Goal: Transaction & Acquisition: Download file/media

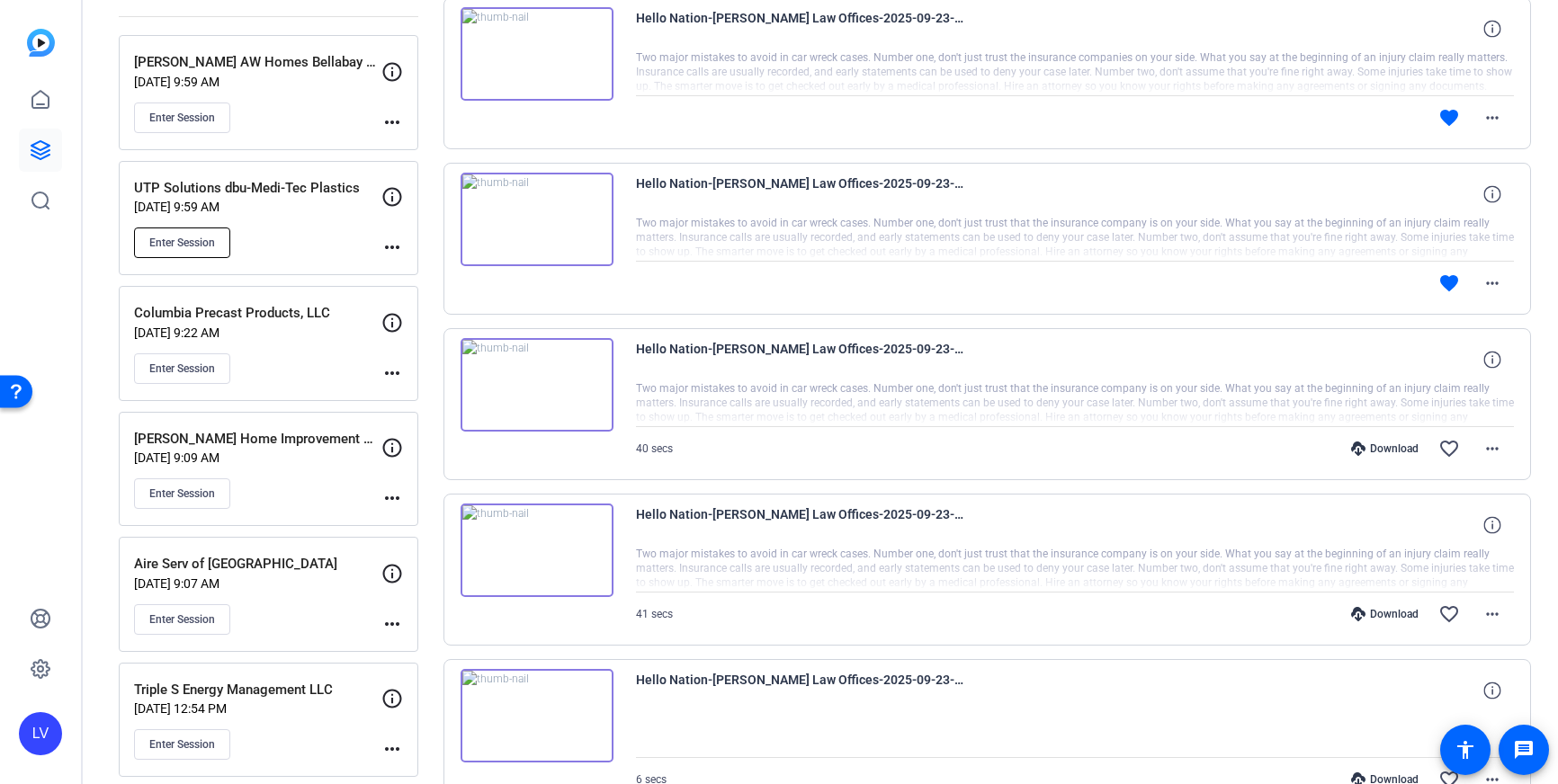
scroll to position [232, 0]
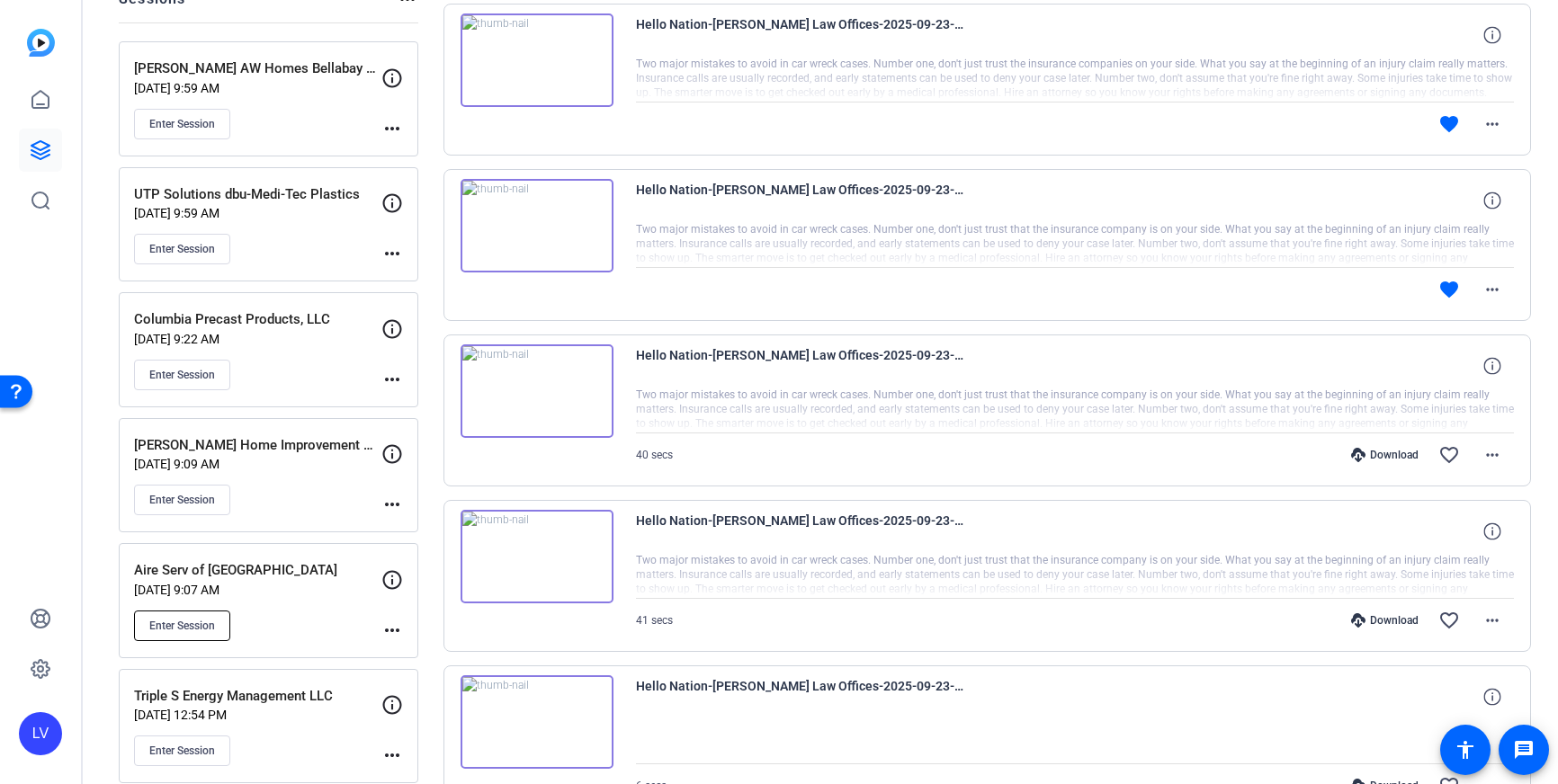
click at [193, 616] on button "Enter Session" at bounding box center [182, 626] width 96 height 30
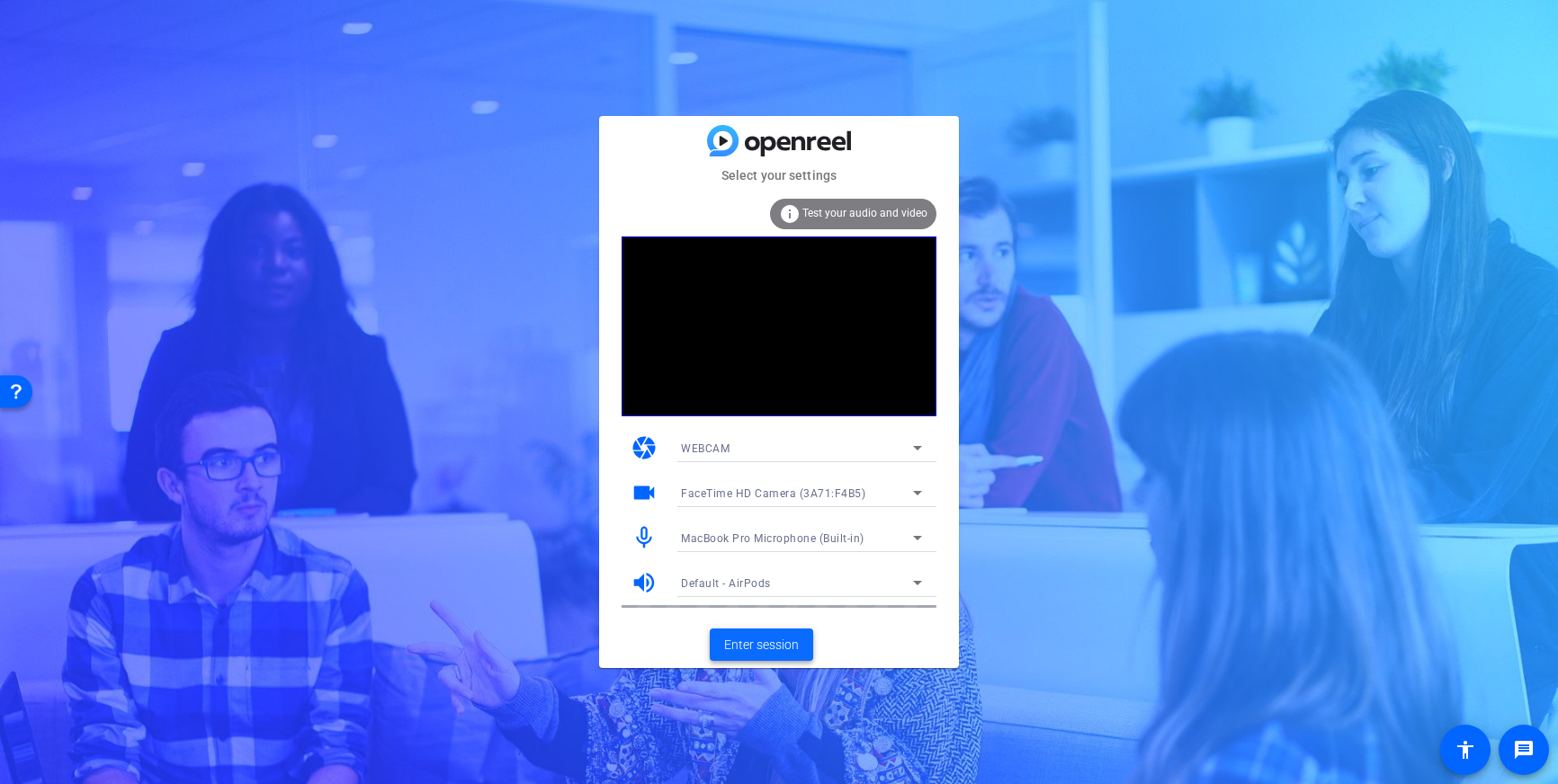
click at [747, 642] on span "Enter session" at bounding box center [761, 645] width 74 height 19
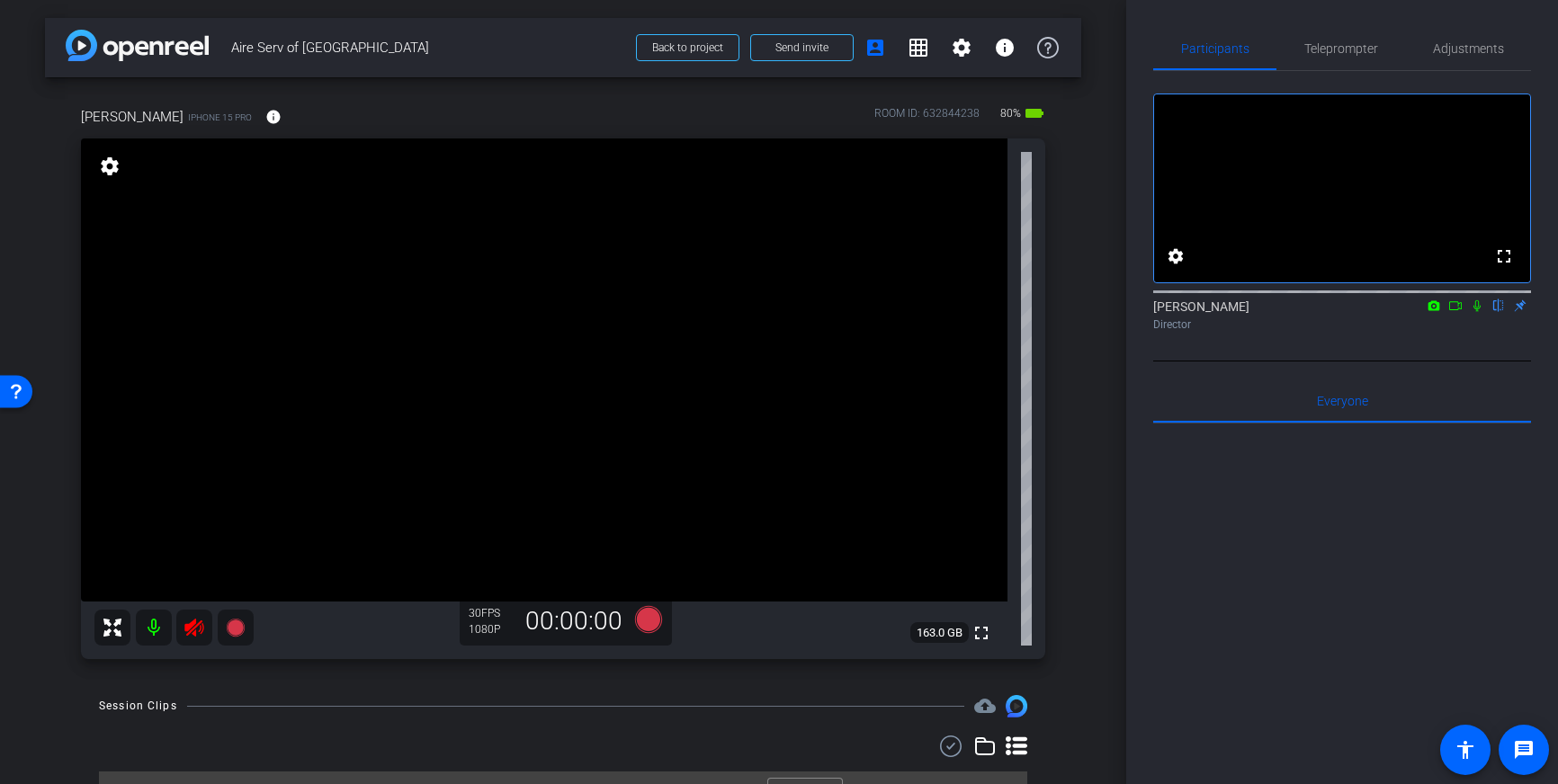
drag, startPoint x: 194, startPoint y: 627, endPoint x: 577, endPoint y: 458, distance: 418.6
click at [194, 627] on icon at bounding box center [194, 627] width 19 height 18
click at [1451, 55] on span "Adjustments" at bounding box center [1468, 48] width 71 height 12
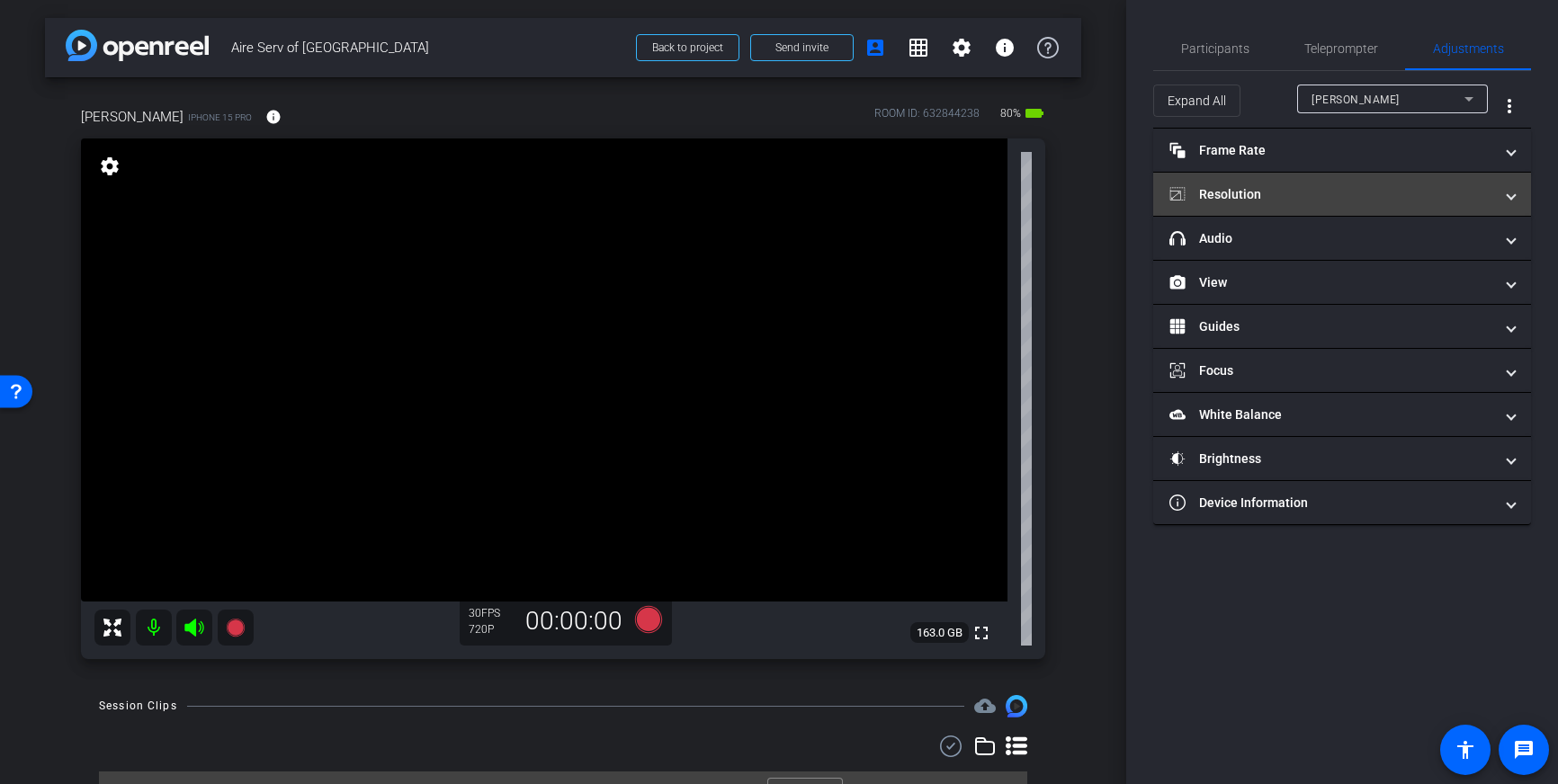
click at [1391, 205] on mat-expansion-panel-header "Resolution" at bounding box center [1342, 193] width 378 height 43
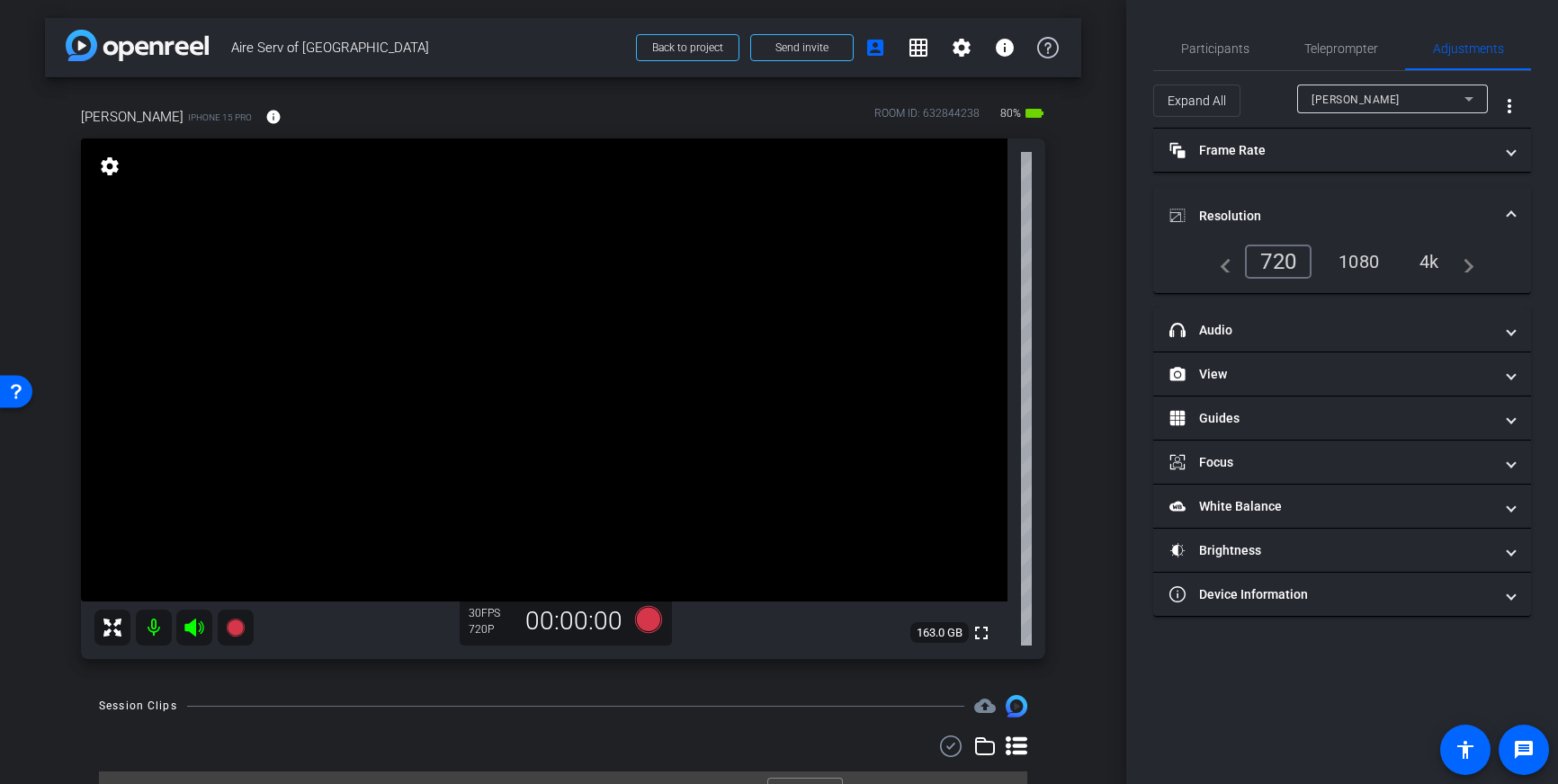
click at [1437, 259] on div "4k" at bounding box center [1429, 262] width 47 height 30
click at [1512, 214] on span at bounding box center [1511, 216] width 8 height 19
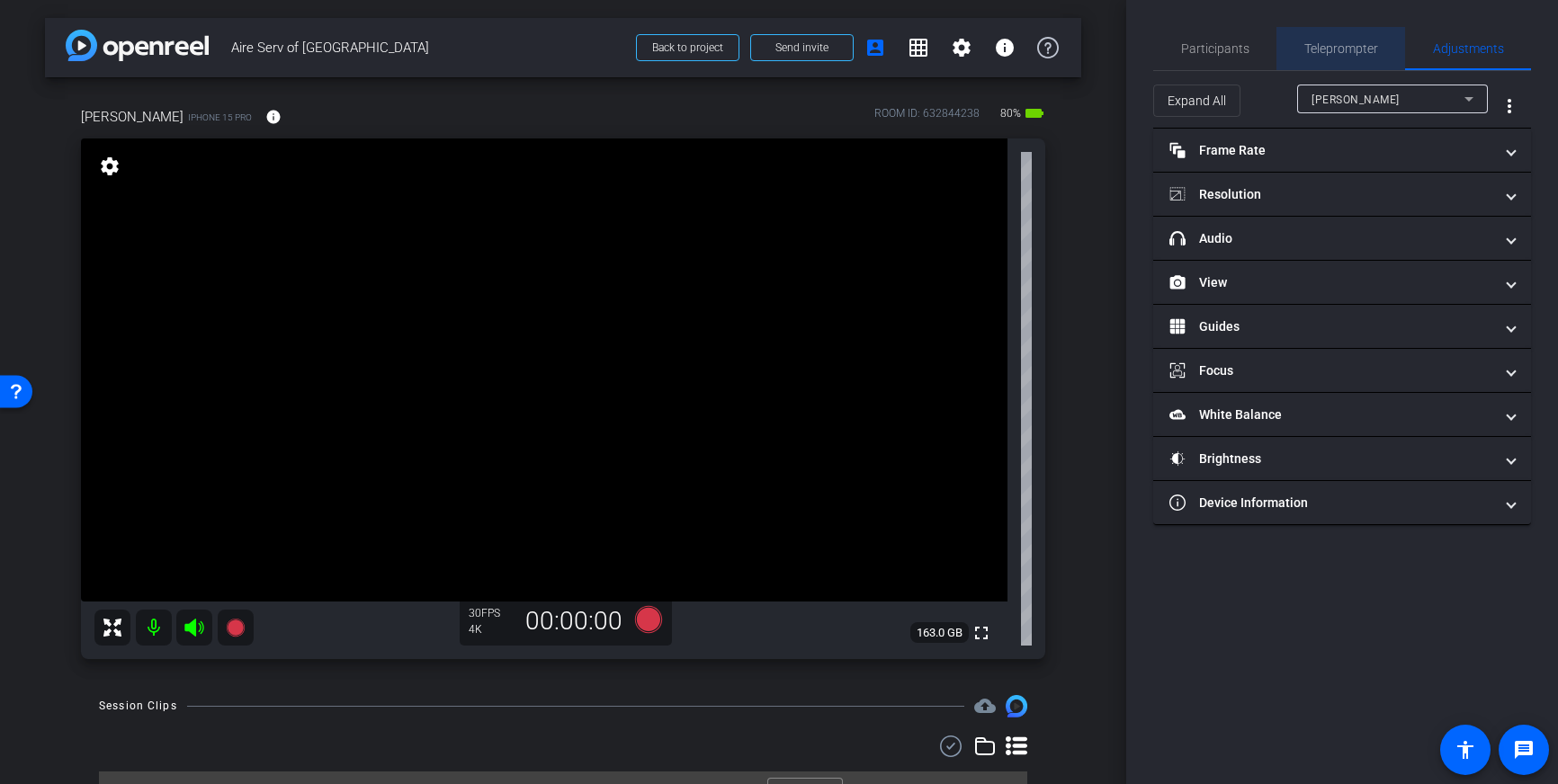
click at [1338, 50] on span "Teleprompter" at bounding box center [1340, 48] width 73 height 12
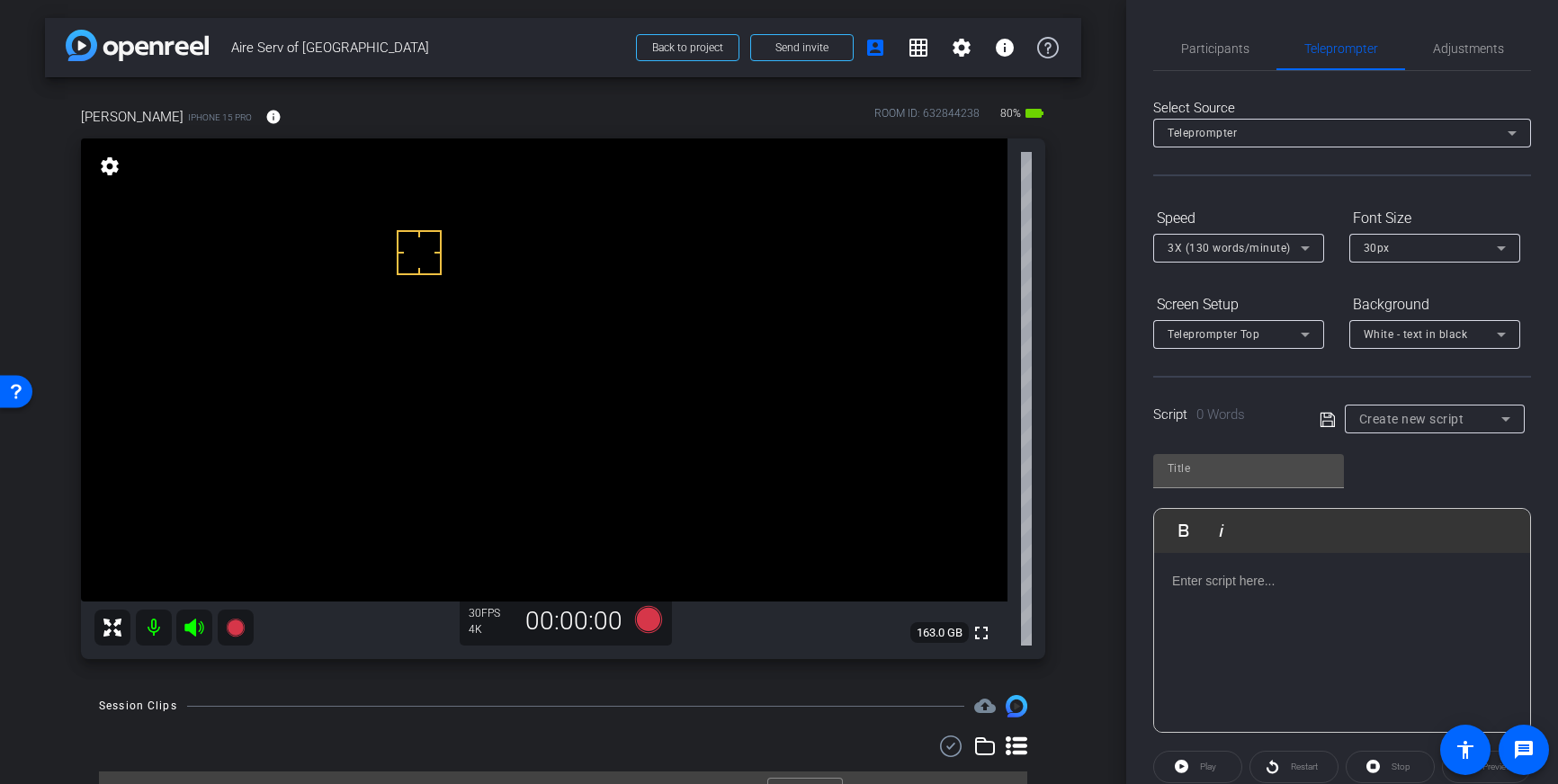
click at [1246, 612] on div at bounding box center [1342, 642] width 376 height 180
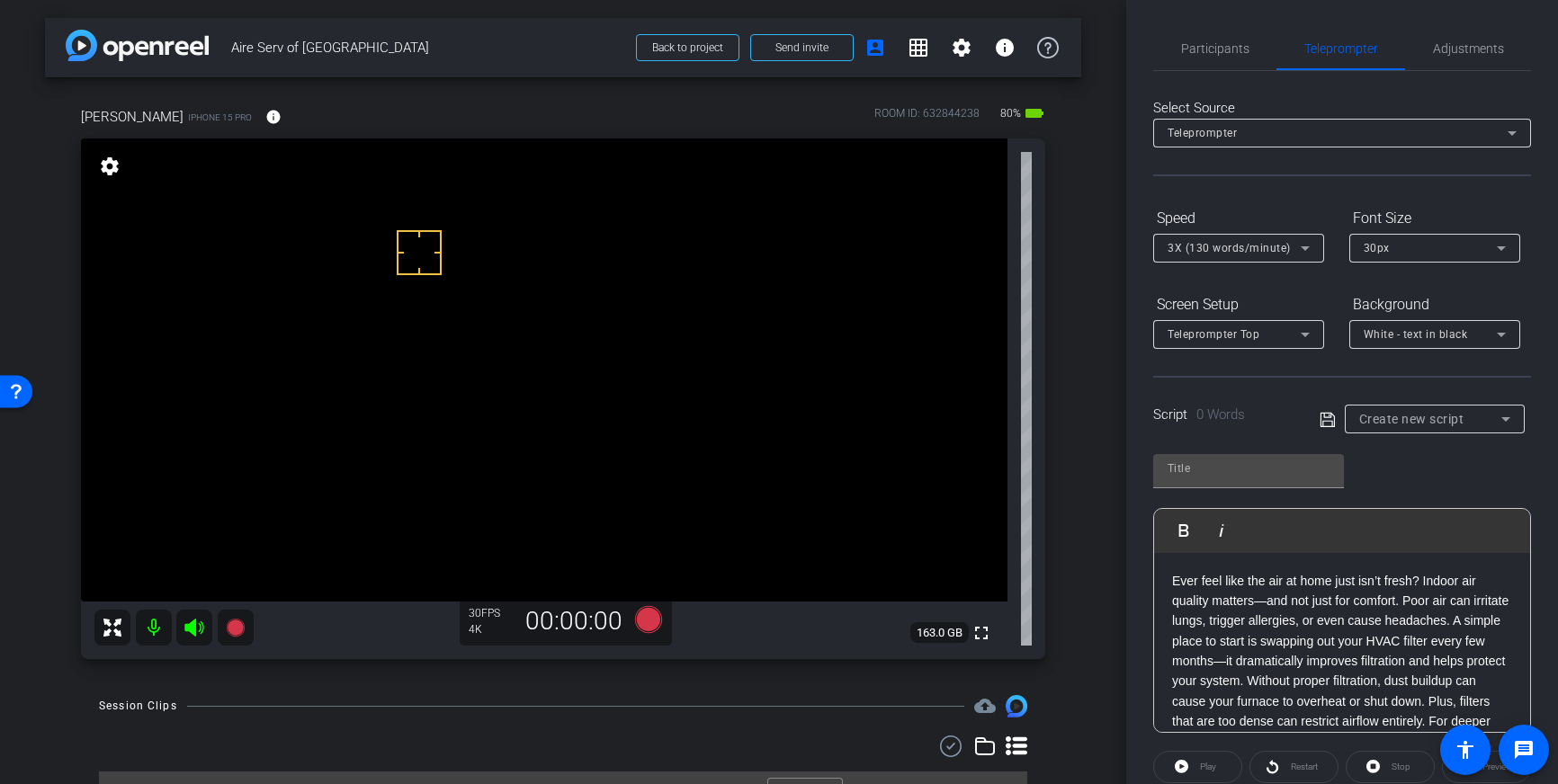
scroll to position [181, 0]
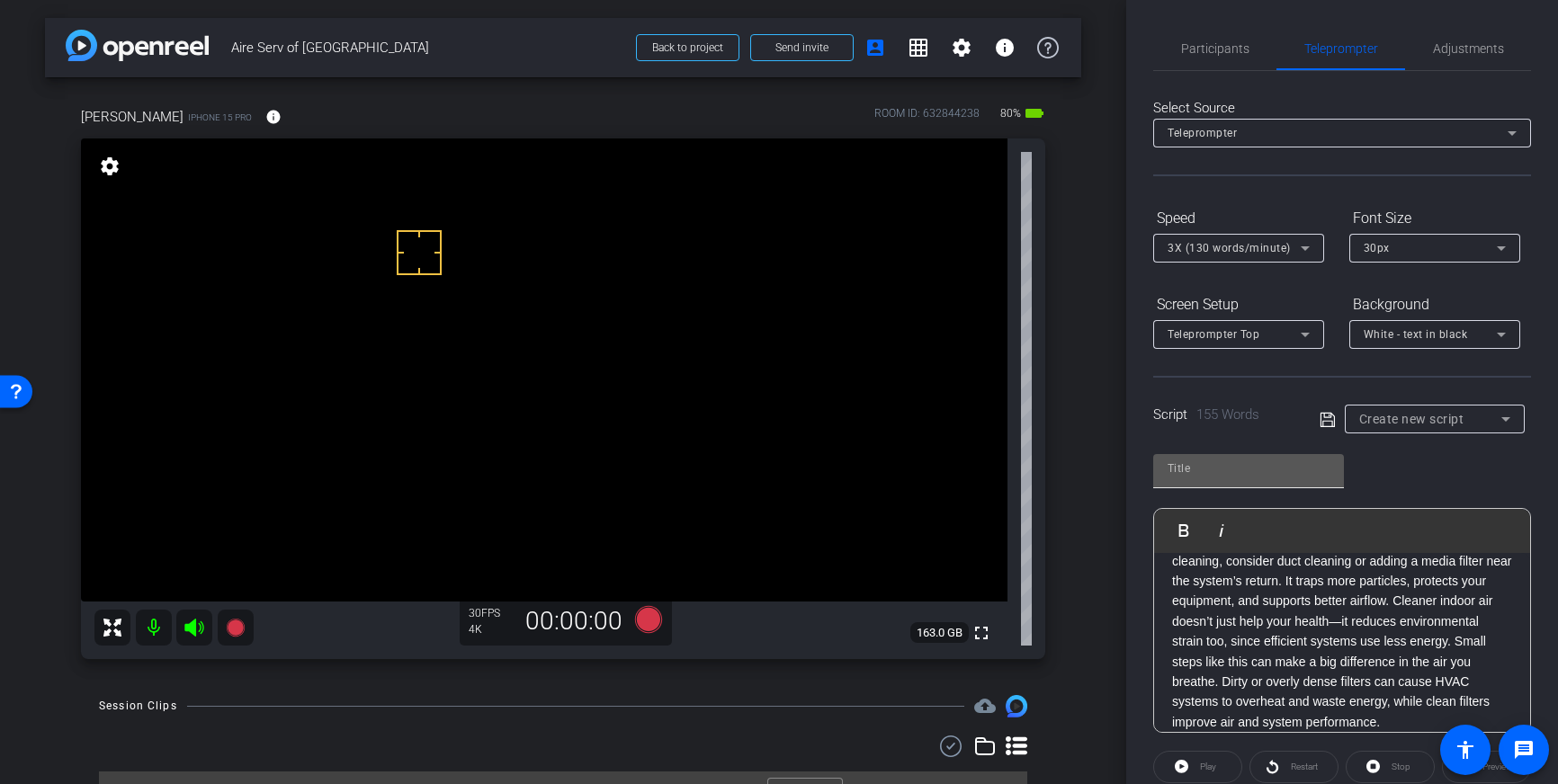
click at [1248, 482] on div at bounding box center [1249, 468] width 162 height 29
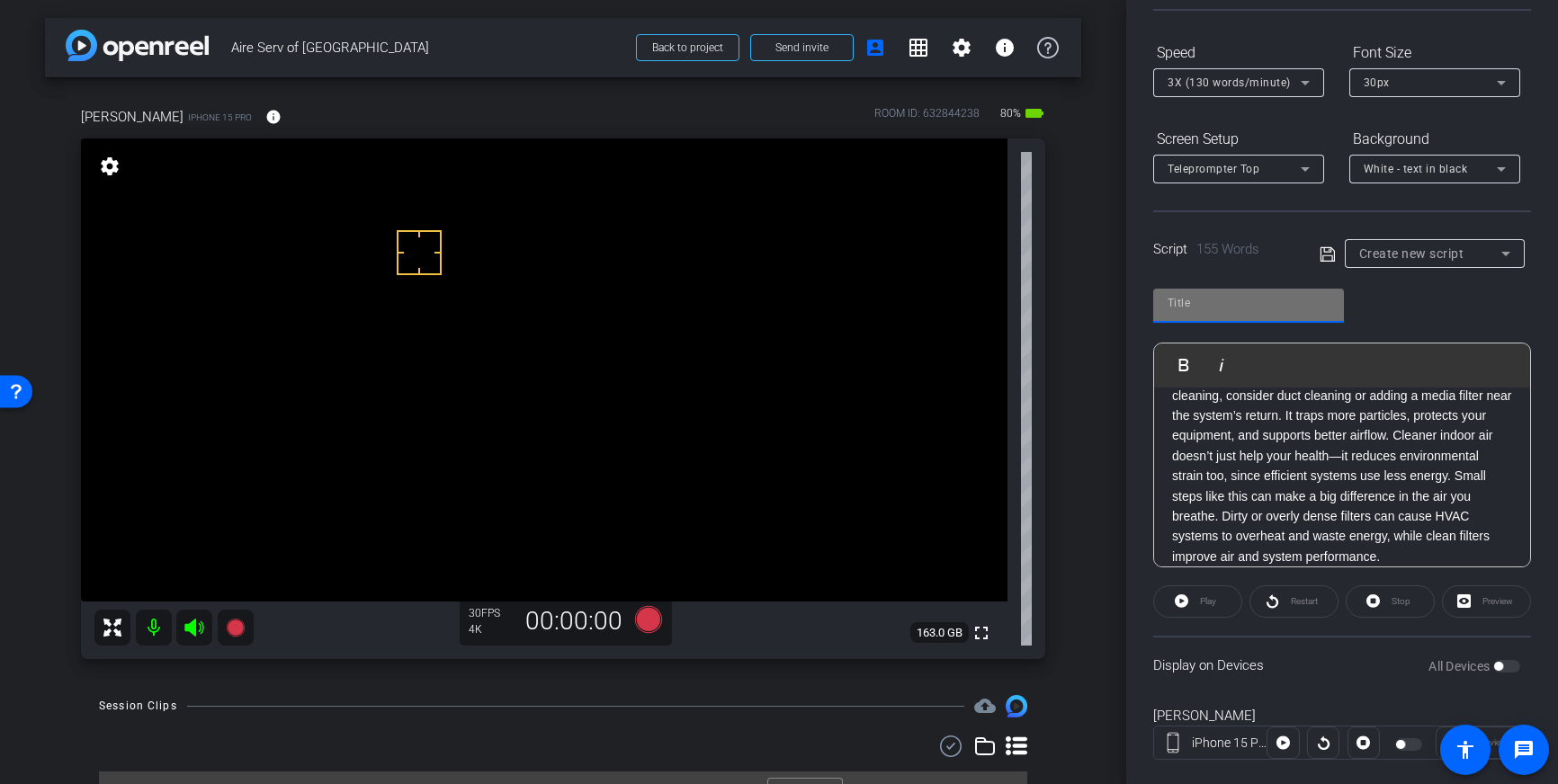
scroll to position [164, 0]
click at [1282, 297] on input "text" at bounding box center [1249, 304] width 162 height 22
type input "Aire Serve"
click at [1327, 254] on icon at bounding box center [1327, 256] width 16 height 22
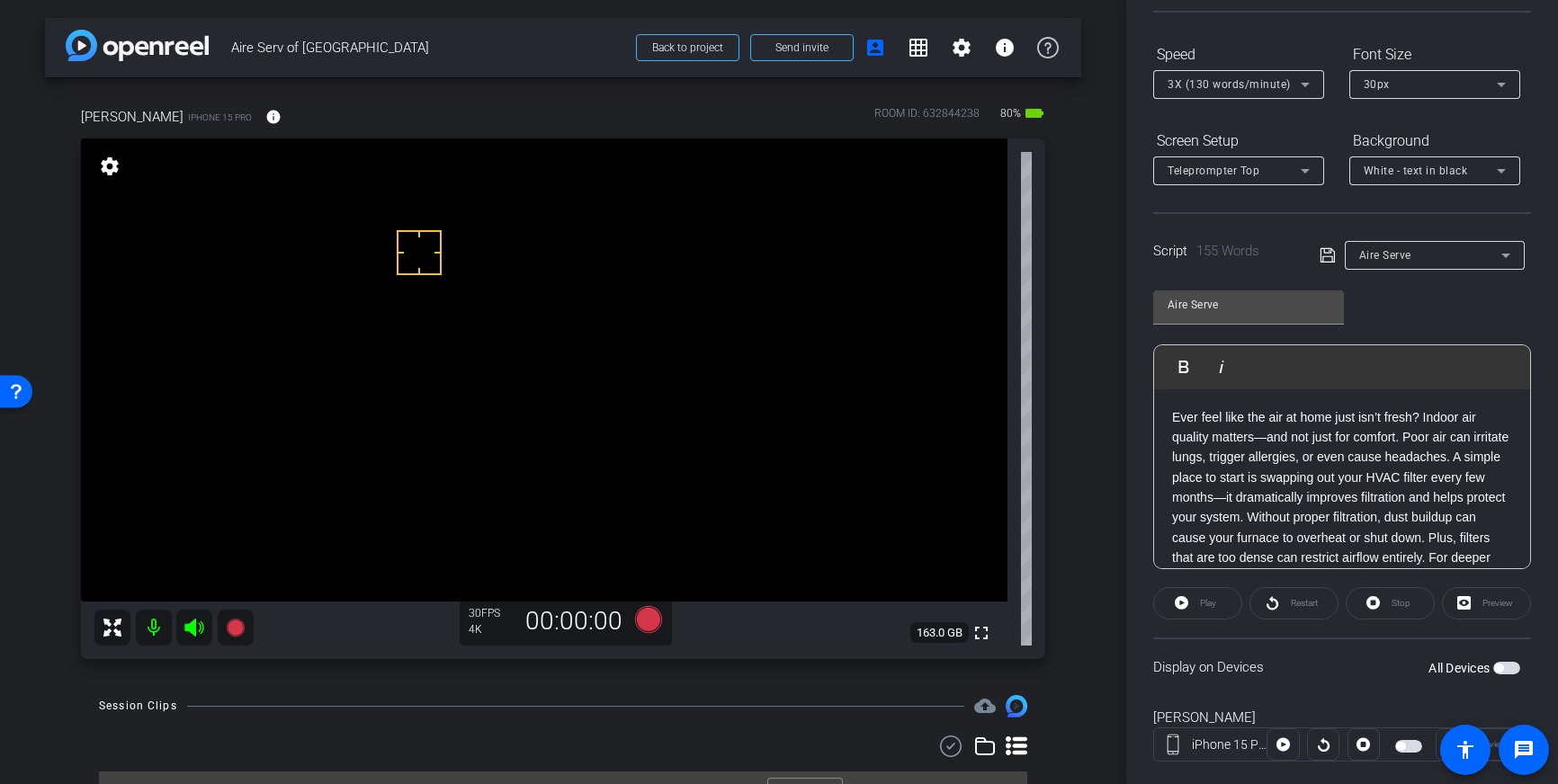
scroll to position [38, 0]
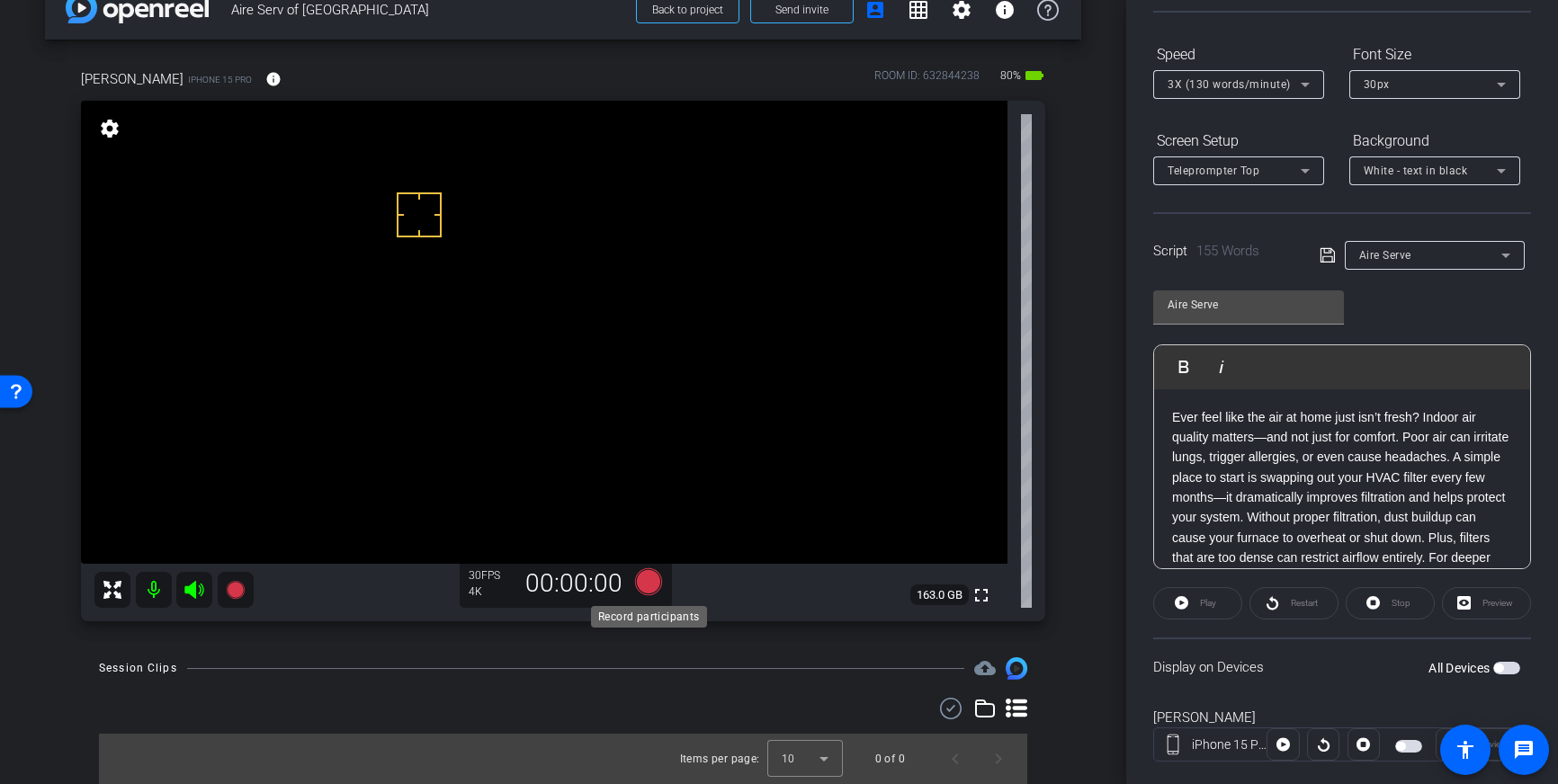
click at [657, 588] on icon at bounding box center [648, 581] width 27 height 27
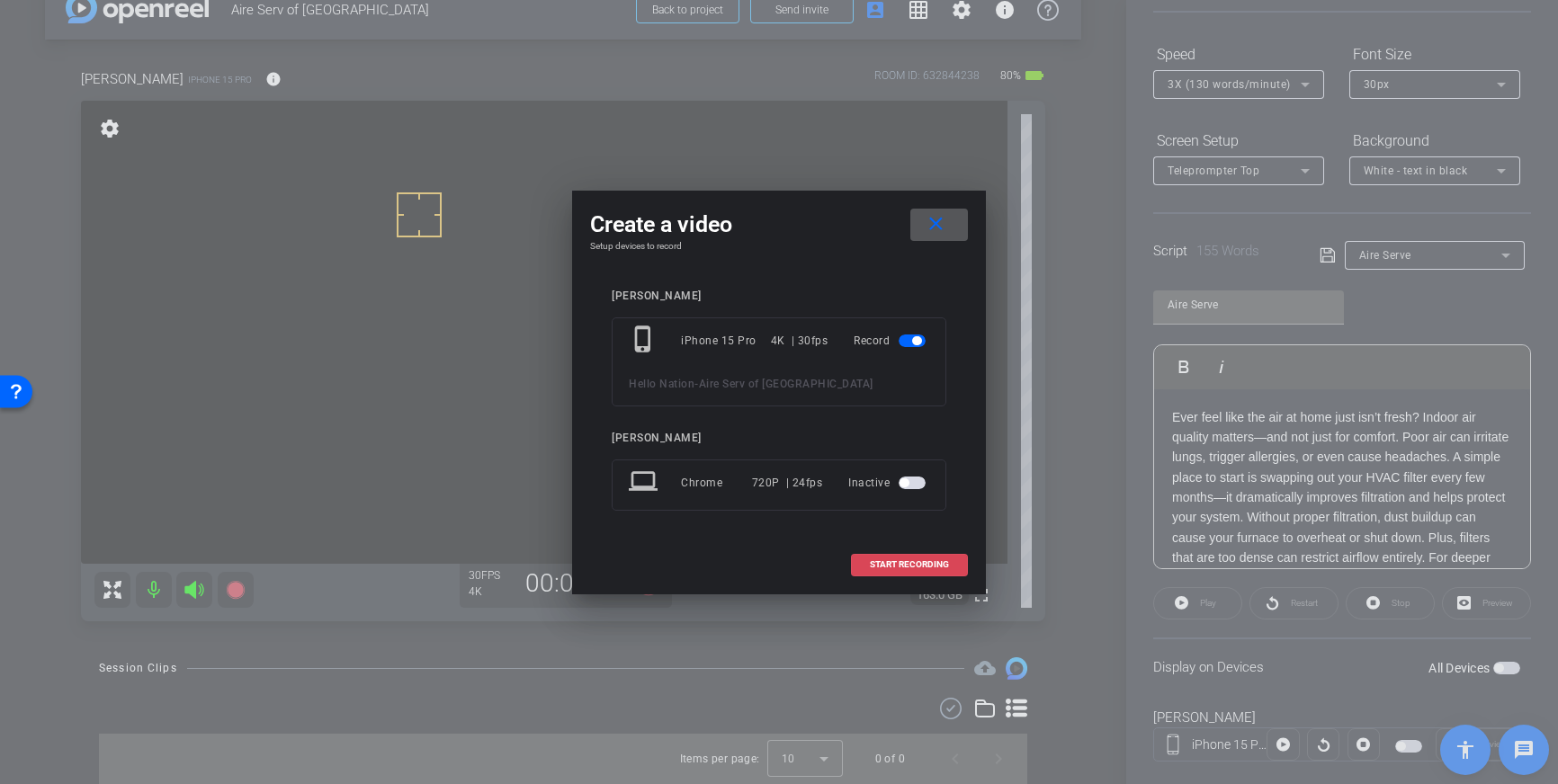
click at [909, 561] on span "START RECORDING" at bounding box center [909, 564] width 79 height 9
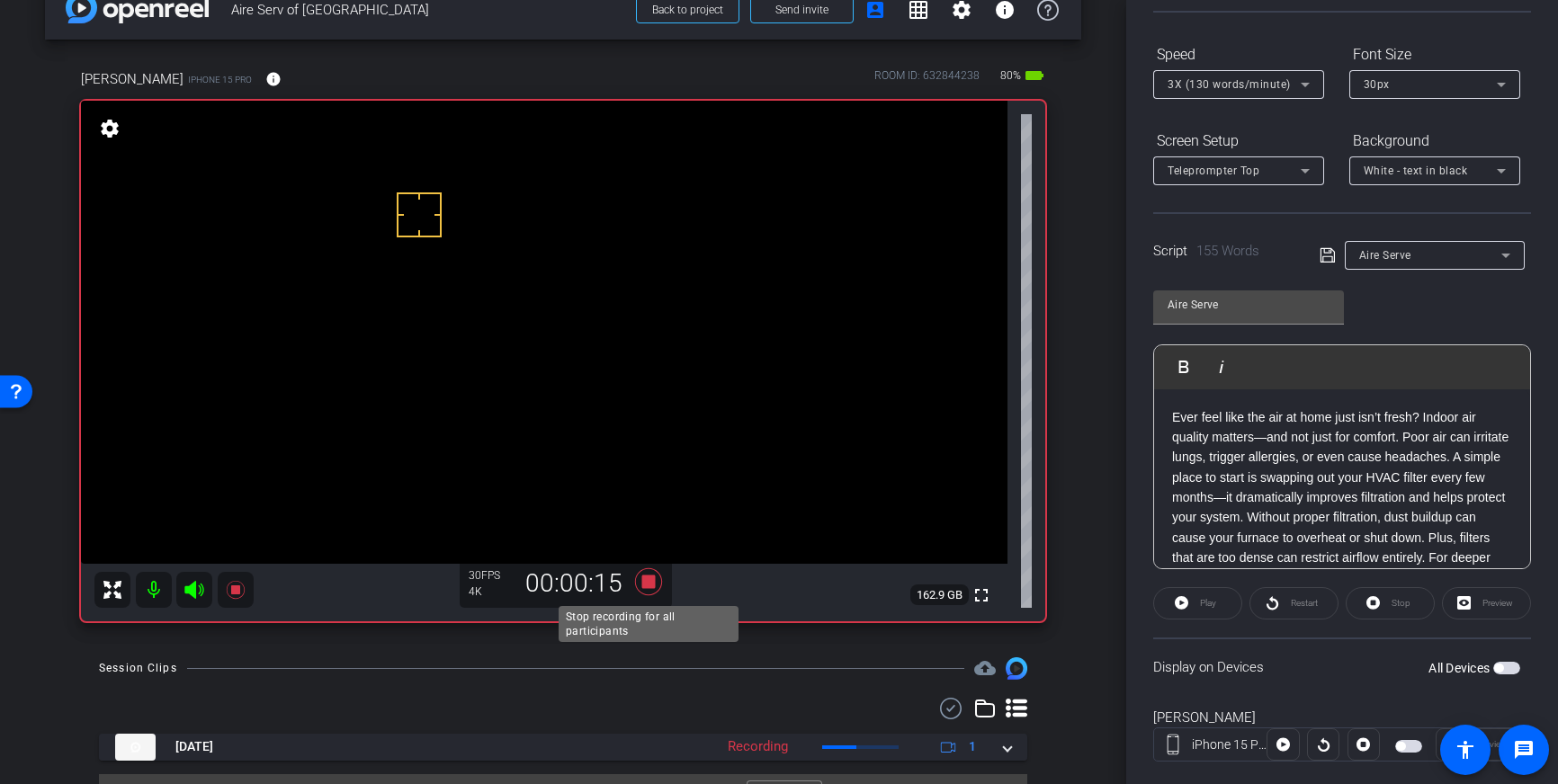
click at [659, 586] on icon at bounding box center [648, 581] width 43 height 32
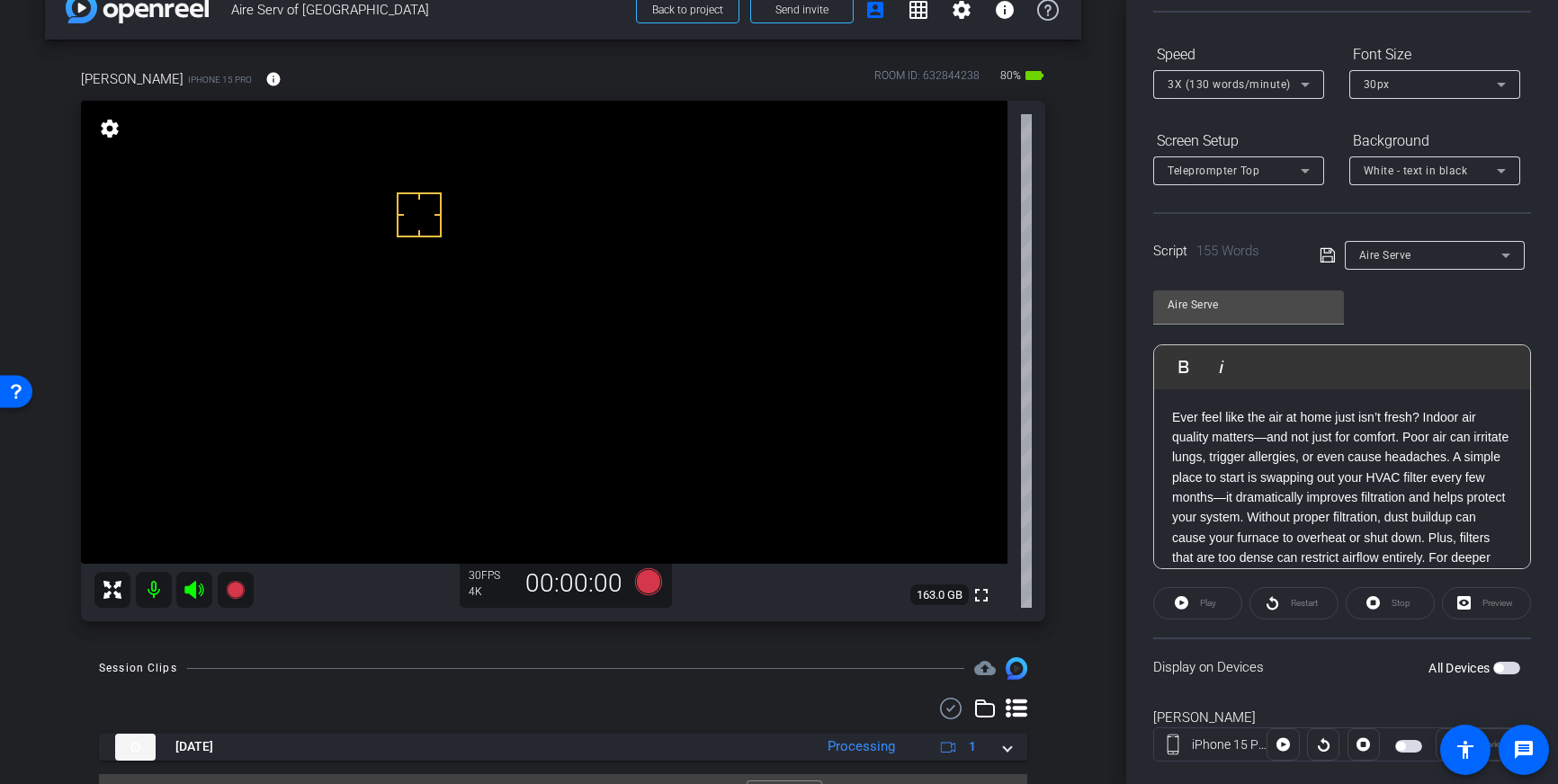
scroll to position [41, 0]
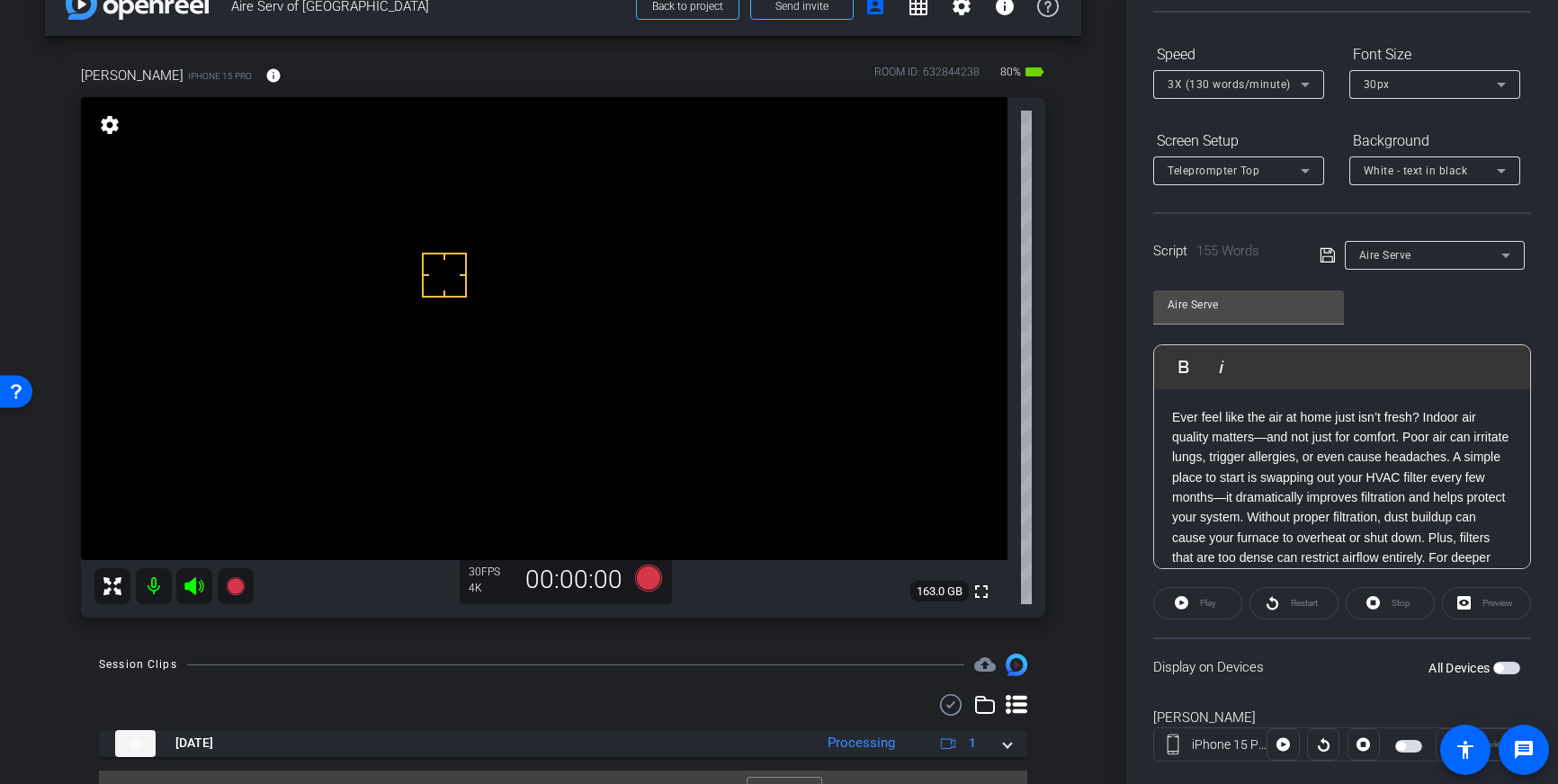
drag, startPoint x: 444, startPoint y: 275, endPoint x: 466, endPoint y: 236, distance: 44.8
drag, startPoint x: 463, startPoint y: 199, endPoint x: 457, endPoint y: 230, distance: 31.6
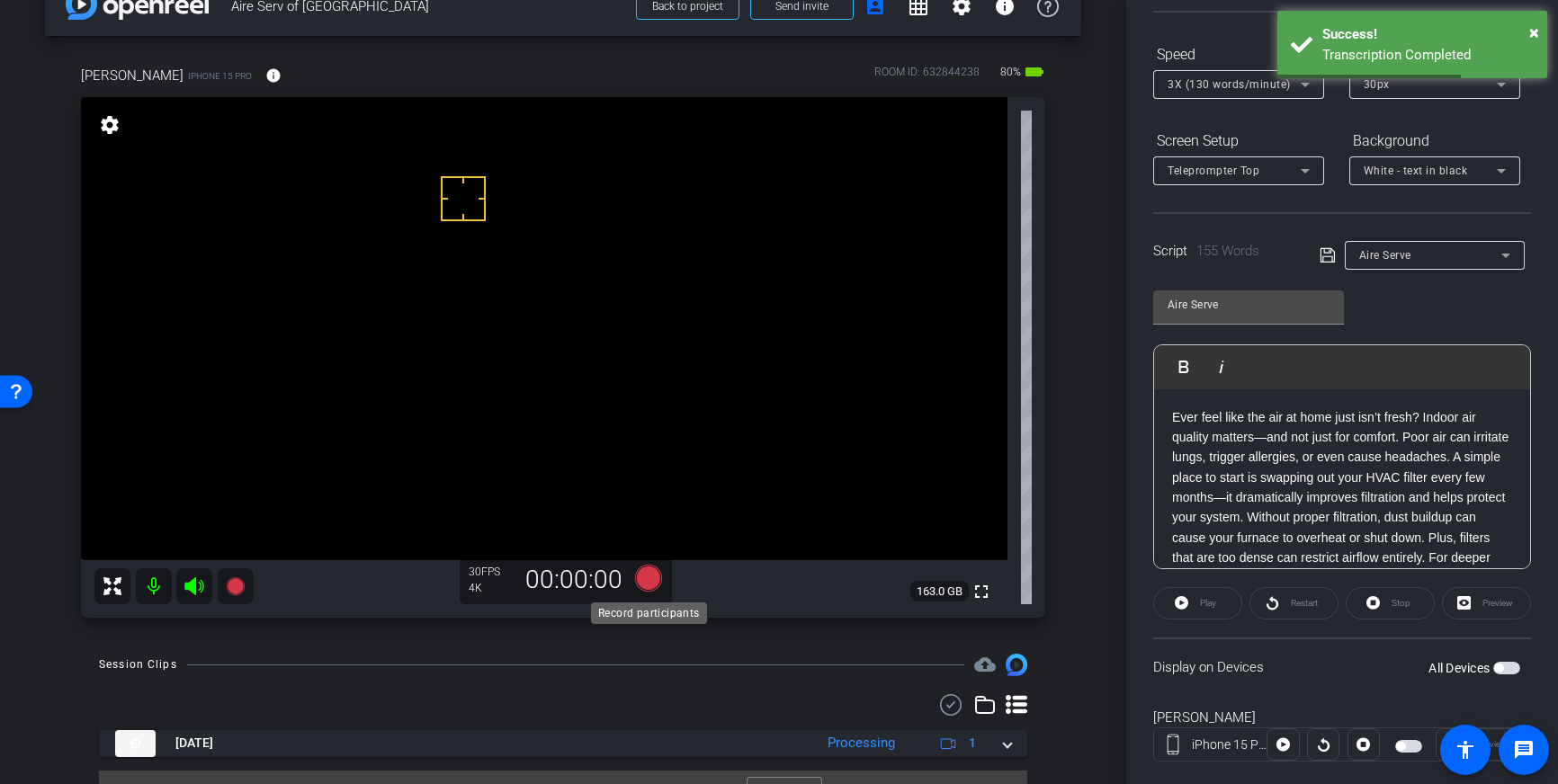
click at [642, 586] on icon at bounding box center [648, 578] width 27 height 27
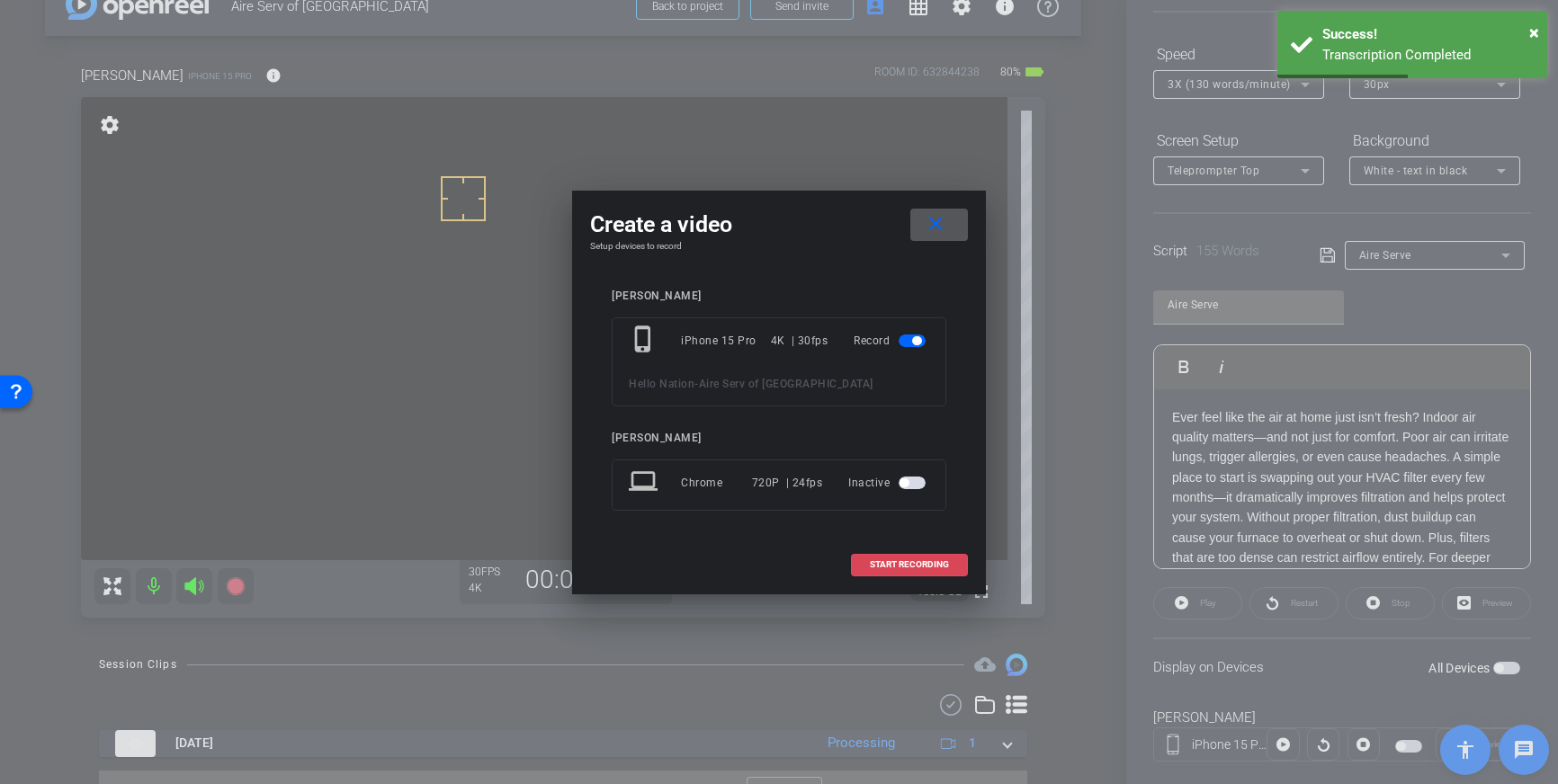
click at [896, 563] on span "START RECORDING" at bounding box center [909, 564] width 79 height 9
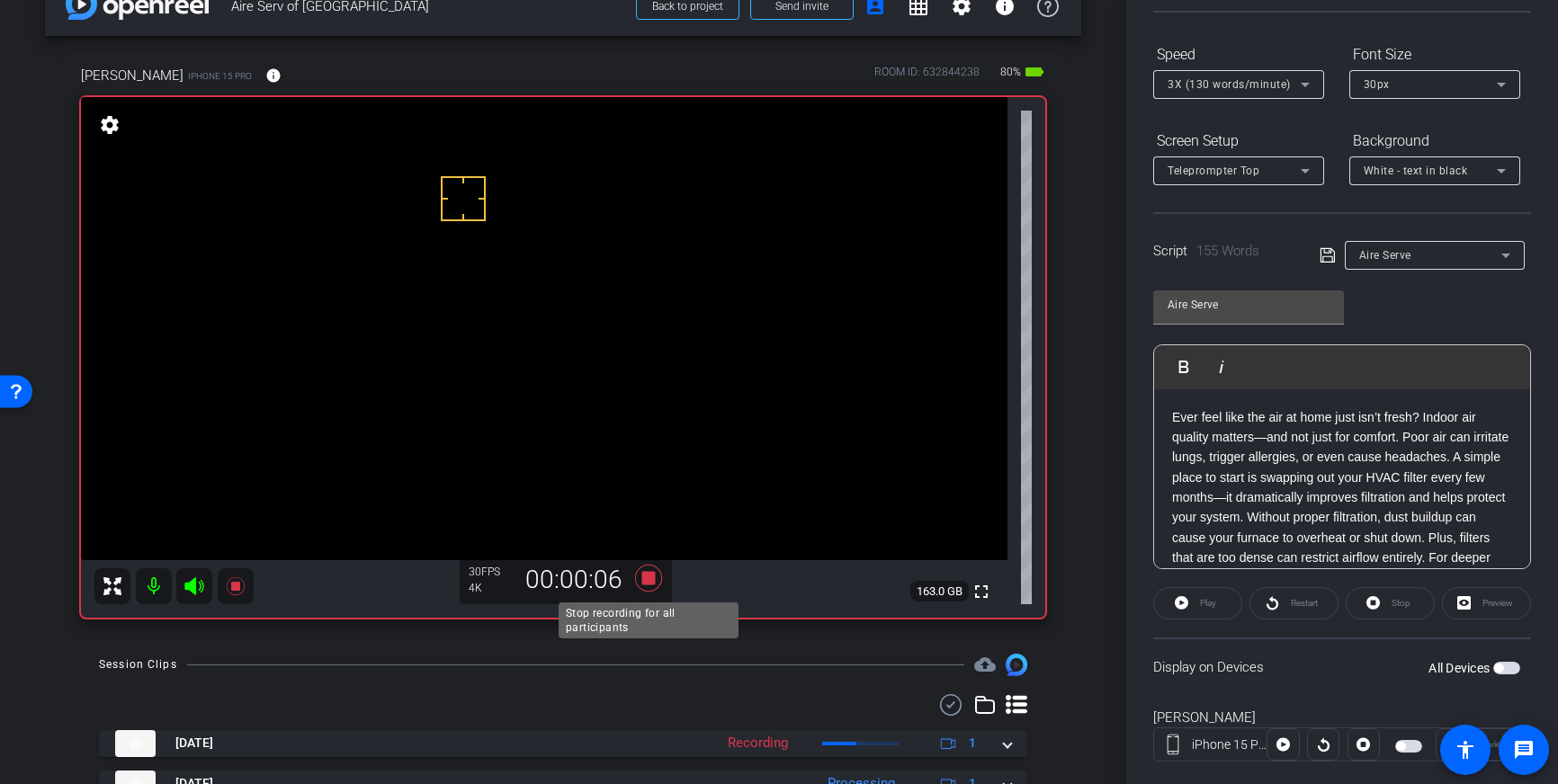
click at [650, 578] on icon at bounding box center [648, 578] width 27 height 27
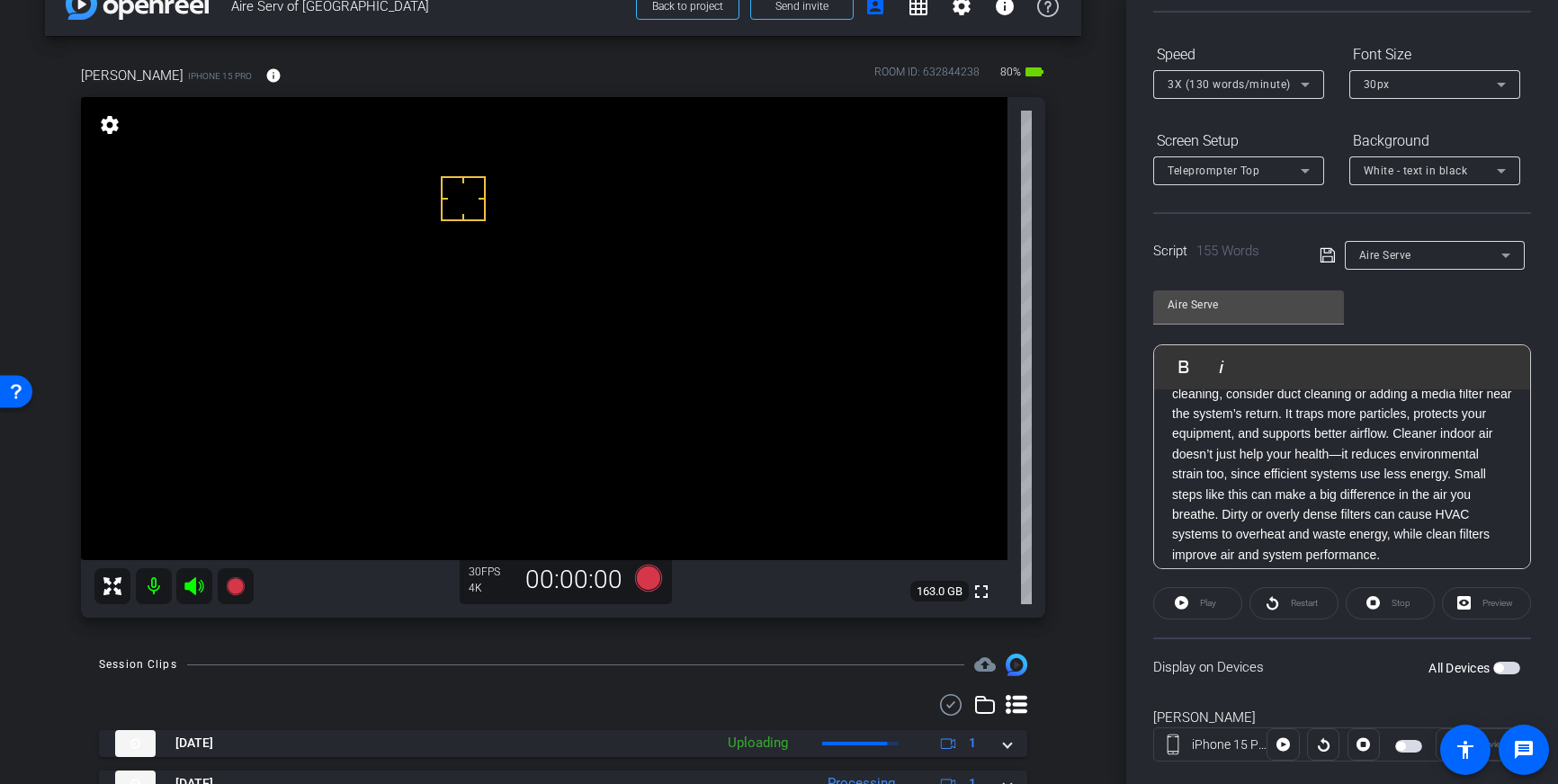
scroll to position [199, 0]
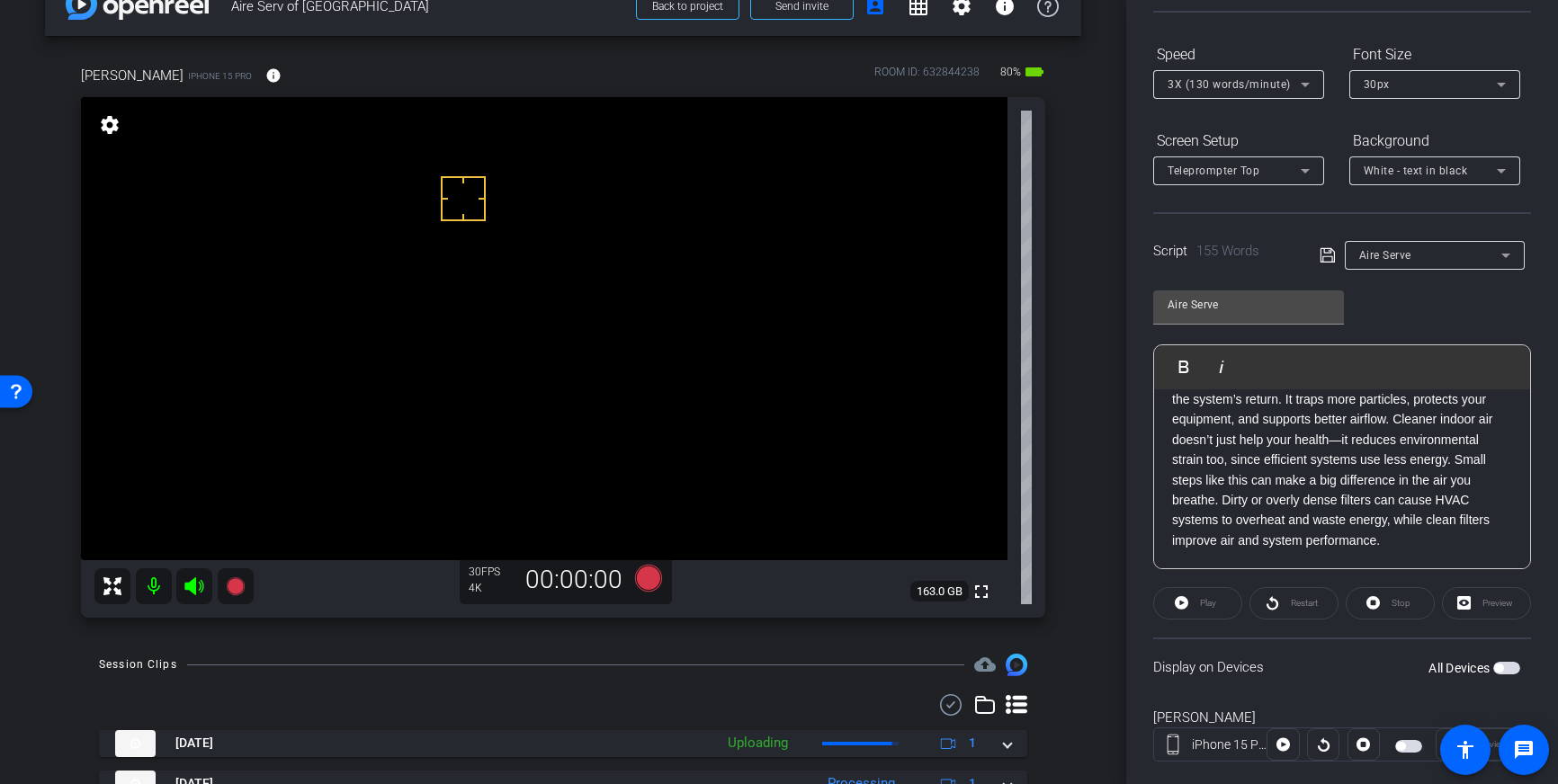
click at [1512, 661] on div "All Devices" at bounding box center [1474, 668] width 91 height 18
click at [1509, 679] on div "Display on Devices All Devices" at bounding box center [1342, 666] width 378 height 58
drag, startPoint x: 1510, startPoint y: 669, endPoint x: 1528, endPoint y: 697, distance: 33.3
click at [1509, 669] on span "button" at bounding box center [1507, 668] width 27 height 12
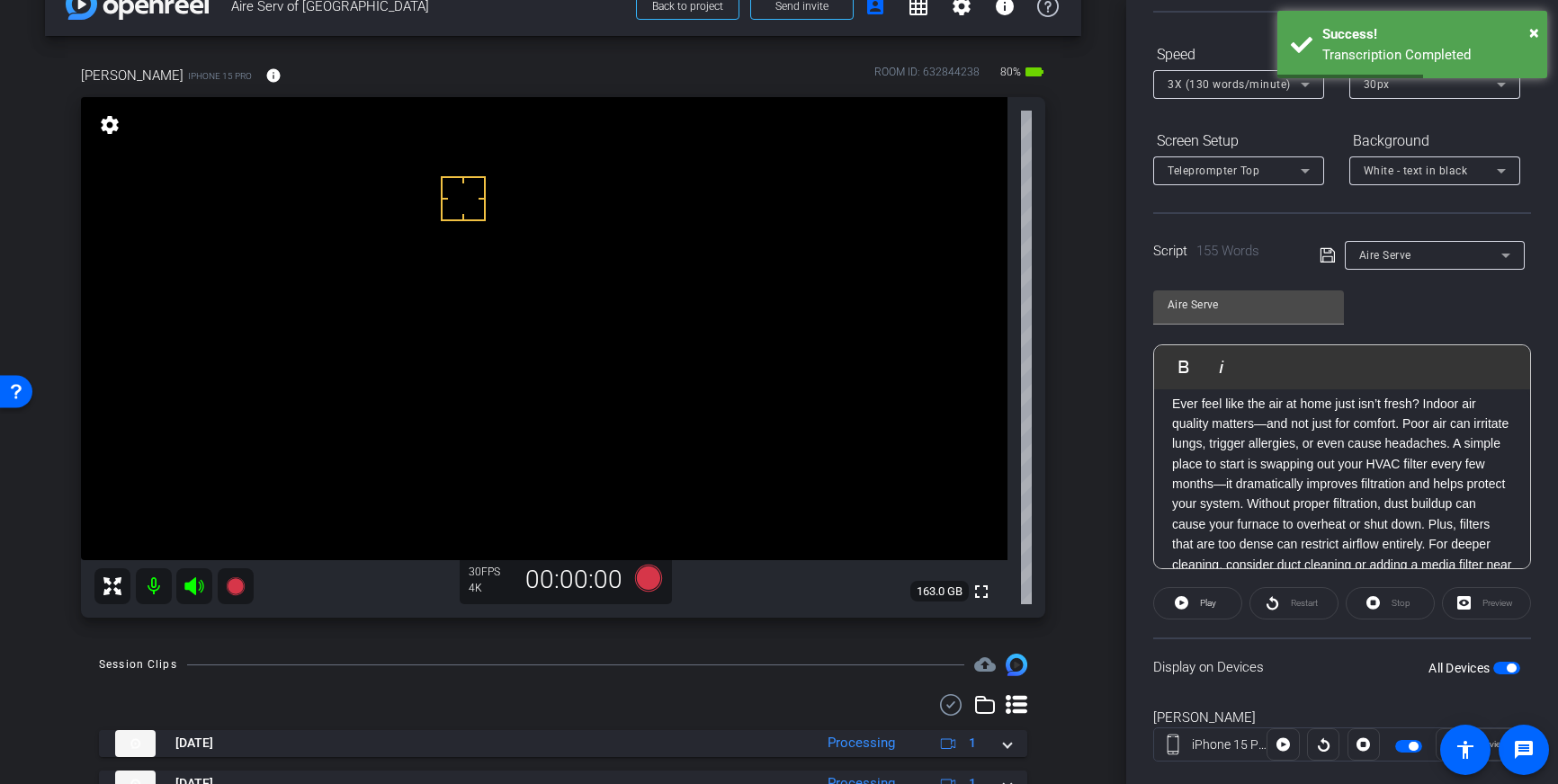
scroll to position [0, 0]
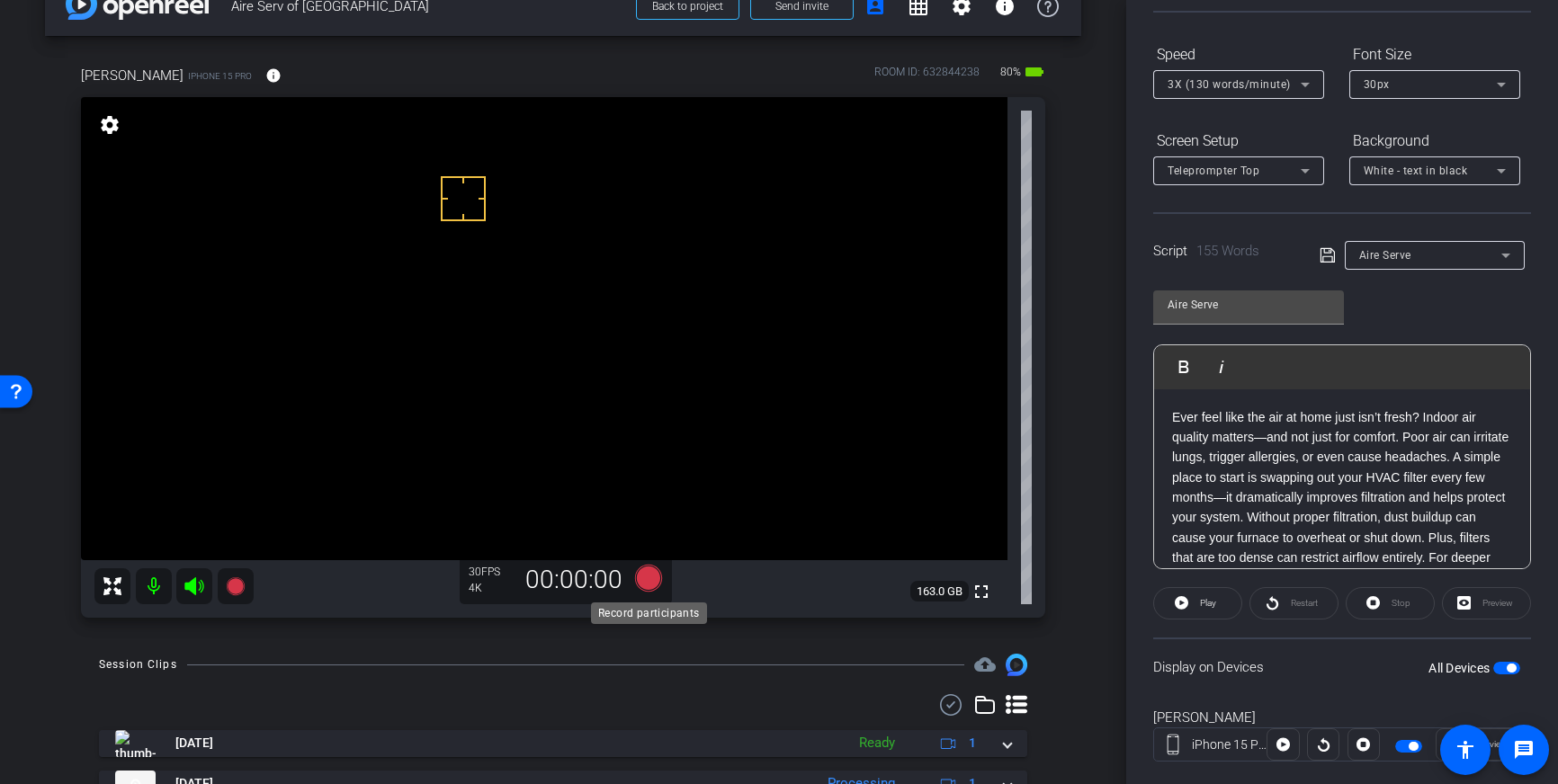
click at [643, 579] on icon at bounding box center [648, 578] width 27 height 27
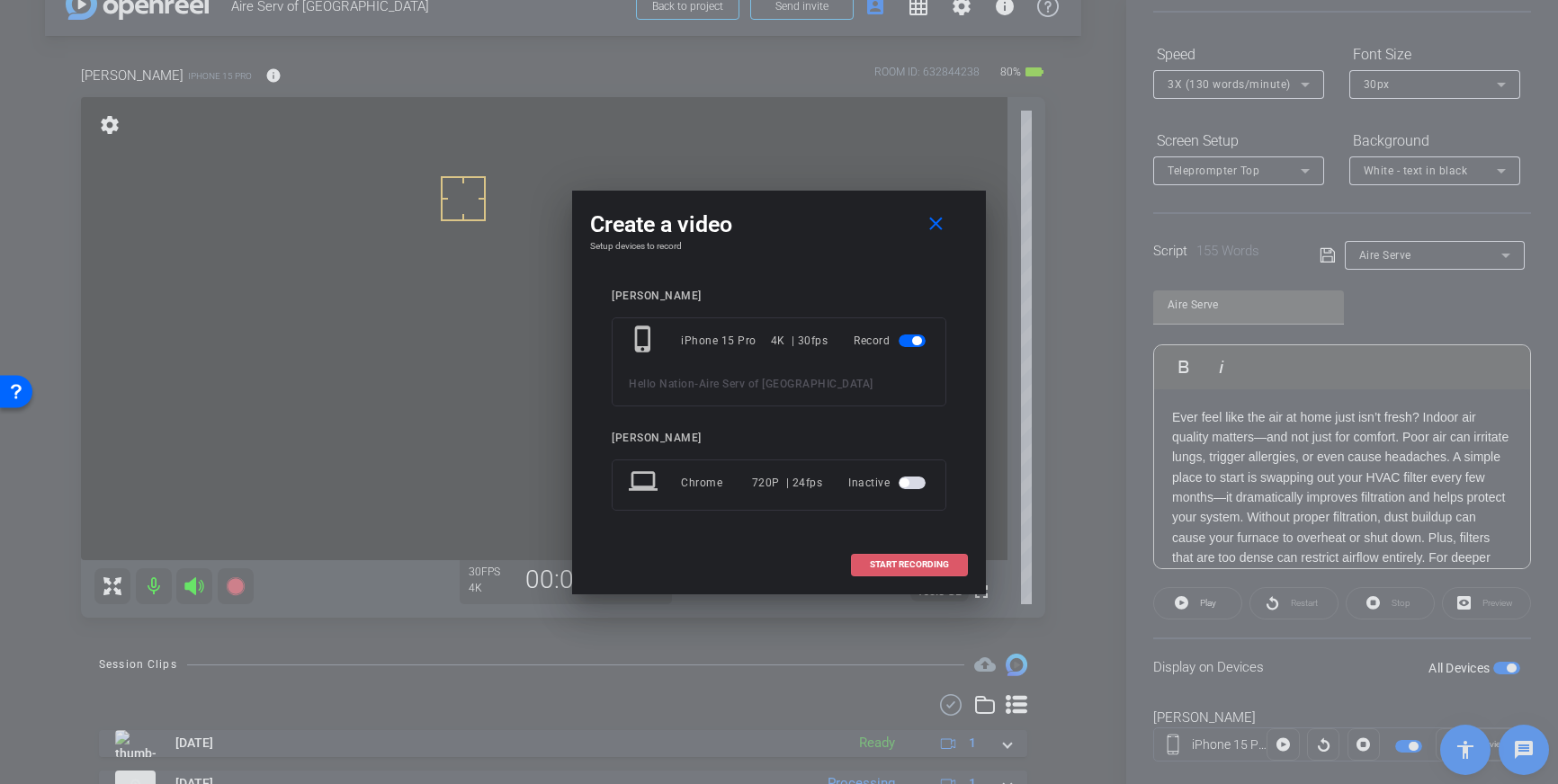
click at [917, 561] on span "START RECORDING" at bounding box center [909, 564] width 79 height 9
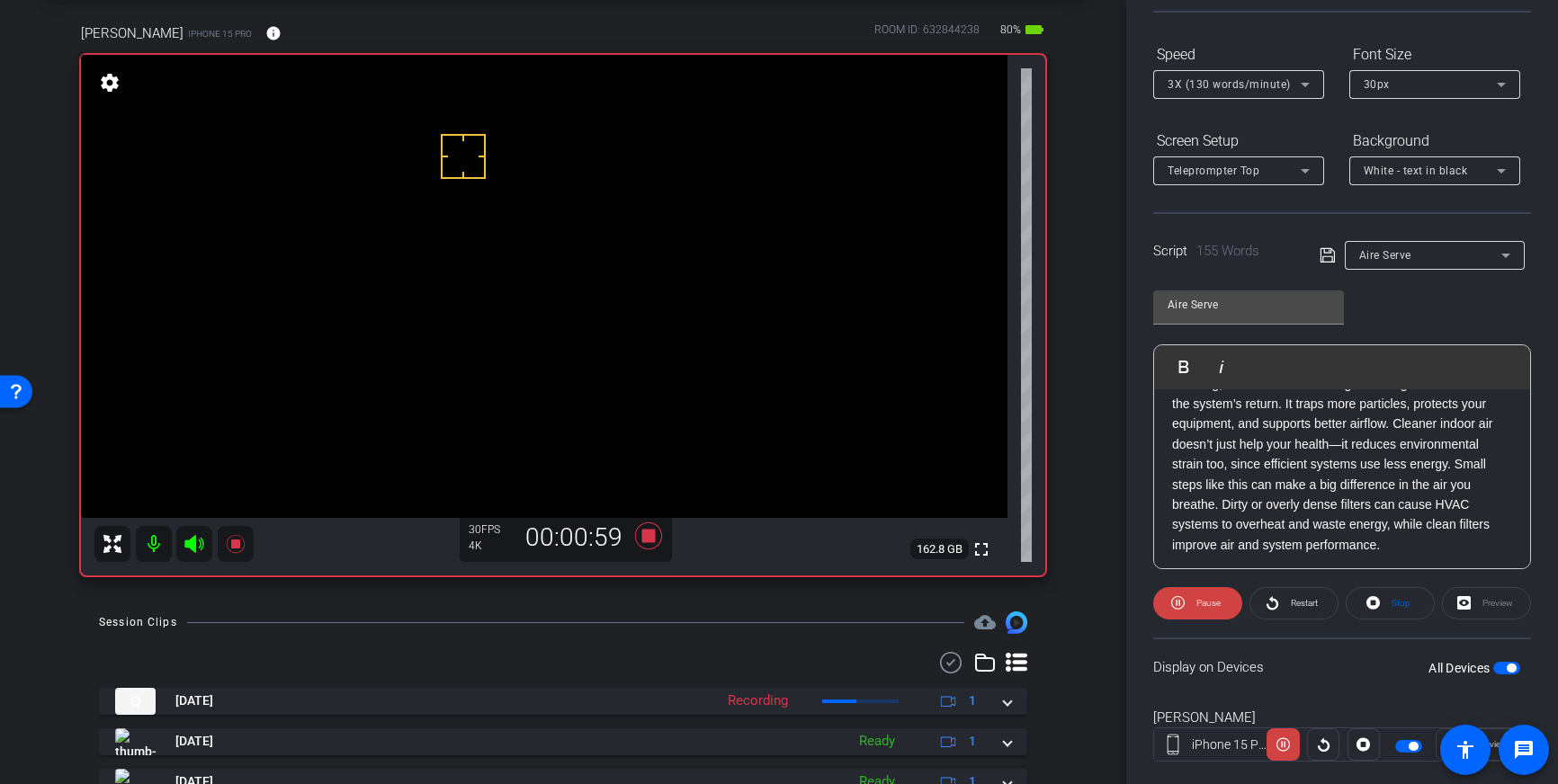
scroll to position [199, 0]
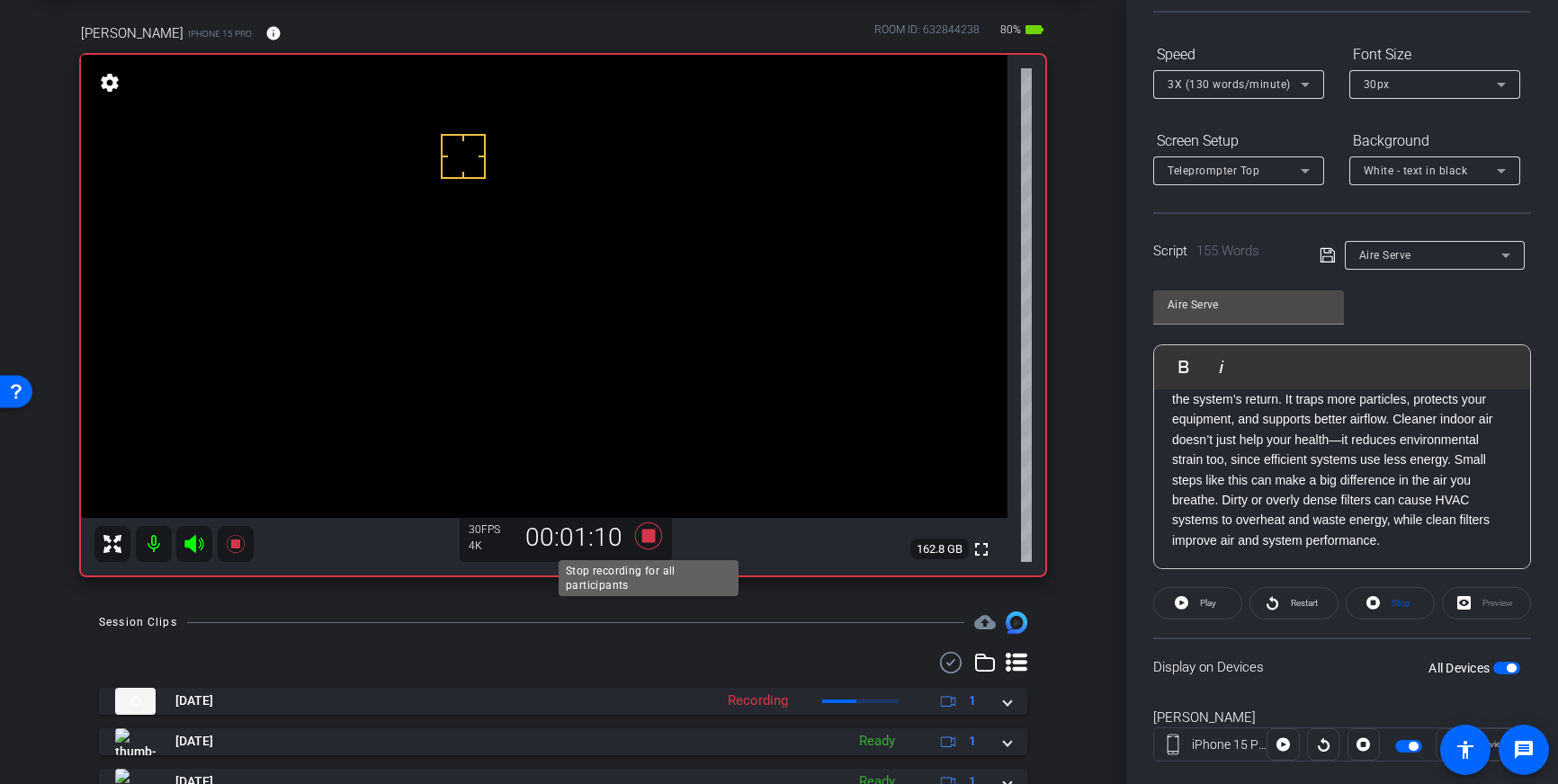
click at [644, 537] on icon at bounding box center [648, 536] width 27 height 27
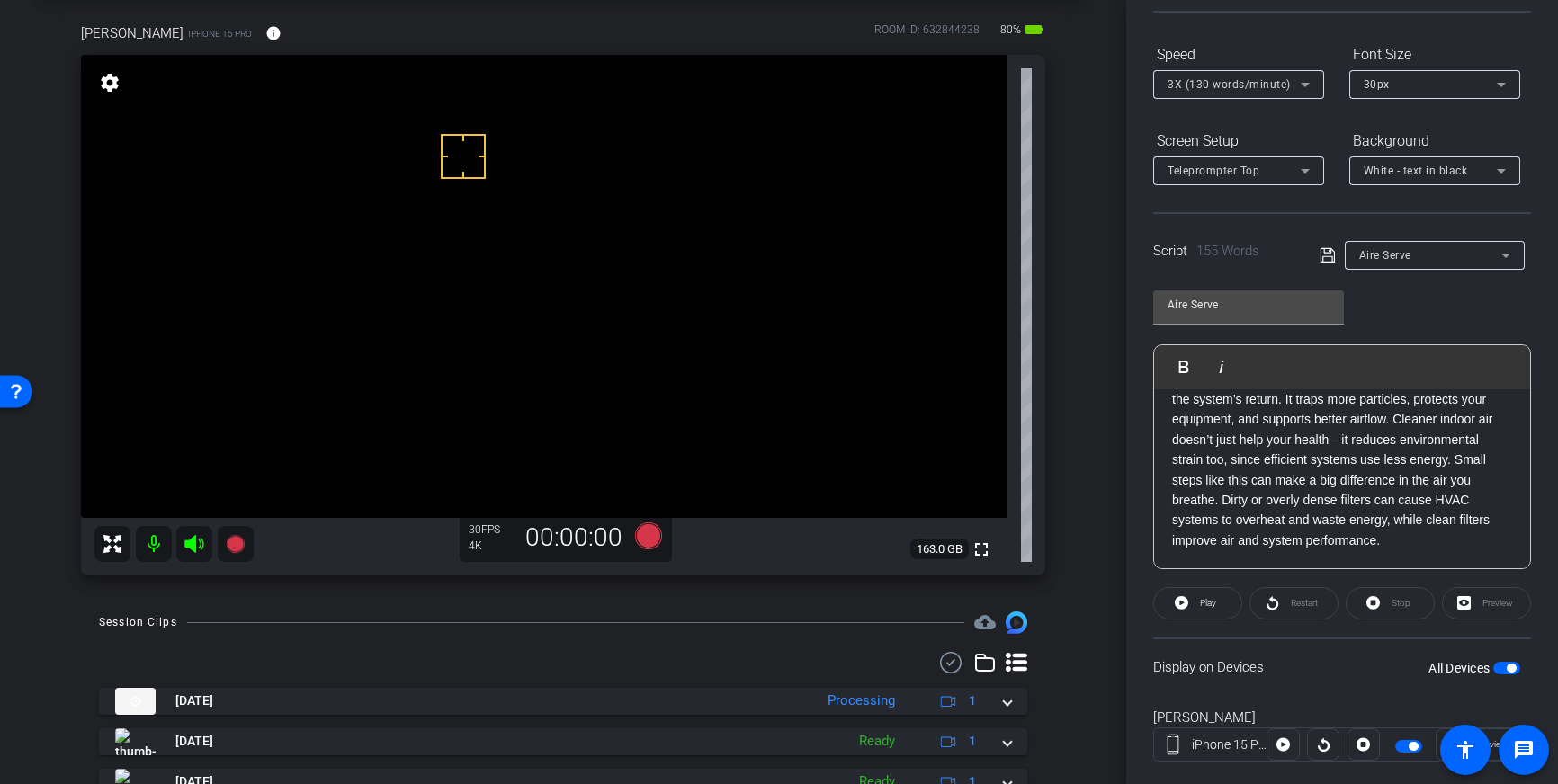
scroll to position [111, 0]
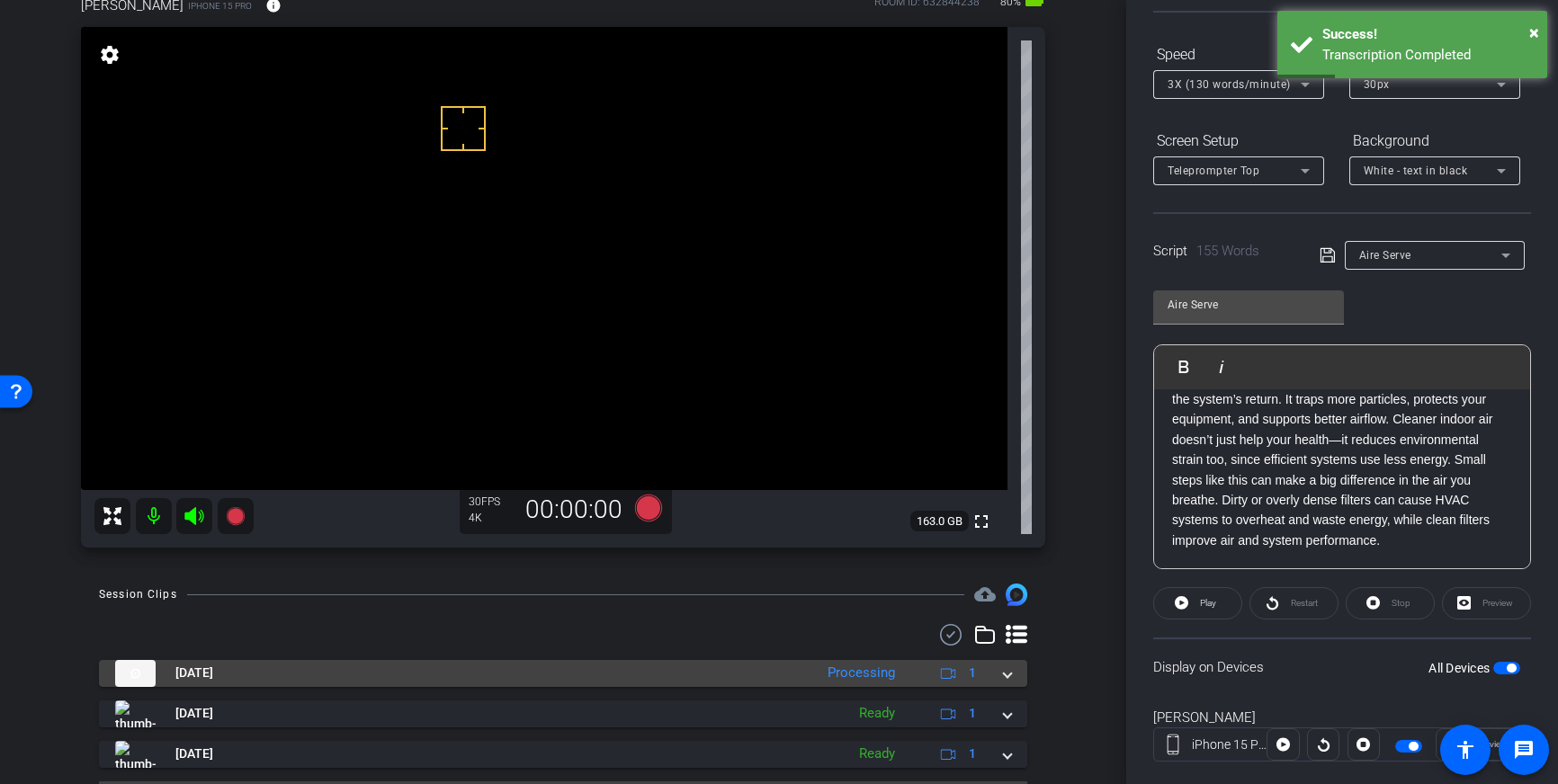
click at [1012, 676] on mat-expansion-panel-header "[DATE] Processing 1" at bounding box center [562, 674] width 928 height 27
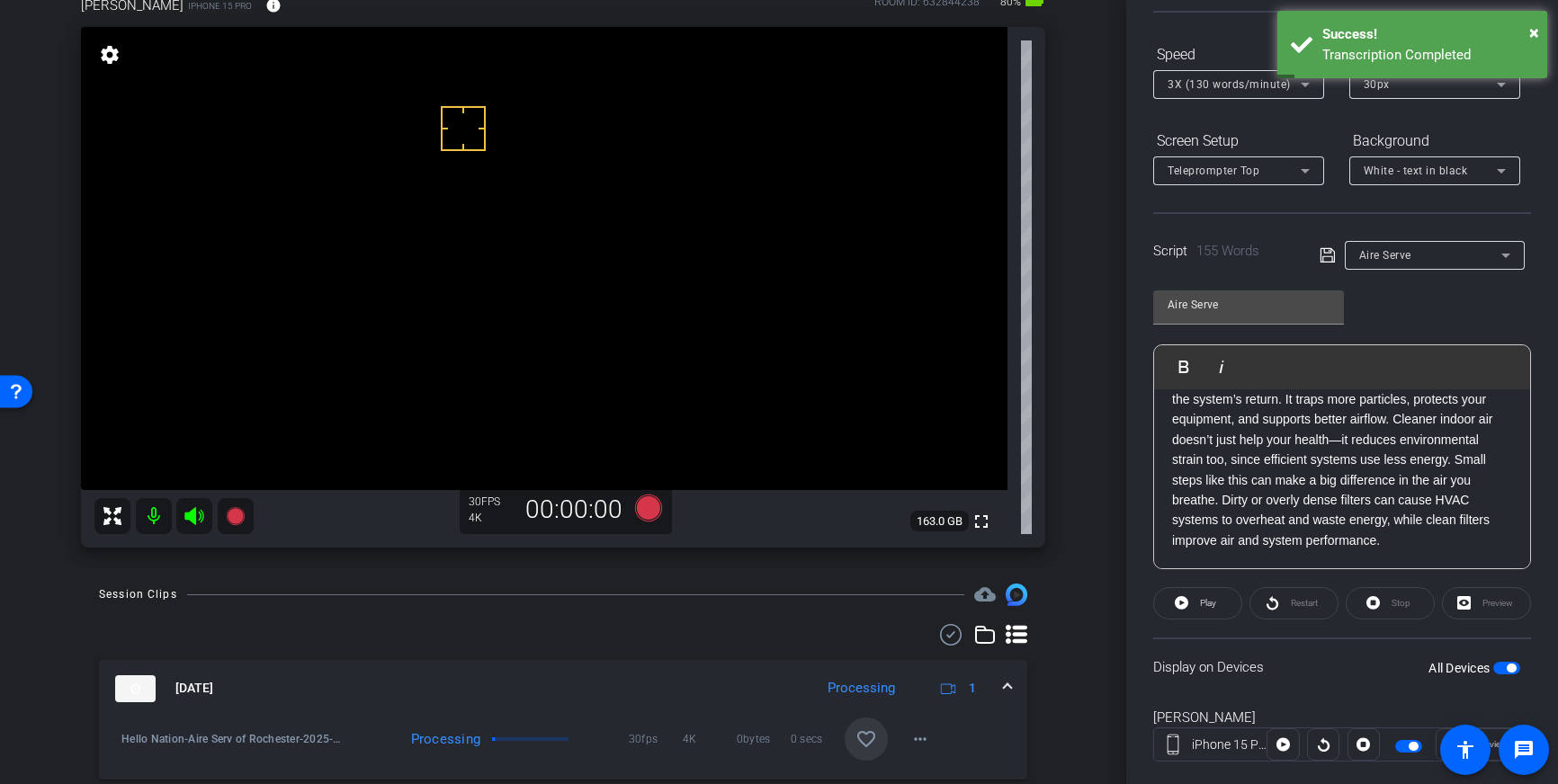
click at [858, 735] on mat-icon "favorite_border" at bounding box center [866, 738] width 22 height 22
click at [997, 683] on div "[DATE] Processing 1" at bounding box center [560, 689] width 889 height 27
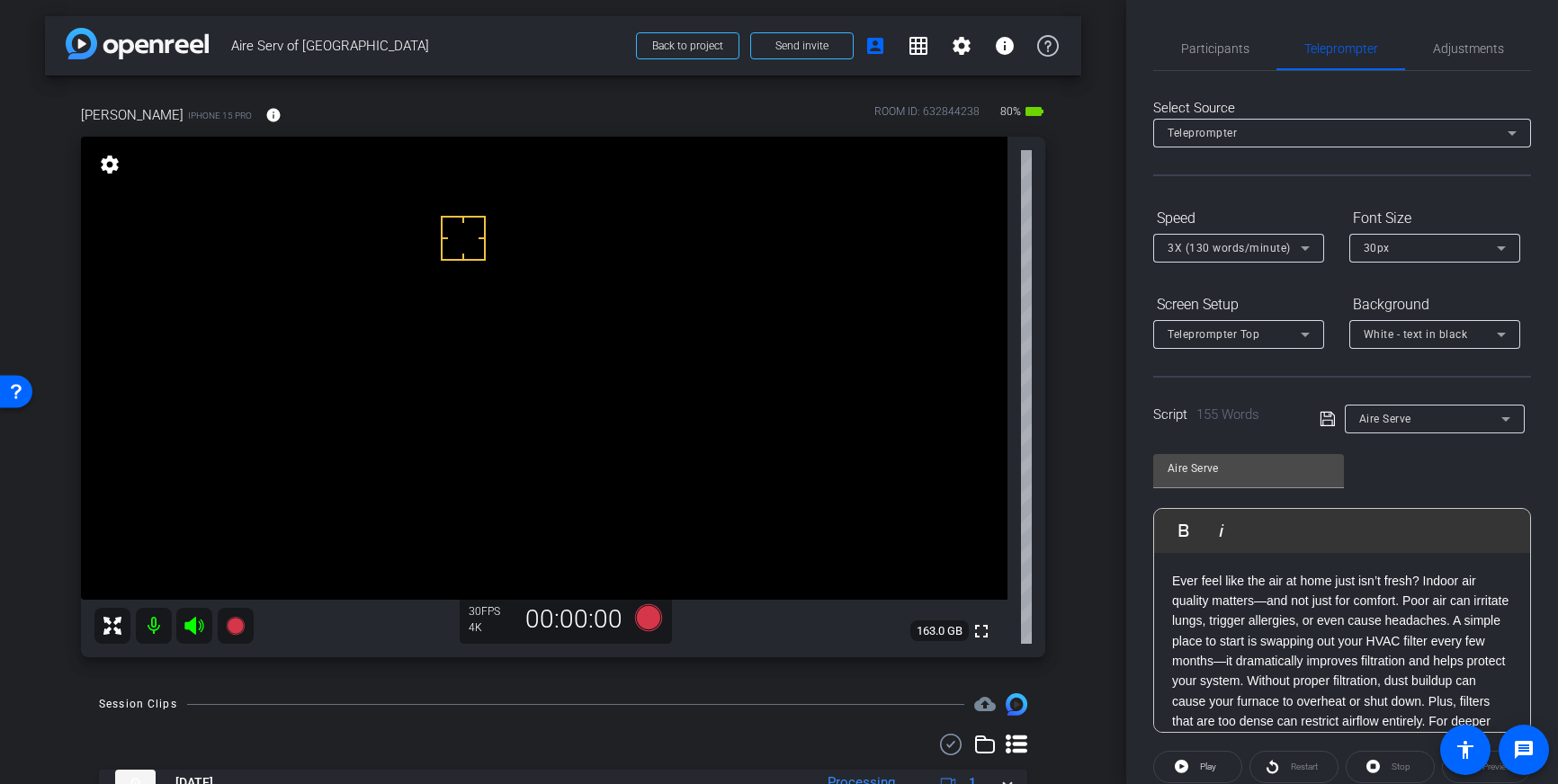
scroll to position [0, 0]
drag, startPoint x: 1206, startPoint y: 51, endPoint x: 1473, endPoint y: 406, distance: 444.2
click at [1206, 51] on span "Participants" at bounding box center [1215, 48] width 69 height 12
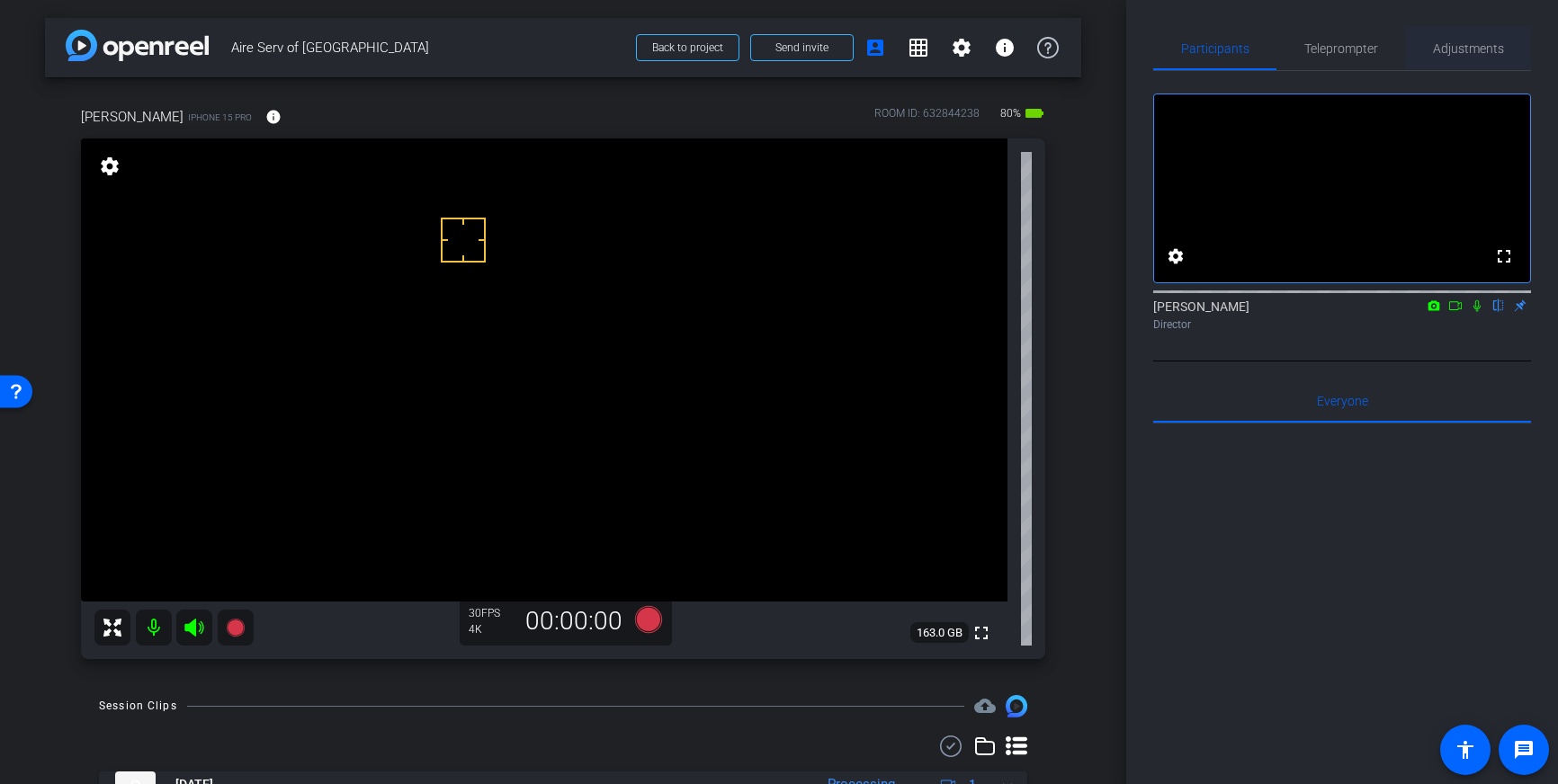
drag, startPoint x: 1465, startPoint y: 38, endPoint x: 1462, endPoint y: 69, distance: 31.1
click at [1465, 38] on span "Adjustments" at bounding box center [1468, 48] width 71 height 43
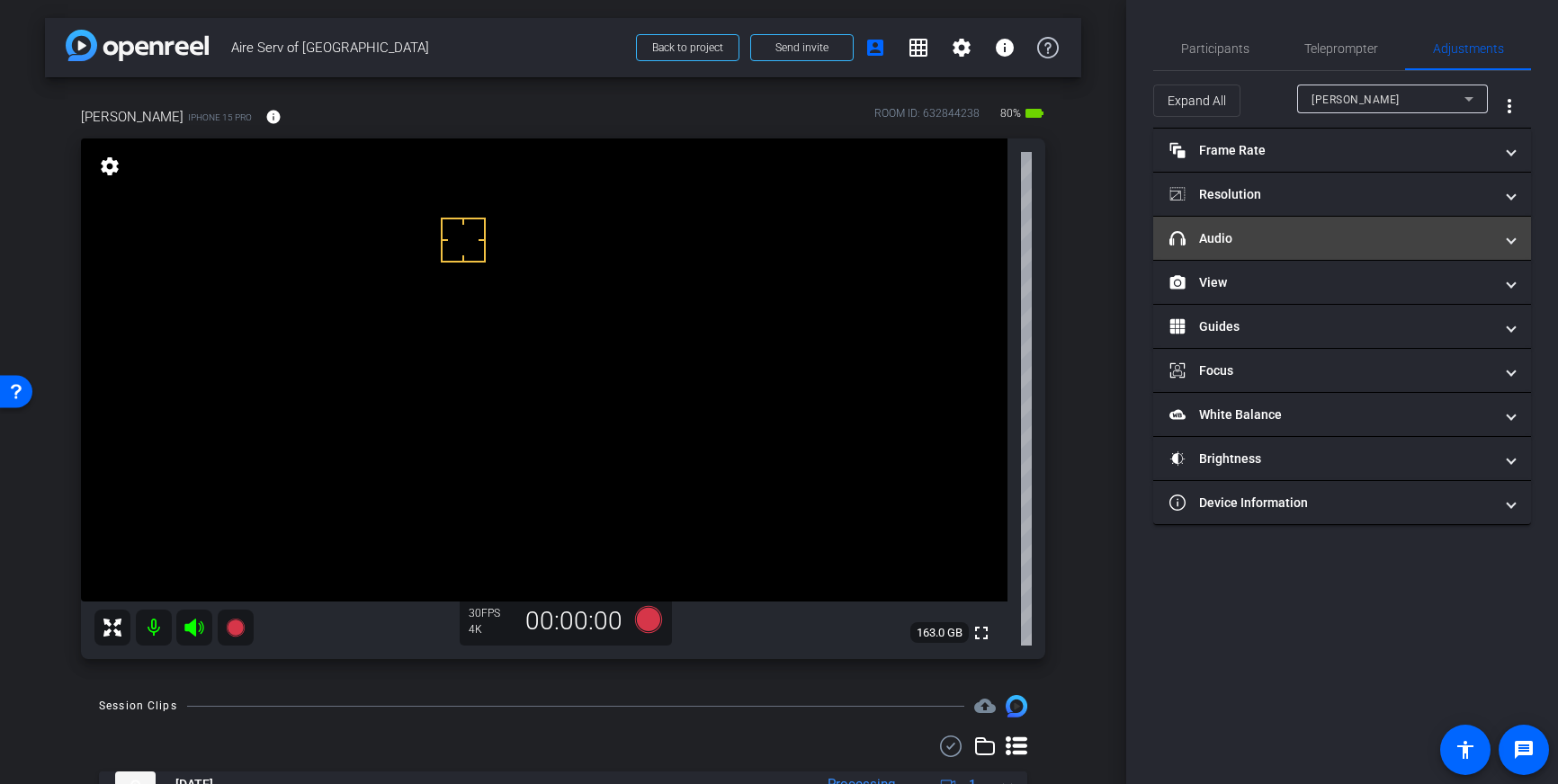
click at [1431, 227] on mat-expansion-panel-header "headphone icon Audio" at bounding box center [1342, 238] width 378 height 43
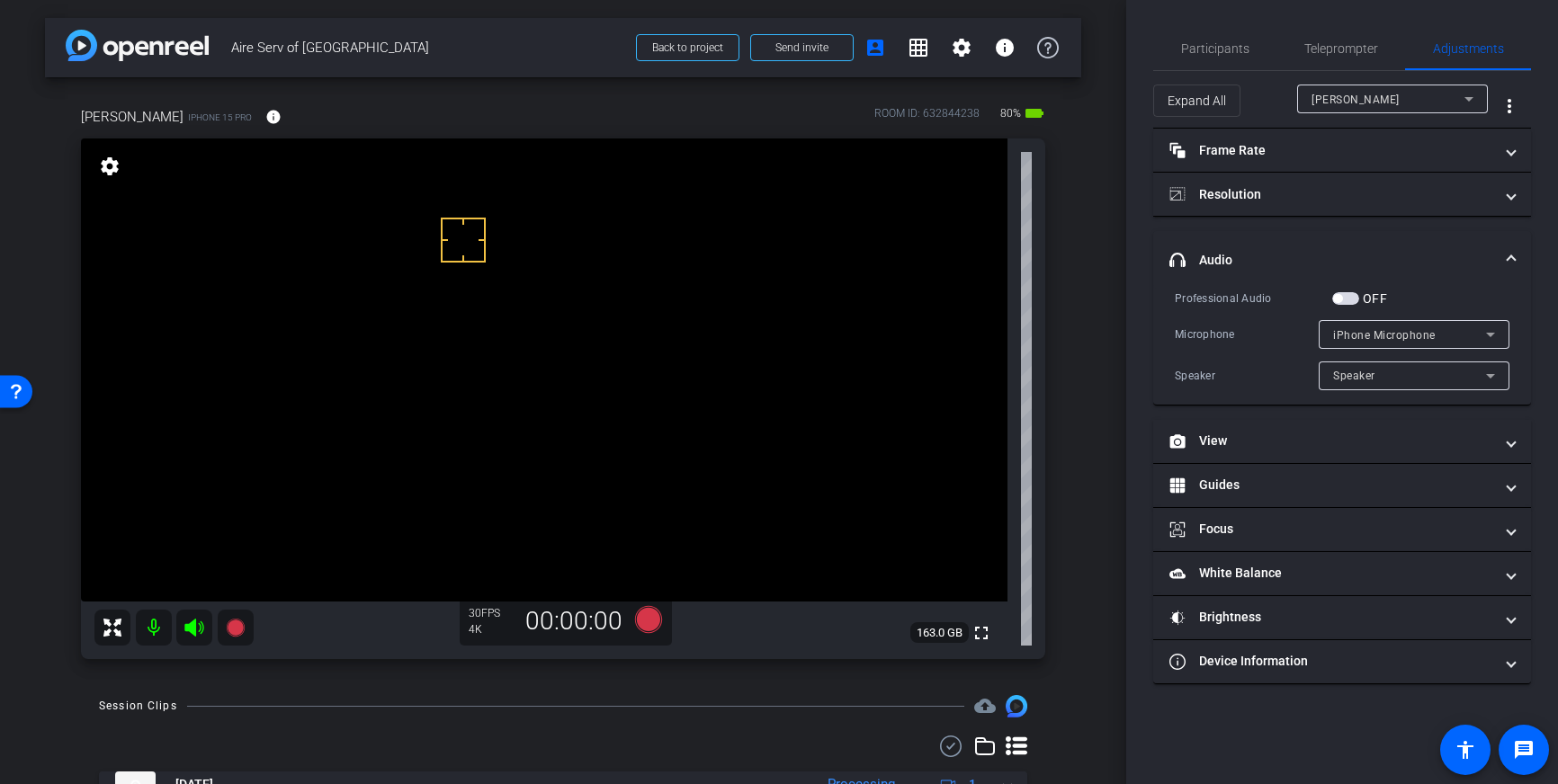
click at [1347, 303] on span "button" at bounding box center [1346, 298] width 27 height 12
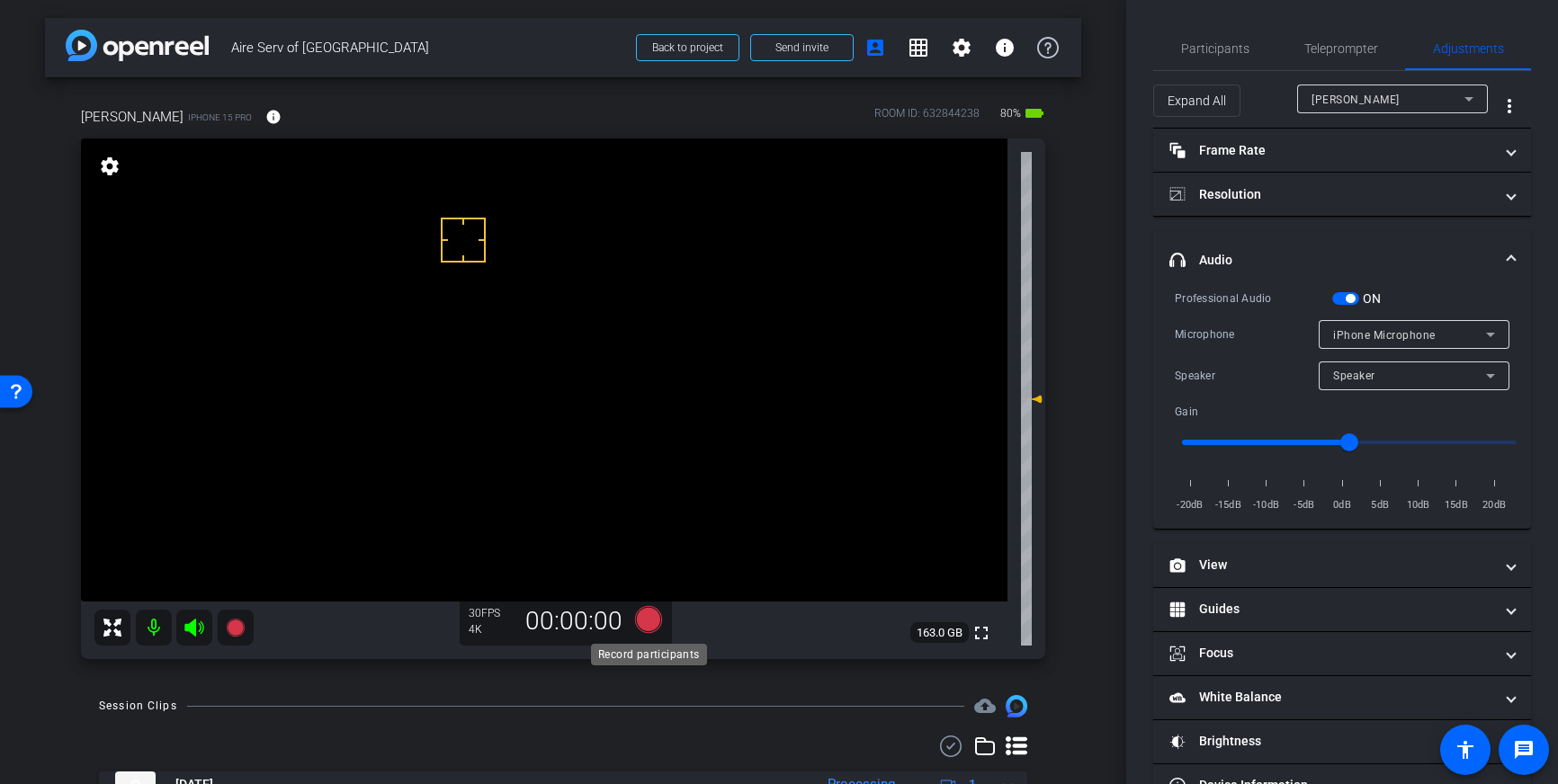
click at [641, 616] on icon at bounding box center [648, 619] width 27 height 27
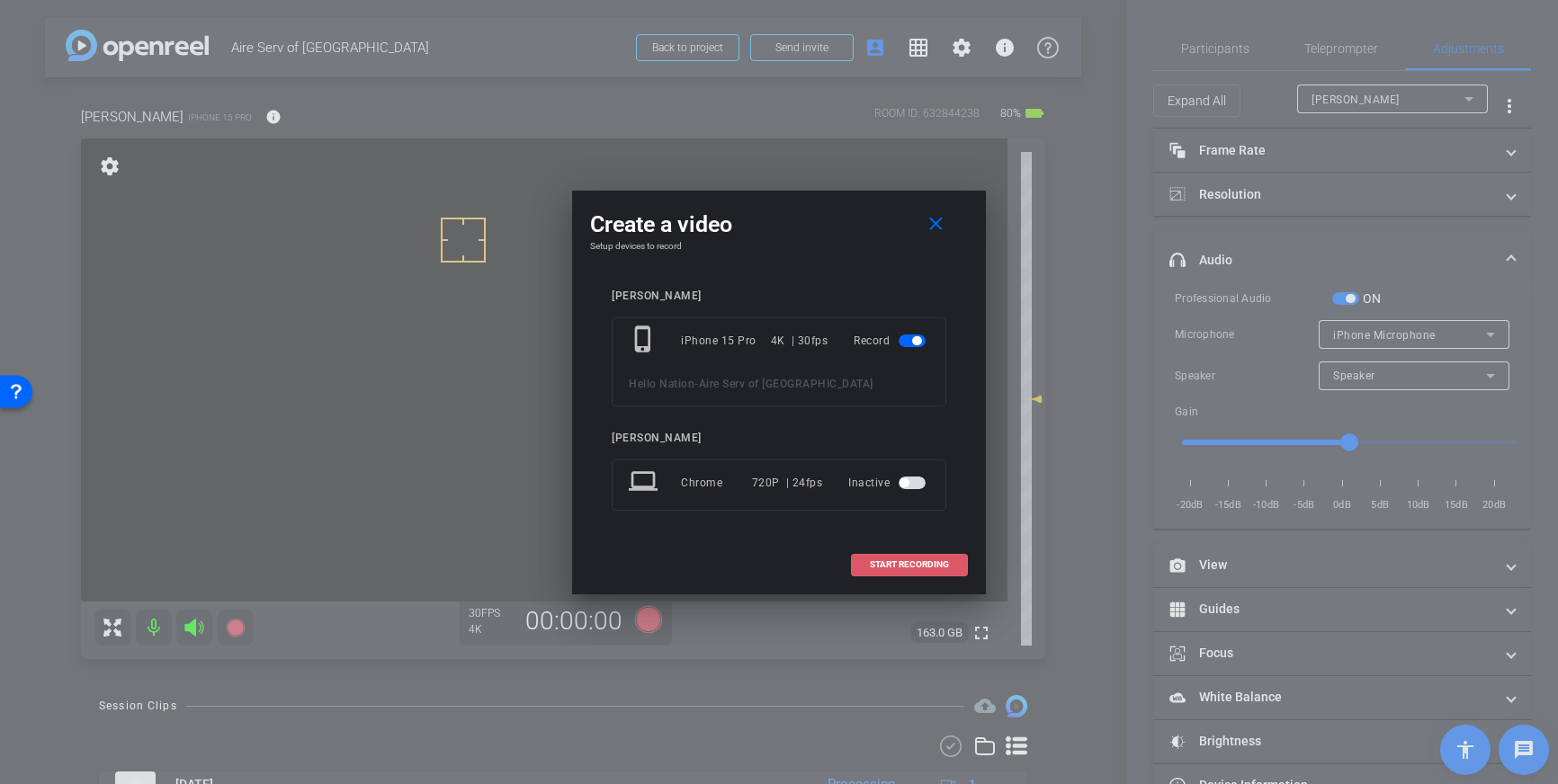
click at [884, 567] on span "START RECORDING" at bounding box center [909, 564] width 79 height 9
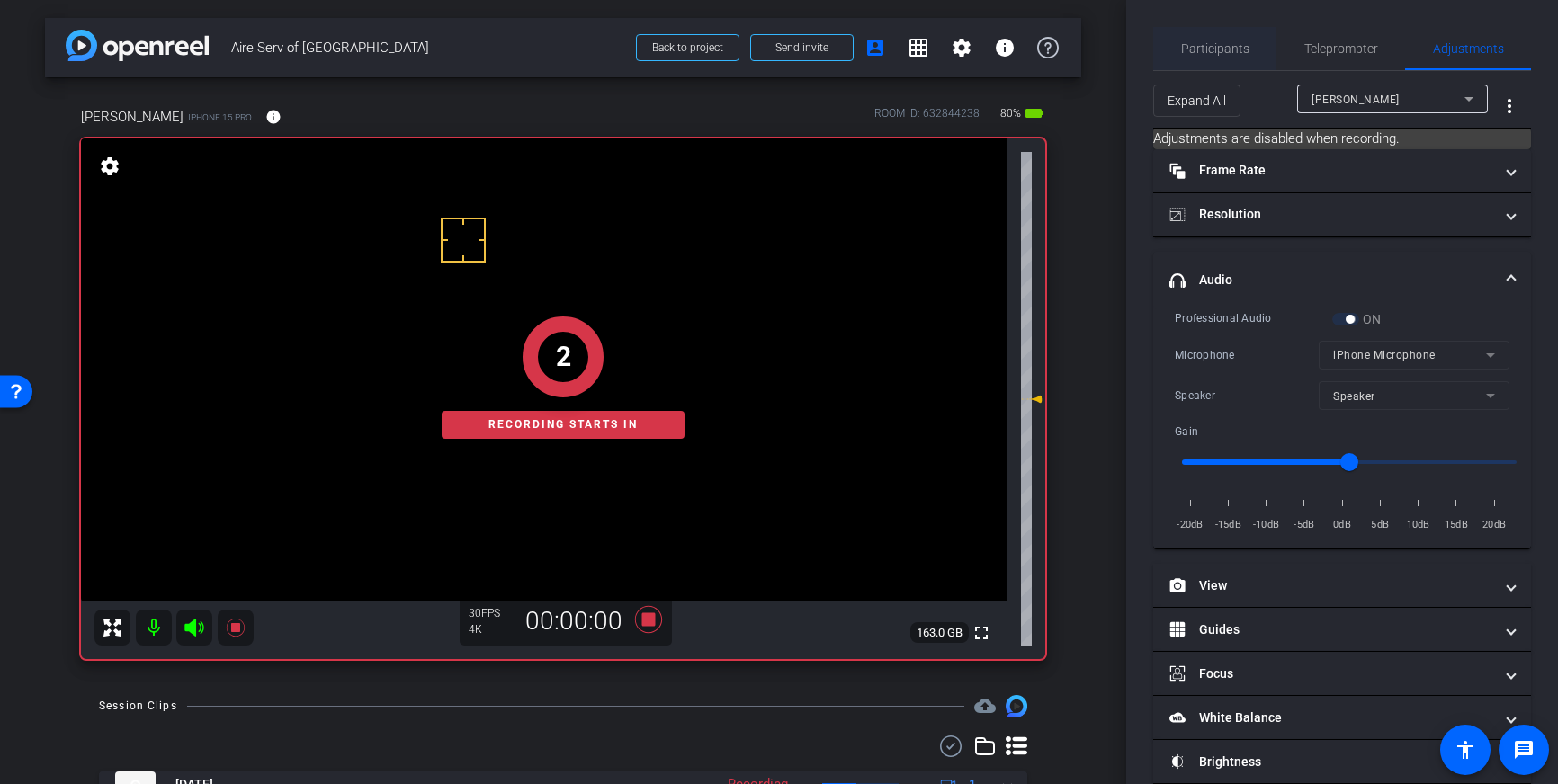
click at [1198, 39] on span "Participants" at bounding box center [1215, 48] width 69 height 43
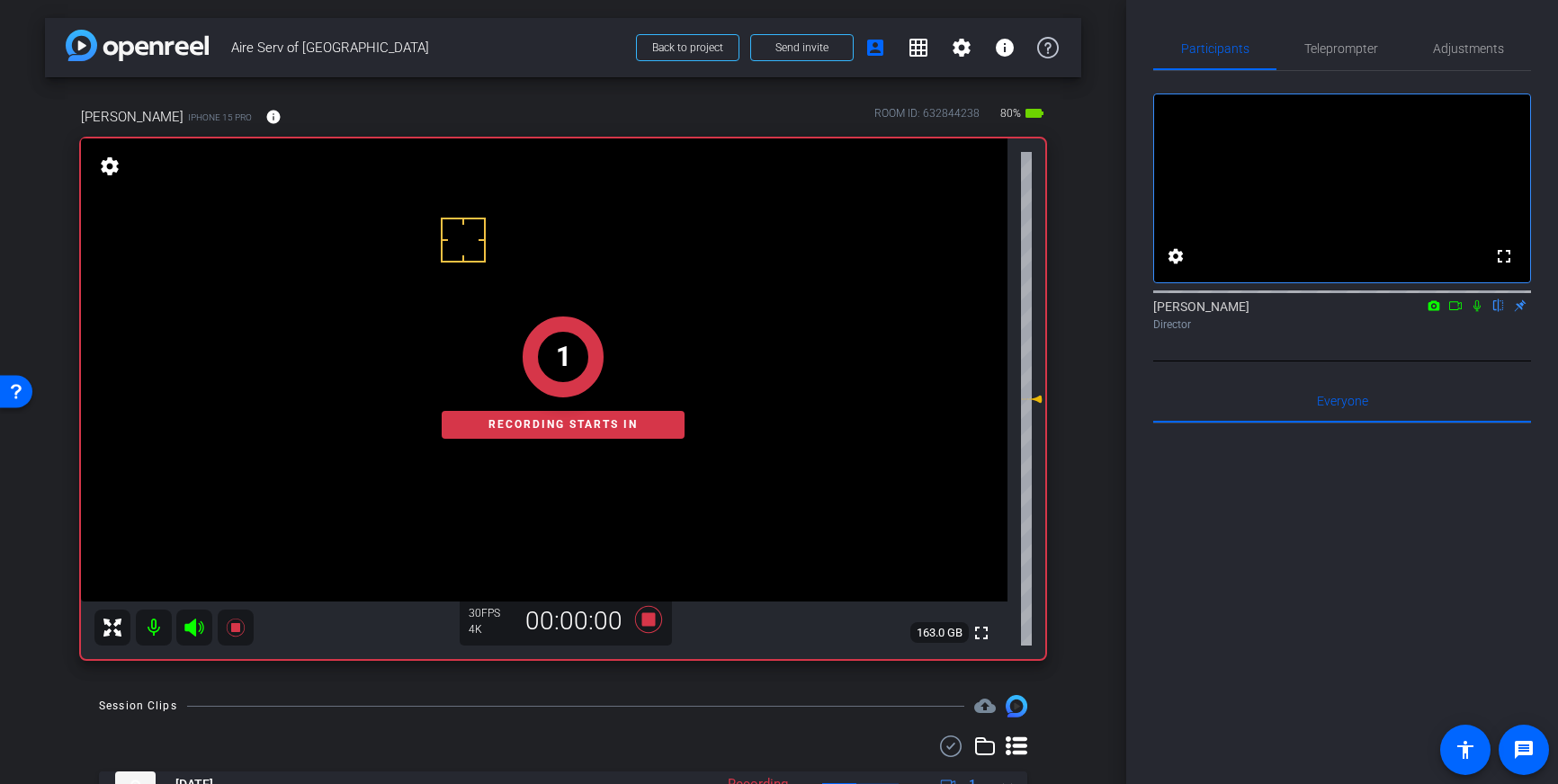
click at [1481, 312] on icon at bounding box center [1476, 305] width 14 height 12
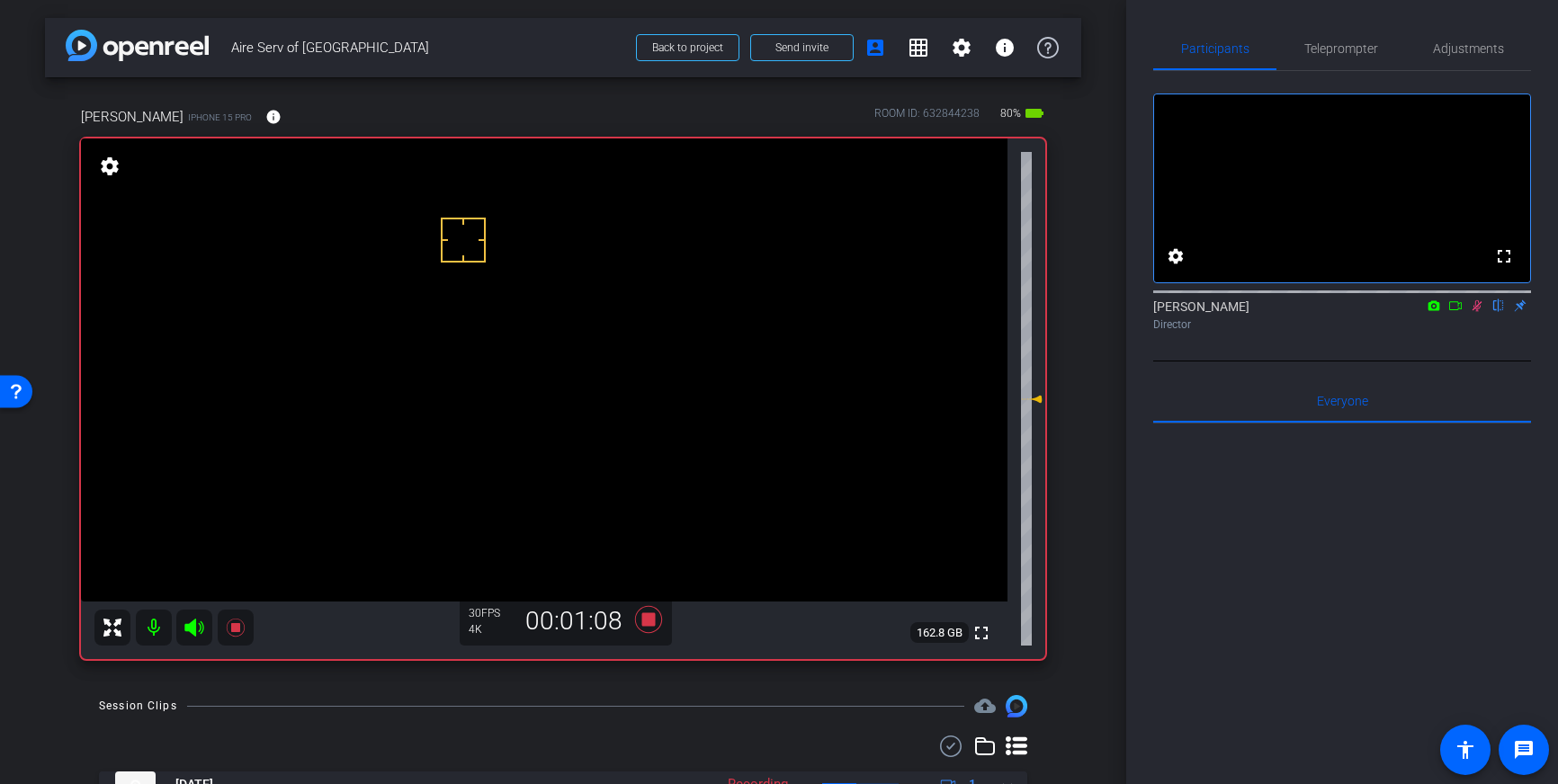
click at [1477, 312] on icon at bounding box center [1476, 305] width 14 height 12
click at [655, 625] on icon at bounding box center [648, 619] width 27 height 27
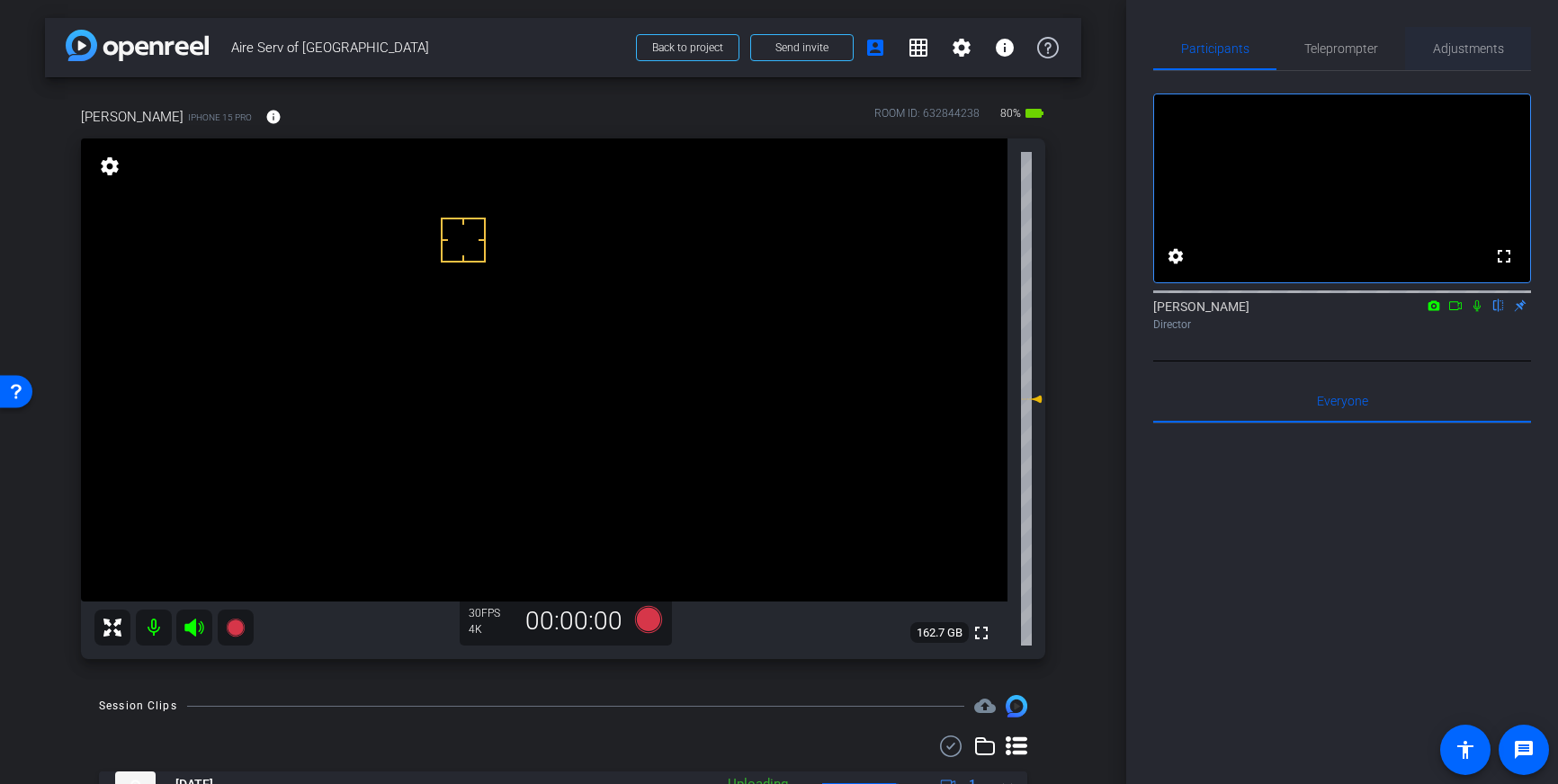
click at [1458, 47] on span "Adjustments" at bounding box center [1468, 48] width 71 height 12
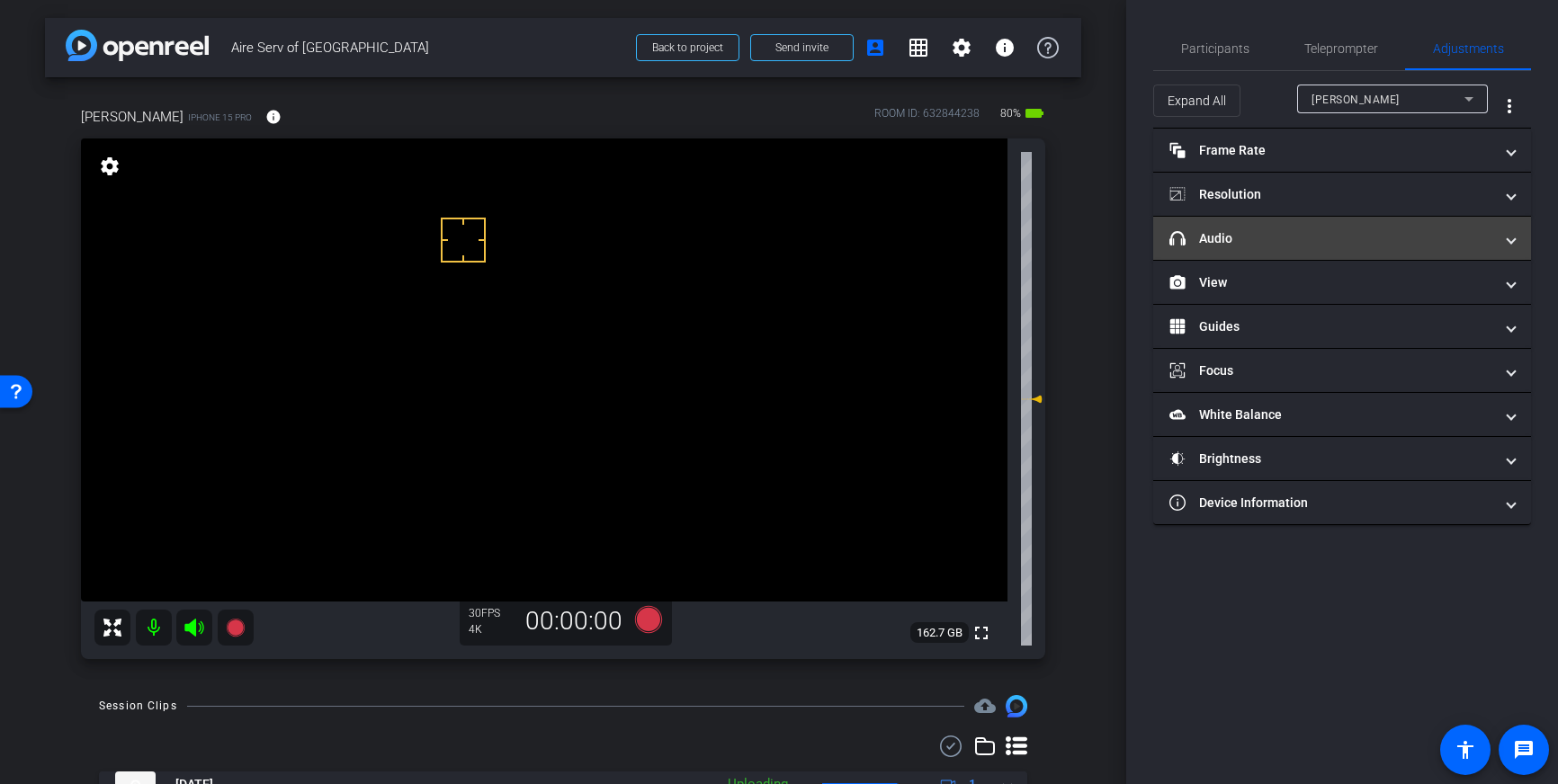
click at [1371, 237] on mat-panel-title "headphone icon Audio" at bounding box center [1331, 239] width 324 height 19
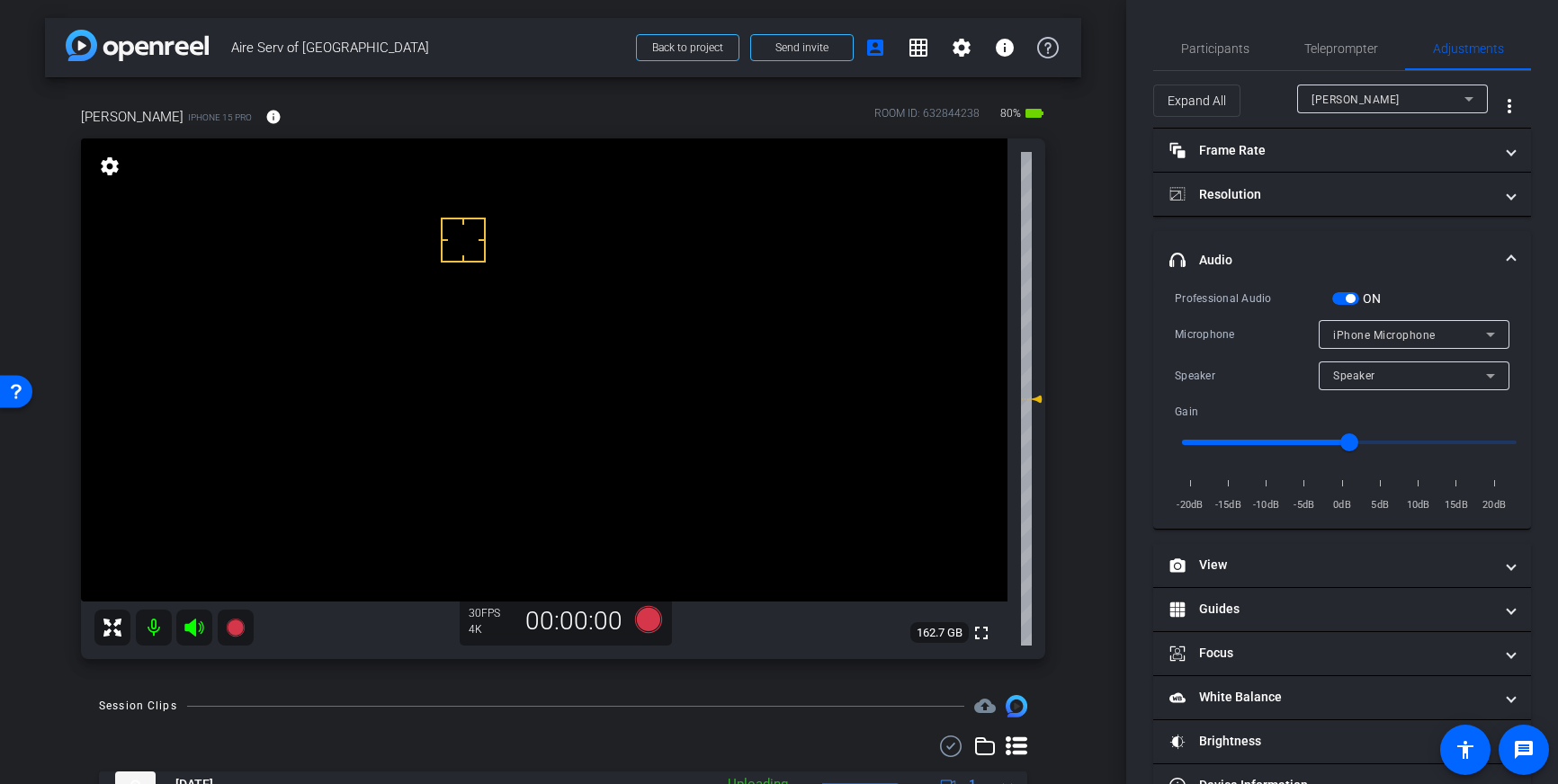
click at [1346, 299] on span "button" at bounding box center [1350, 298] width 9 height 9
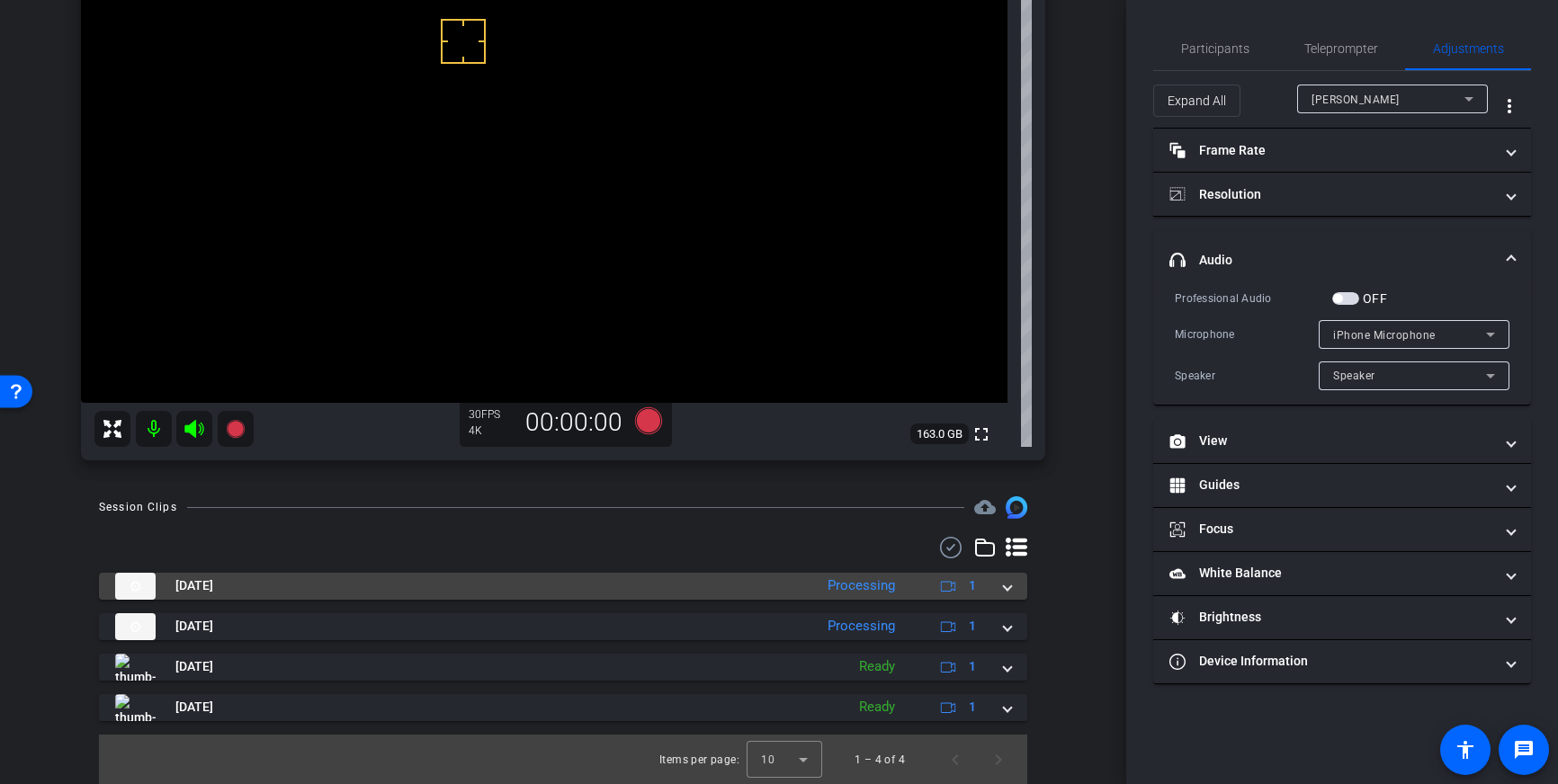
scroll to position [200, 0]
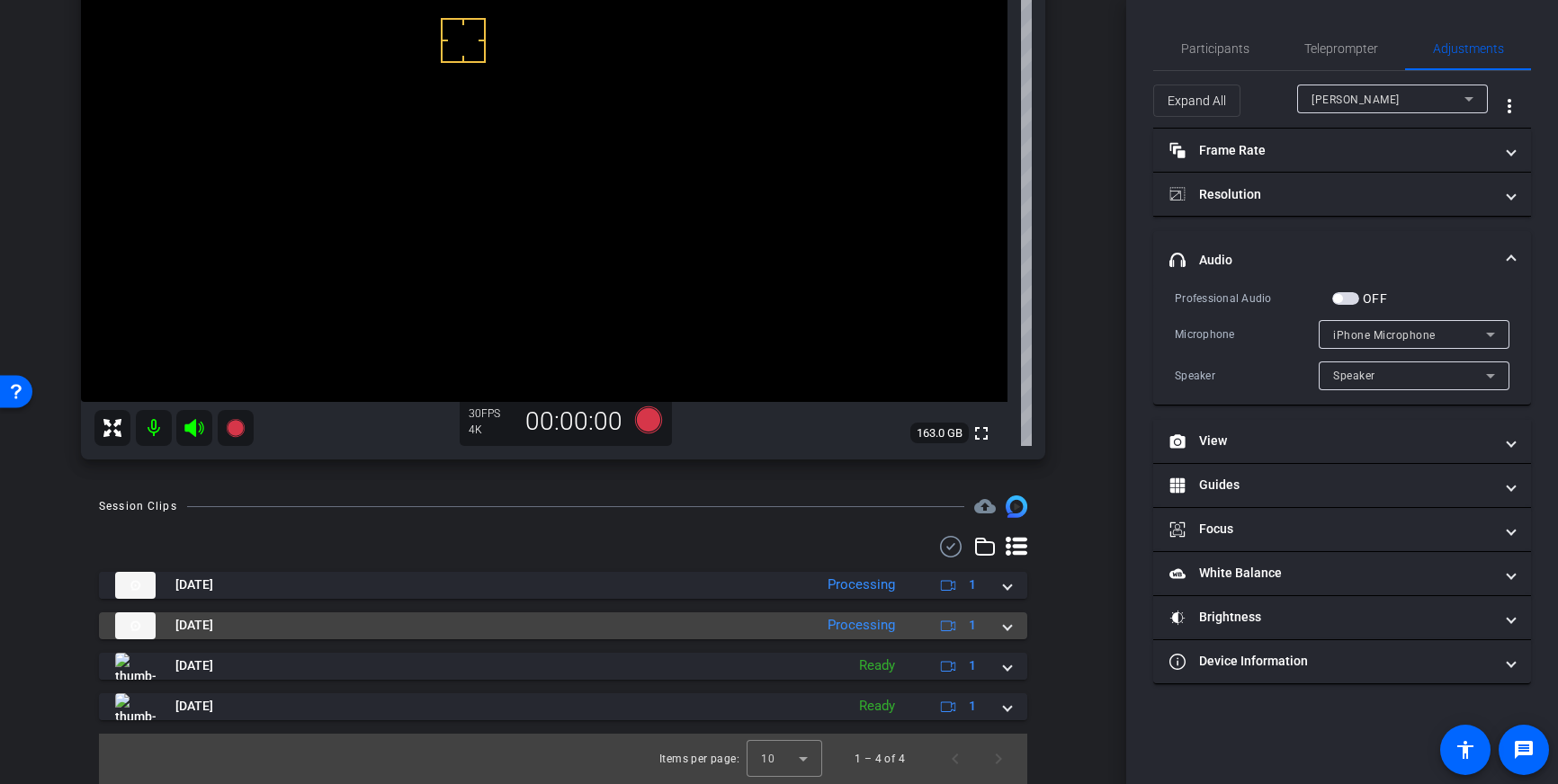
click at [1002, 621] on div "[DATE] Processing 1" at bounding box center [560, 626] width 889 height 27
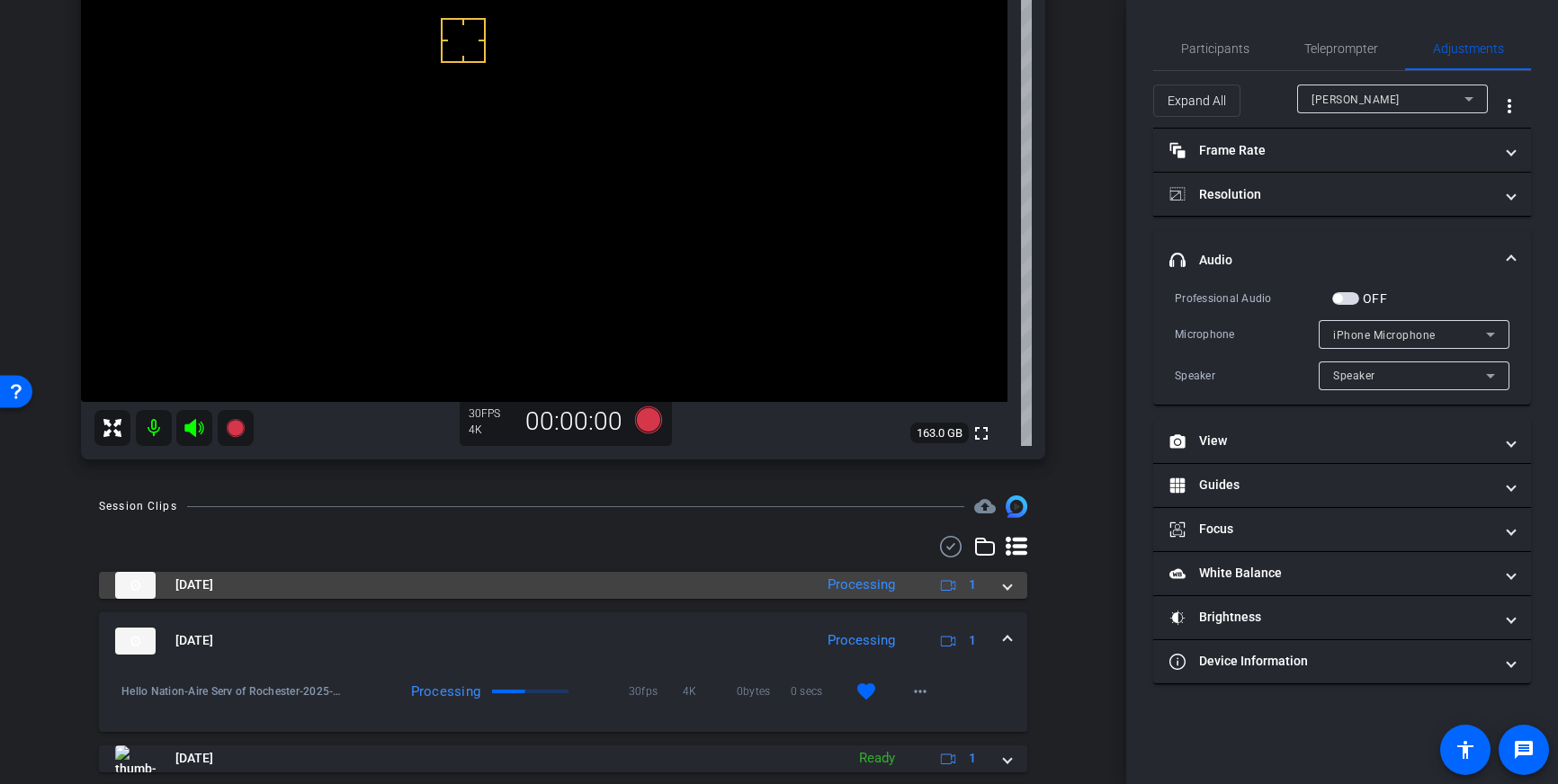
click at [1004, 592] on span at bounding box center [1008, 585] width 8 height 19
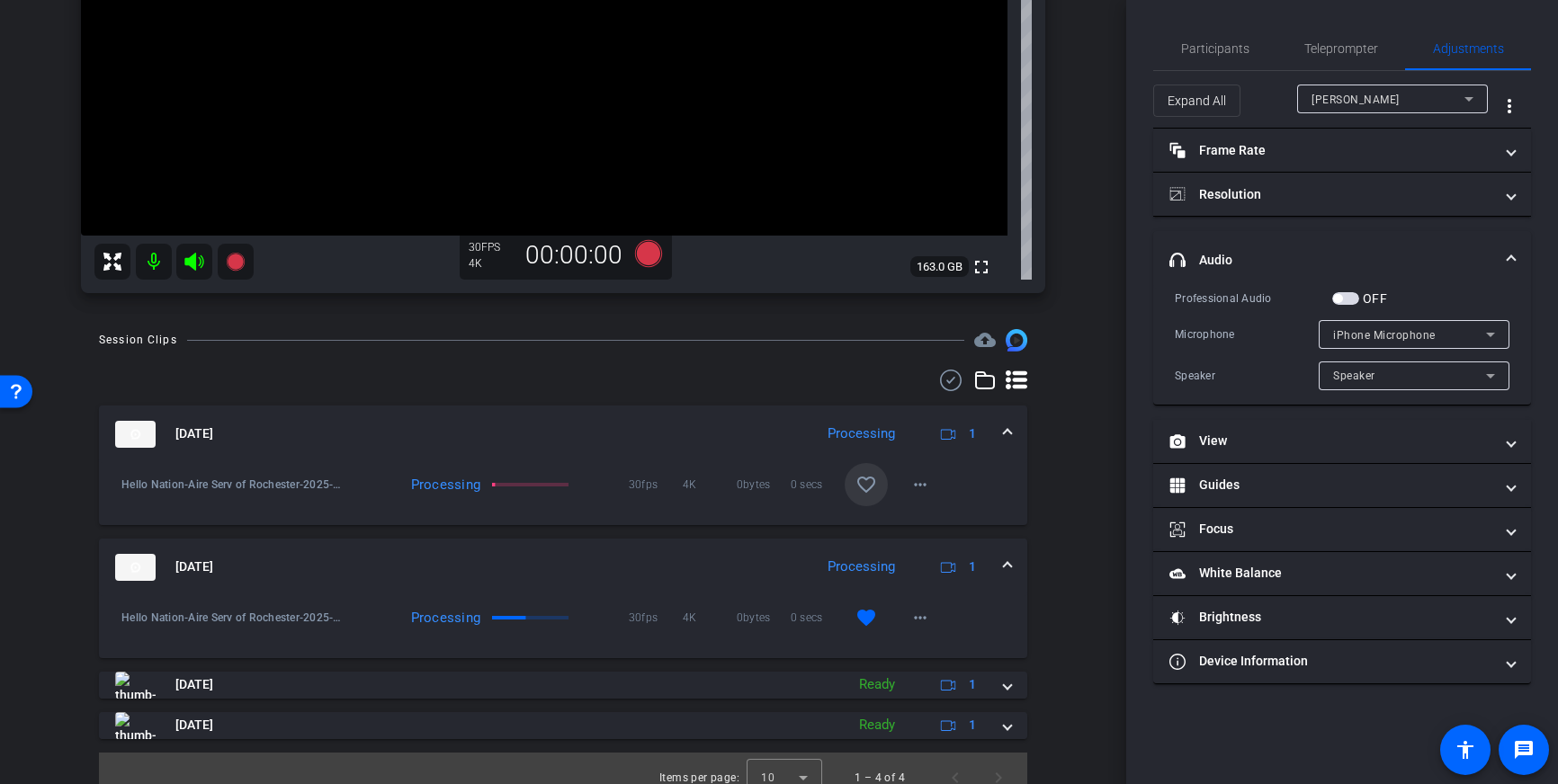
scroll to position [384, 0]
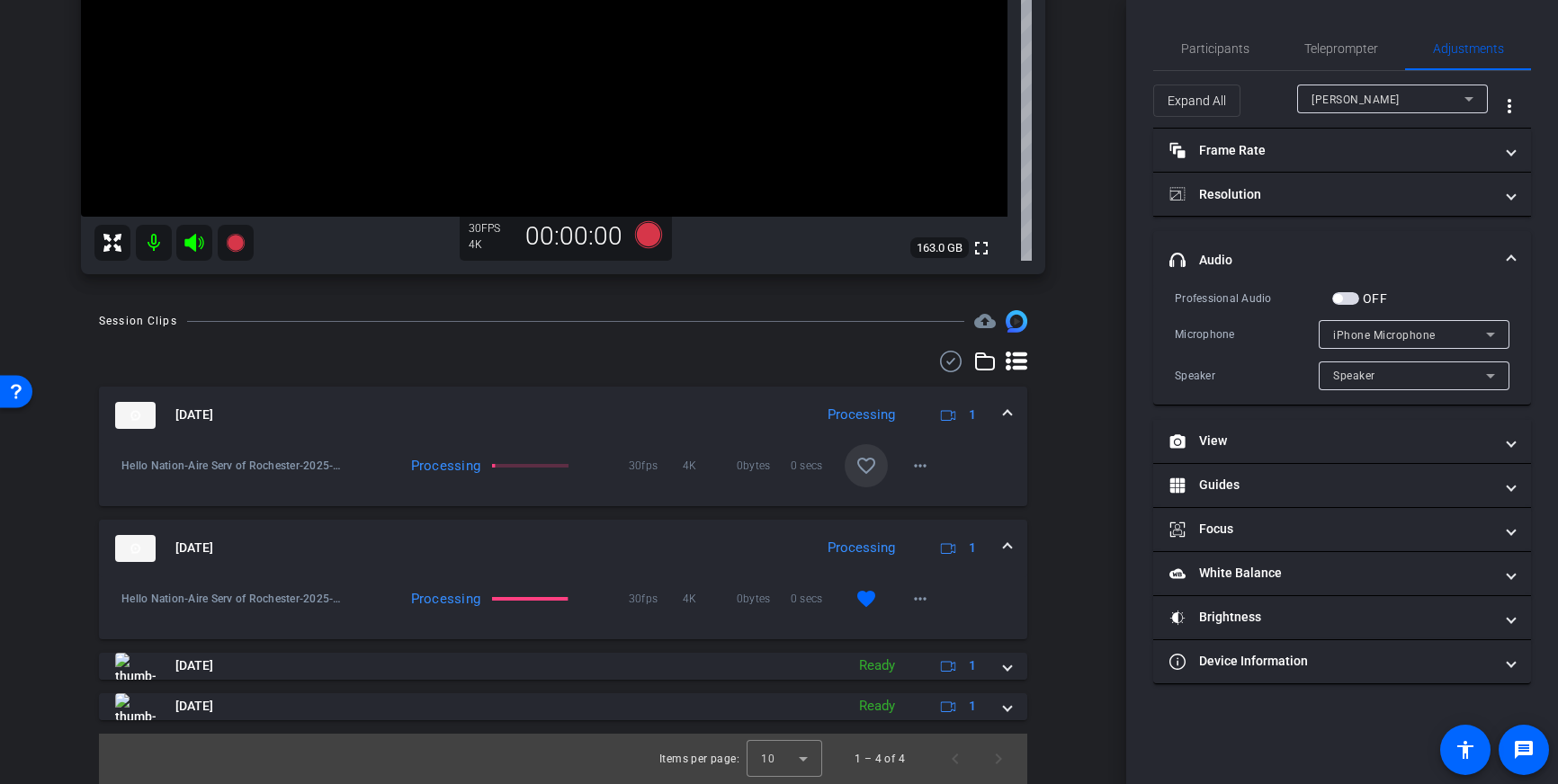
click at [1013, 544] on mat-expansion-panel-header "[DATE] Processing 1" at bounding box center [562, 548] width 928 height 57
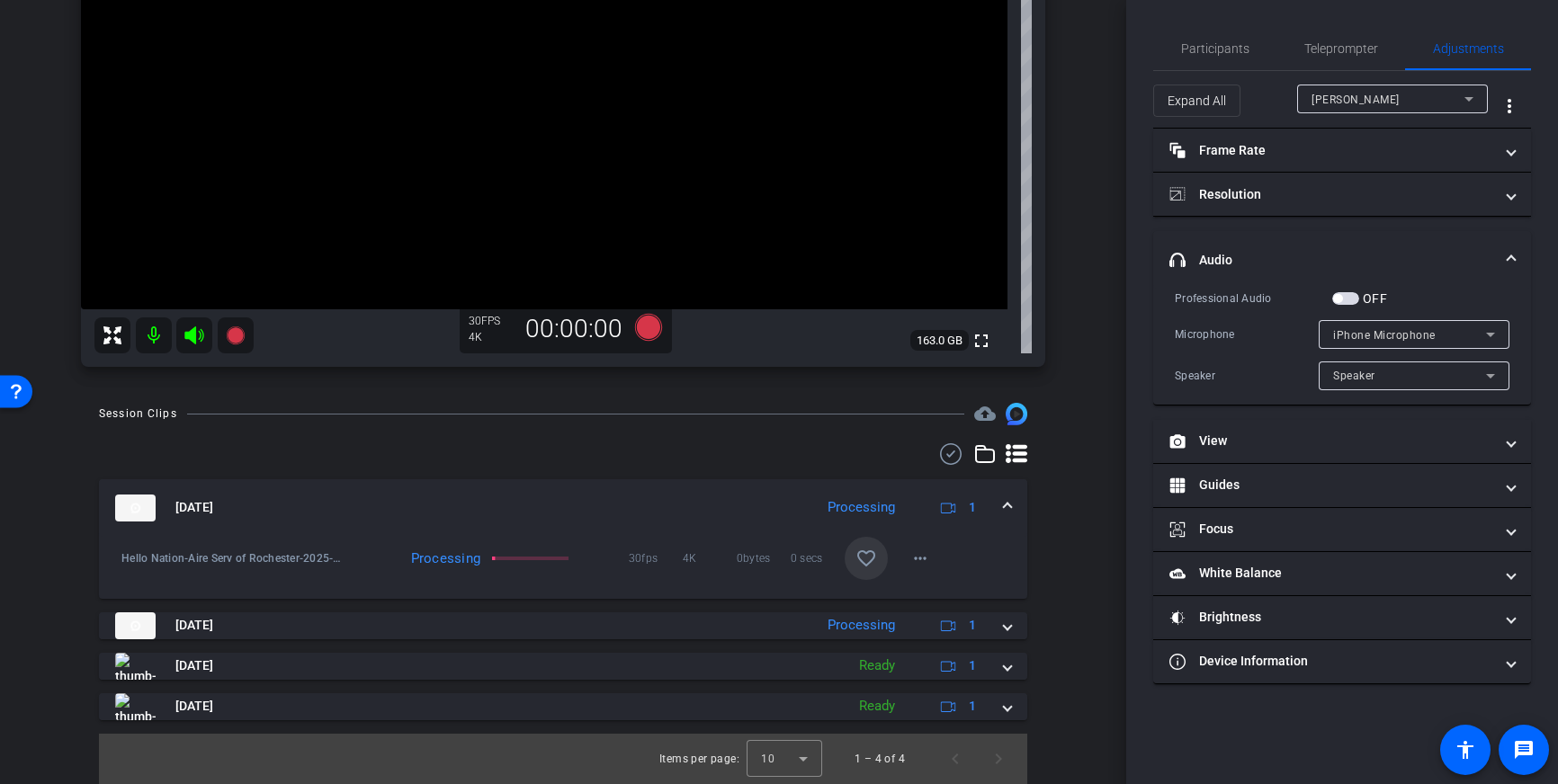
scroll to position [292, 0]
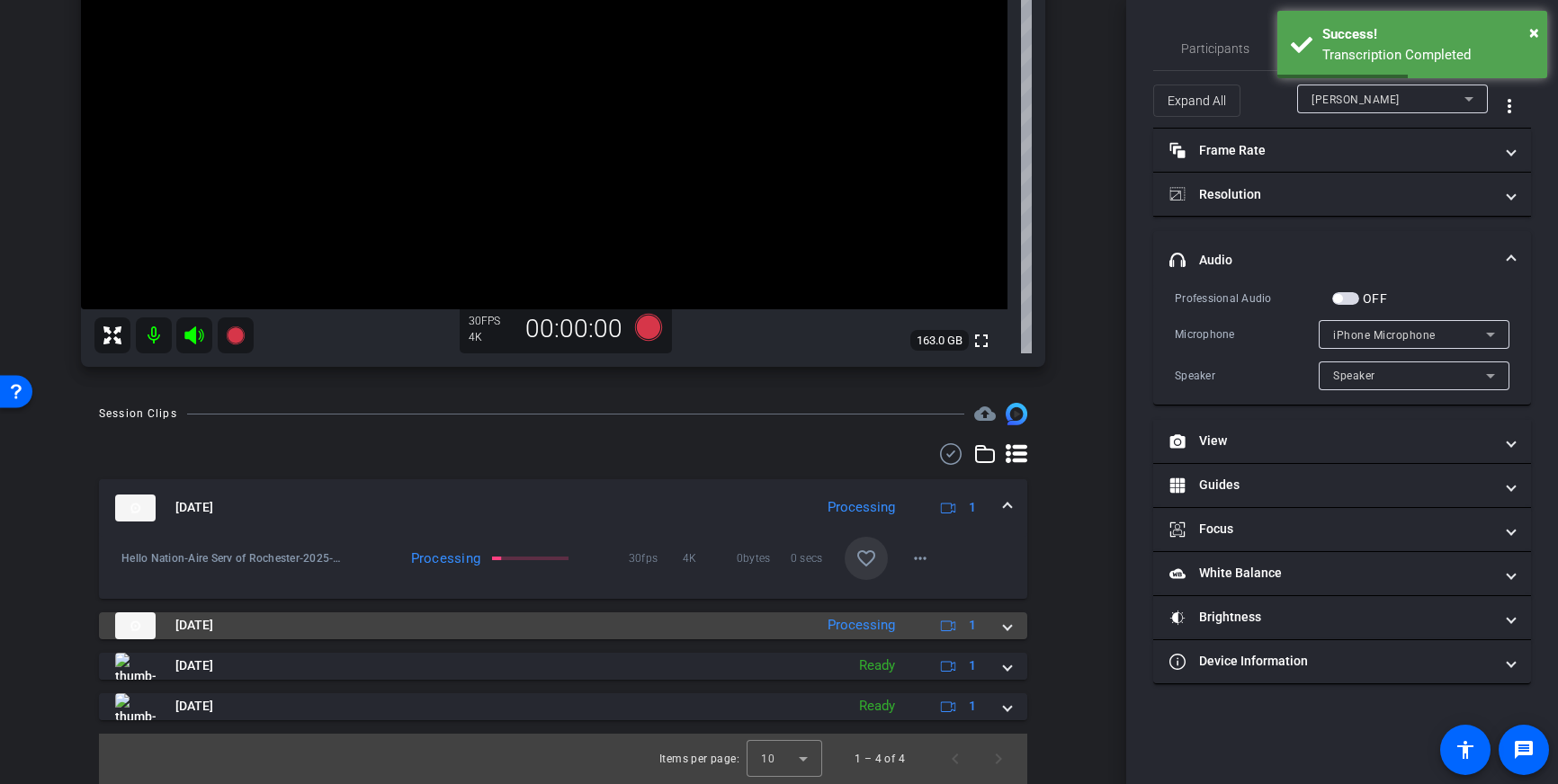
click at [453, 624] on mat-panel-title "[DATE]" at bounding box center [460, 626] width 689 height 27
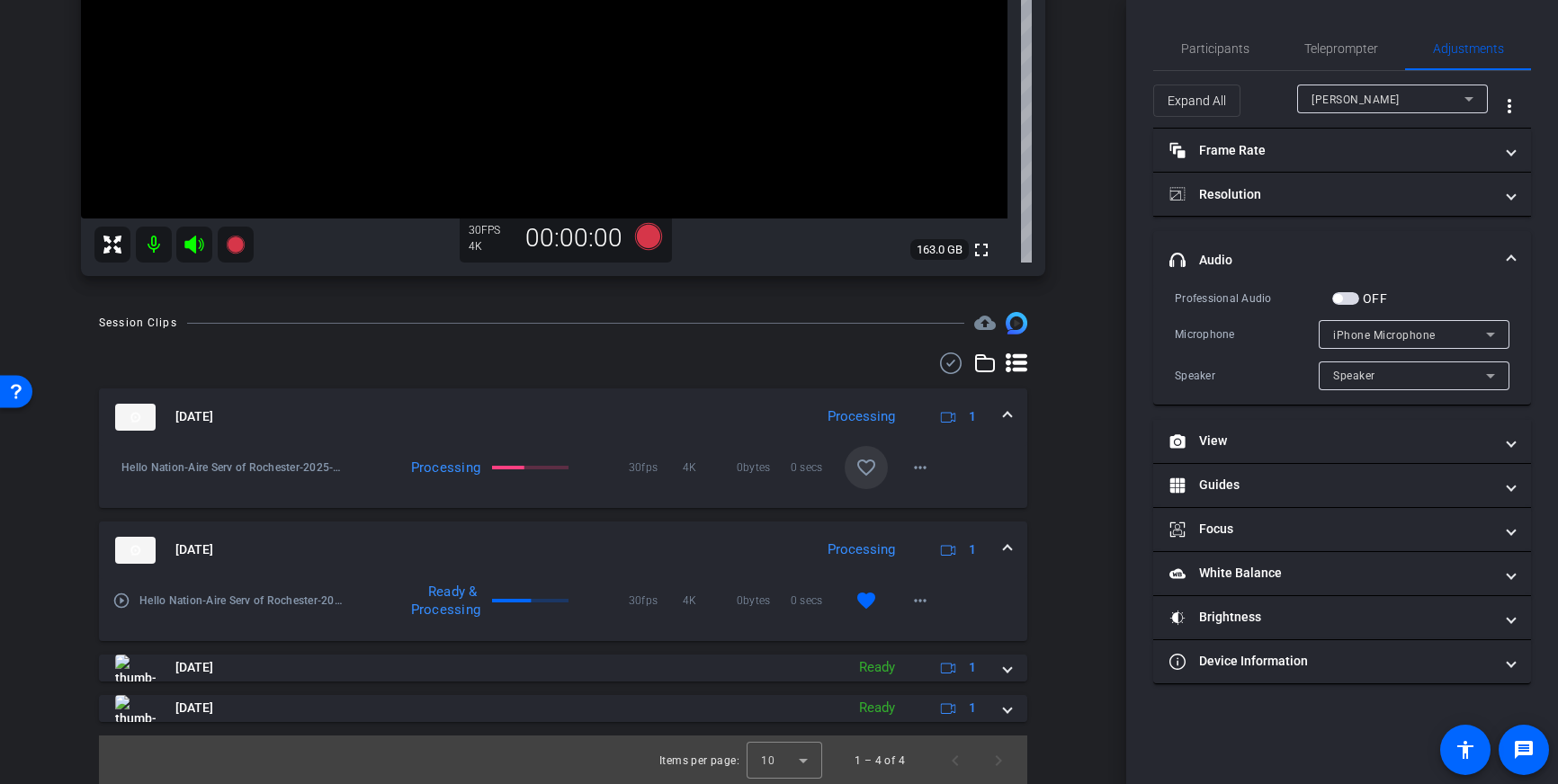
scroll to position [384, 0]
click at [128, 604] on mat-icon "play_circle_outline" at bounding box center [121, 598] width 18 height 18
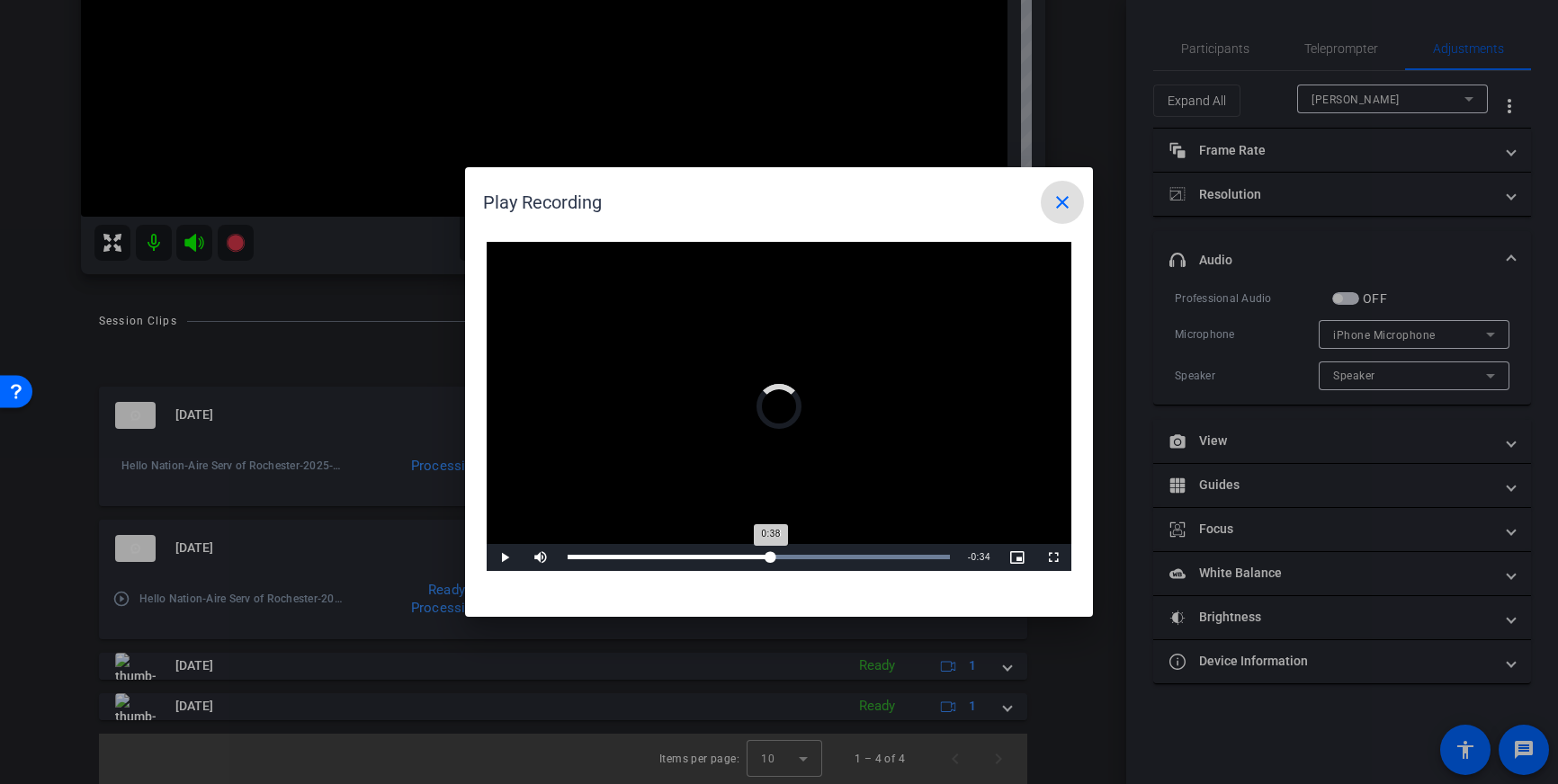
click at [771, 554] on div "Loaded : 100.00% 0:38 0:38" at bounding box center [759, 558] width 401 height 27
click at [1056, 209] on mat-icon "close" at bounding box center [1062, 202] width 22 height 22
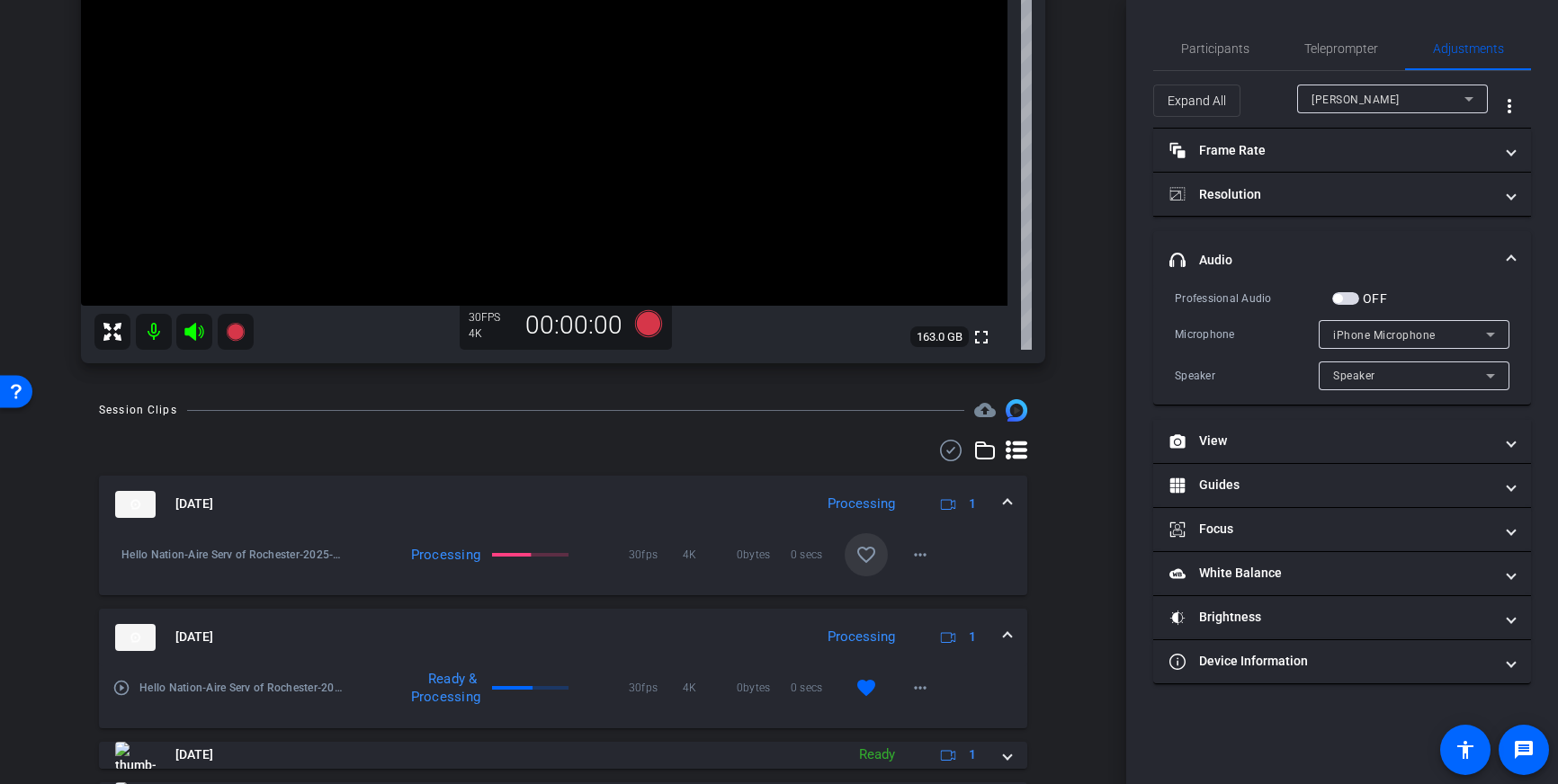
scroll to position [287, 0]
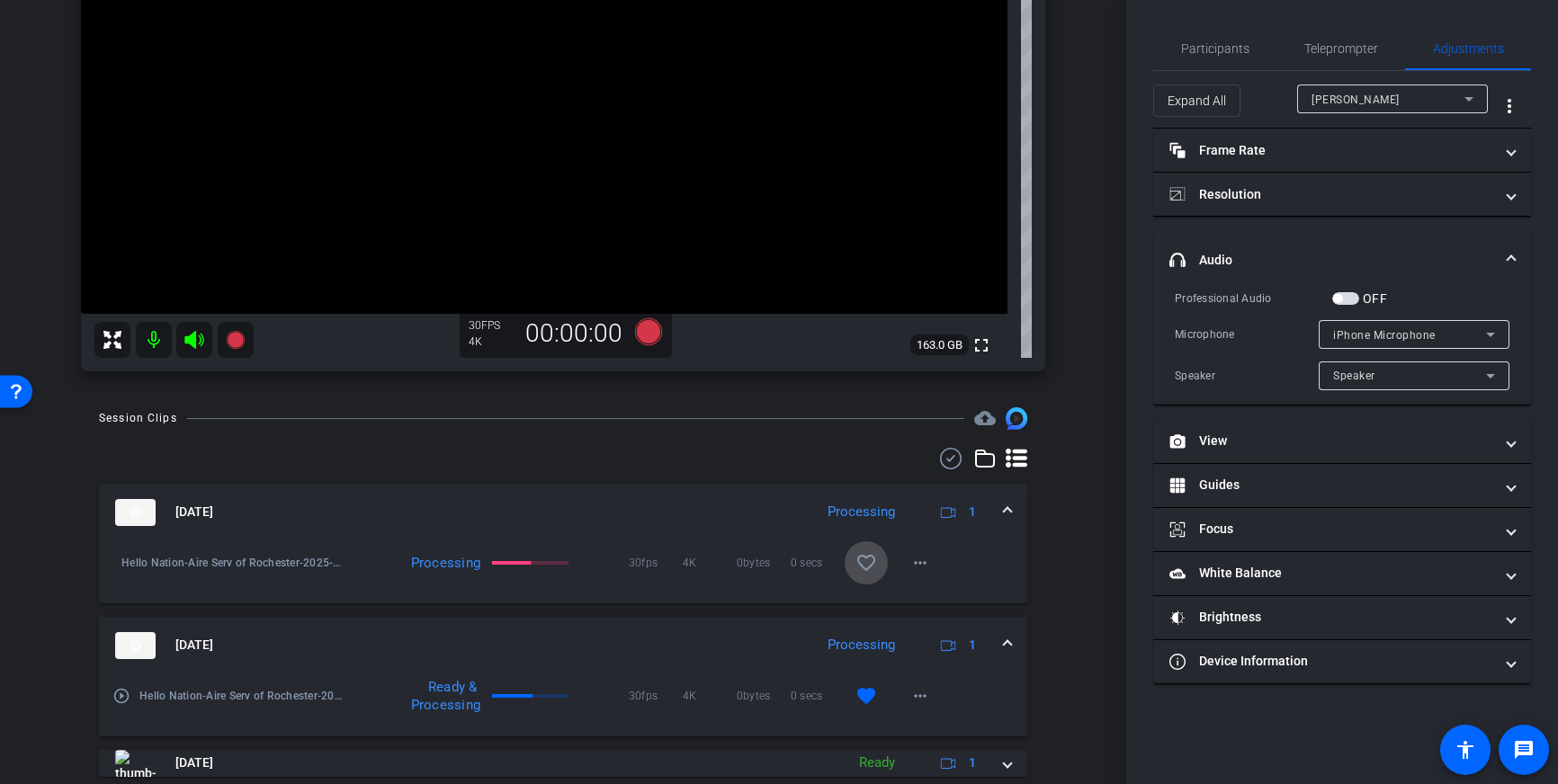
click at [849, 552] on span at bounding box center [865, 562] width 43 height 43
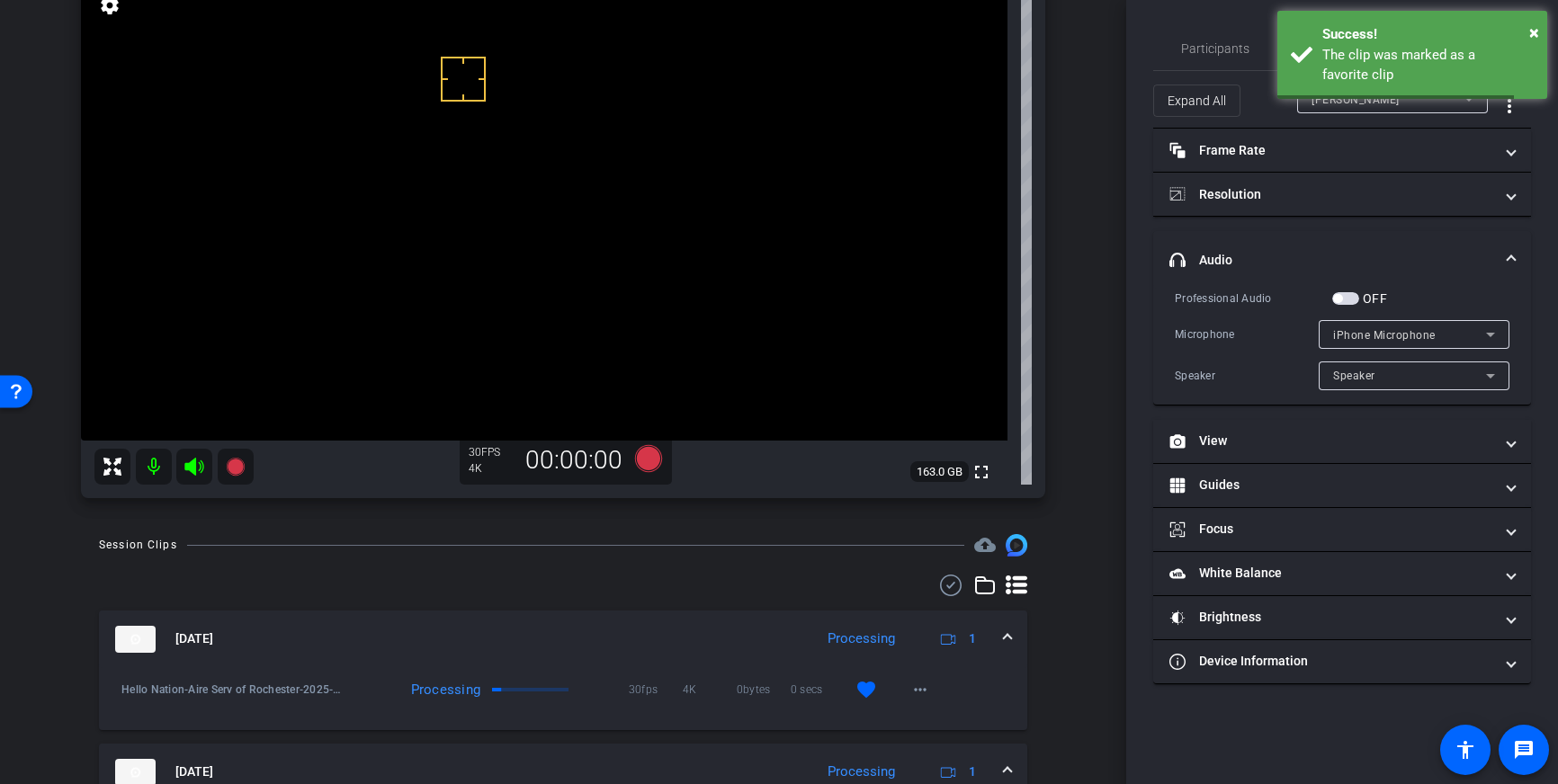
scroll to position [145, 0]
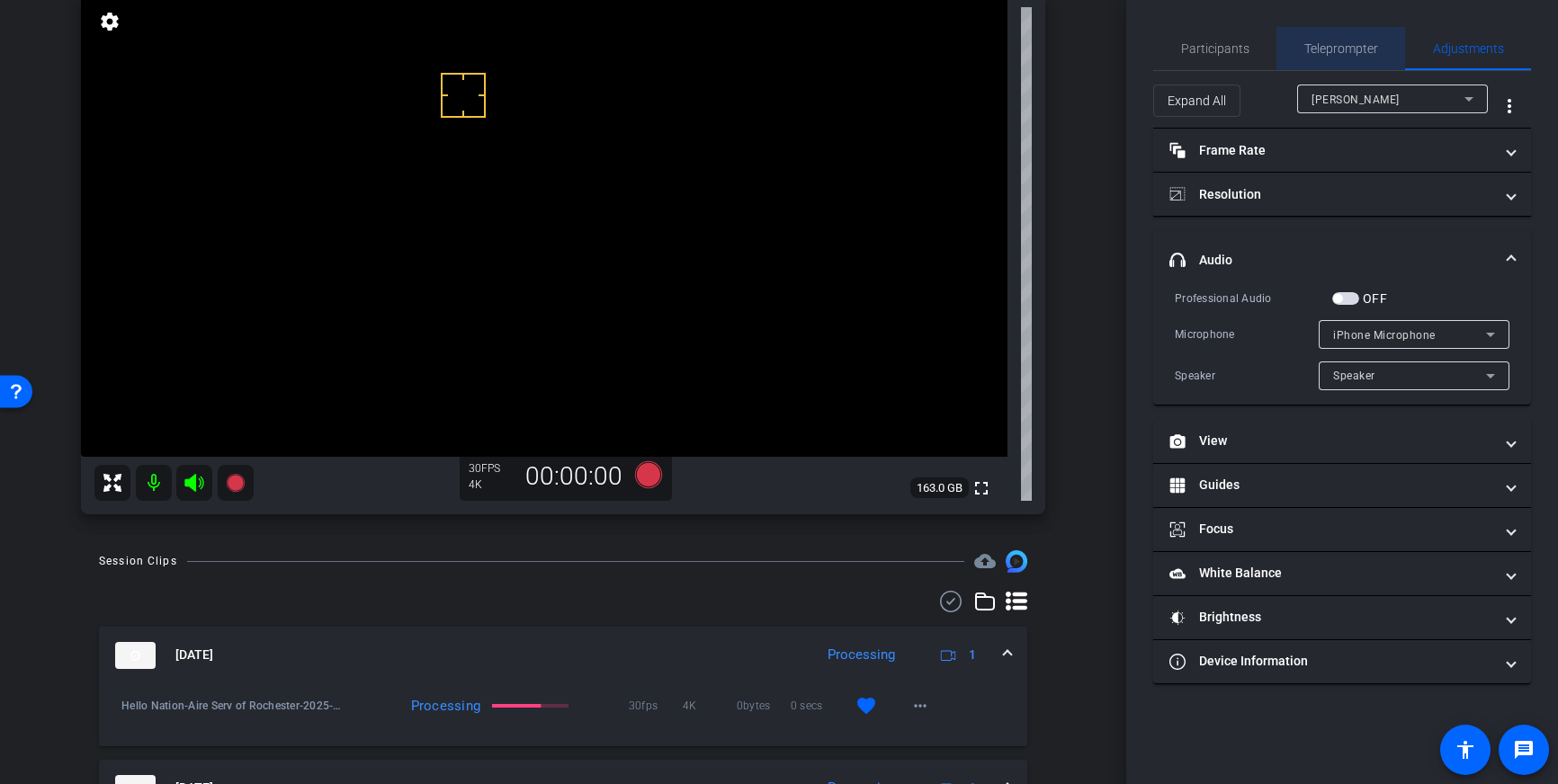
click at [1338, 57] on span "Teleprompter" at bounding box center [1340, 48] width 73 height 43
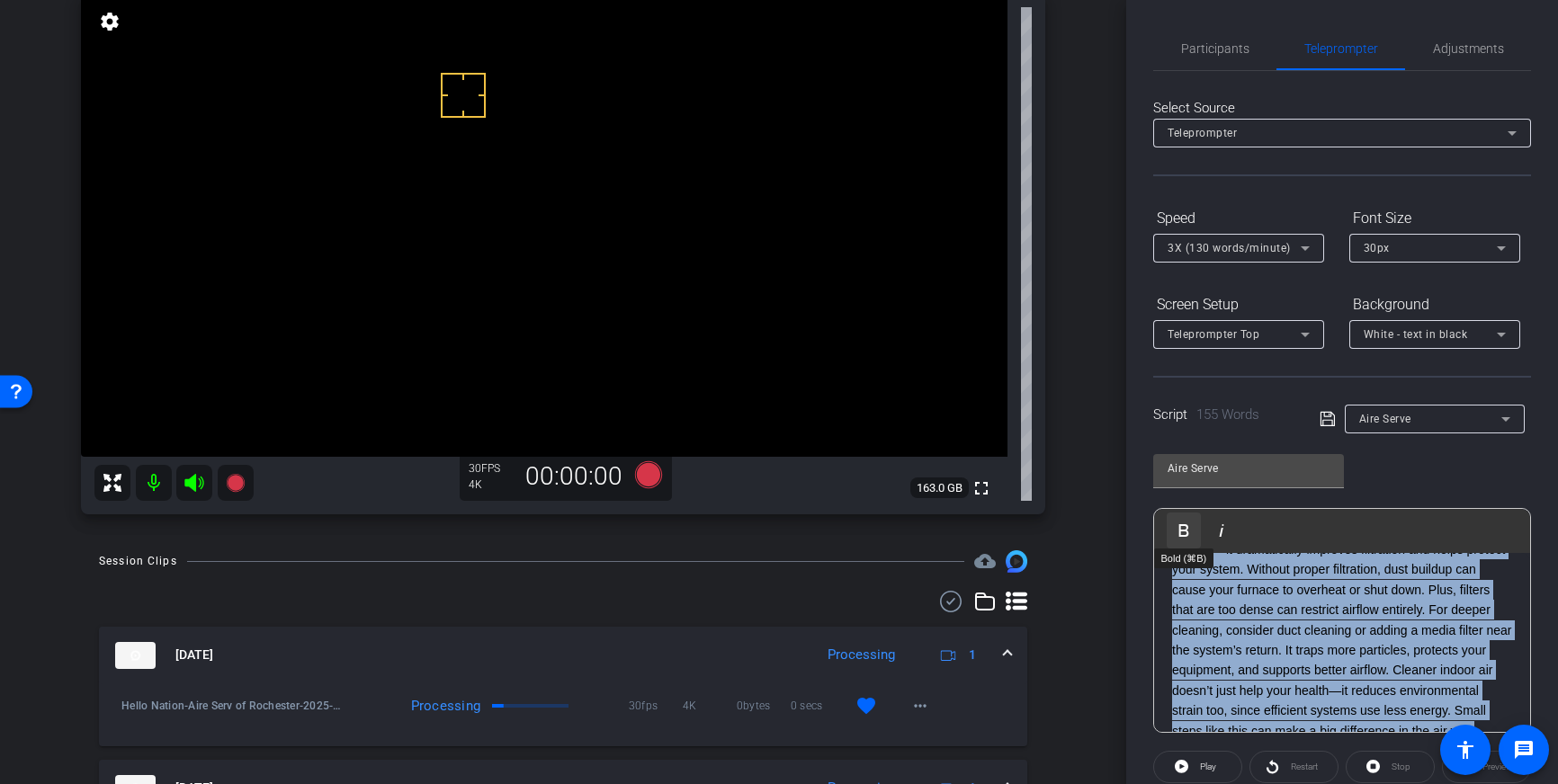
scroll to position [0, 0]
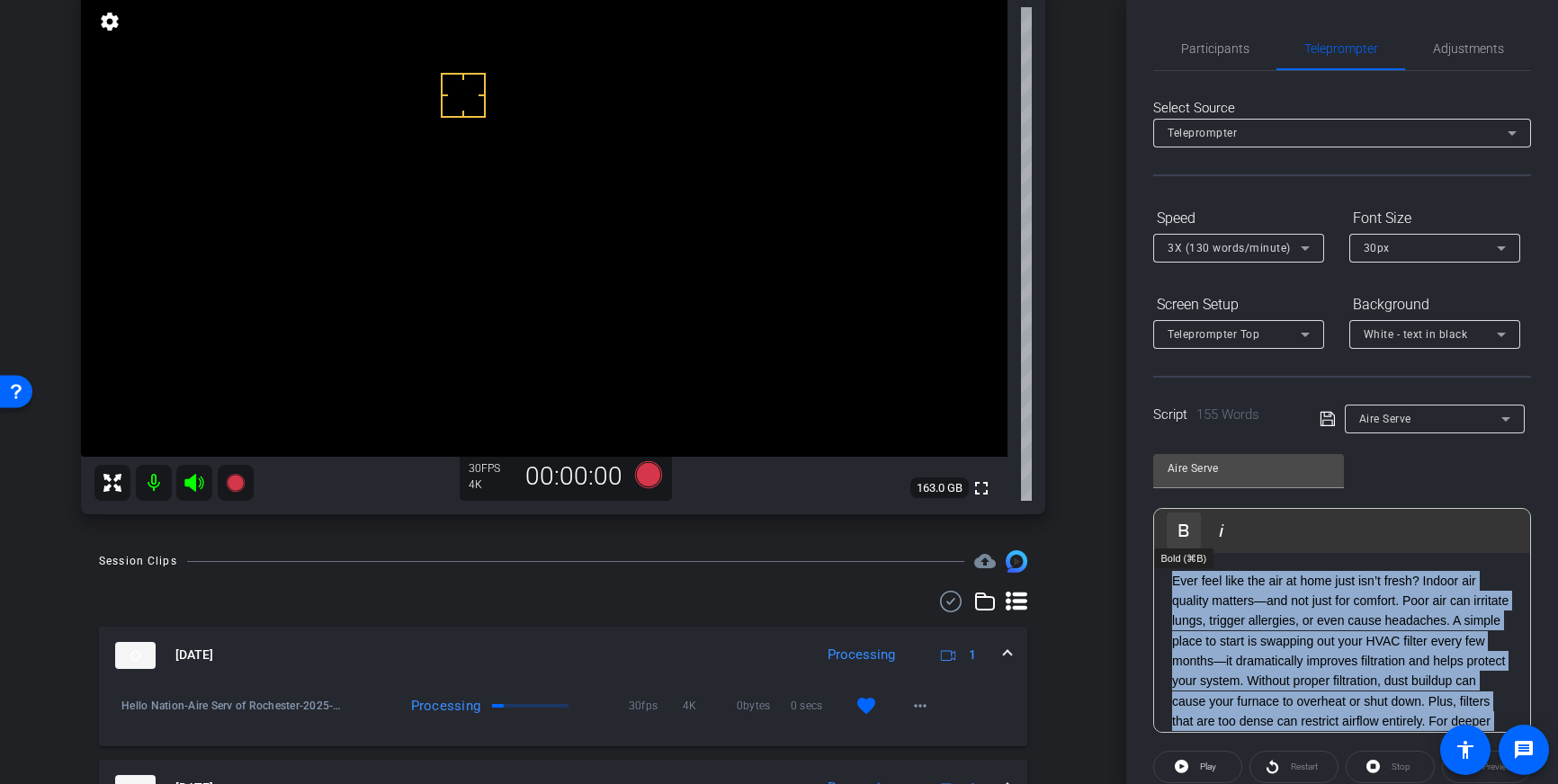
drag, startPoint x: 1373, startPoint y: 693, endPoint x: 1181, endPoint y: 519, distance: 259.1
click at [1181, 519] on div "Play Play from this location Play Selected Play and display the selected text o…" at bounding box center [1342, 620] width 378 height 225
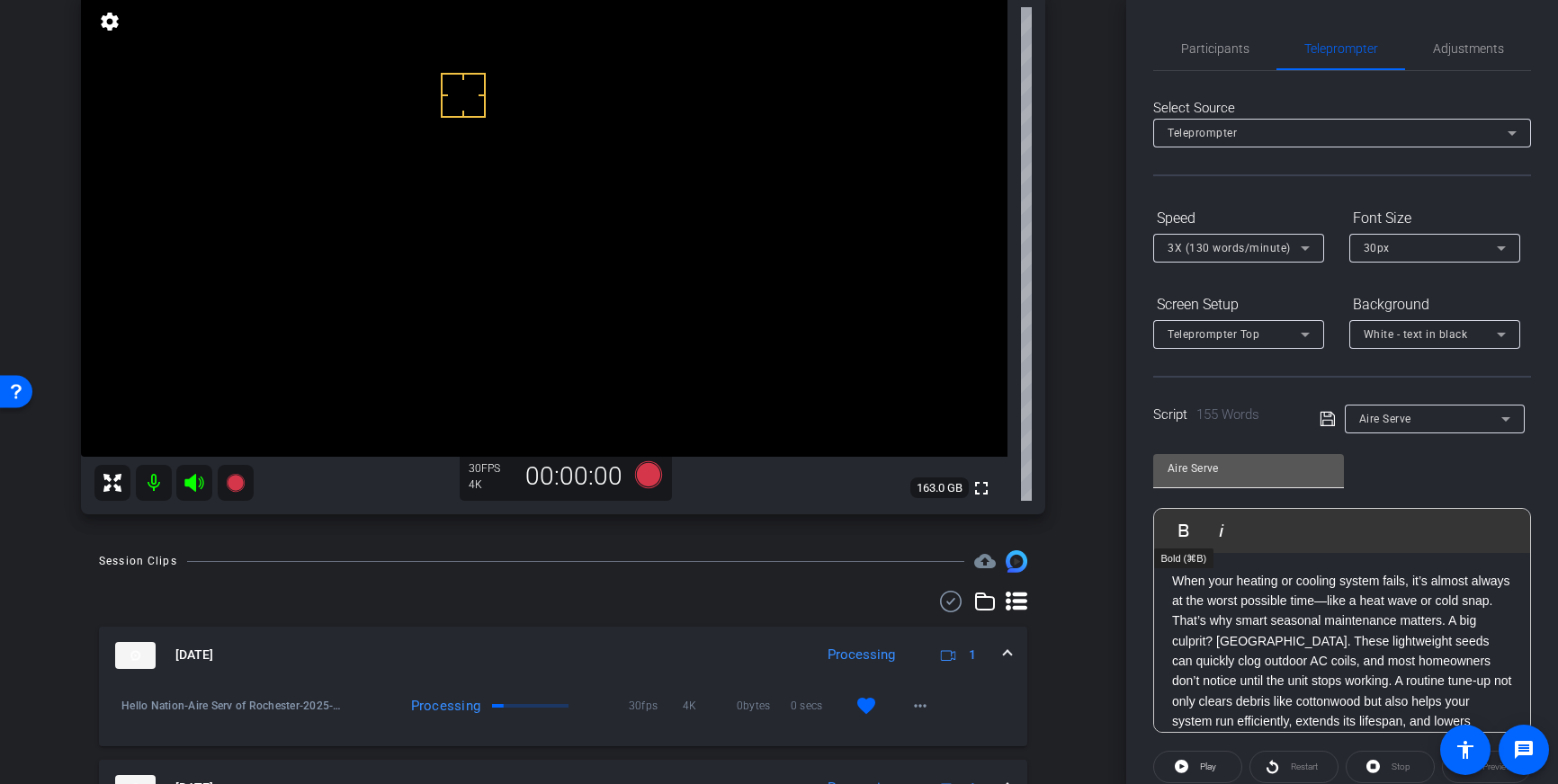
scroll to position [101, 0]
click at [1330, 421] on icon at bounding box center [1327, 419] width 16 height 22
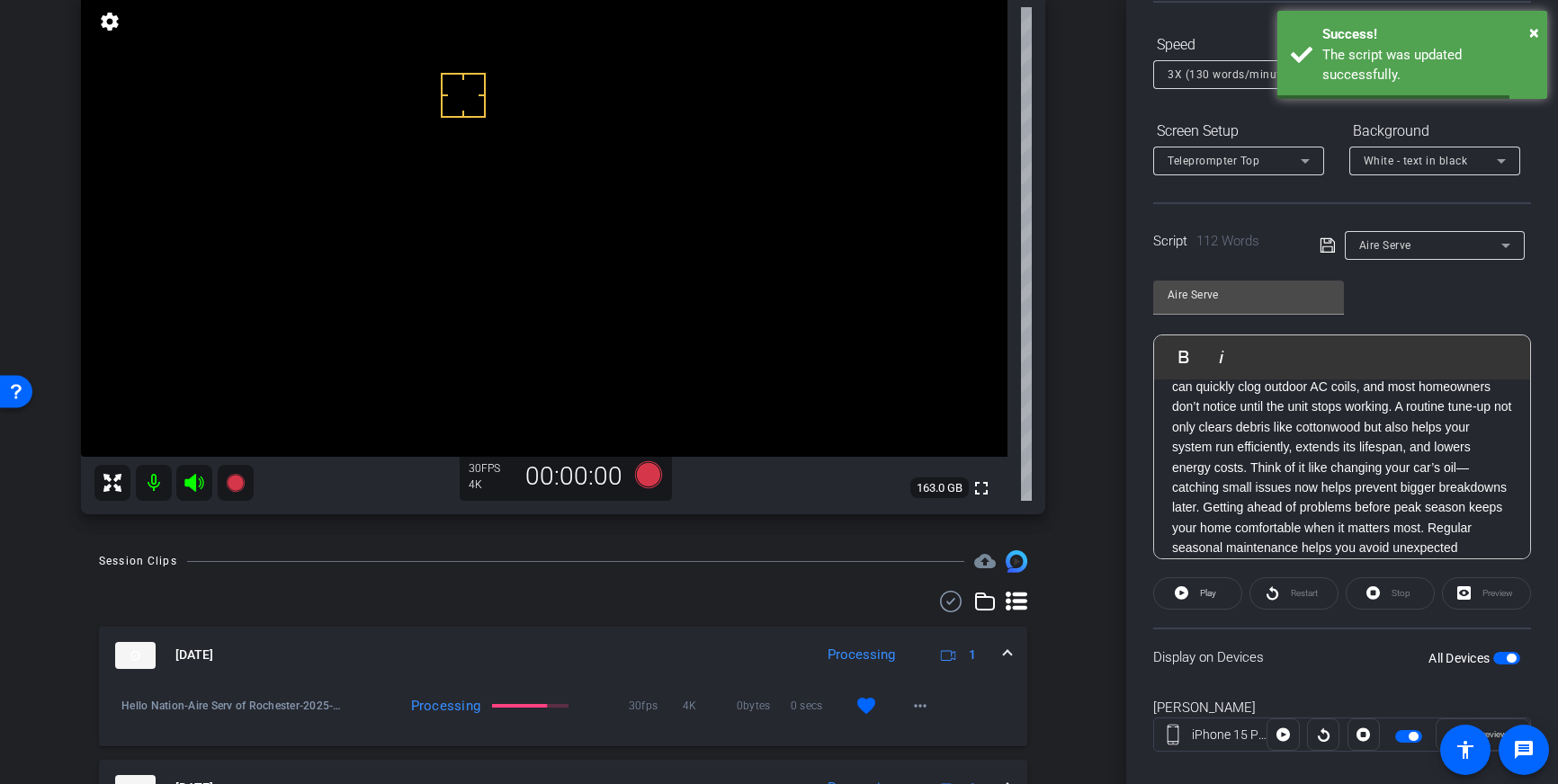
scroll to position [199, 0]
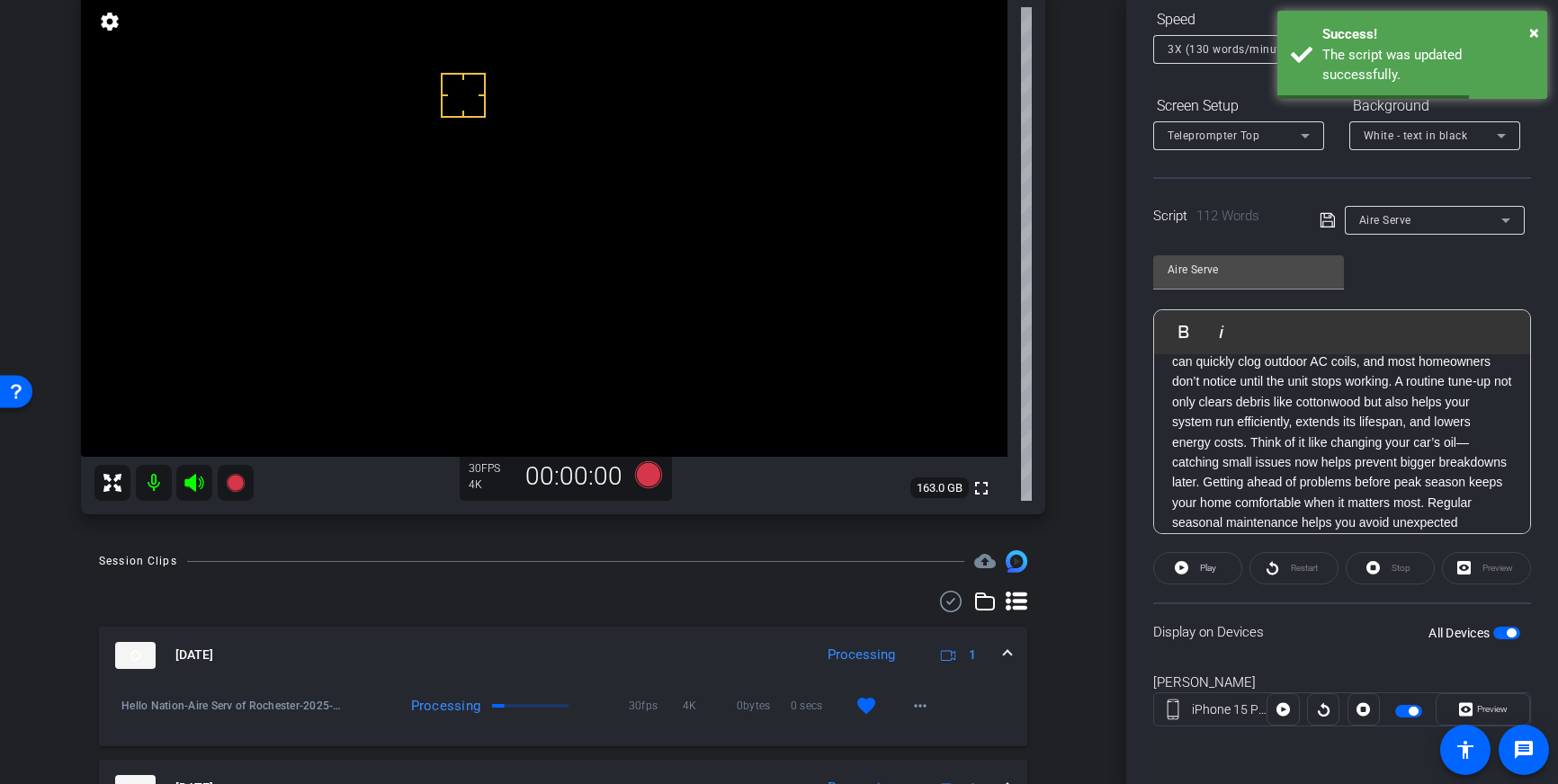
click at [1499, 629] on span "button" at bounding box center [1507, 633] width 27 height 12
click at [1506, 632] on span "button" at bounding box center [1507, 633] width 27 height 12
click at [1327, 224] on icon at bounding box center [1327, 220] width 16 height 22
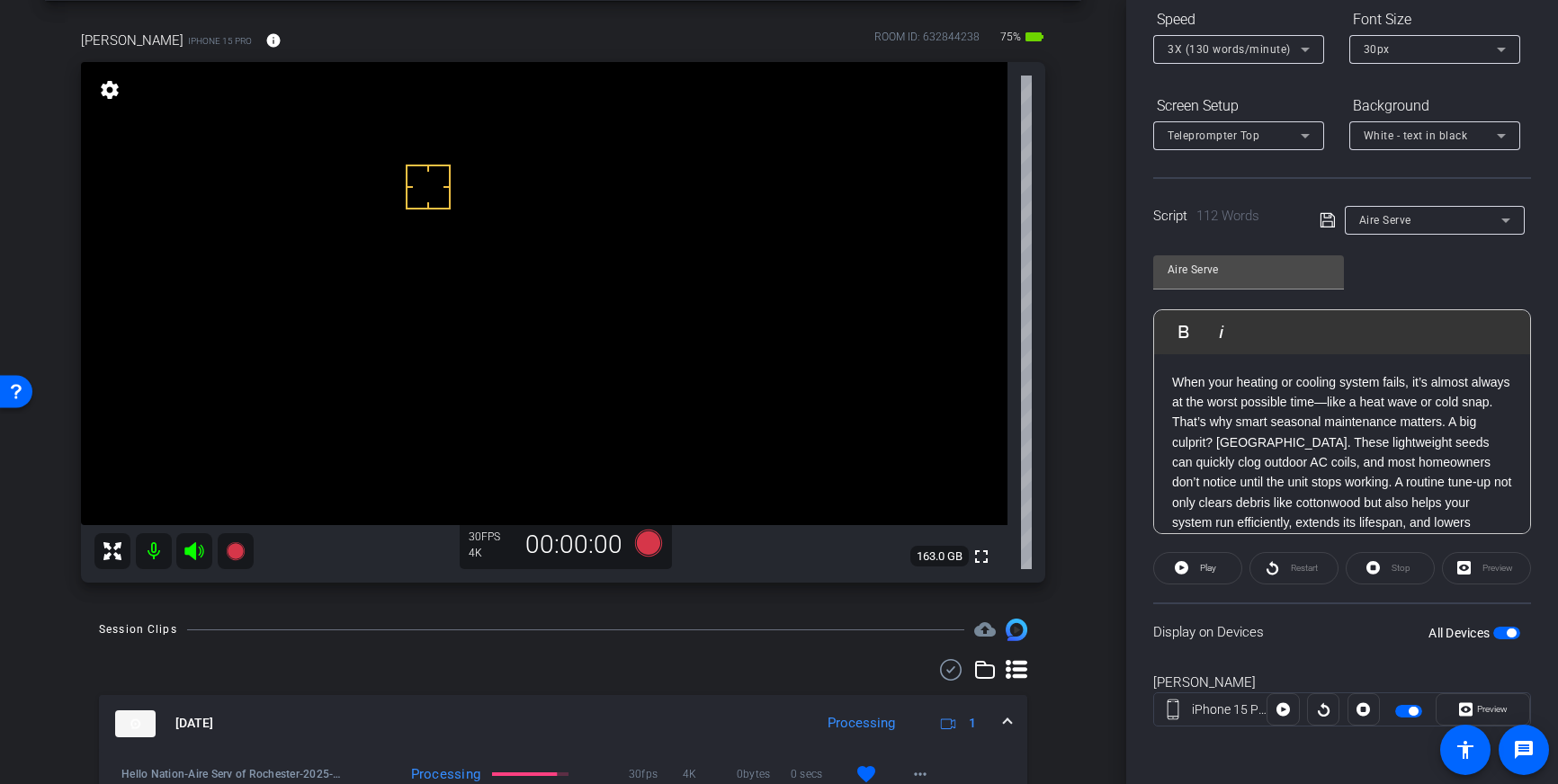
scroll to position [73, 0]
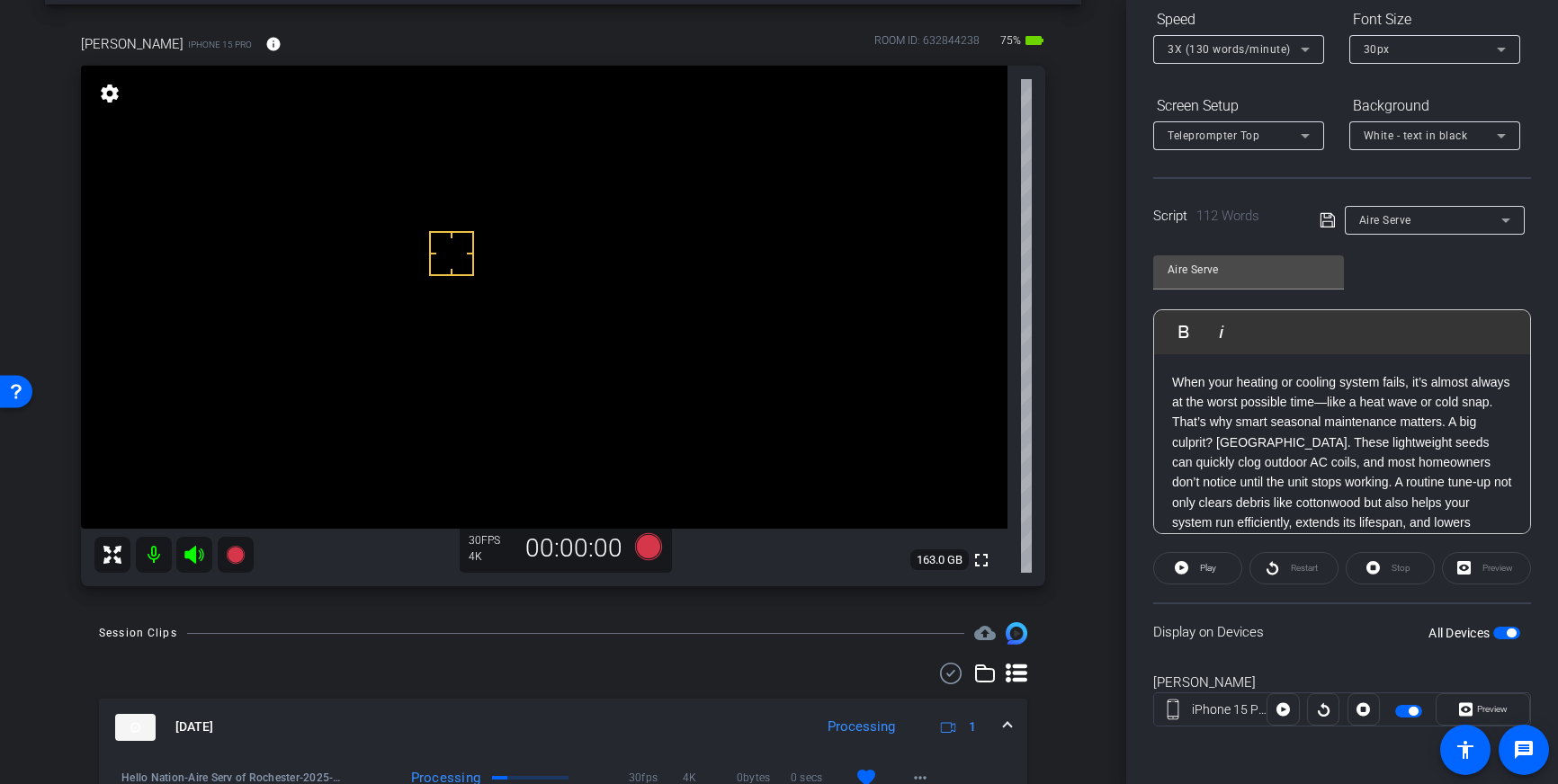
drag, startPoint x: 437, startPoint y: 183, endPoint x: 459, endPoint y: 247, distance: 67.7
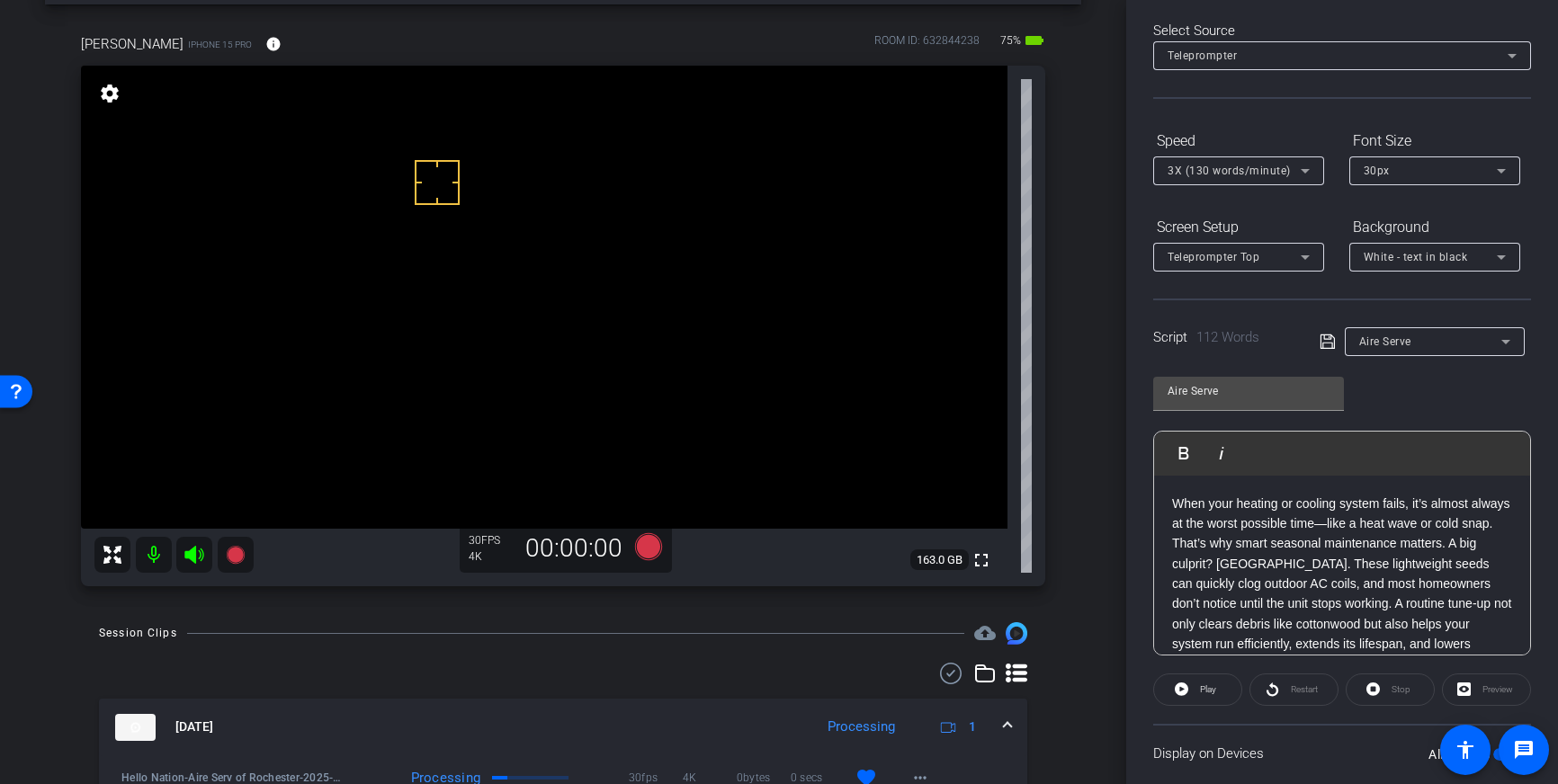
scroll to position [0, 0]
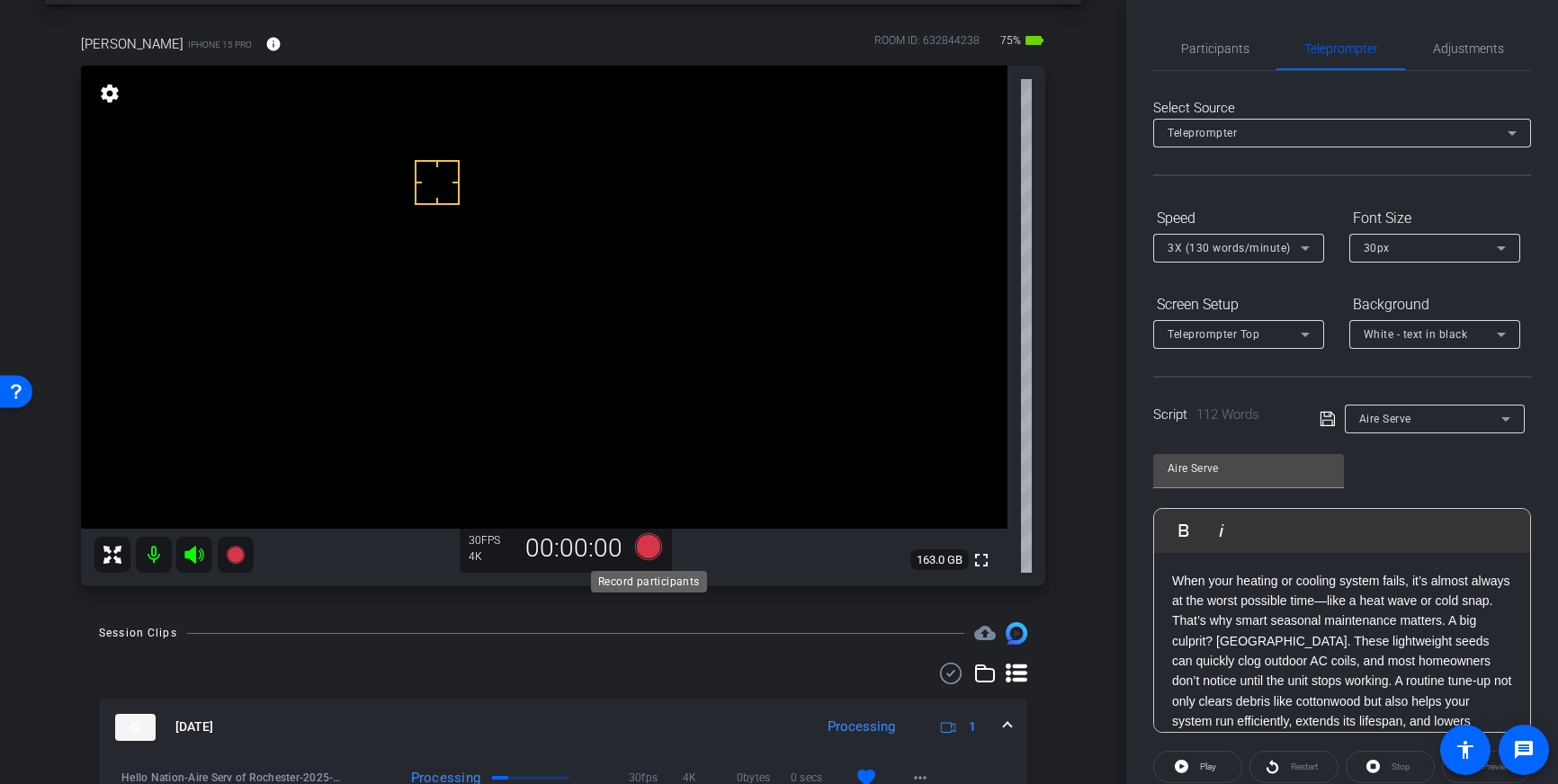
click at [644, 545] on icon at bounding box center [648, 546] width 27 height 27
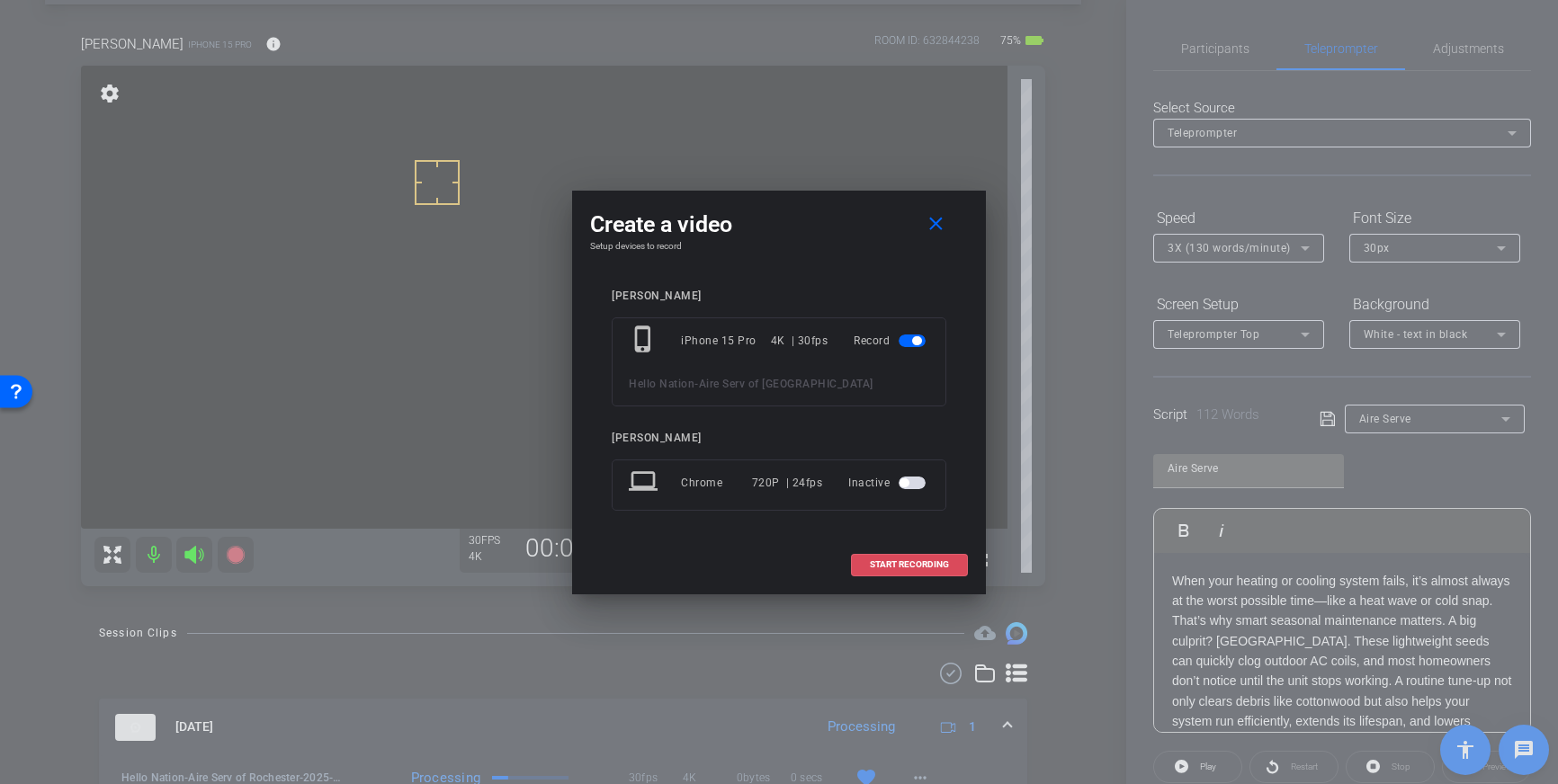
drag, startPoint x: 866, startPoint y: 564, endPoint x: 1053, endPoint y: 464, distance: 212.1
click at [866, 564] on span at bounding box center [909, 564] width 115 height 43
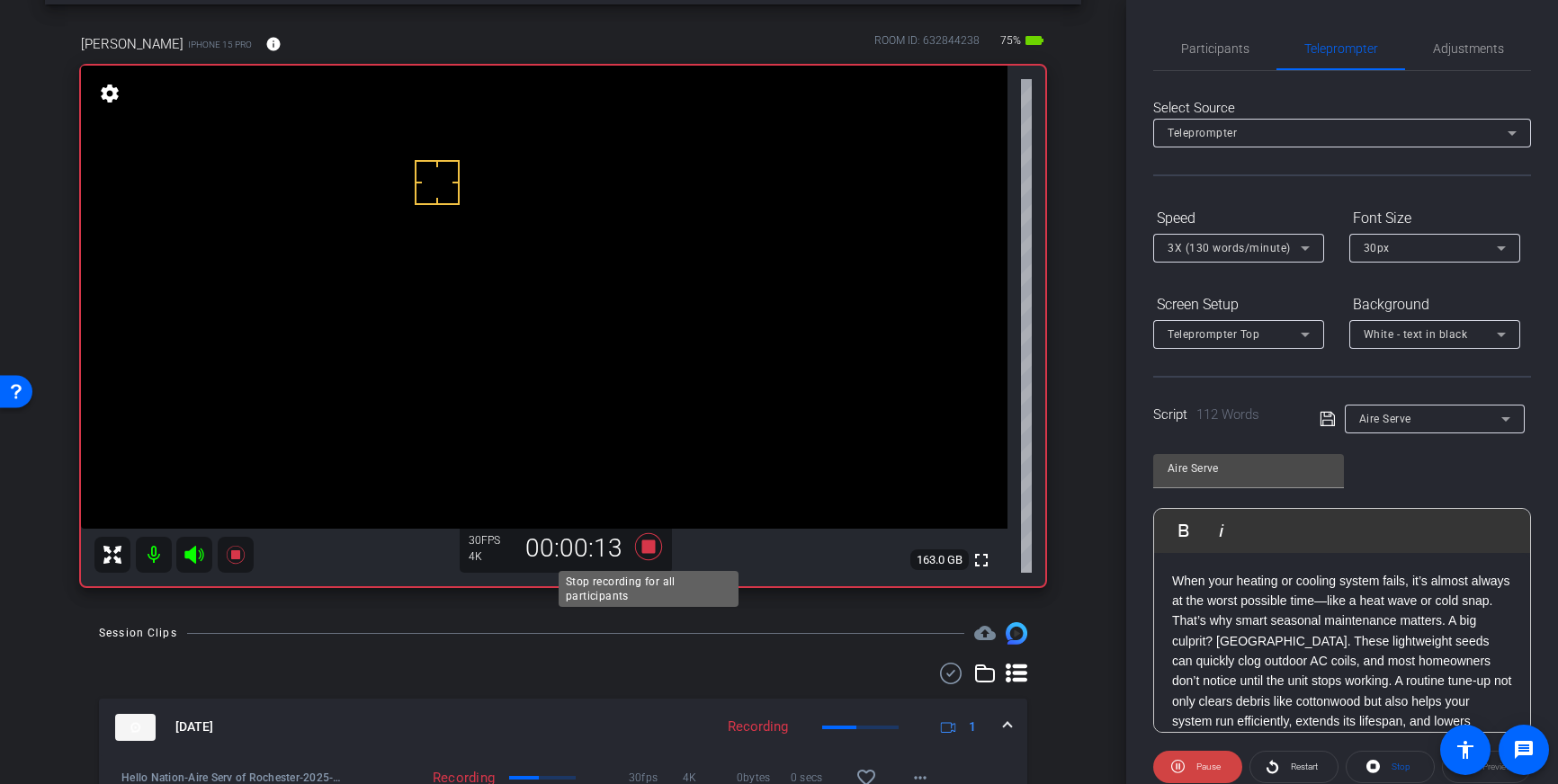
click at [637, 545] on icon at bounding box center [648, 547] width 43 height 32
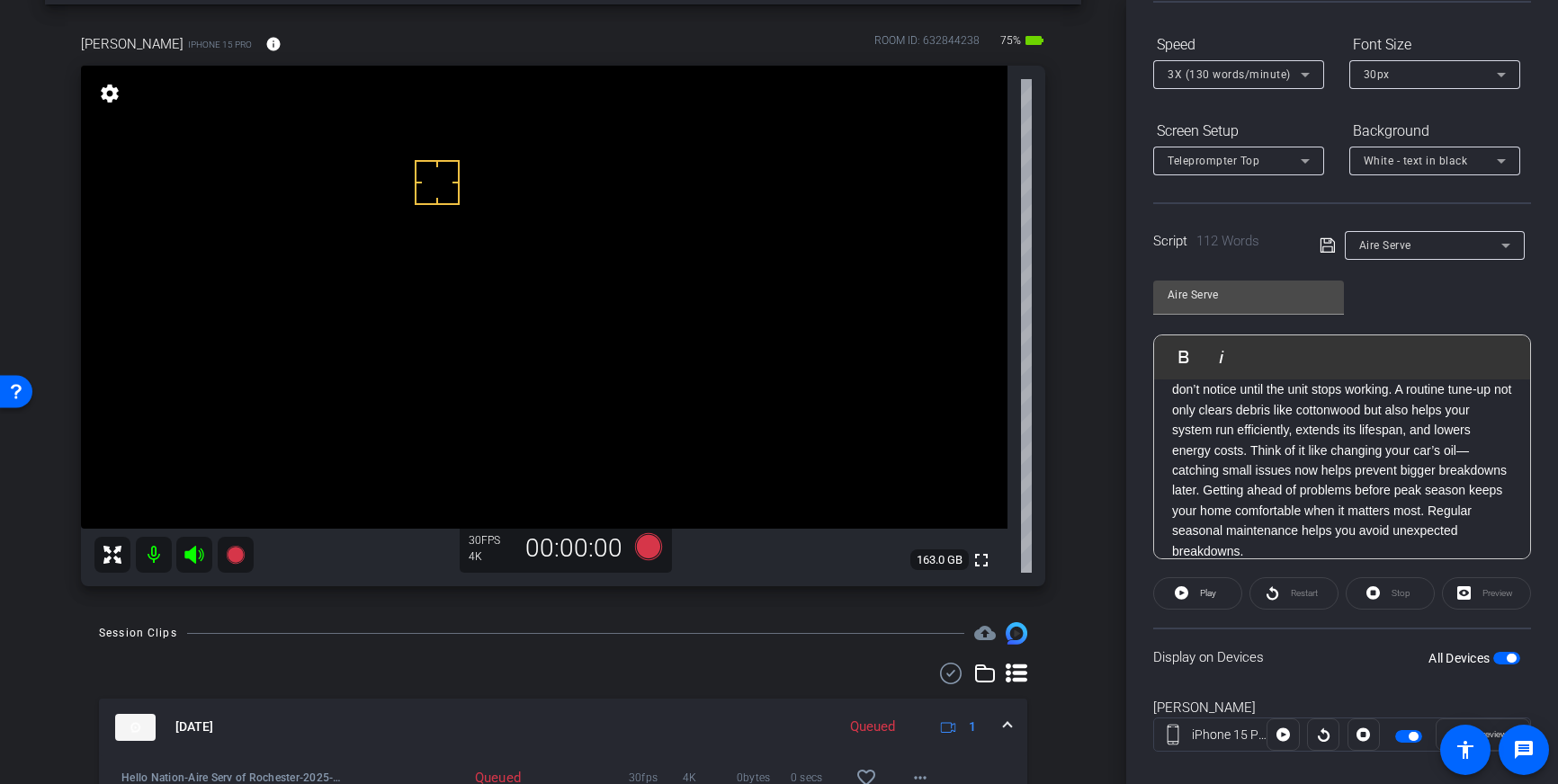
scroll to position [174, 0]
click at [1191, 599] on span at bounding box center [1198, 592] width 88 height 43
click at [1398, 598] on span "Stop" at bounding box center [1398, 593] width 24 height 25
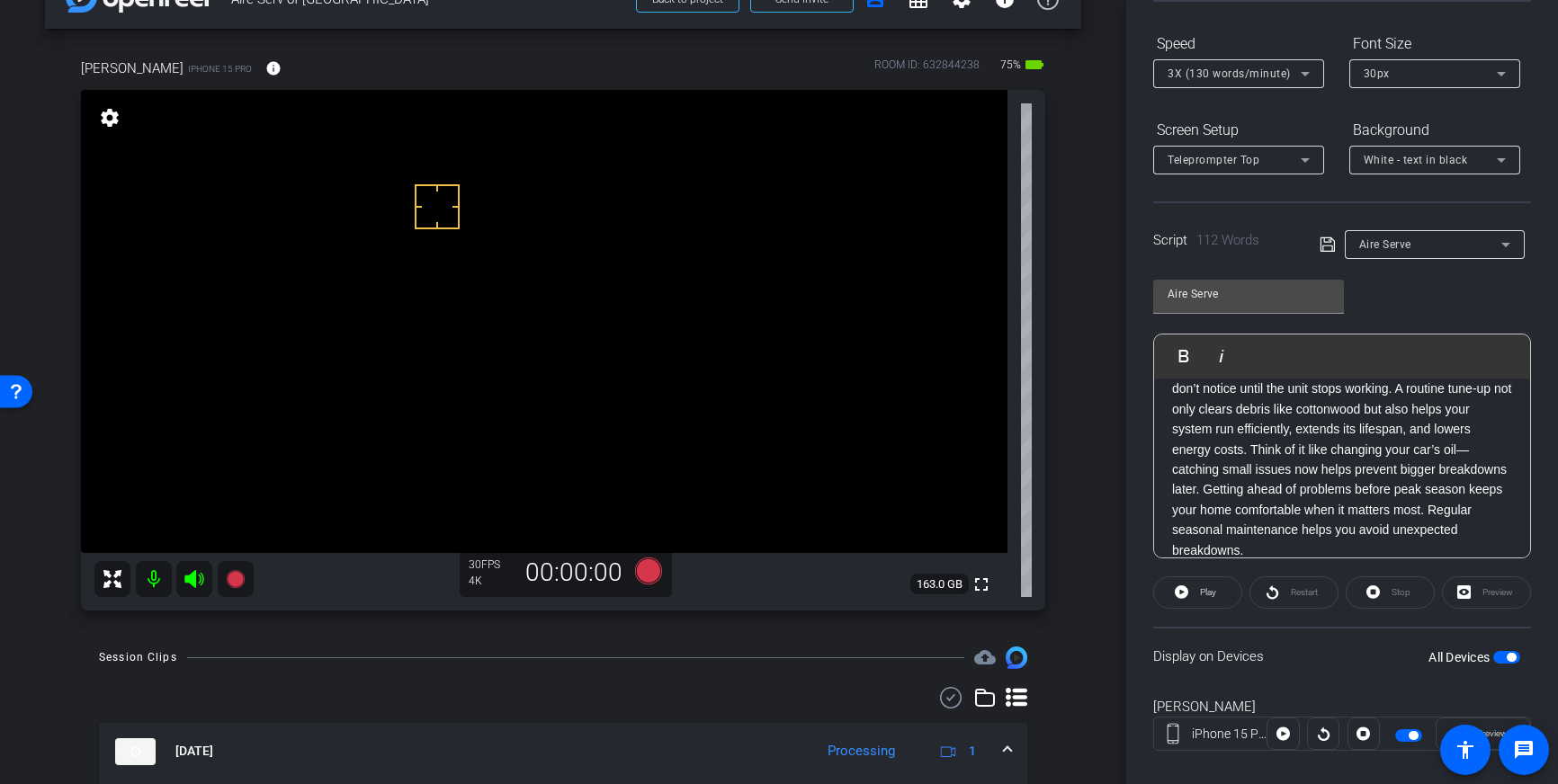
scroll to position [48, 0]
click at [648, 581] on icon at bounding box center [648, 572] width 27 height 27
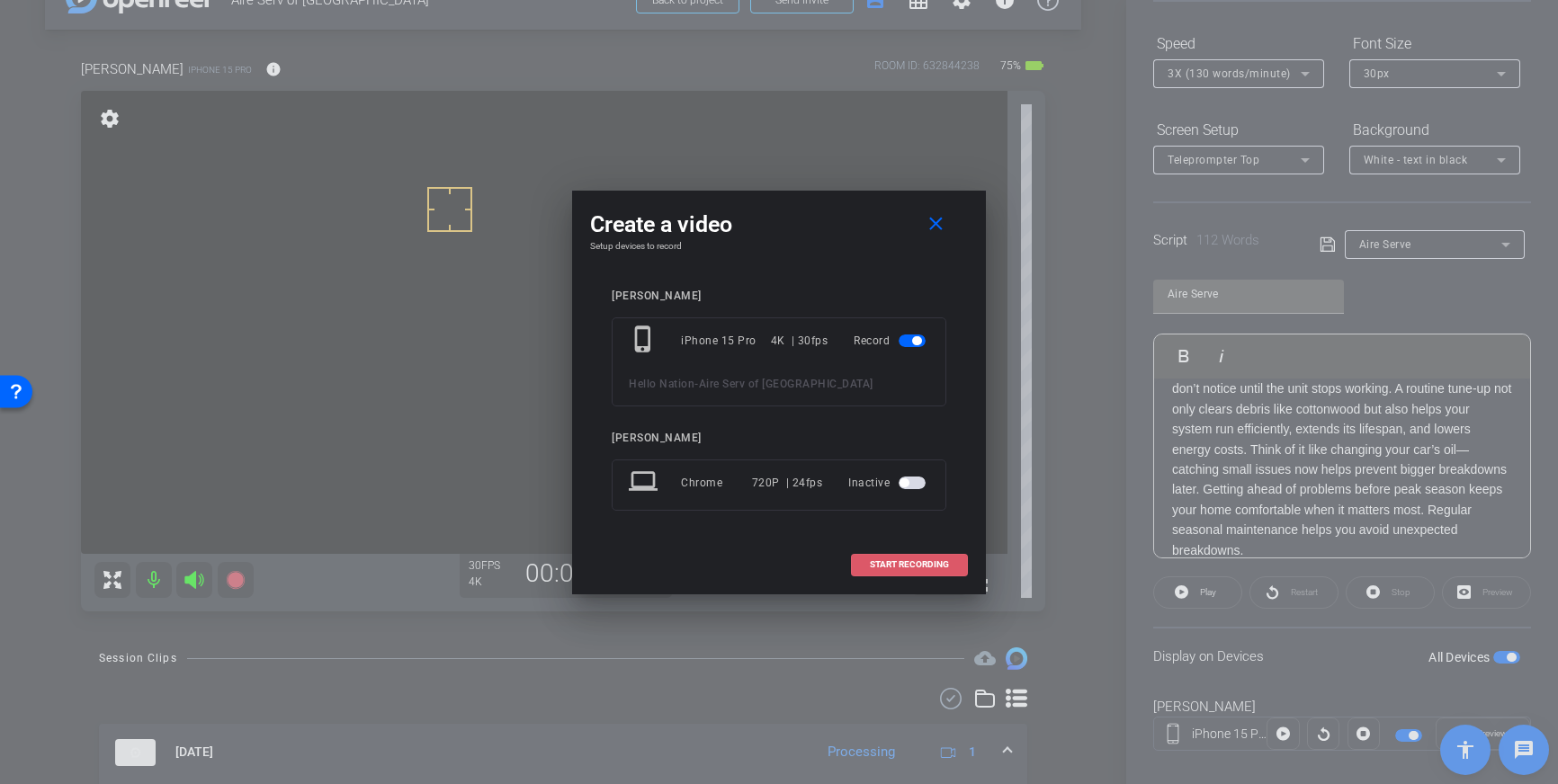
click at [941, 574] on span at bounding box center [909, 564] width 115 height 43
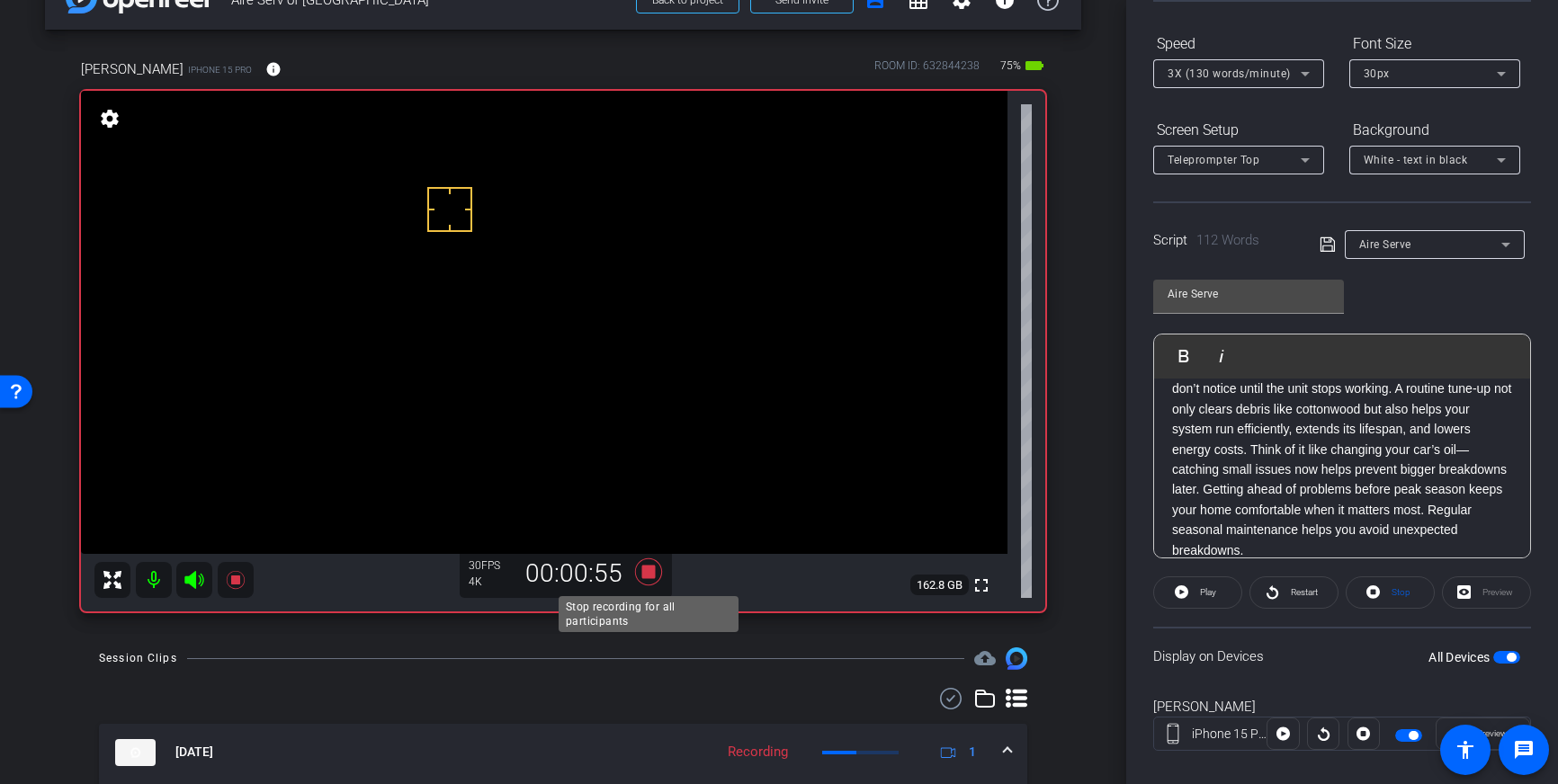
click at [644, 578] on icon at bounding box center [648, 572] width 27 height 27
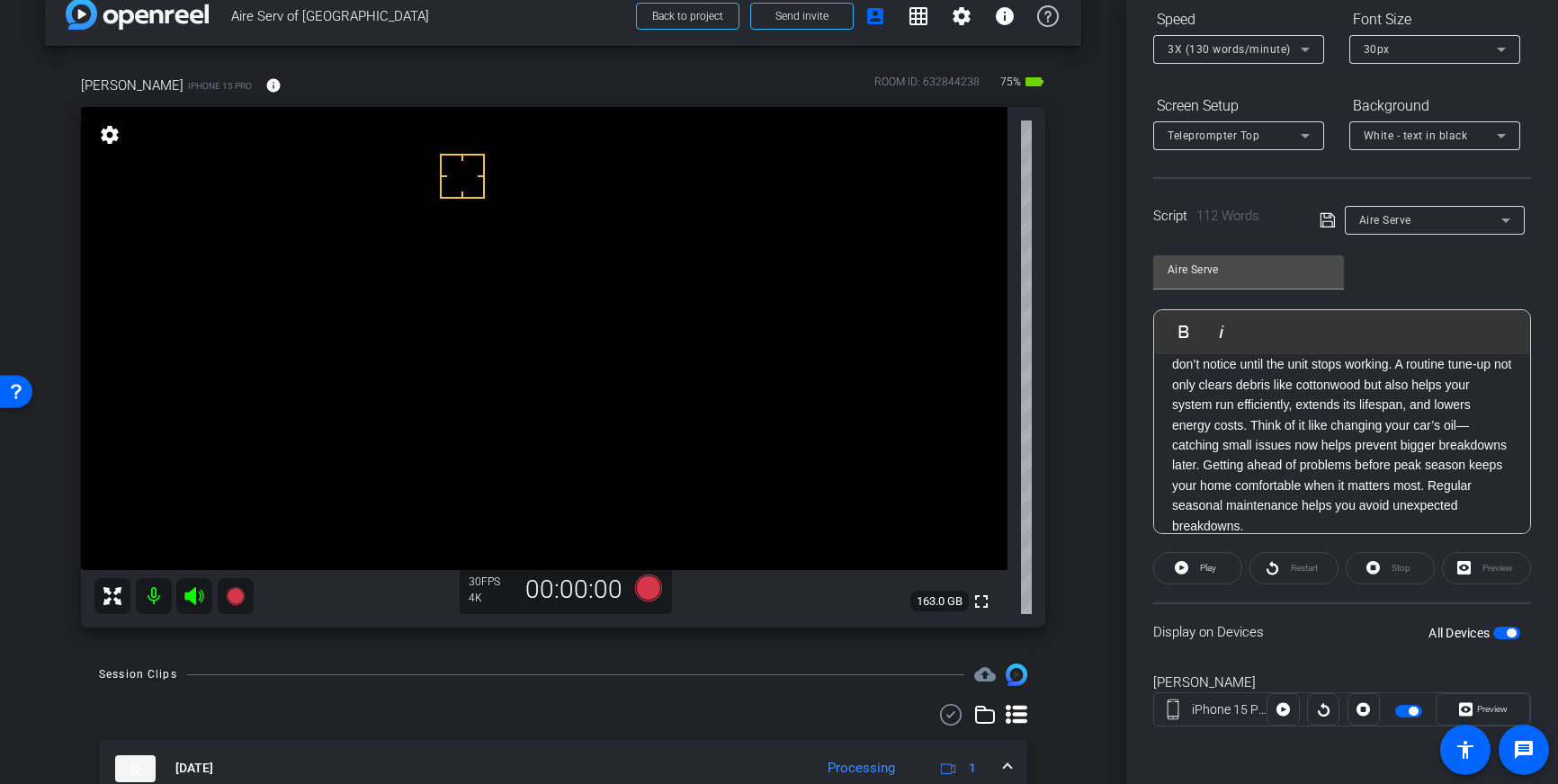
scroll to position [30, 0]
click at [646, 590] on icon at bounding box center [648, 589] width 27 height 27
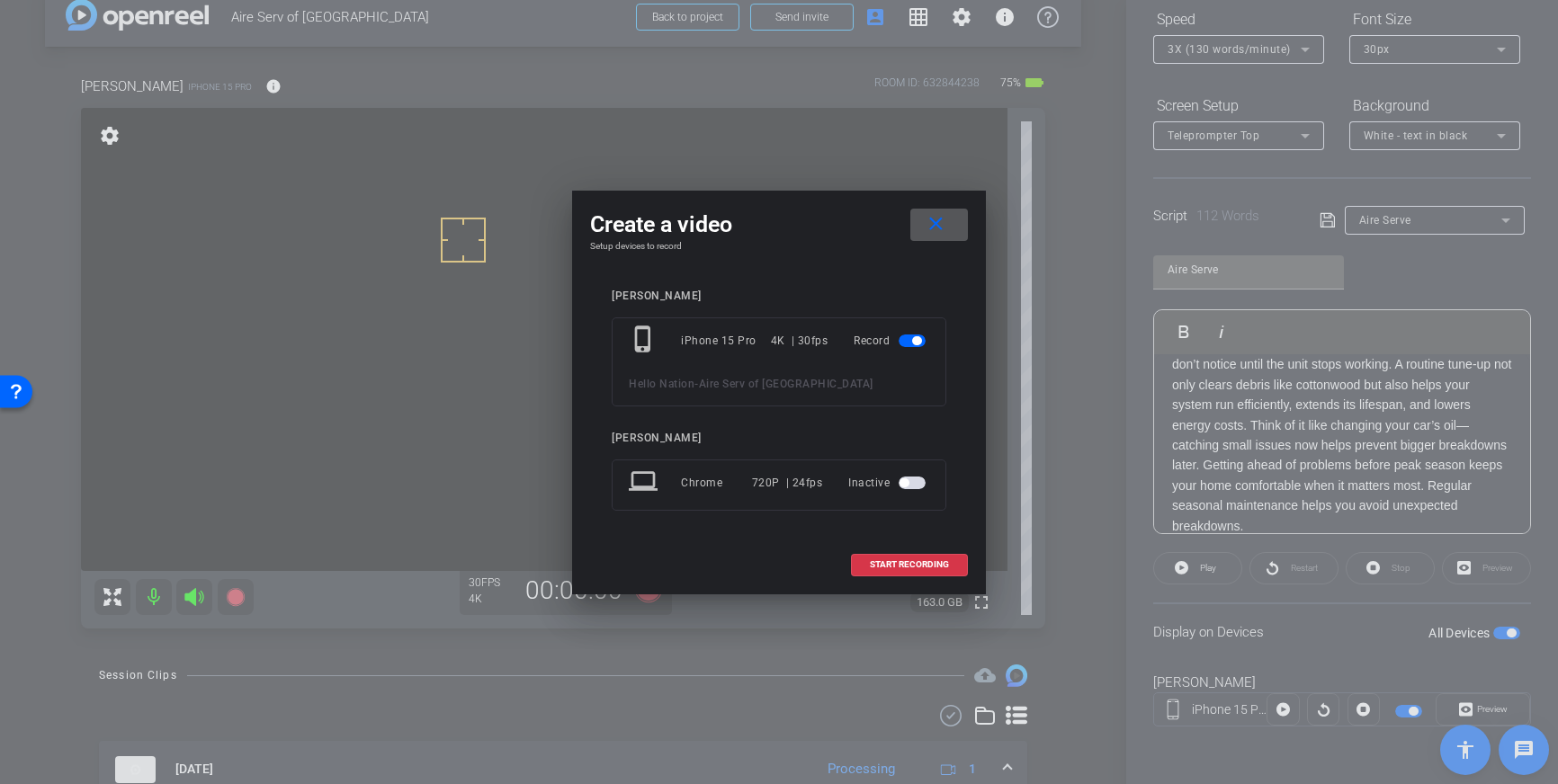
drag, startPoint x: 925, startPoint y: 562, endPoint x: 1035, endPoint y: 472, distance: 142.1
click at [925, 562] on span "START RECORDING" at bounding box center [909, 564] width 79 height 9
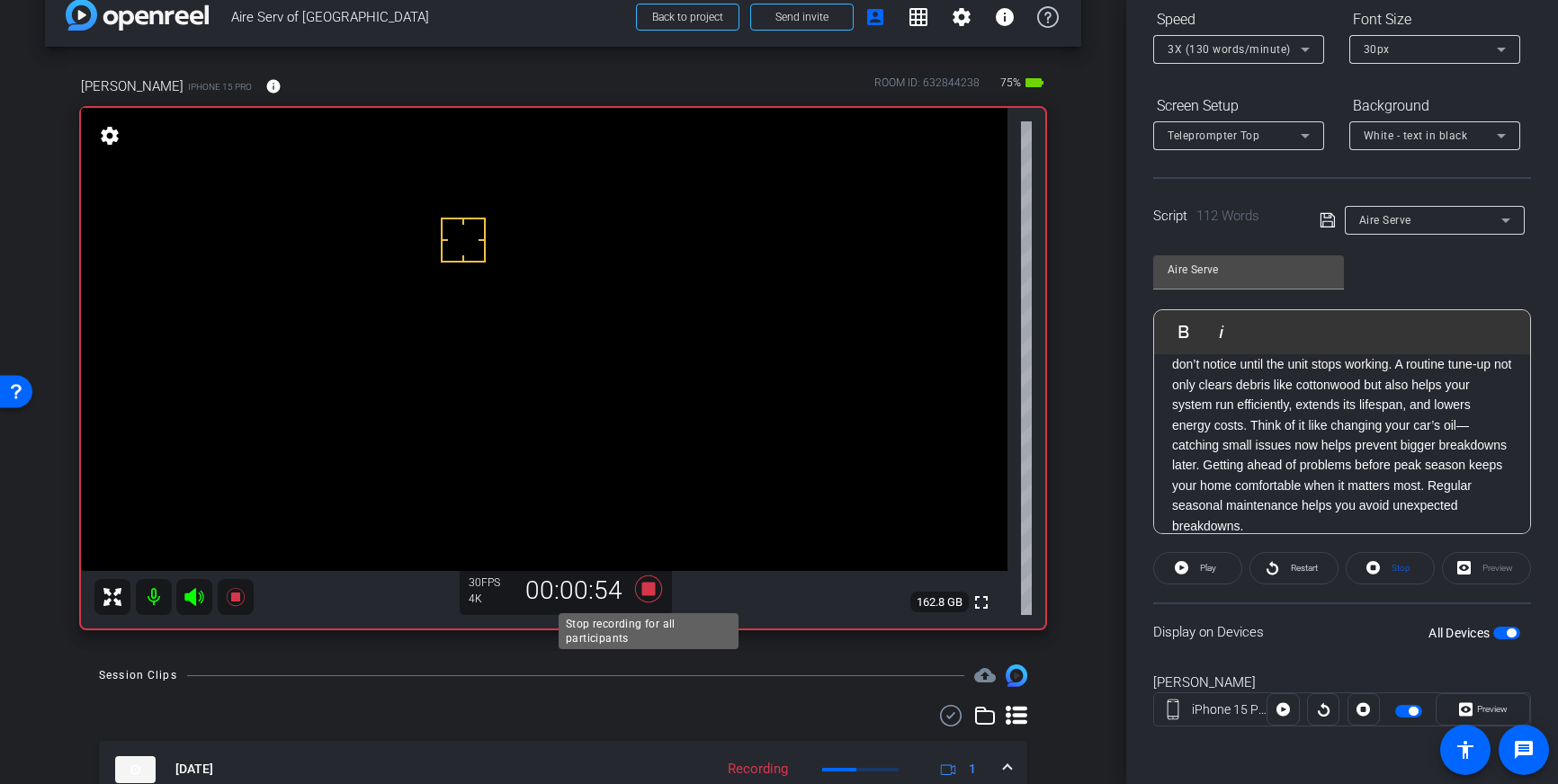
click at [648, 593] on icon at bounding box center [648, 589] width 27 height 27
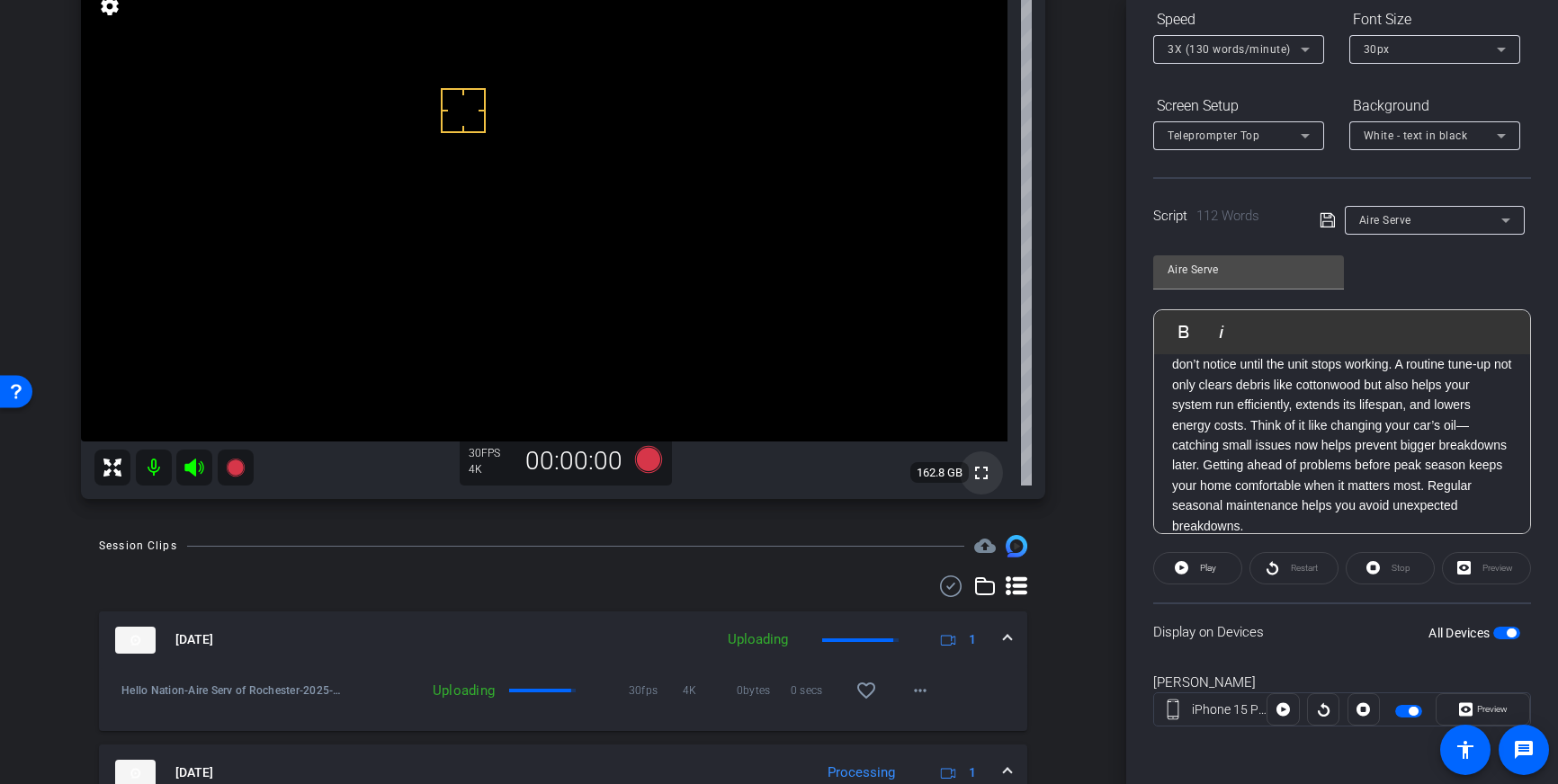
scroll to position [173, 0]
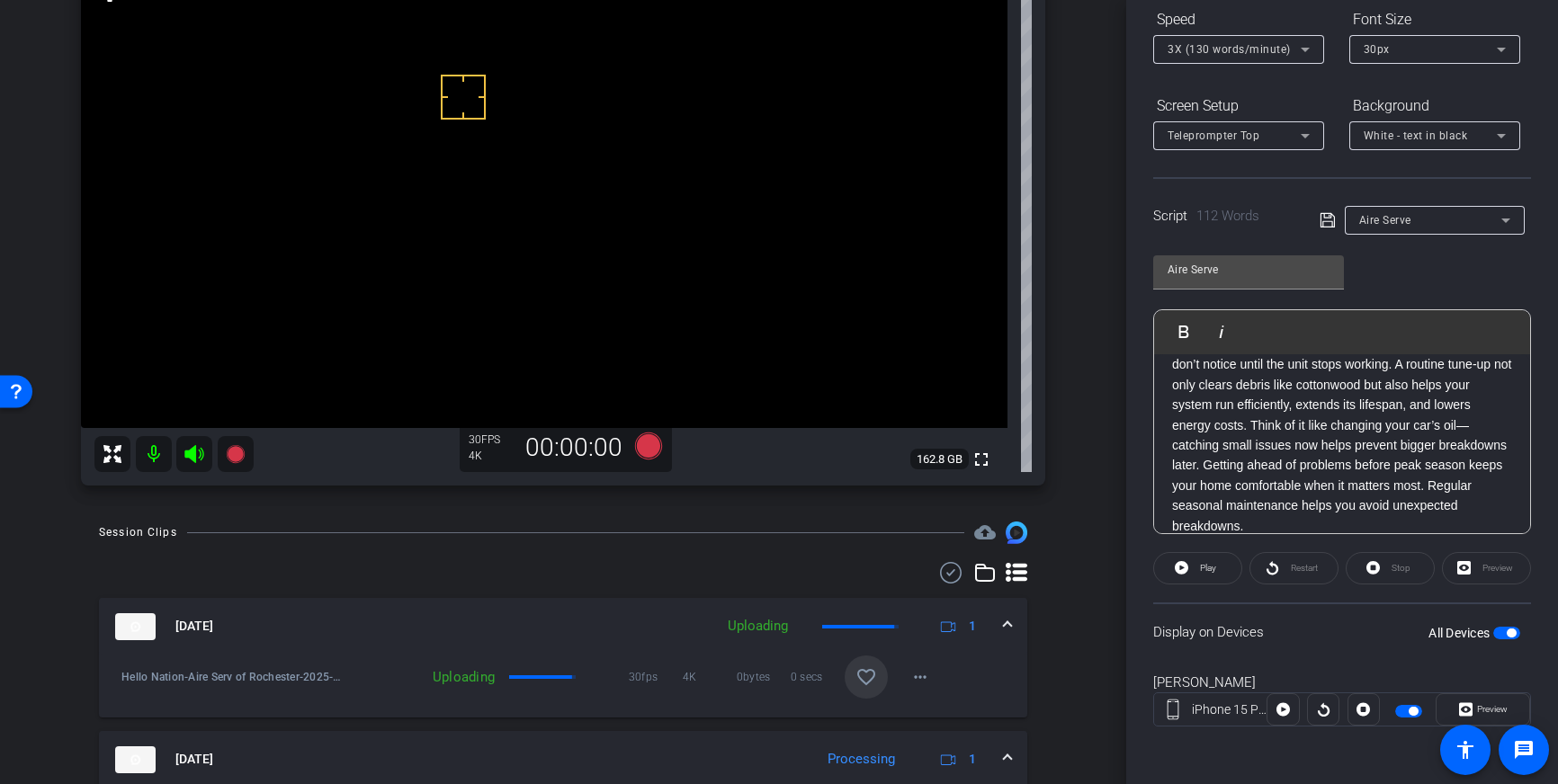
click at [859, 666] on mat-icon "favorite_border" at bounding box center [866, 676] width 22 height 22
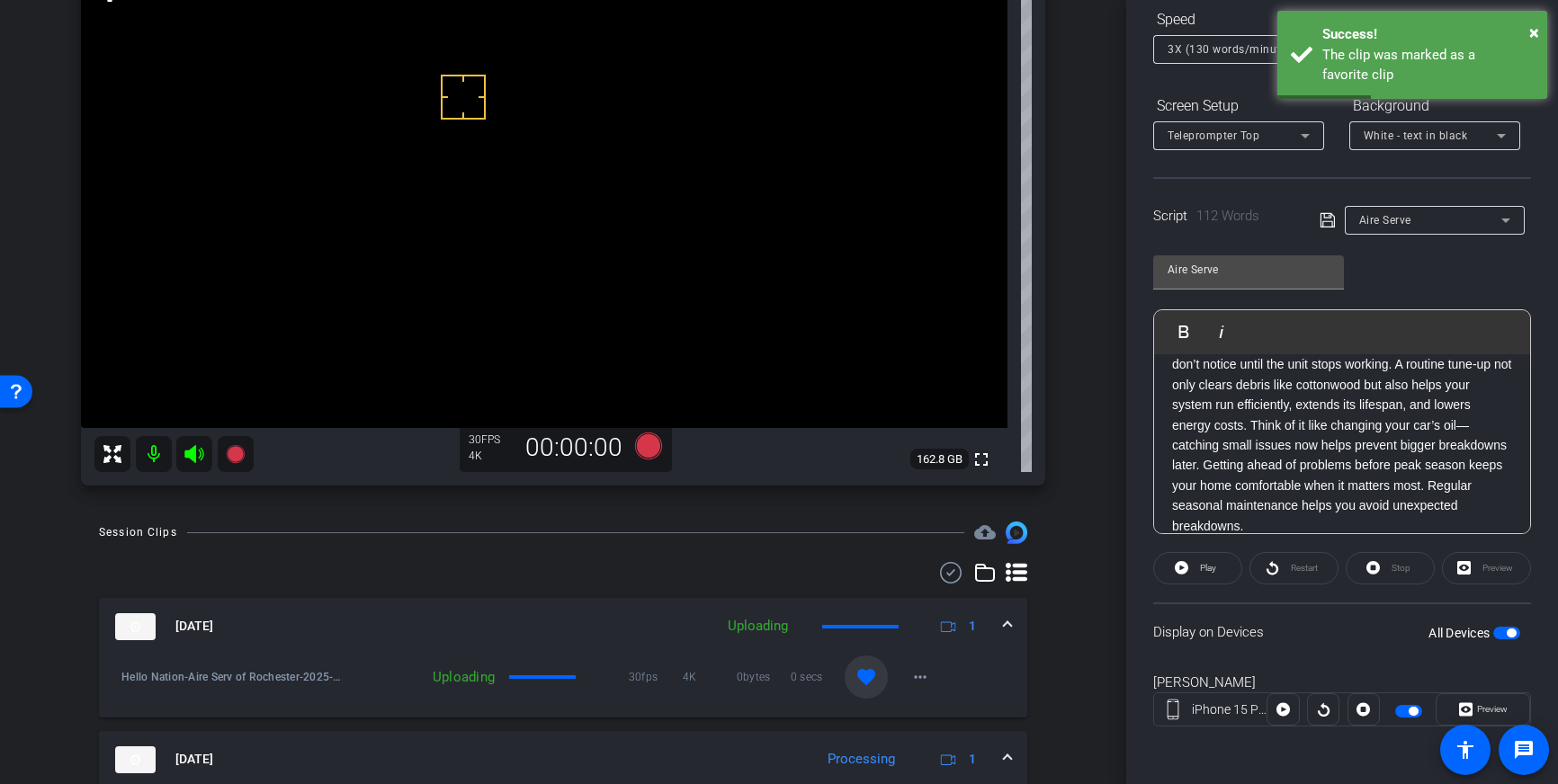
click at [1010, 632] on span at bounding box center [1008, 626] width 8 height 19
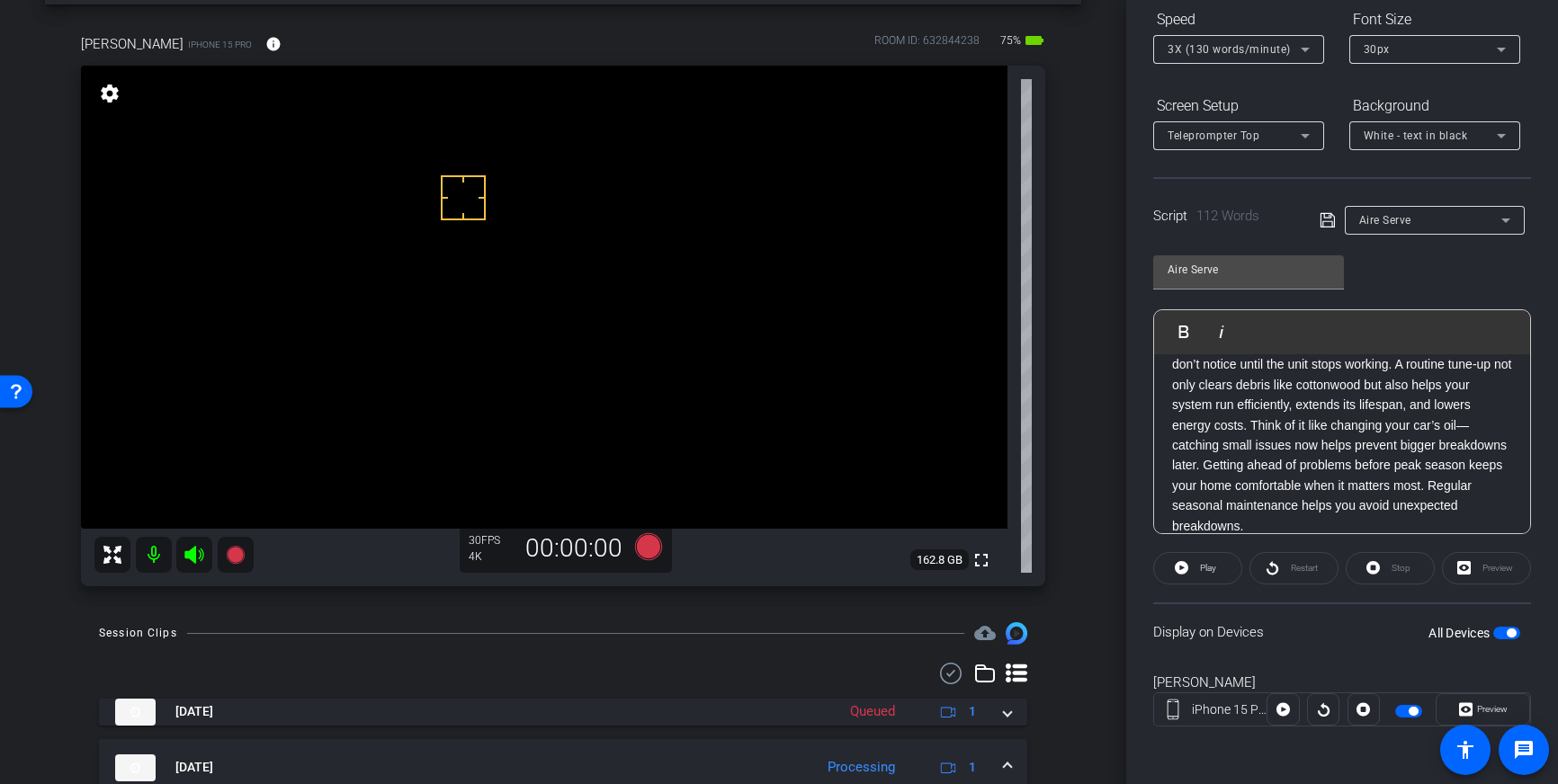
scroll to position [71, 0]
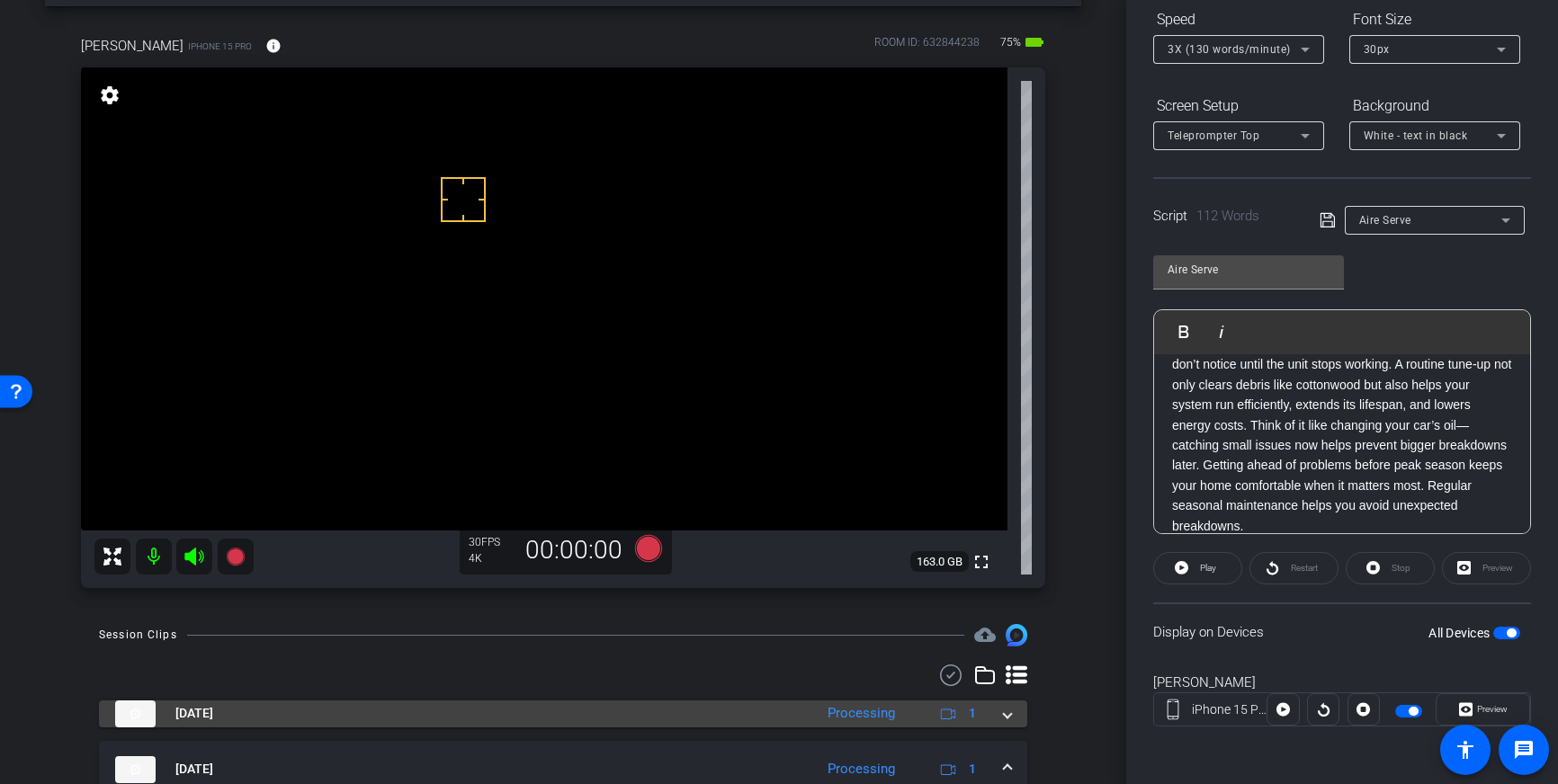
click at [1005, 711] on span at bounding box center [1008, 714] width 8 height 19
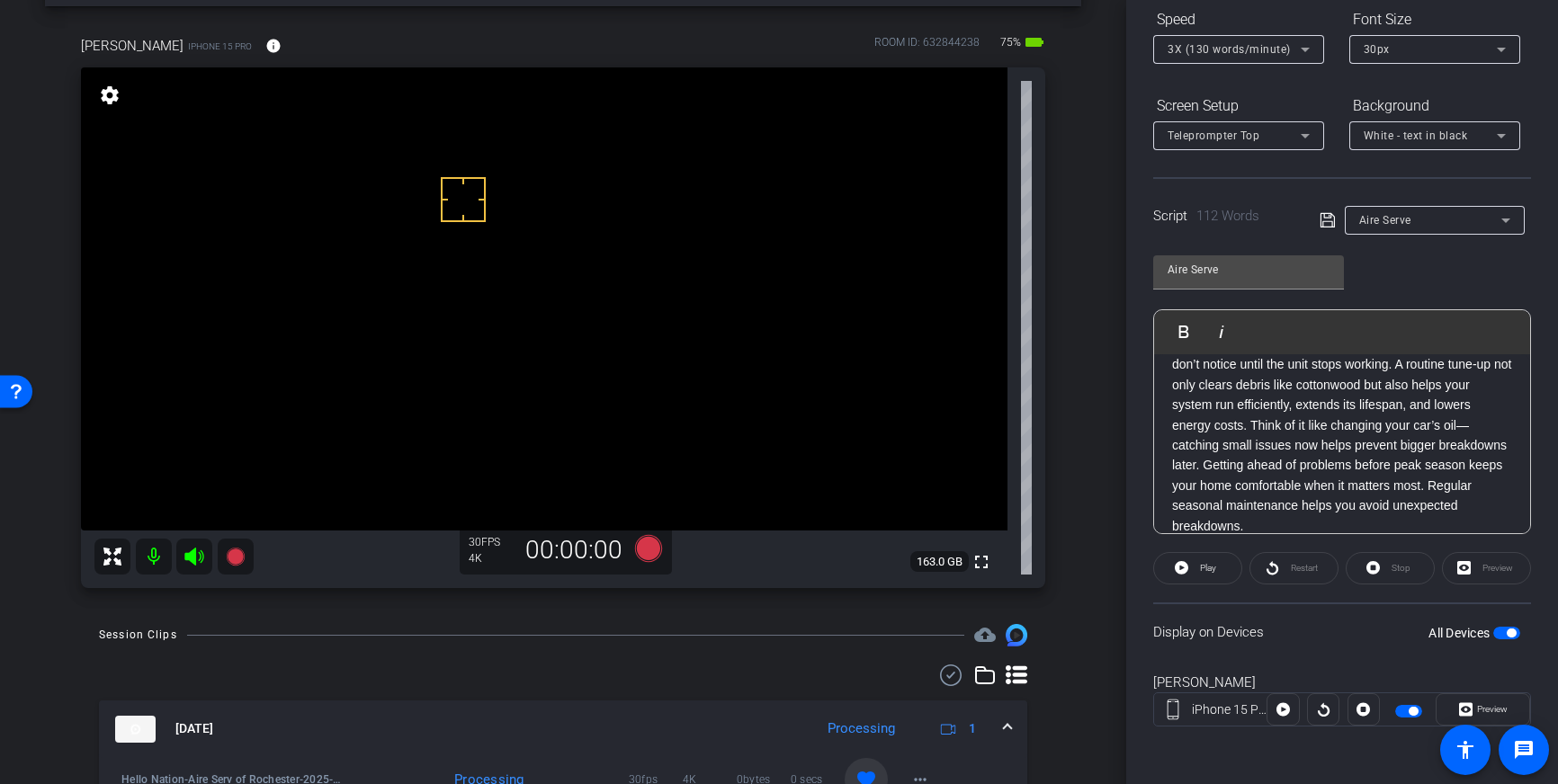
click at [1016, 722] on mat-expansion-panel-header "[DATE] Processing 1" at bounding box center [562, 729] width 928 height 57
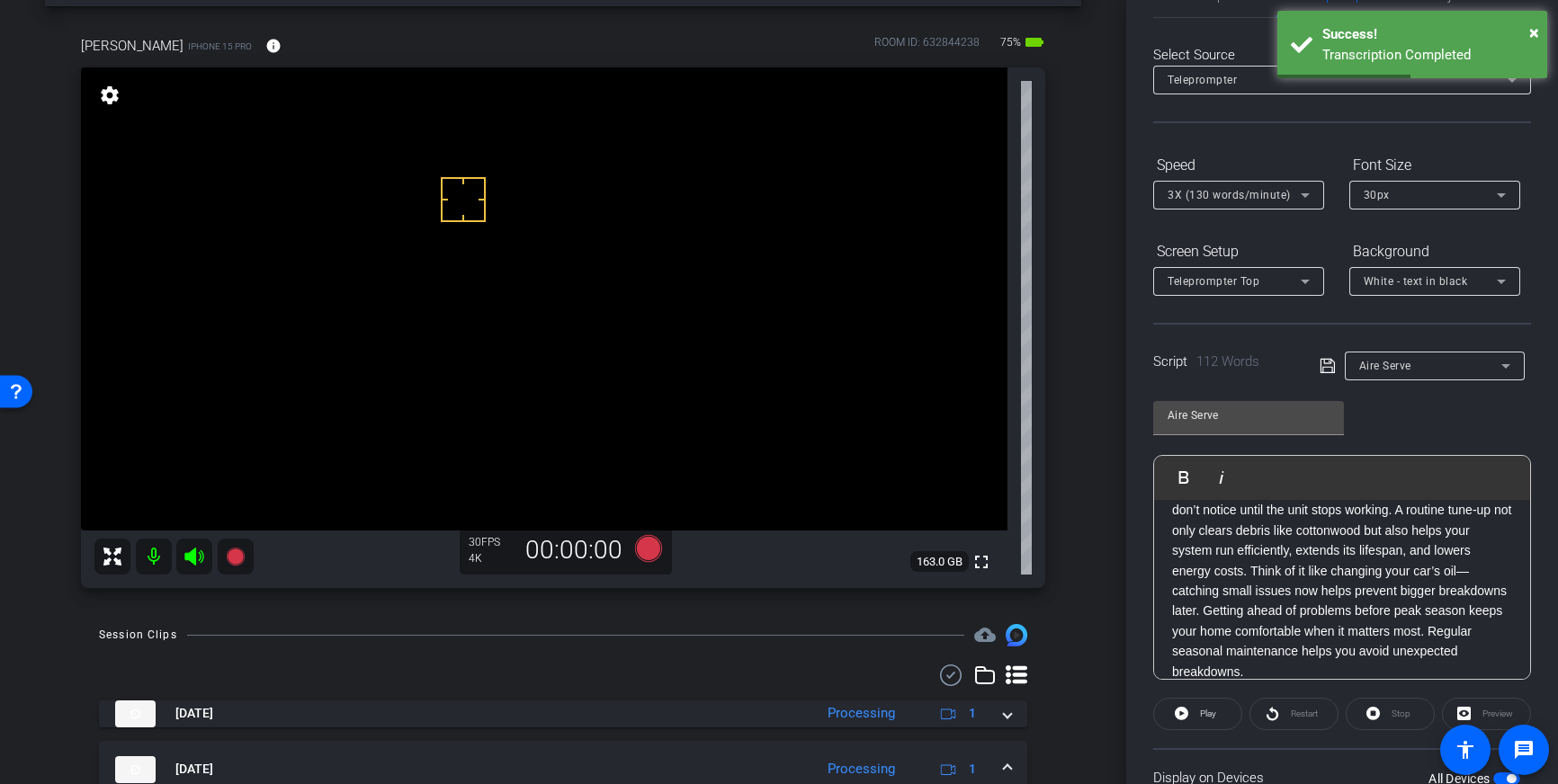
scroll to position [0, 0]
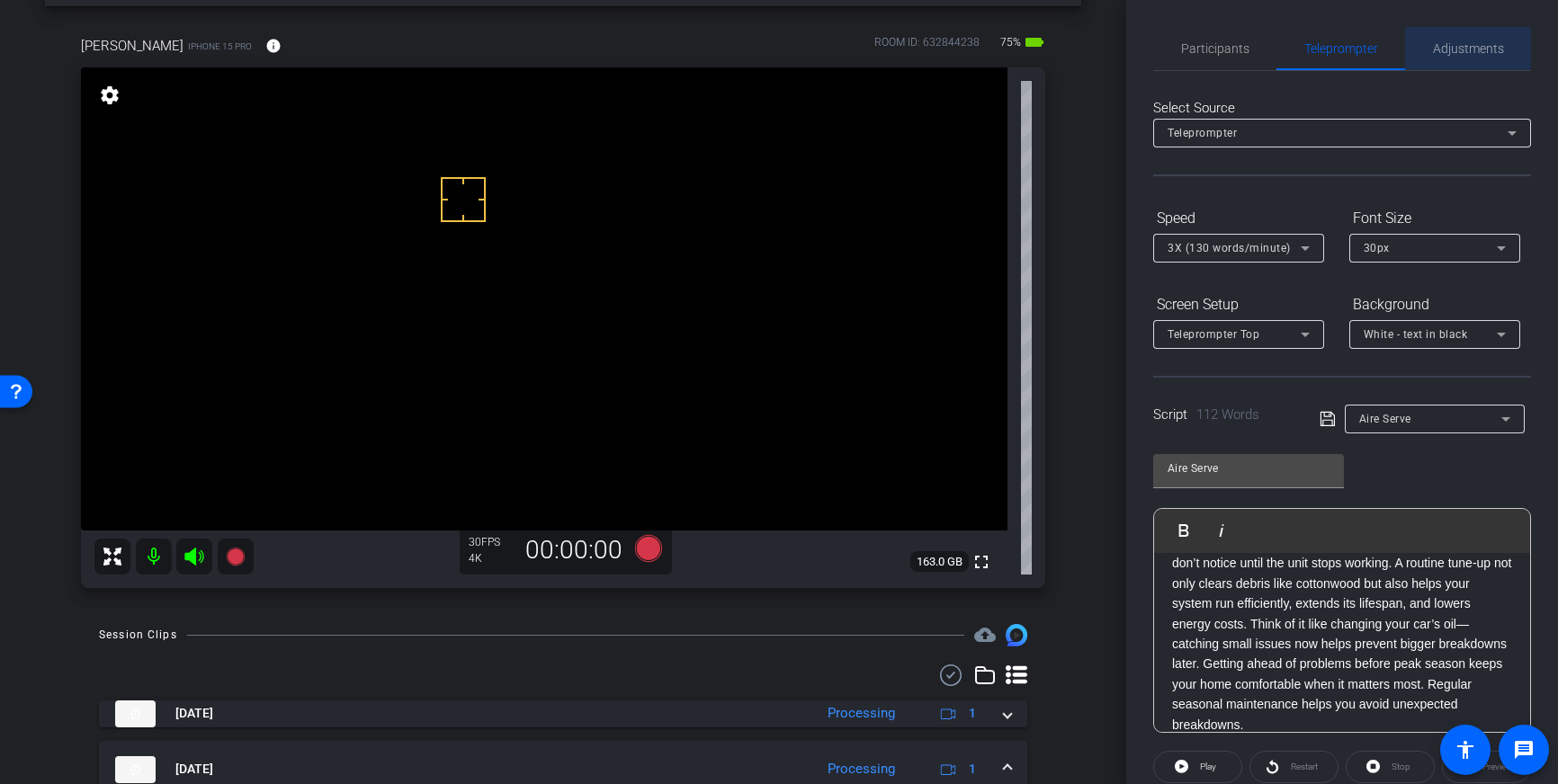
drag, startPoint x: 1452, startPoint y: 54, endPoint x: 1435, endPoint y: 56, distance: 17.1
click at [1452, 54] on span "Adjustments" at bounding box center [1468, 48] width 71 height 12
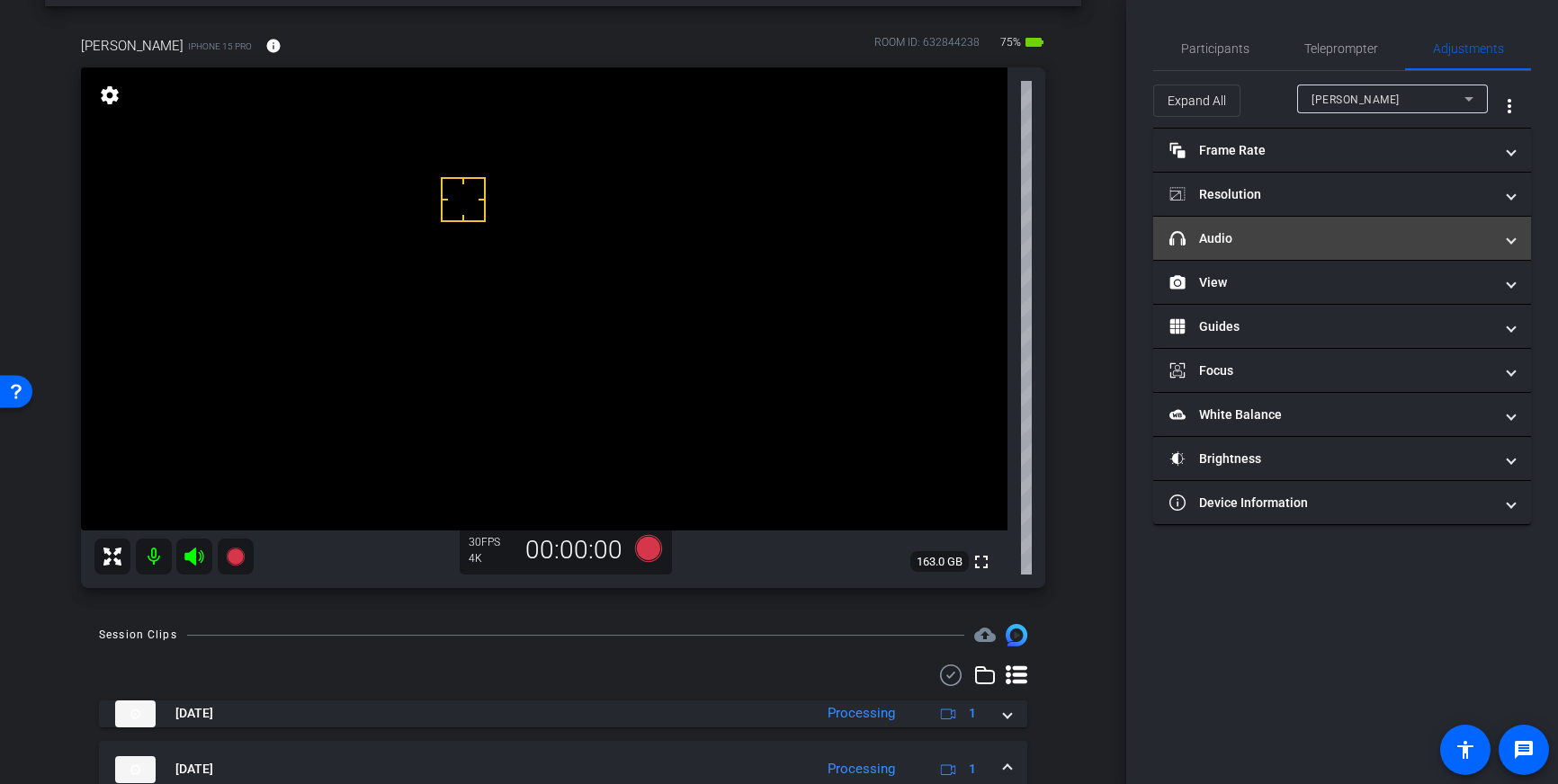
click at [1417, 250] on mat-expansion-panel-header "headphone icon Audio" at bounding box center [1342, 238] width 378 height 43
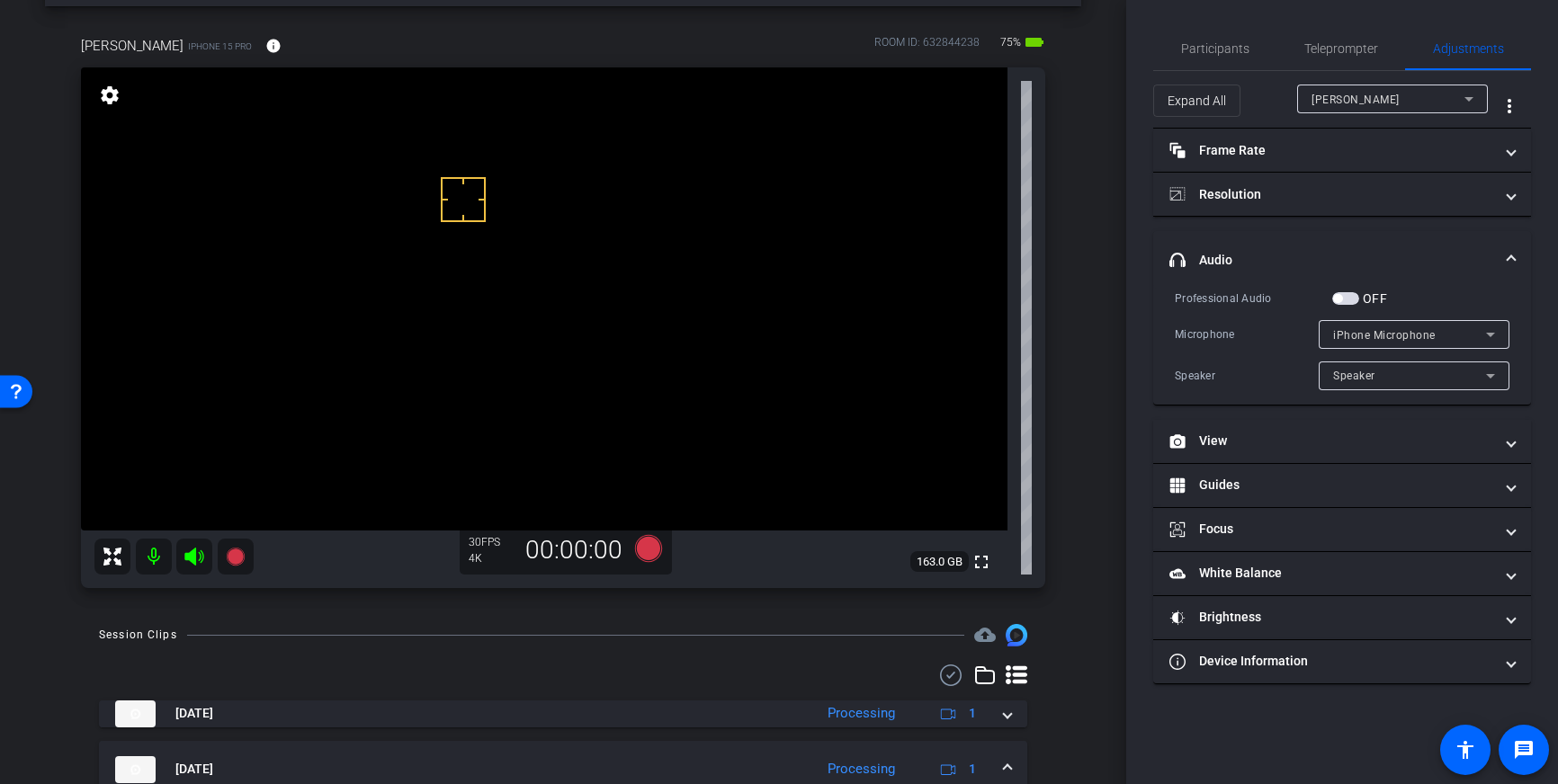
drag, startPoint x: 1348, startPoint y: 300, endPoint x: 1176, endPoint y: 385, distance: 191.9
click at [1348, 300] on span "button" at bounding box center [1346, 298] width 27 height 12
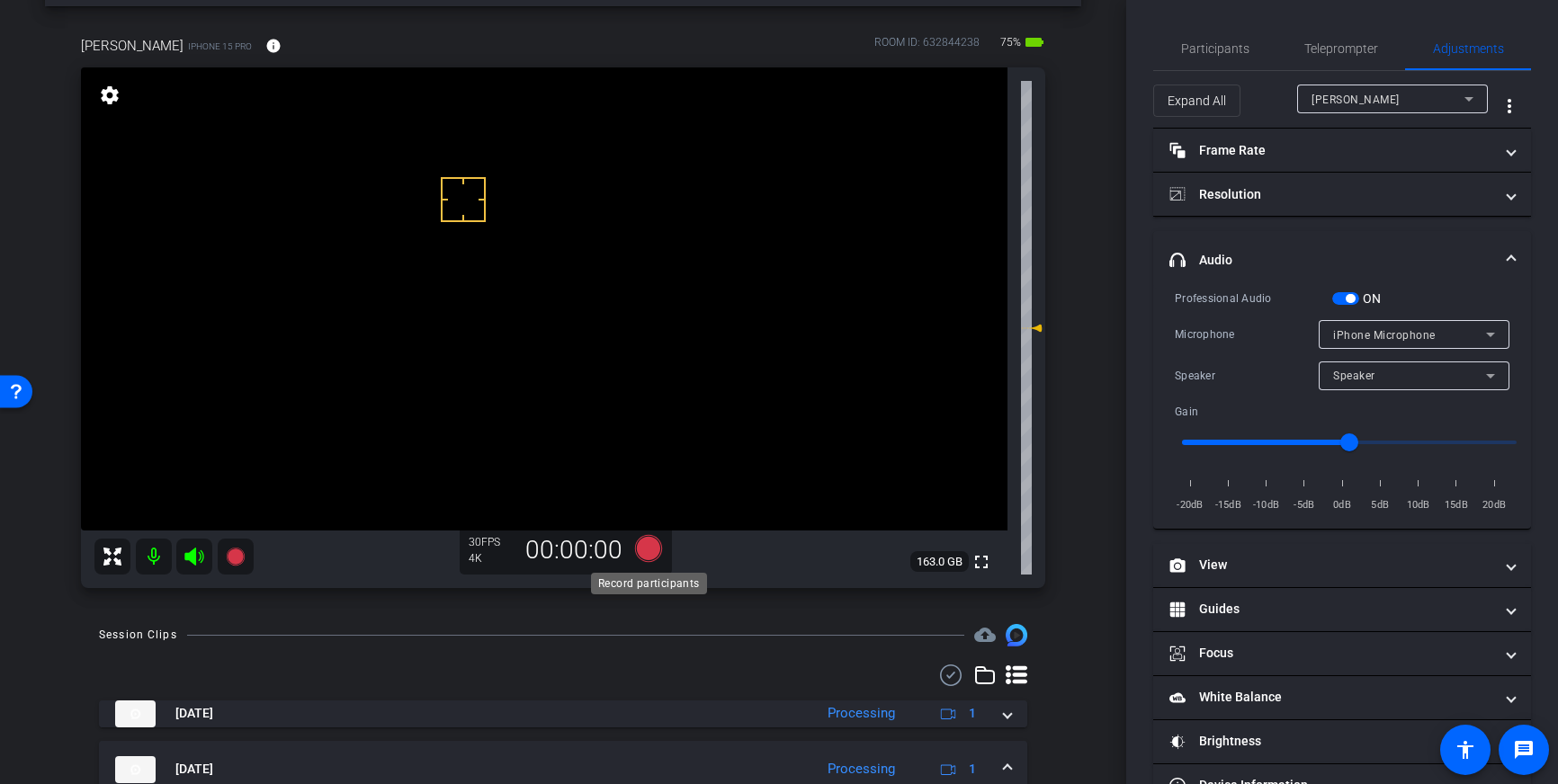
click at [656, 551] on icon at bounding box center [648, 548] width 27 height 27
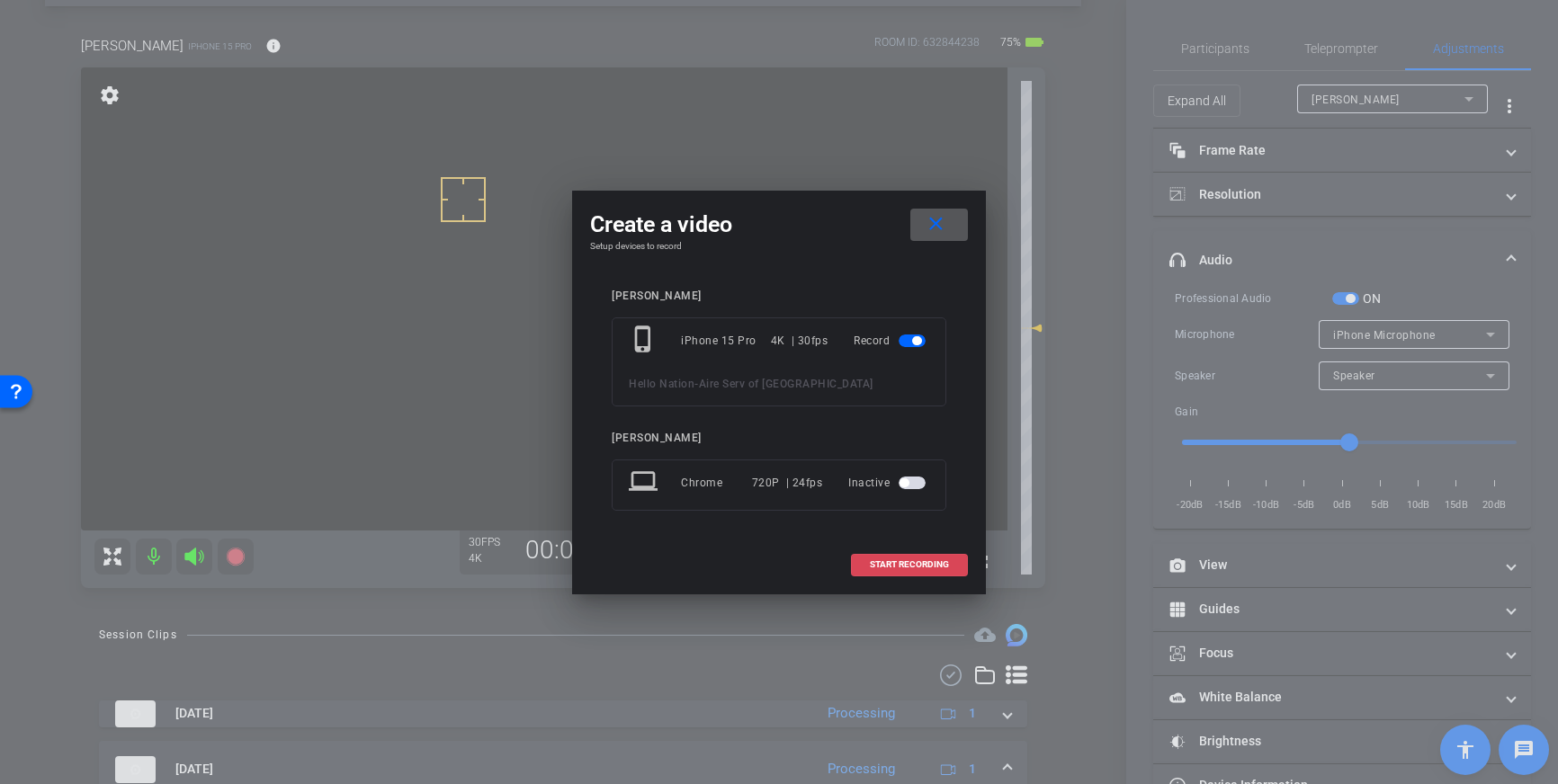
click at [886, 565] on span "START RECORDING" at bounding box center [909, 564] width 79 height 9
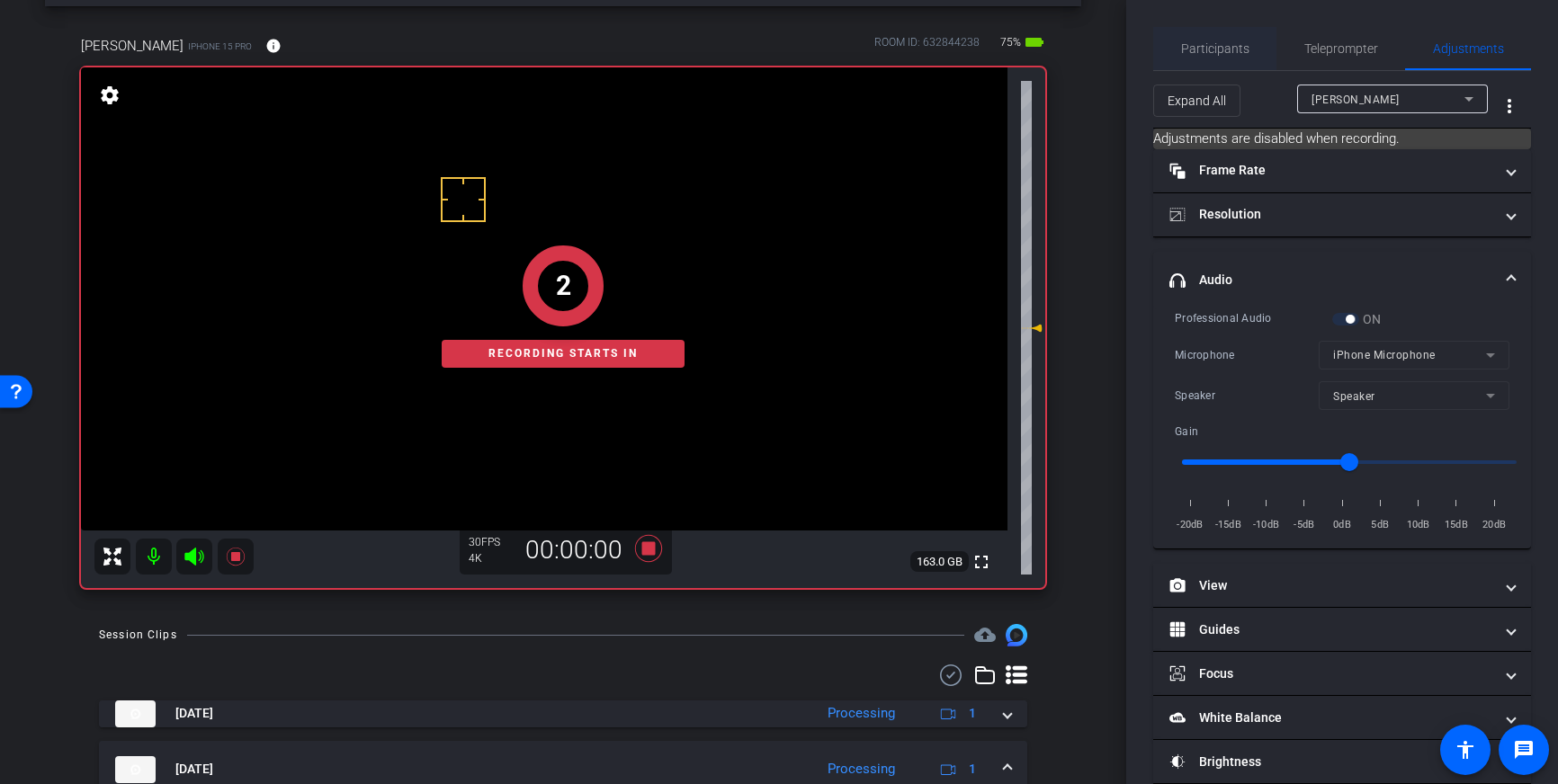
click at [1199, 39] on span "Participants" at bounding box center [1215, 48] width 69 height 43
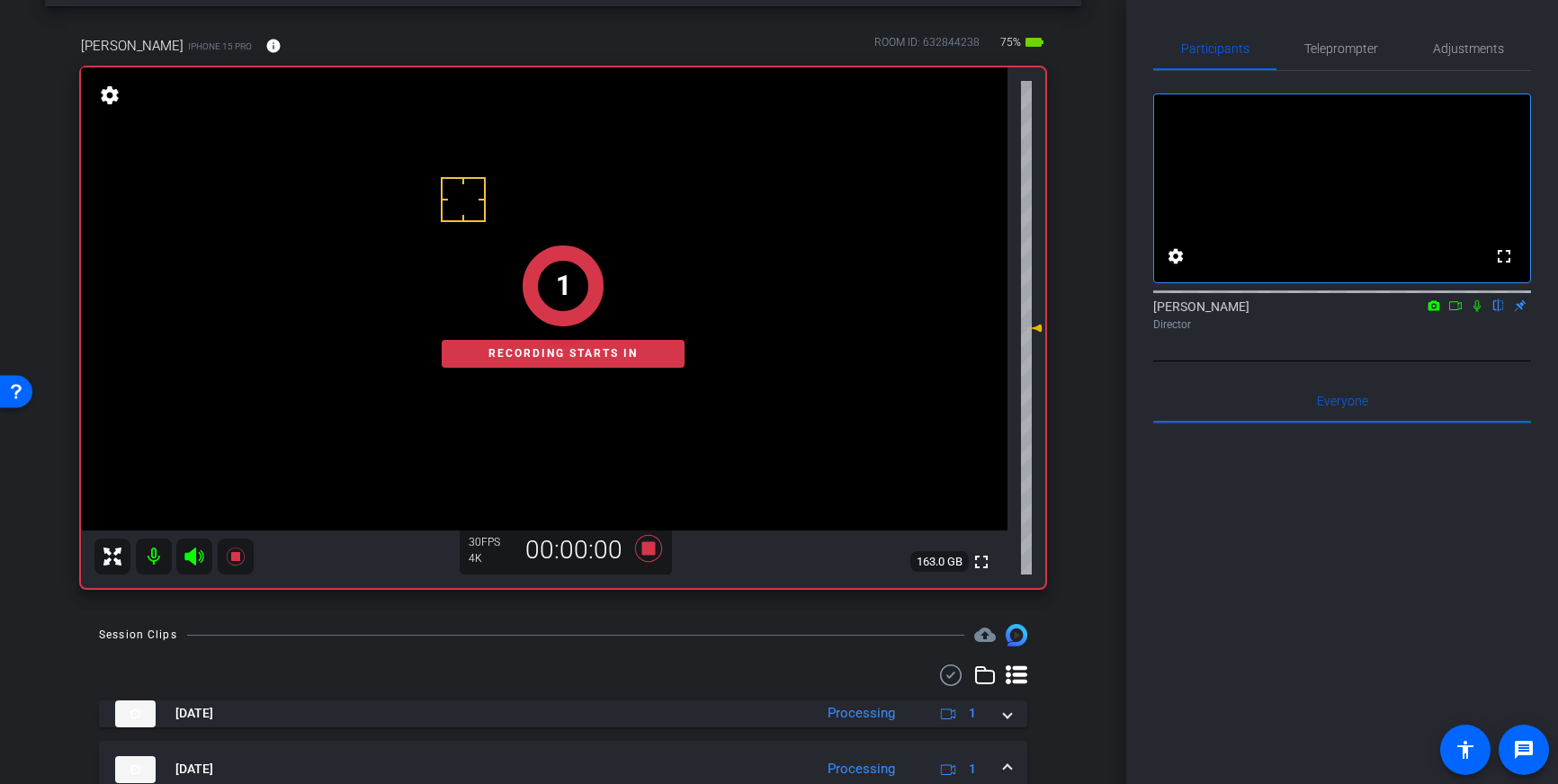
click at [1476, 312] on icon at bounding box center [1477, 306] width 8 height 11
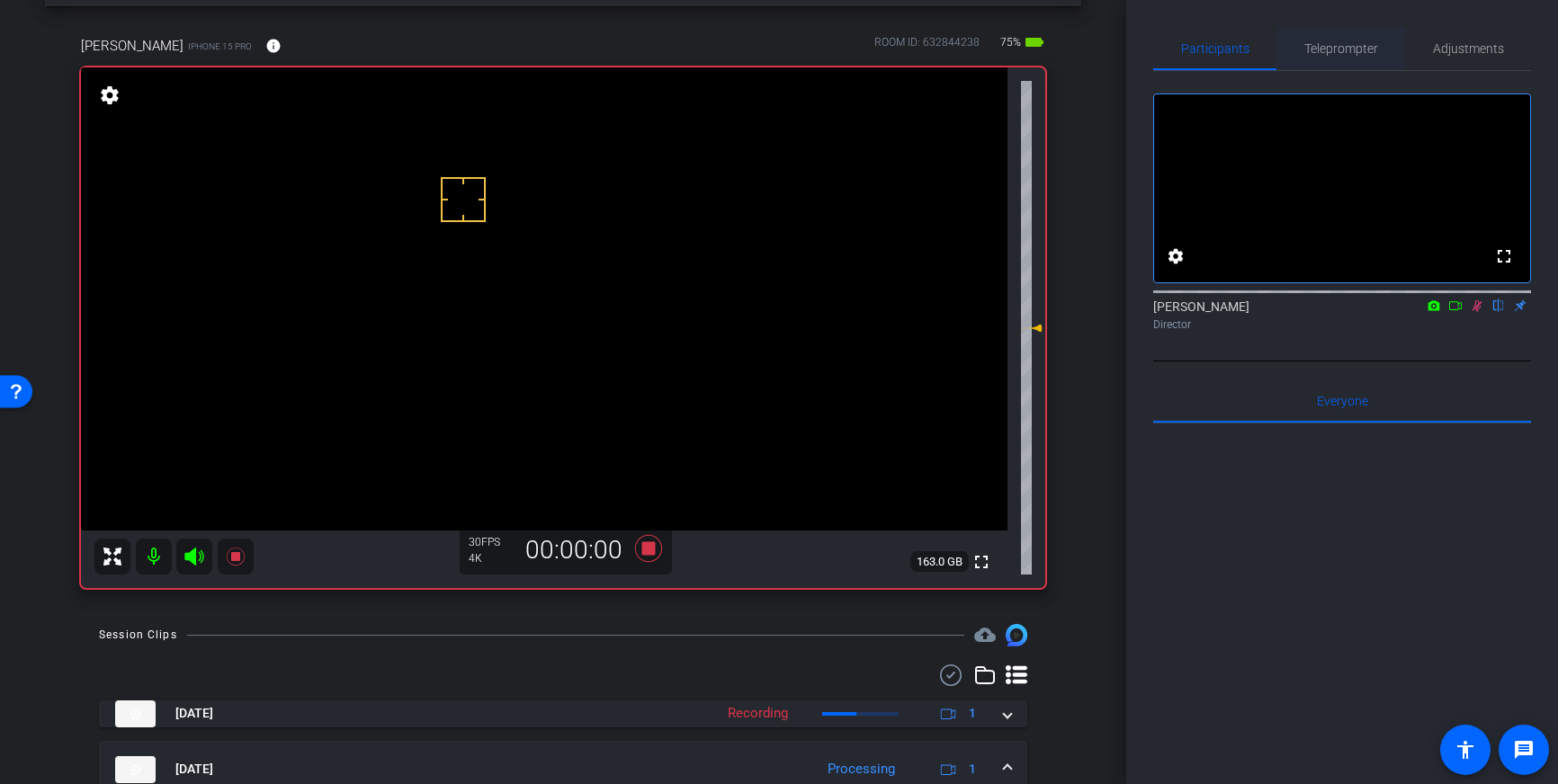
click at [1315, 52] on span "Teleprompter" at bounding box center [1340, 48] width 73 height 12
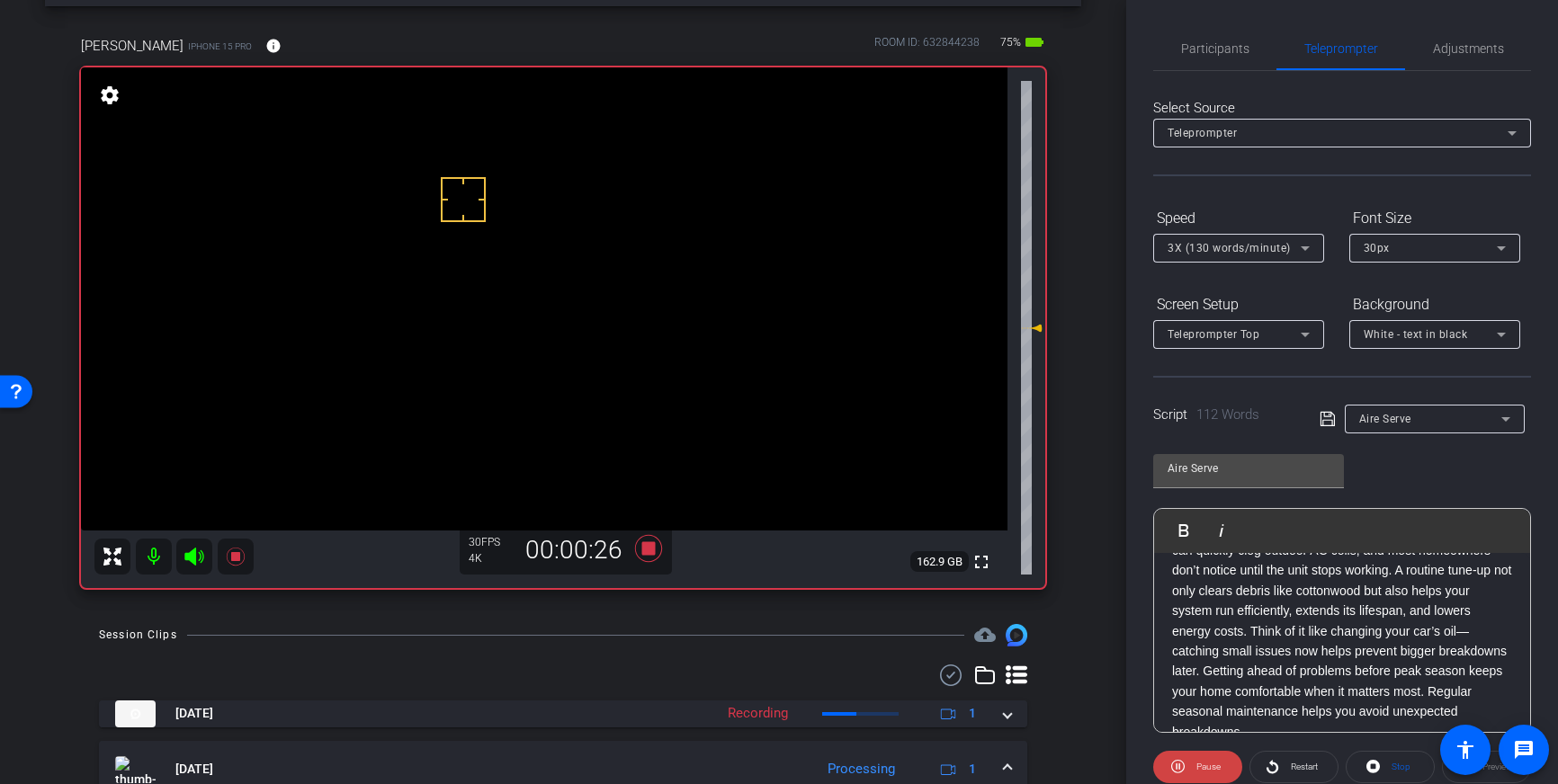
scroll to position [118, 0]
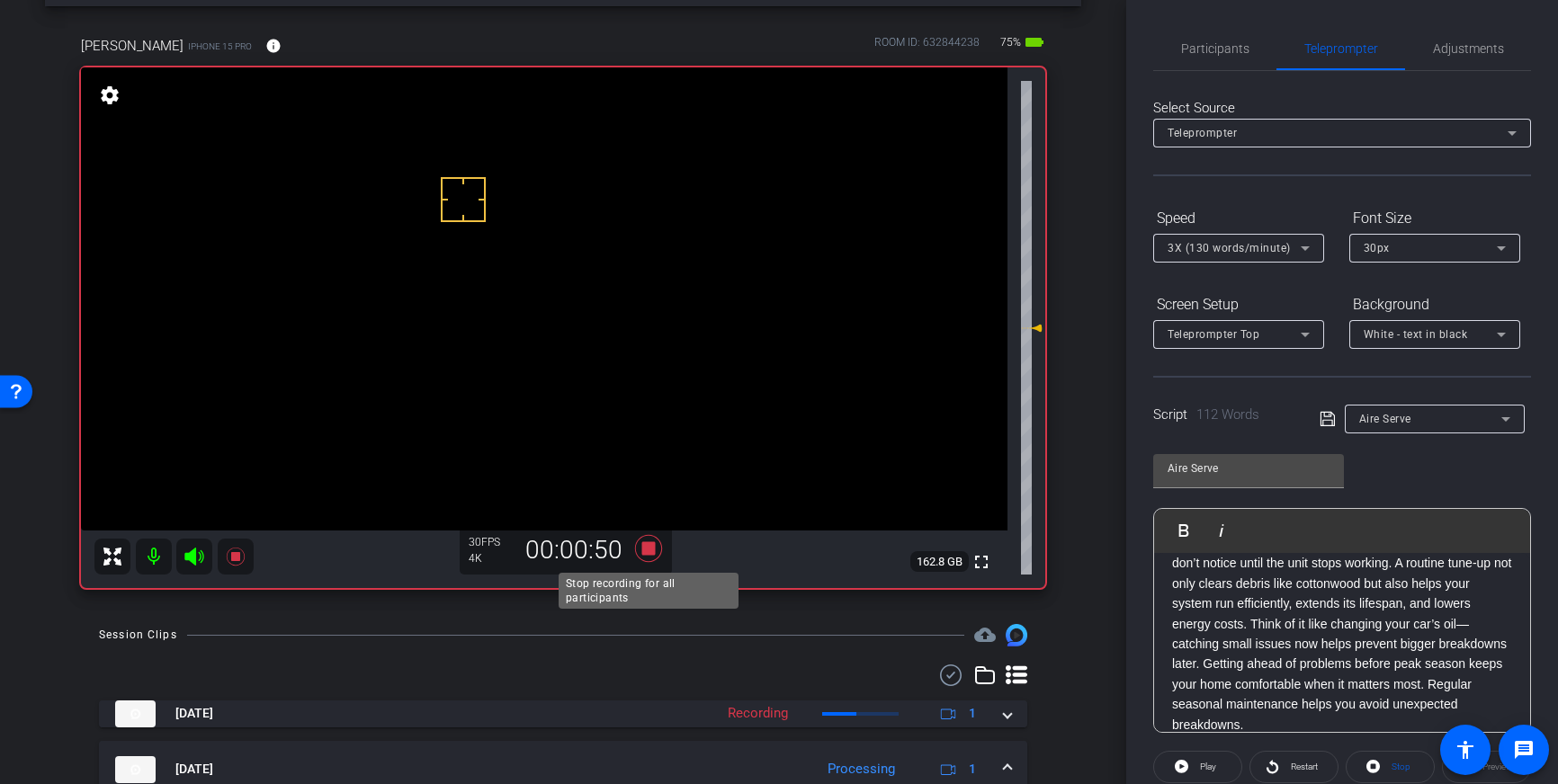
click at [656, 551] on icon at bounding box center [648, 548] width 43 height 32
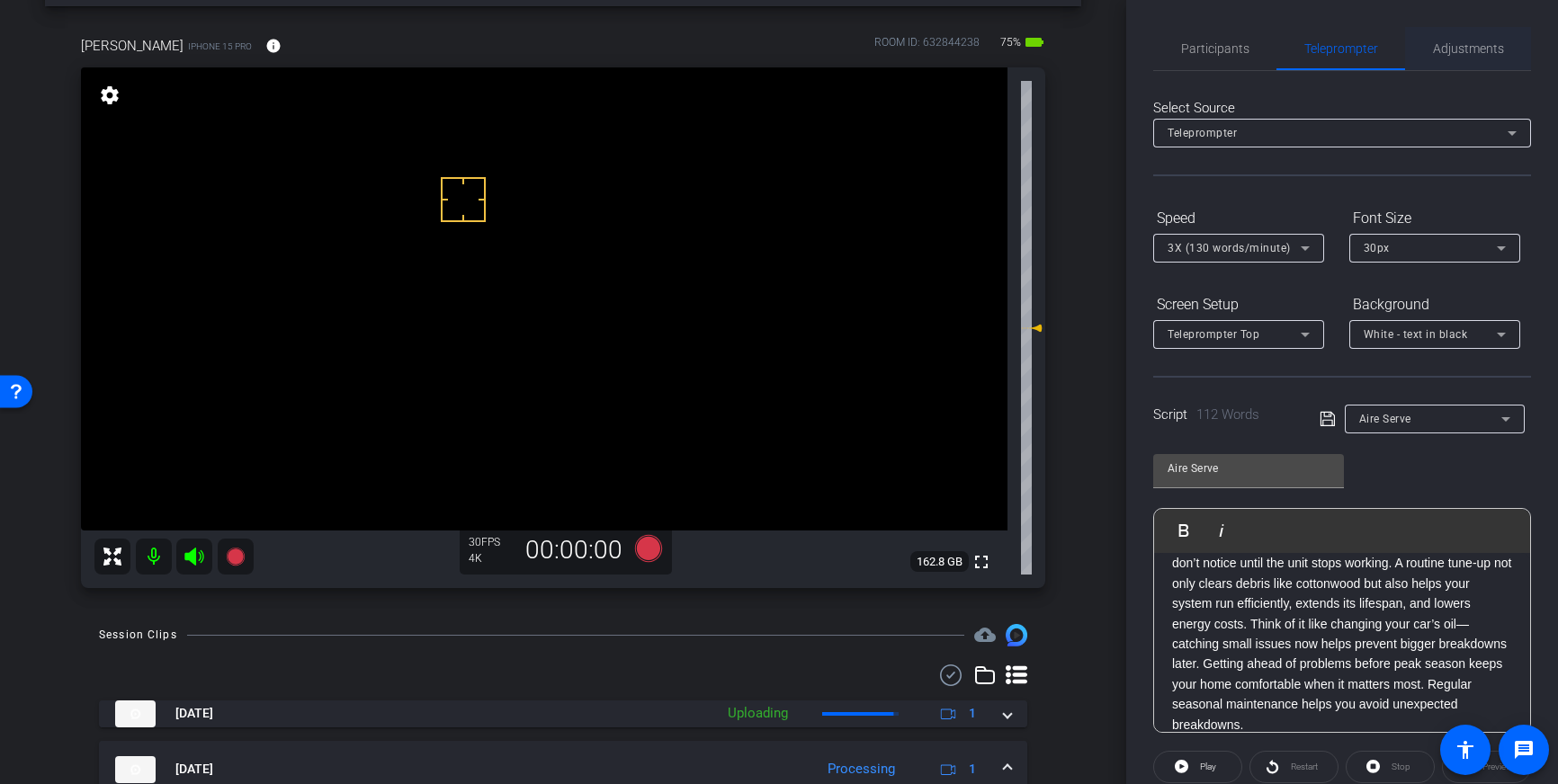
click at [1448, 57] on span "Adjustments" at bounding box center [1468, 48] width 71 height 43
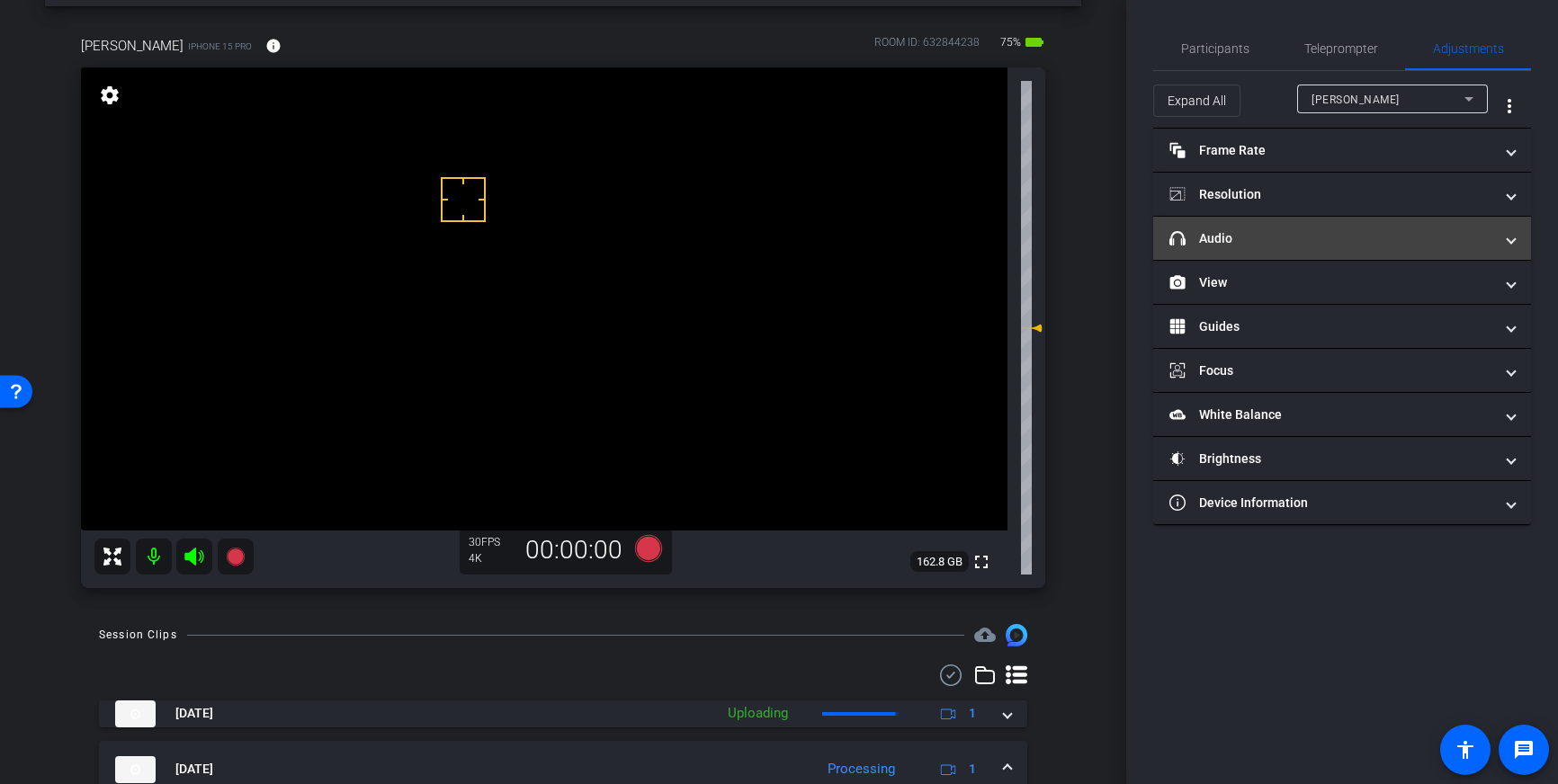
click at [1429, 247] on mat-panel-title "headphone icon Audio" at bounding box center [1331, 239] width 324 height 19
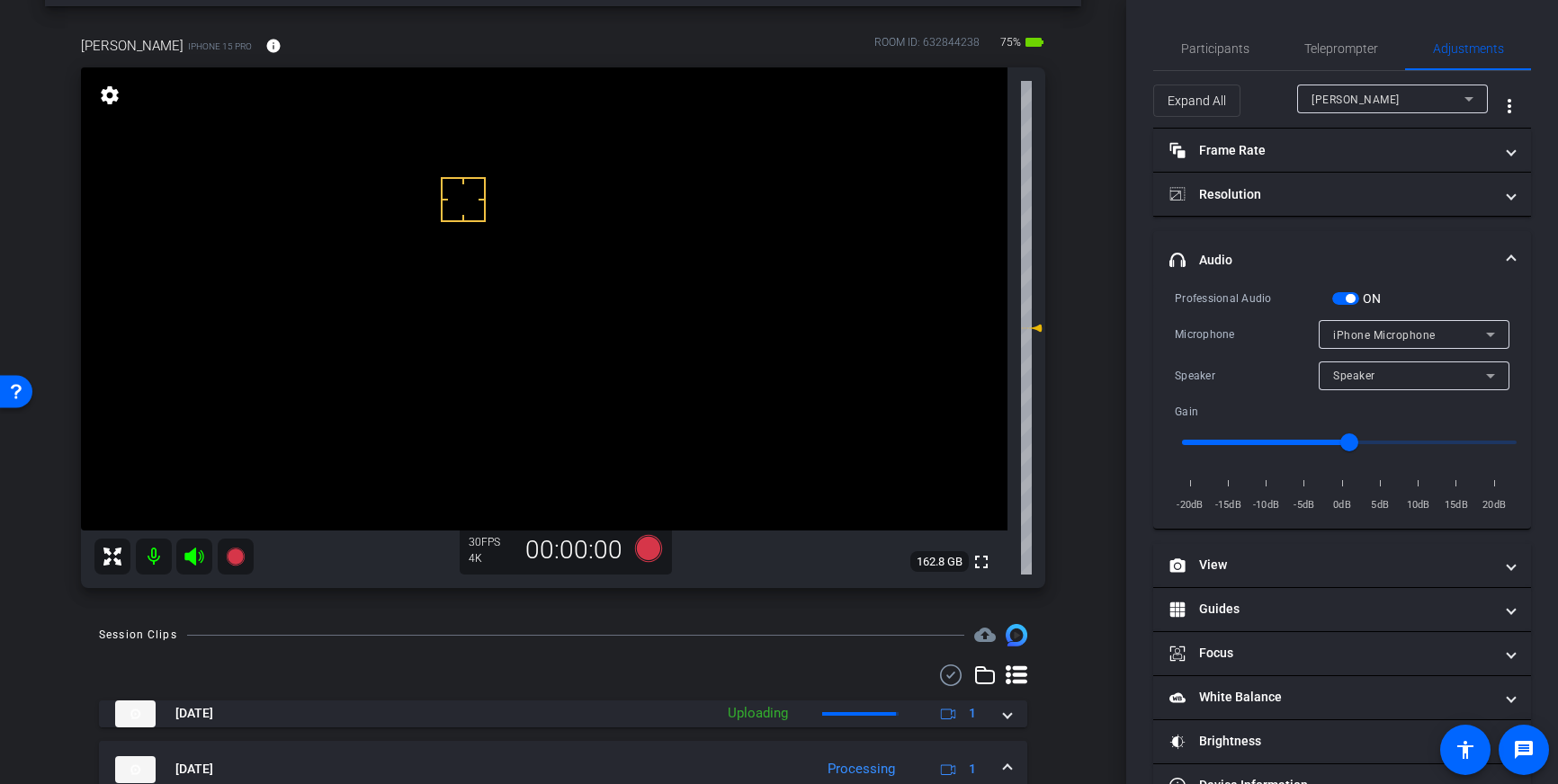
click at [1352, 295] on span "button" at bounding box center [1350, 298] width 9 height 9
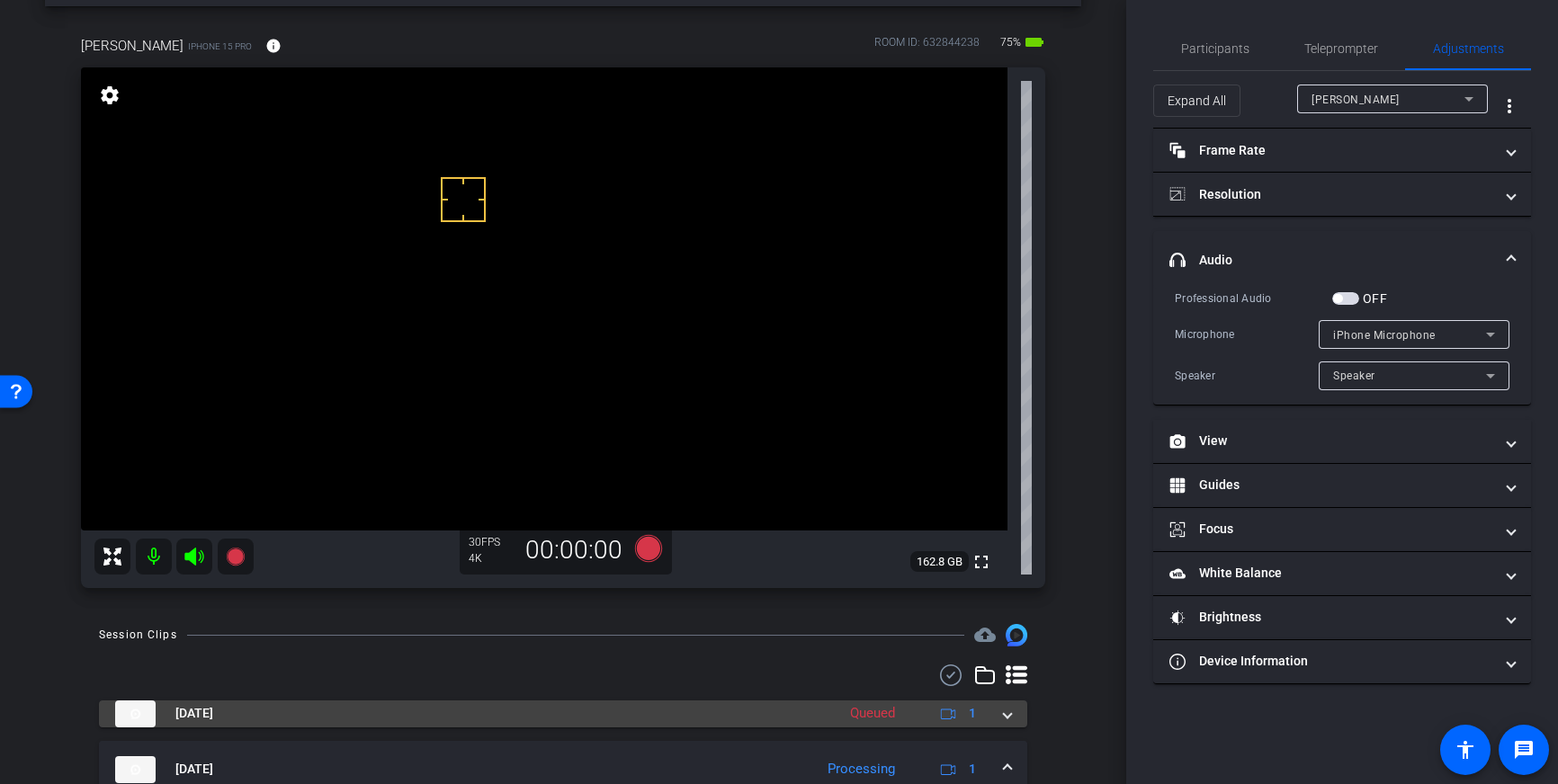
click at [998, 715] on div "[DATE] Queued 1" at bounding box center [560, 714] width 889 height 27
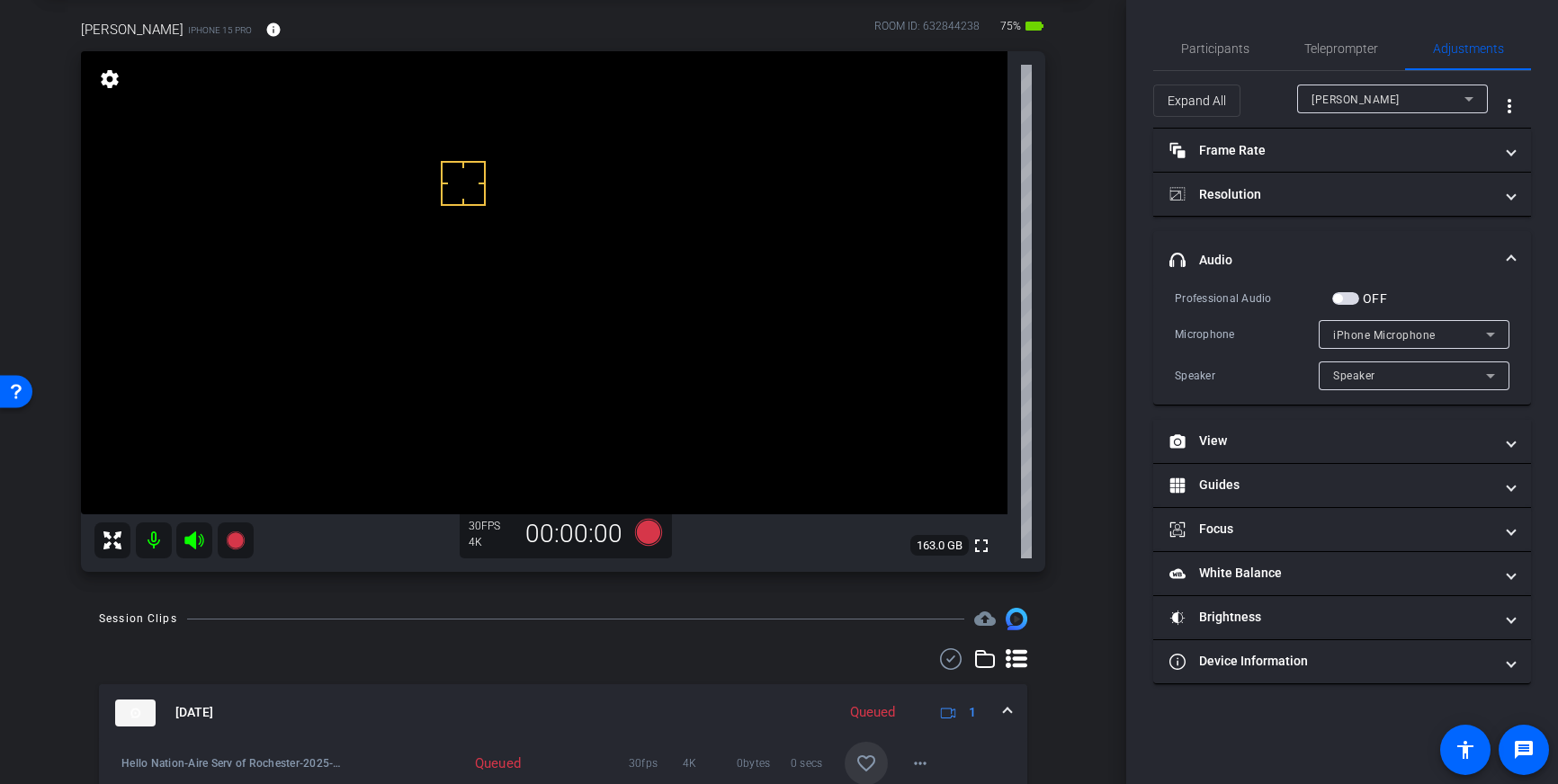
scroll to position [0, 0]
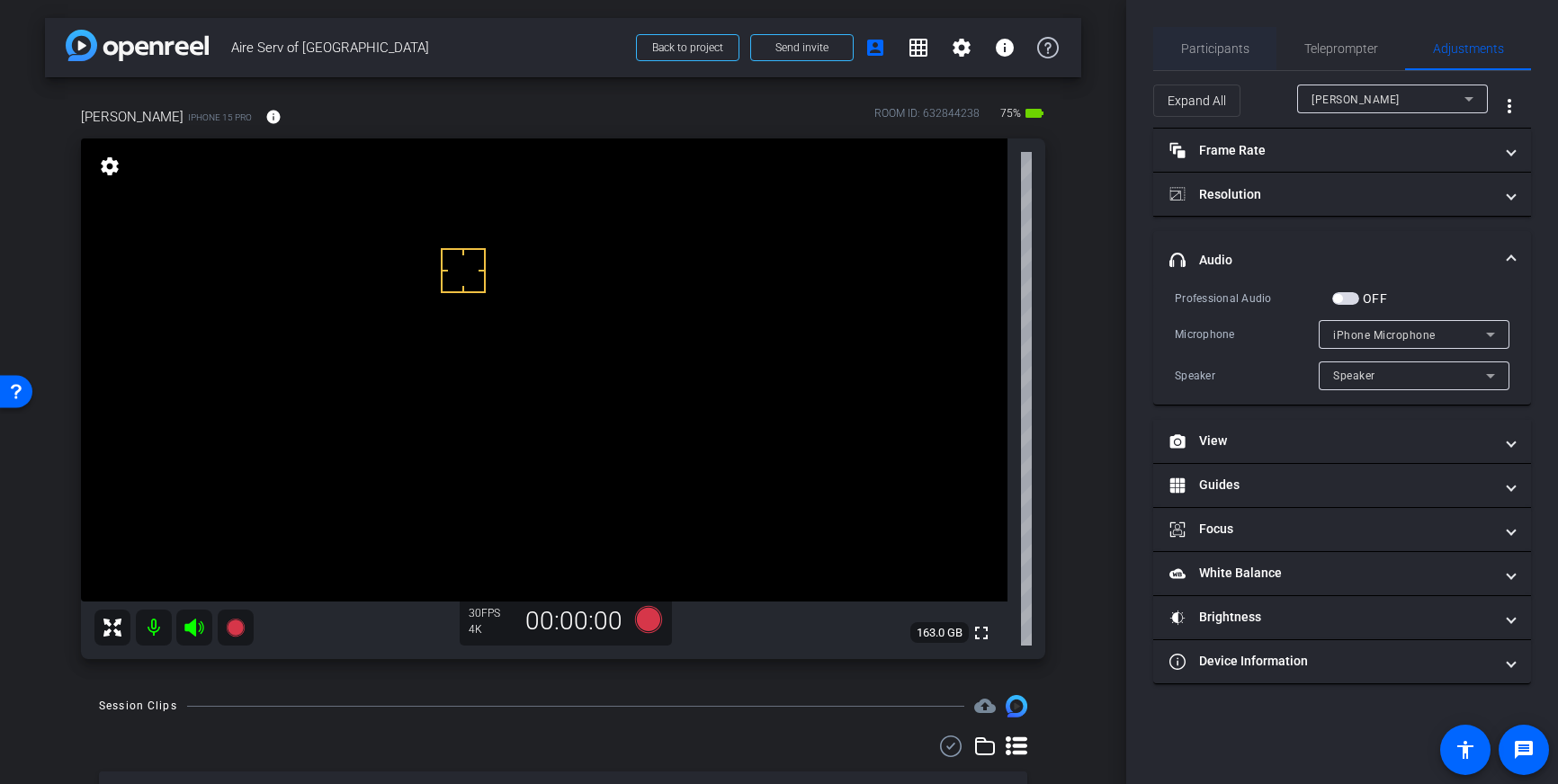
click at [1219, 63] on span "Participants" at bounding box center [1215, 48] width 69 height 43
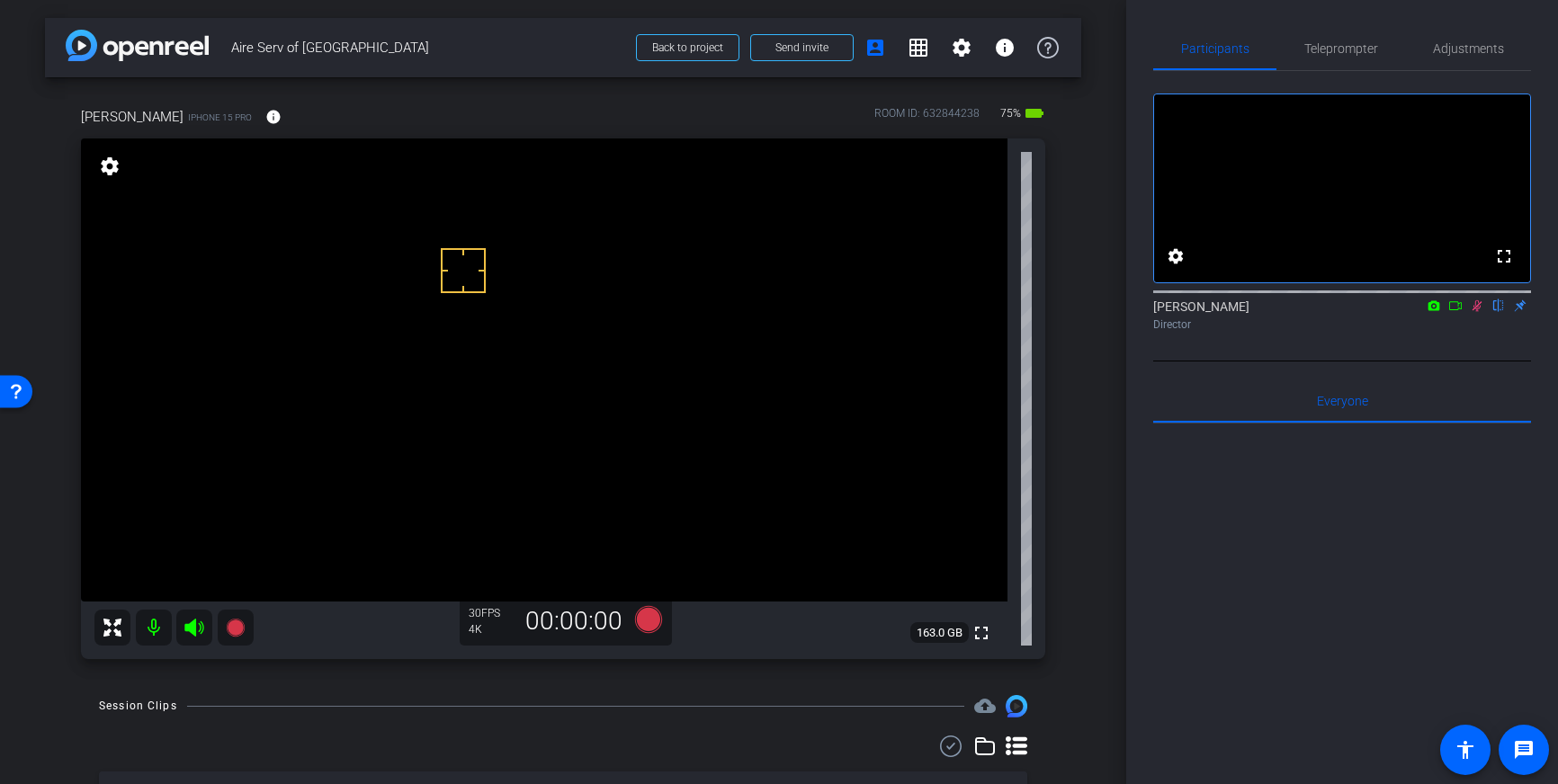
click at [1470, 312] on icon at bounding box center [1476, 305] width 14 height 12
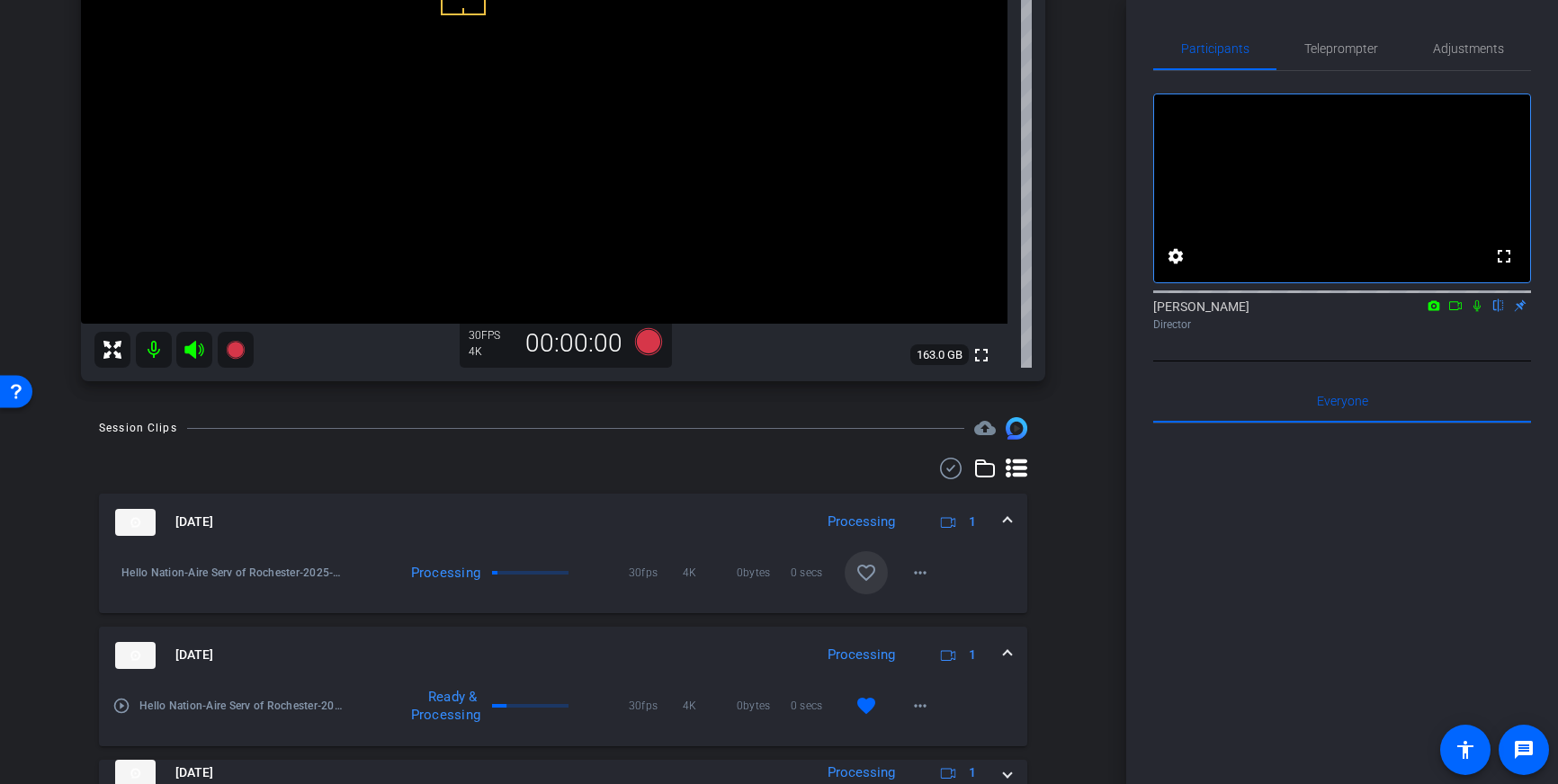
scroll to position [281, 0]
click at [877, 571] on span at bounding box center [865, 569] width 43 height 43
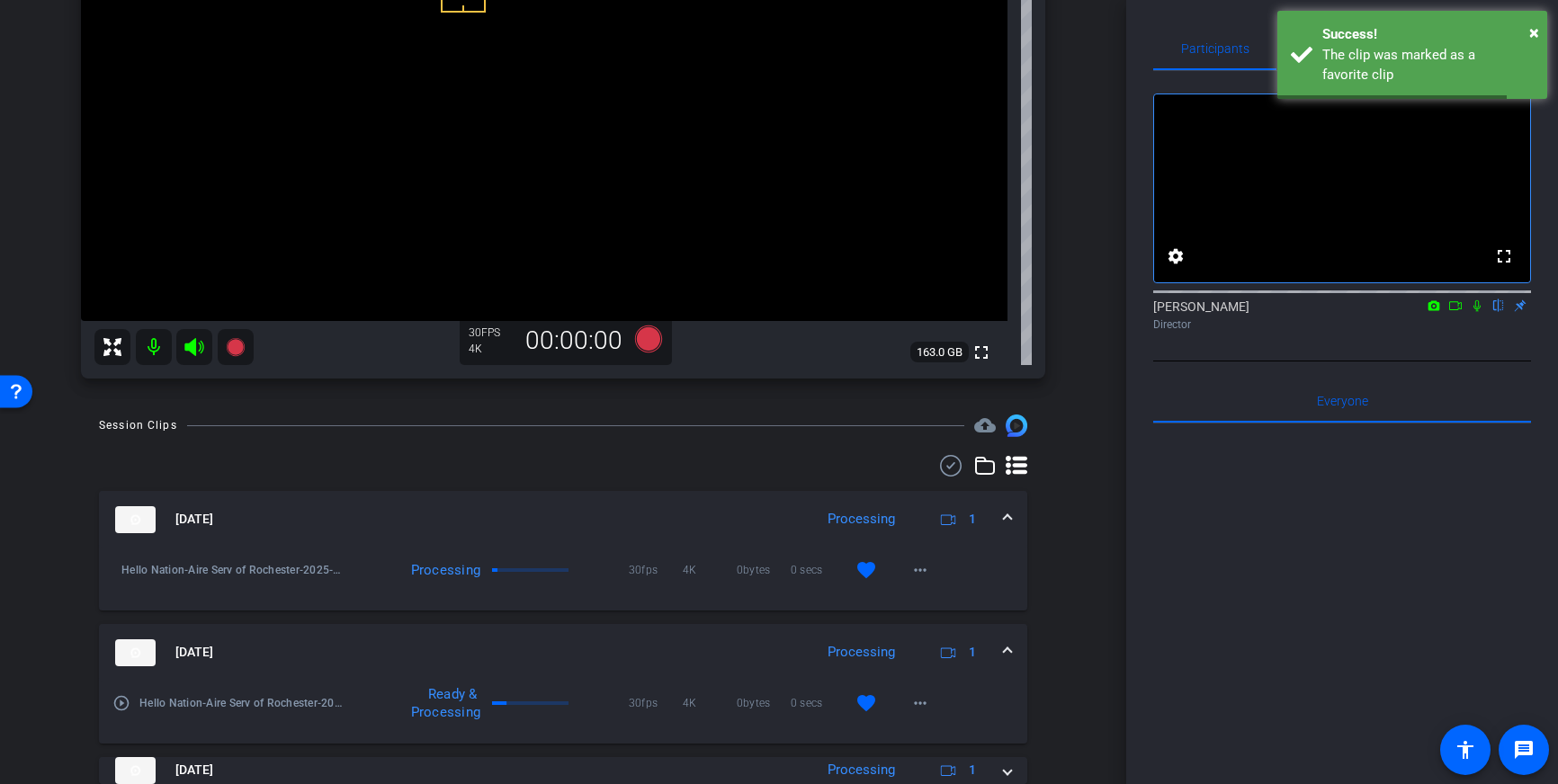
click at [1007, 513] on span at bounding box center [1008, 519] width 8 height 19
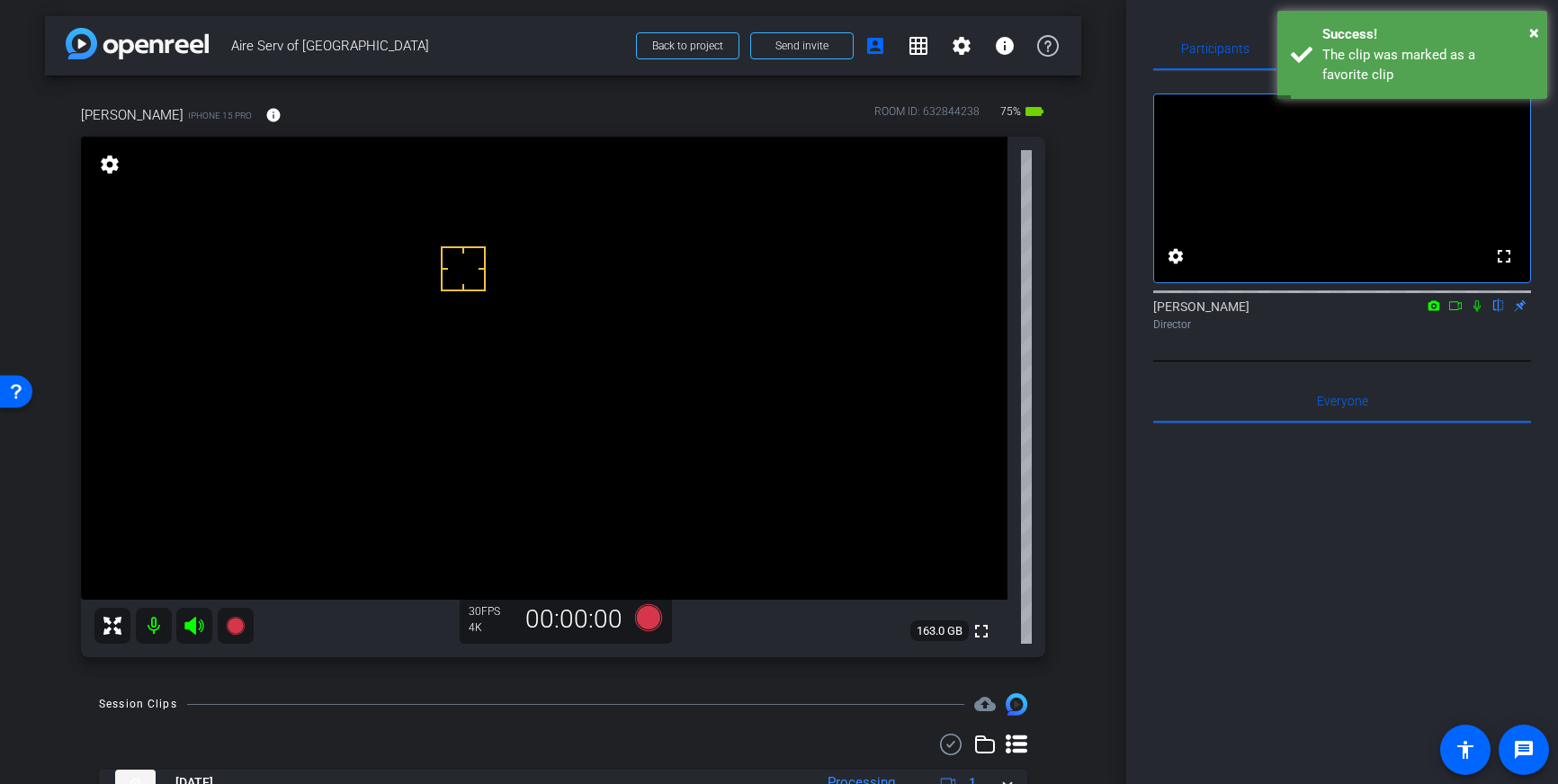
scroll to position [3, 0]
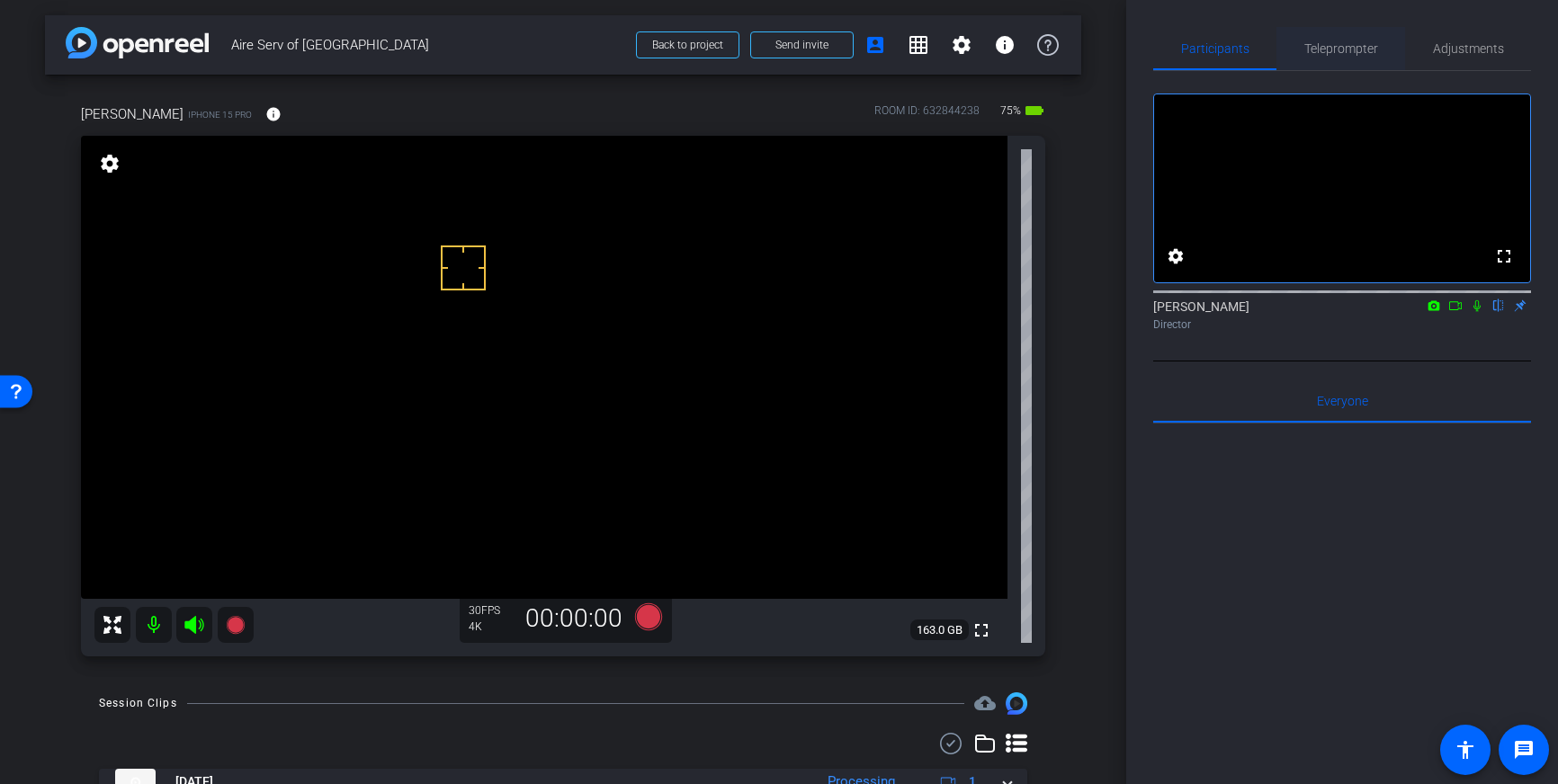
click at [1334, 67] on span "Teleprompter" at bounding box center [1340, 48] width 73 height 43
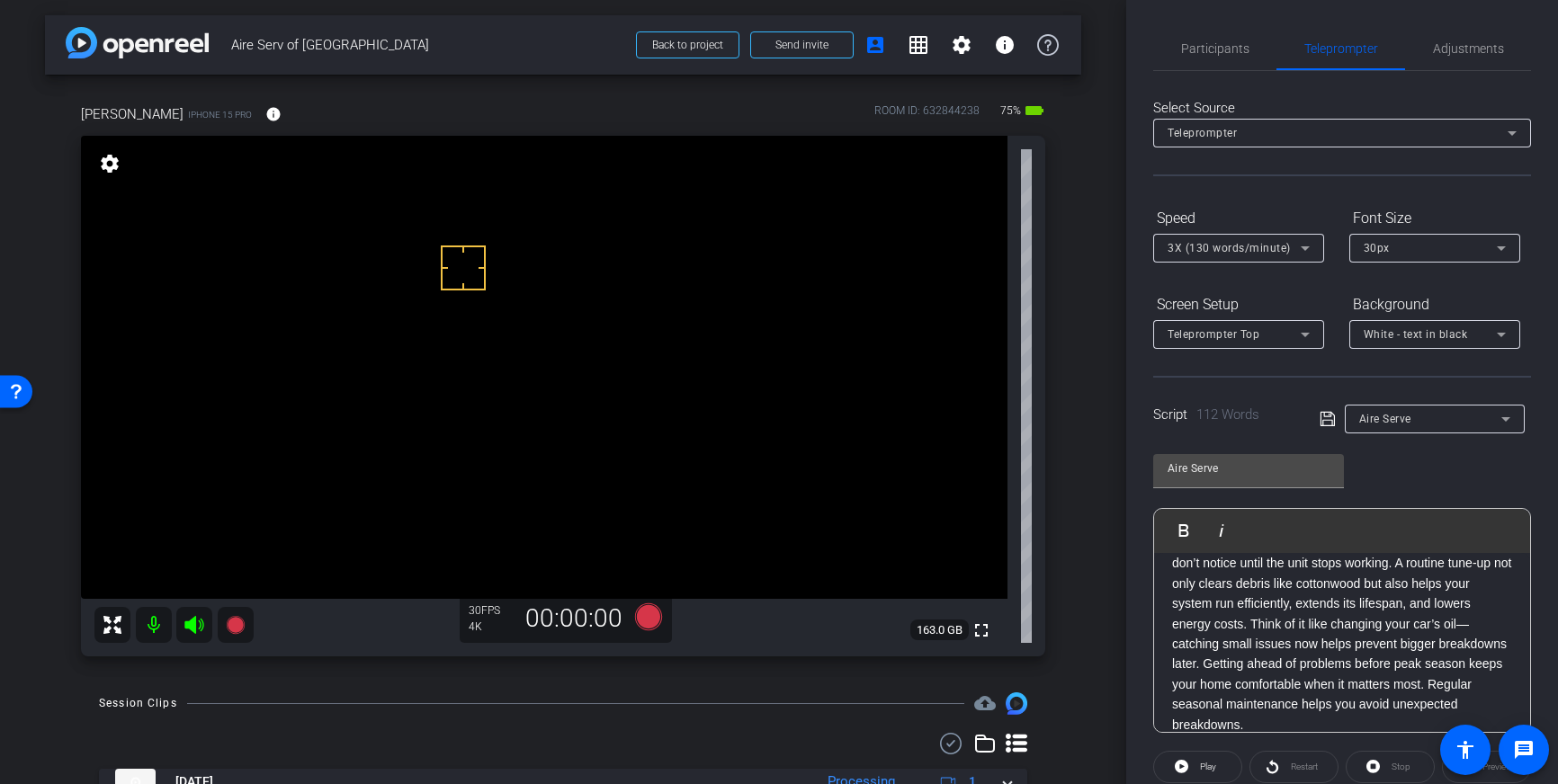
scroll to position [199, 0]
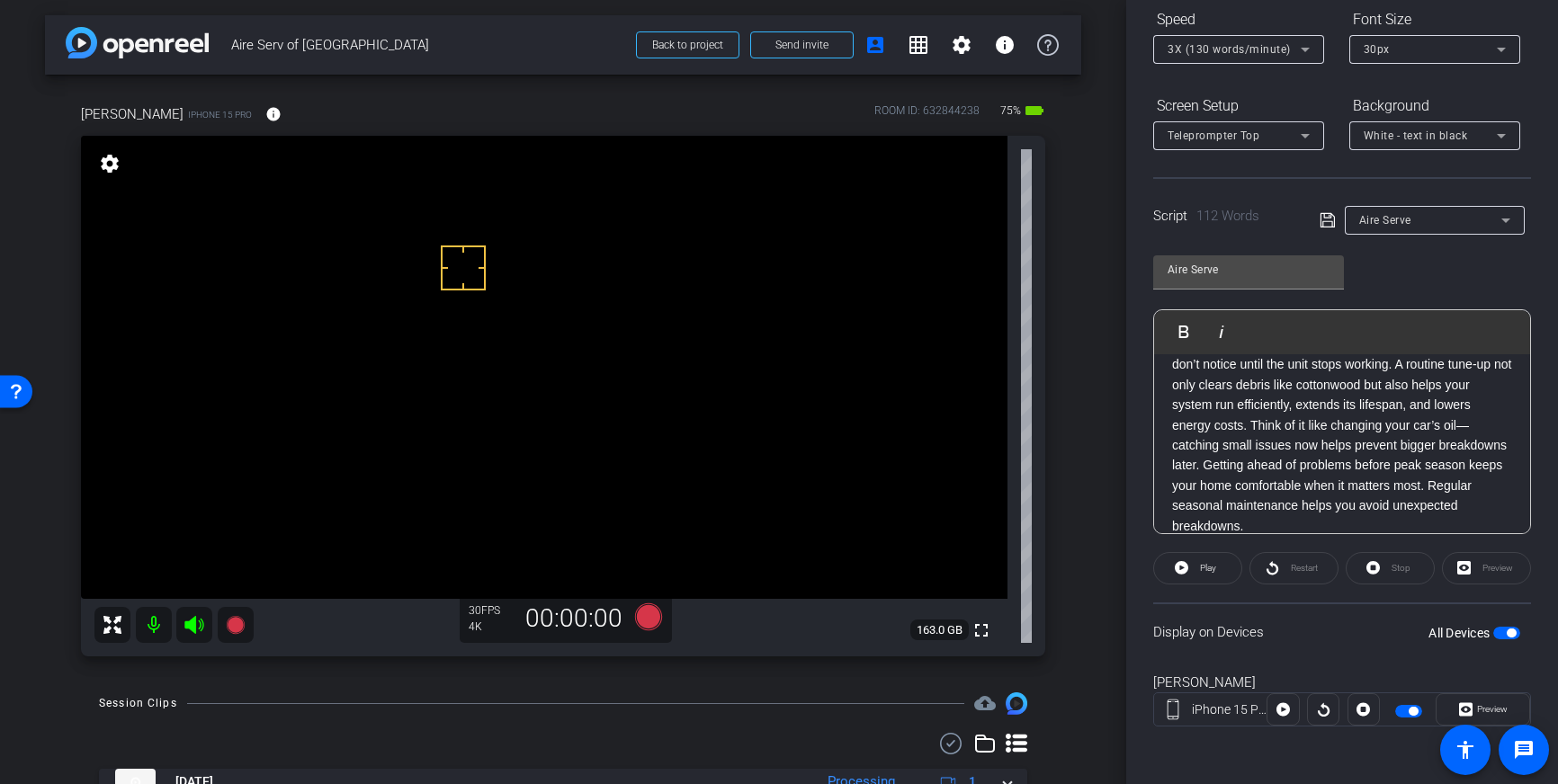
click at [1504, 632] on span "button" at bounding box center [1507, 633] width 27 height 12
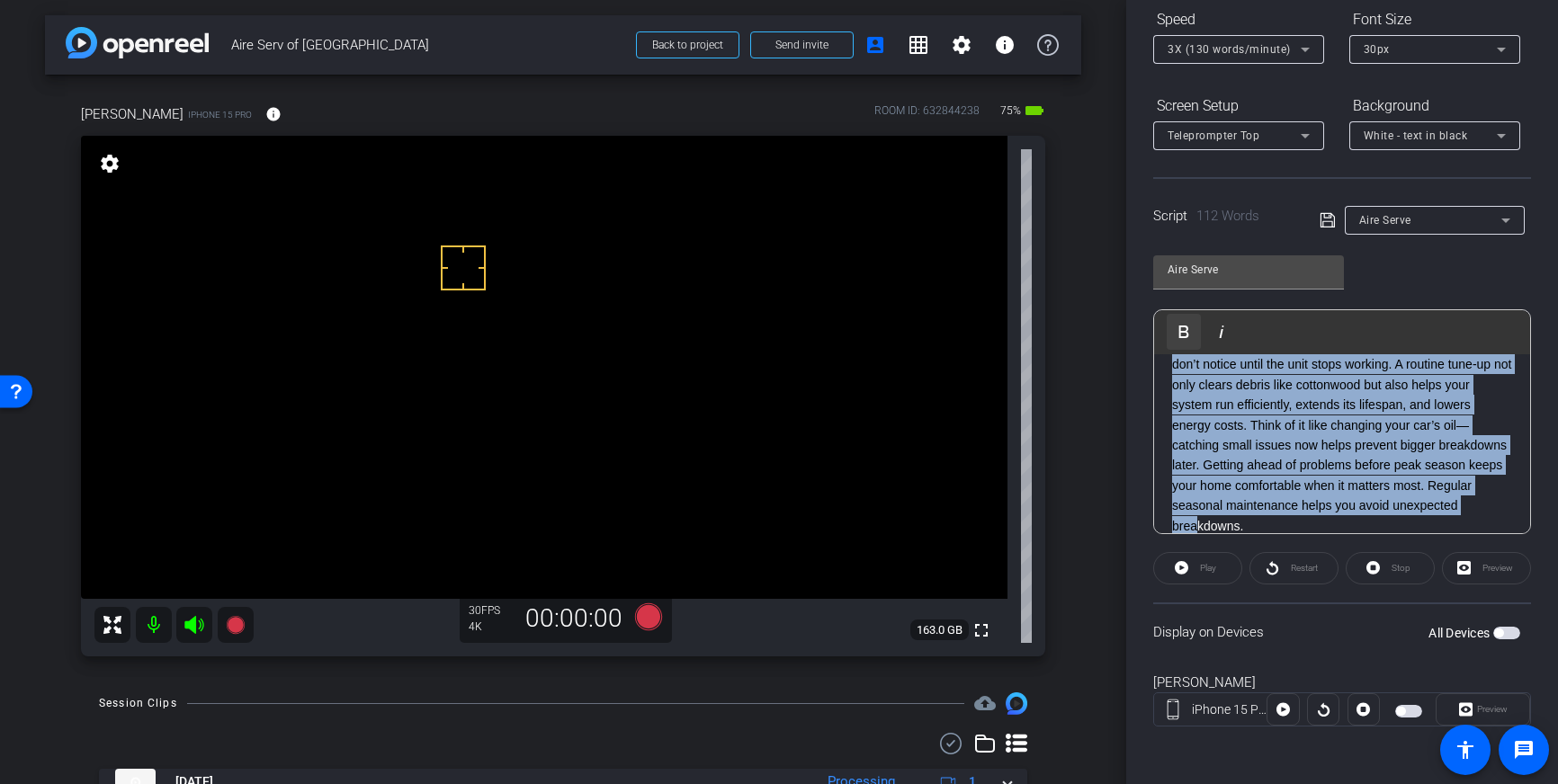
scroll to position [0, 0]
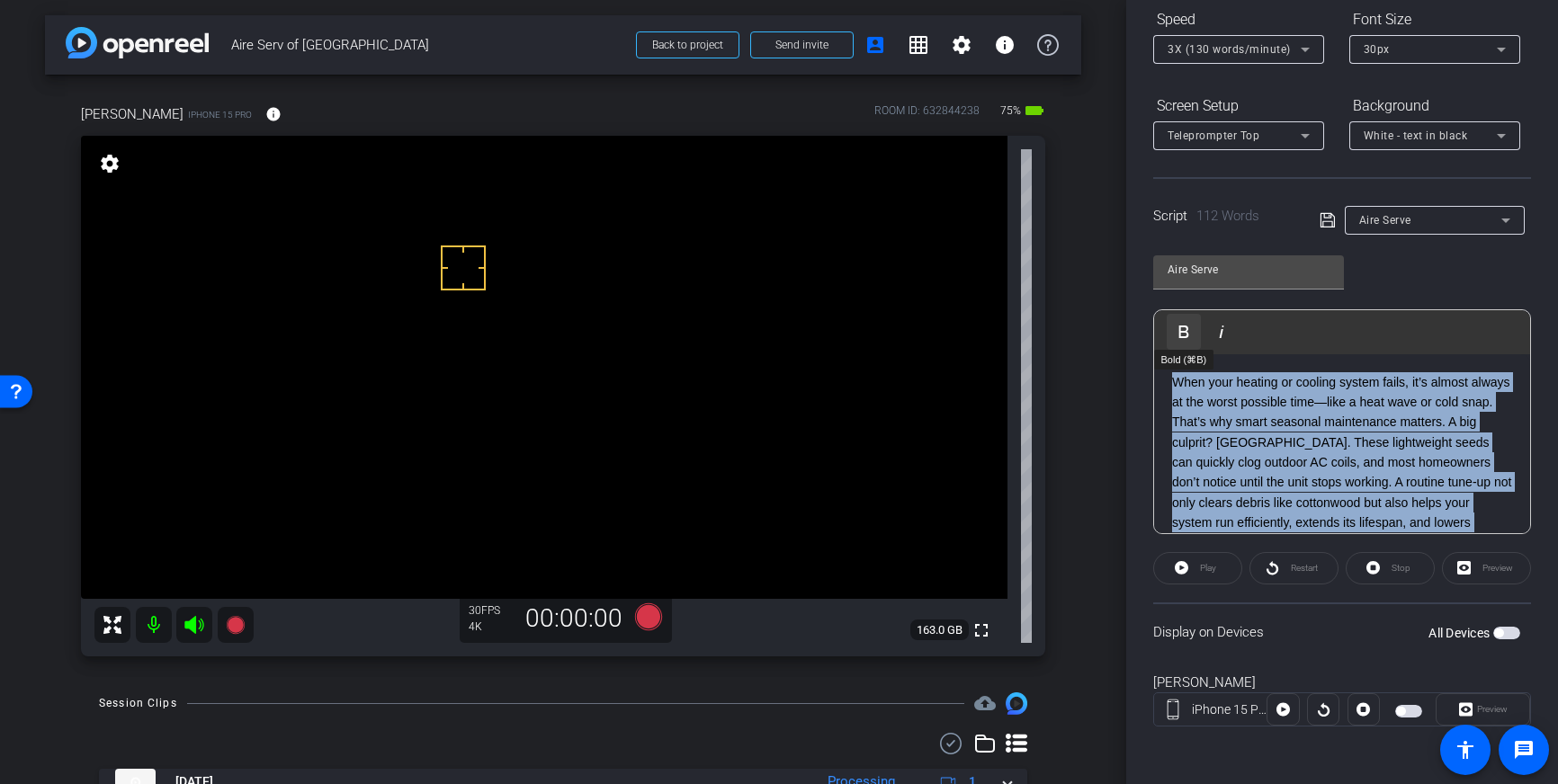
drag, startPoint x: 1466, startPoint y: 491, endPoint x: 1190, endPoint y: 338, distance: 315.6
click at [1190, 338] on div "Play Play from this location Play Selected Play and display the selected text o…" at bounding box center [1342, 421] width 378 height 225
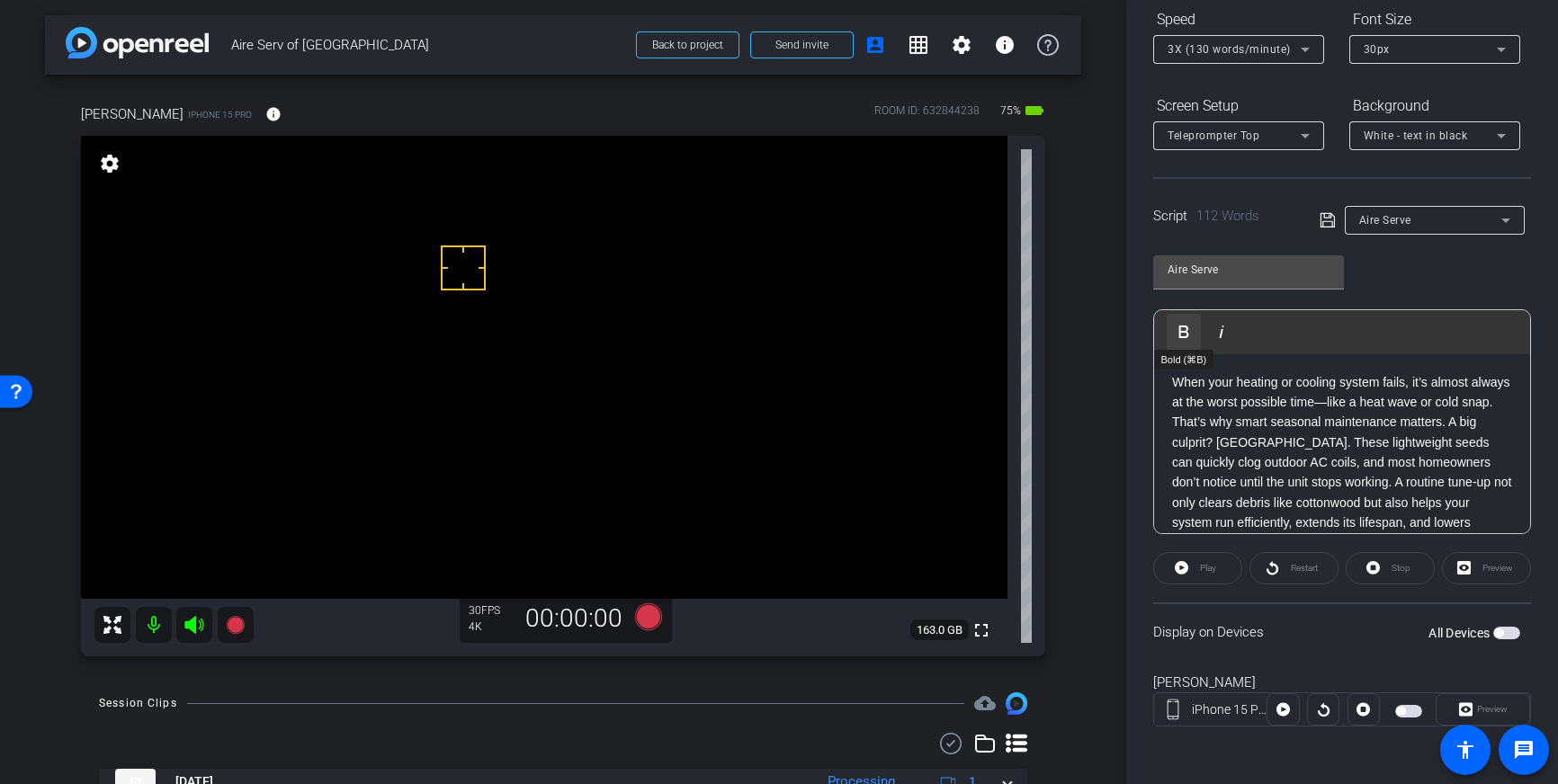
scroll to position [161, 0]
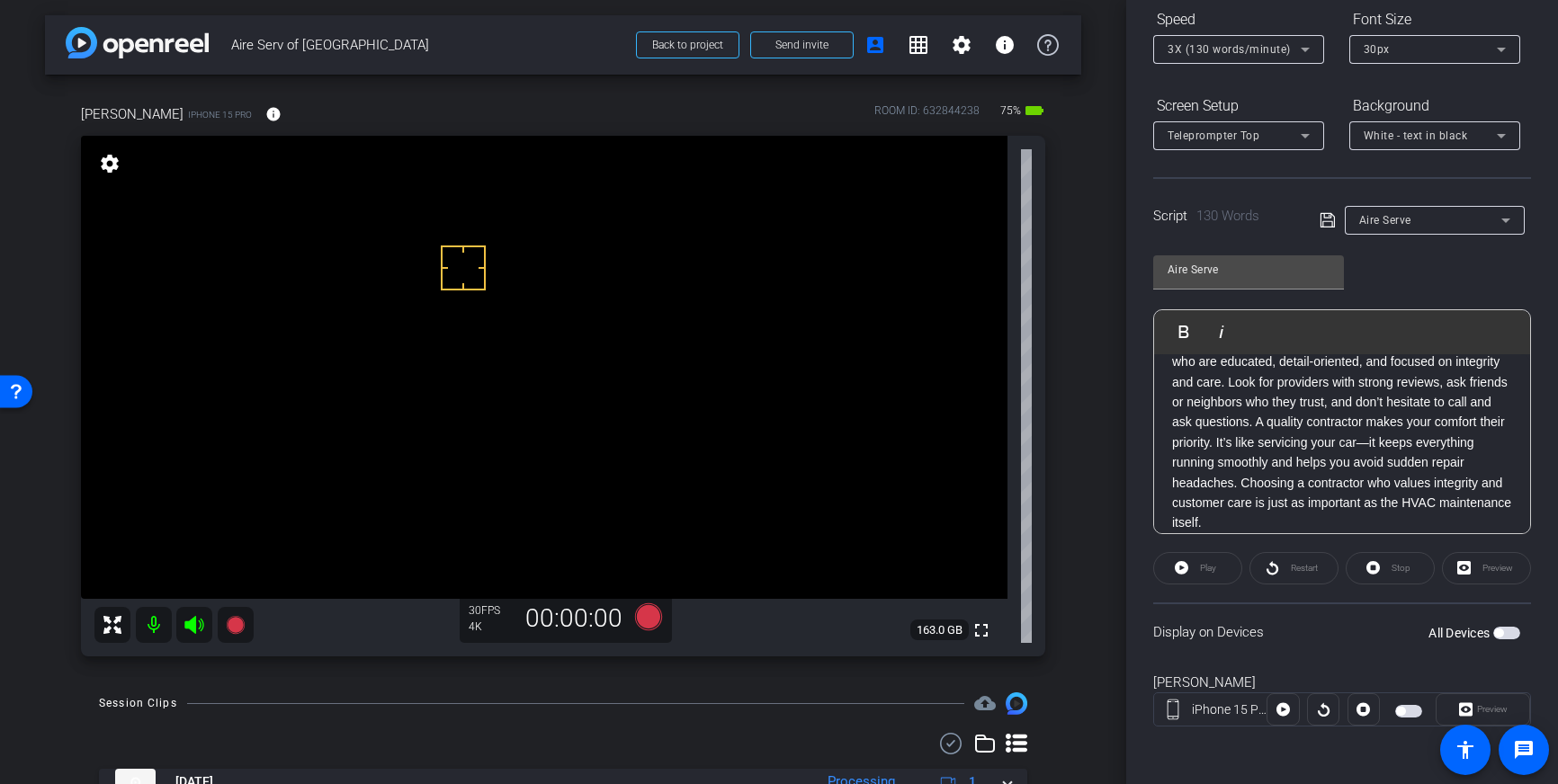
click at [1323, 221] on icon at bounding box center [1326, 220] width 14 height 14
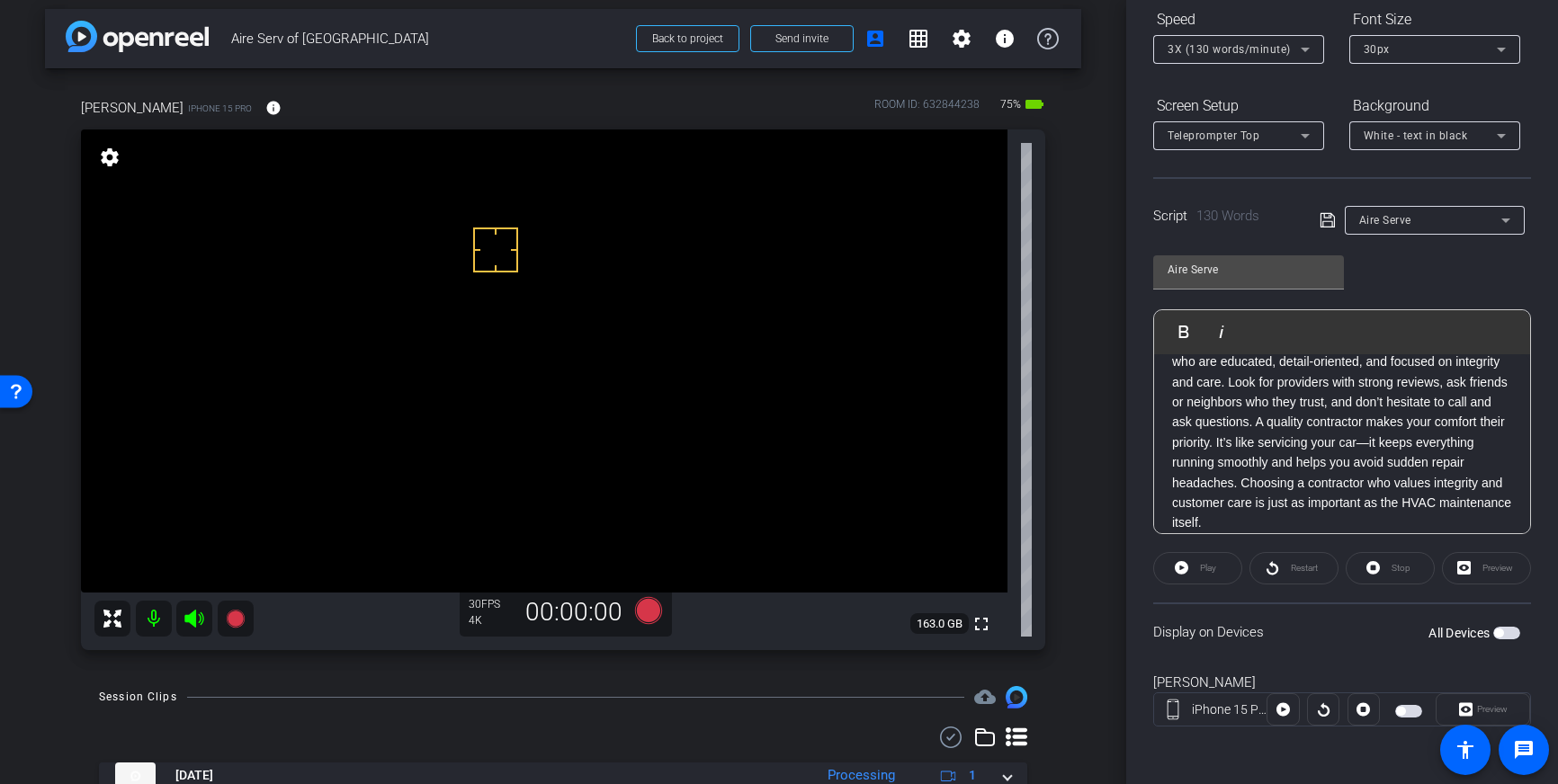
drag, startPoint x: 496, startPoint y: 250, endPoint x: 526, endPoint y: 308, distance: 65.3
click at [654, 611] on icon at bounding box center [648, 611] width 27 height 27
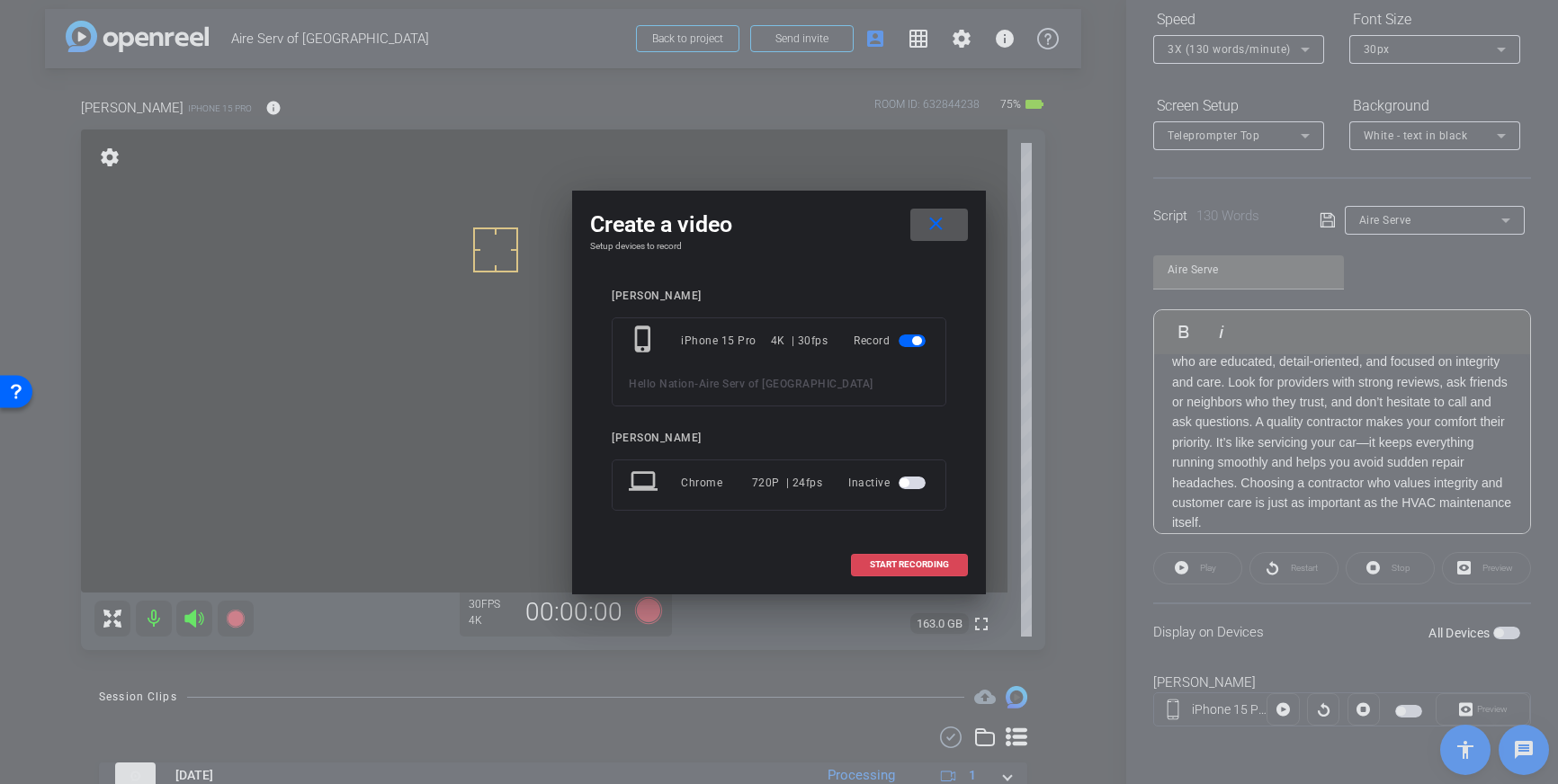
click at [908, 561] on span "START RECORDING" at bounding box center [909, 564] width 79 height 9
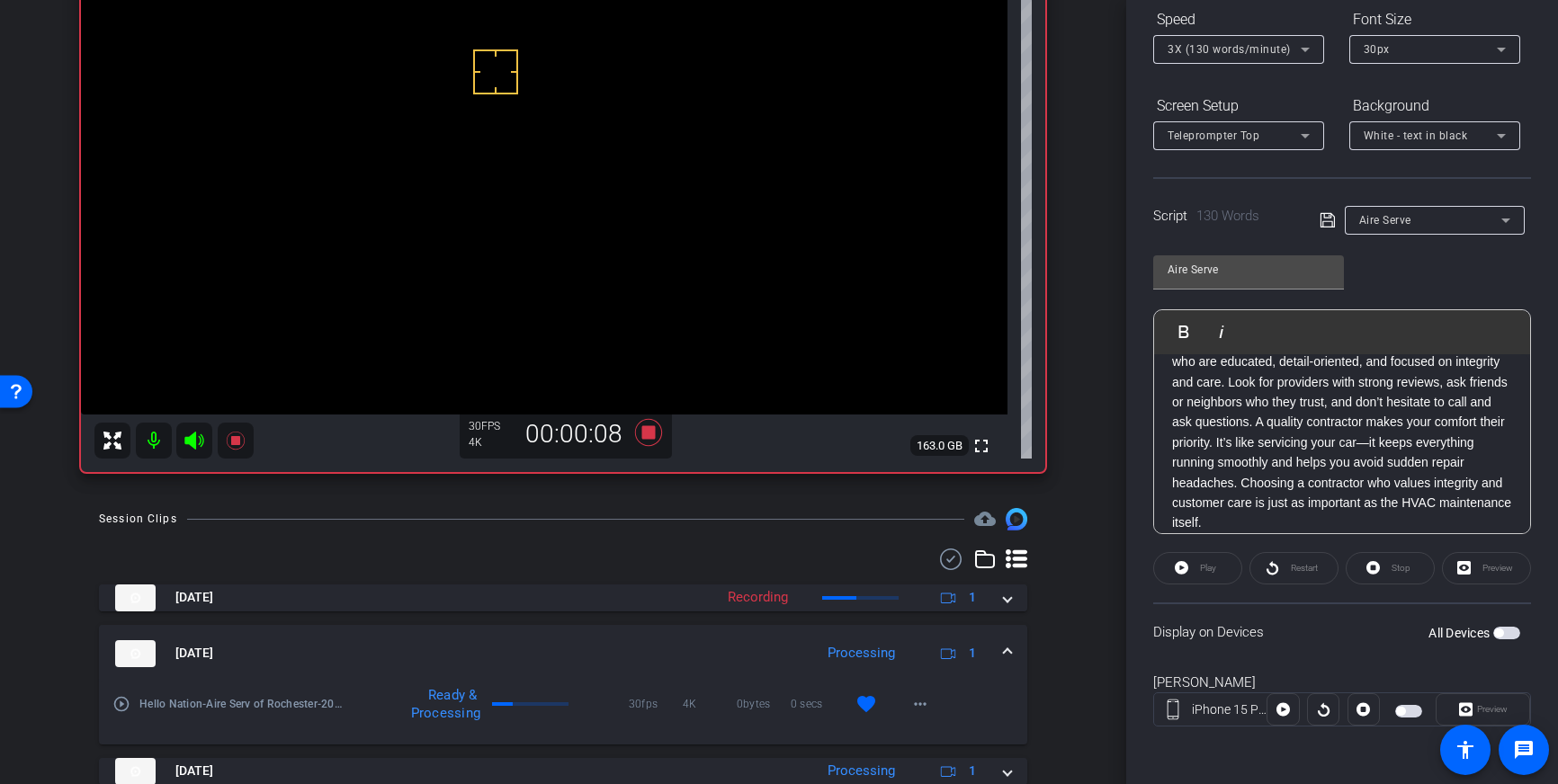
scroll to position [189, 0]
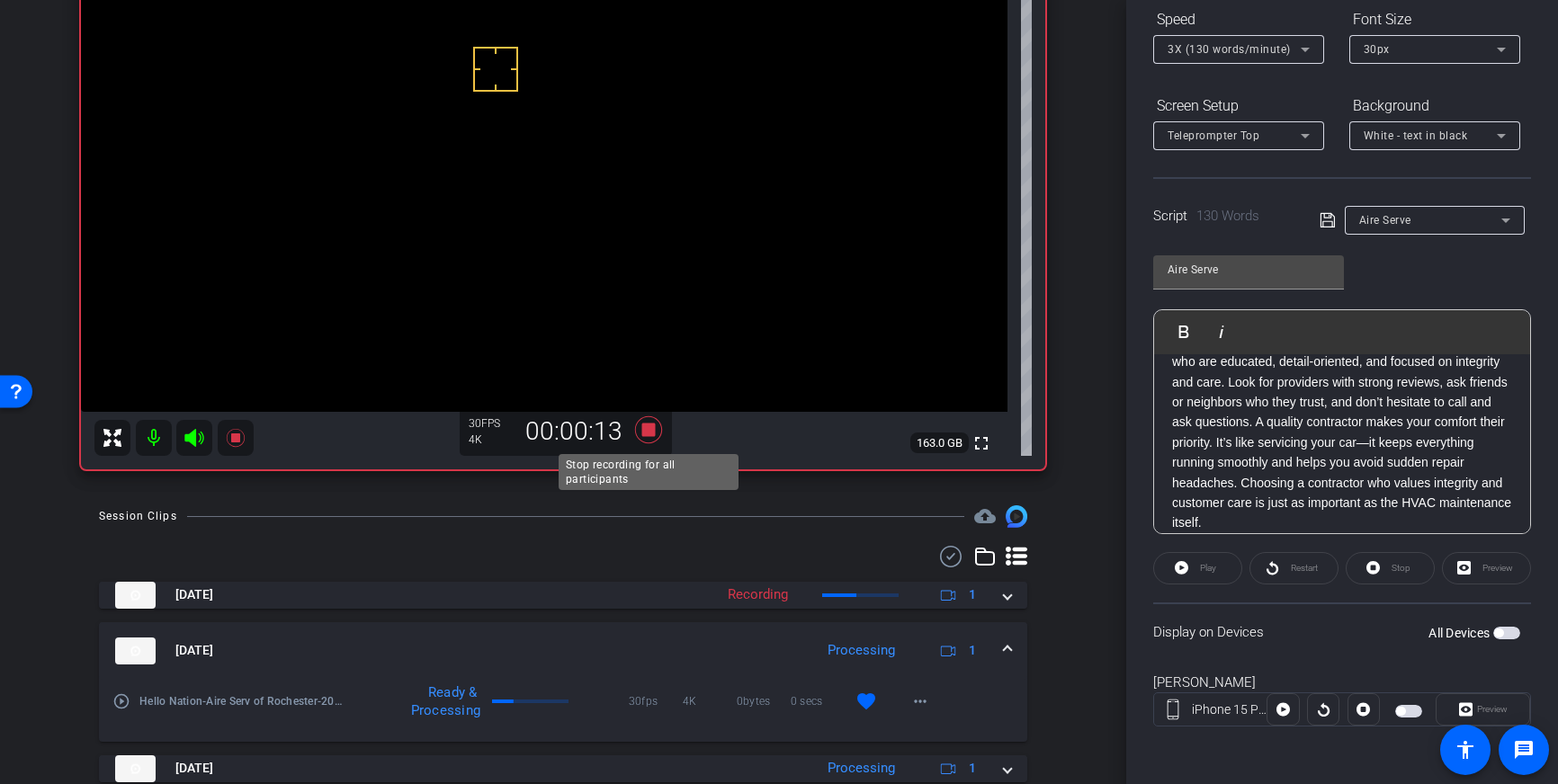
click at [654, 434] on icon at bounding box center [648, 430] width 27 height 27
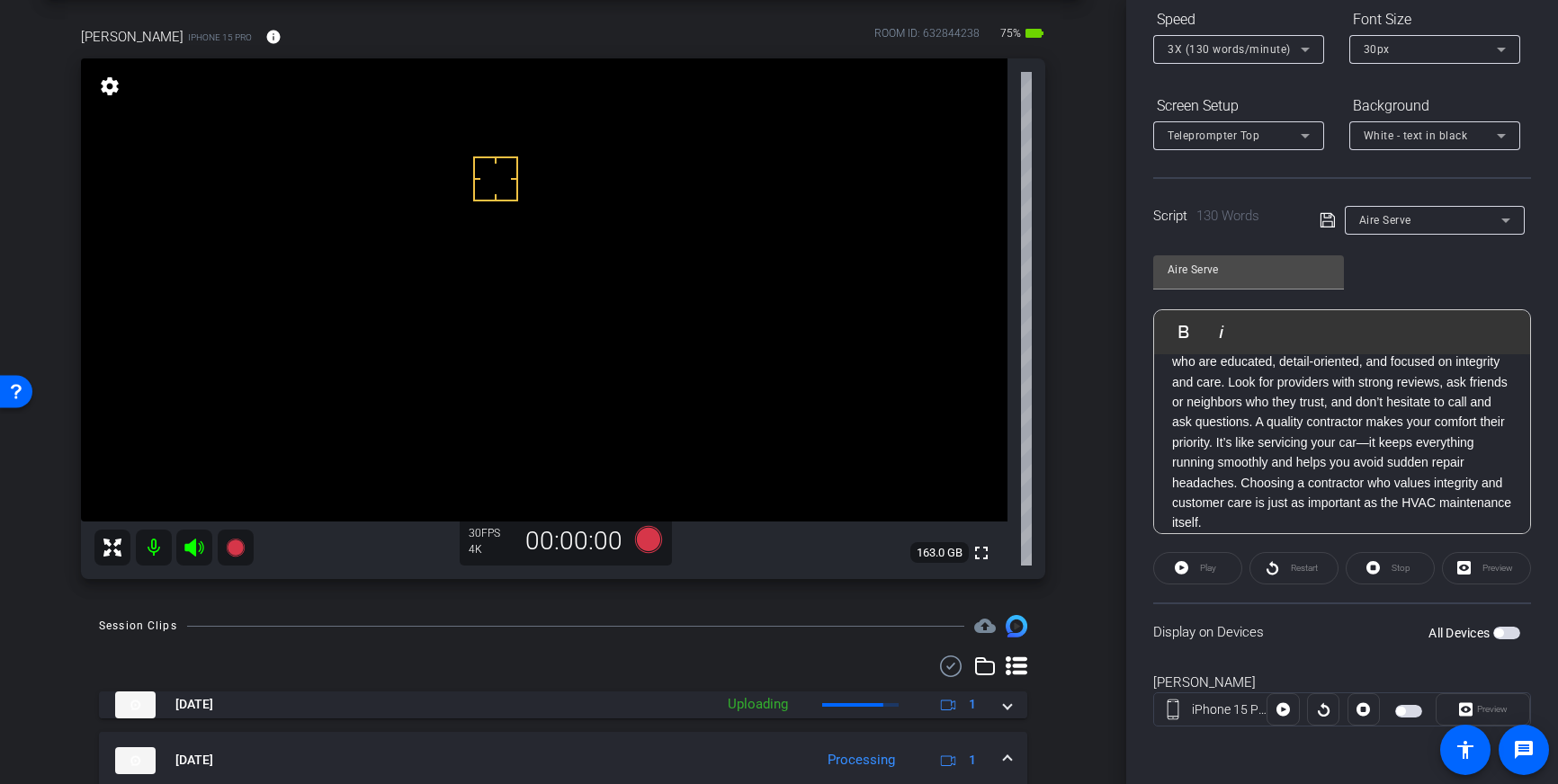
scroll to position [78, 0]
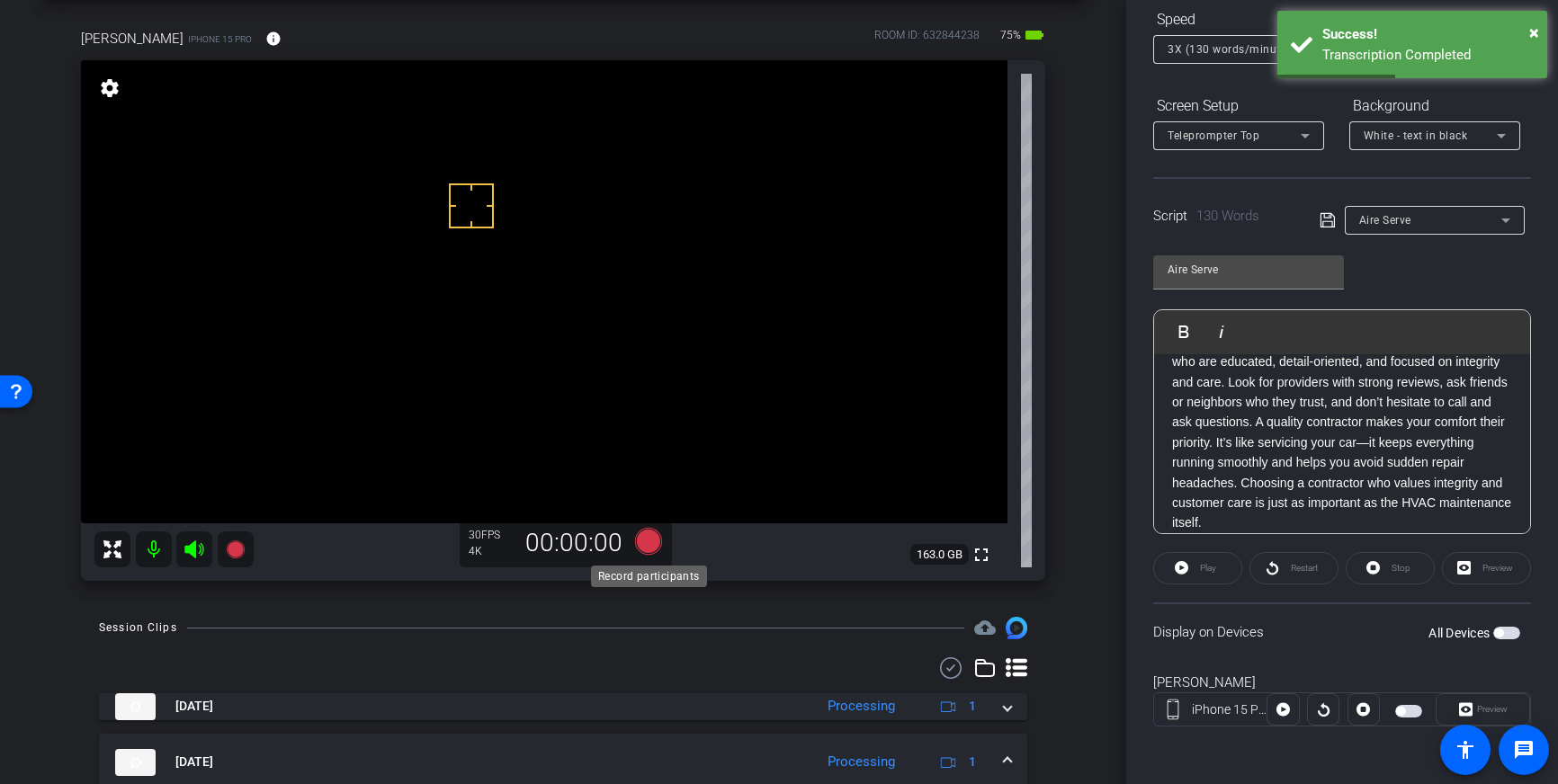
click at [647, 548] on icon at bounding box center [648, 541] width 27 height 27
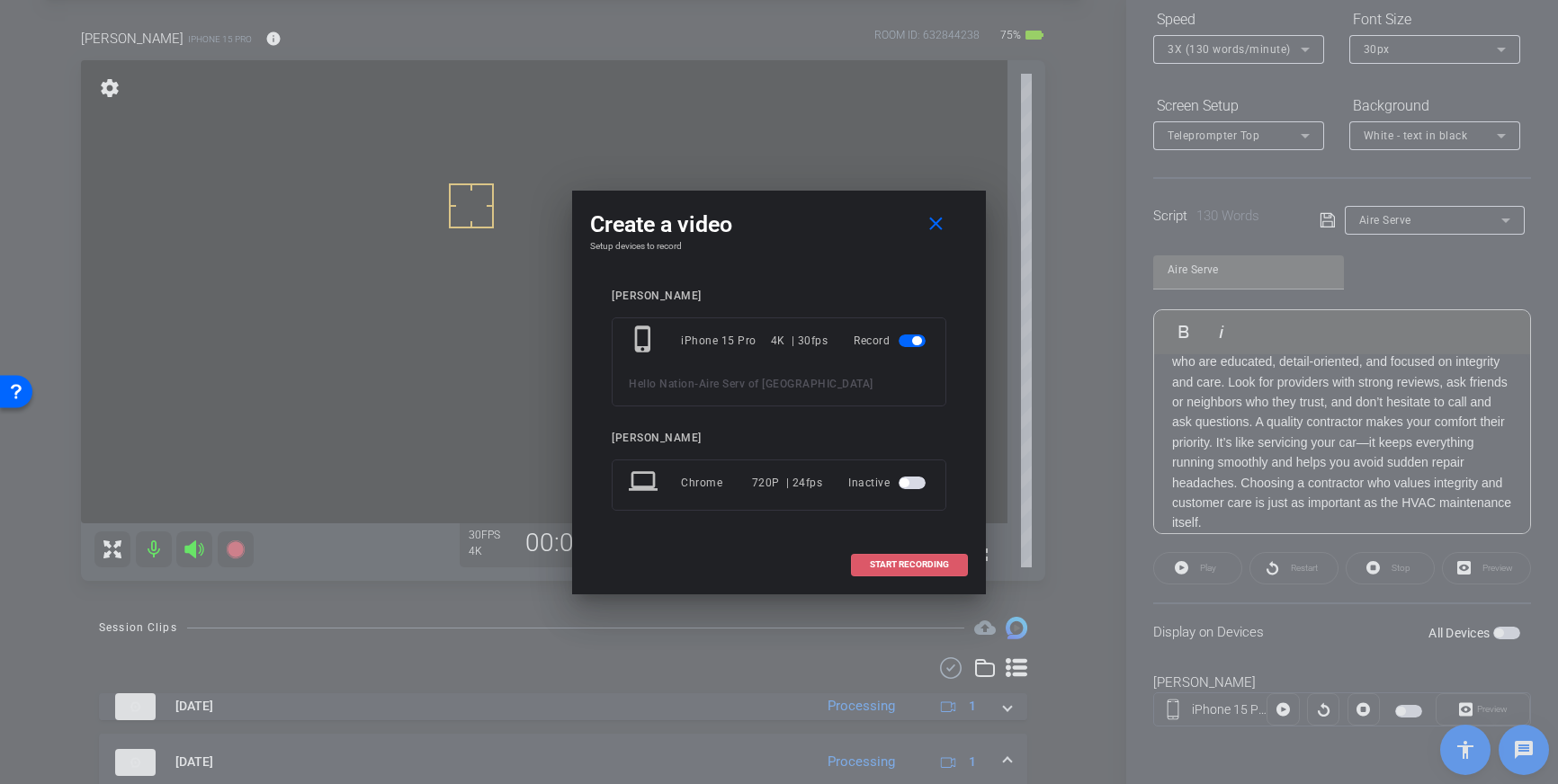
click at [908, 565] on span "START RECORDING" at bounding box center [909, 564] width 79 height 9
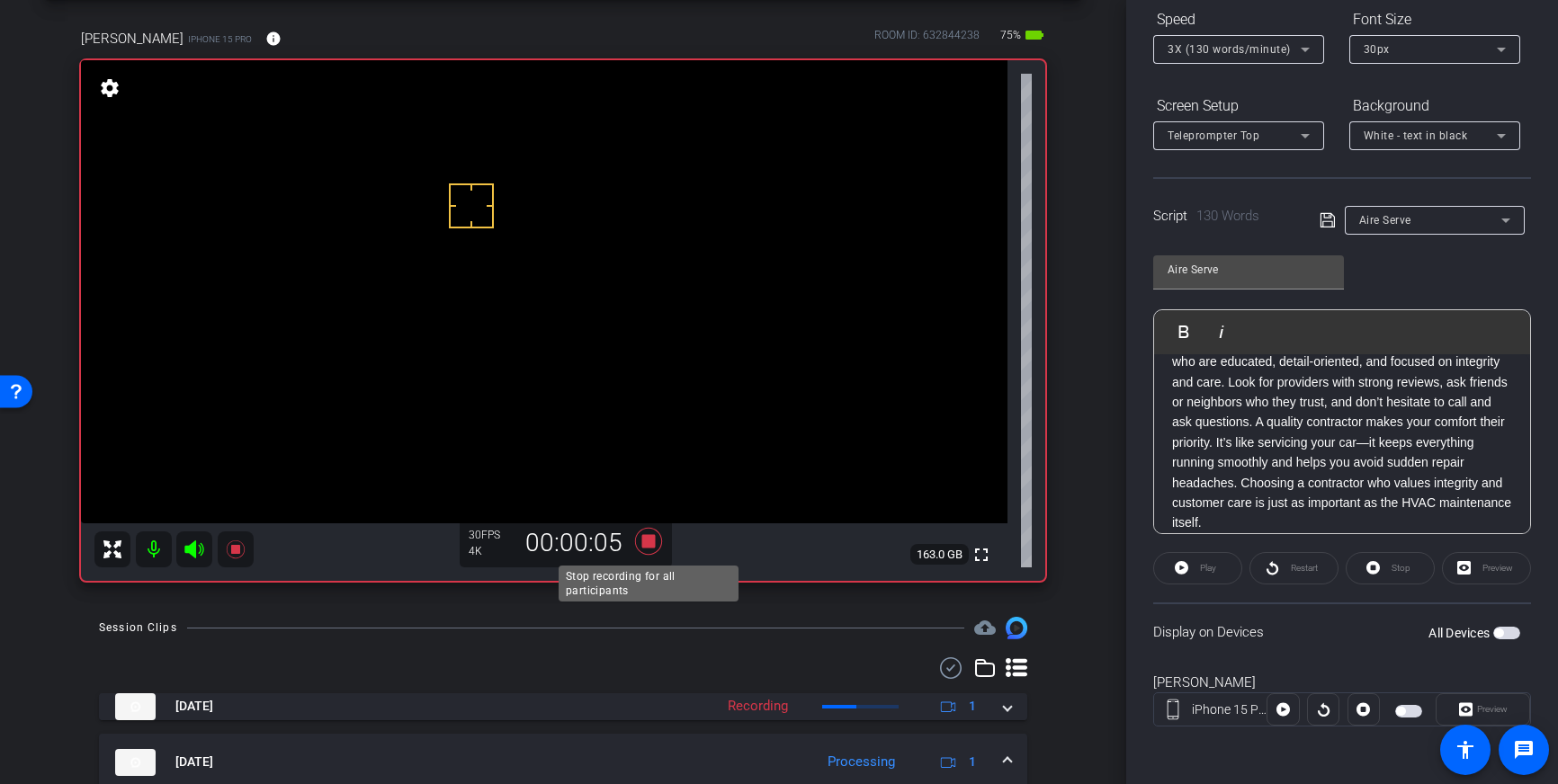
click at [647, 543] on icon at bounding box center [648, 541] width 27 height 27
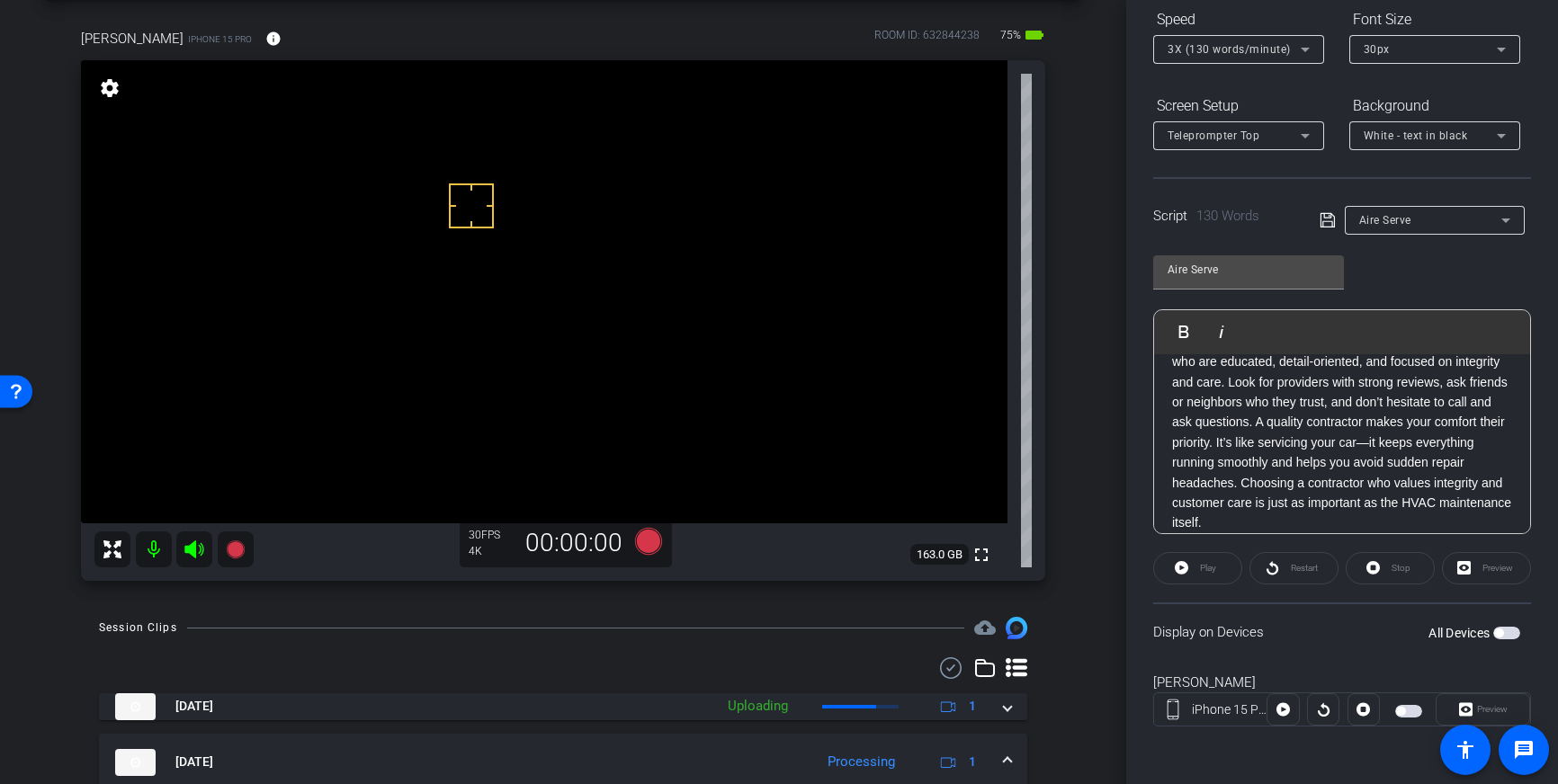
click at [1504, 640] on div "All Devices" at bounding box center [1474, 633] width 91 height 18
drag, startPoint x: 1509, startPoint y: 634, endPoint x: 1513, endPoint y: 674, distance: 40.2
click at [1509, 634] on span "button" at bounding box center [1507, 633] width 27 height 12
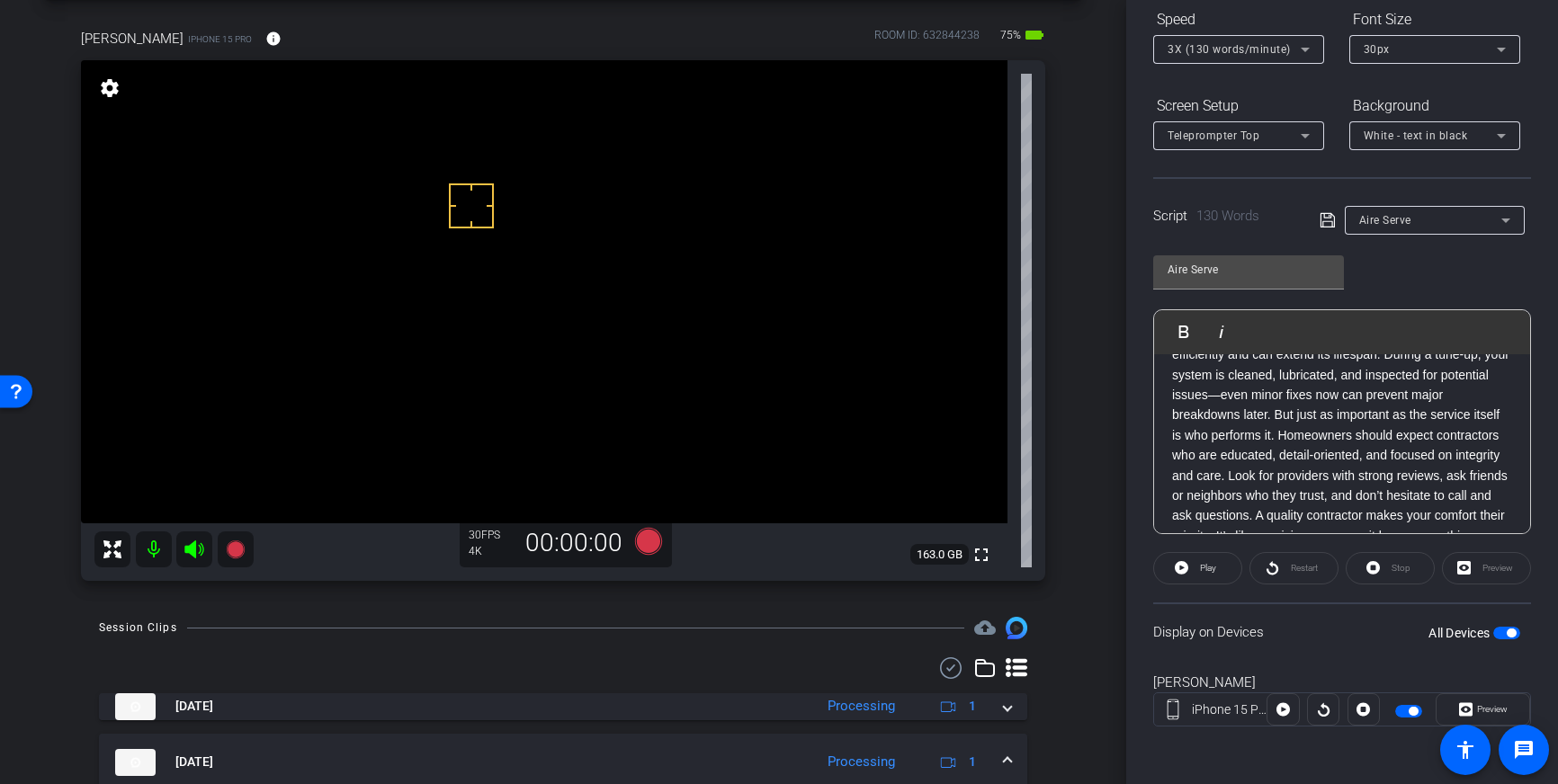
scroll to position [0, 0]
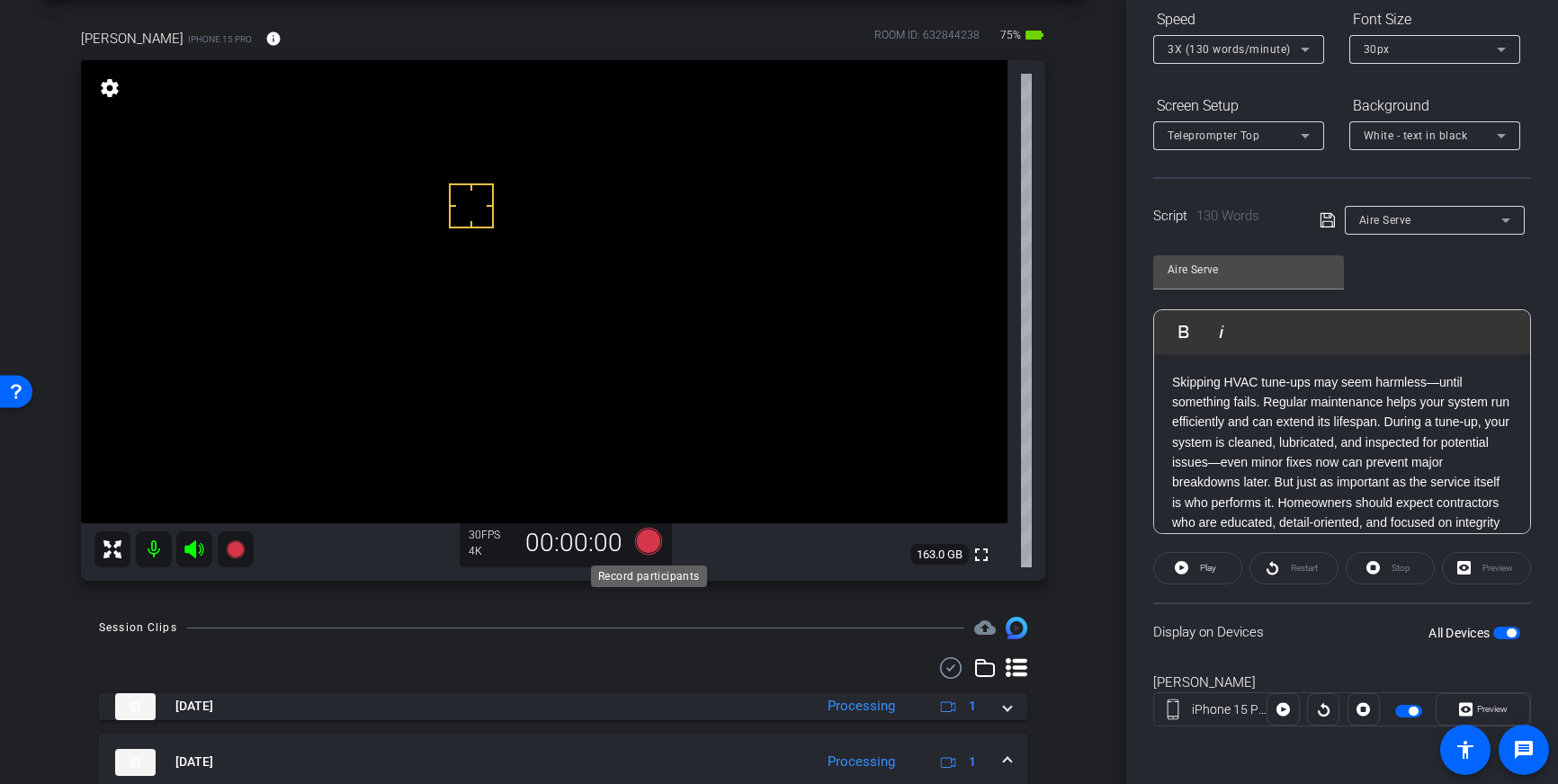
click at [647, 547] on icon at bounding box center [648, 541] width 27 height 27
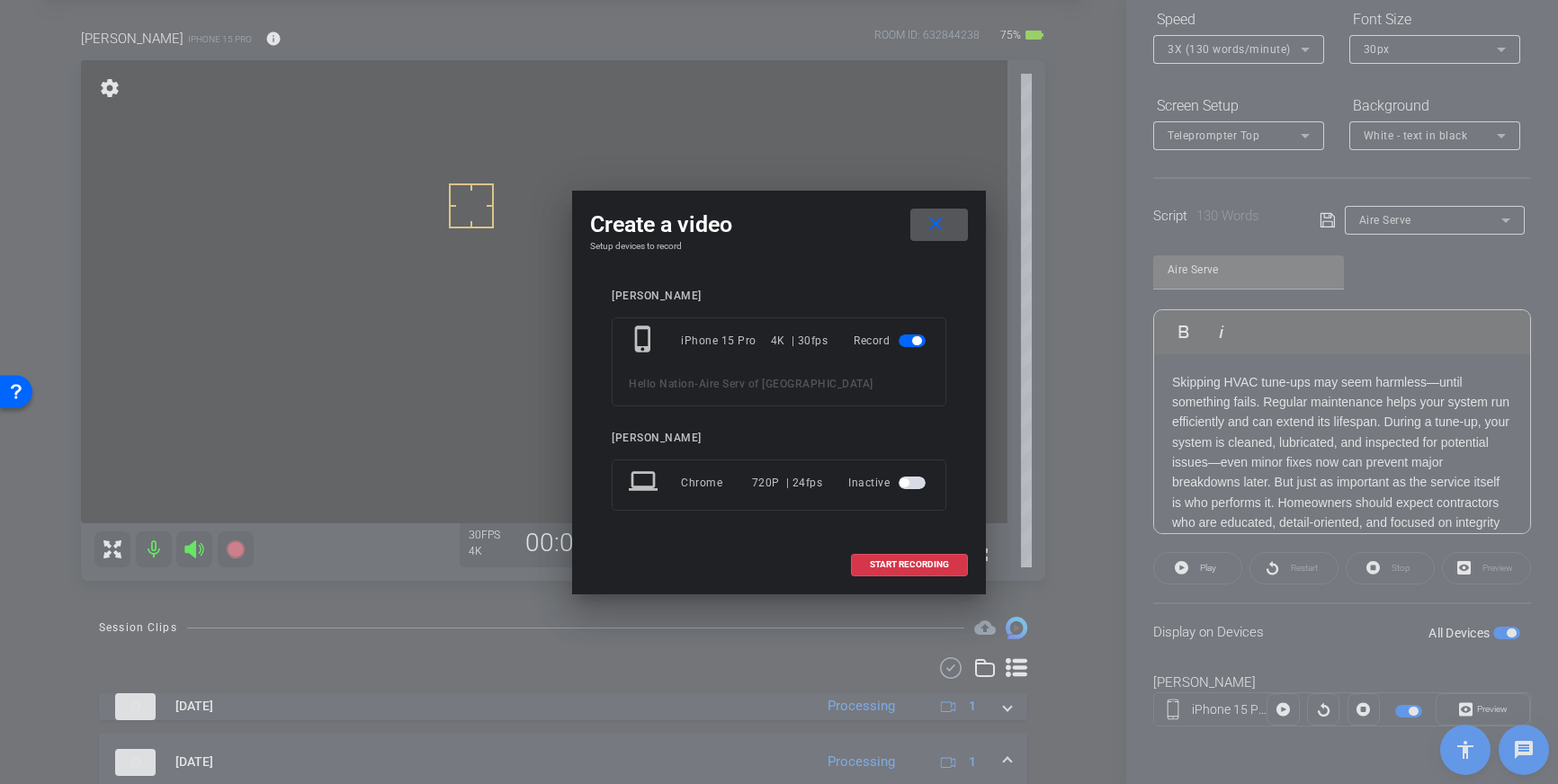
drag, startPoint x: 872, startPoint y: 558, endPoint x: 1106, endPoint y: 499, distance: 241.3
click at [873, 558] on span at bounding box center [909, 564] width 115 height 43
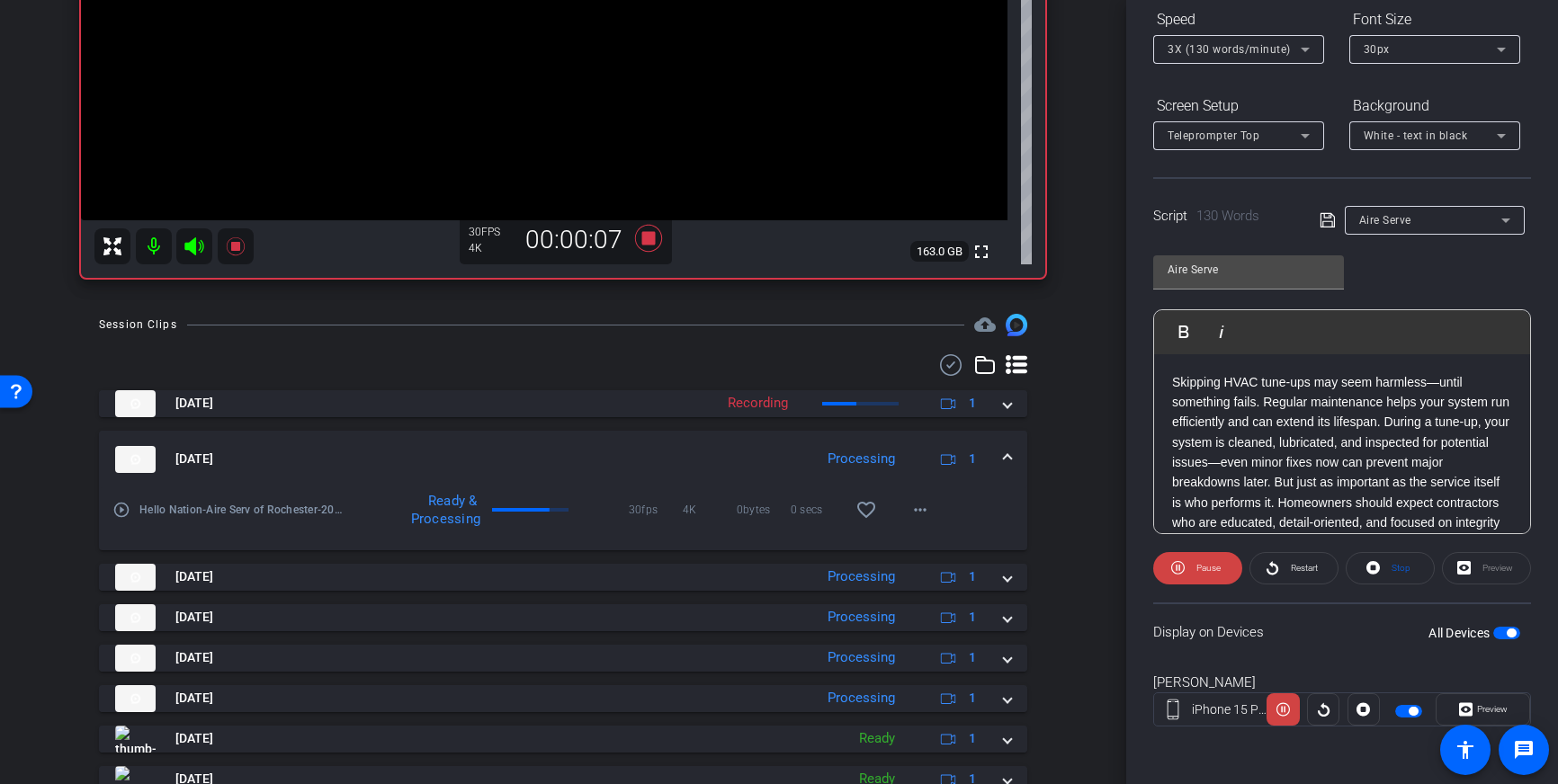
scroll to position [393, 0]
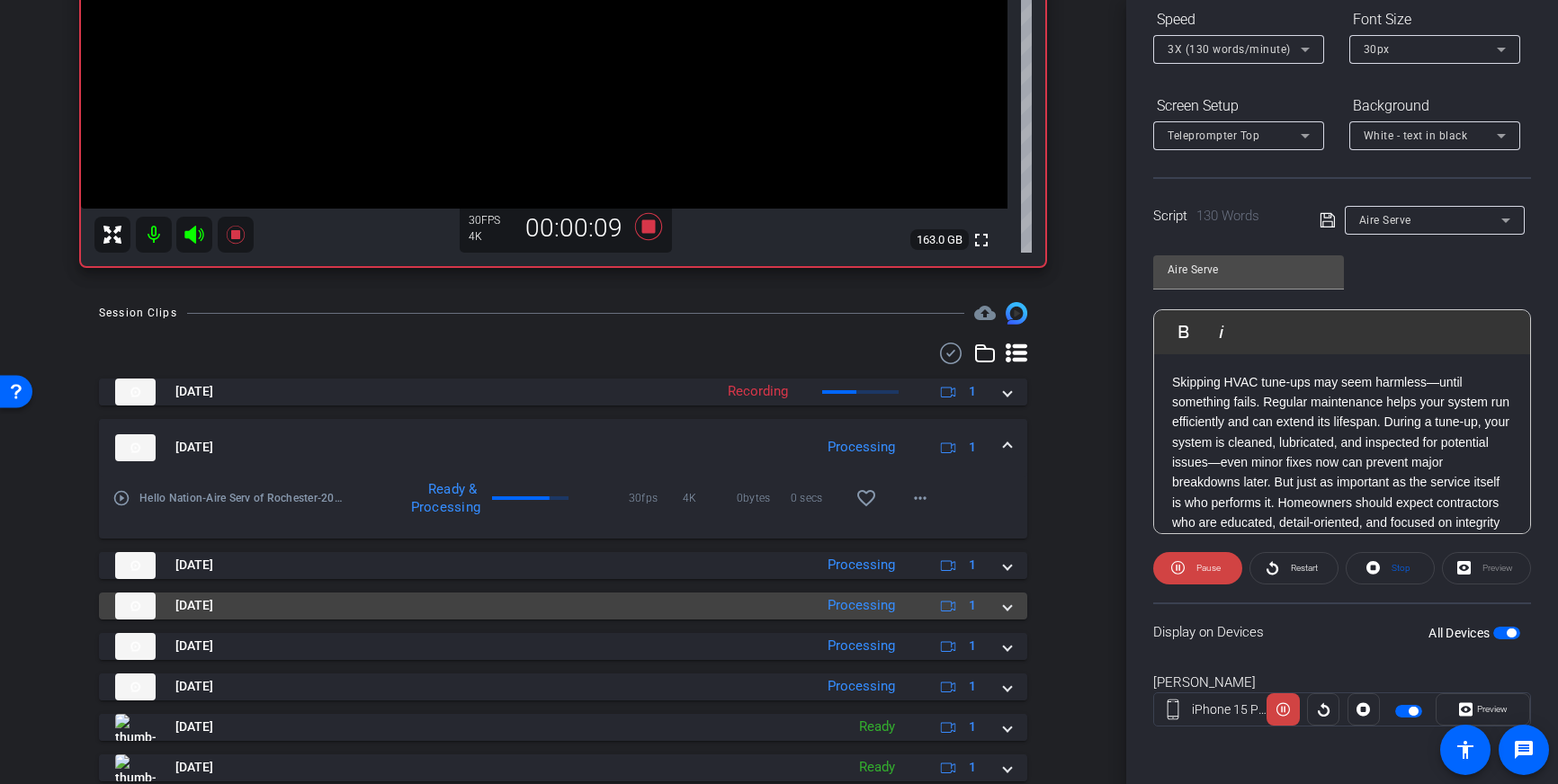
click at [1009, 611] on span at bounding box center [1008, 606] width 8 height 19
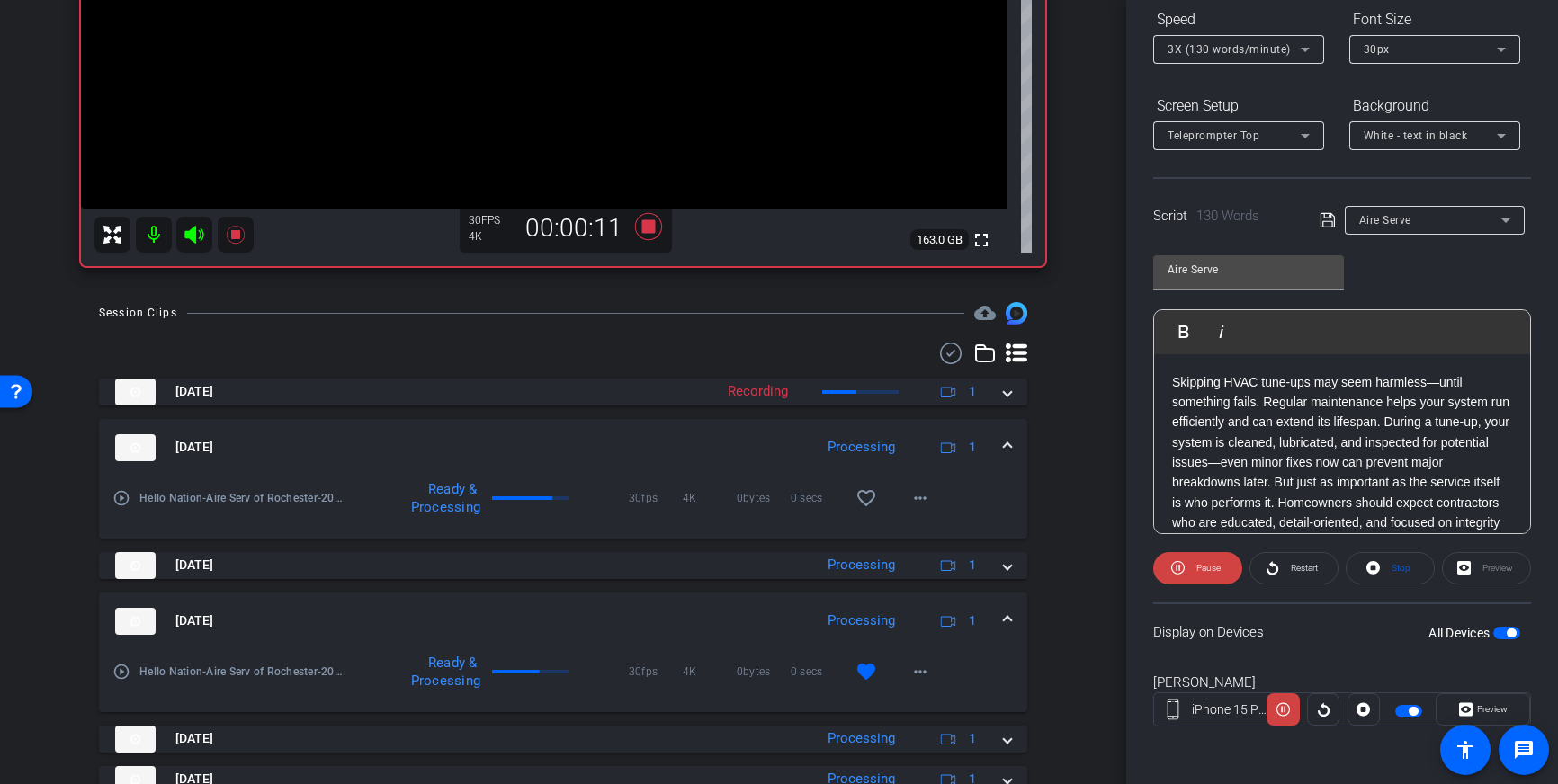
click at [121, 675] on mat-icon "play_circle_outline" at bounding box center [121, 672] width 18 height 18
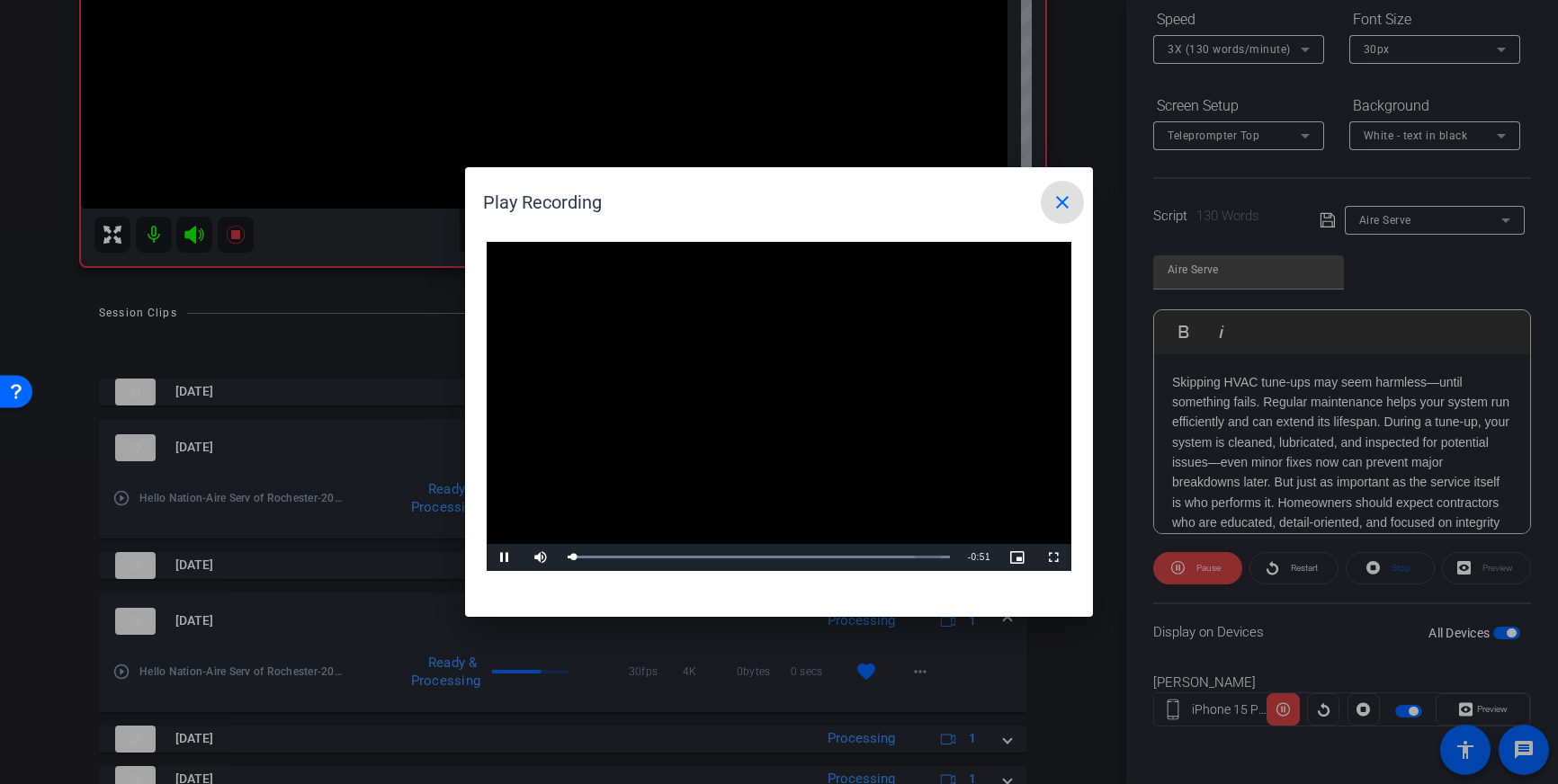
click at [1060, 203] on mat-icon "close" at bounding box center [1062, 202] width 22 height 22
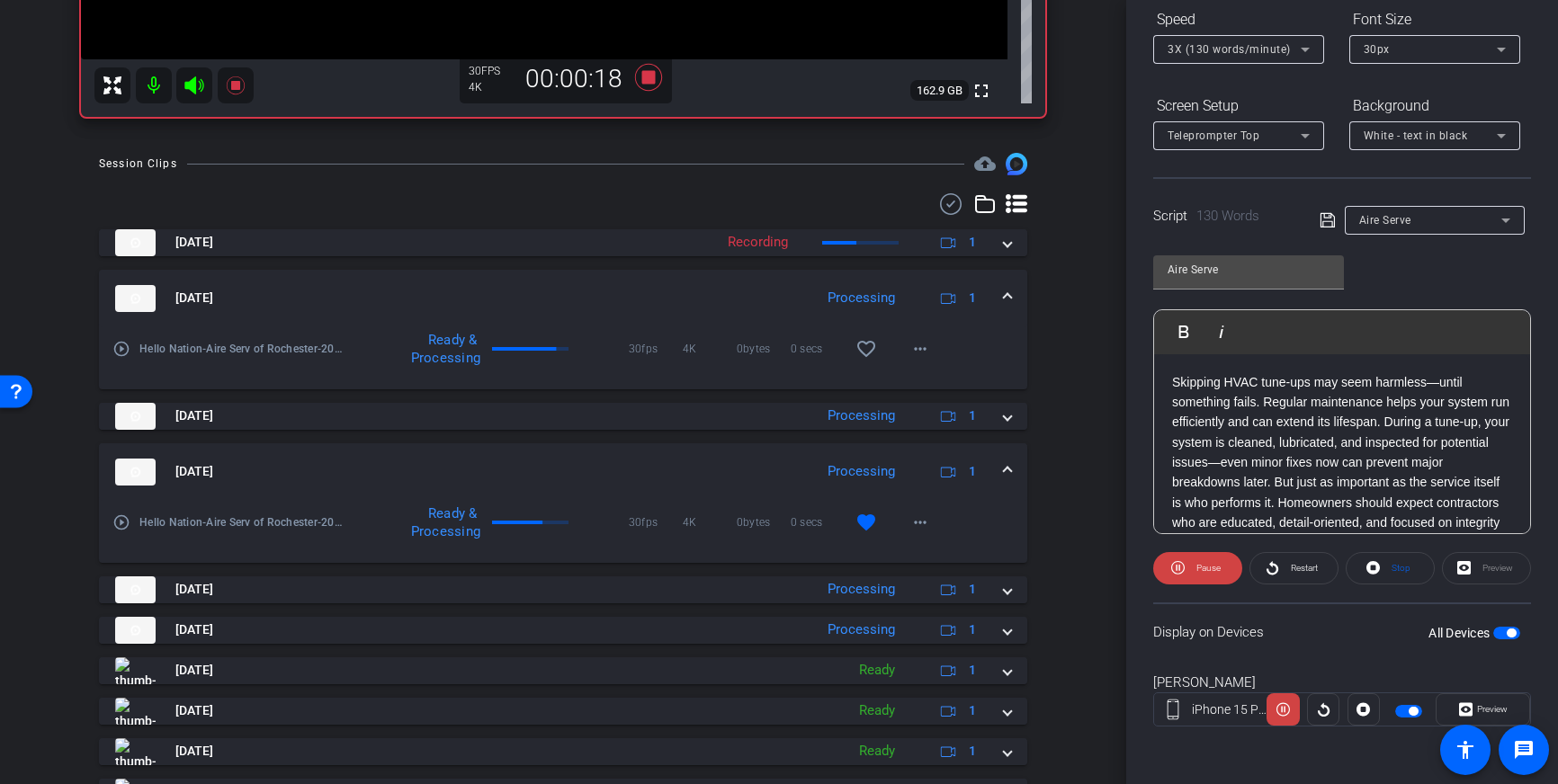
scroll to position [545, 0]
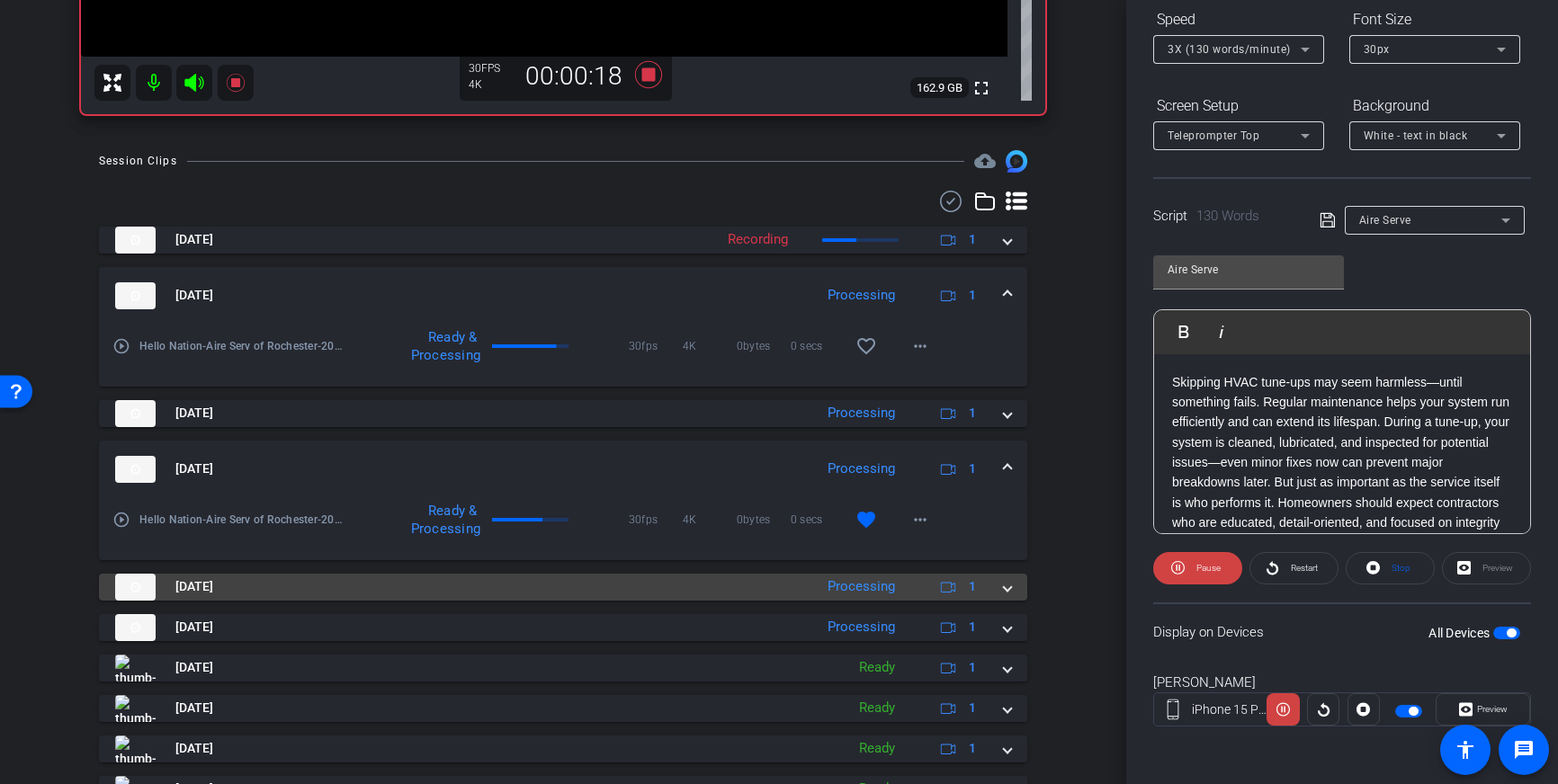
click at [1003, 581] on div "[DATE] Processing 1" at bounding box center [560, 587] width 889 height 27
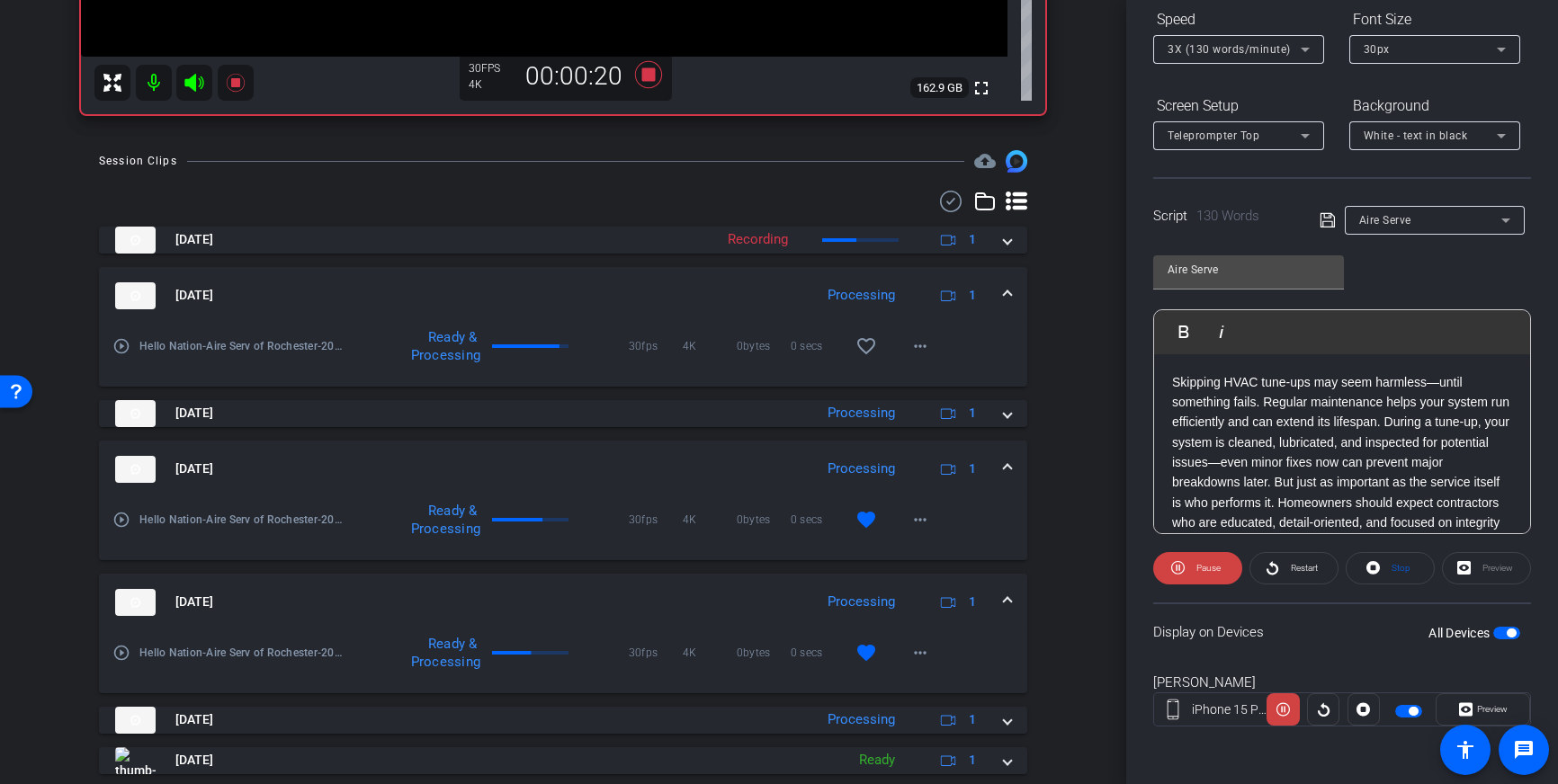
click at [126, 650] on mat-icon "play_circle_outline" at bounding box center [121, 653] width 18 height 18
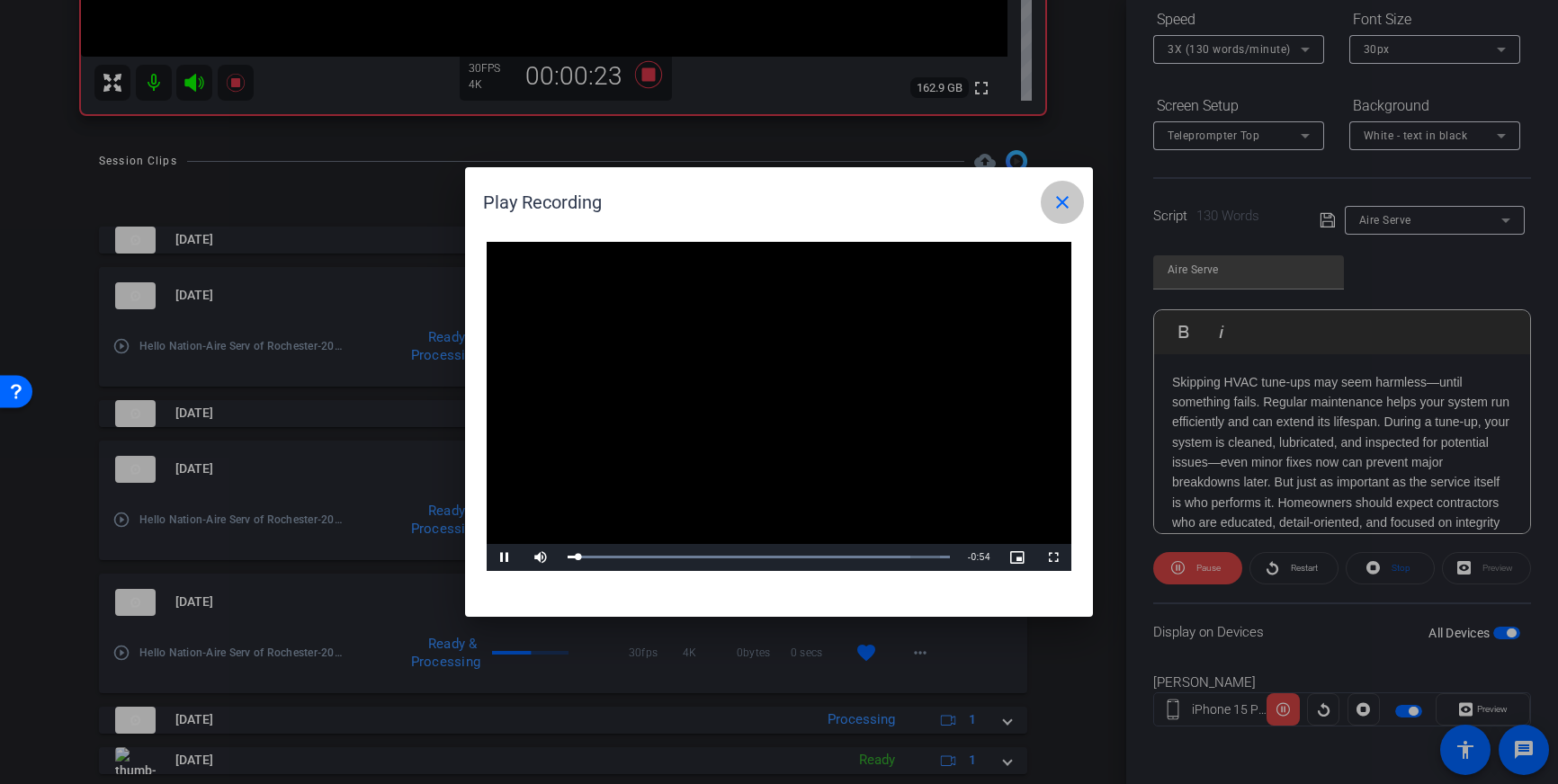
click at [1066, 198] on mat-icon "close" at bounding box center [1062, 202] width 22 height 22
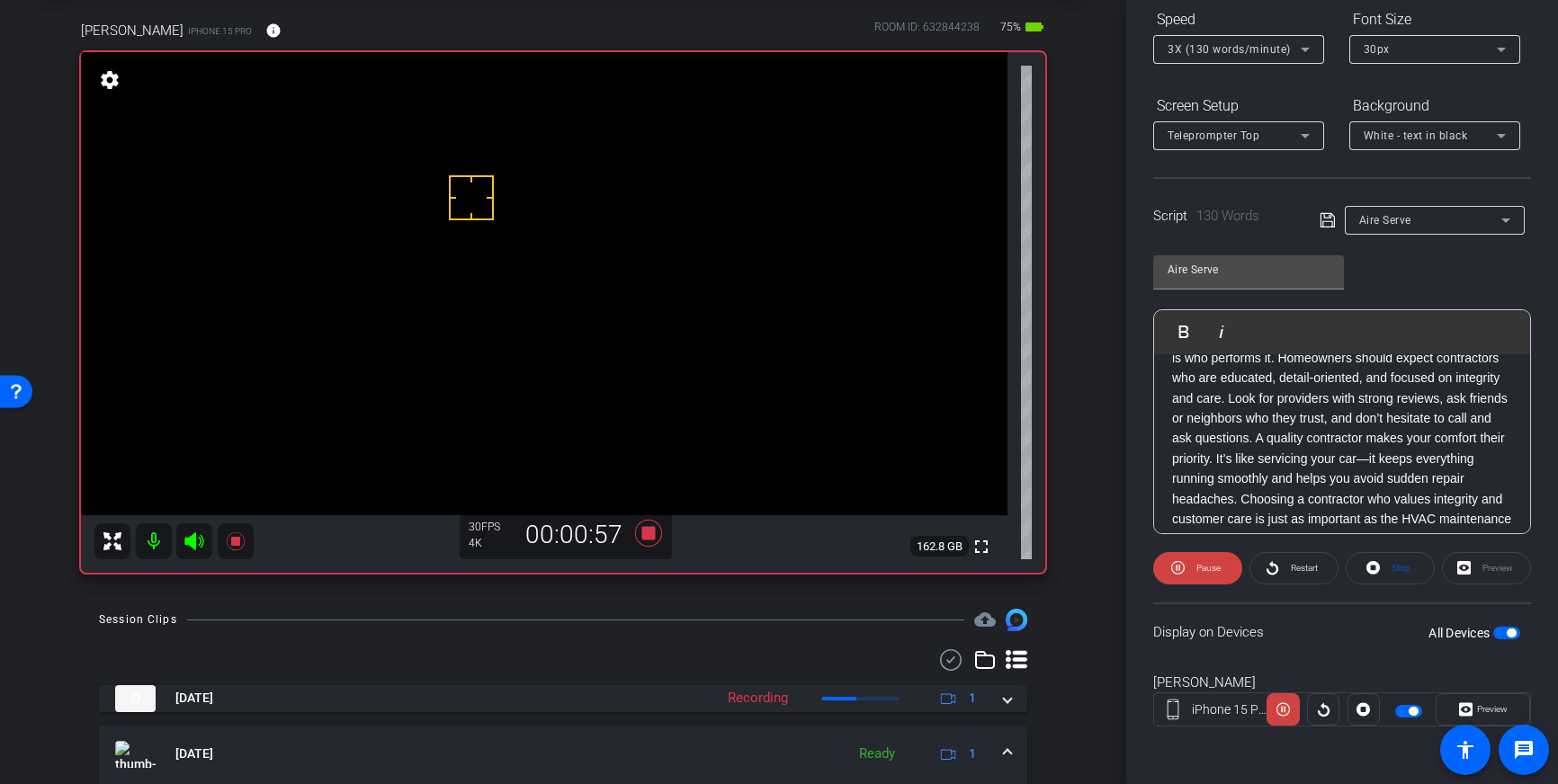
scroll to position [178, 0]
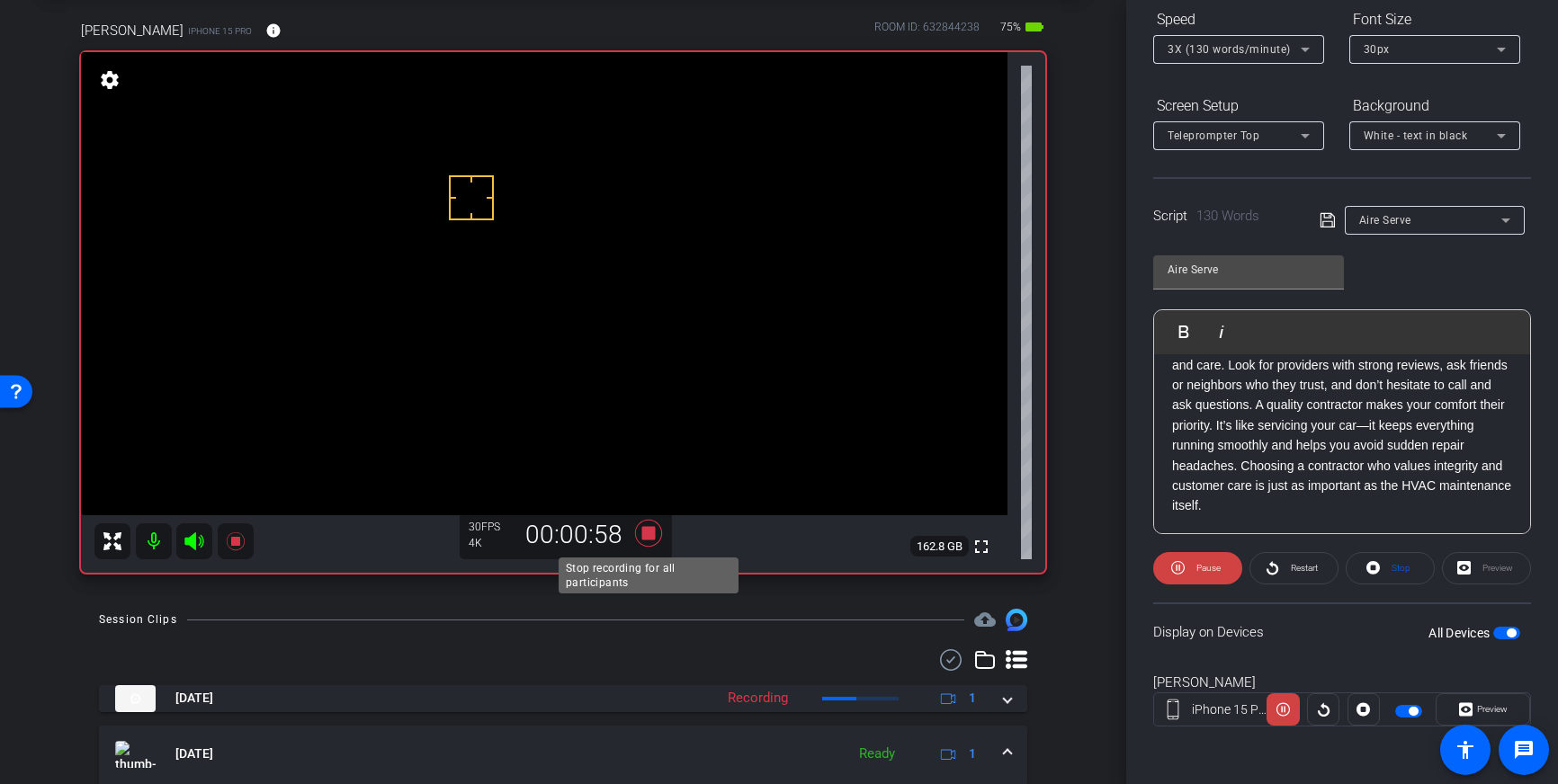
click at [646, 538] on icon at bounding box center [648, 533] width 27 height 27
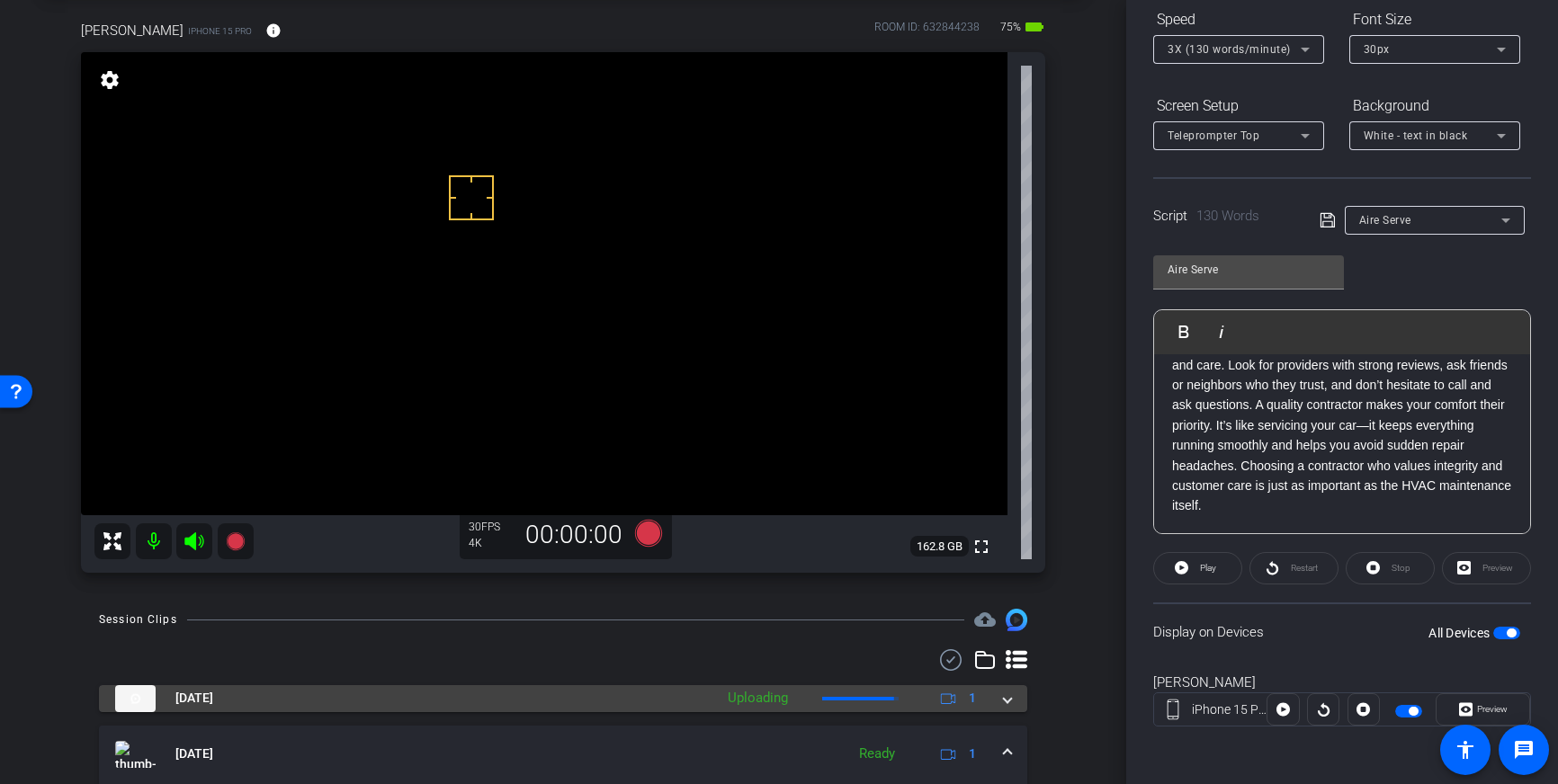
scroll to position [182, 0]
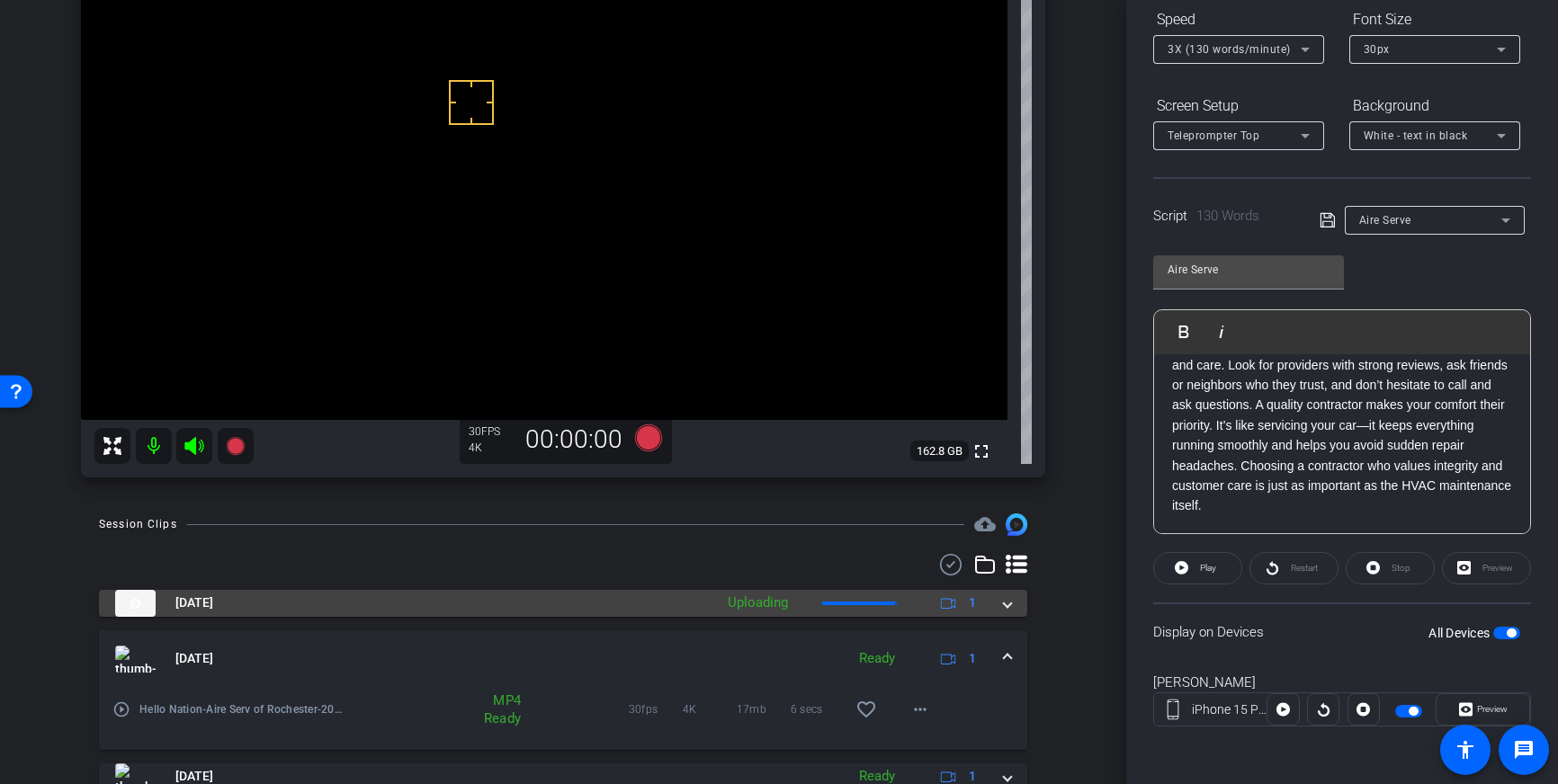
click at [997, 606] on div "[DATE] Uploading 1" at bounding box center [560, 603] width 889 height 27
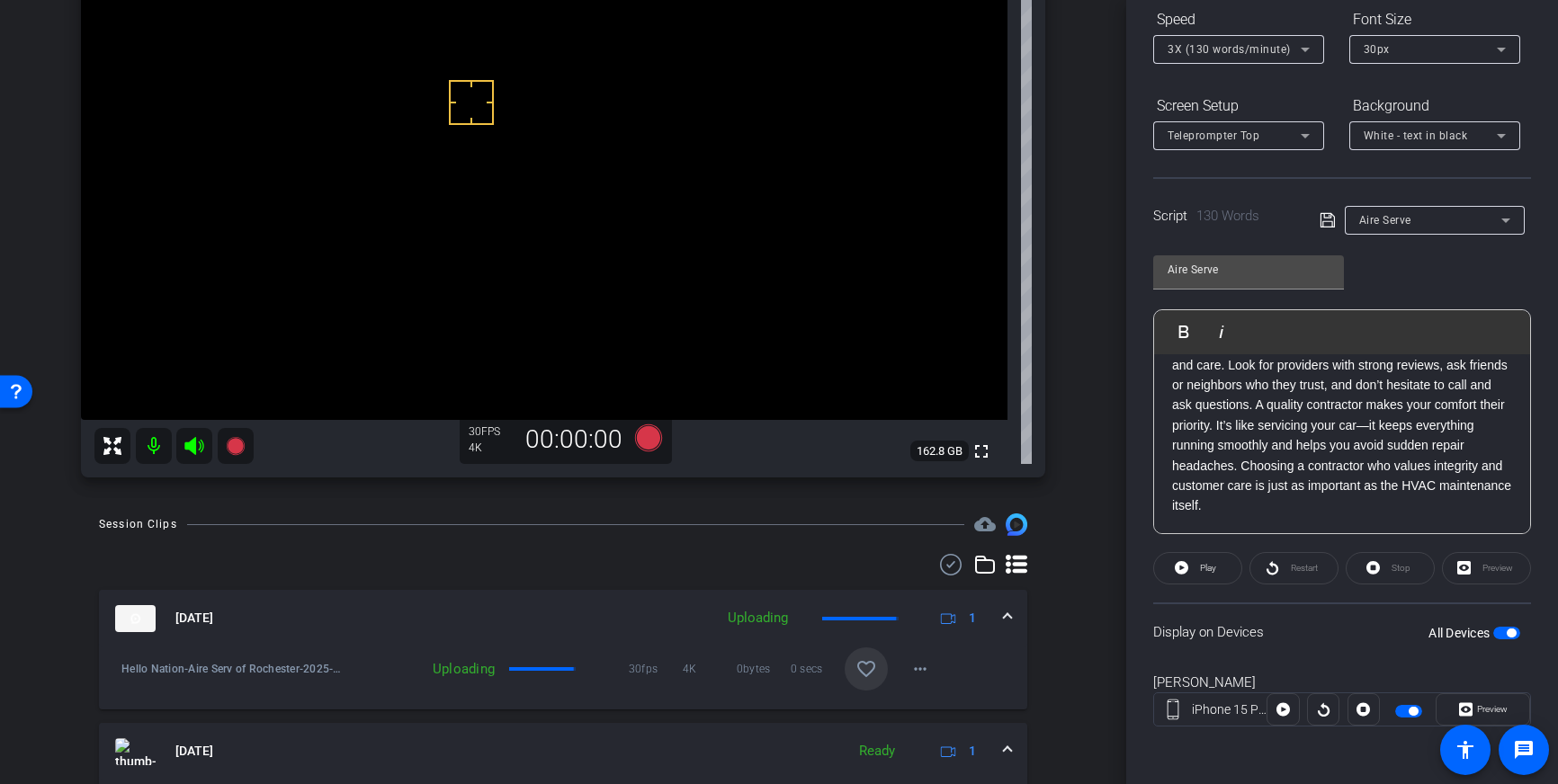
click at [874, 674] on mat-icon "favorite_border" at bounding box center [866, 669] width 22 height 22
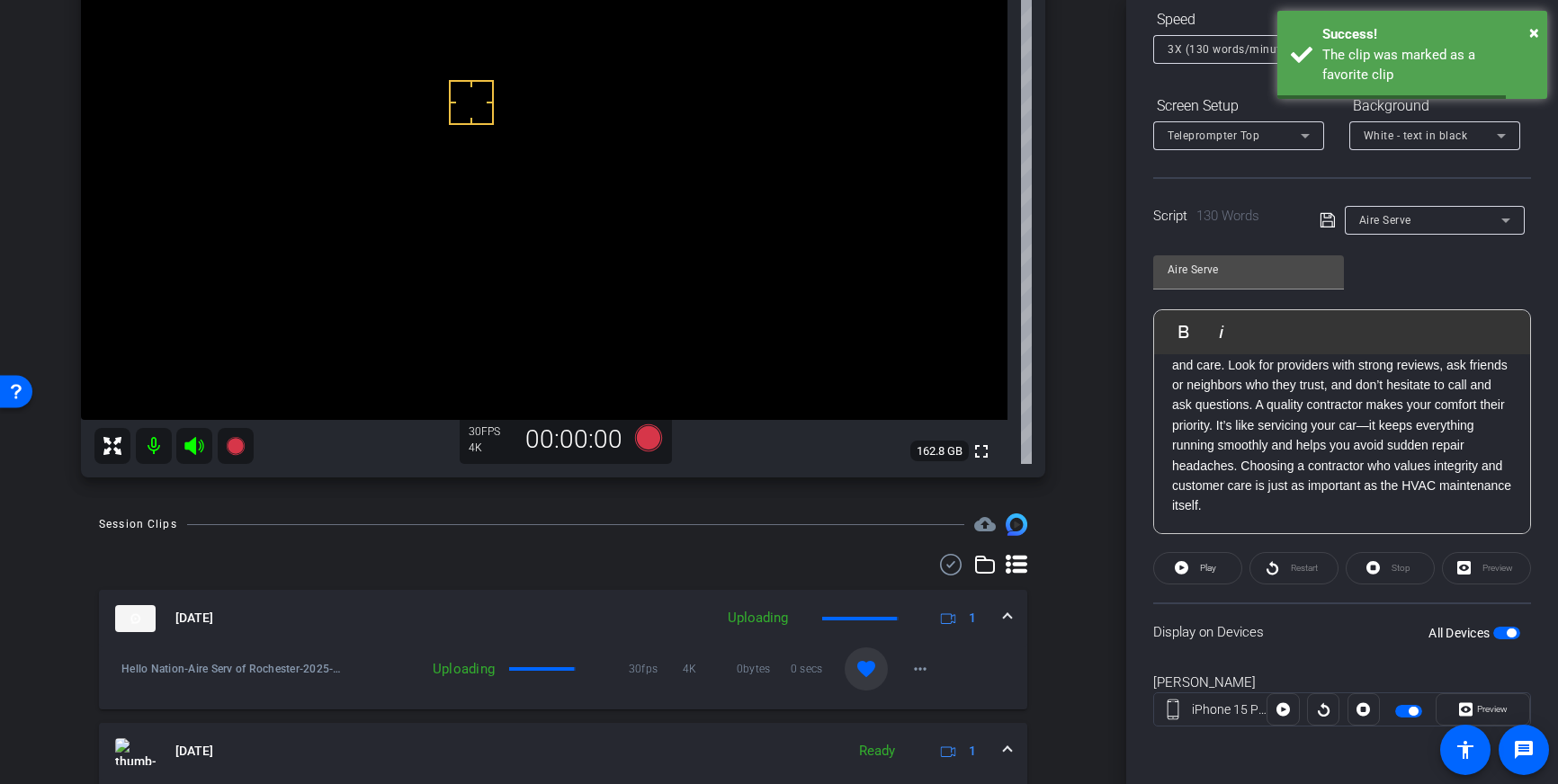
click at [1006, 612] on span at bounding box center [1008, 618] width 8 height 19
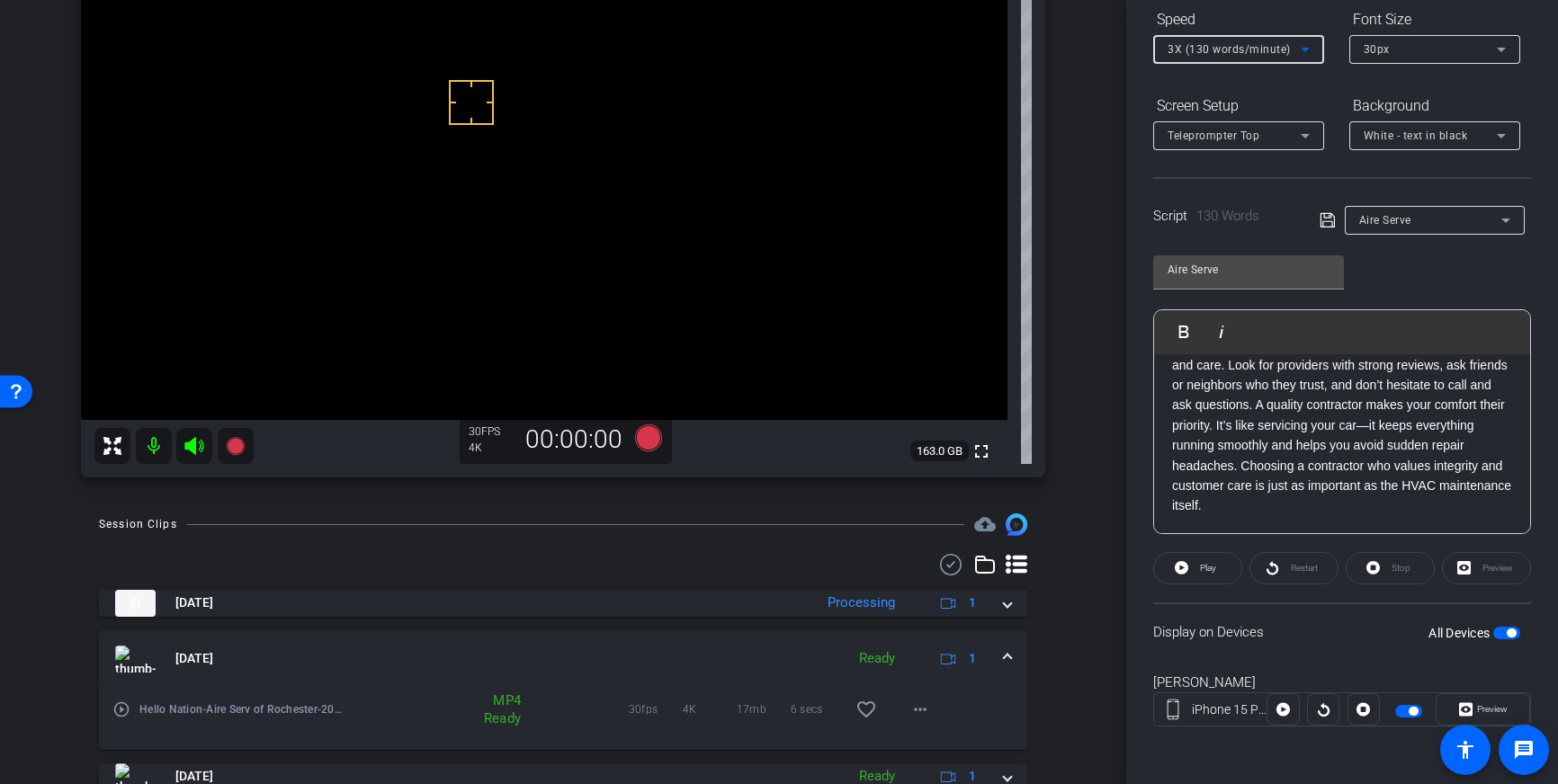
click at [1296, 52] on icon at bounding box center [1305, 49] width 22 height 22
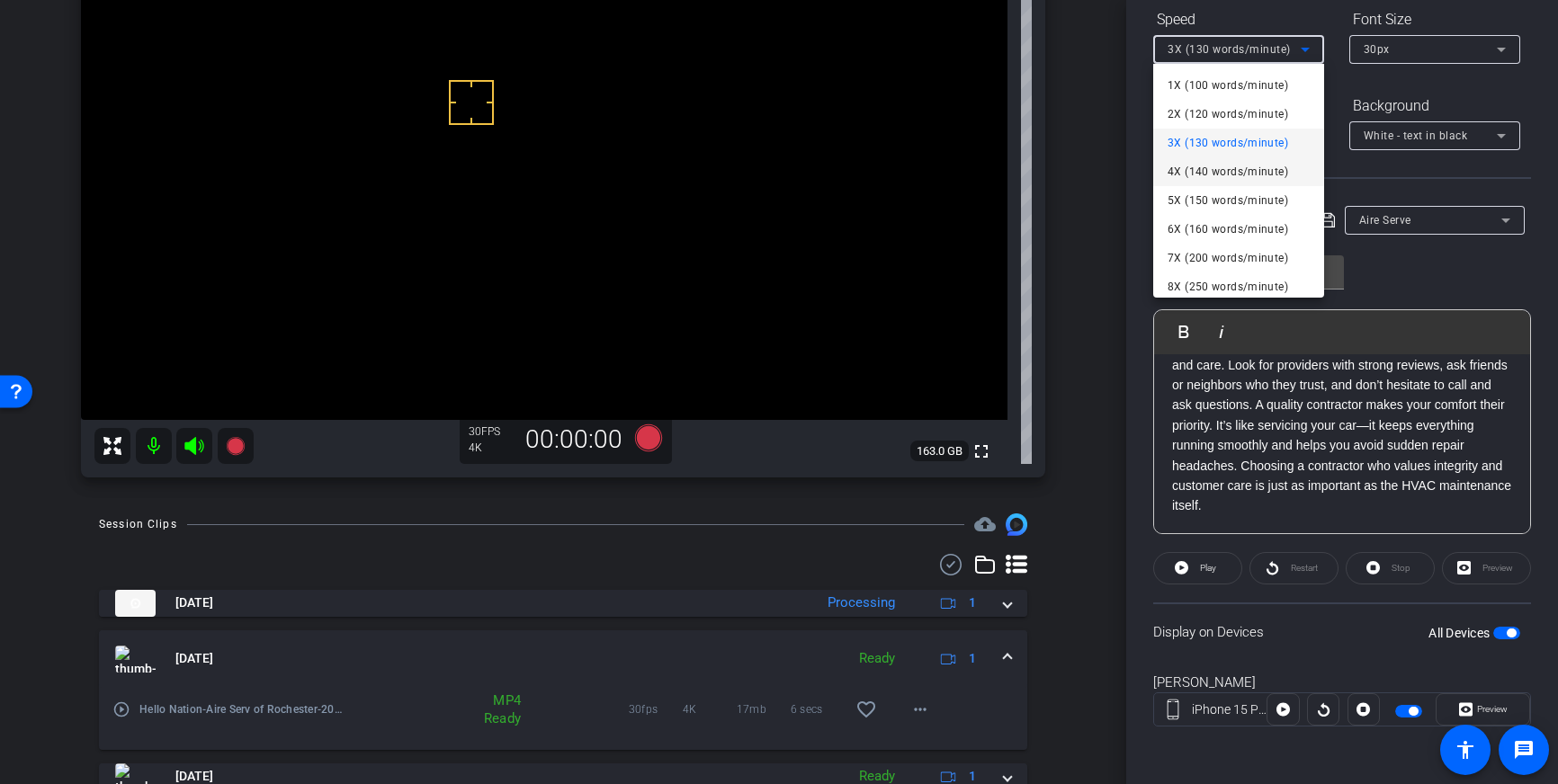
click at [1241, 171] on span "4X (140 words/minute)" at bounding box center [1228, 171] width 121 height 22
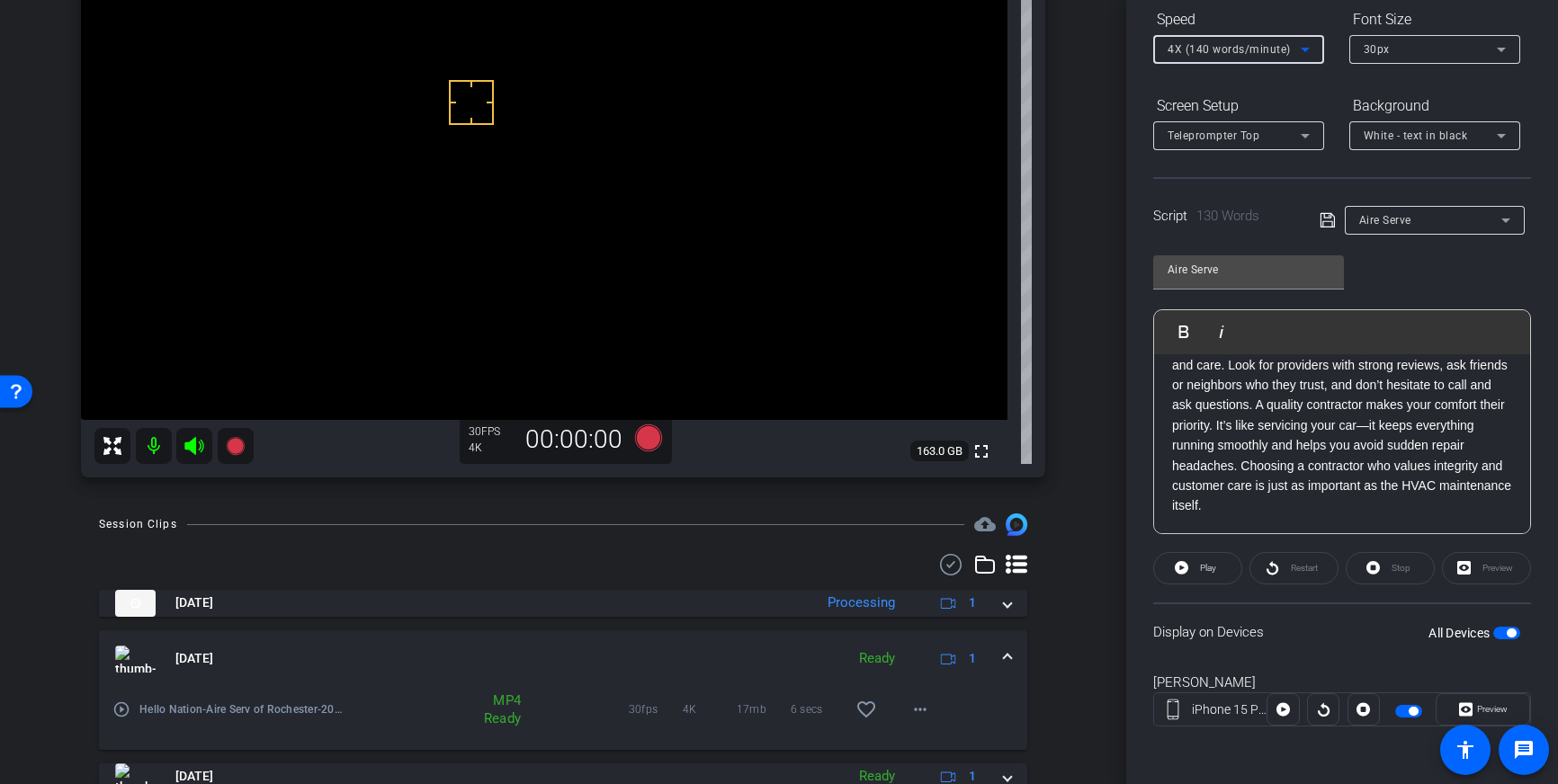
click at [1328, 225] on icon at bounding box center [1327, 220] width 16 height 22
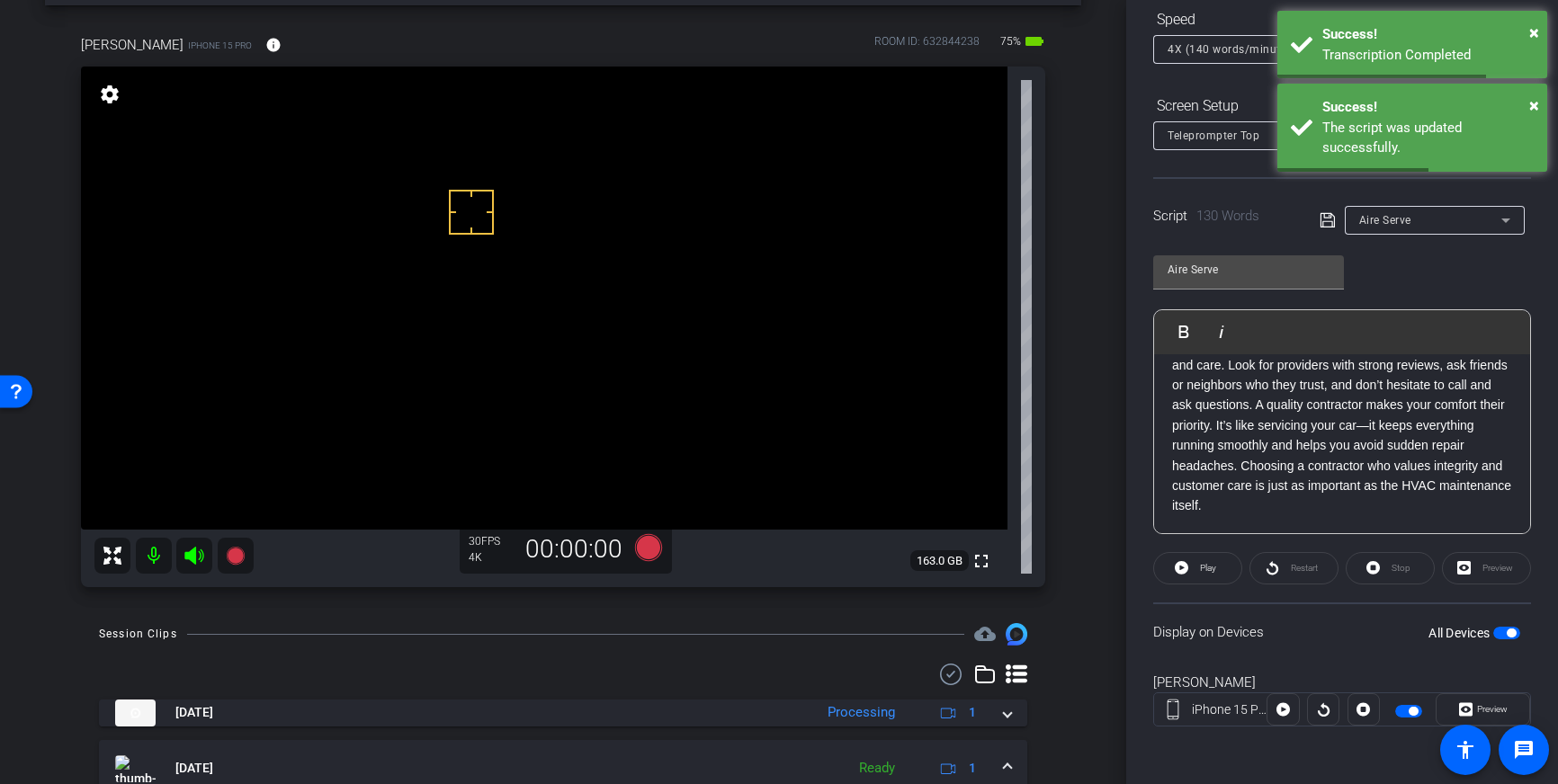
scroll to position [69, 0]
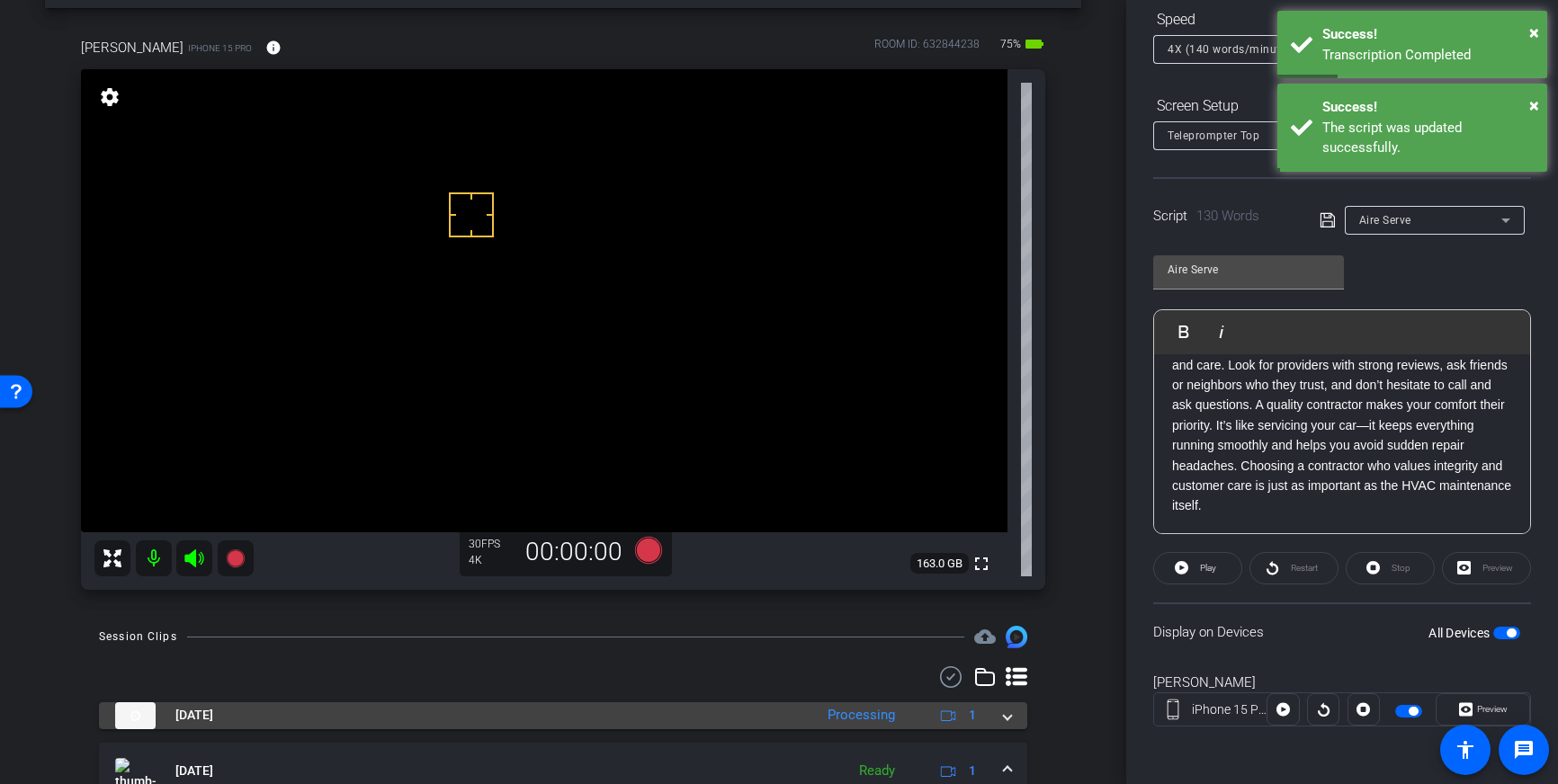
click at [1007, 711] on span at bounding box center [1008, 715] width 8 height 19
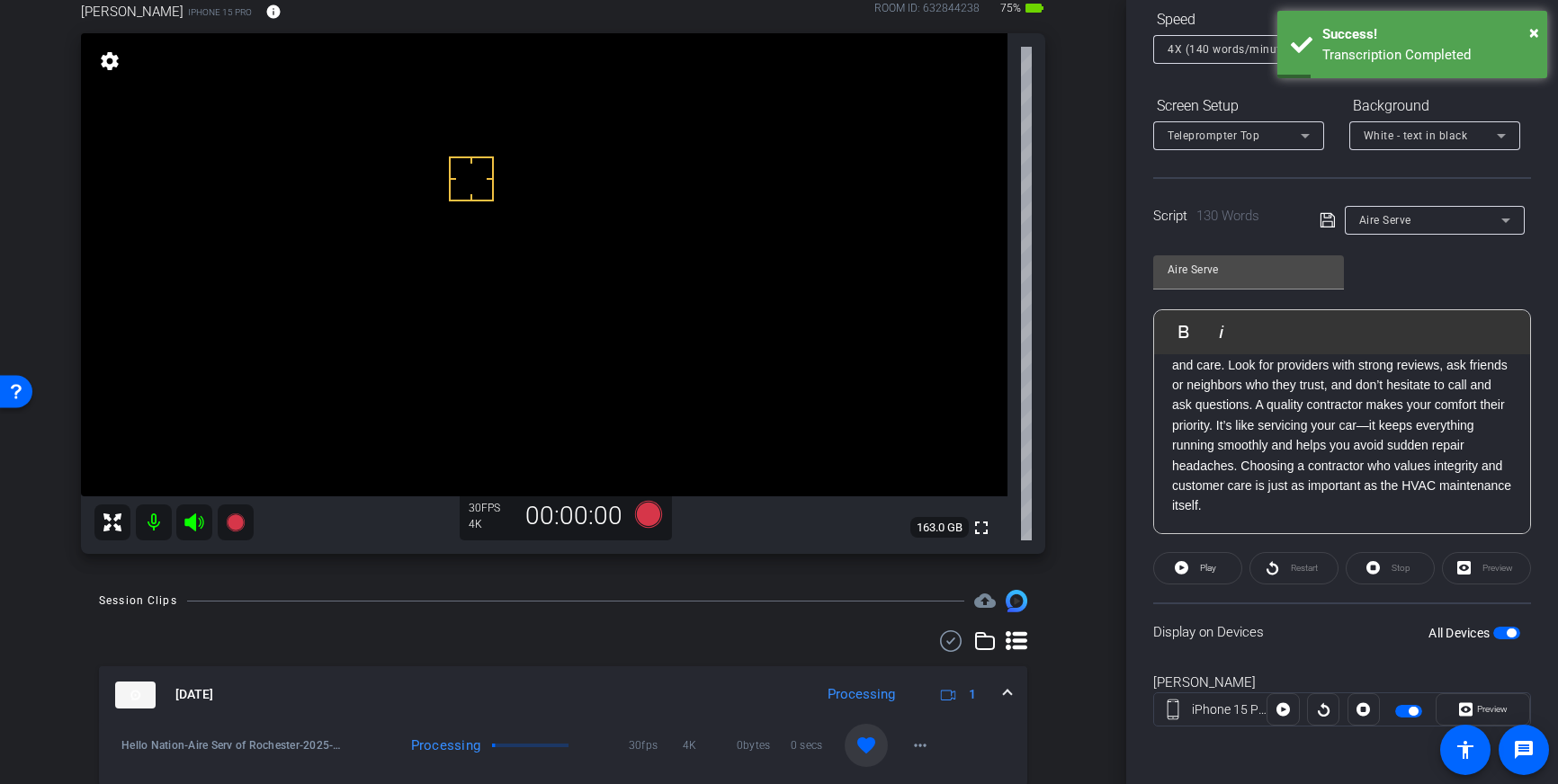
scroll to position [120, 0]
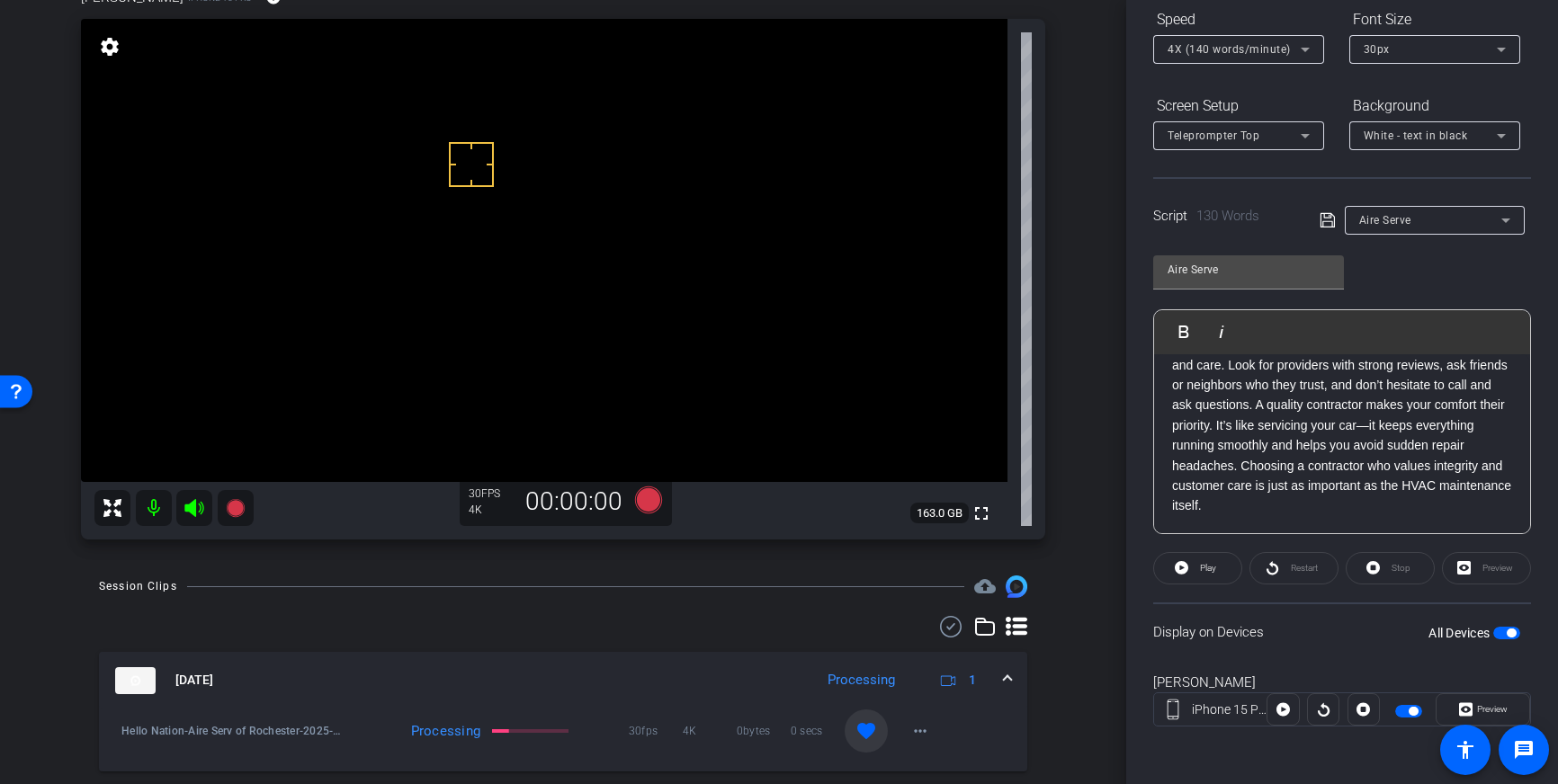
click at [1014, 683] on mat-expansion-panel-header "[DATE] Processing 1" at bounding box center [562, 680] width 928 height 57
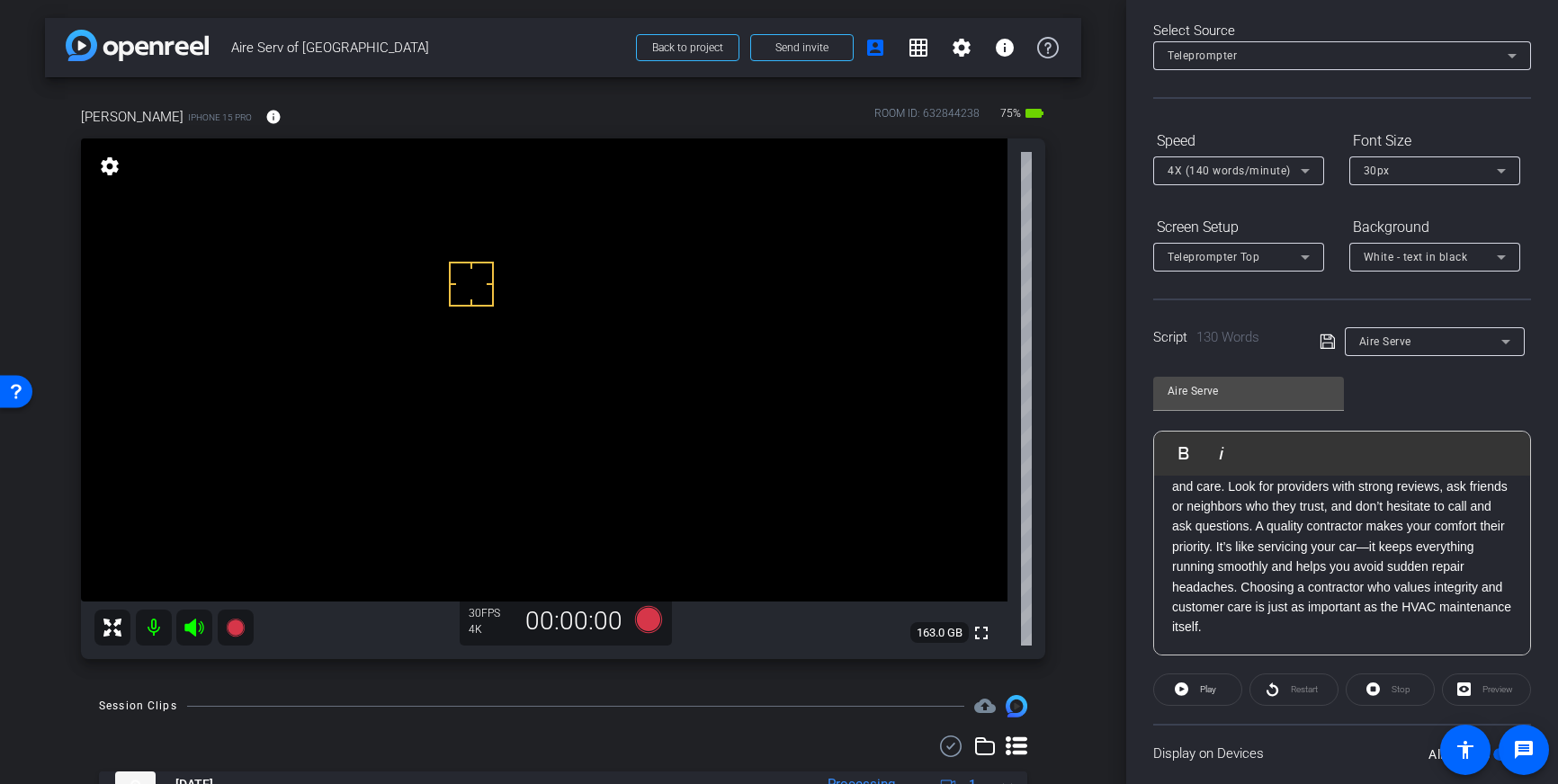
scroll to position [0, 0]
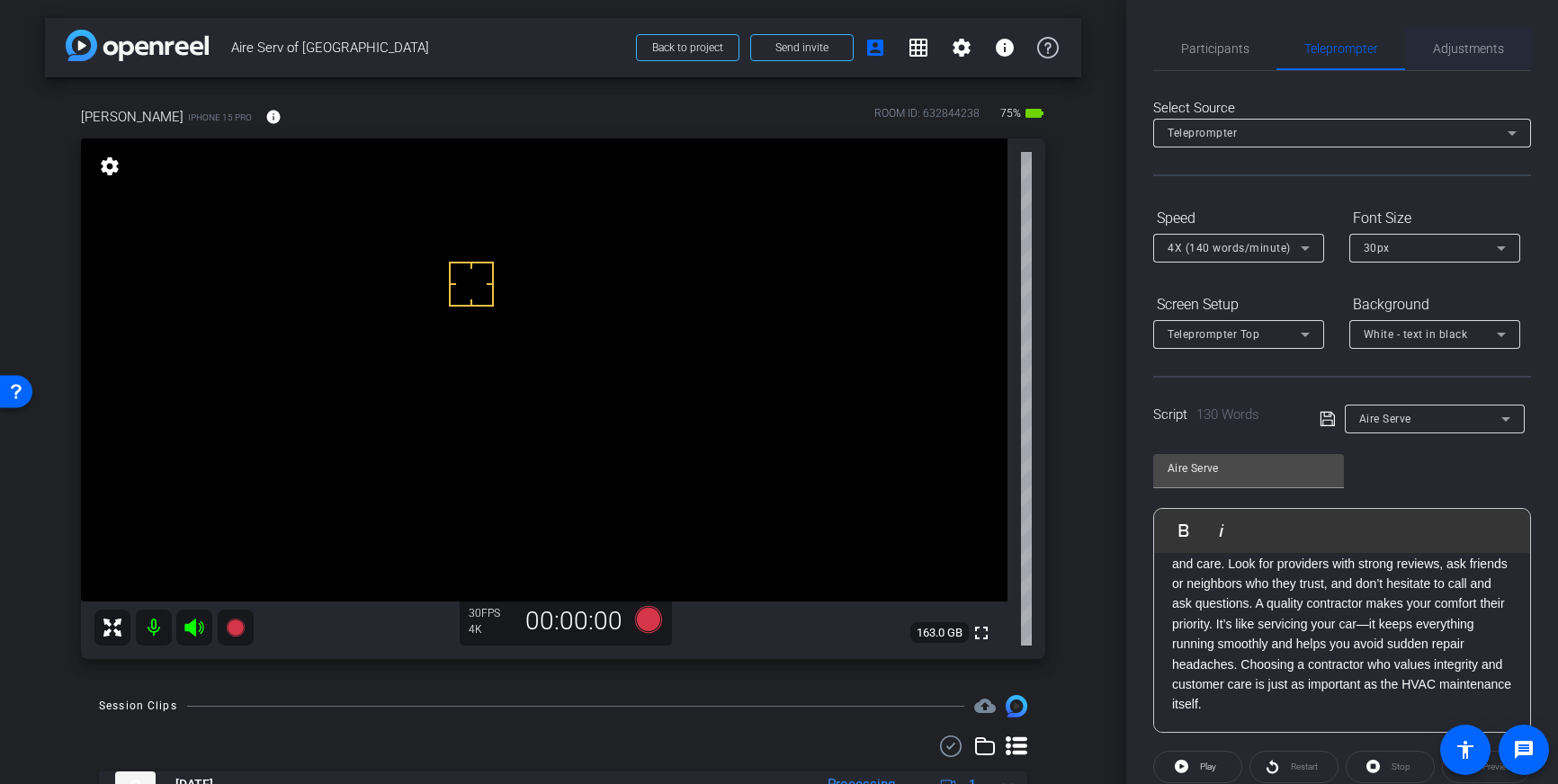
click at [1446, 55] on span "Adjustments" at bounding box center [1468, 48] width 71 height 12
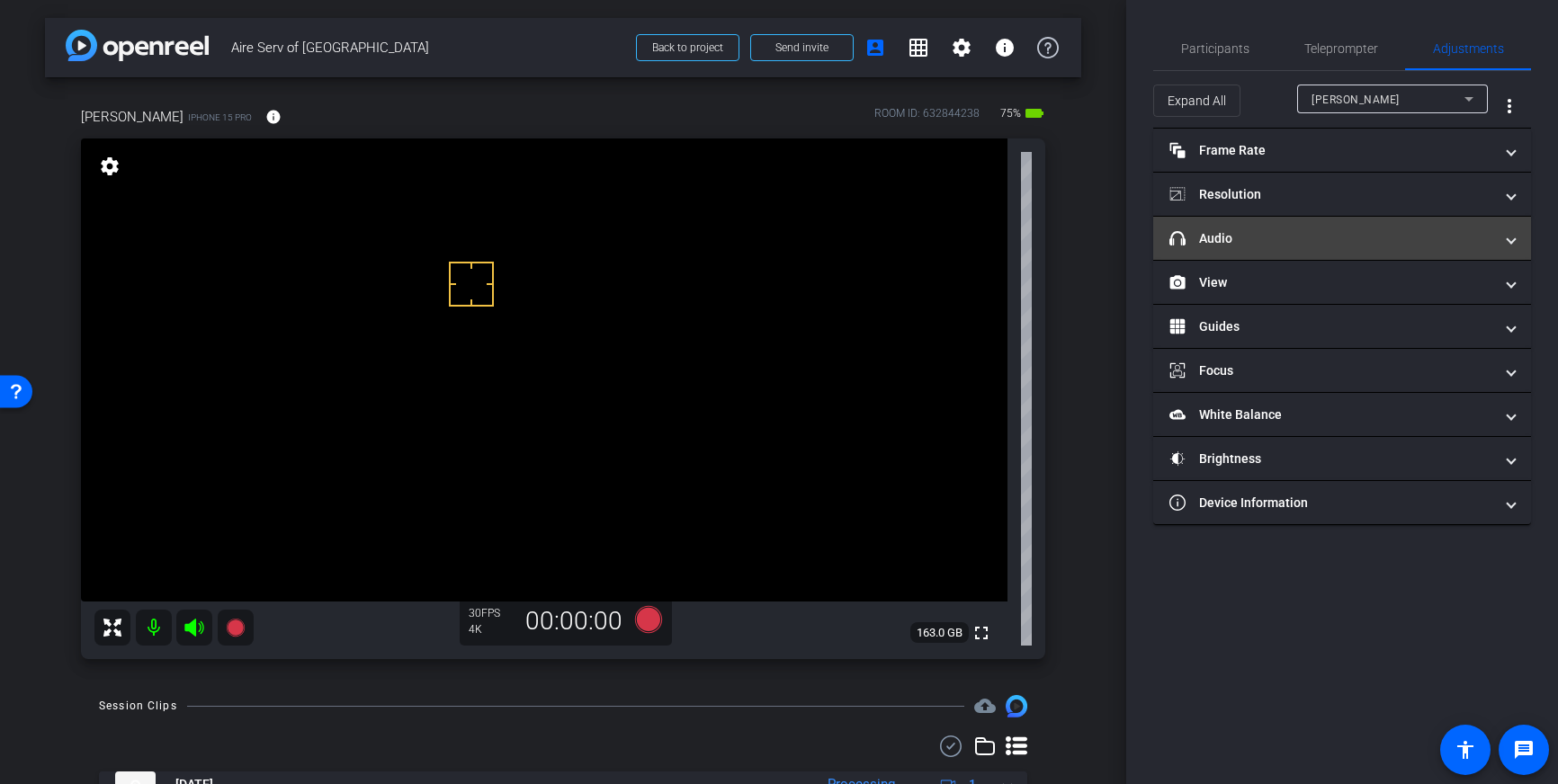
click at [1327, 227] on mat-expansion-panel-header "headphone icon Audio" at bounding box center [1342, 238] width 378 height 43
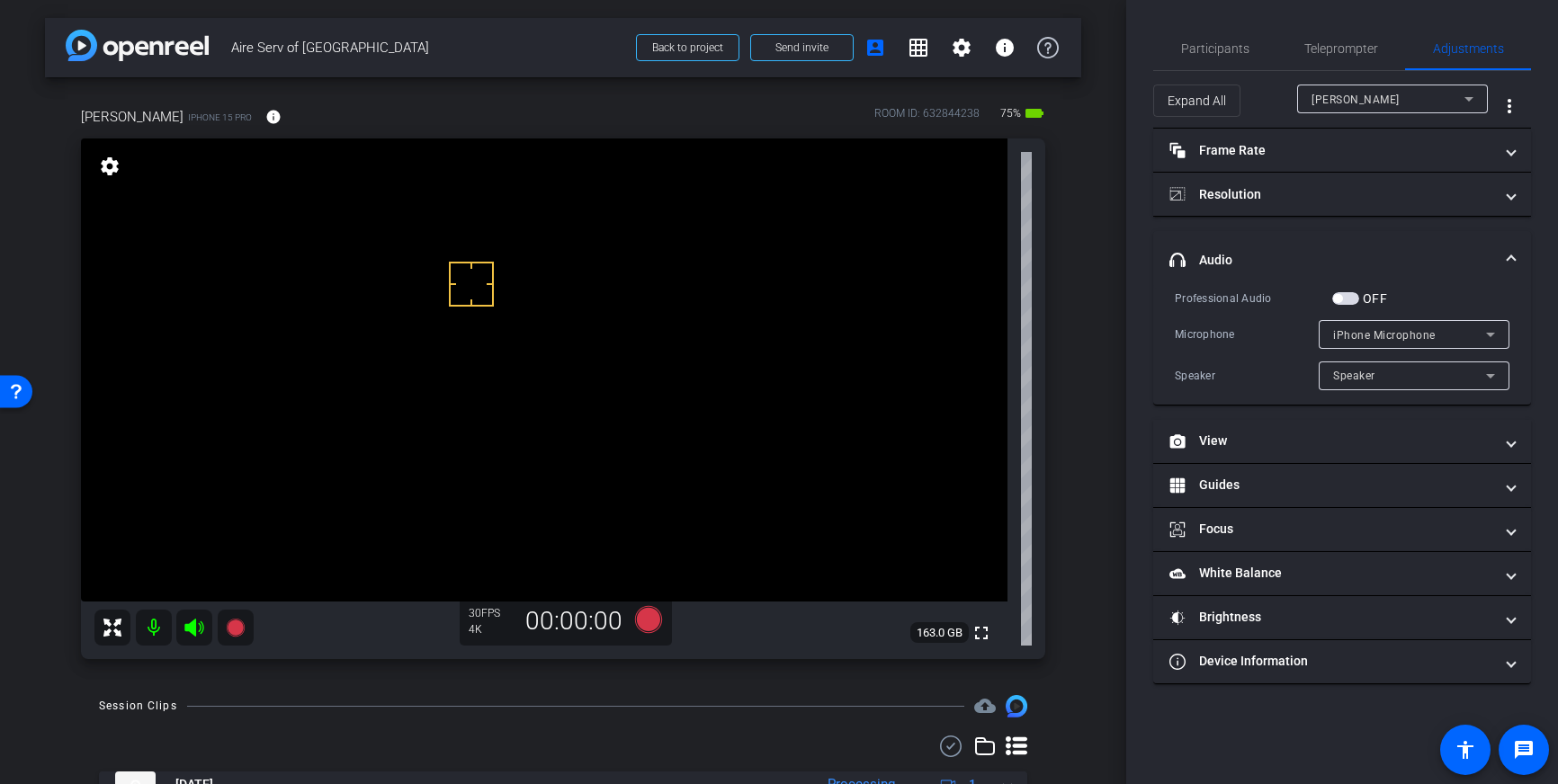
click at [1350, 300] on span "button" at bounding box center [1346, 298] width 27 height 12
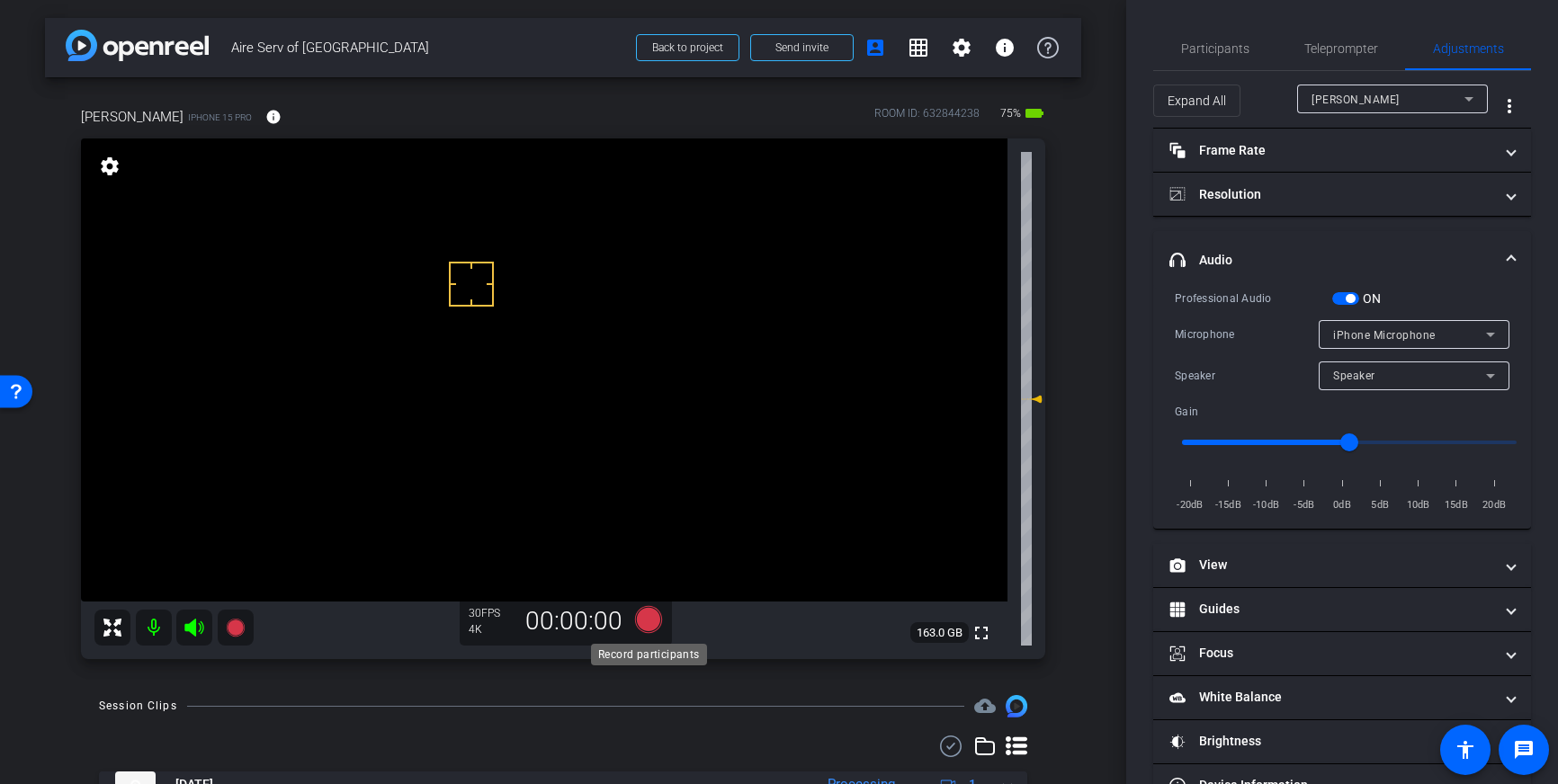
click at [651, 618] on icon at bounding box center [648, 619] width 27 height 27
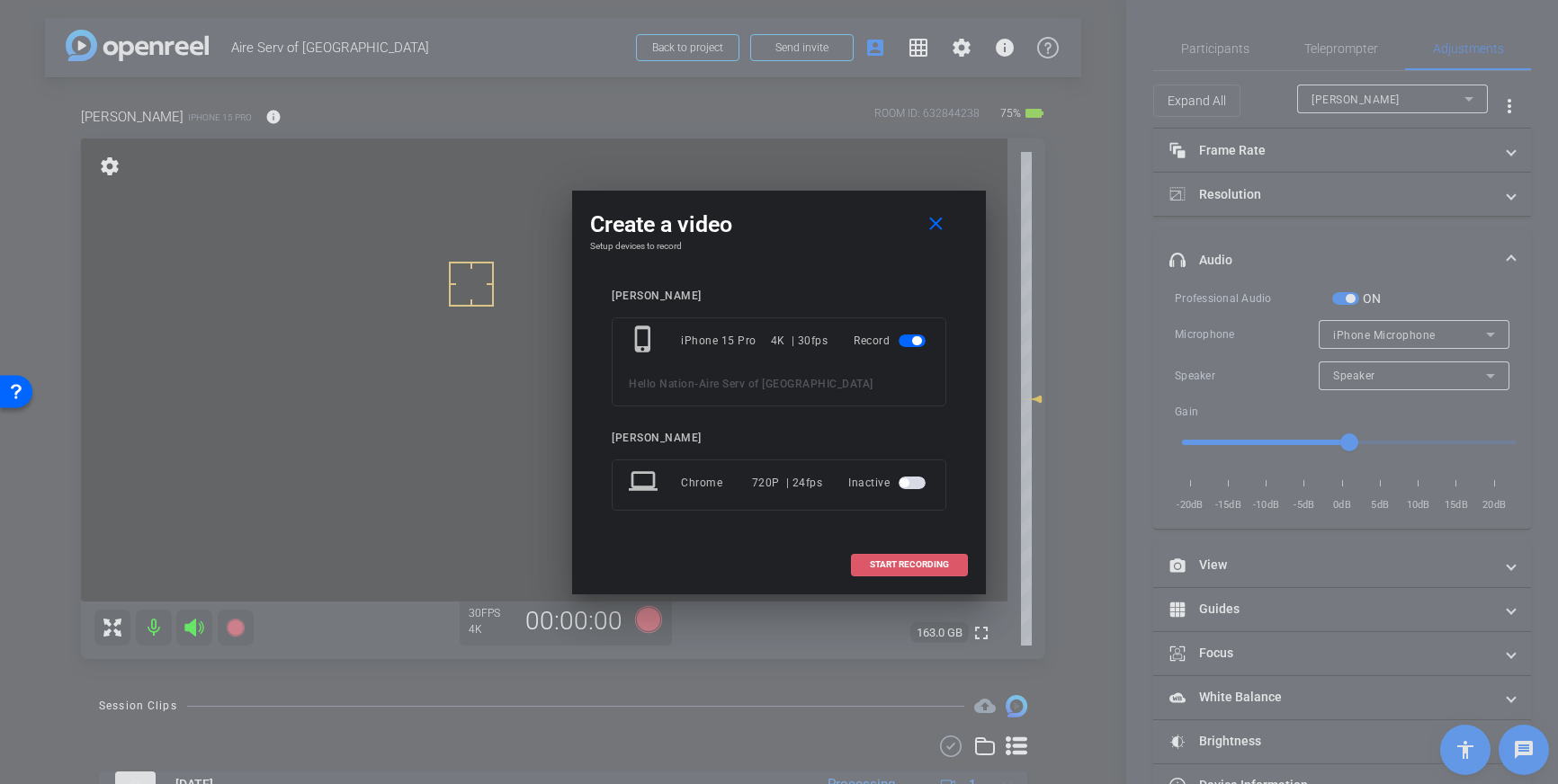
click at [877, 560] on span "START RECORDING" at bounding box center [909, 564] width 79 height 9
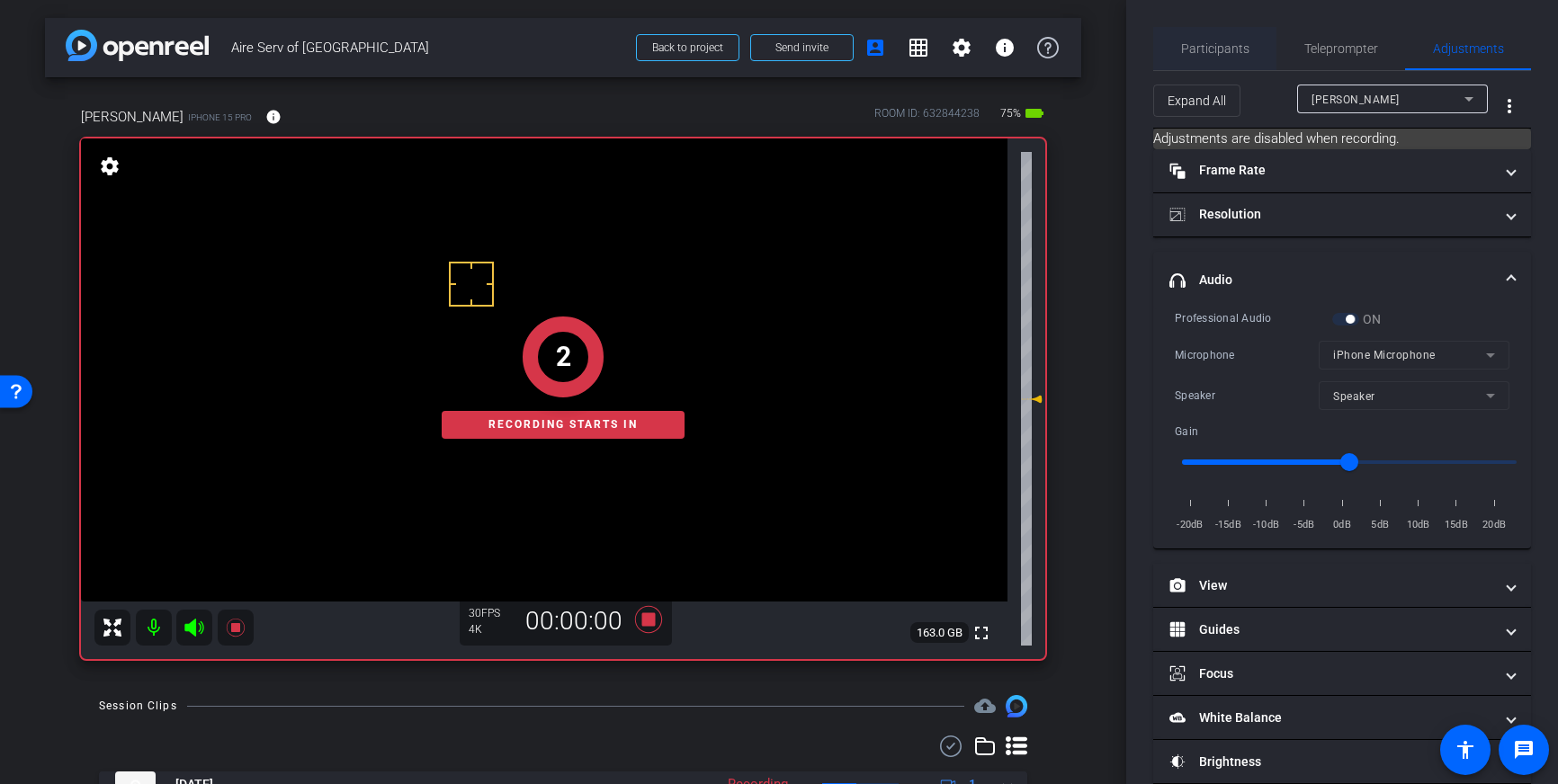
click at [1226, 60] on span "Participants" at bounding box center [1215, 48] width 69 height 43
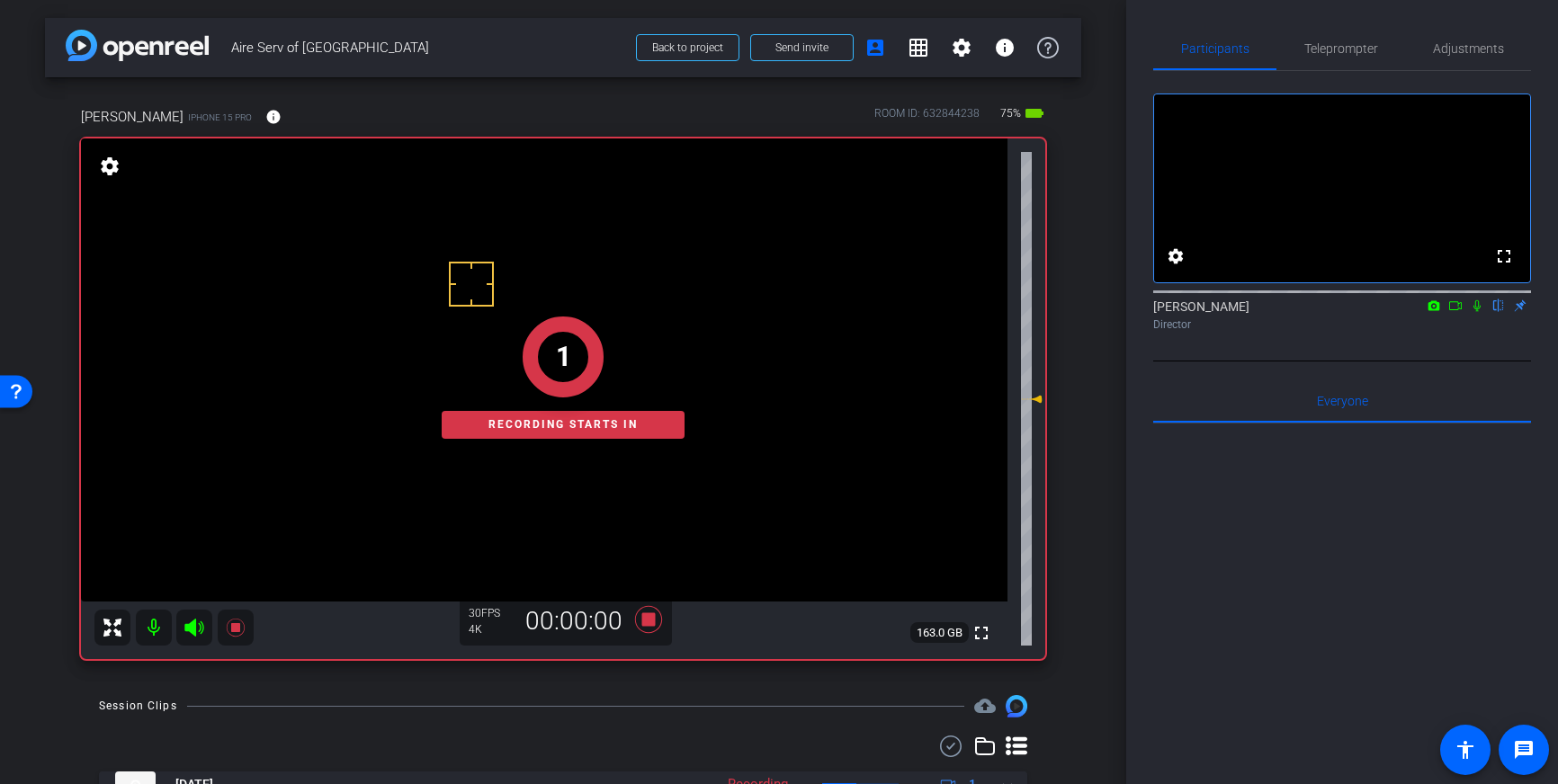
click at [1475, 312] on icon at bounding box center [1476, 305] width 14 height 12
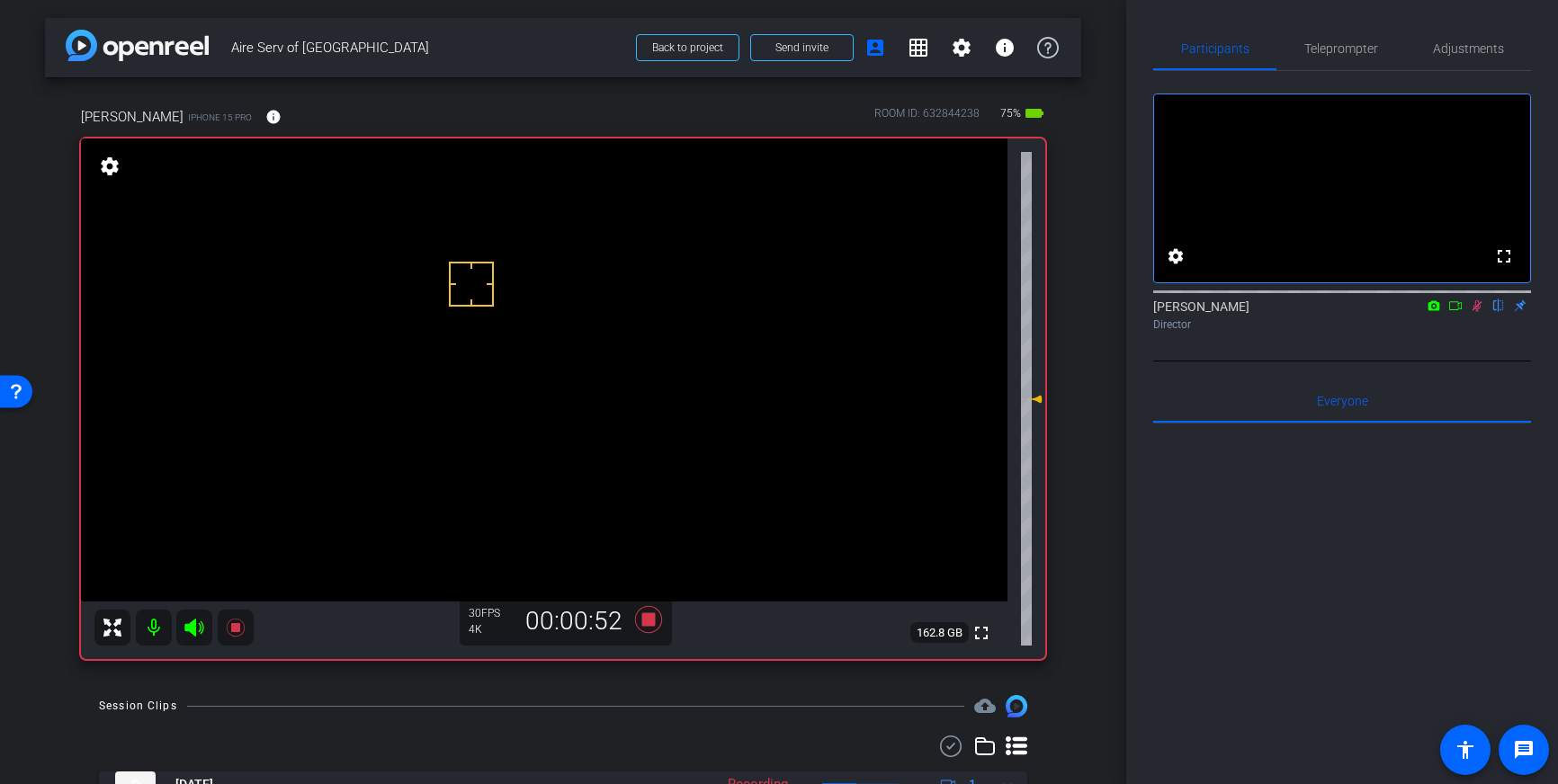
scroll to position [3, 0]
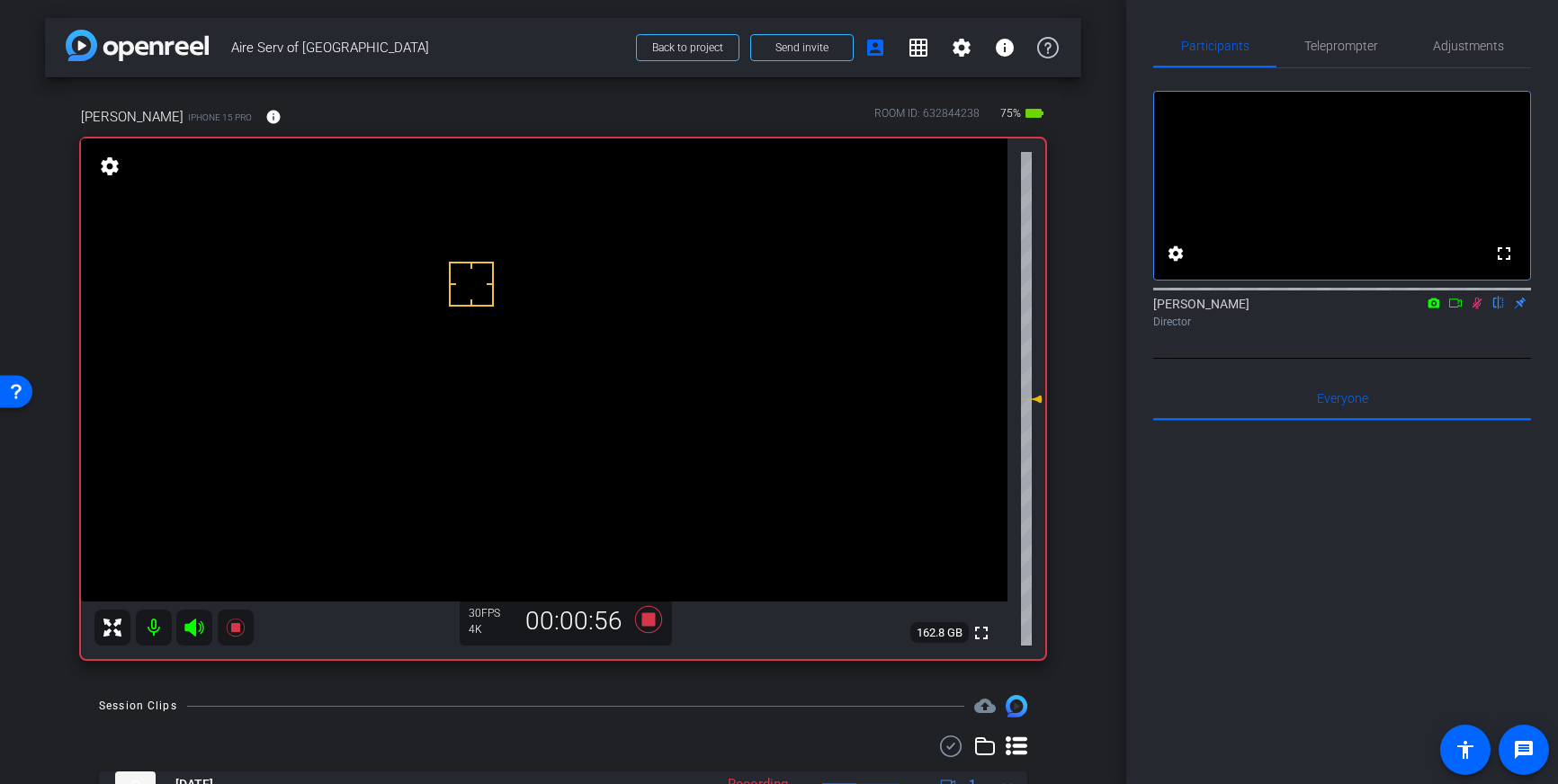
click at [1479, 309] on icon at bounding box center [1477, 304] width 10 height 11
click at [646, 620] on icon at bounding box center [648, 619] width 27 height 27
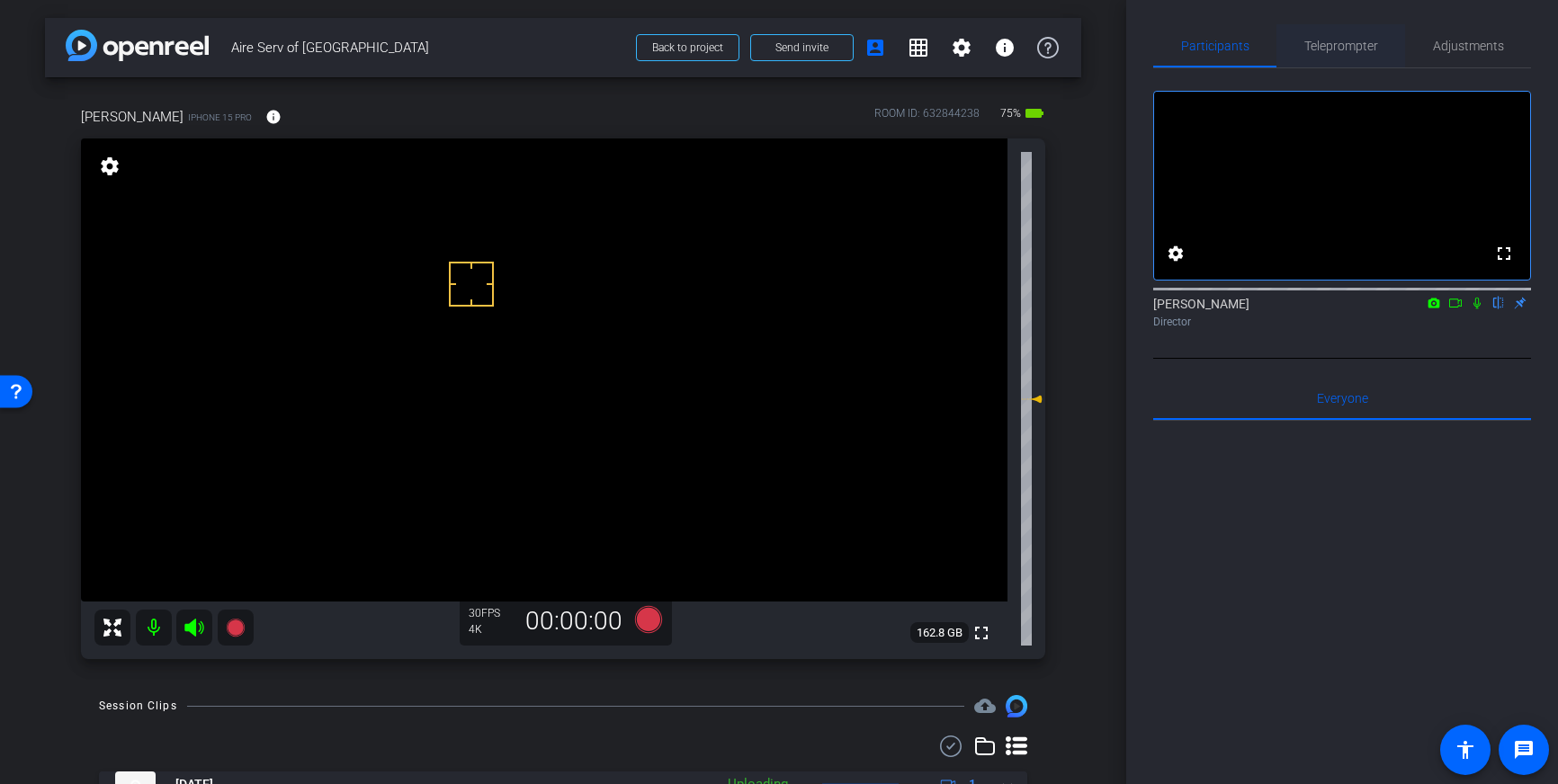
drag, startPoint x: 977, startPoint y: 518, endPoint x: 1289, endPoint y: 46, distance: 565.8
click at [988, 503] on video at bounding box center [543, 370] width 926 height 463
click at [1446, 25] on span "Adjustments" at bounding box center [1468, 46] width 71 height 43
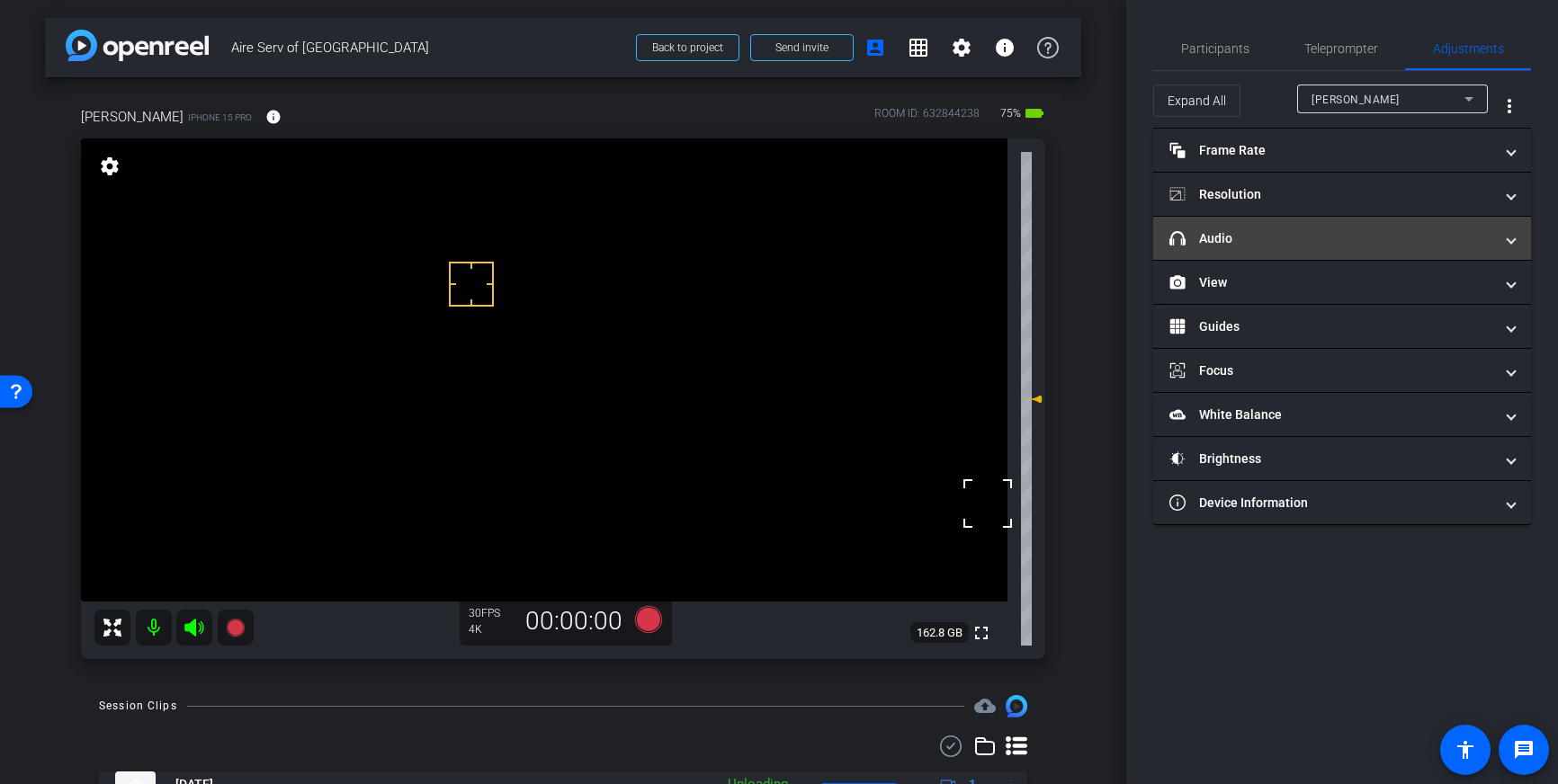
drag, startPoint x: 1390, startPoint y: 252, endPoint x: 1392, endPoint y: 262, distance: 10.2
click at [1390, 252] on mat-expansion-panel-header "headphone icon Audio" at bounding box center [1342, 238] width 378 height 43
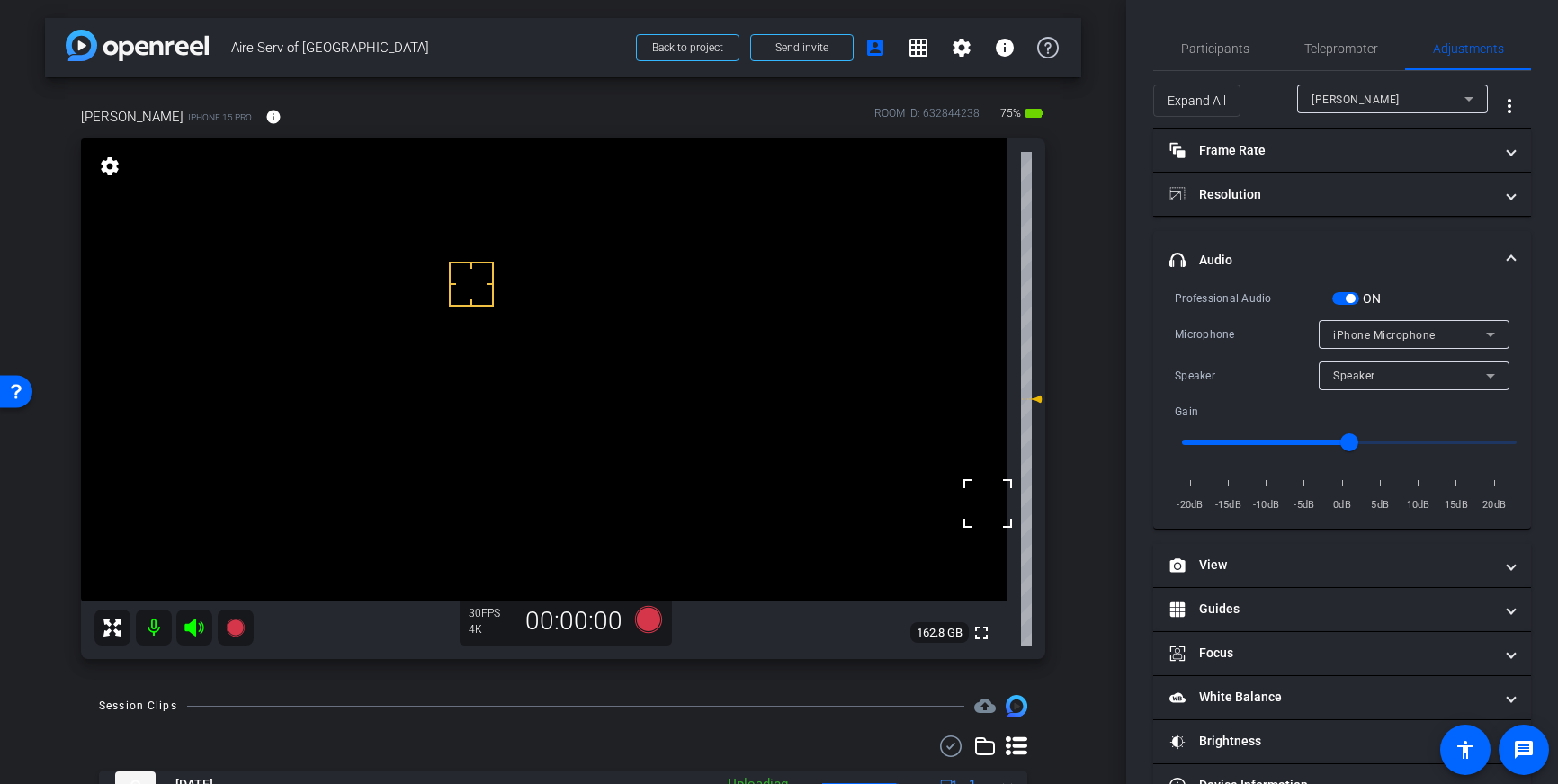
click at [1356, 295] on span "button" at bounding box center [1346, 298] width 27 height 12
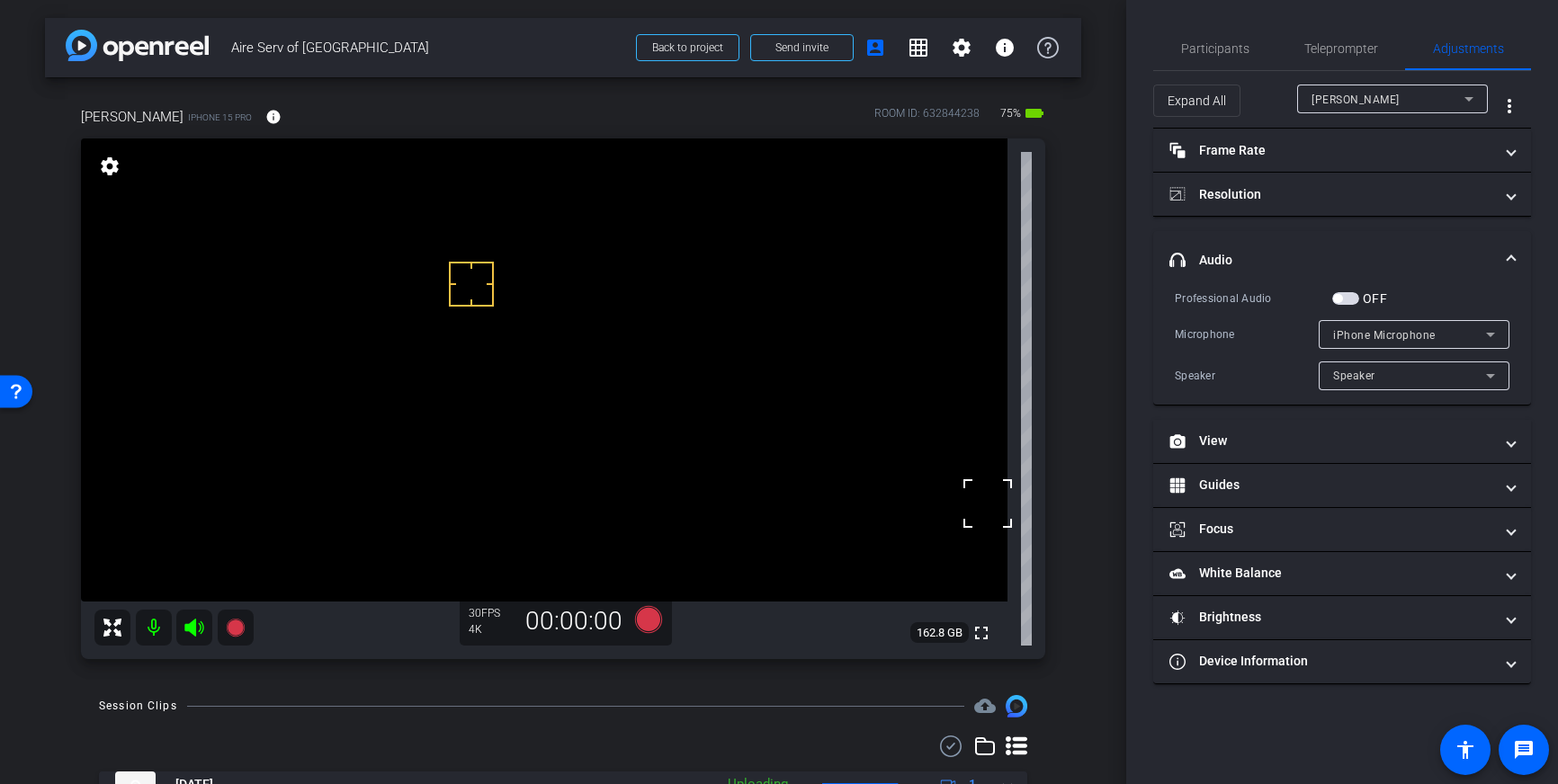
click at [1504, 257] on span "headphone icon Audio" at bounding box center [1338, 261] width 338 height 19
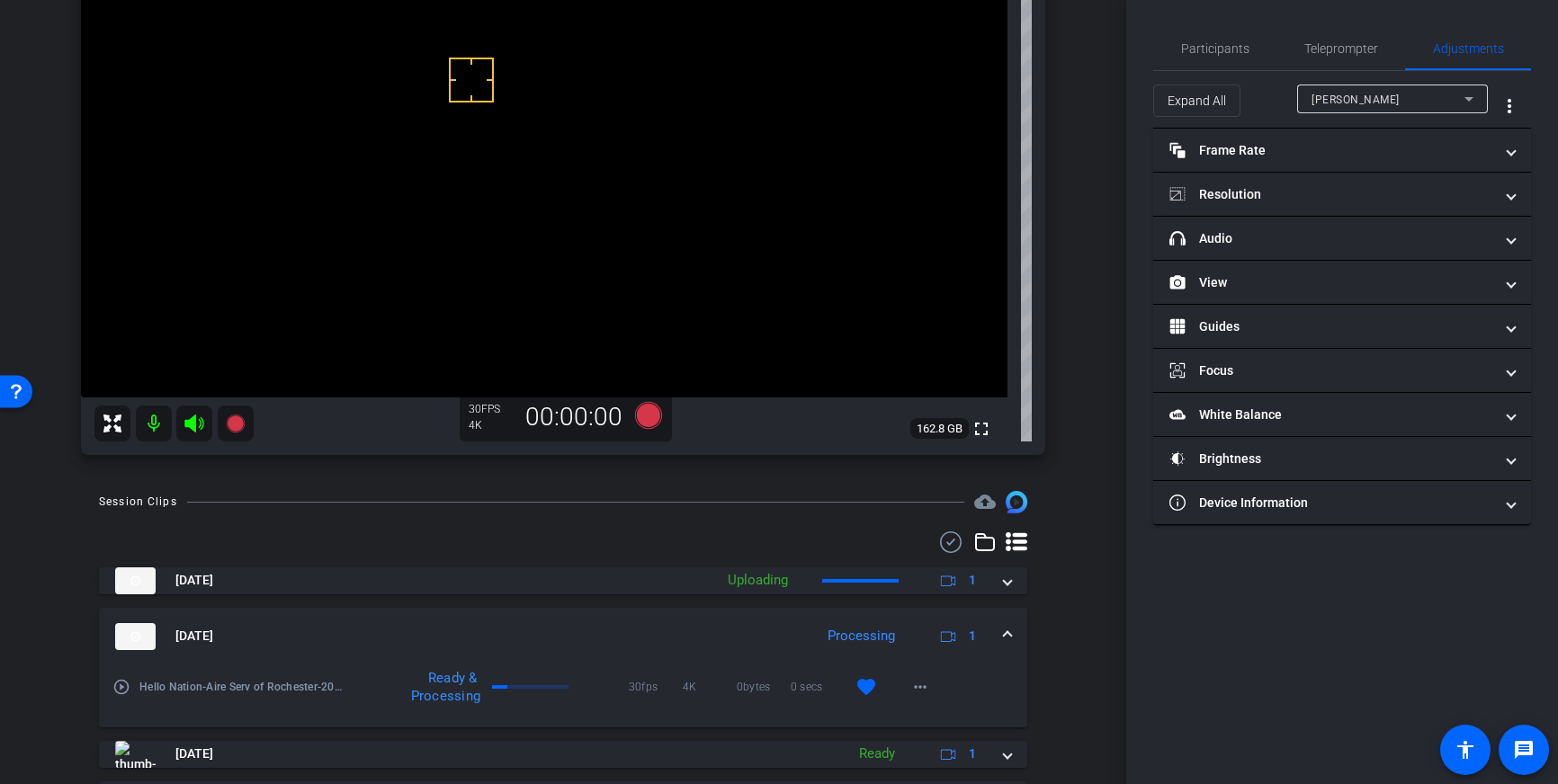
scroll to position [214, 0]
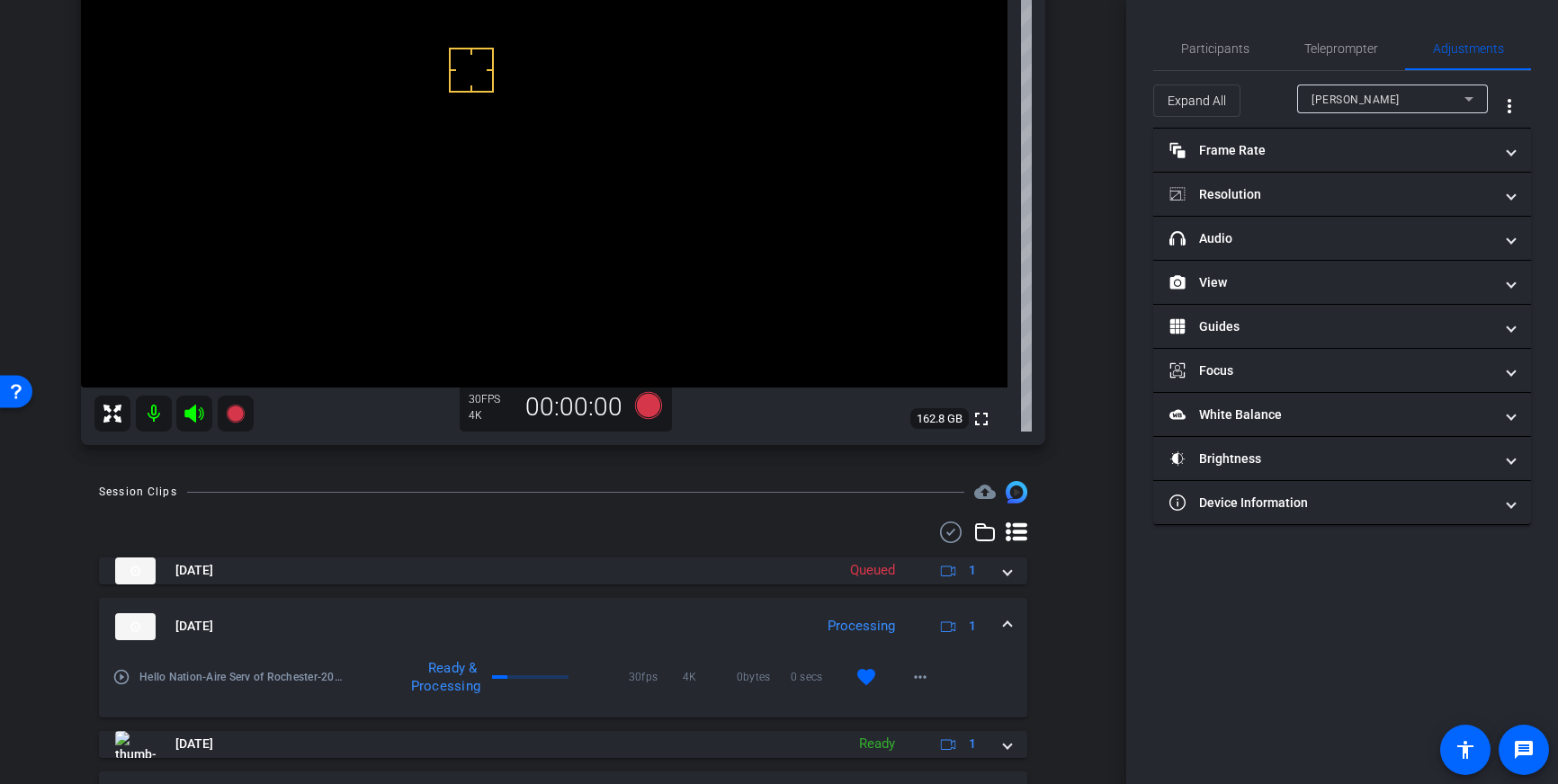
drag, startPoint x: 1006, startPoint y: 571, endPoint x: 932, endPoint y: 637, distance: 99.2
click at [1006, 571] on span at bounding box center [1008, 571] width 8 height 19
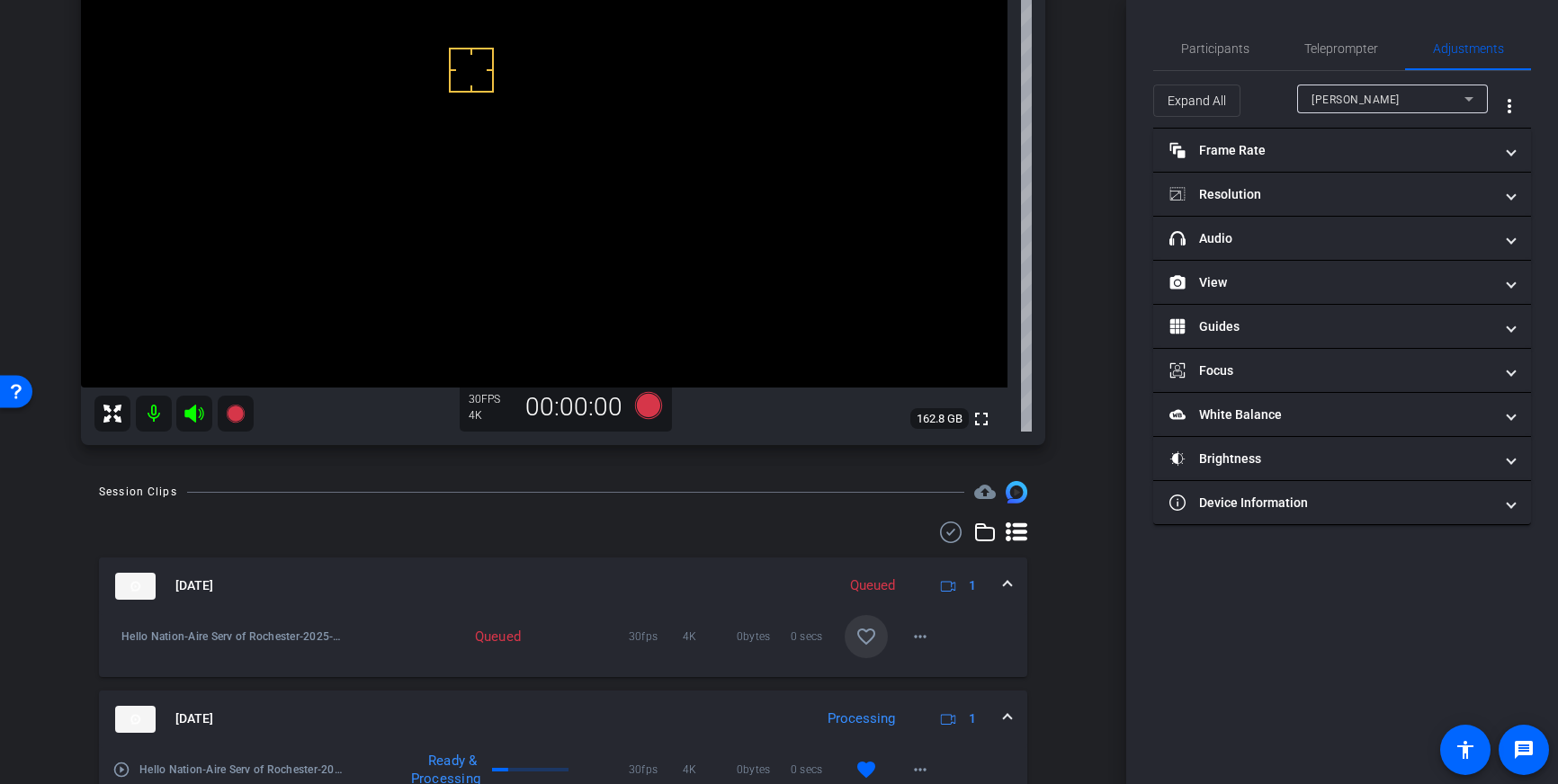
click at [865, 651] on span at bounding box center [865, 636] width 43 height 43
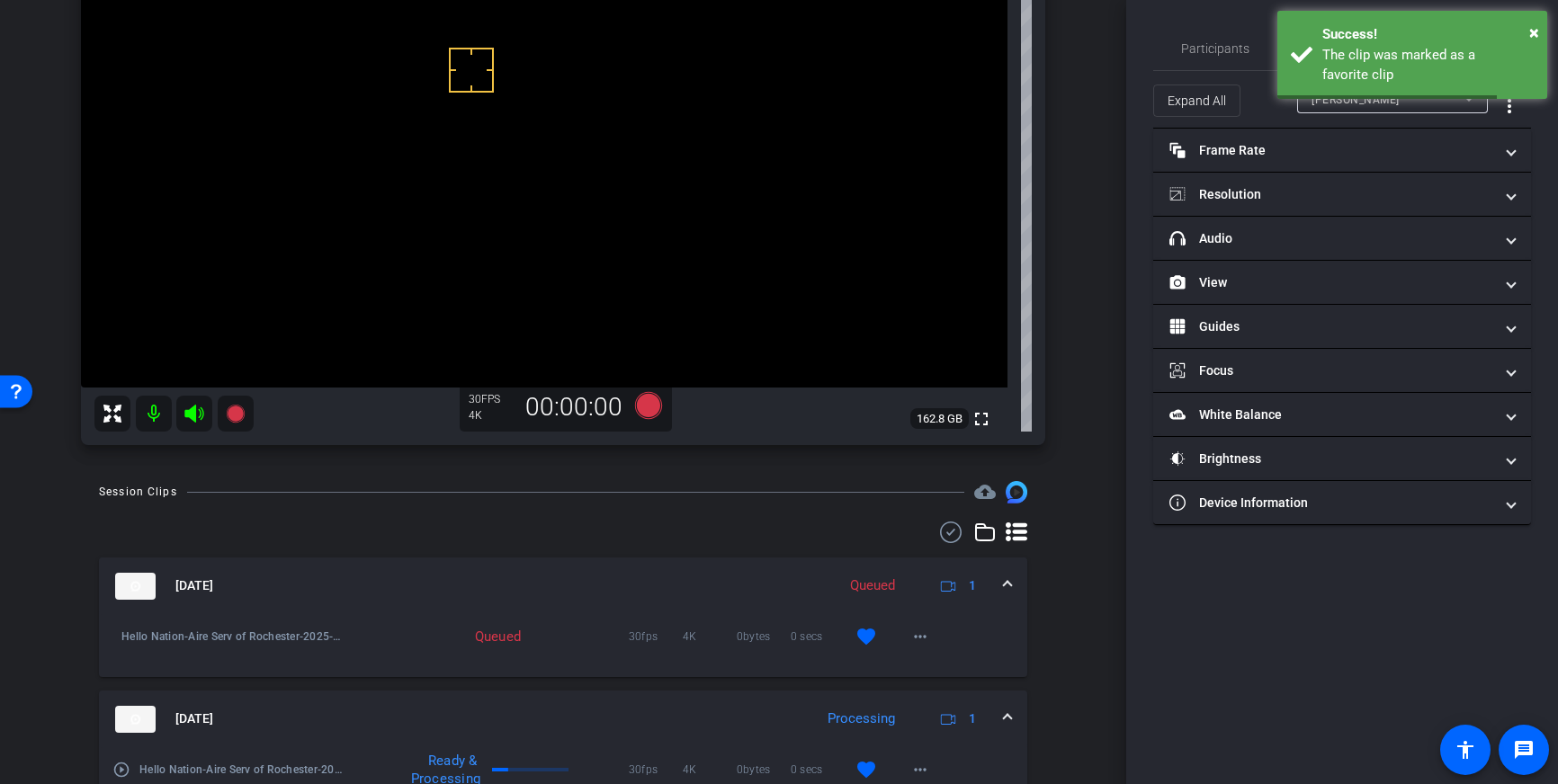
click at [1007, 587] on span at bounding box center [1008, 586] width 8 height 19
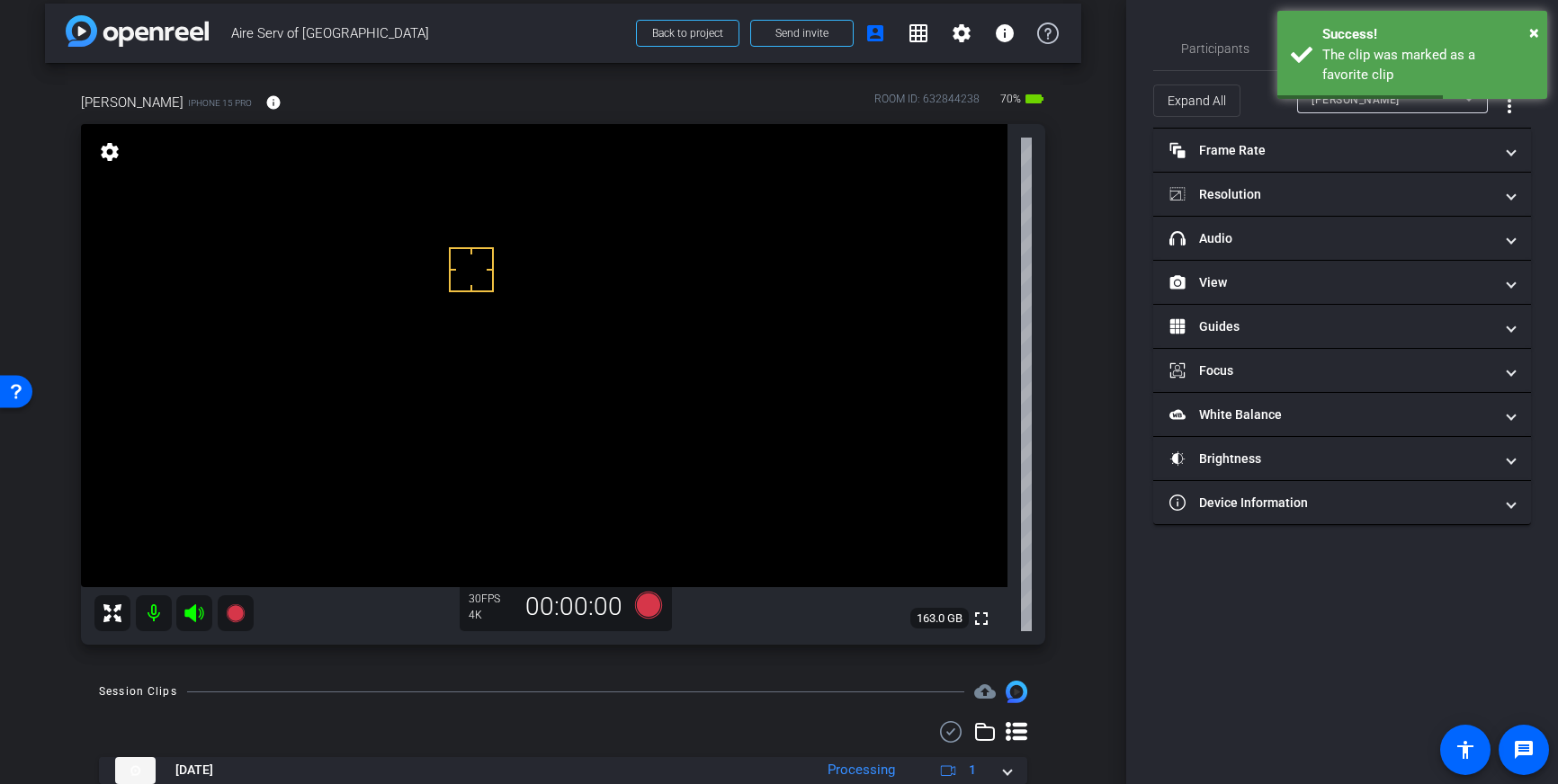
scroll to position [8, 0]
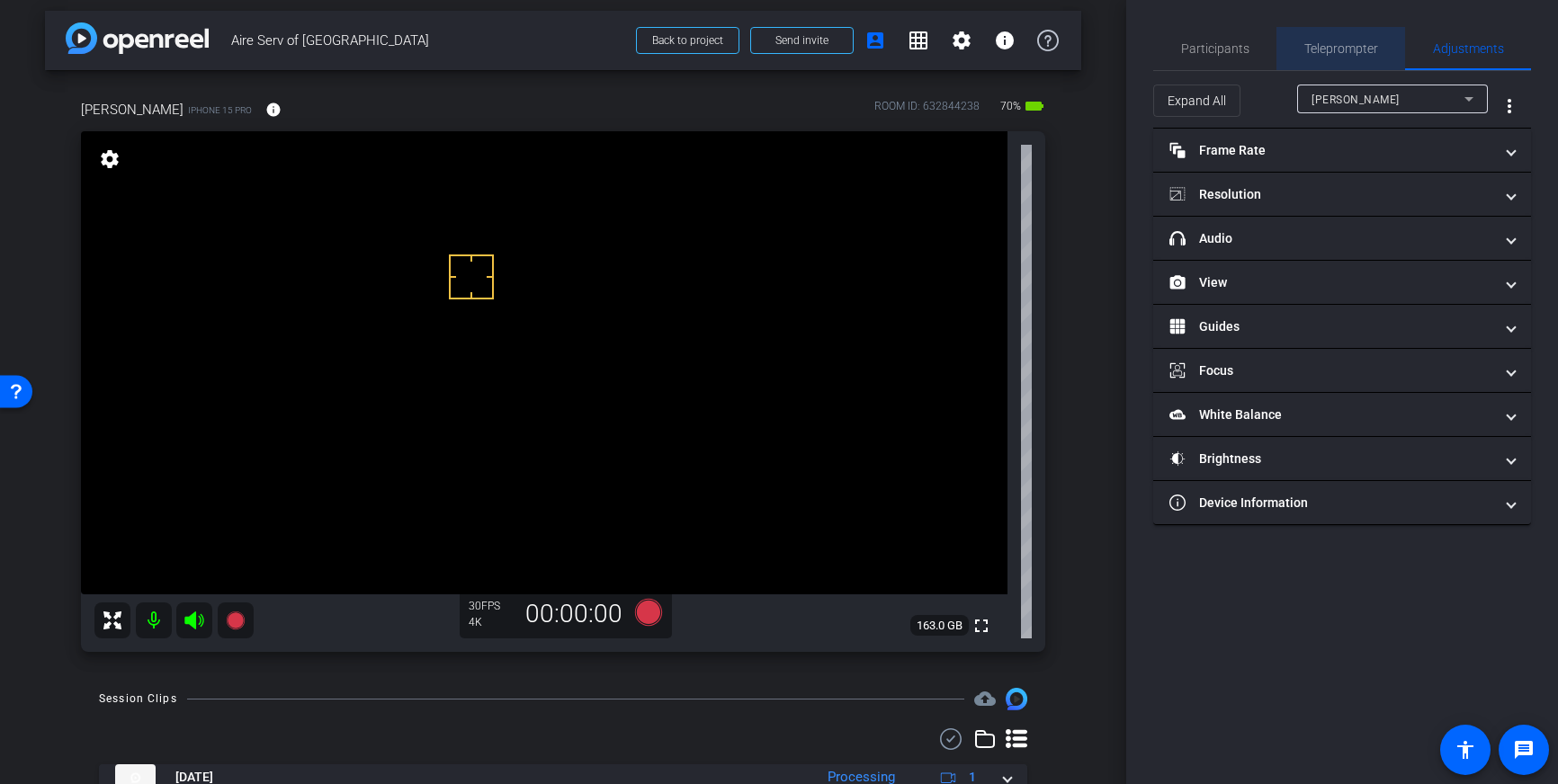
click at [1329, 42] on span "Teleprompter" at bounding box center [1340, 48] width 73 height 12
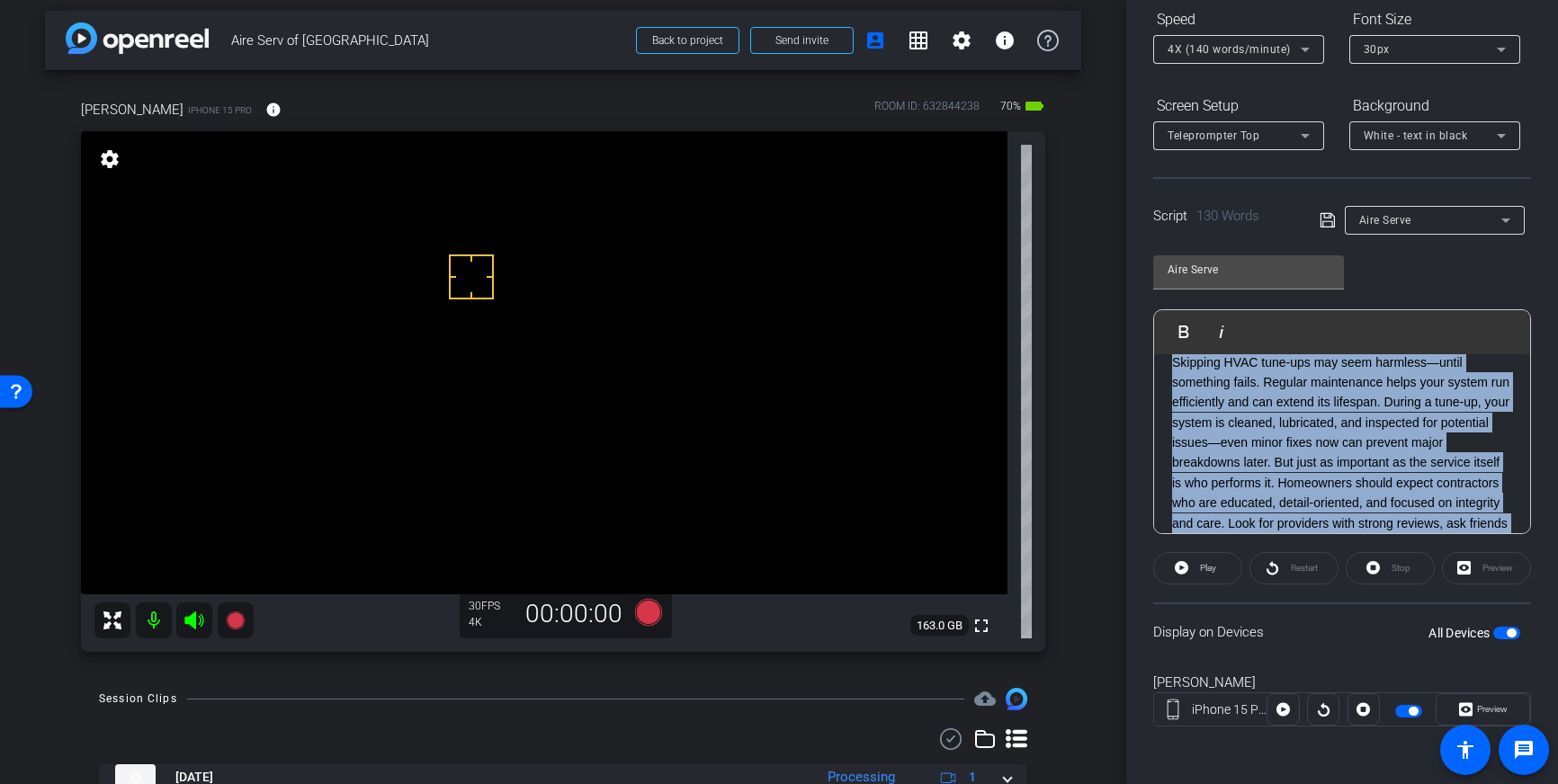
scroll to position [0, 0]
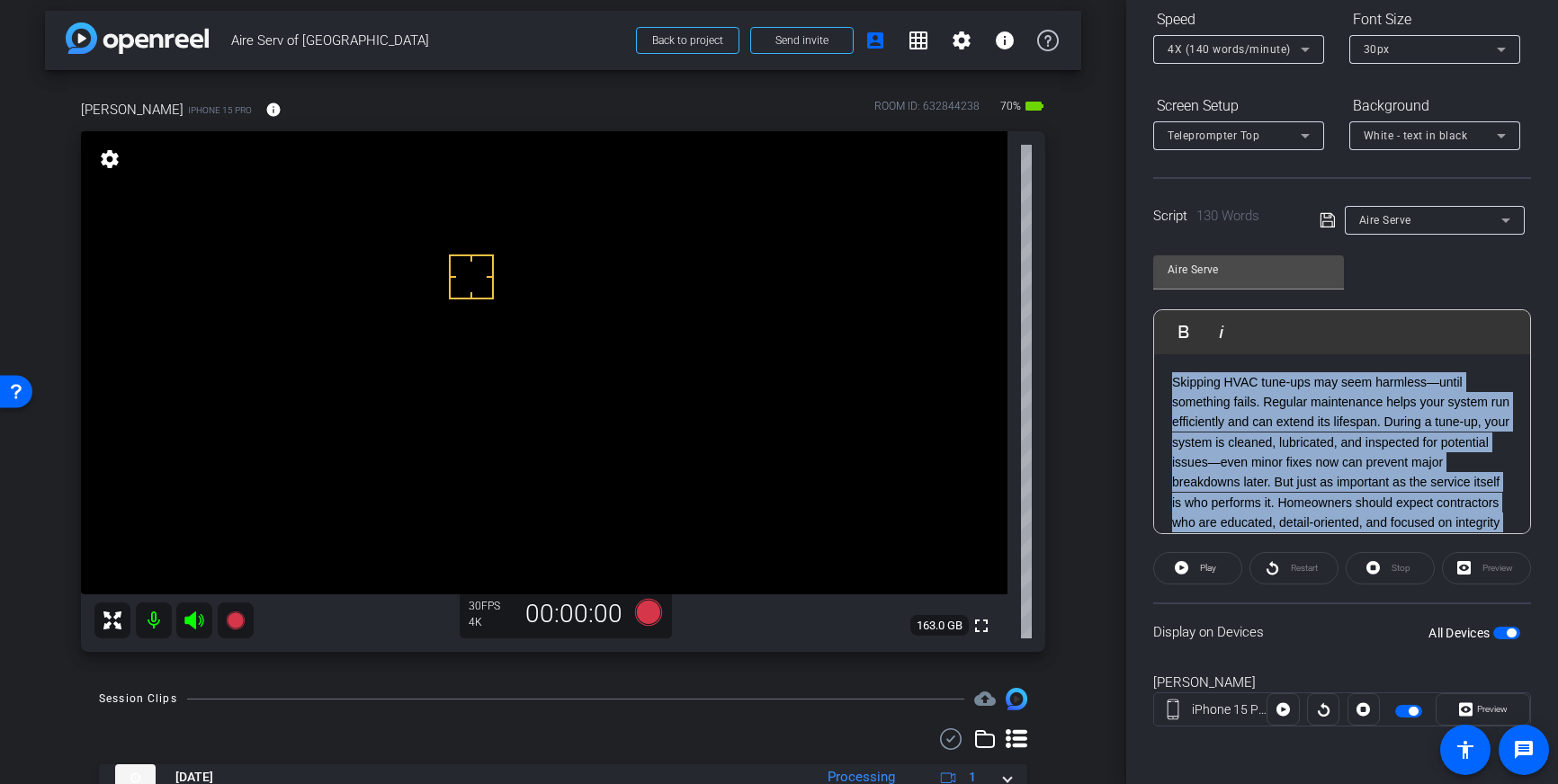
drag, startPoint x: 1292, startPoint y: 511, endPoint x: 1169, endPoint y: 352, distance: 201.0
click at [1169, 352] on div "Play Play from this location Play Selected Play and display the selected text o…" at bounding box center [1342, 421] width 378 height 225
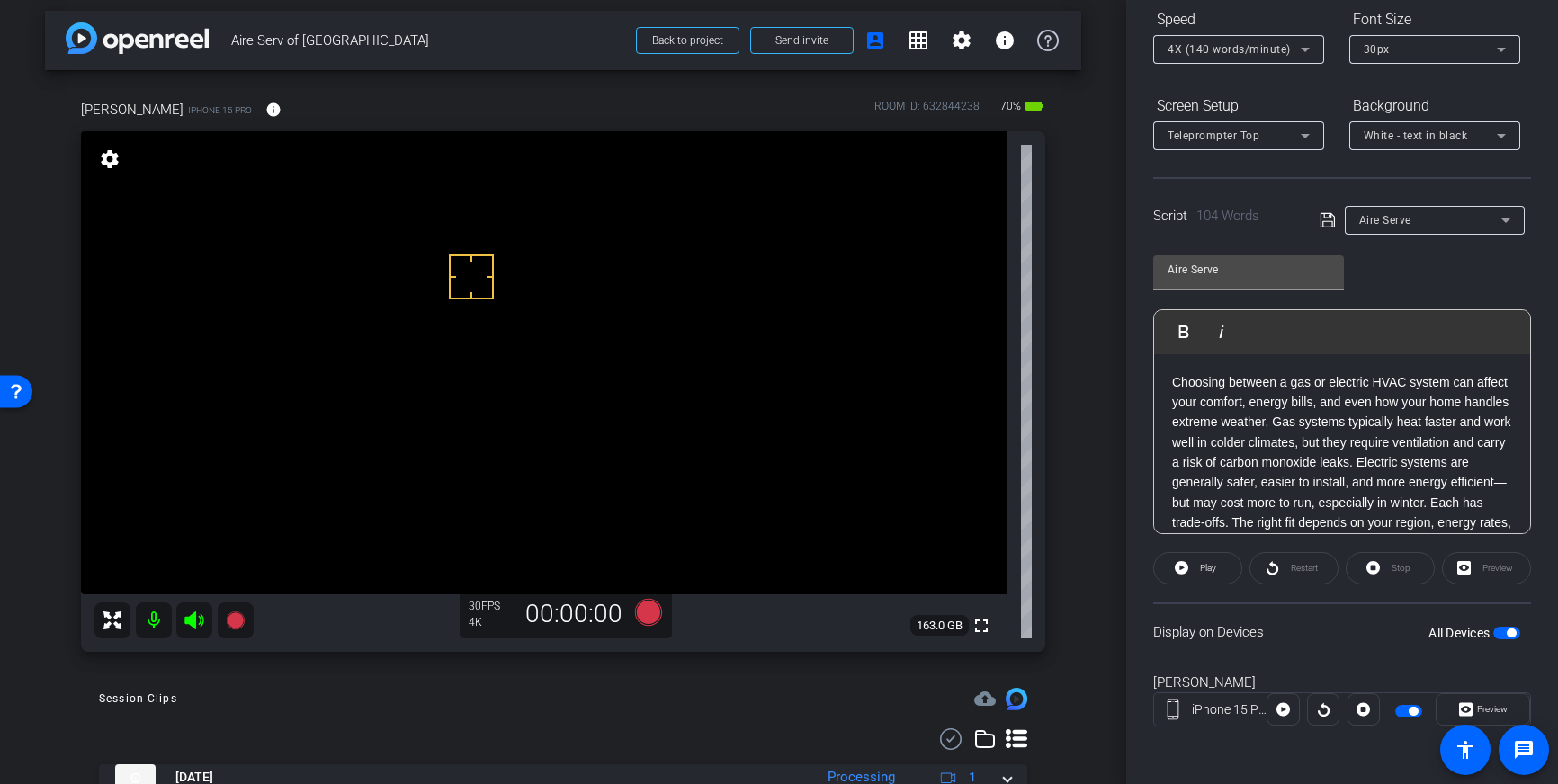
scroll to position [60, 0]
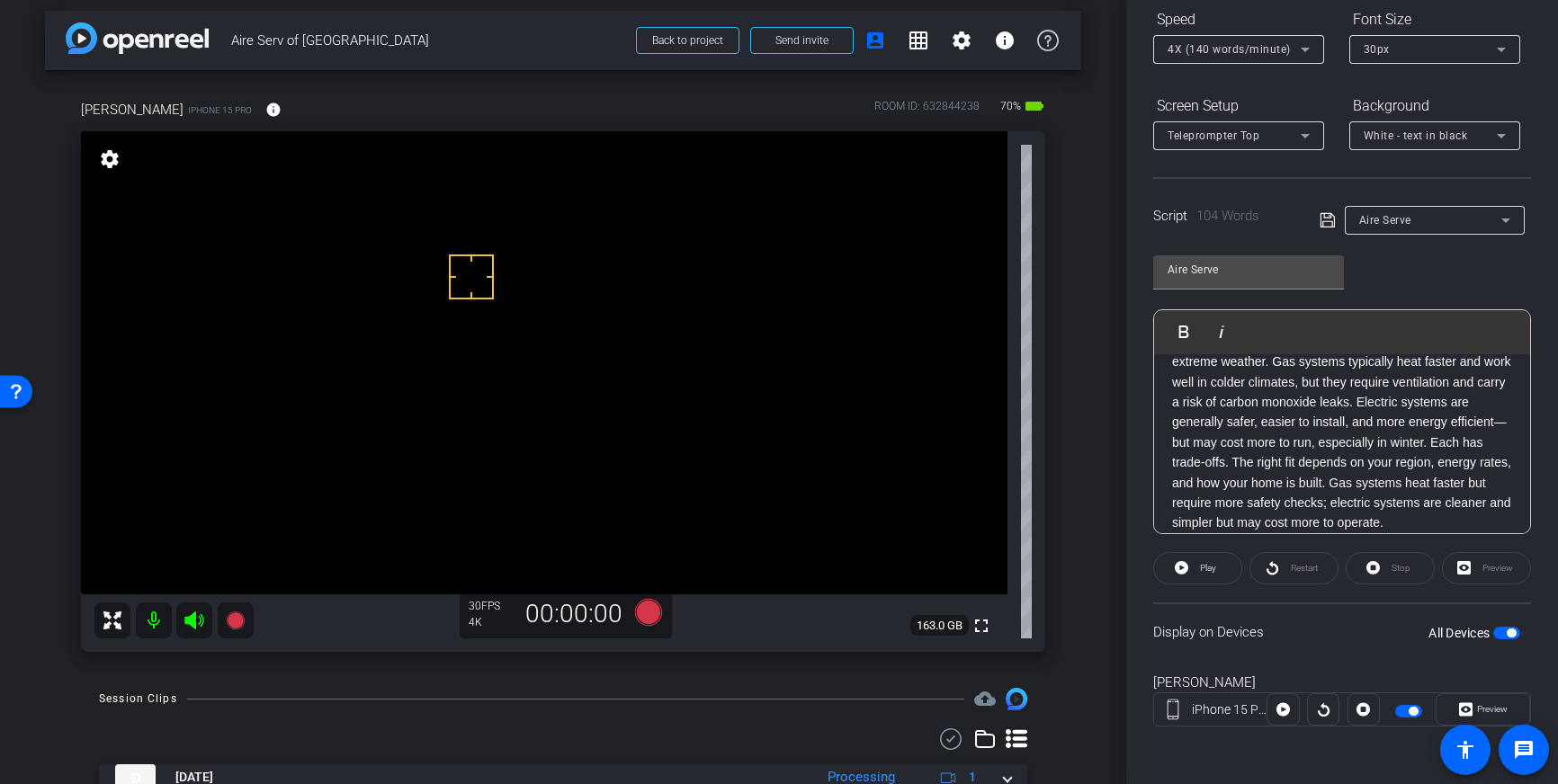
click at [1327, 216] on icon at bounding box center [1327, 220] width 16 height 22
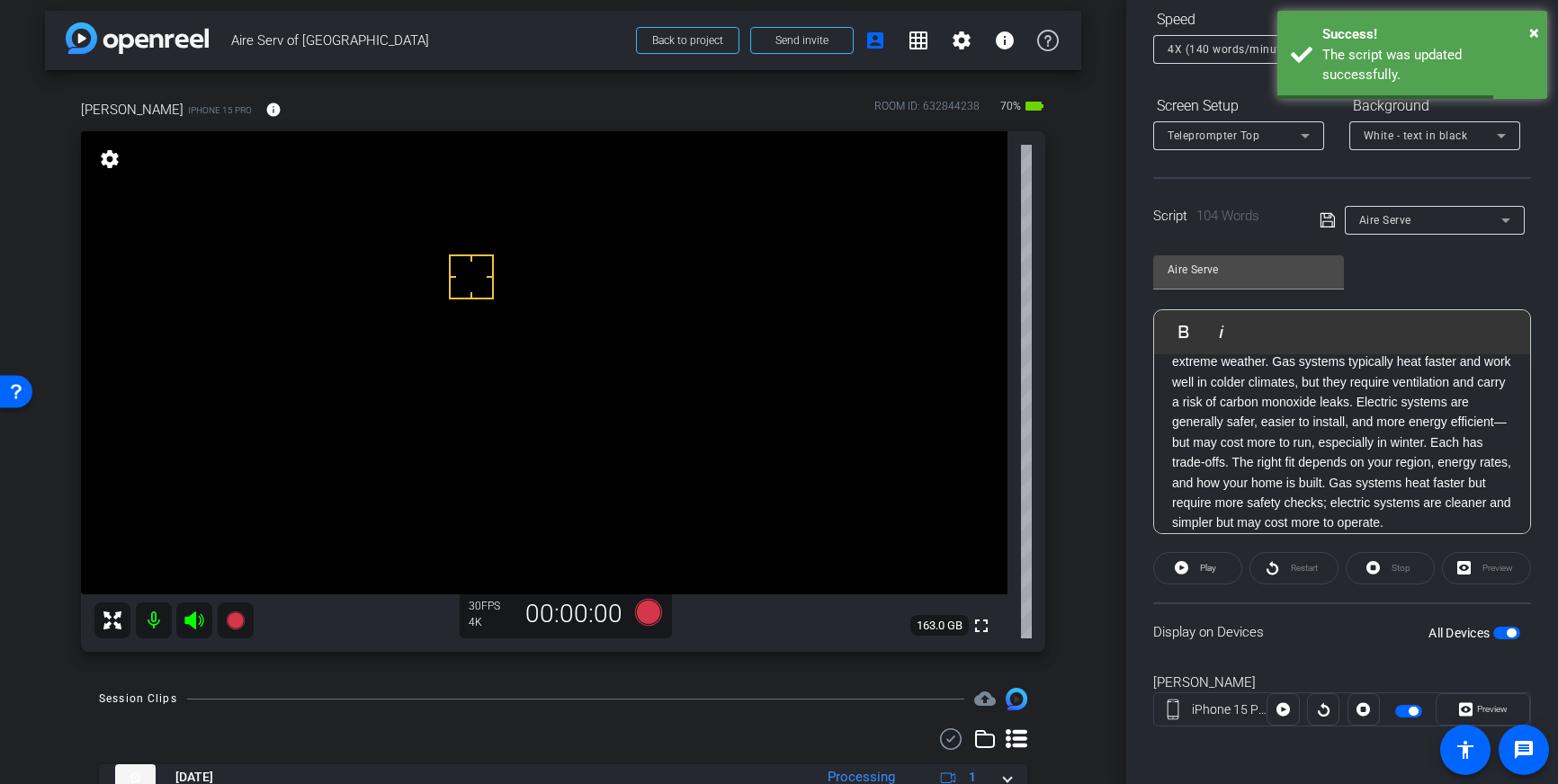
click at [1514, 633] on span "button" at bounding box center [1510, 633] width 9 height 9
click at [1509, 633] on span "button" at bounding box center [1507, 633] width 27 height 12
click at [1324, 222] on icon at bounding box center [1327, 220] width 16 height 22
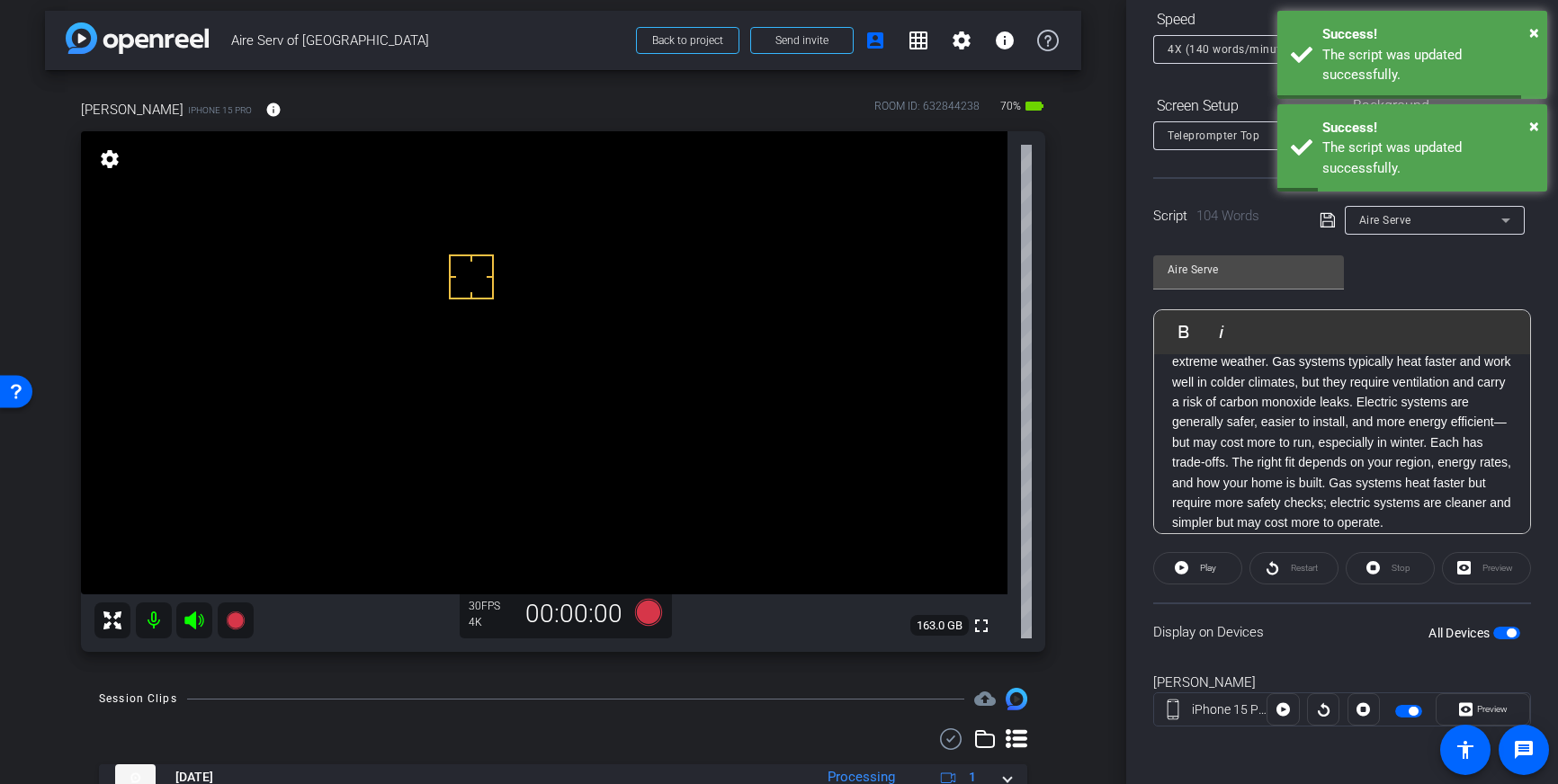
scroll to position [0, 0]
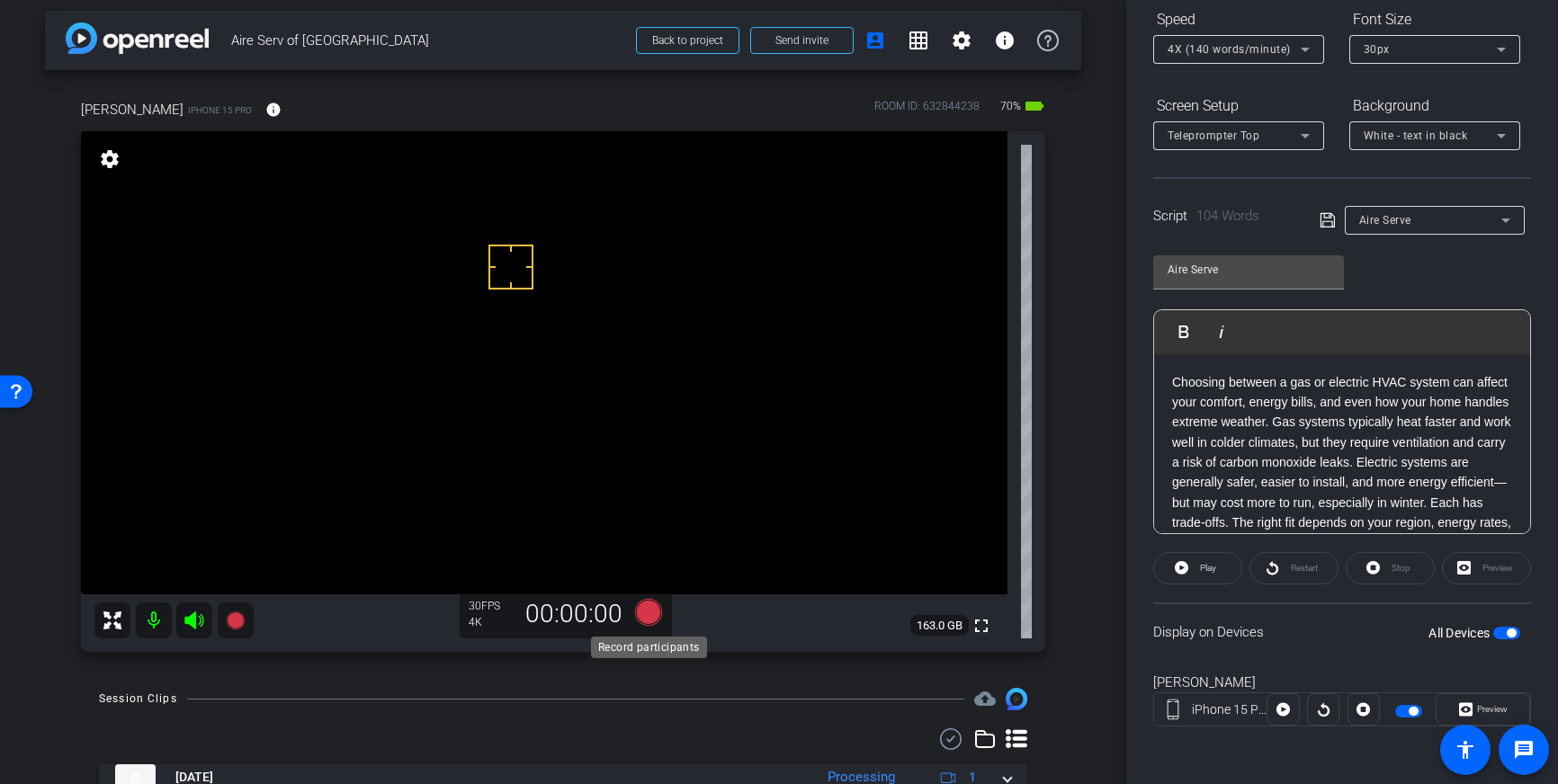
click at [645, 620] on icon at bounding box center [648, 612] width 27 height 27
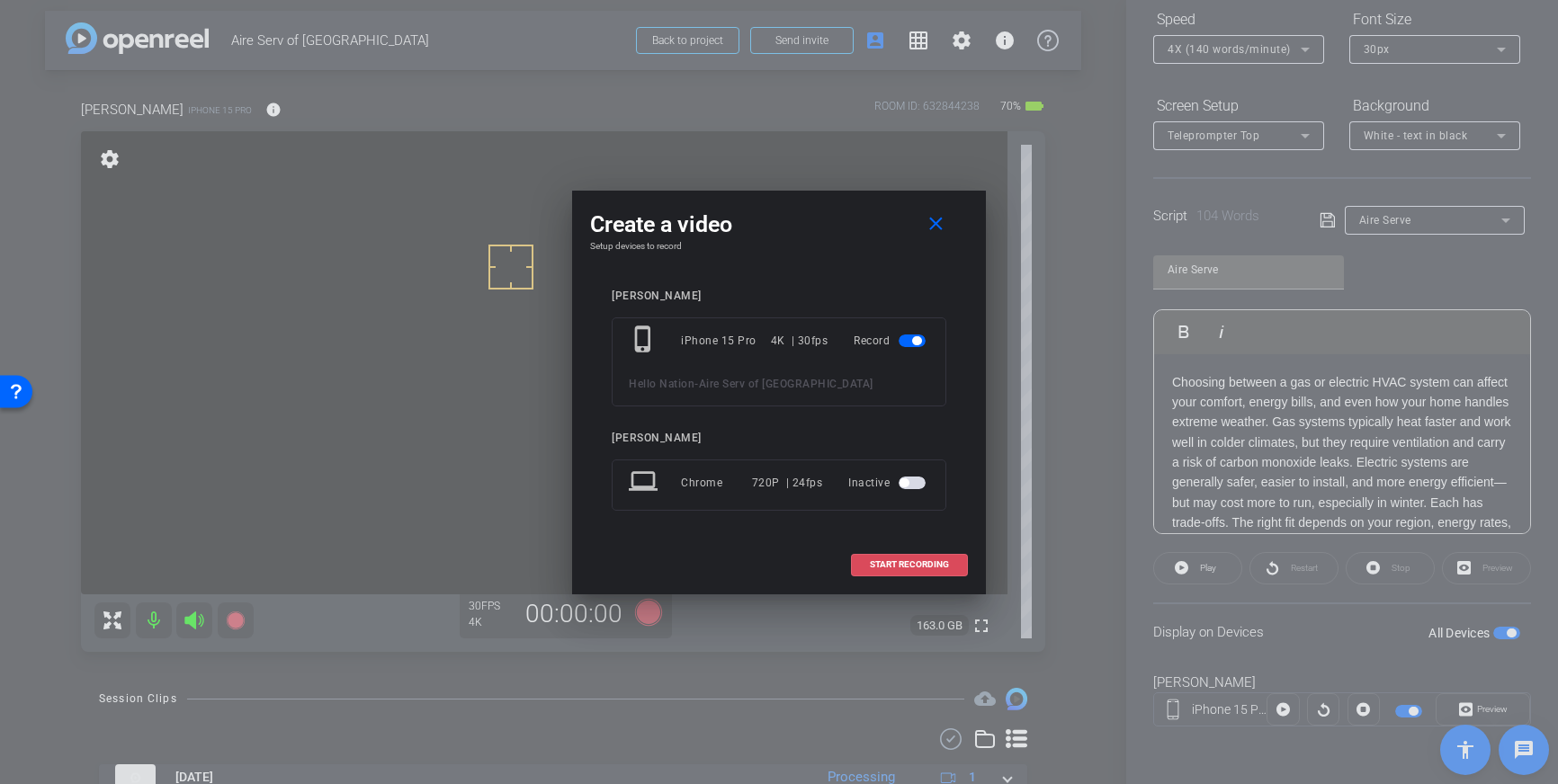
drag, startPoint x: 908, startPoint y: 559, endPoint x: 967, endPoint y: 547, distance: 60.2
click at [908, 560] on span "START RECORDING" at bounding box center [909, 564] width 79 height 9
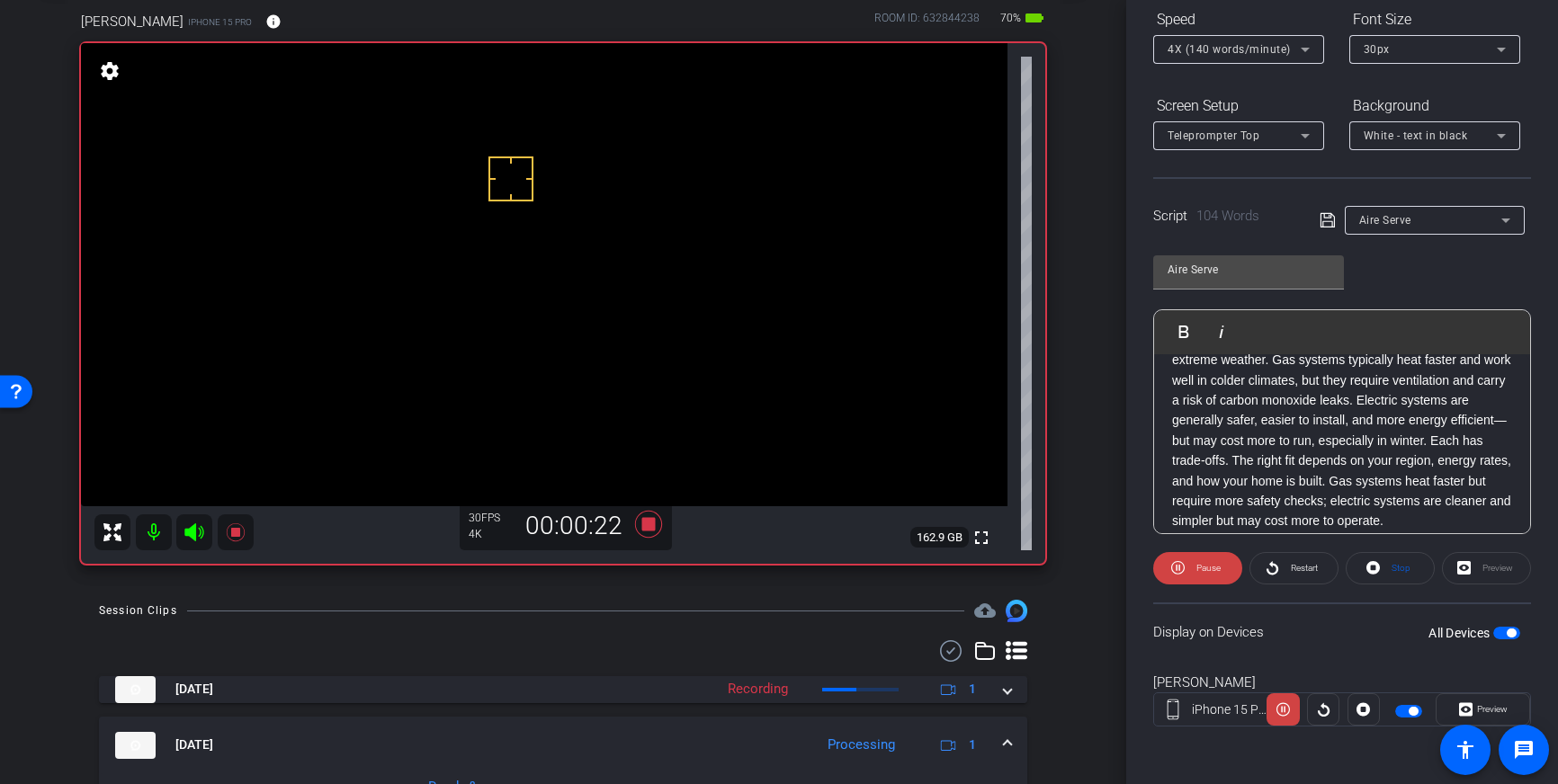
scroll to position [77, 0]
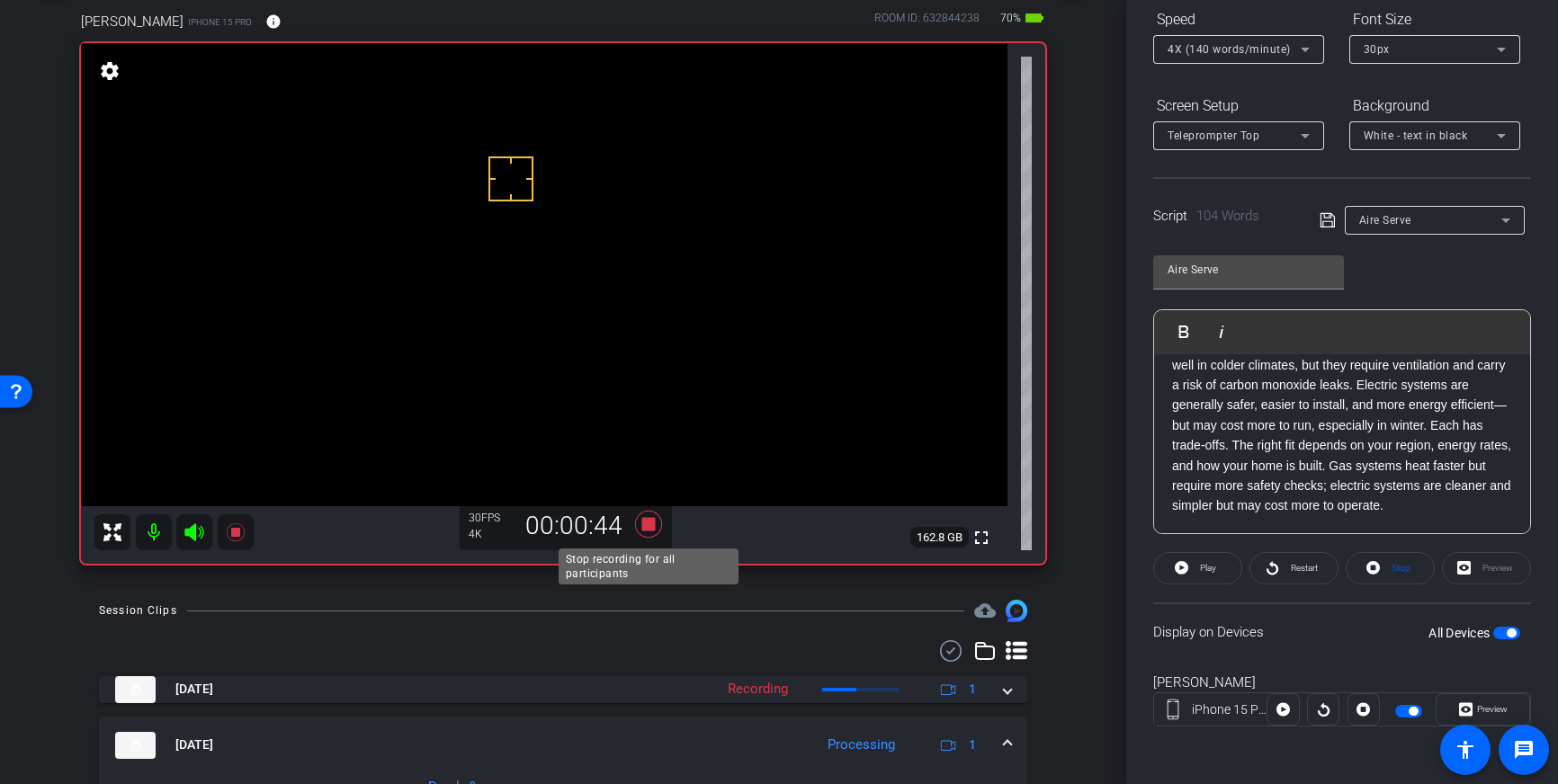
click at [643, 528] on icon at bounding box center [648, 524] width 27 height 27
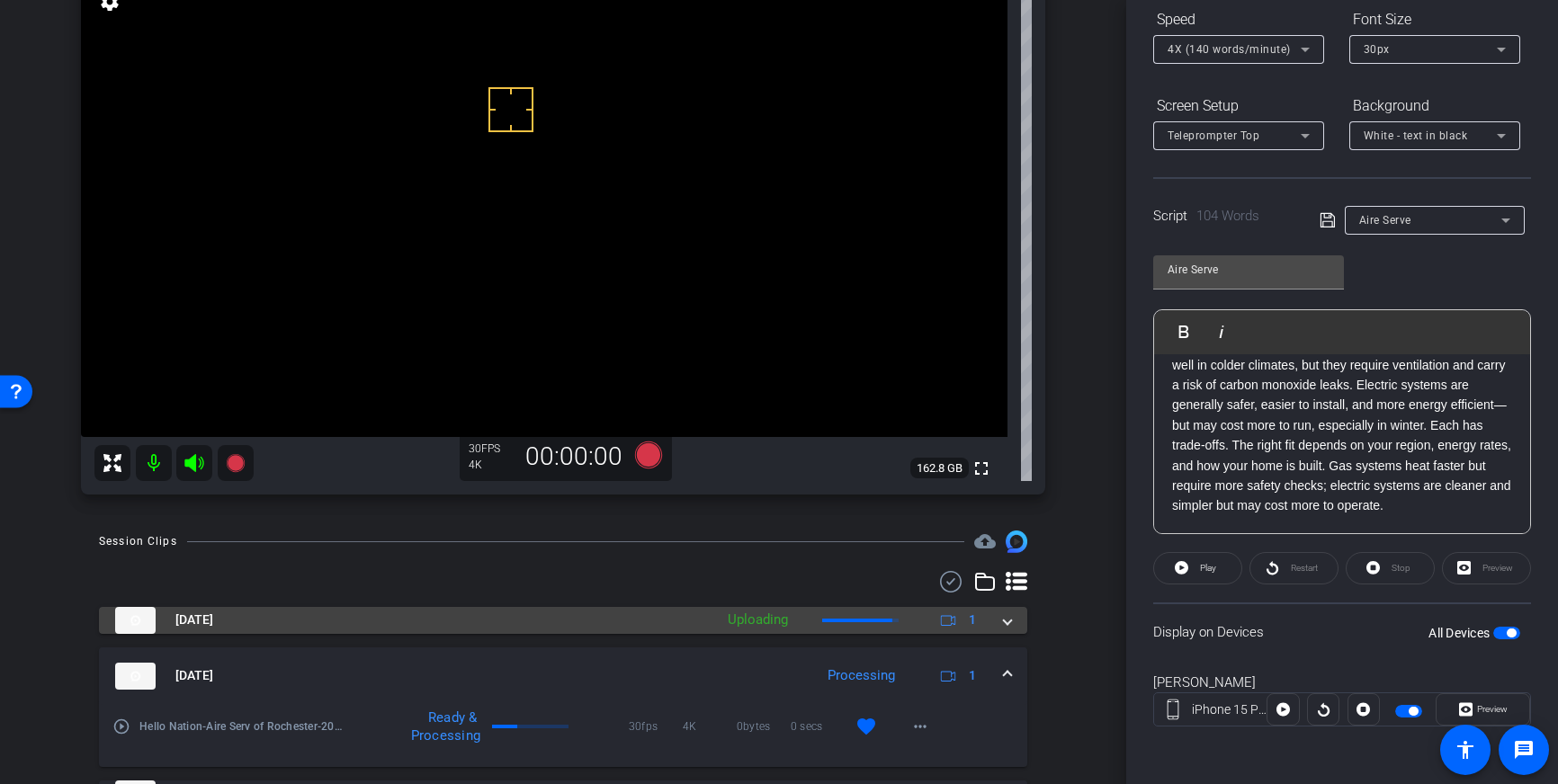
scroll to position [164, 0]
click at [1015, 630] on mat-expansion-panel-header "[DATE] Uploading 1" at bounding box center [562, 621] width 928 height 27
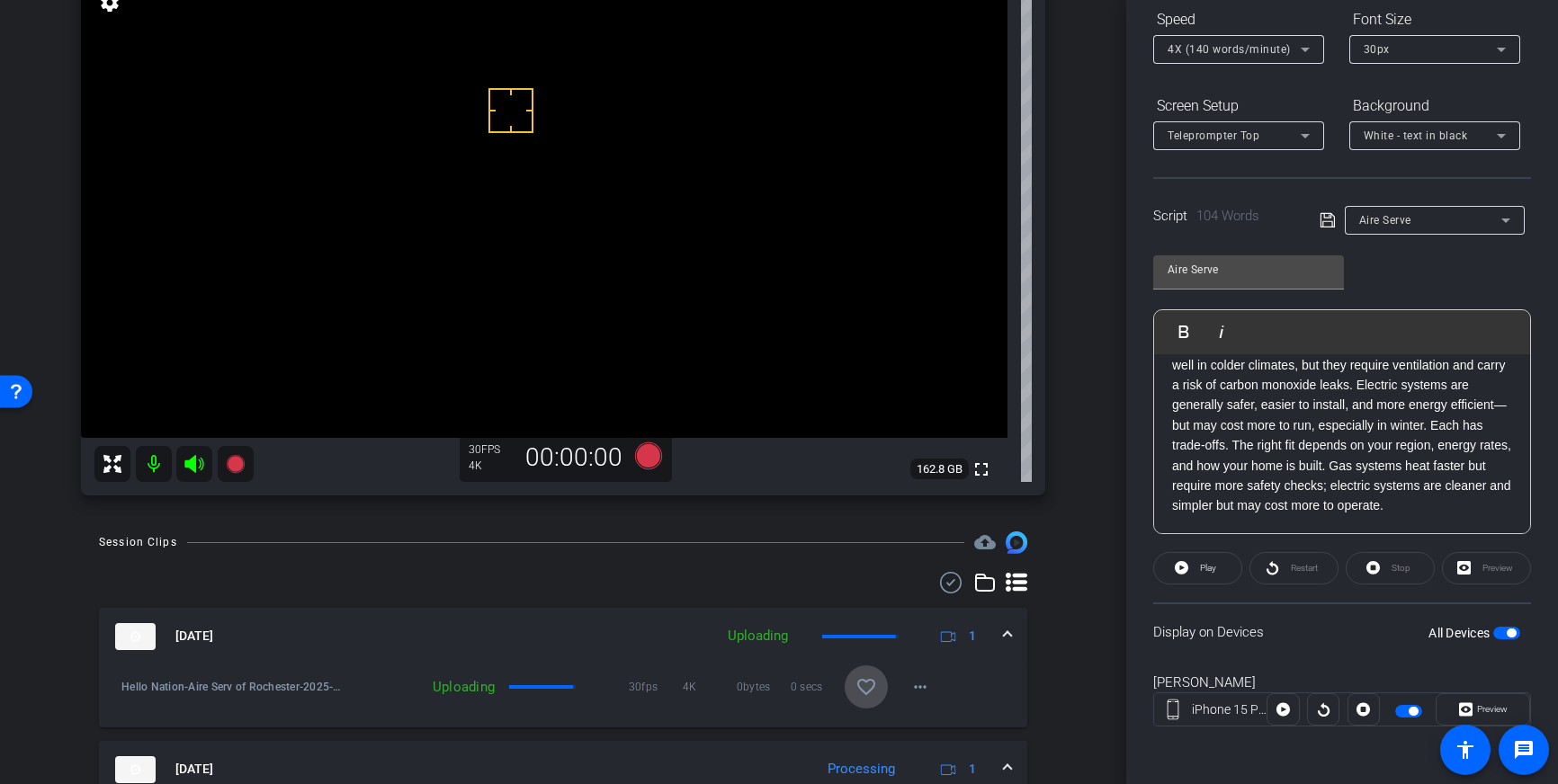
click at [869, 699] on span at bounding box center [865, 686] width 43 height 43
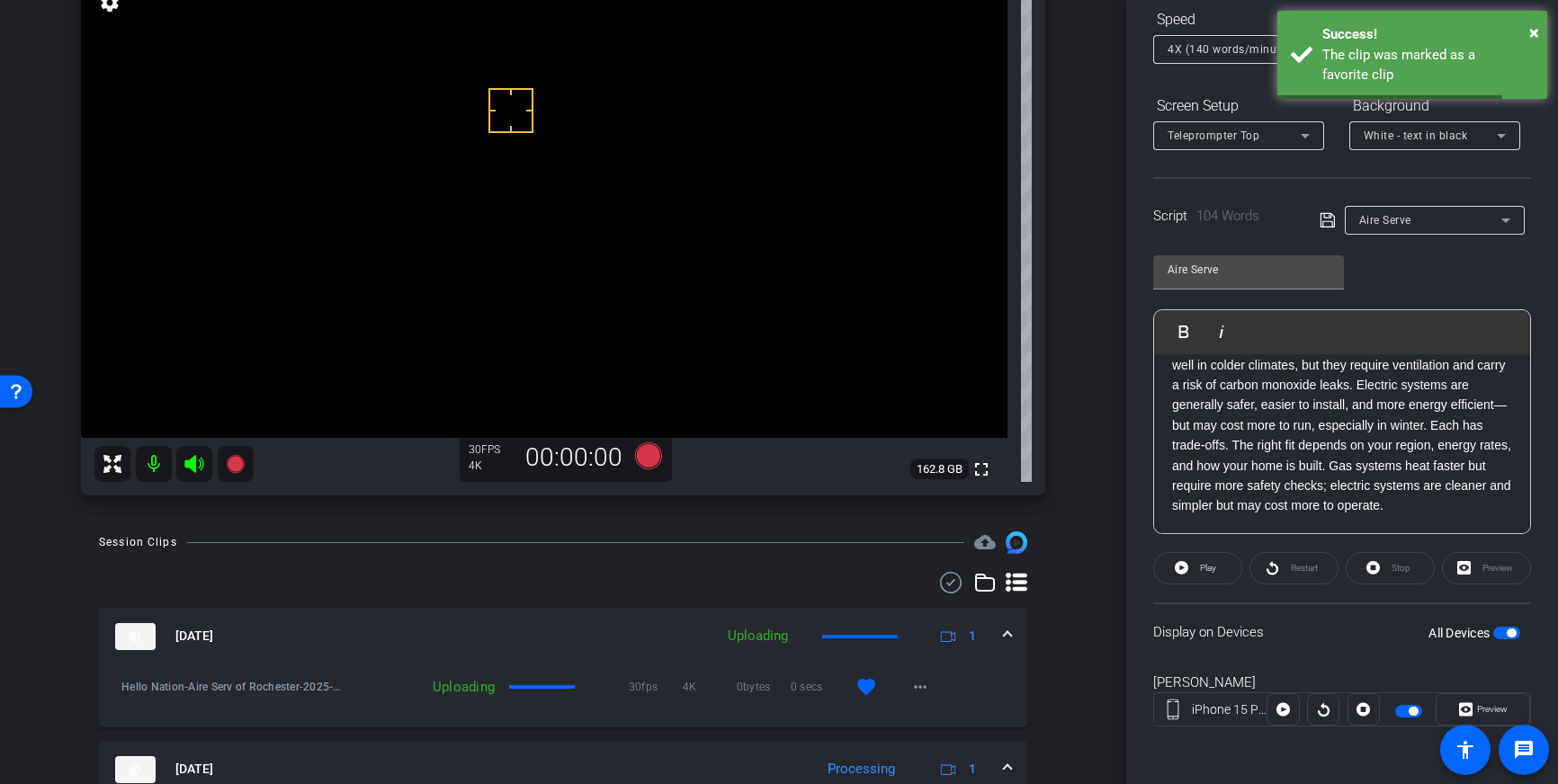
click at [1006, 634] on span at bounding box center [1008, 637] width 8 height 19
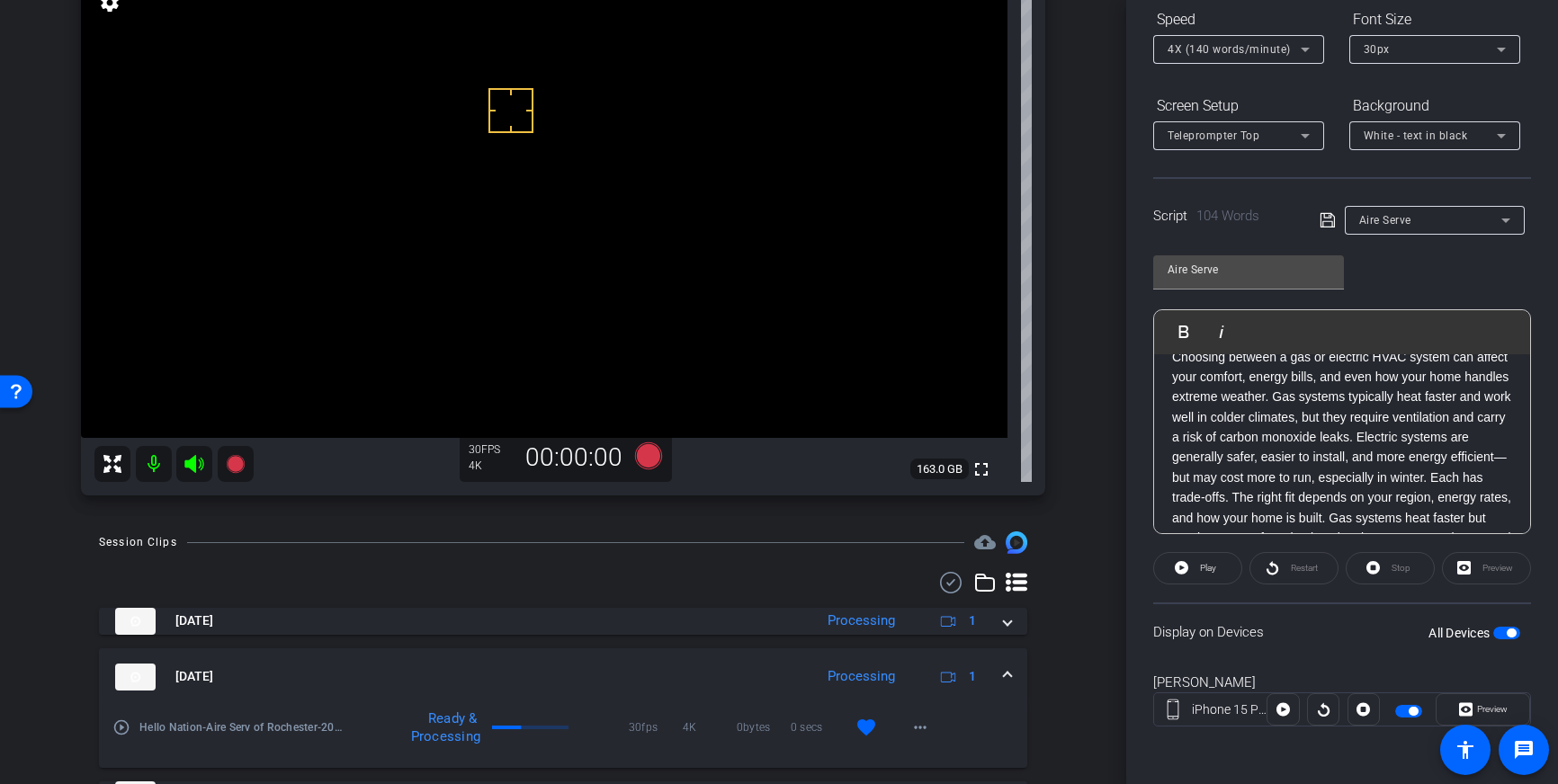
scroll to position [0, 0]
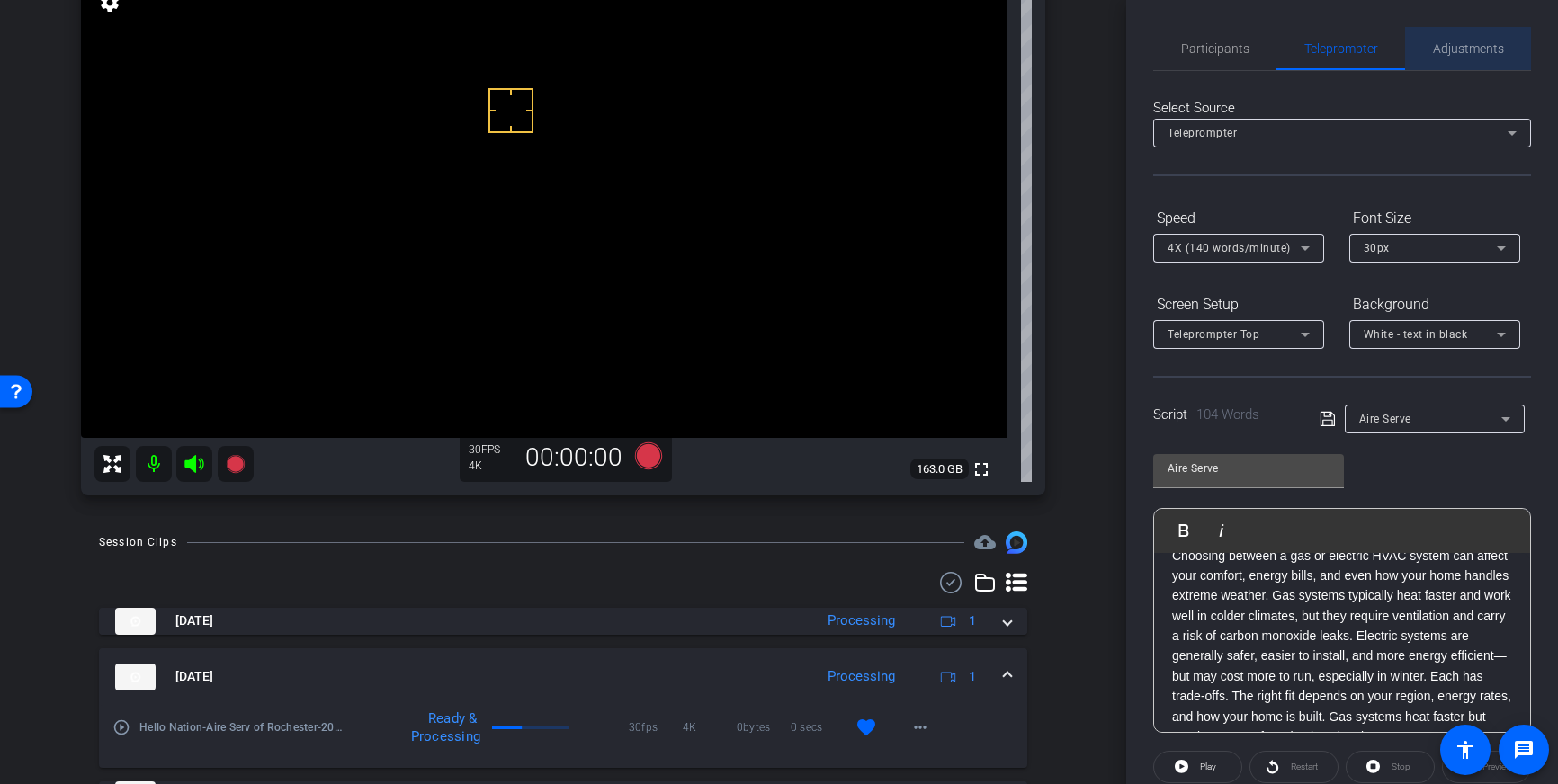
click at [1454, 51] on span "Adjustments" at bounding box center [1468, 48] width 71 height 12
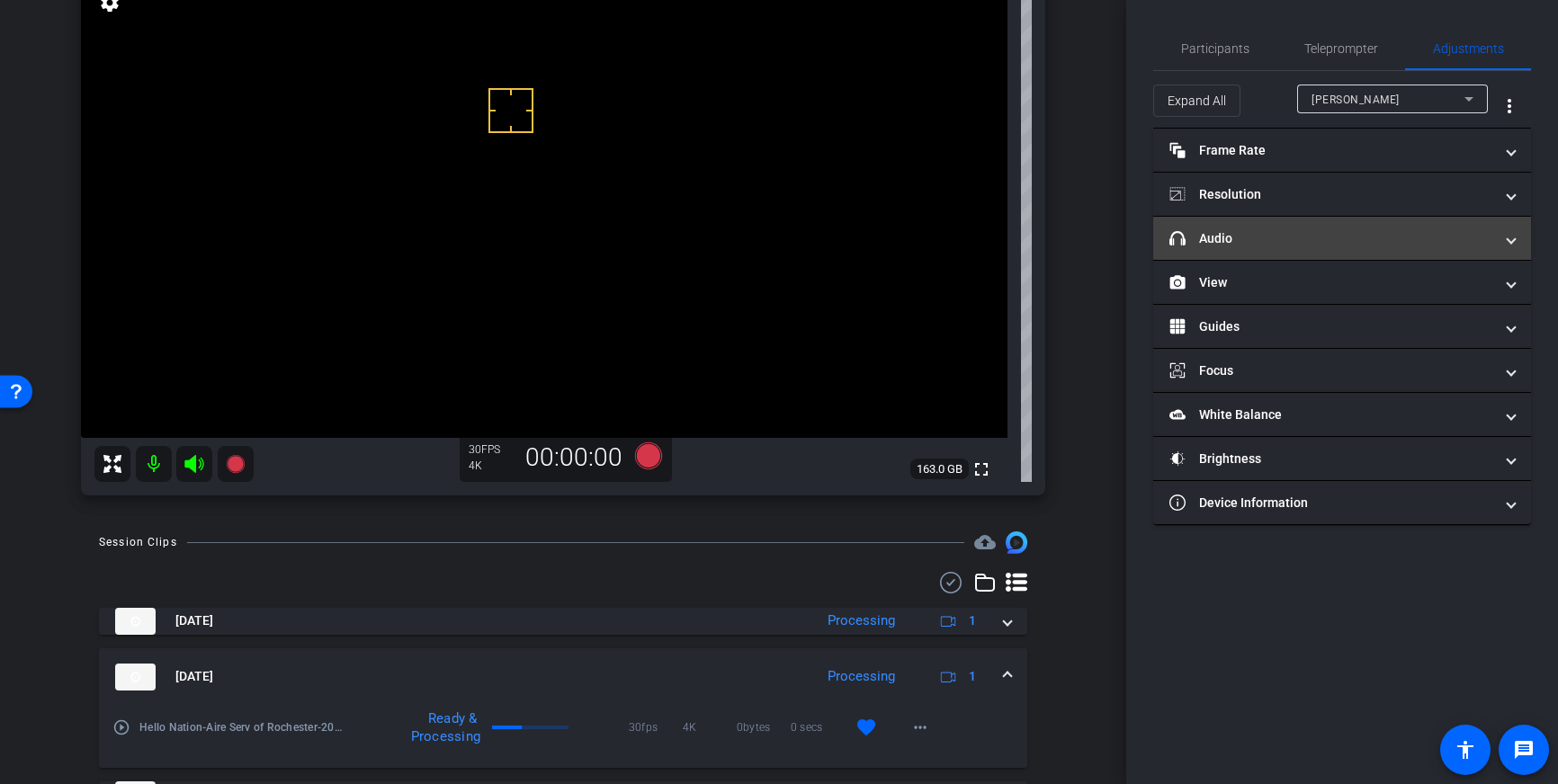
click at [1372, 237] on mat-panel-title "headphone icon Audio" at bounding box center [1331, 239] width 324 height 19
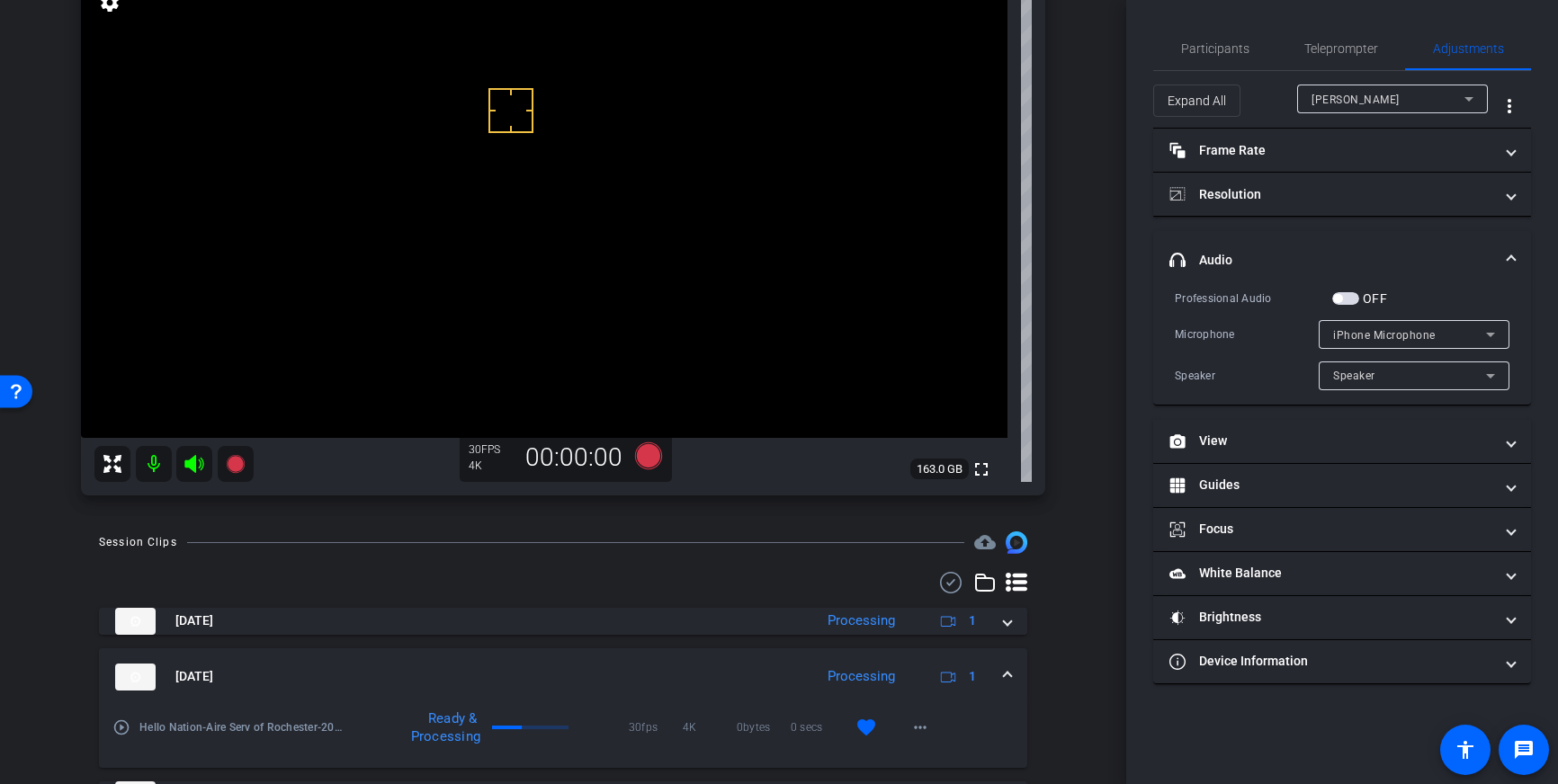
click at [1345, 300] on span "button" at bounding box center [1346, 298] width 27 height 12
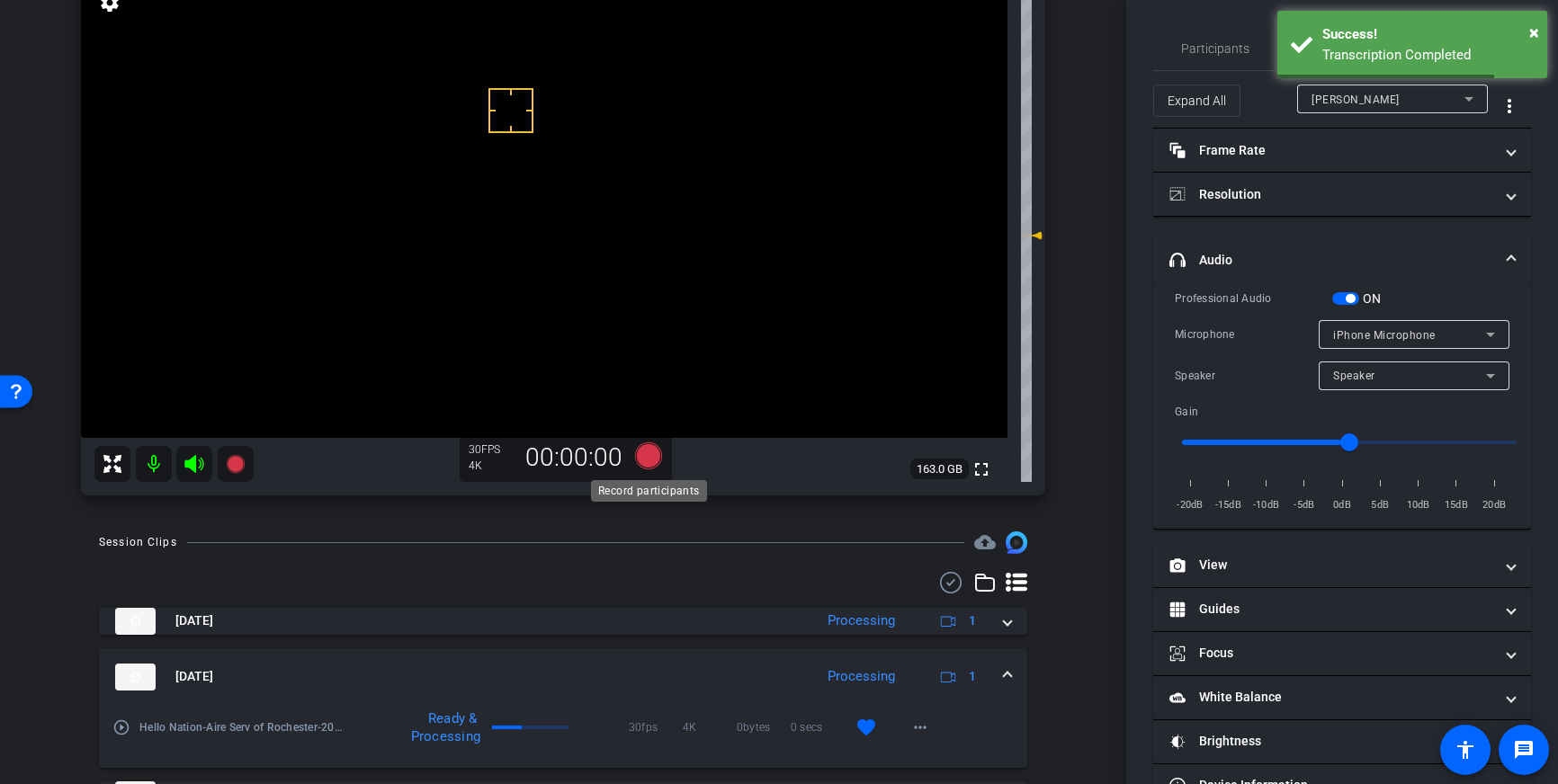
click at [640, 460] on icon at bounding box center [648, 456] width 27 height 27
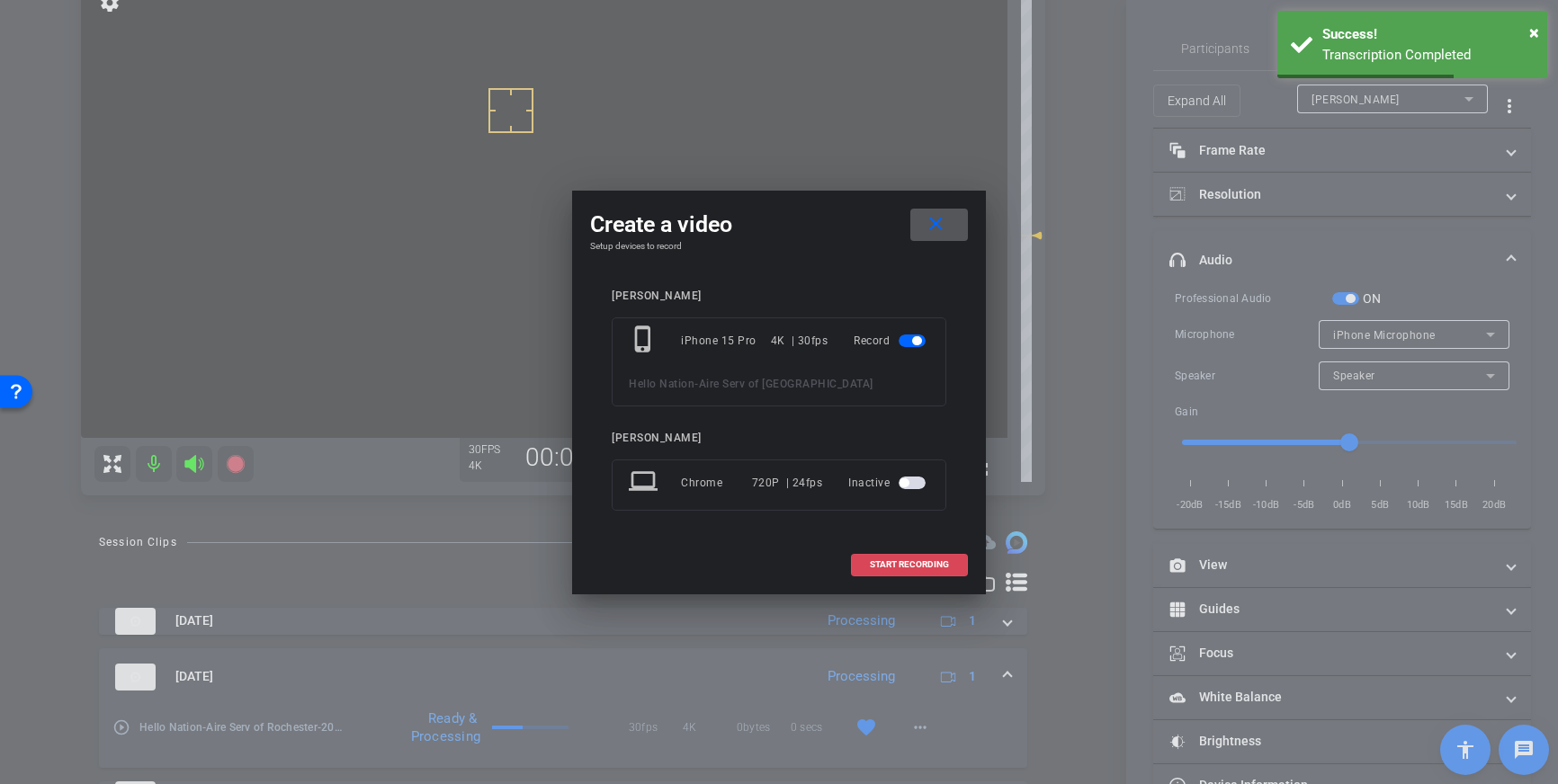
click at [904, 551] on span at bounding box center [909, 564] width 115 height 43
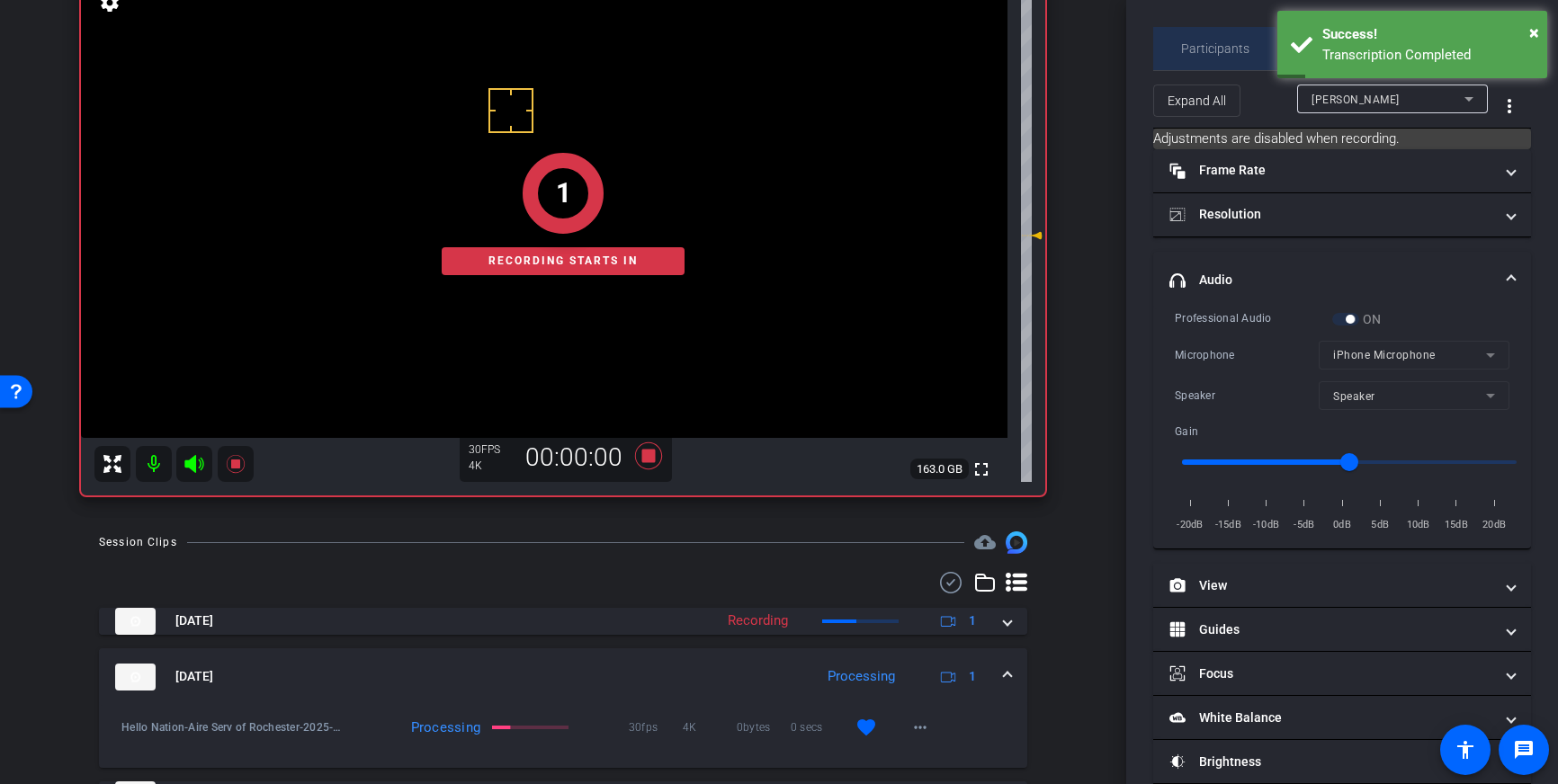
click at [1211, 55] on span "Participants" at bounding box center [1215, 48] width 69 height 12
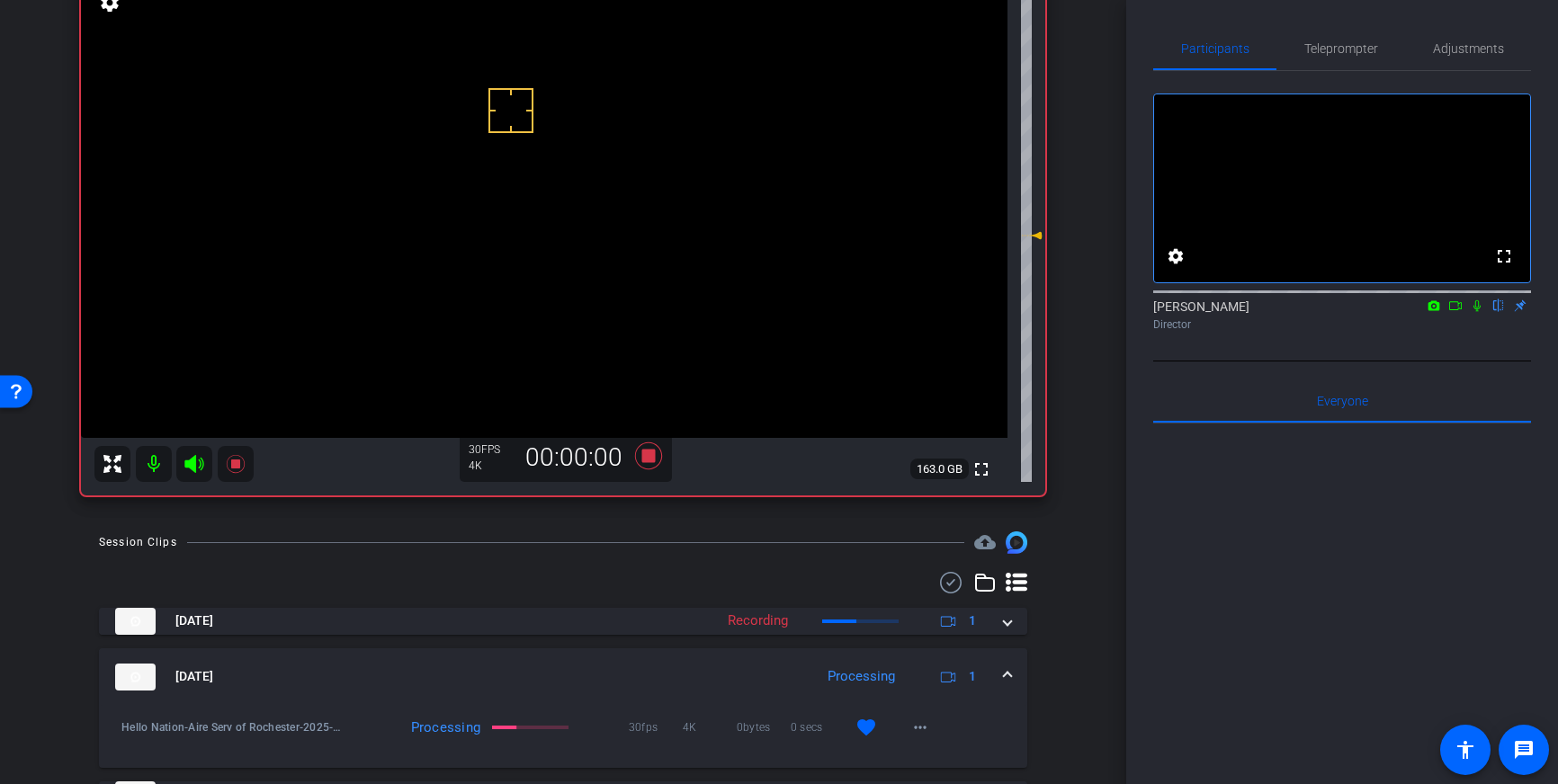
click at [1482, 312] on icon at bounding box center [1476, 305] width 14 height 12
click at [1475, 312] on icon at bounding box center [1477, 306] width 10 height 11
click at [646, 460] on icon at bounding box center [648, 456] width 27 height 27
click at [1449, 53] on span "Adjustments" at bounding box center [1468, 48] width 71 height 12
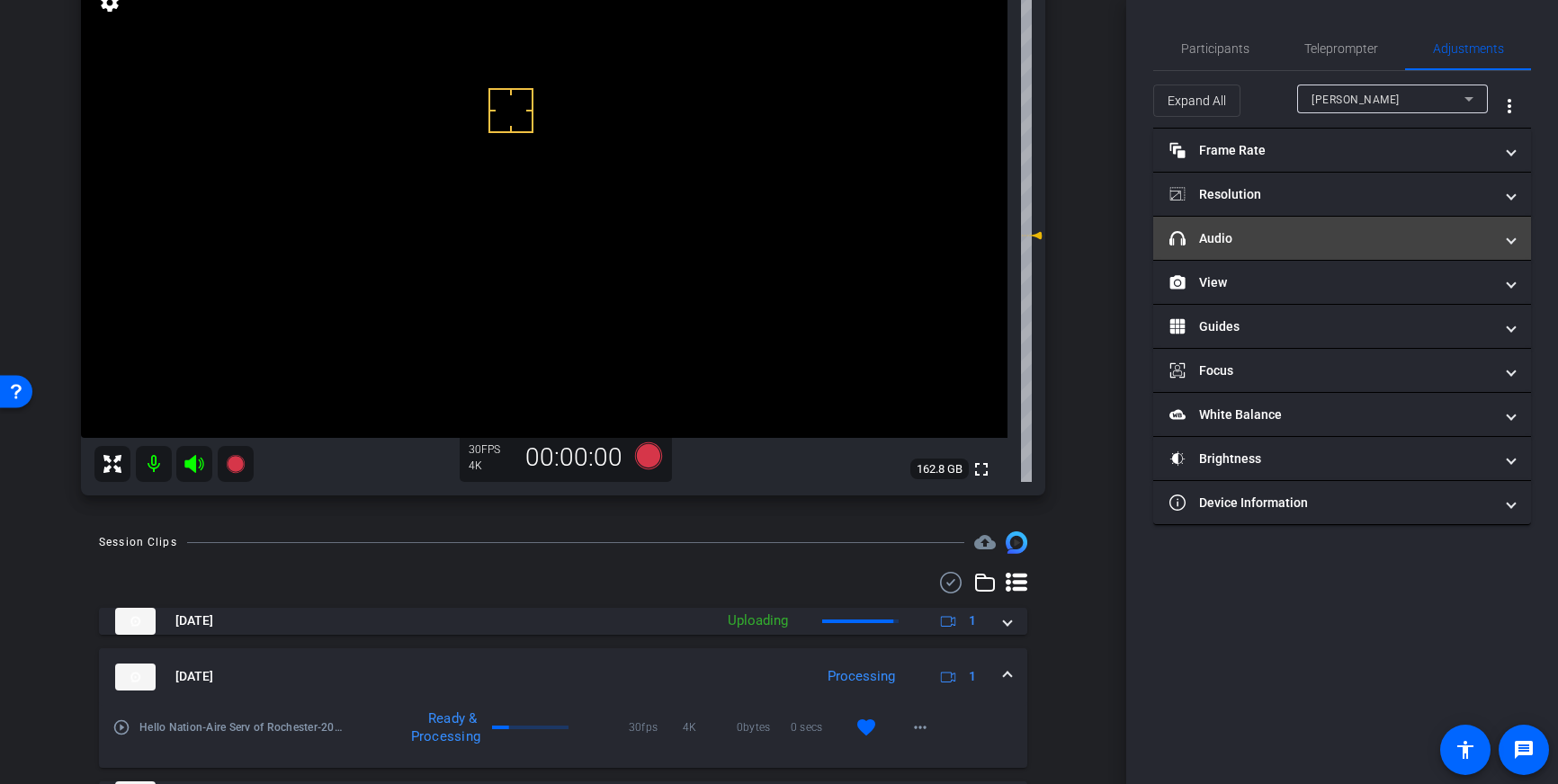
click at [1287, 244] on mat-panel-title "headphone icon Audio" at bounding box center [1331, 239] width 324 height 19
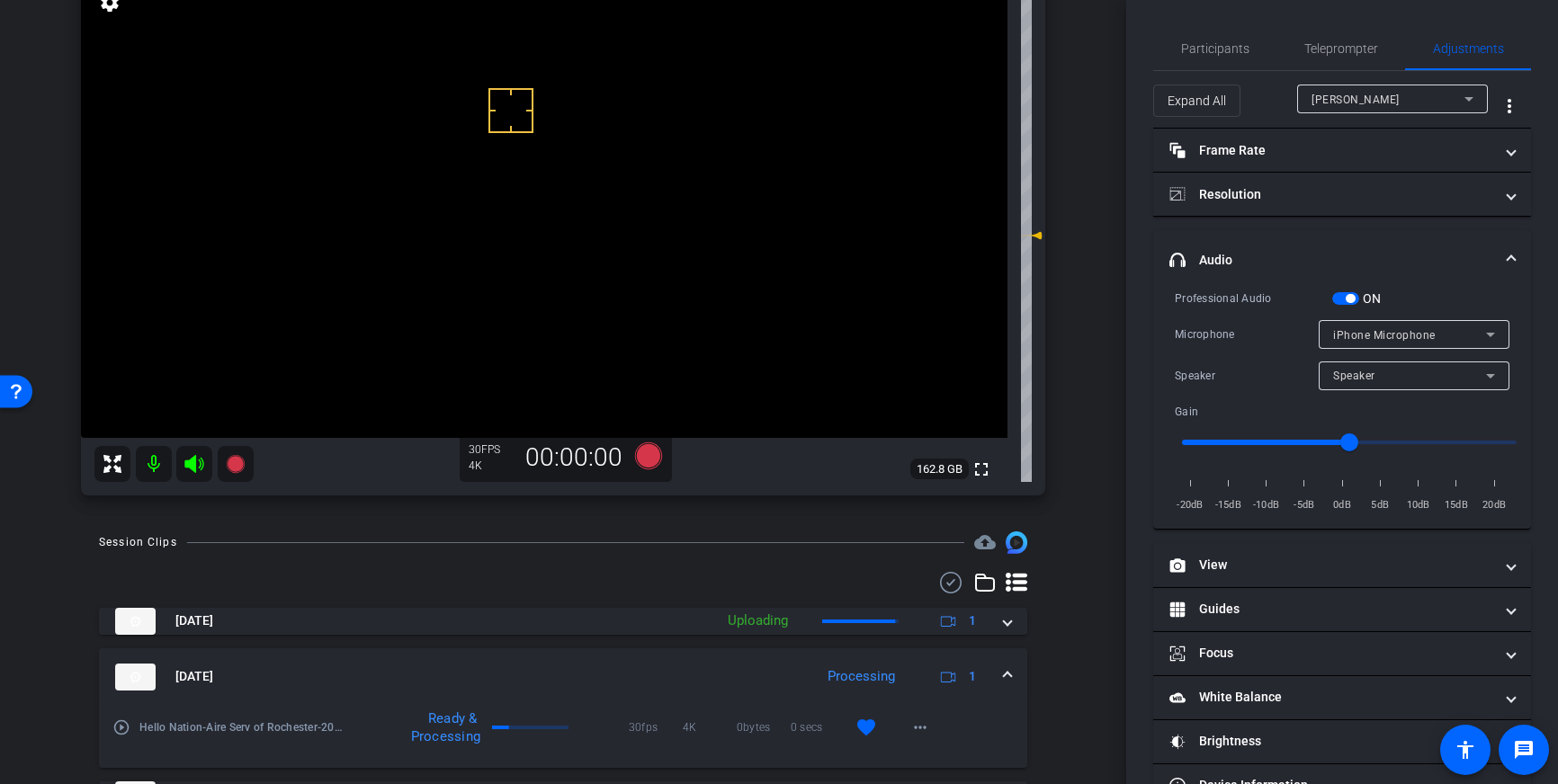
click at [1351, 304] on div "ON" at bounding box center [1357, 298] width 49 height 18
click at [1343, 296] on span "button" at bounding box center [1346, 298] width 27 height 12
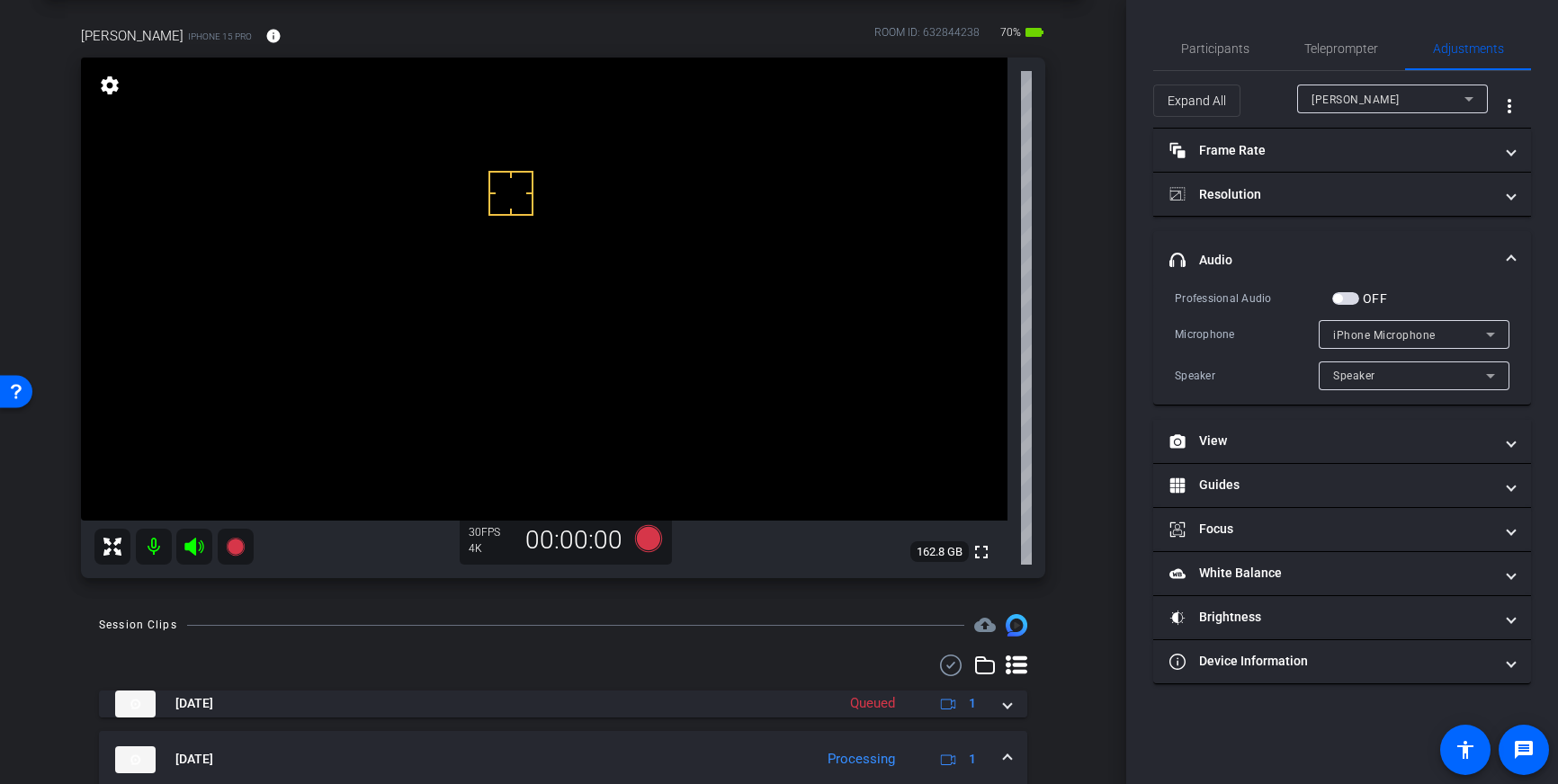
scroll to position [74, 0]
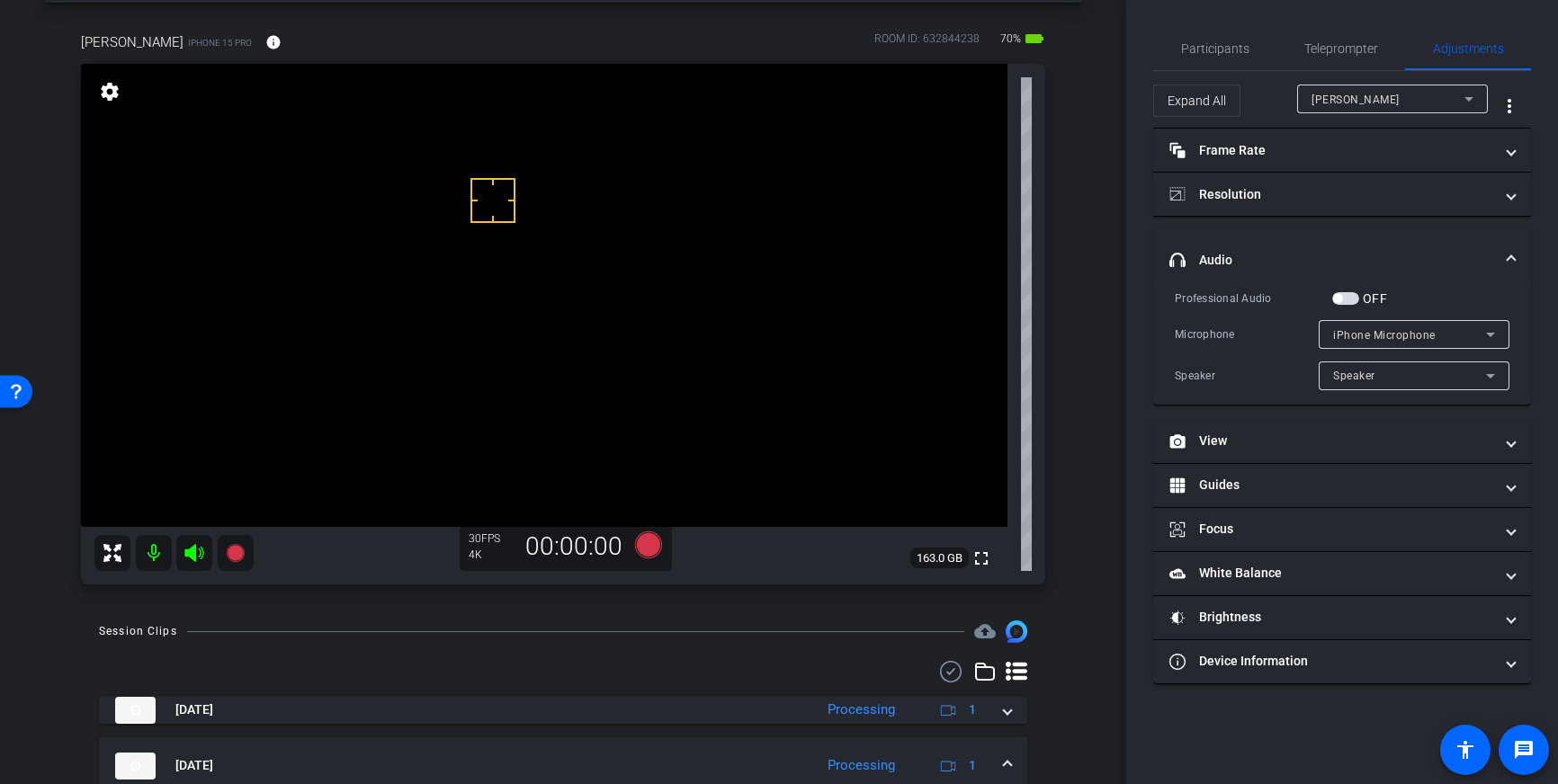
drag, startPoint x: 493, startPoint y: 201, endPoint x: 519, endPoint y: 199, distance: 26.1
click at [1351, 301] on span "button" at bounding box center [1346, 298] width 27 height 12
drag, startPoint x: 620, startPoint y: 535, endPoint x: 628, endPoint y: 539, distance: 8.9
click at [620, 535] on div "00:00:00" at bounding box center [574, 547] width 121 height 30
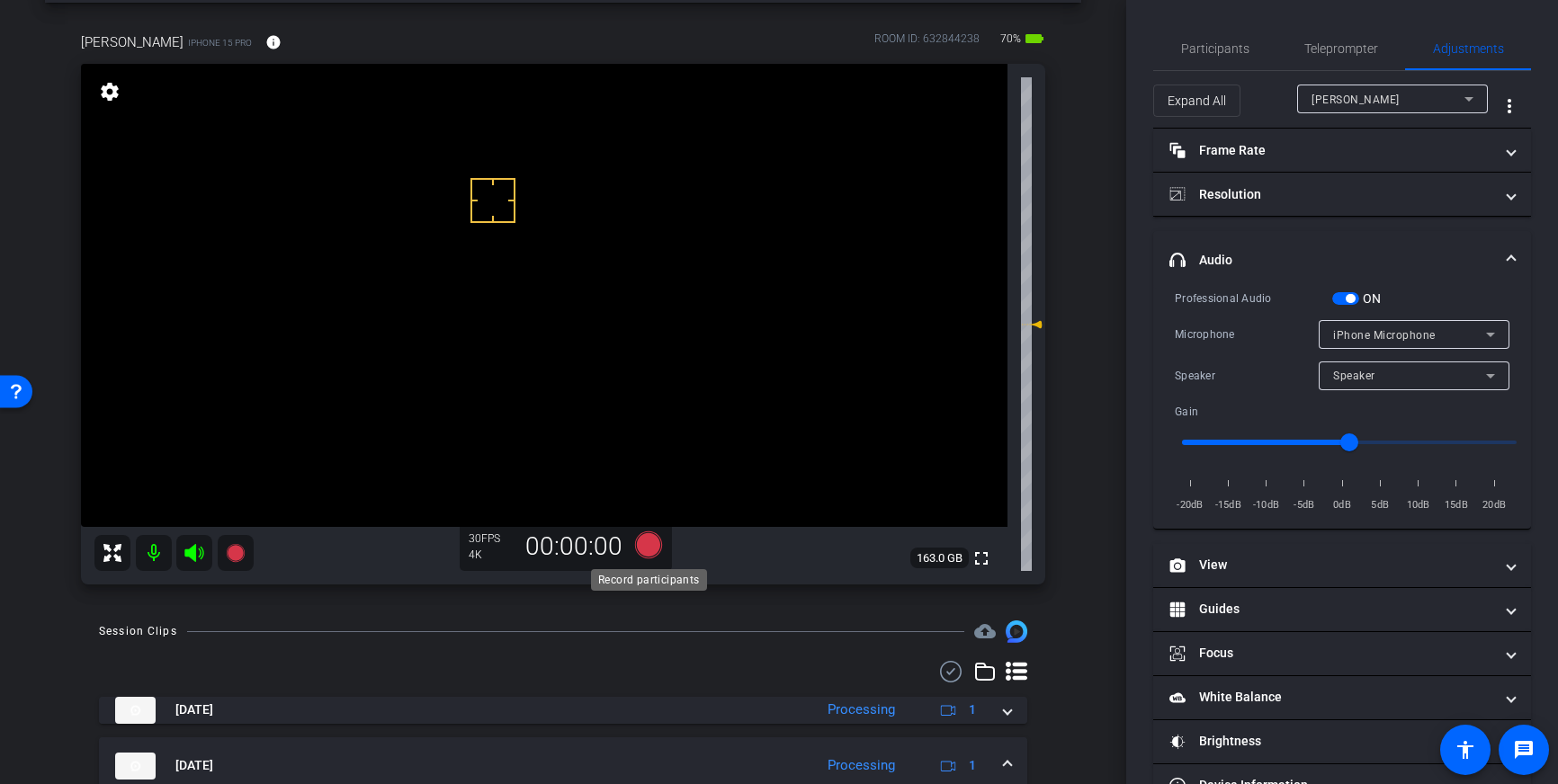
drag, startPoint x: 632, startPoint y: 543, endPoint x: 646, endPoint y: 544, distance: 14.0
click at [646, 544] on icon at bounding box center [648, 545] width 43 height 32
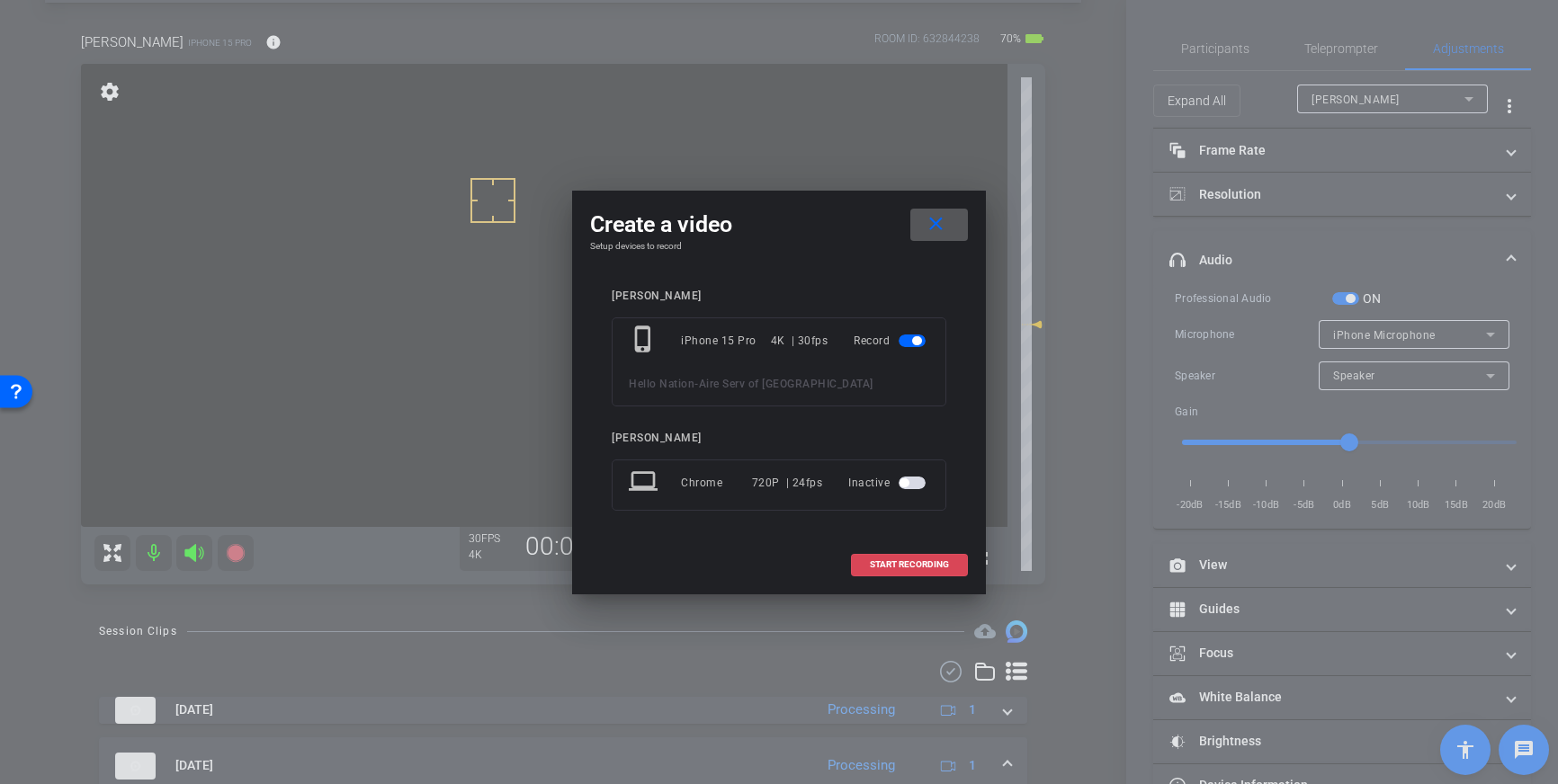
click at [936, 562] on span "START RECORDING" at bounding box center [909, 564] width 79 height 9
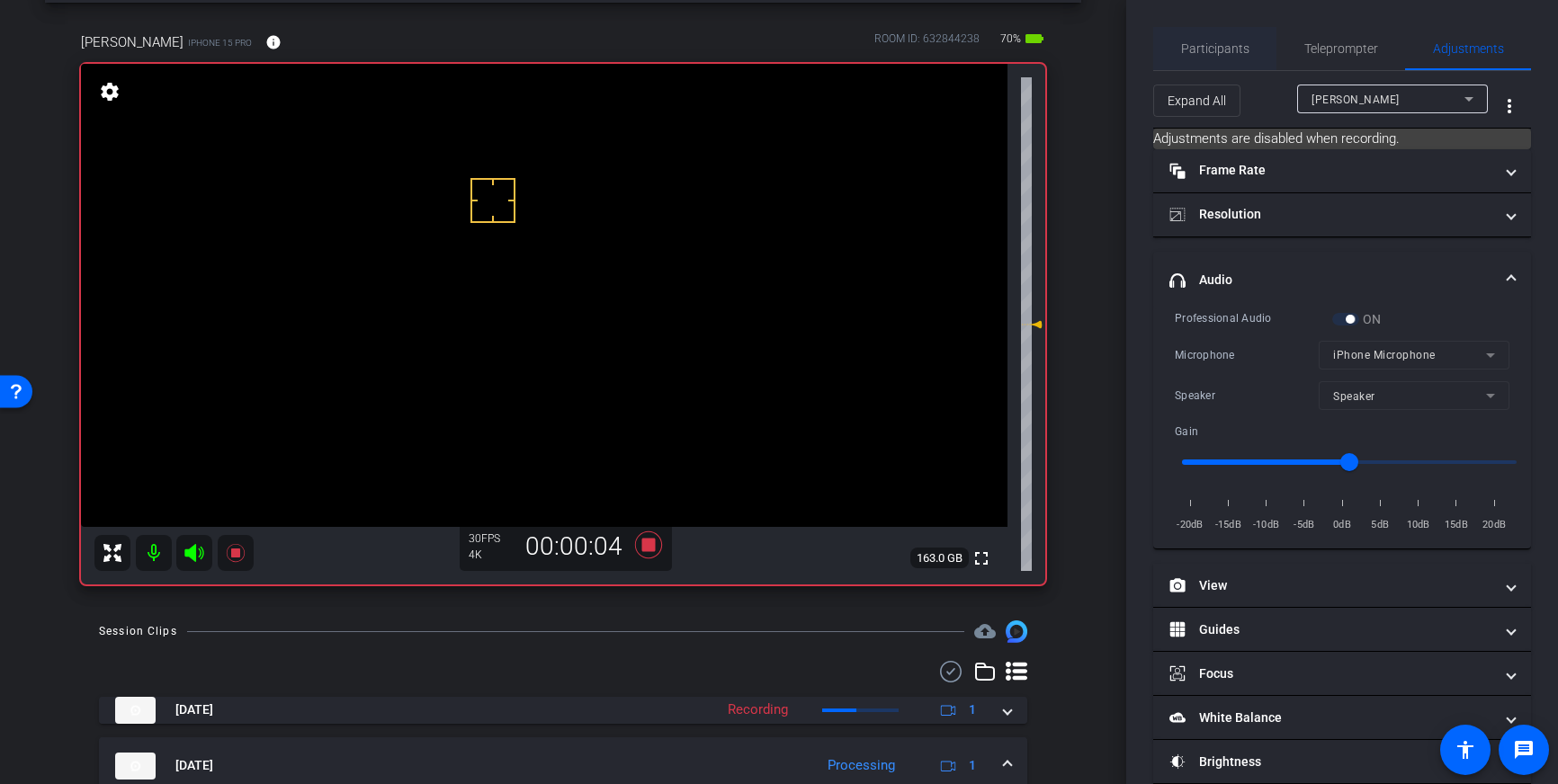
click at [1243, 61] on span "Participants" at bounding box center [1215, 48] width 69 height 43
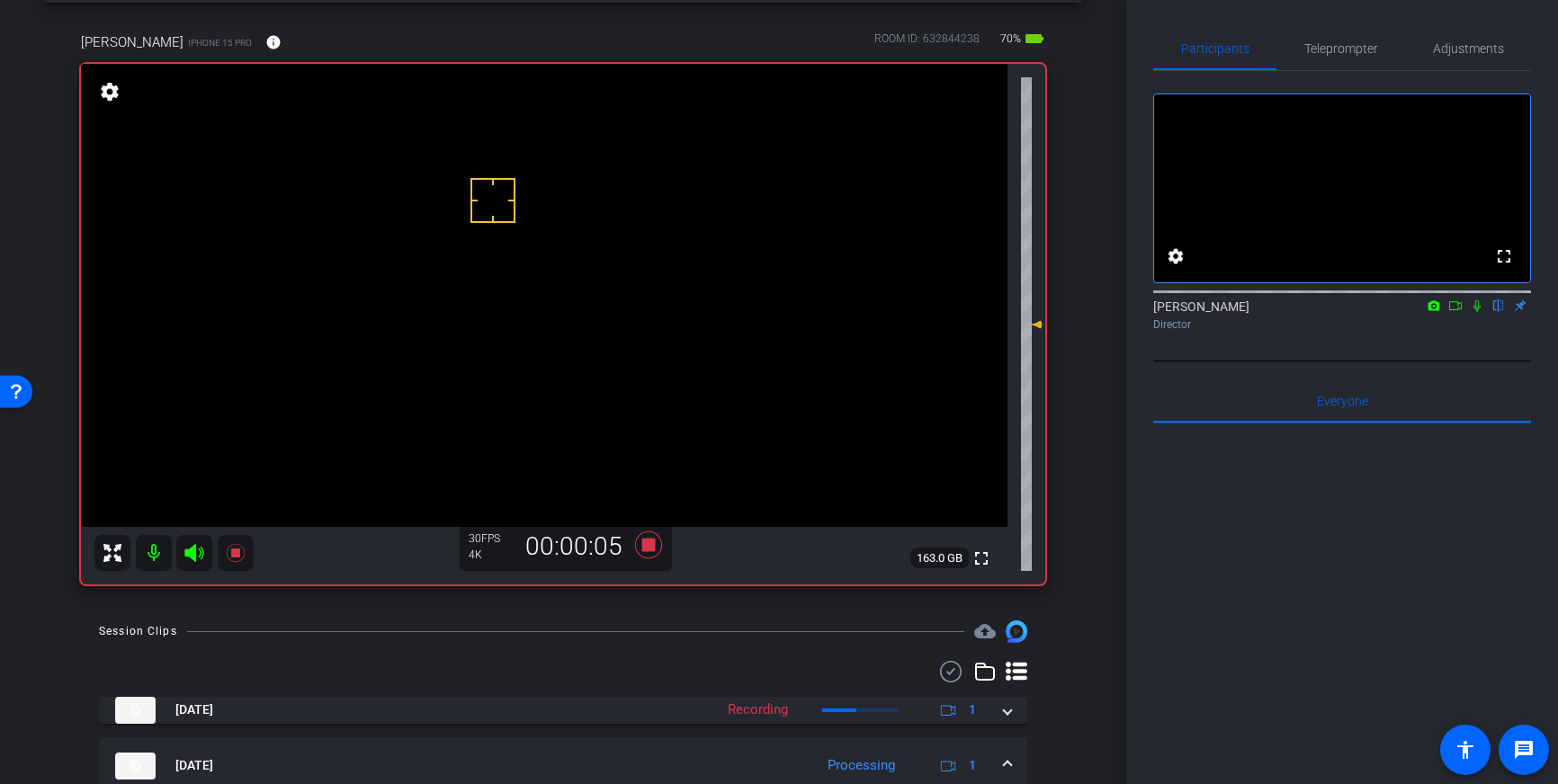
click at [1476, 312] on icon at bounding box center [1477, 306] width 8 height 11
click at [1478, 312] on icon at bounding box center [1476, 305] width 14 height 12
click at [646, 547] on icon at bounding box center [648, 545] width 27 height 27
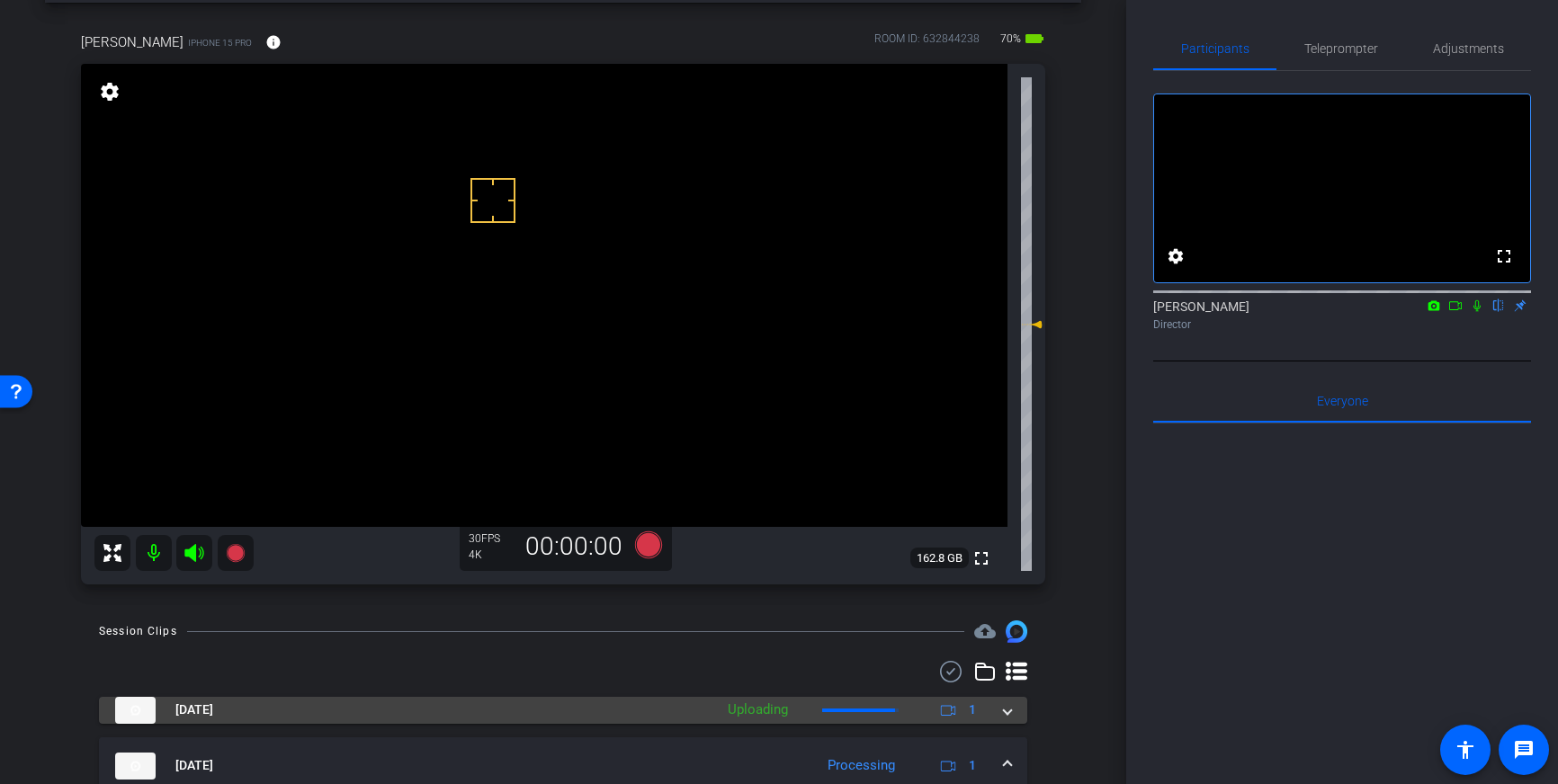
click at [1005, 715] on span at bounding box center [1008, 710] width 8 height 19
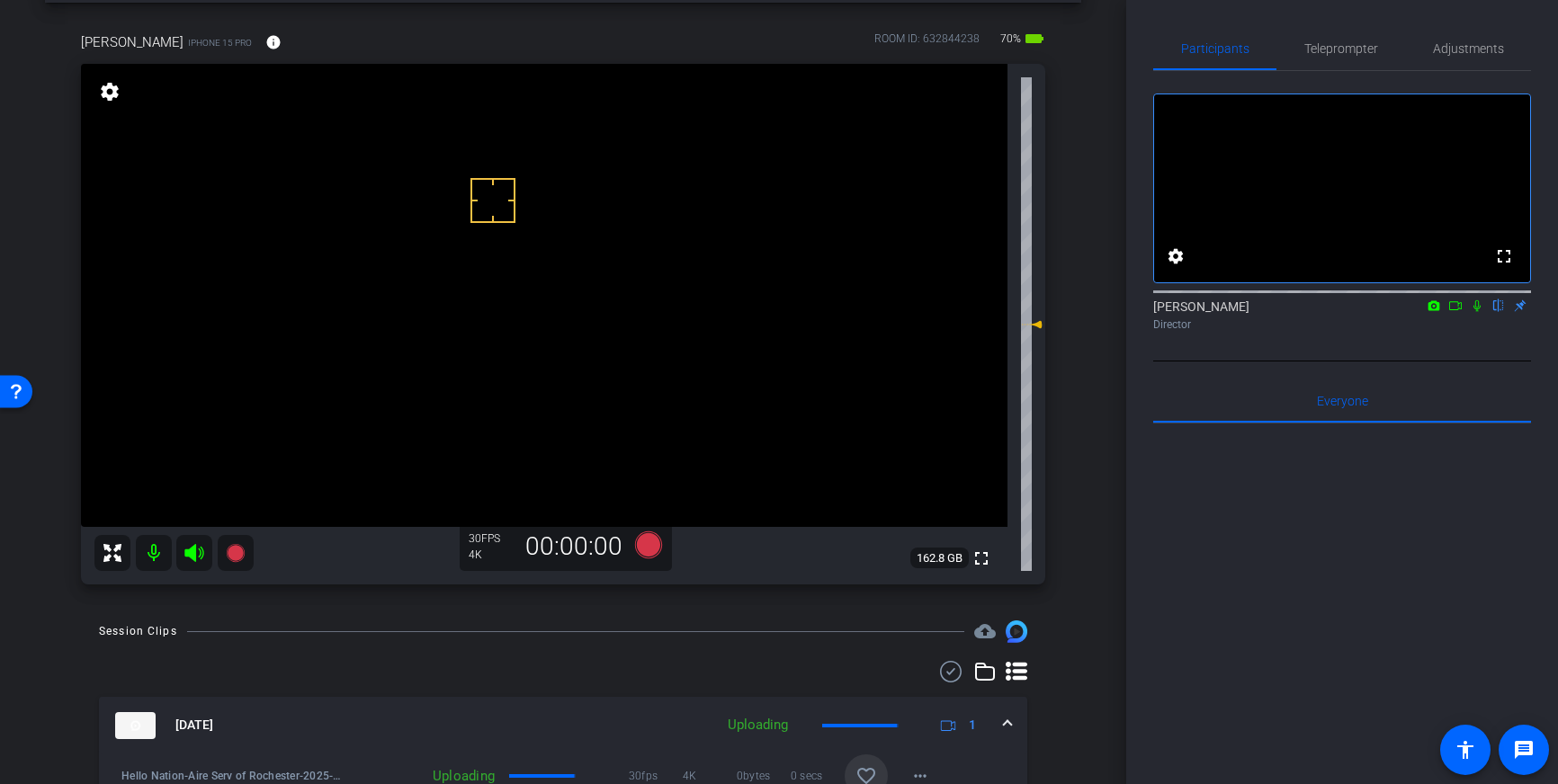
click at [867, 761] on span at bounding box center [865, 775] width 43 height 43
click at [1443, 57] on span "Adjustments" at bounding box center [1468, 48] width 71 height 43
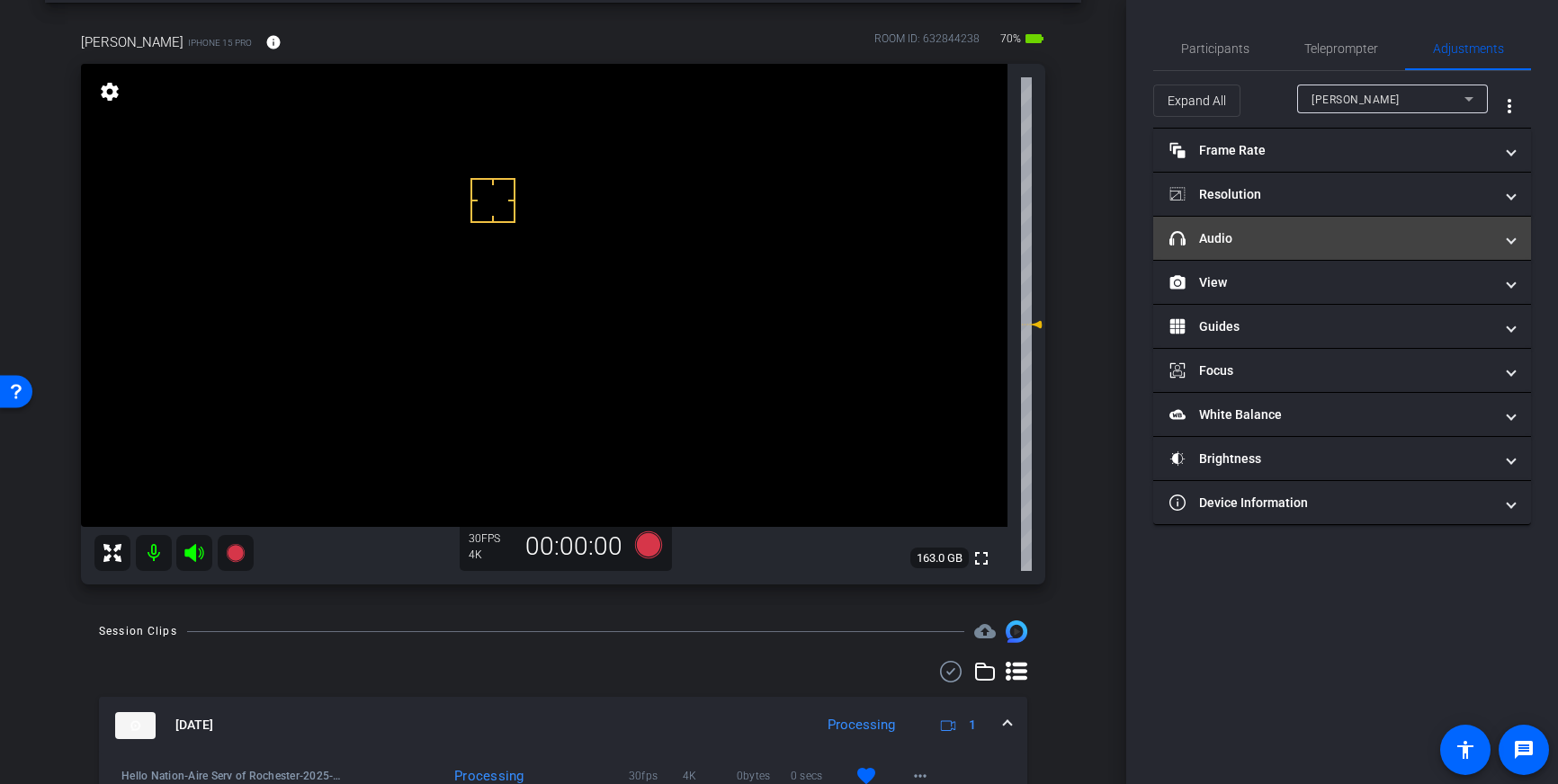
click at [1366, 230] on mat-panel-title "headphone icon Audio" at bounding box center [1331, 239] width 324 height 19
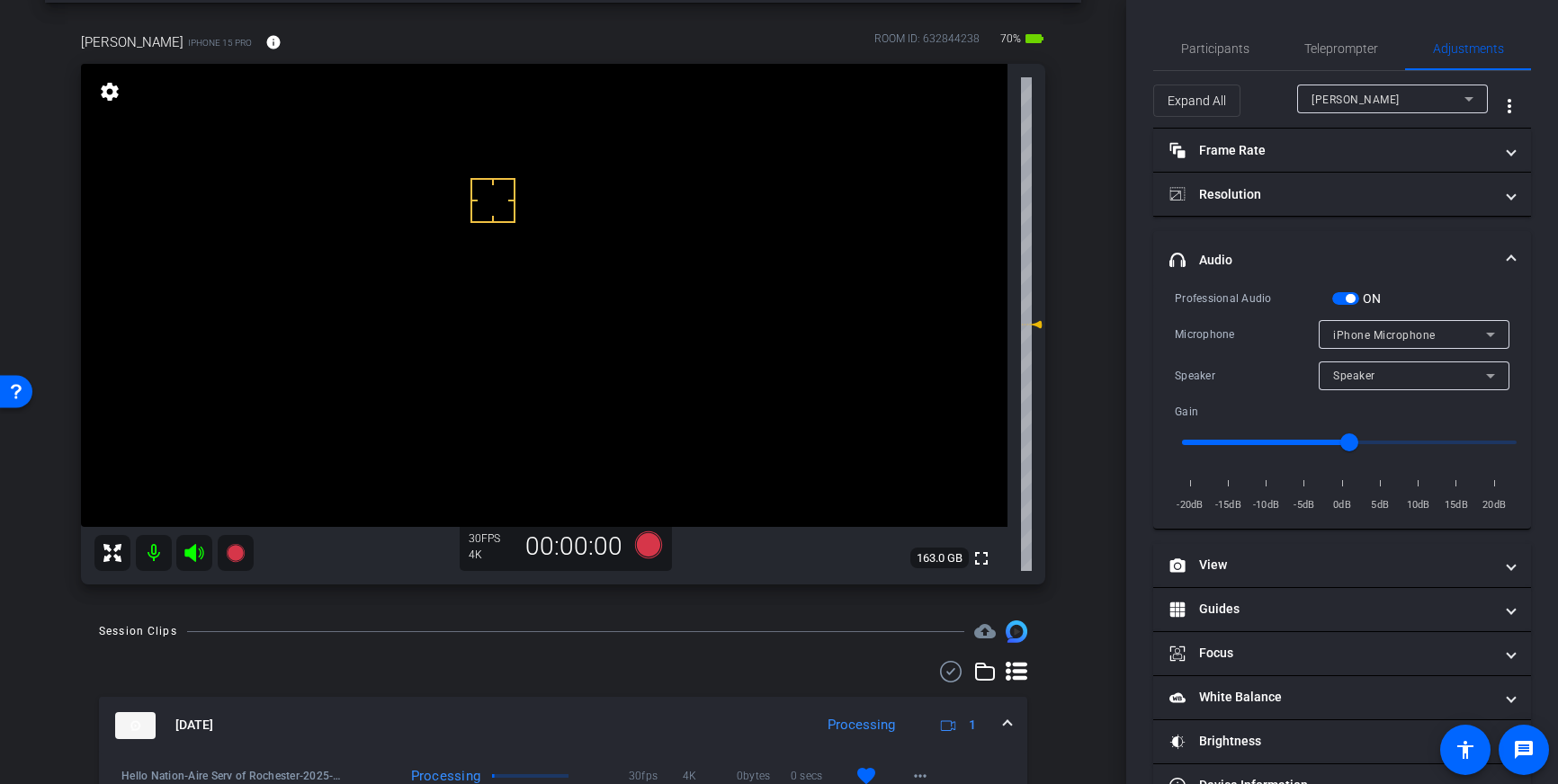
drag, startPoint x: 1349, startPoint y: 298, endPoint x: 1346, endPoint y: 307, distance: 9.5
click at [1349, 298] on span "button" at bounding box center [1350, 298] width 9 height 9
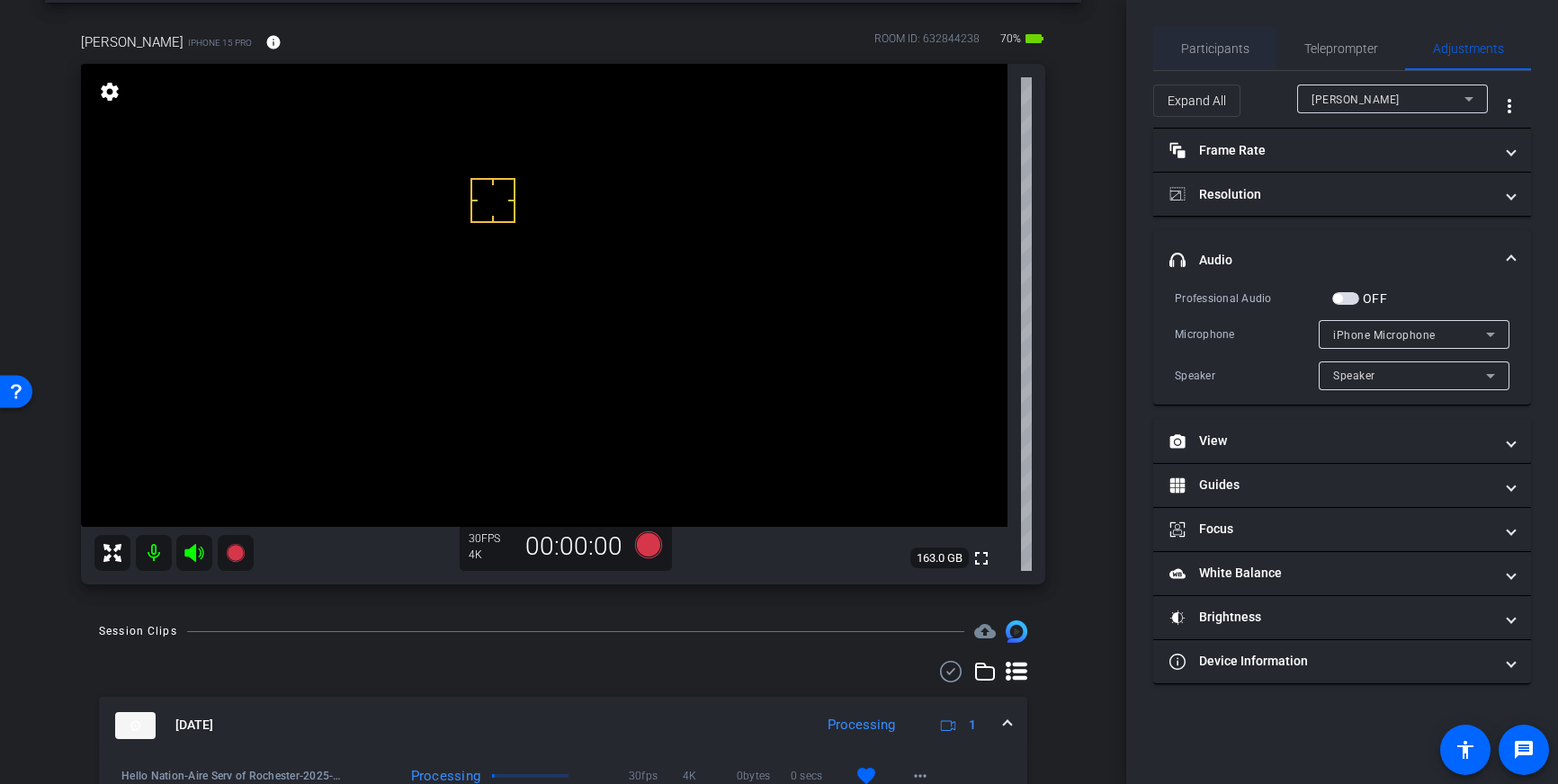
click at [1209, 34] on span "Participants" at bounding box center [1215, 48] width 69 height 43
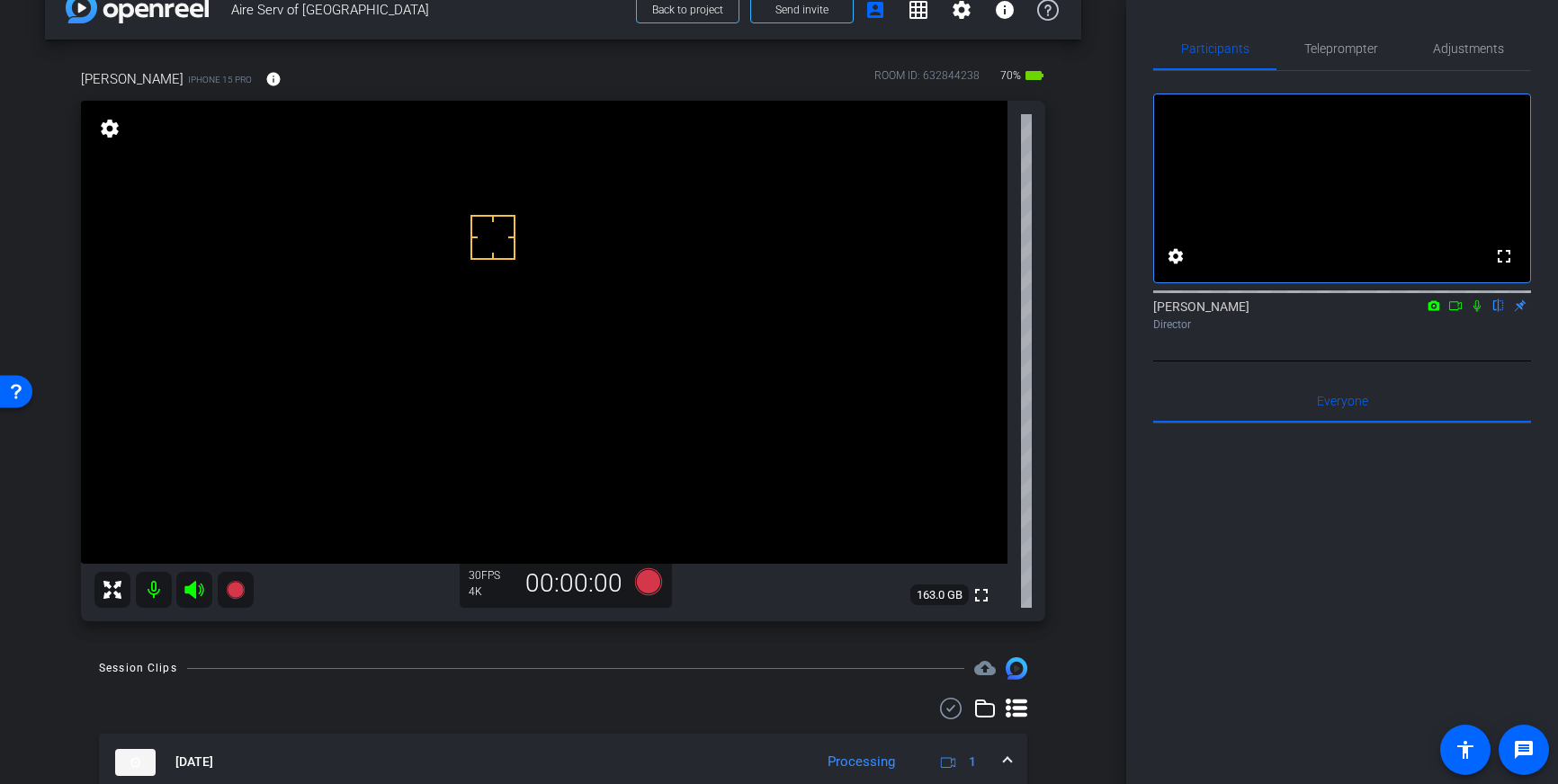
scroll to position [0, 0]
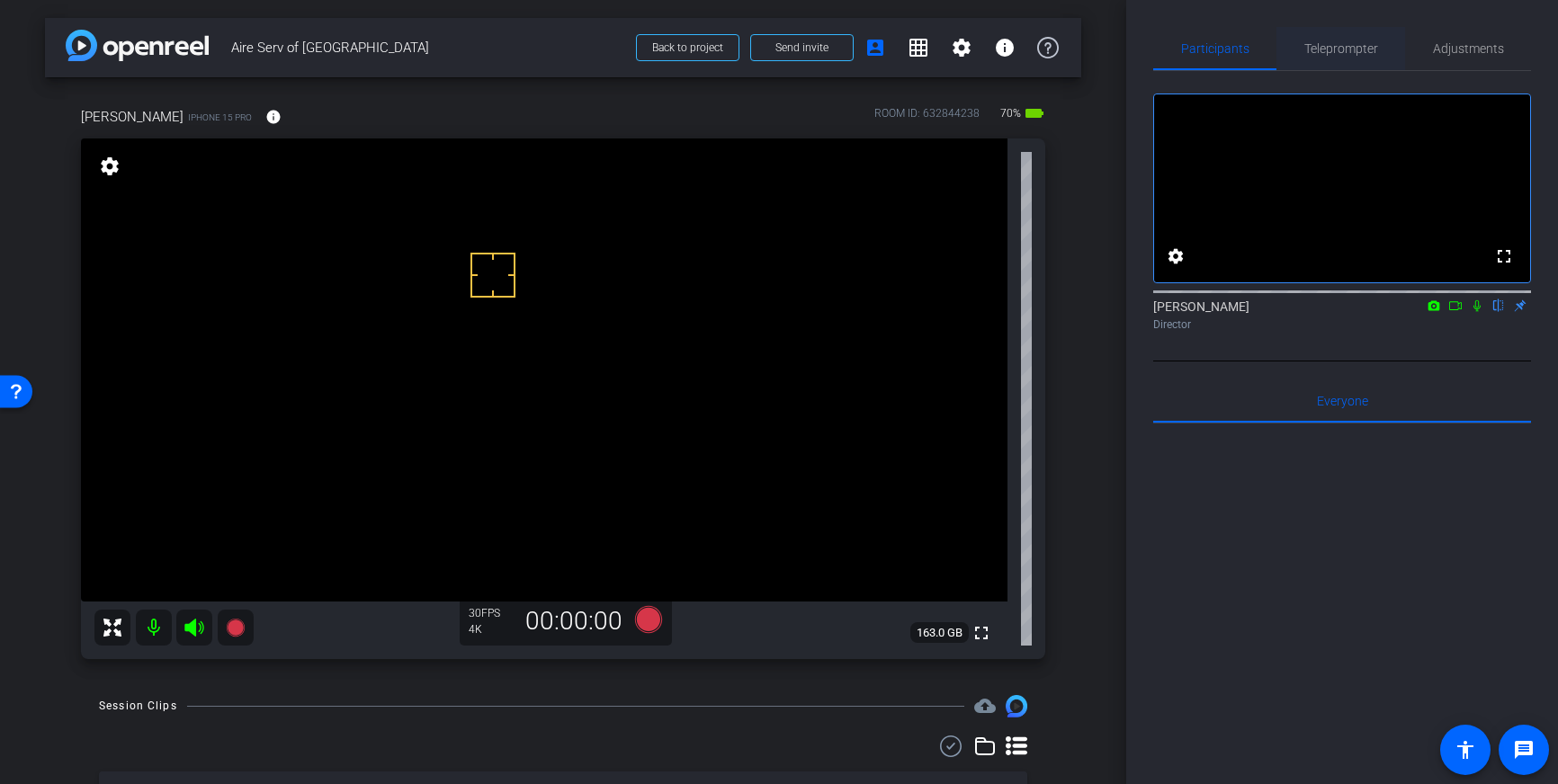
click at [1337, 53] on span "Teleprompter" at bounding box center [1340, 48] width 73 height 12
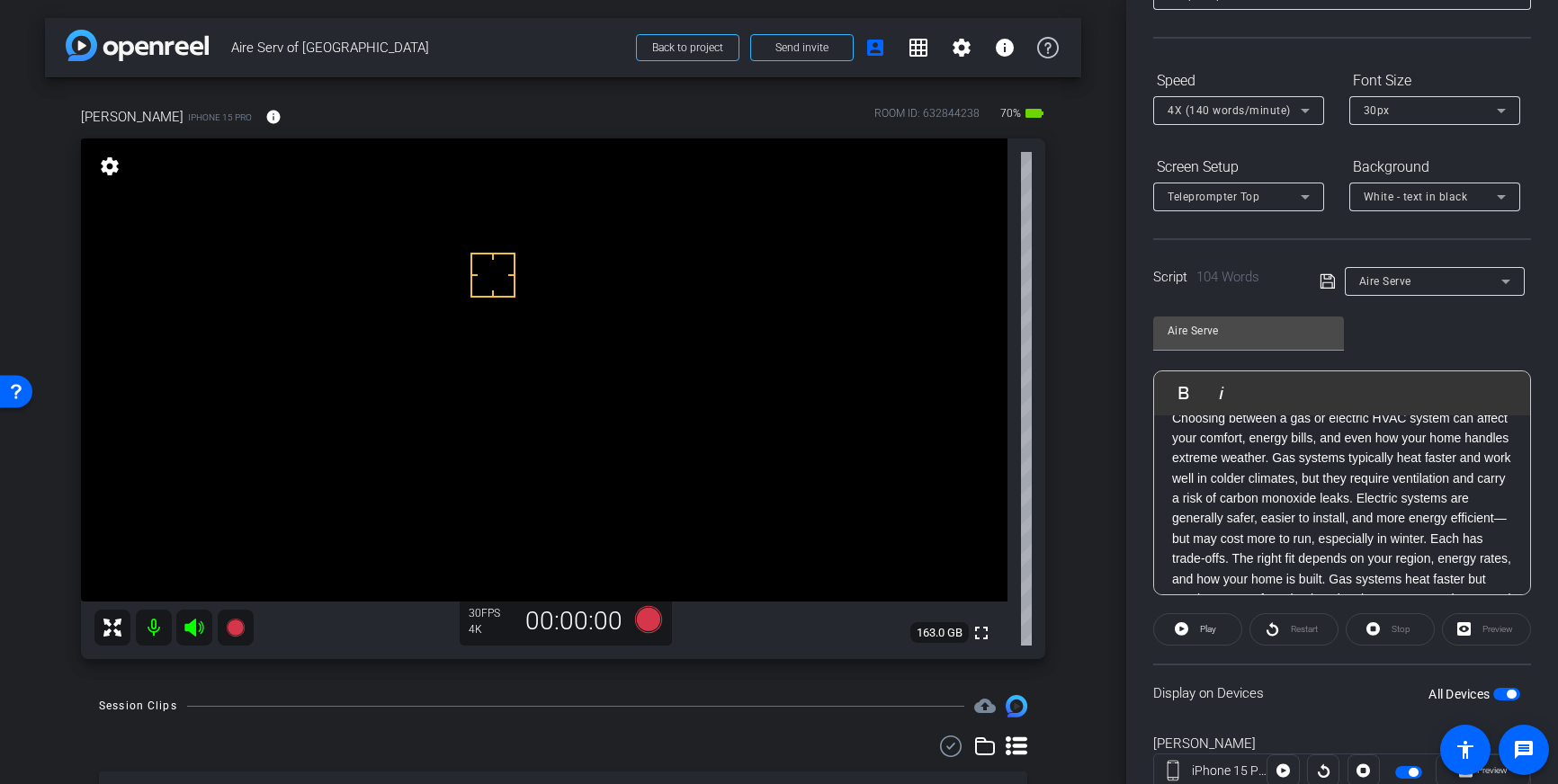
scroll to position [199, 0]
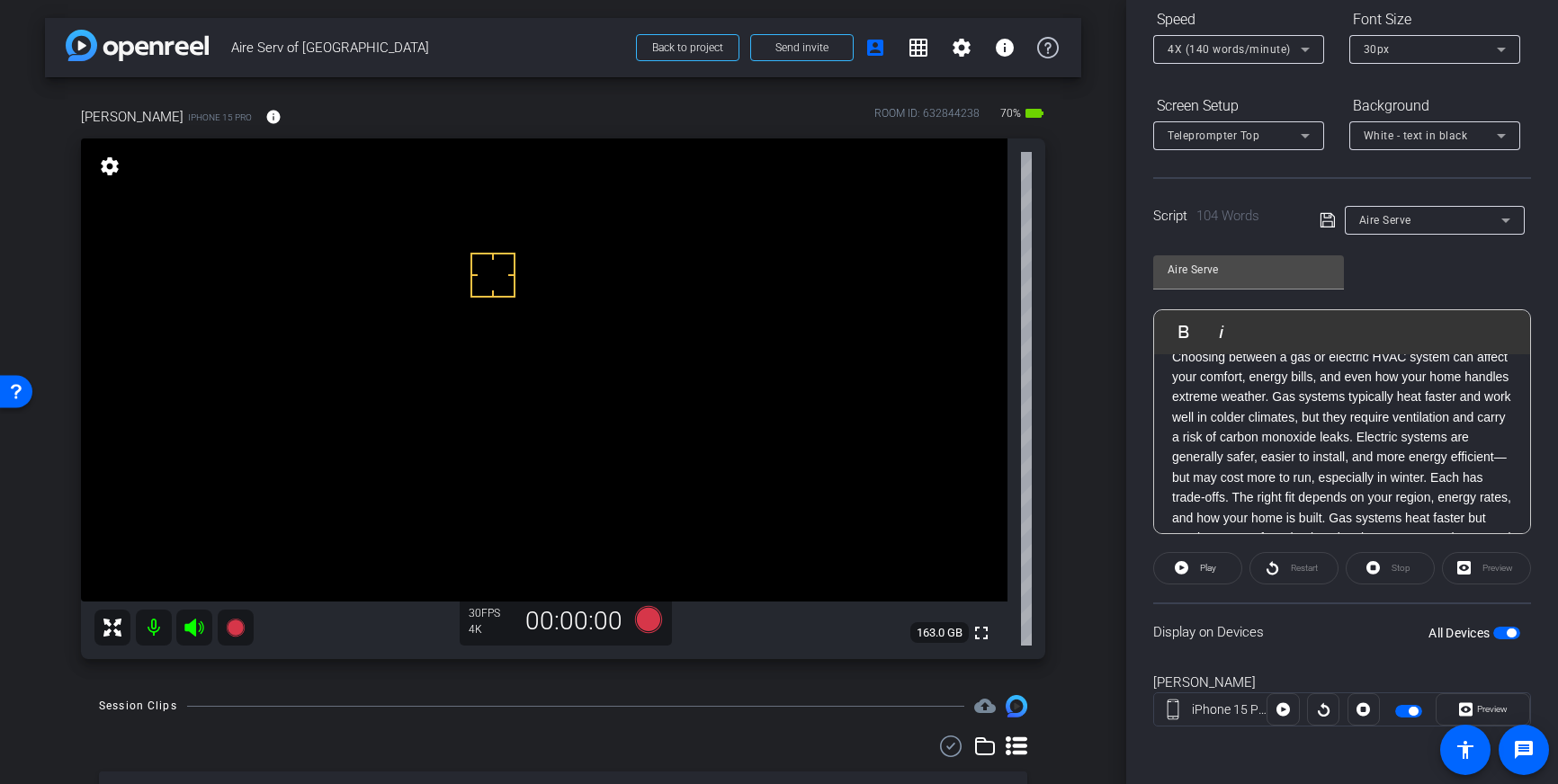
click at [1508, 631] on span "button" at bounding box center [1510, 633] width 9 height 9
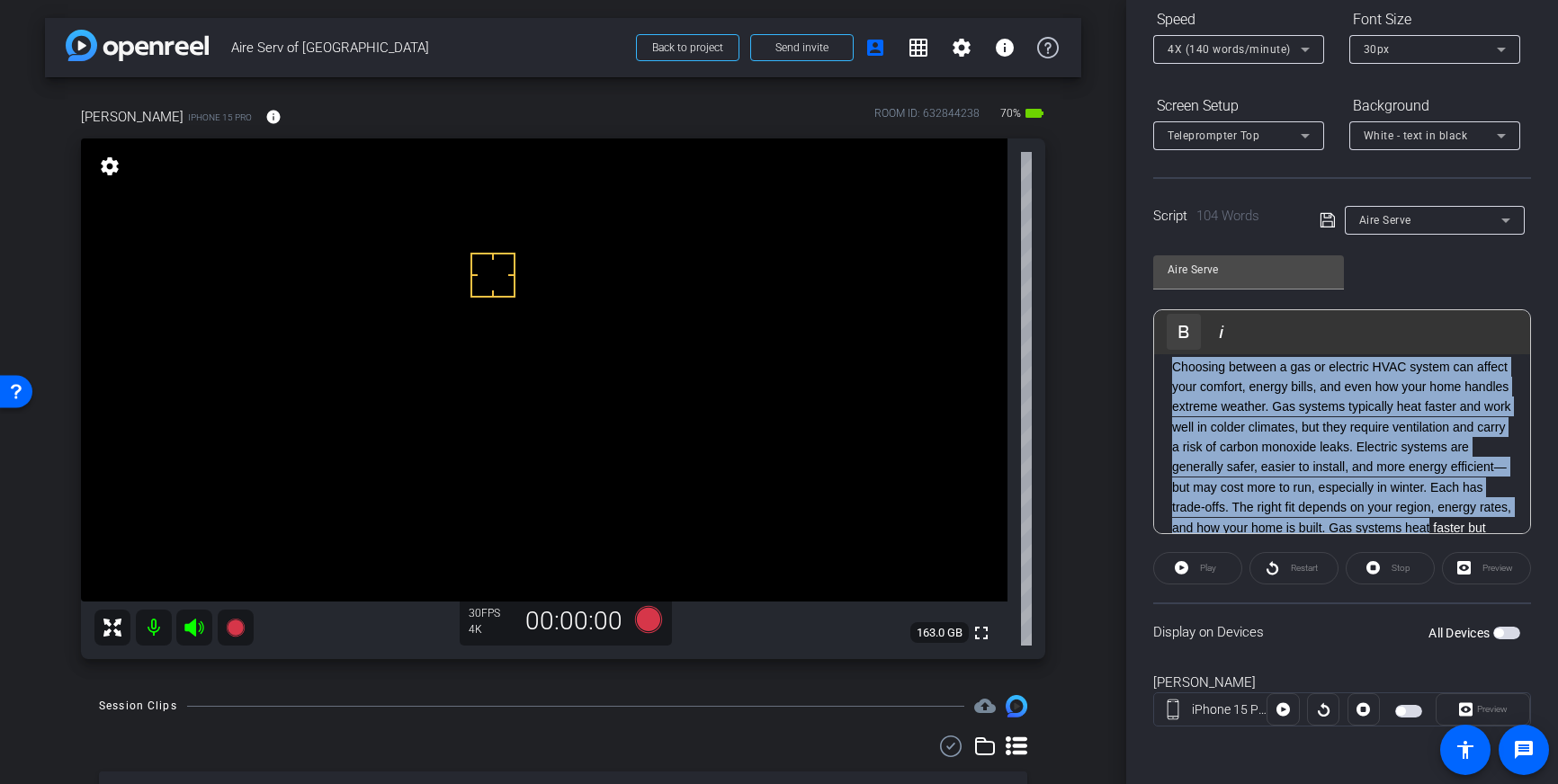
scroll to position [0, 0]
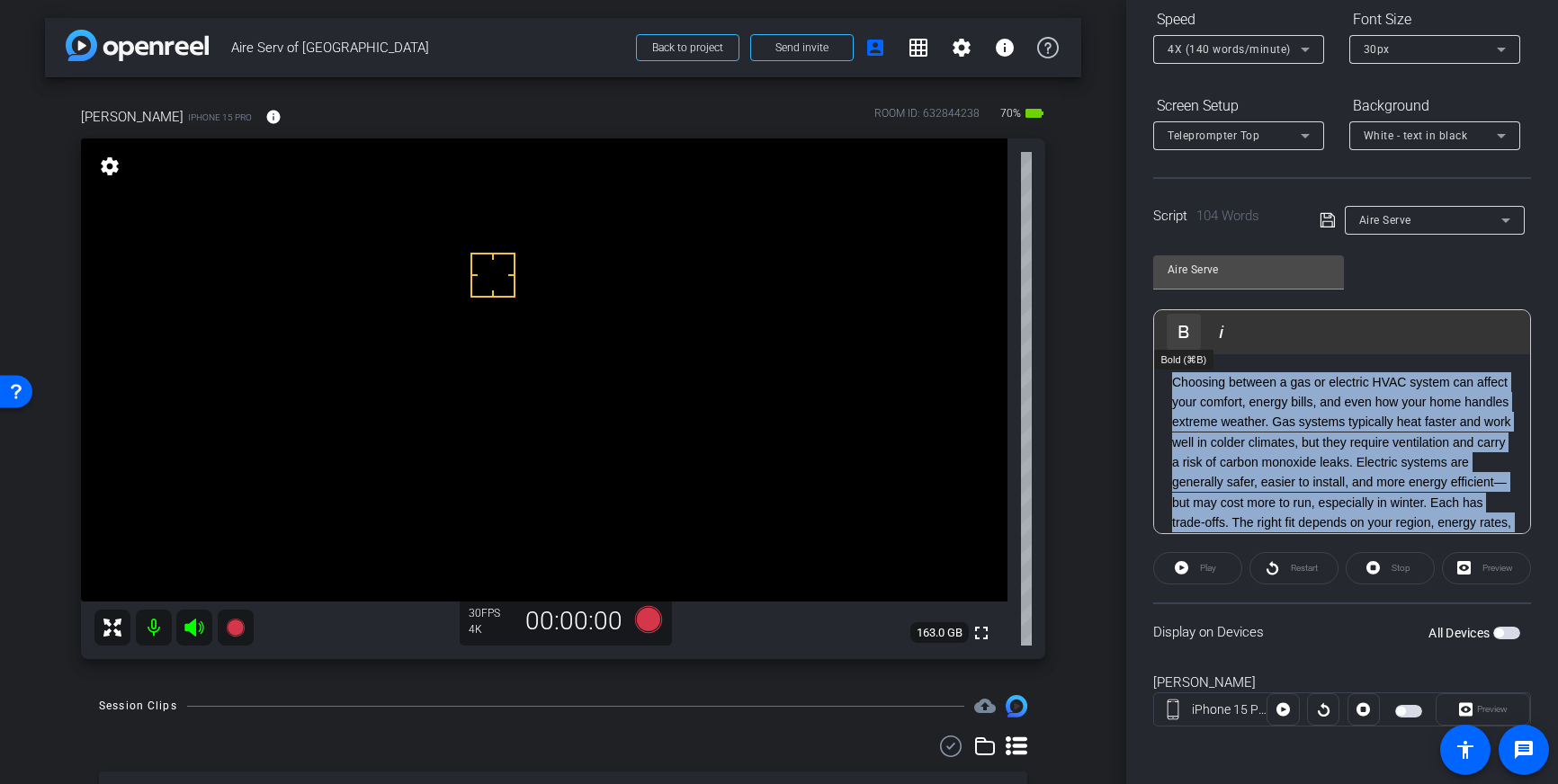
drag, startPoint x: 1515, startPoint y: 518, endPoint x: 1169, endPoint y: 343, distance: 387.7
click at [1169, 343] on div "Play Play from this location Play Selected Play and display the selected text o…" at bounding box center [1342, 421] width 378 height 225
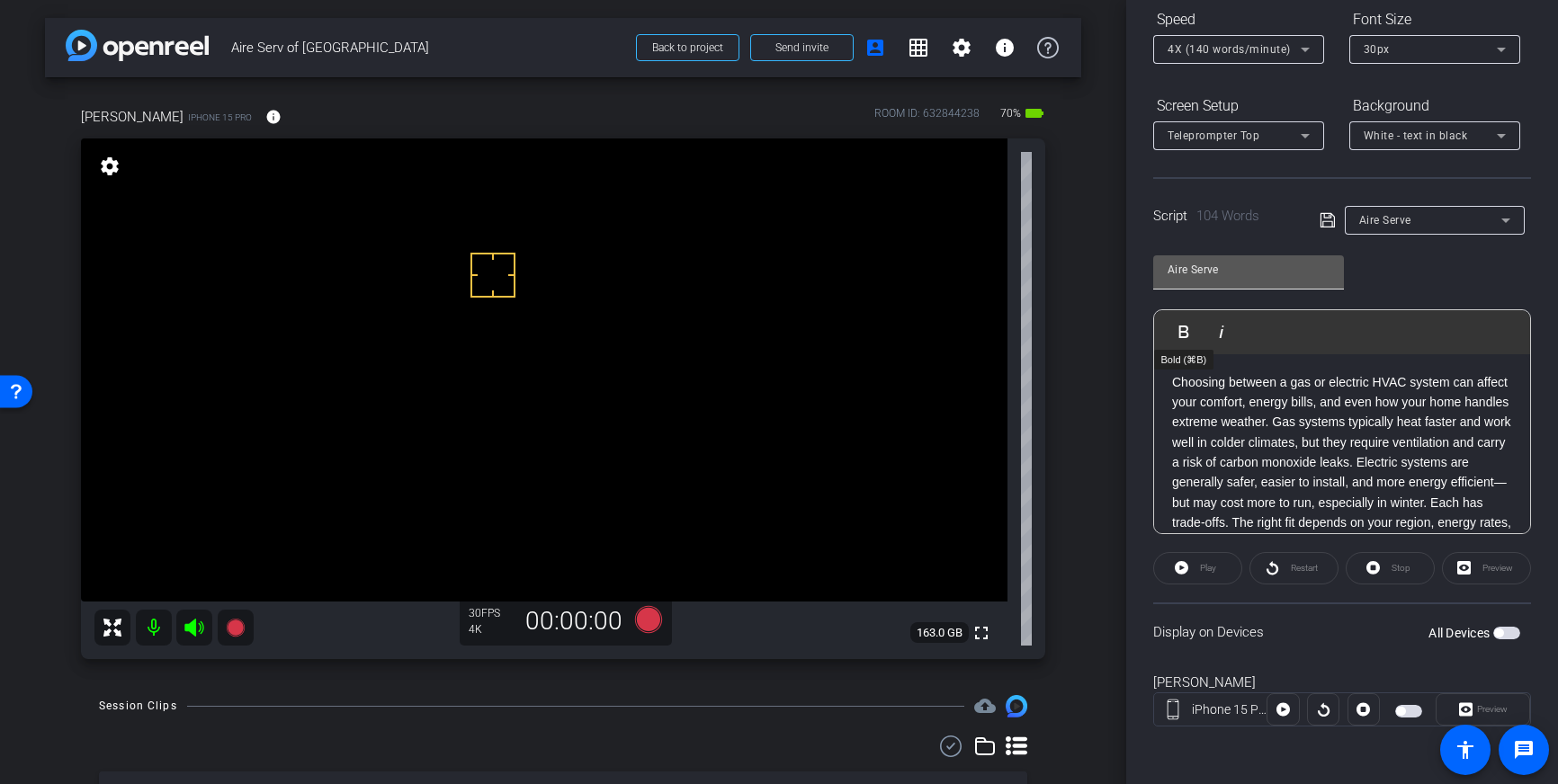
scroll to position [101, 0]
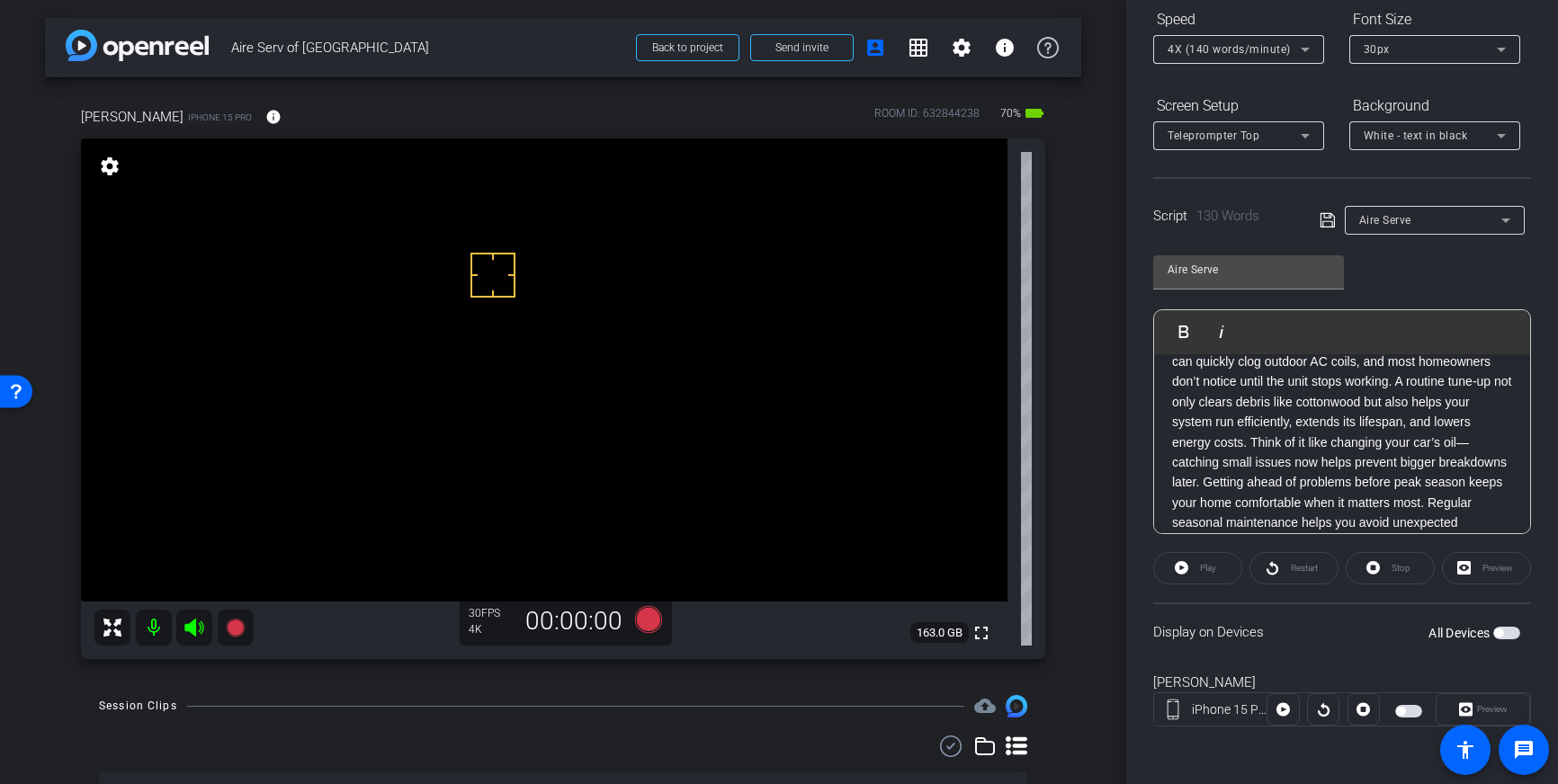
click at [1330, 222] on icon at bounding box center [1327, 220] width 16 height 22
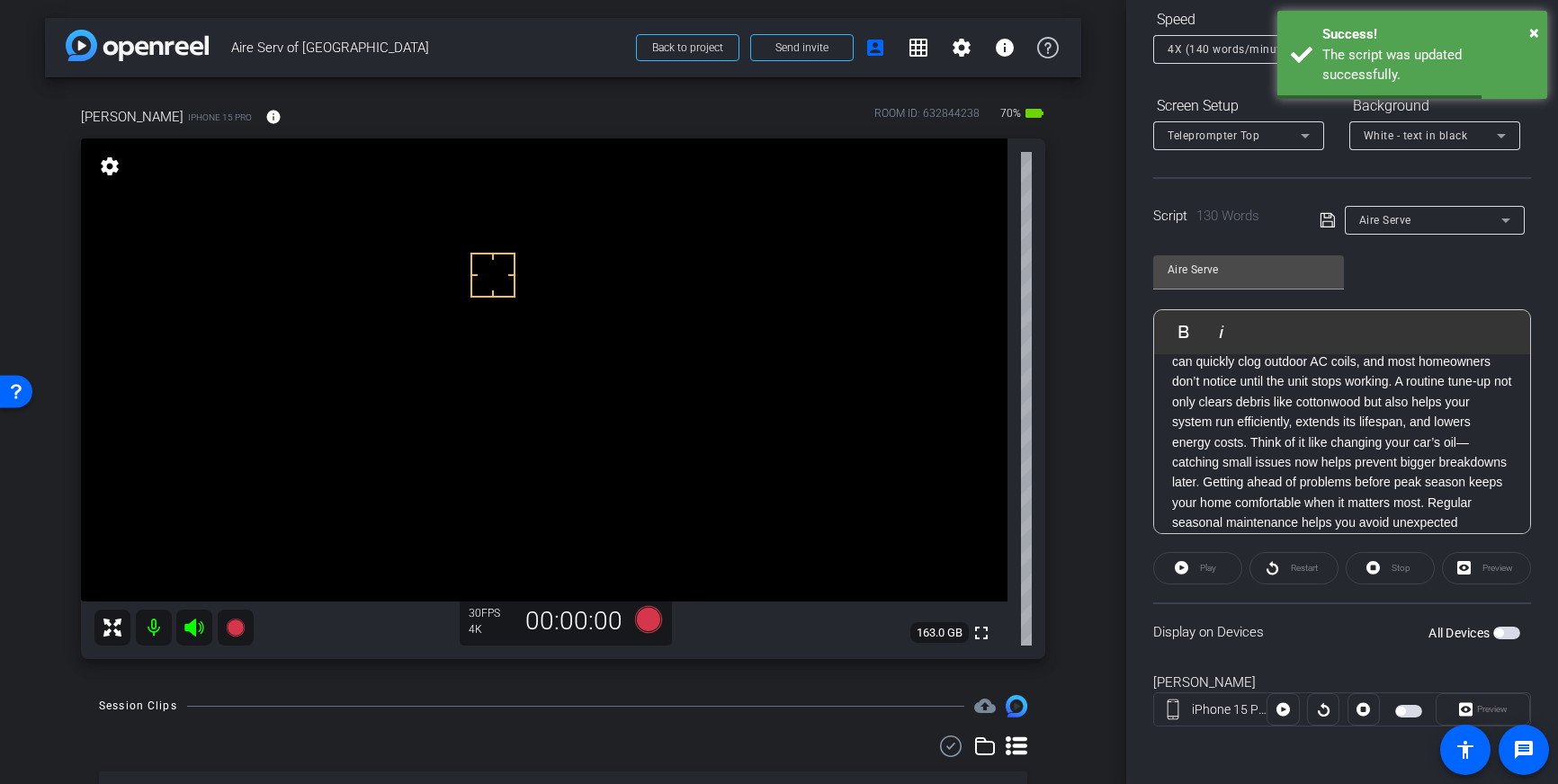
scroll to position [0, 0]
click at [1503, 635] on button "All Devices" at bounding box center [1507, 633] width 27 height 12
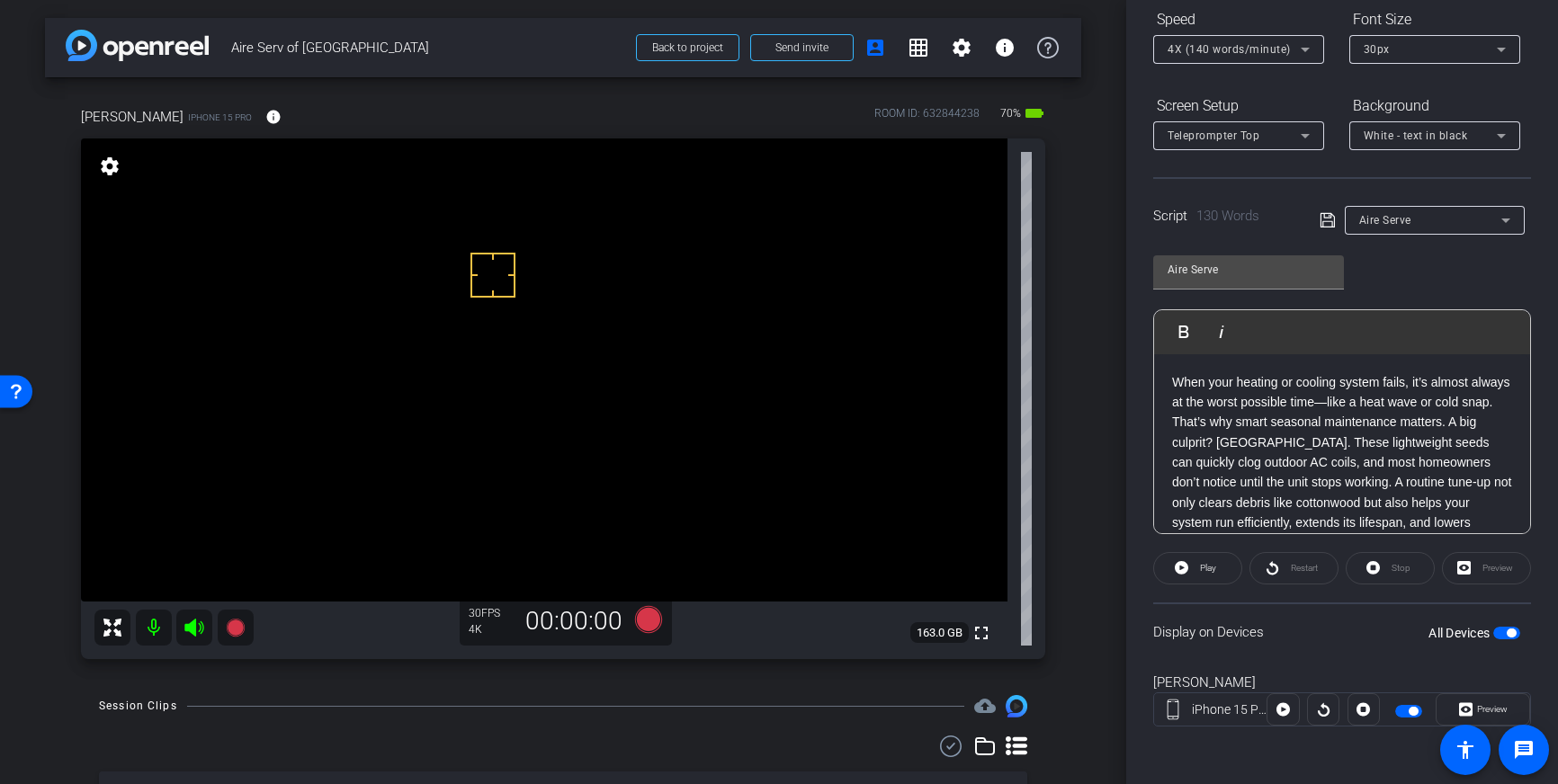
drag, startPoint x: 1327, startPoint y: 218, endPoint x: 1322, endPoint y: 247, distance: 29.4
click at [1326, 218] on icon at bounding box center [1326, 220] width 14 height 14
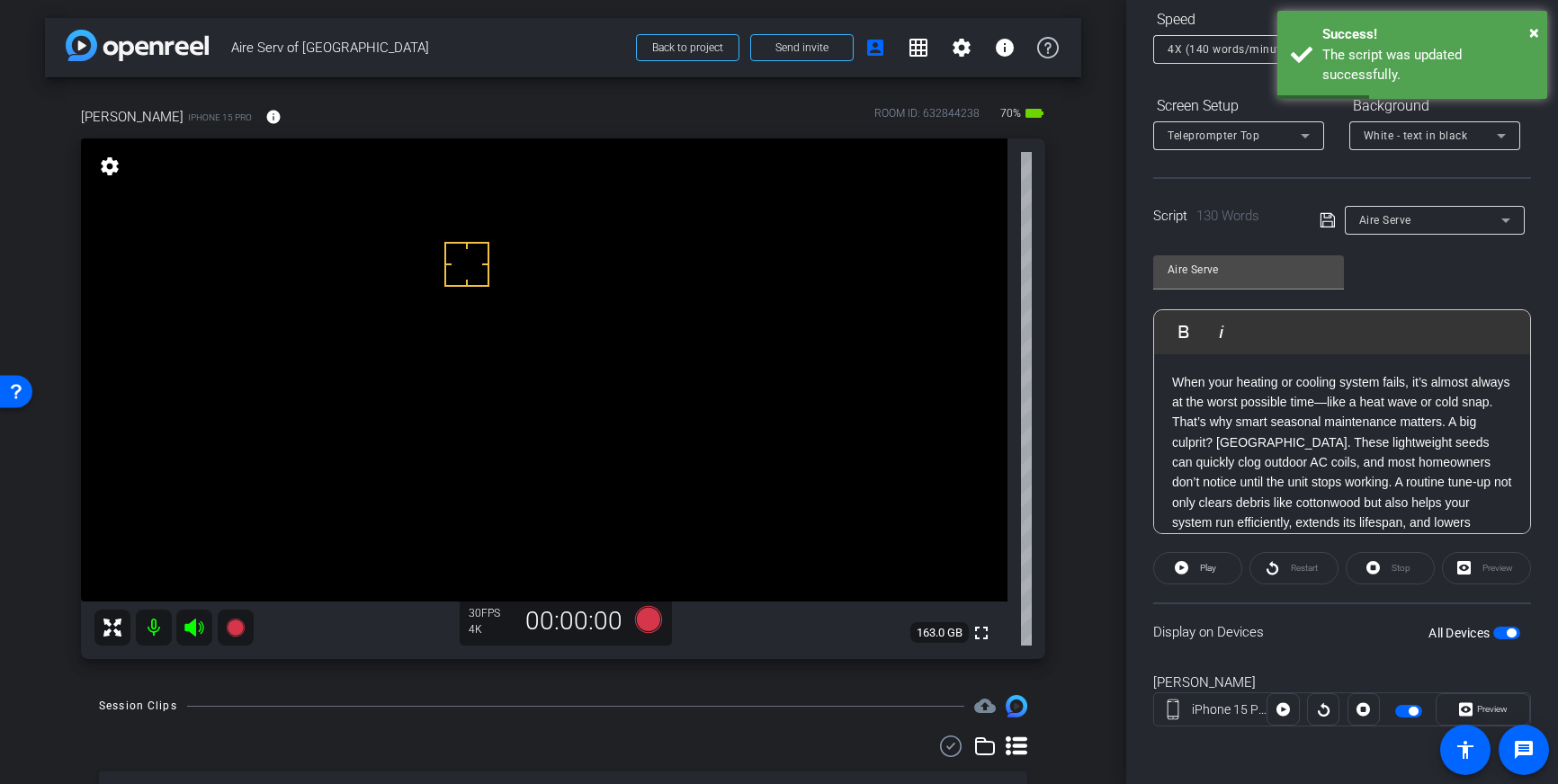
drag, startPoint x: 467, startPoint y: 265, endPoint x: 423, endPoint y: 357, distance: 102.0
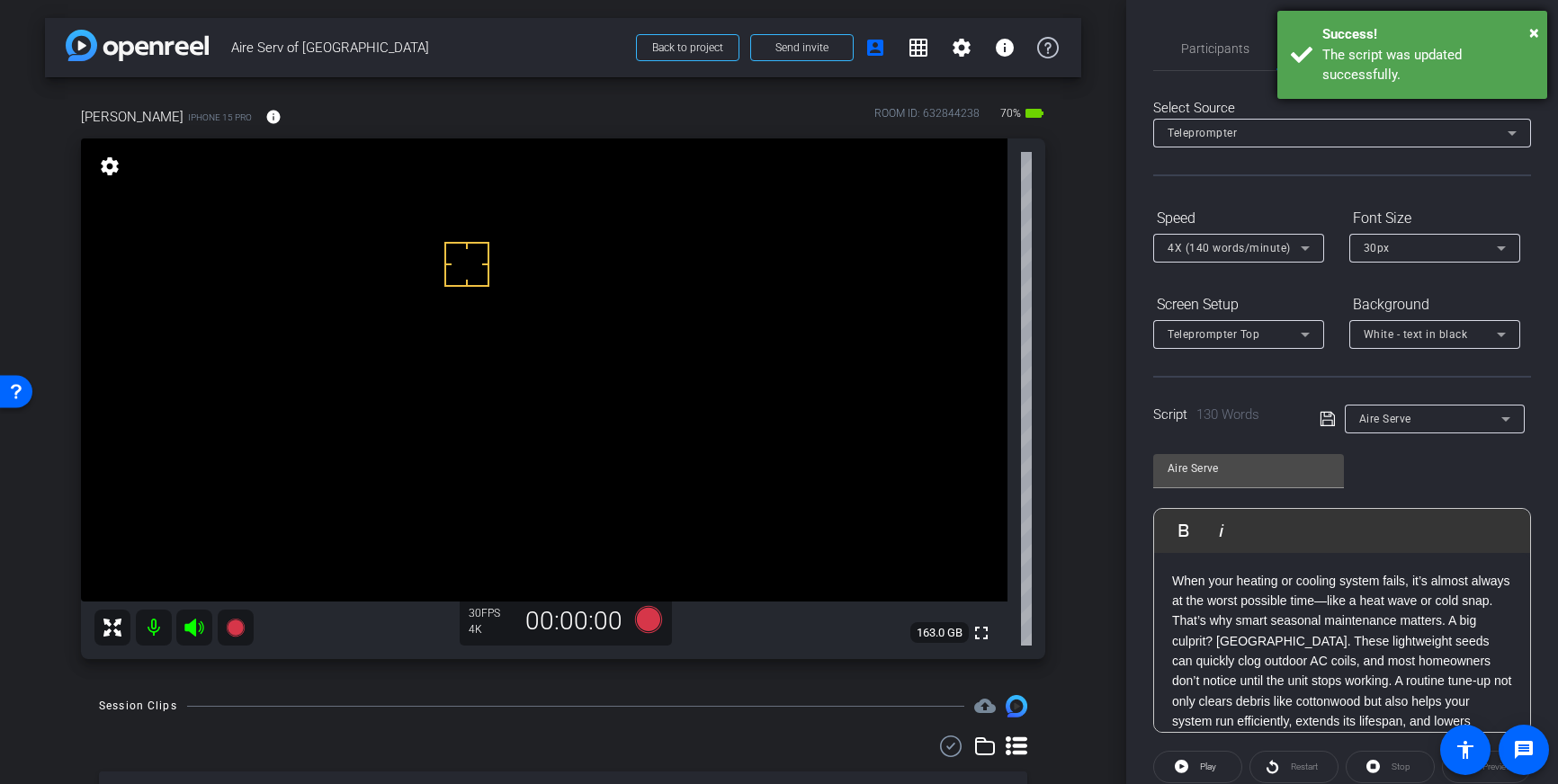
click at [1444, 47] on div "The script was updated successfully." at bounding box center [1428, 65] width 211 height 41
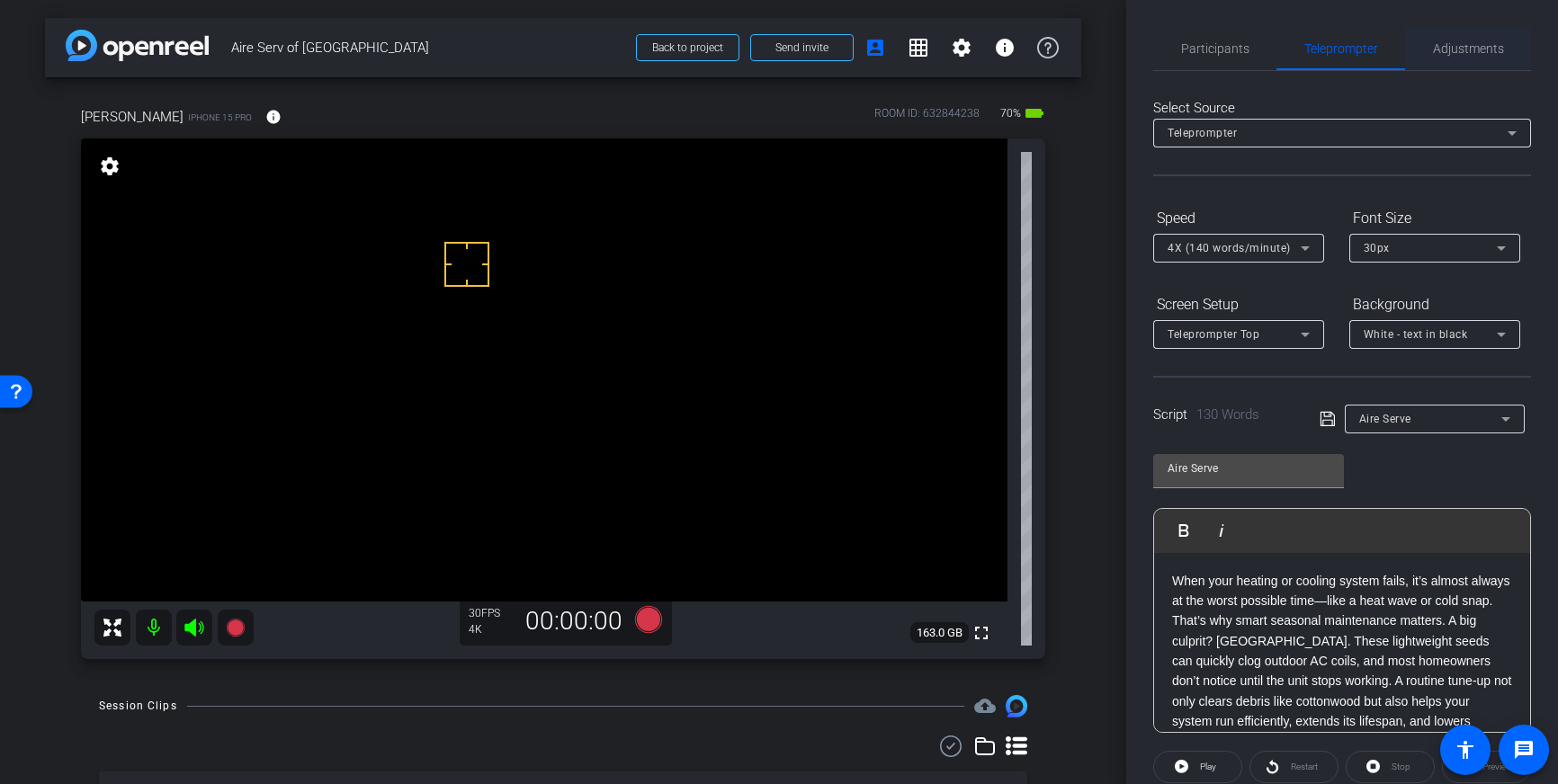
click at [1461, 47] on span "Adjustments" at bounding box center [1468, 48] width 71 height 12
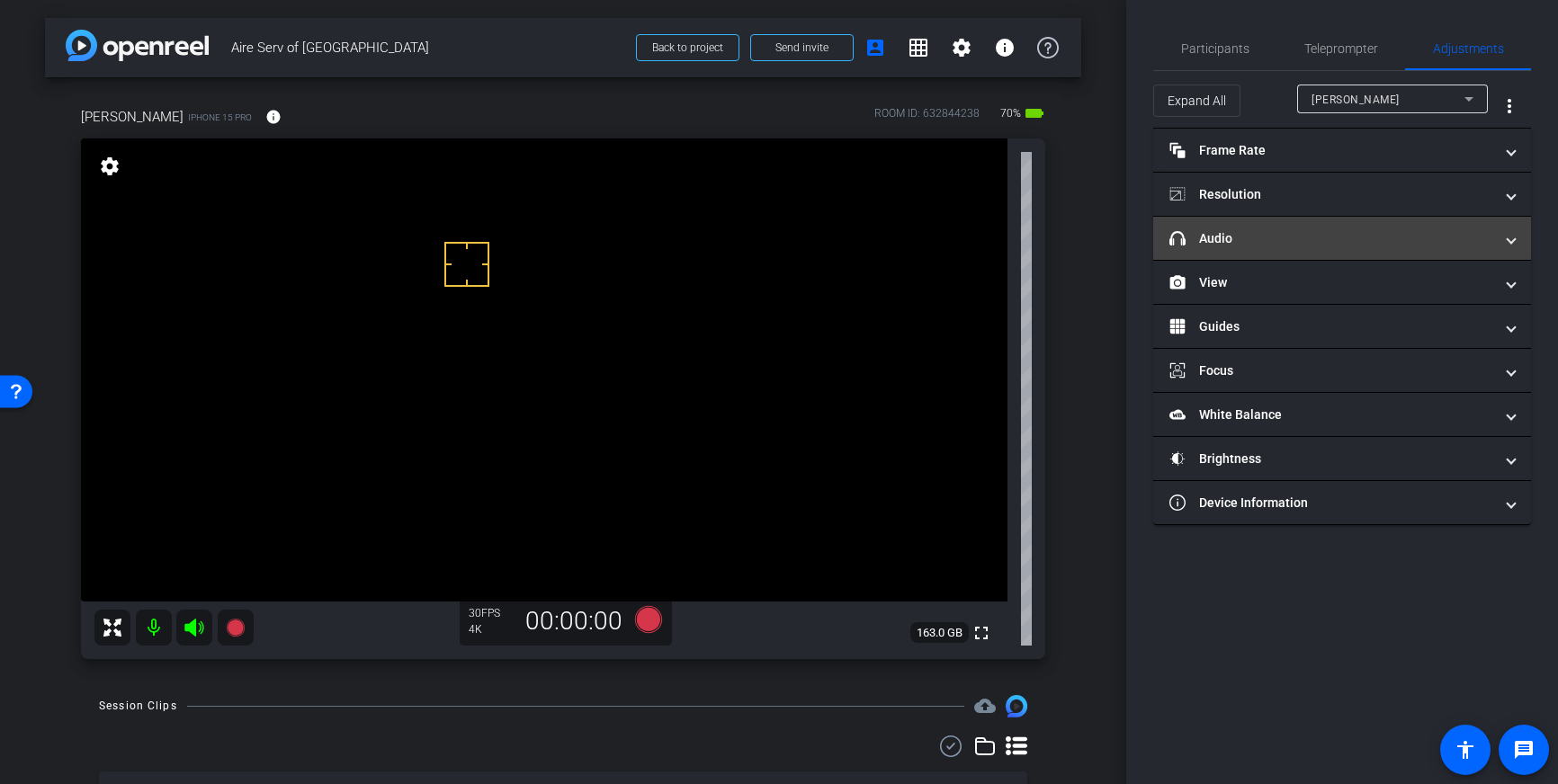
click at [1380, 233] on mat-panel-title "headphone icon Audio" at bounding box center [1331, 239] width 324 height 19
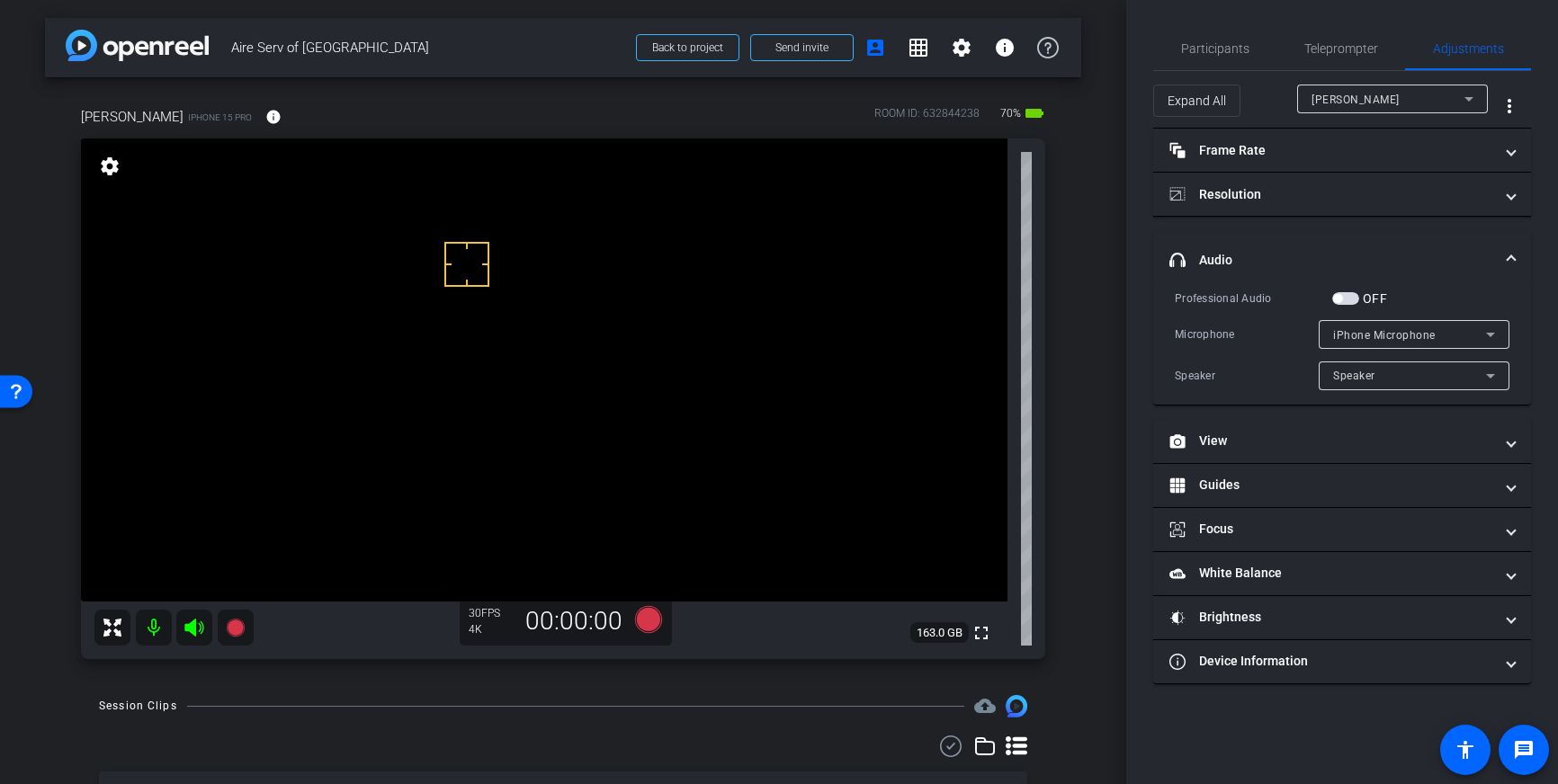
drag, startPoint x: 1349, startPoint y: 299, endPoint x: 966, endPoint y: 461, distance: 415.9
click at [1346, 299] on span "button" at bounding box center [1346, 298] width 27 height 12
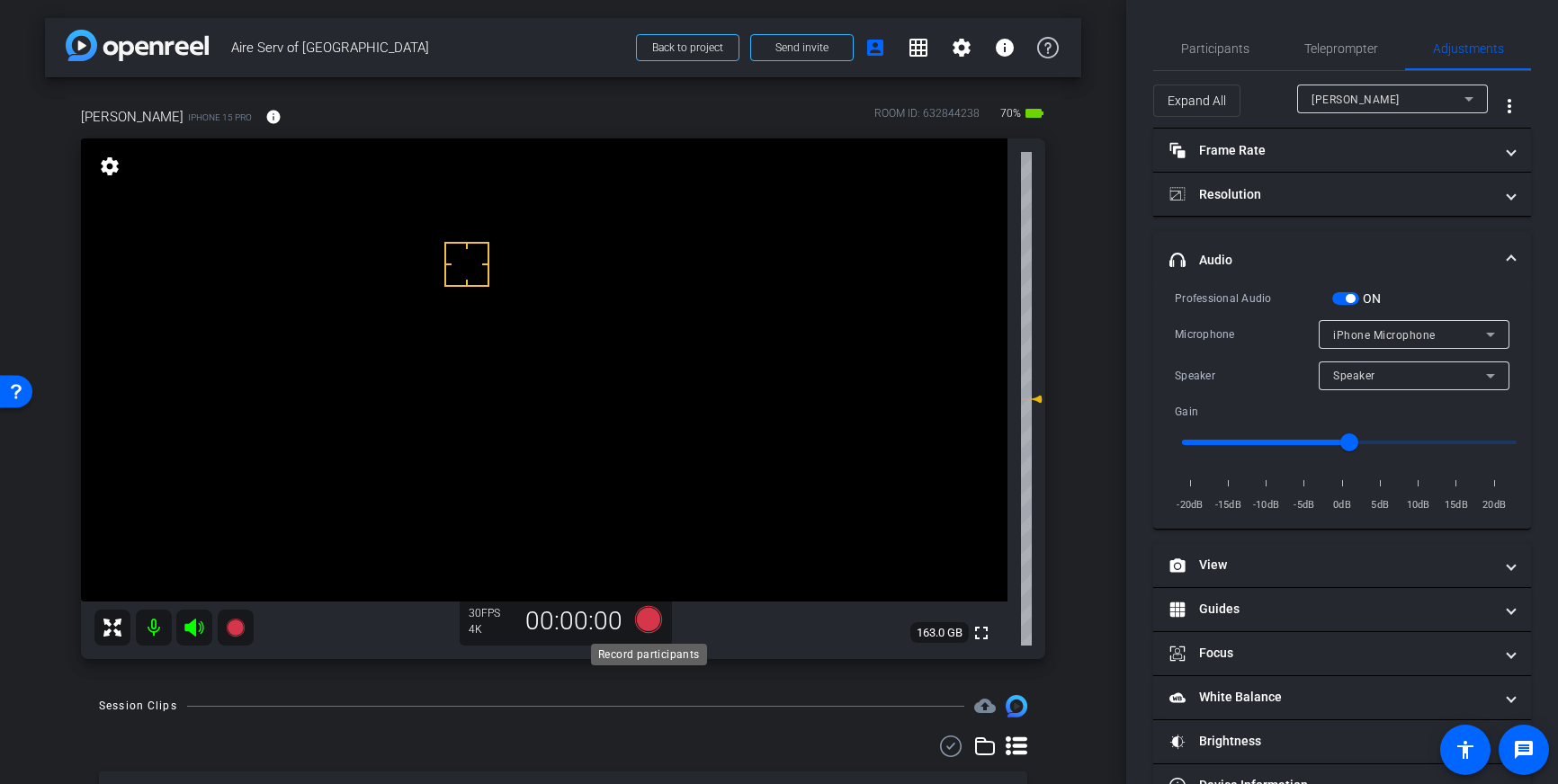
click at [642, 622] on icon at bounding box center [648, 619] width 27 height 27
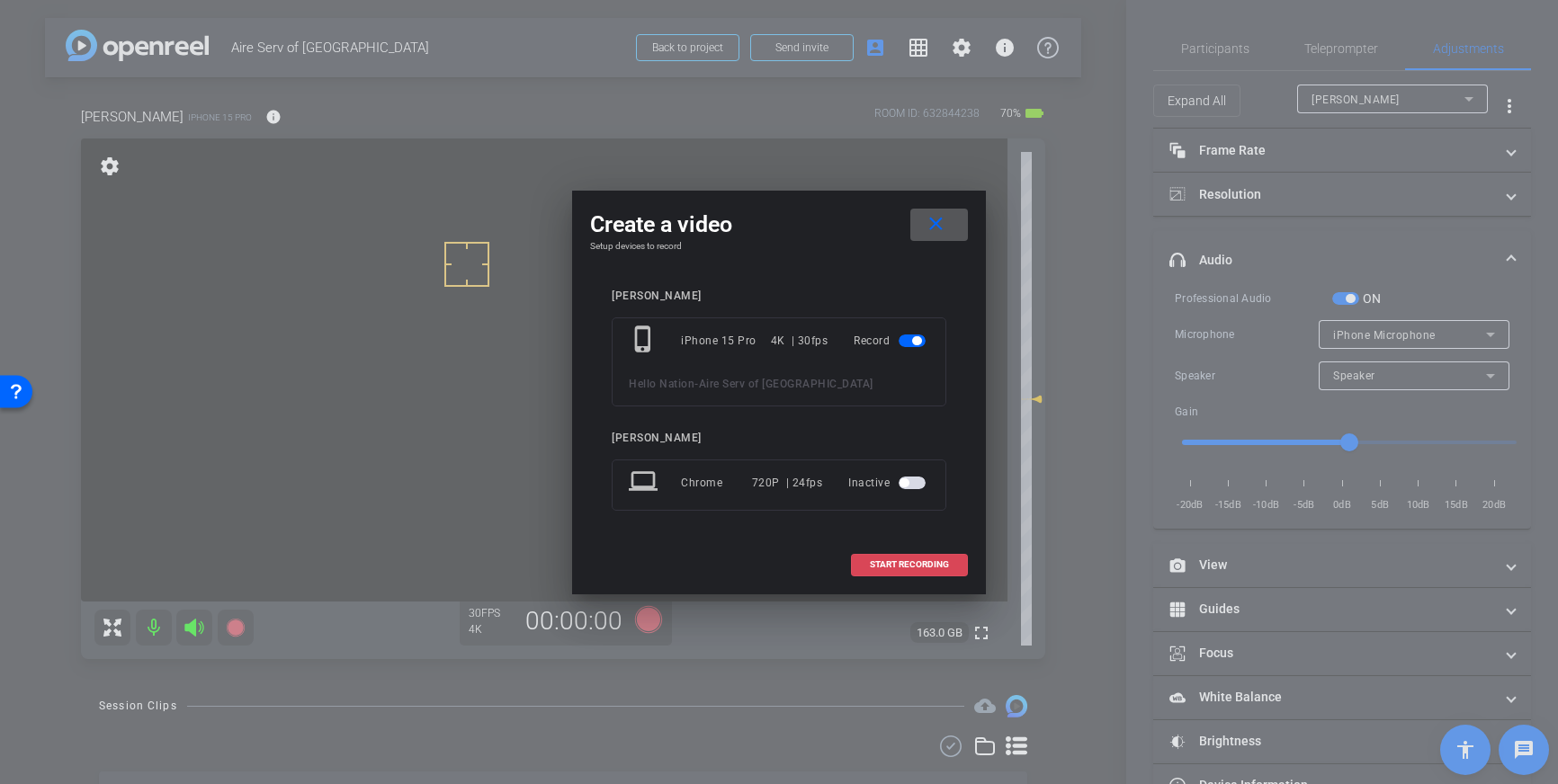
click at [898, 557] on span at bounding box center [909, 564] width 115 height 43
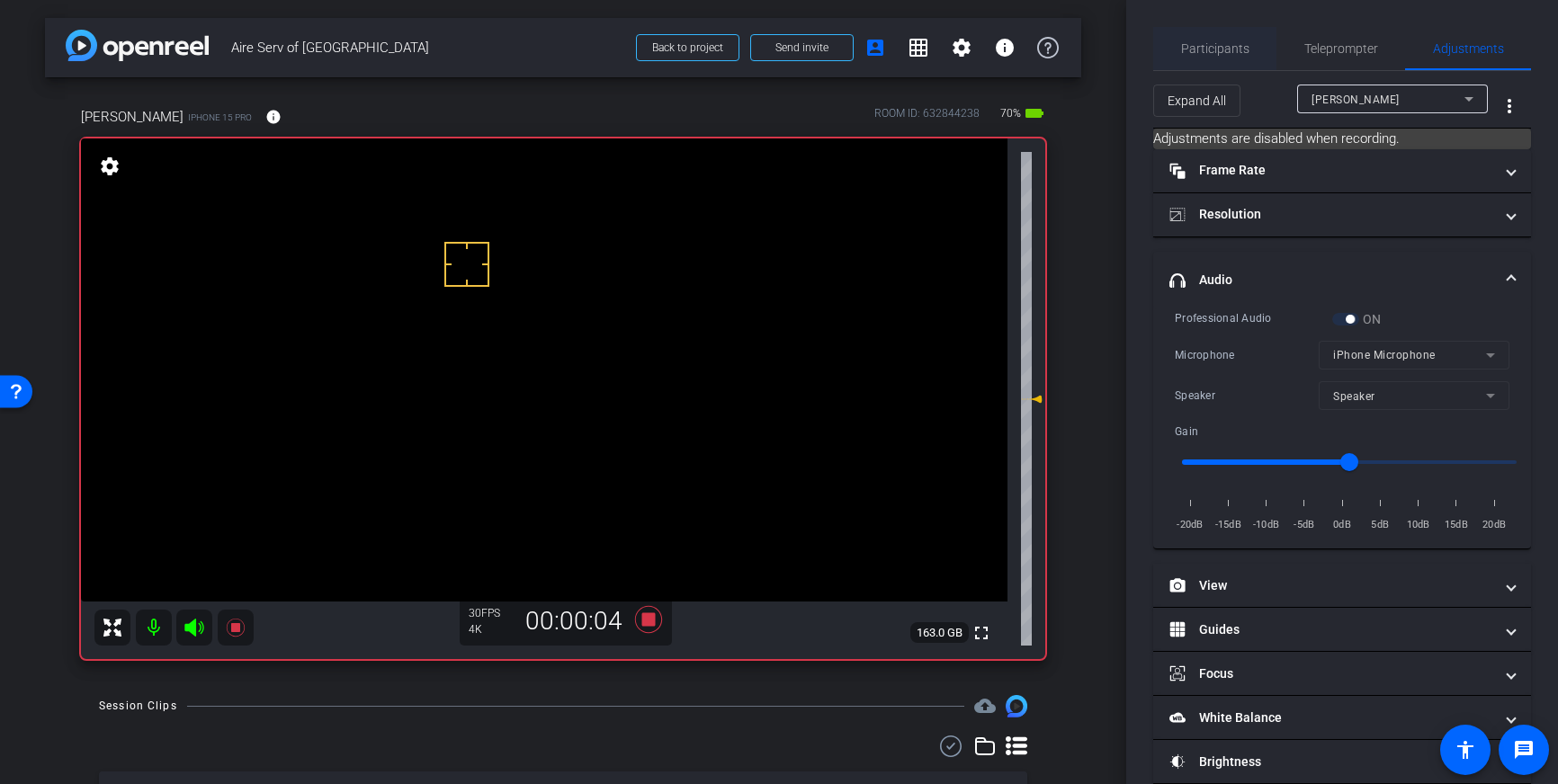
click at [1193, 35] on span "Participants" at bounding box center [1215, 48] width 69 height 43
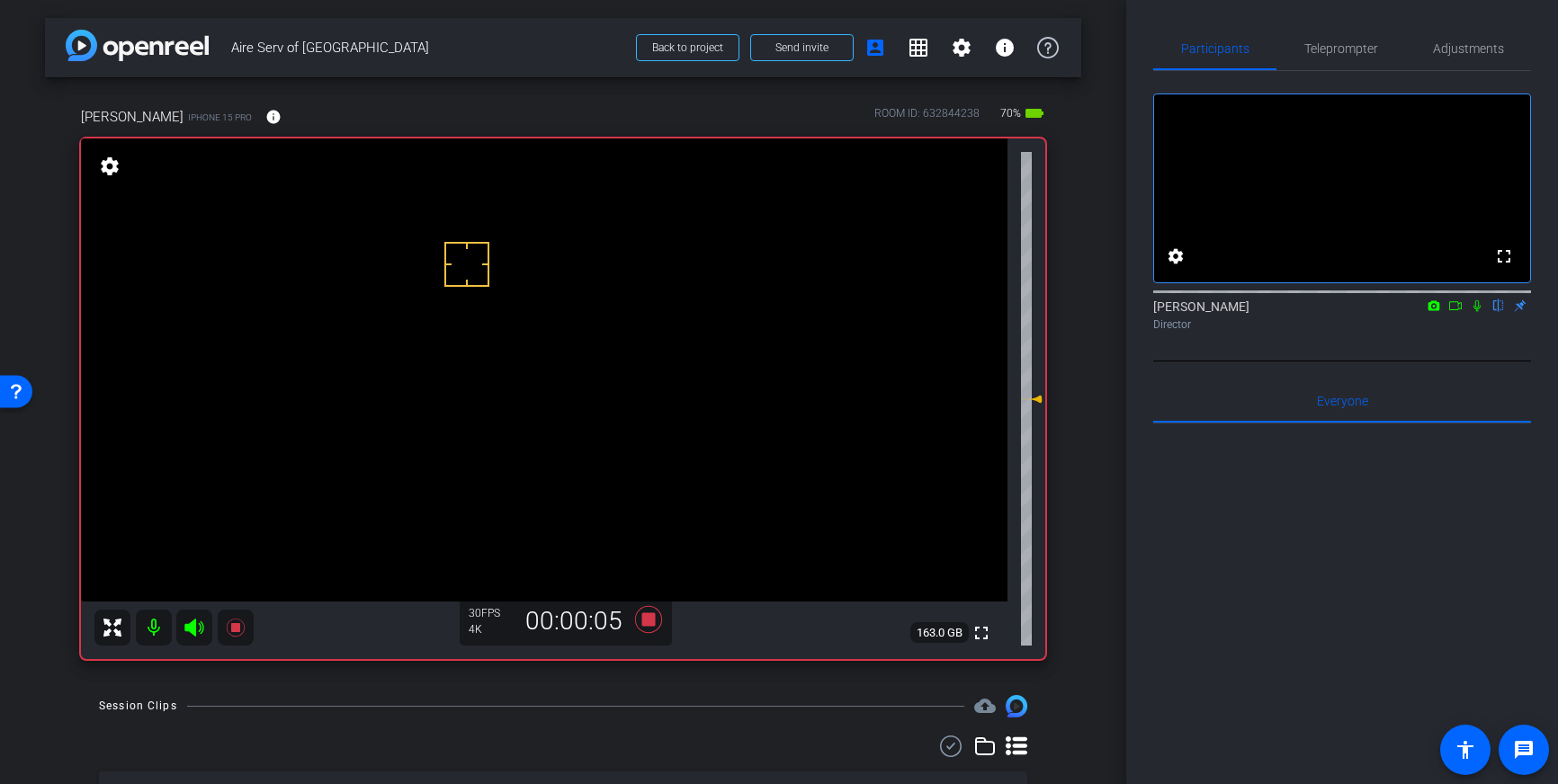
click at [1479, 312] on icon at bounding box center [1476, 305] width 14 height 12
click at [1341, 55] on span "Teleprompter" at bounding box center [1340, 48] width 73 height 12
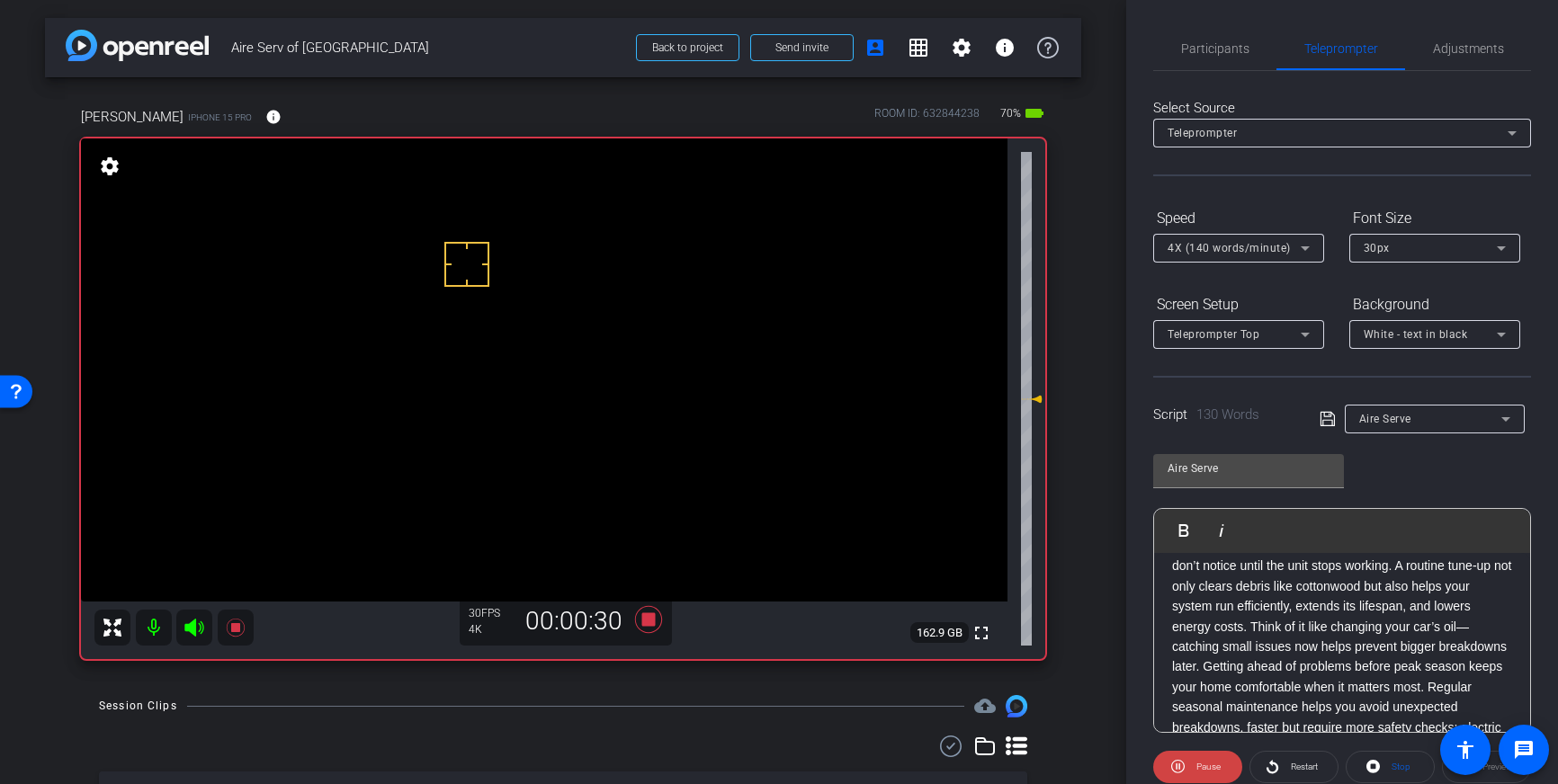
scroll to position [117, 0]
click at [1221, 42] on span "Participants" at bounding box center [1215, 48] width 69 height 12
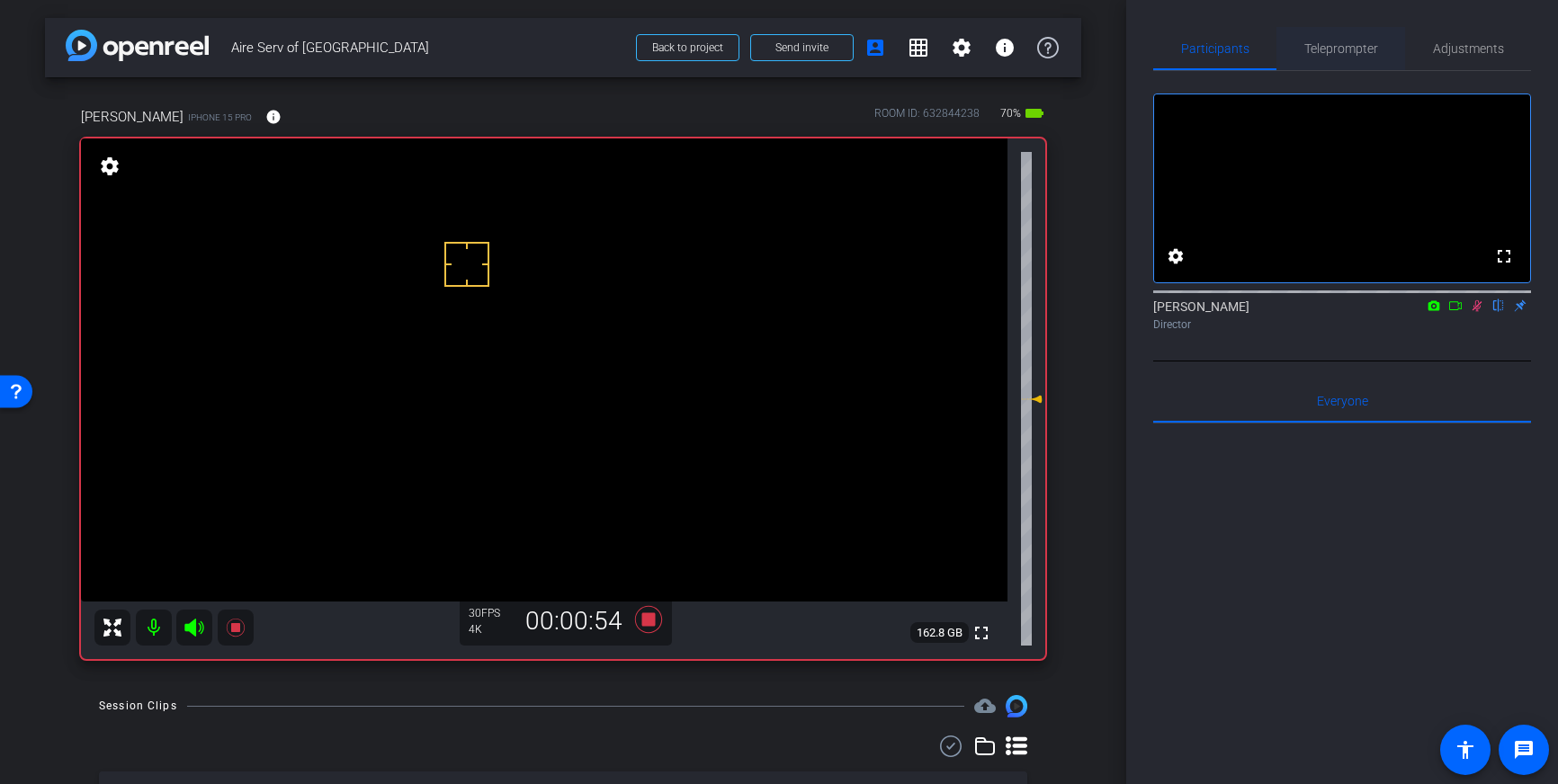
click at [1330, 48] on span "Teleprompter" at bounding box center [1340, 48] width 73 height 12
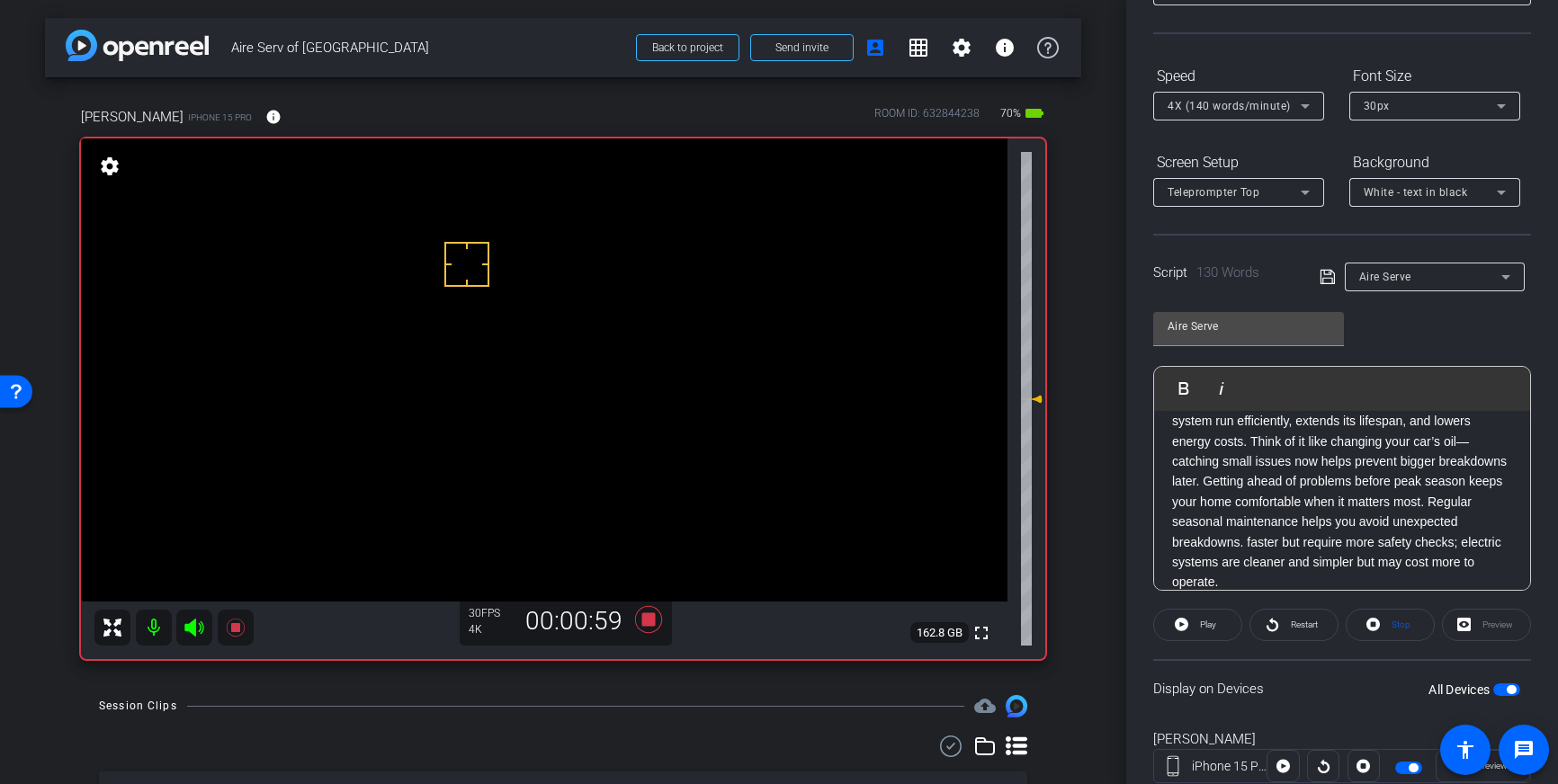
scroll to position [199, 0]
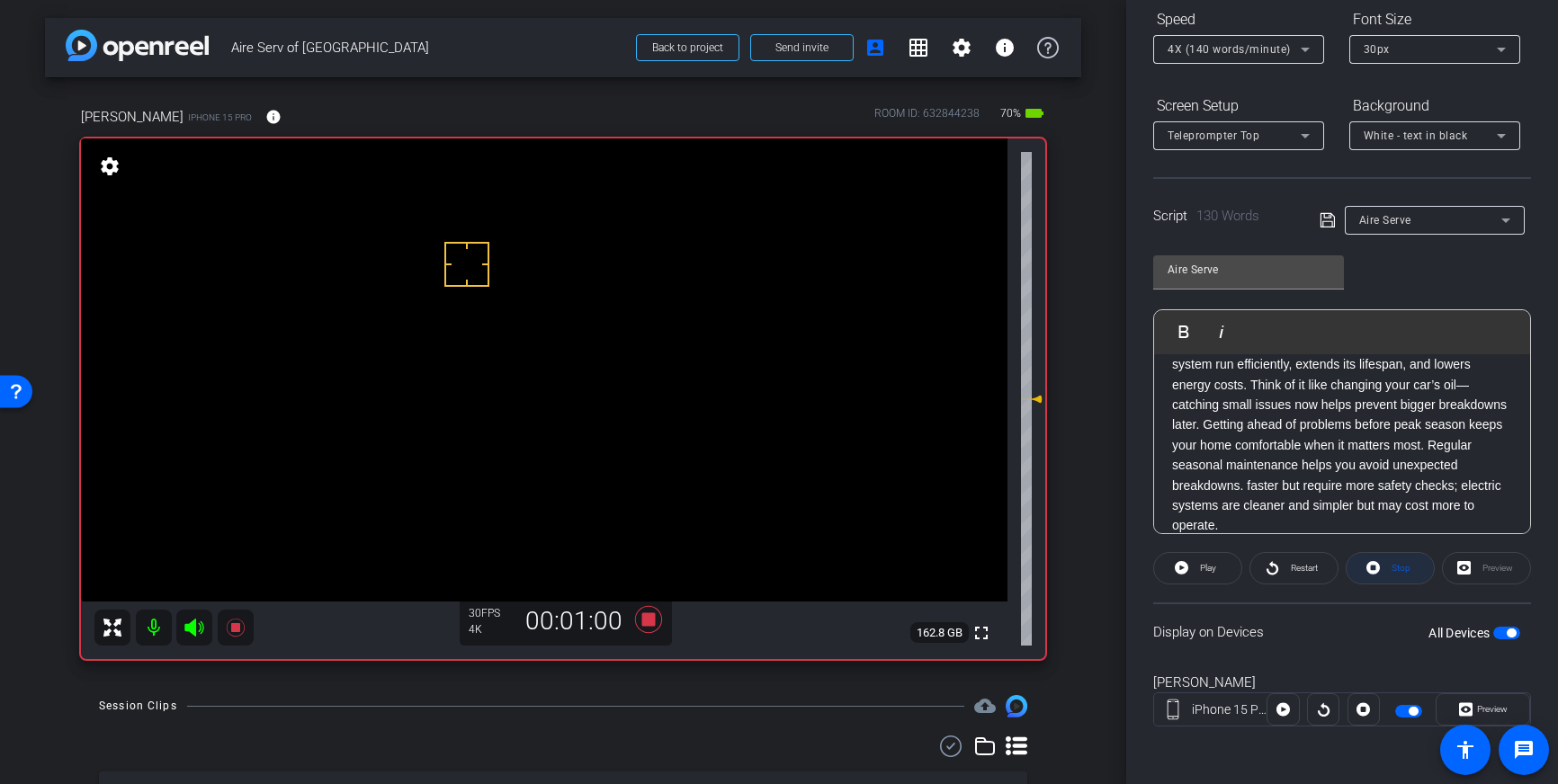
click at [1400, 573] on span "Stop" at bounding box center [1398, 568] width 24 height 25
click at [659, 618] on icon at bounding box center [648, 619] width 43 height 32
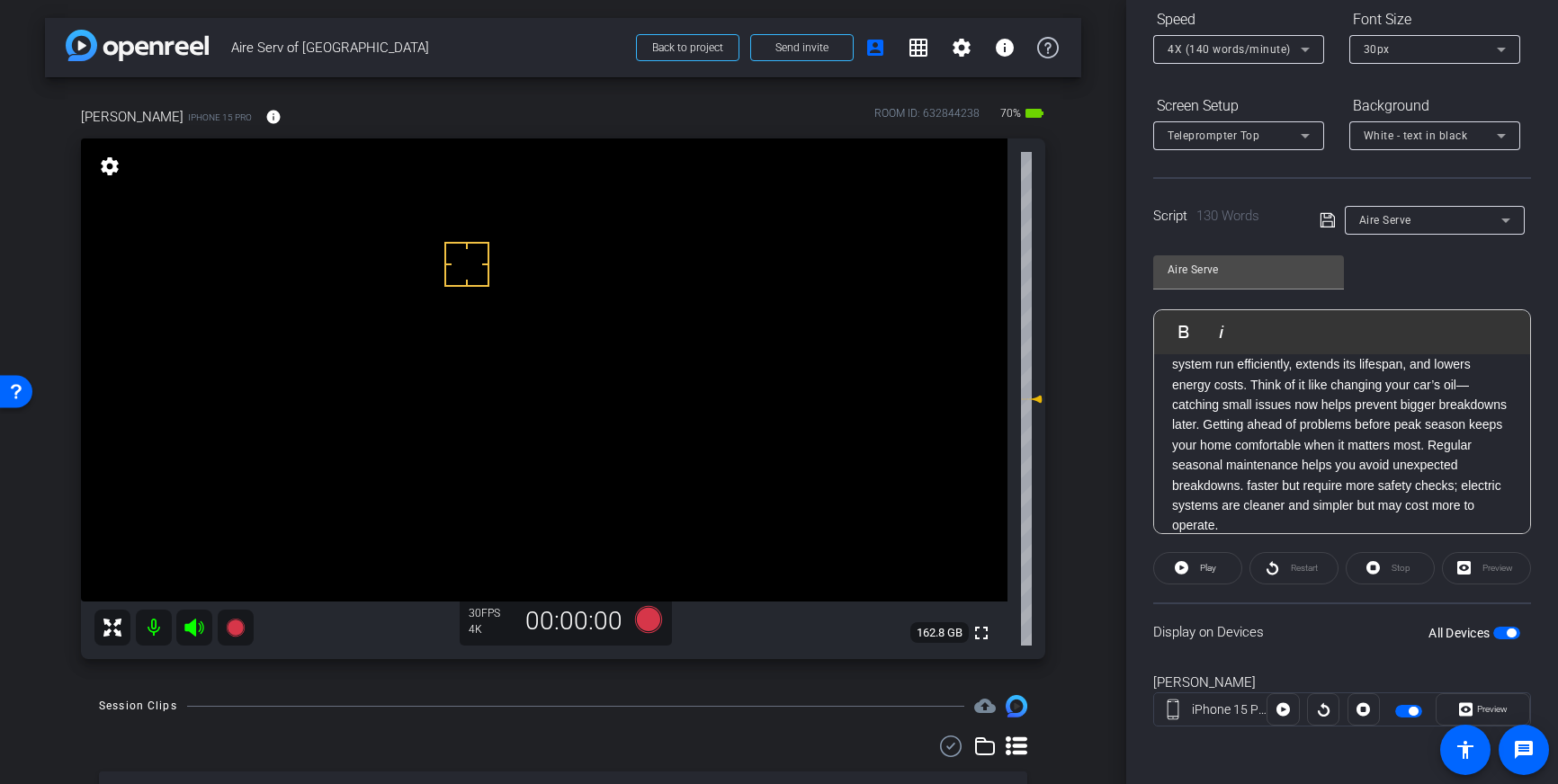
scroll to position [0, 0]
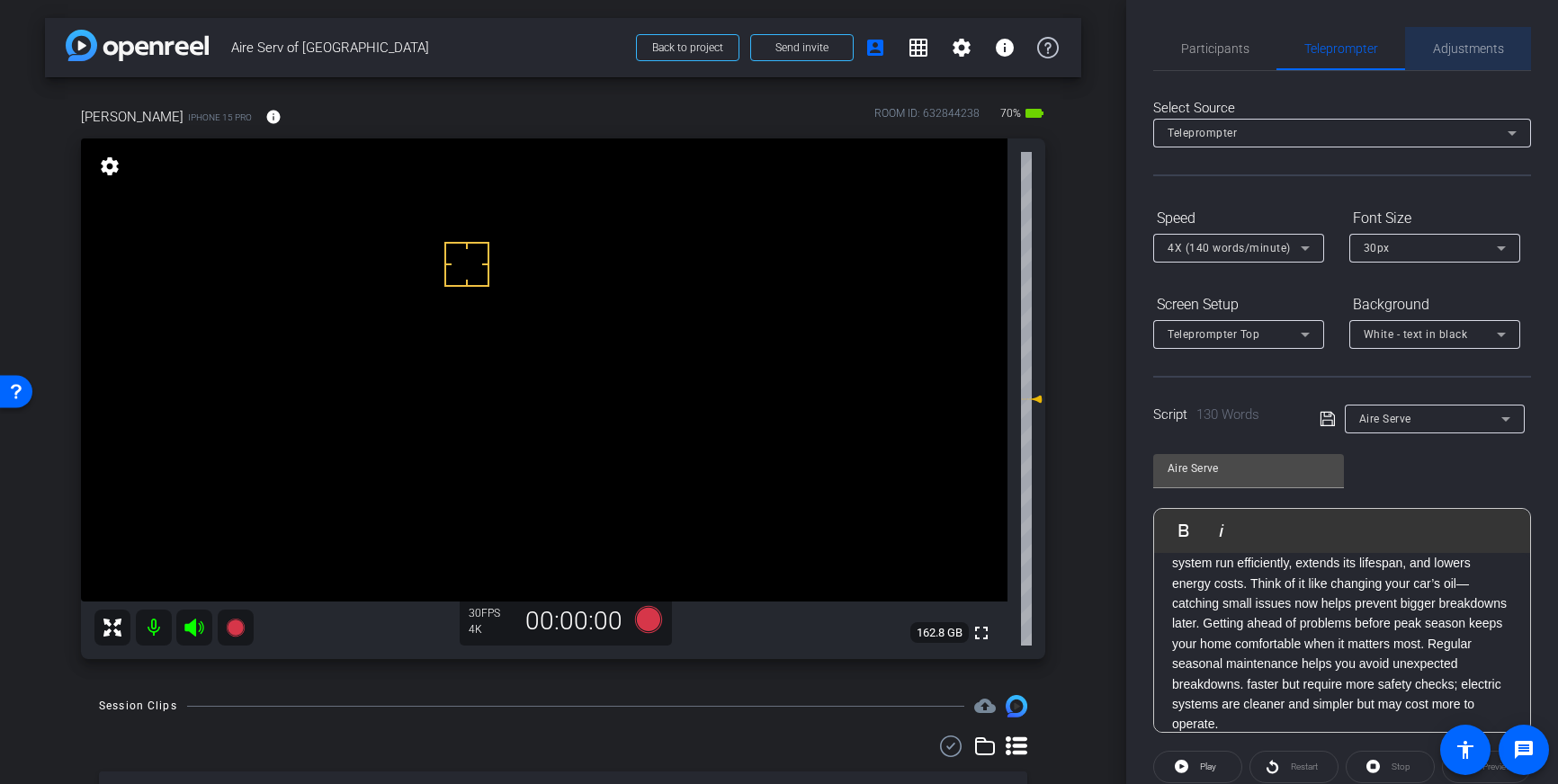
click at [1451, 44] on span "Adjustments" at bounding box center [1468, 48] width 71 height 12
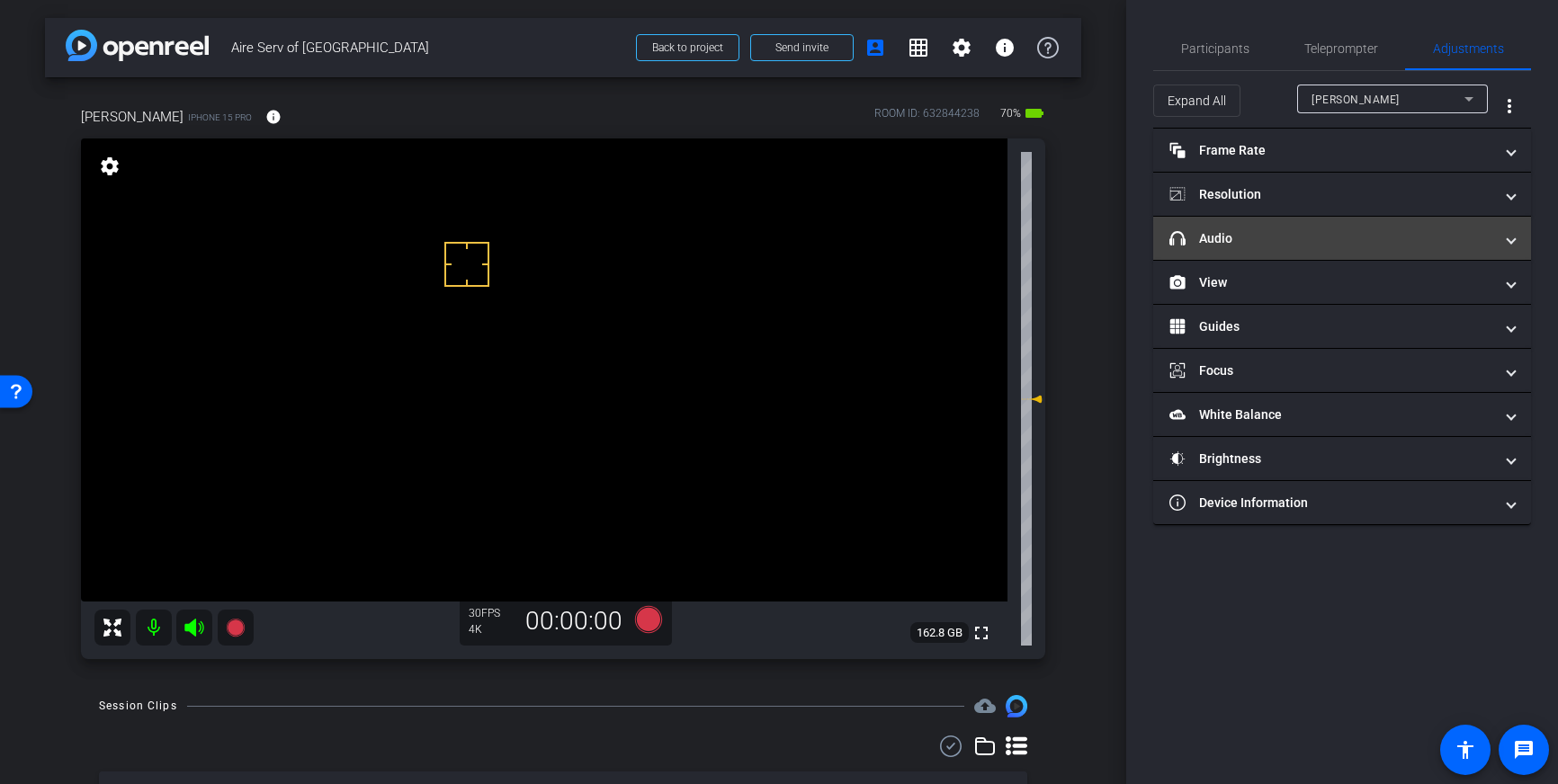
click at [1385, 238] on mat-panel-title "headphone icon Audio" at bounding box center [1331, 239] width 324 height 19
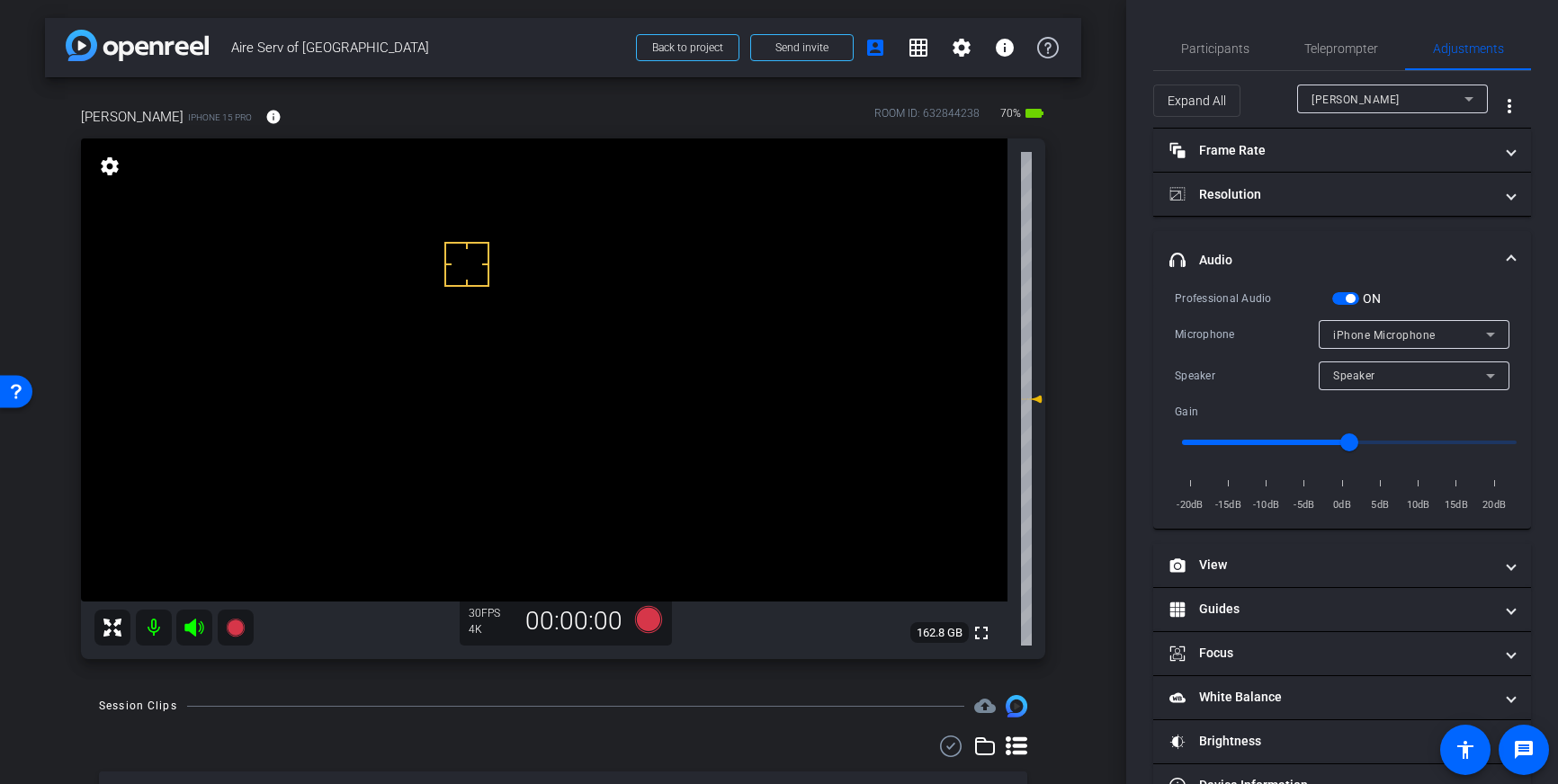
click at [1345, 297] on span "button" at bounding box center [1346, 298] width 27 height 12
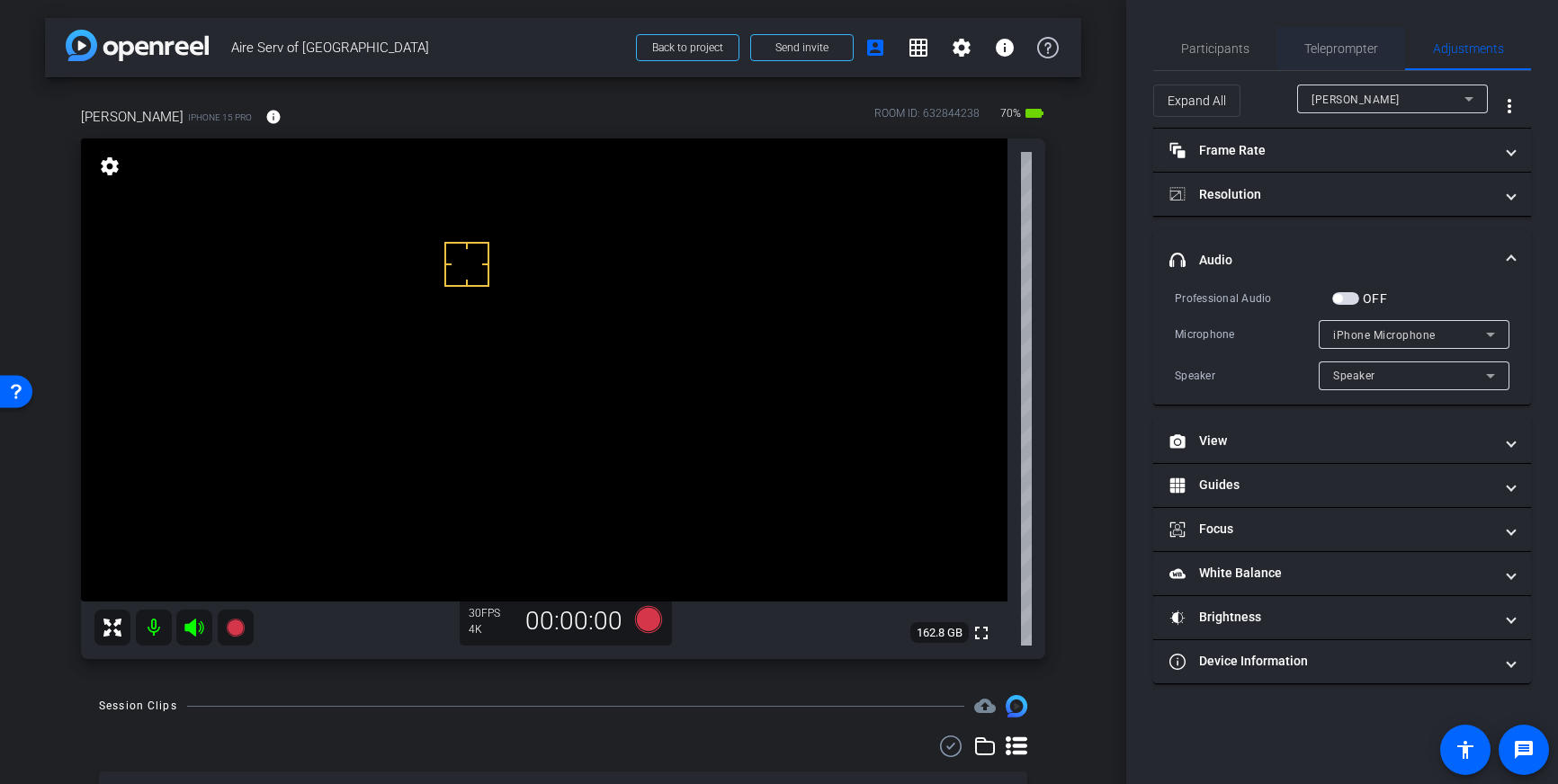
click at [1308, 57] on span "Teleprompter" at bounding box center [1340, 48] width 73 height 43
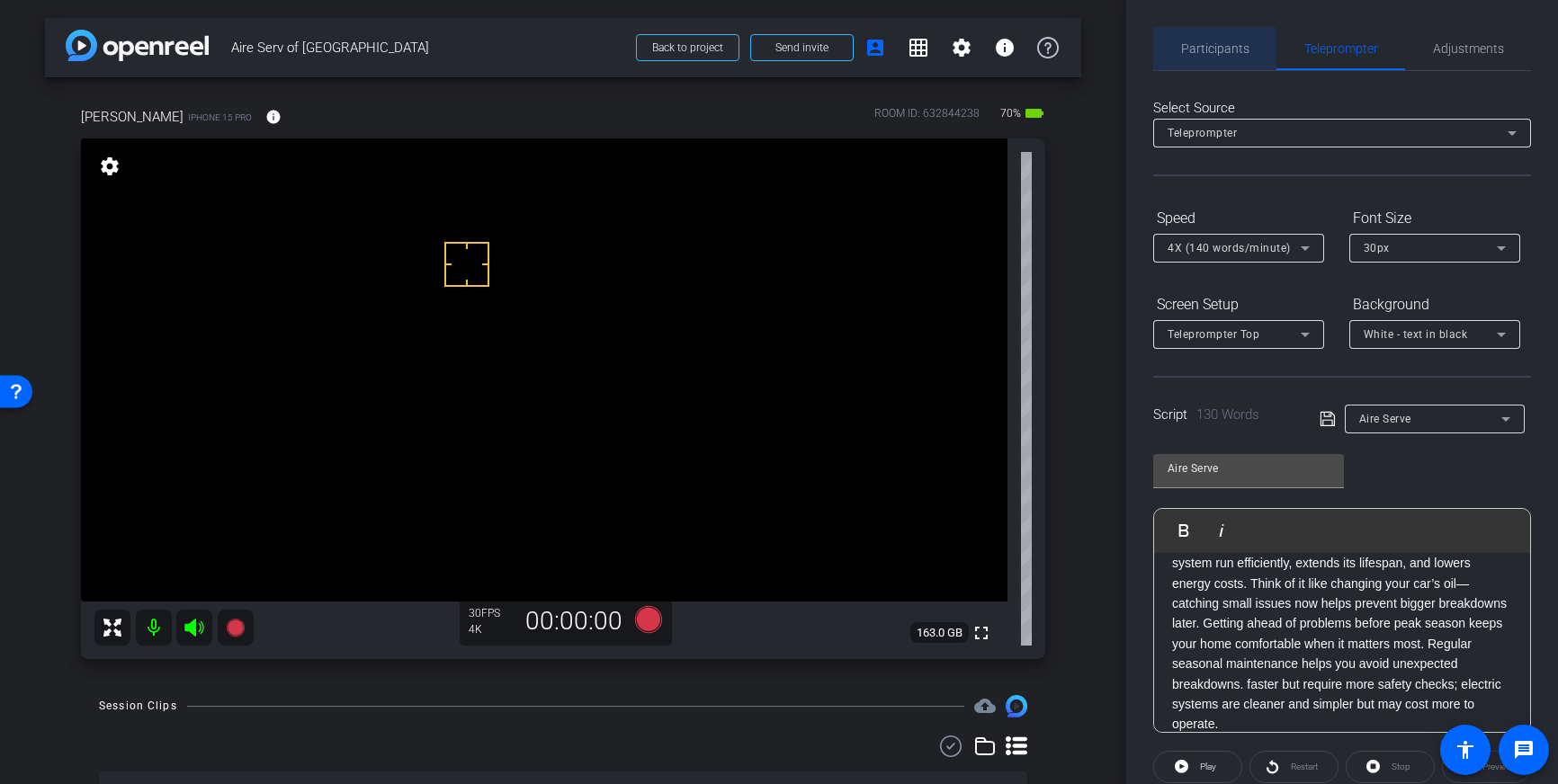
click at [1214, 49] on span "Participants" at bounding box center [1215, 48] width 69 height 12
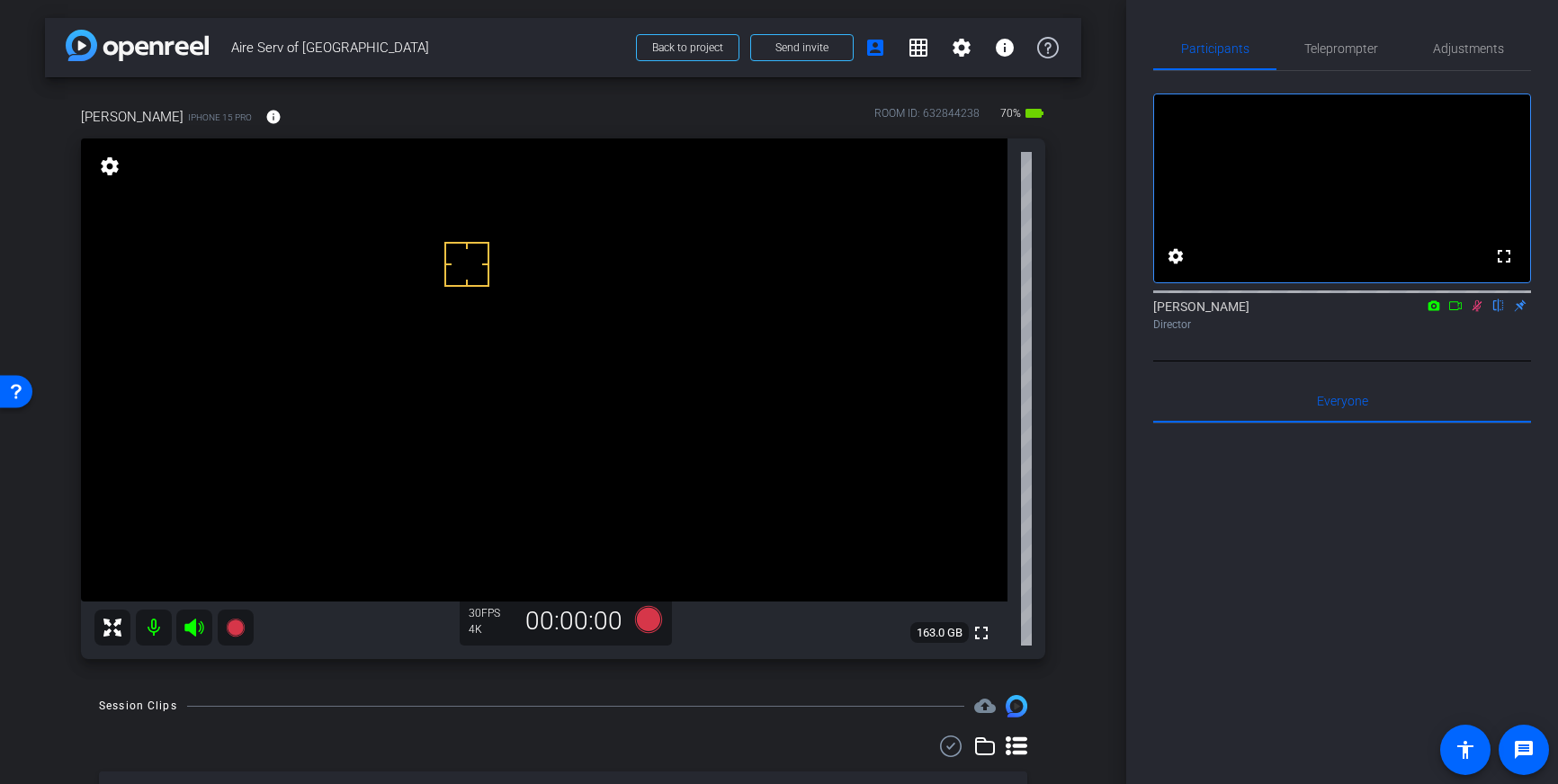
click at [1474, 312] on icon at bounding box center [1476, 305] width 14 height 12
click at [1324, 54] on span "Teleprompter" at bounding box center [1340, 48] width 73 height 12
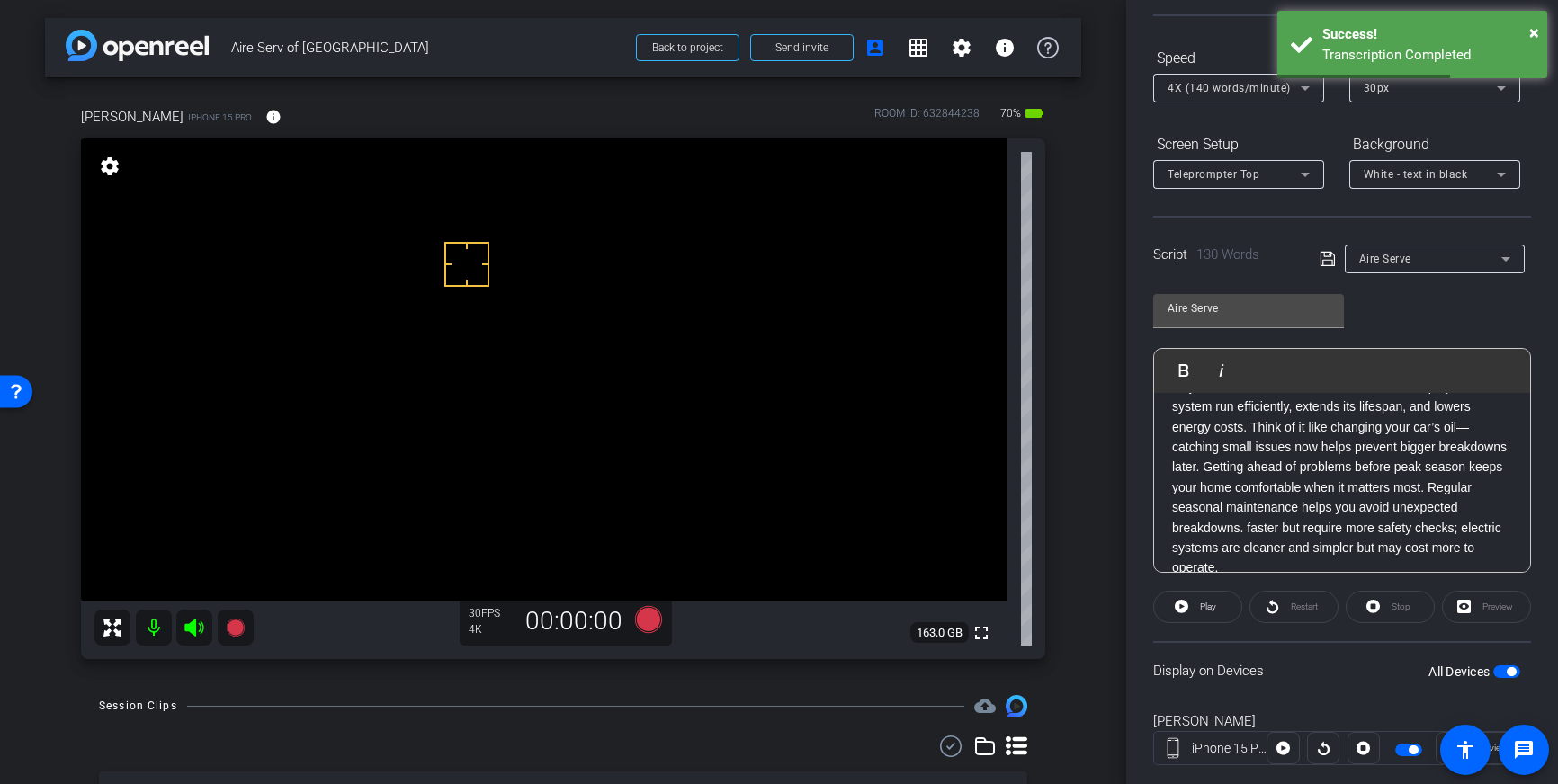
scroll to position [158, 0]
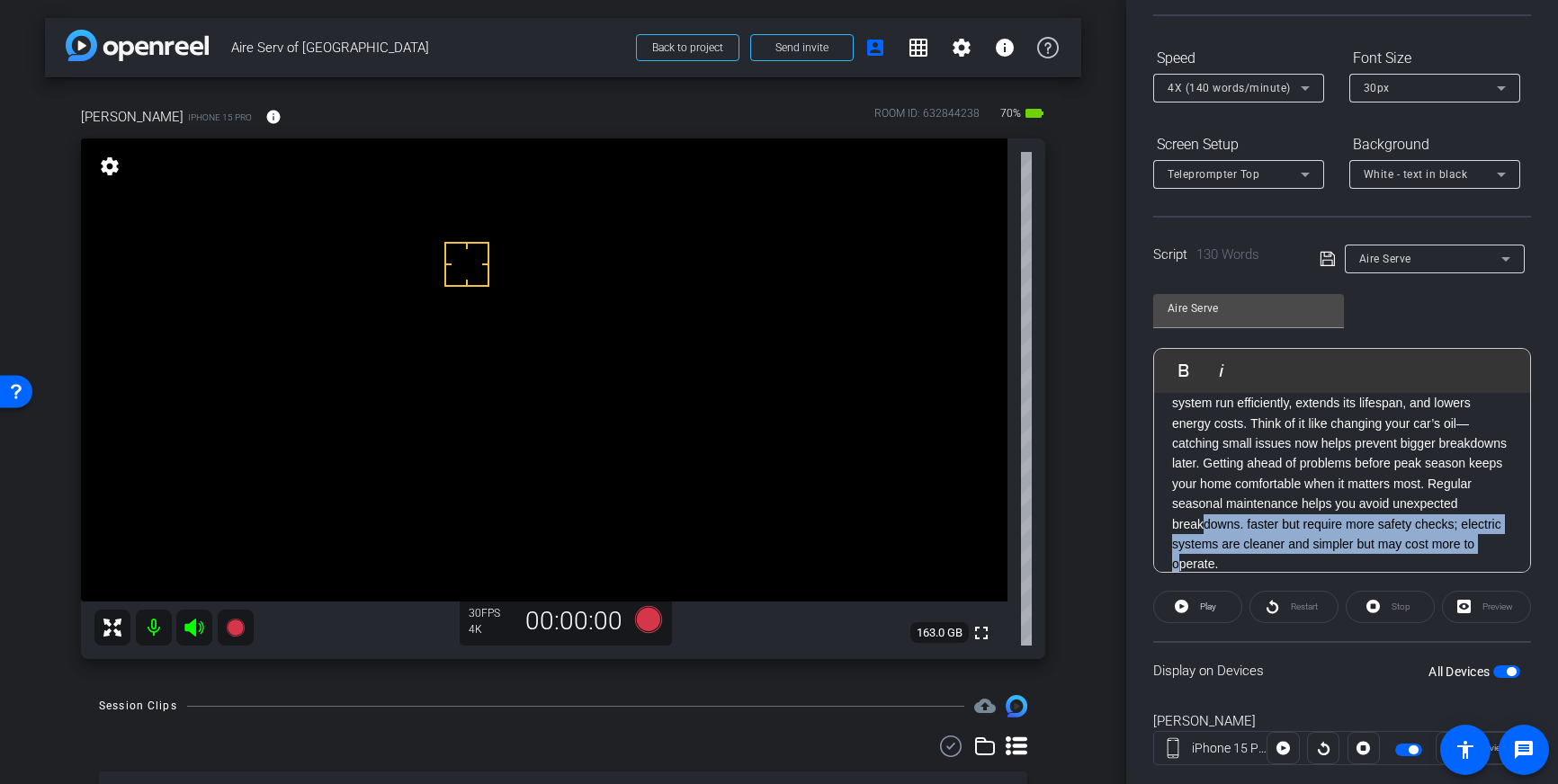
drag, startPoint x: 1170, startPoint y: 523, endPoint x: 1465, endPoint y: 548, distance: 296.1
click at [1465, 548] on div "When your heating or cooling system fails, it’s almost always at the worst poss…" at bounding box center [1342, 414] width 376 height 358
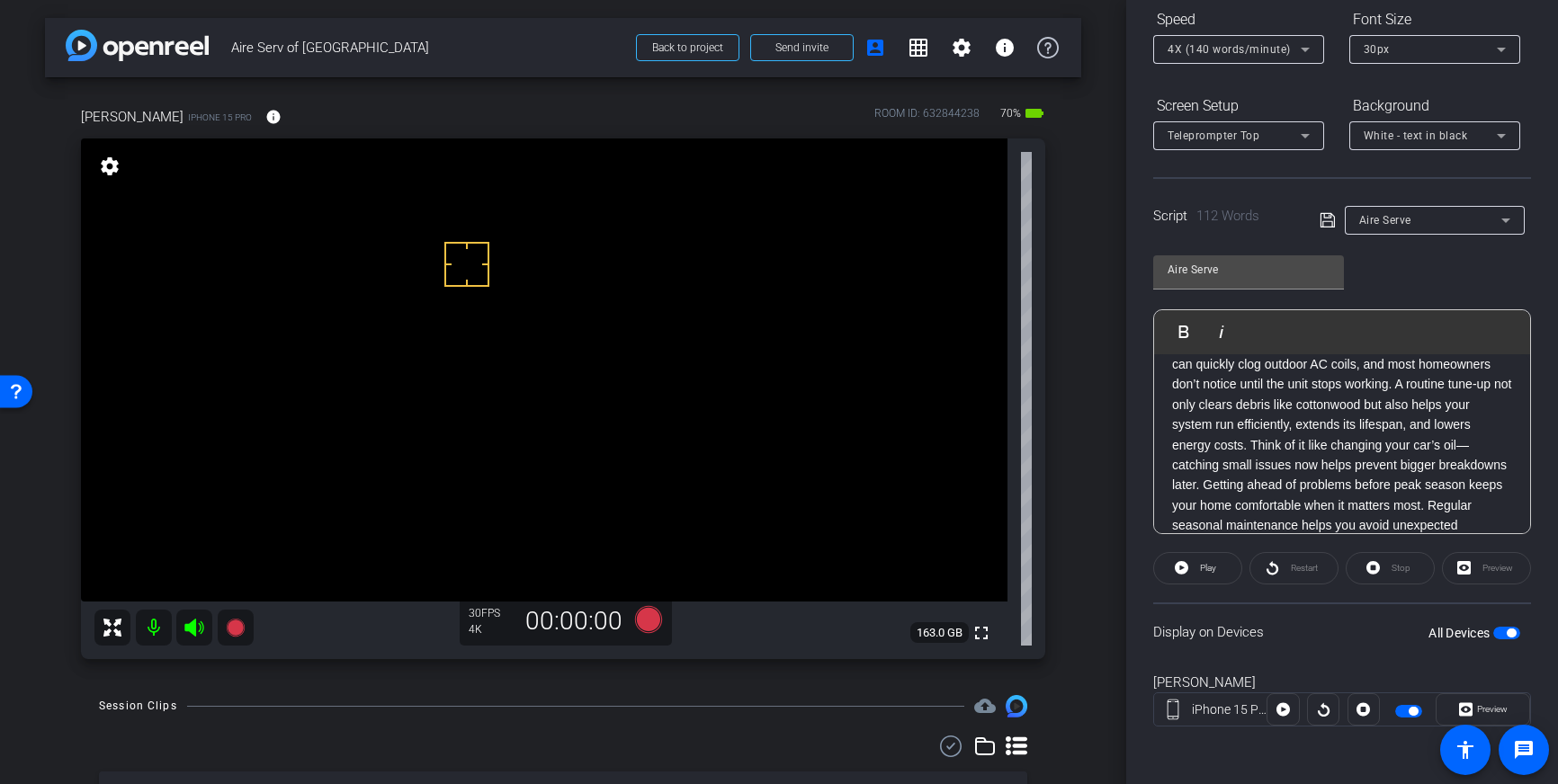
scroll to position [118, 0]
click at [1322, 218] on icon at bounding box center [1327, 220] width 16 height 22
drag, startPoint x: 1322, startPoint y: 218, endPoint x: 1331, endPoint y: 222, distance: 9.8
click at [1323, 218] on icon at bounding box center [1327, 220] width 16 height 22
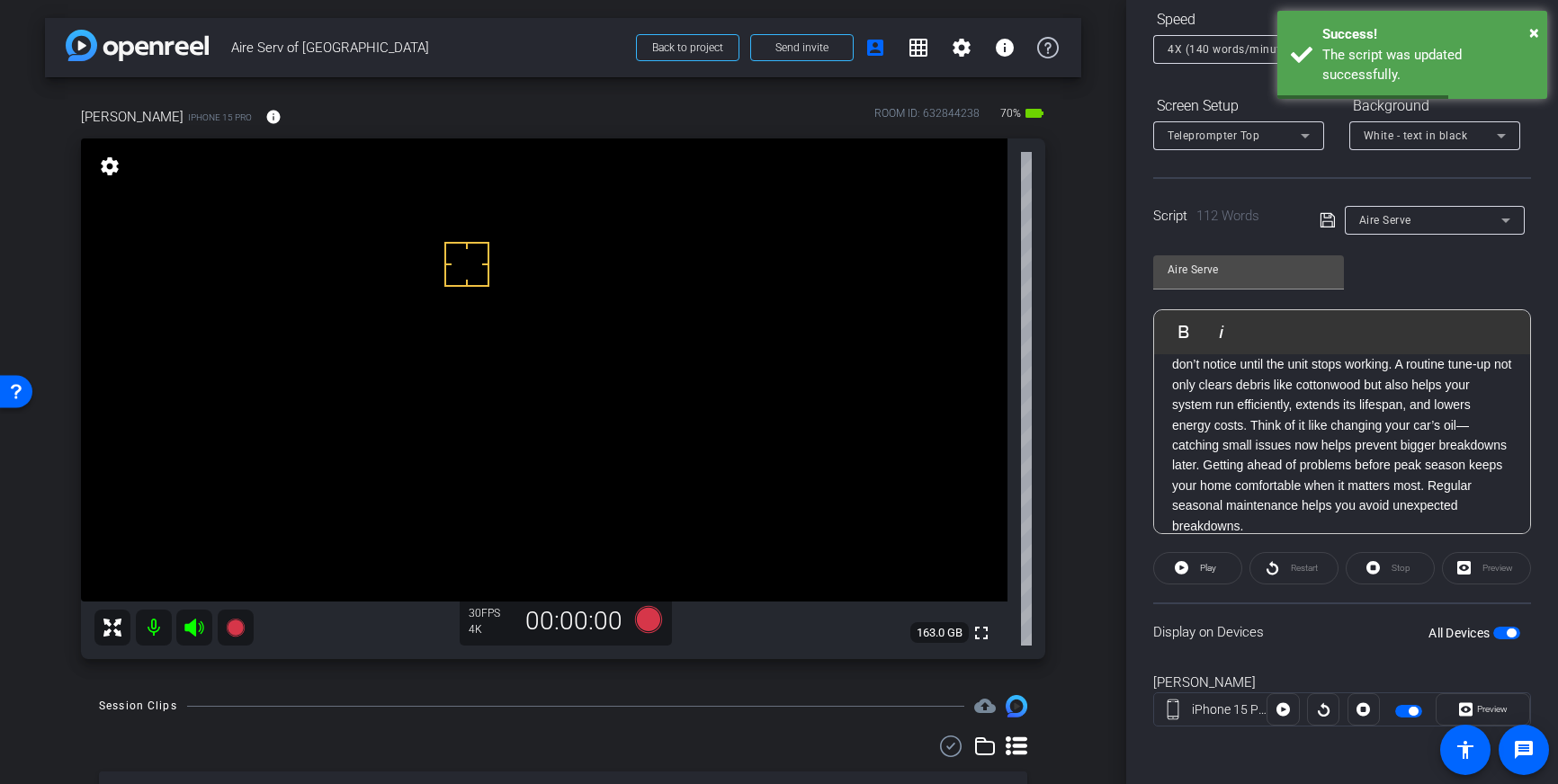
click at [1503, 631] on span "button" at bounding box center [1507, 633] width 27 height 12
click at [1508, 632] on span "button" at bounding box center [1507, 633] width 27 height 12
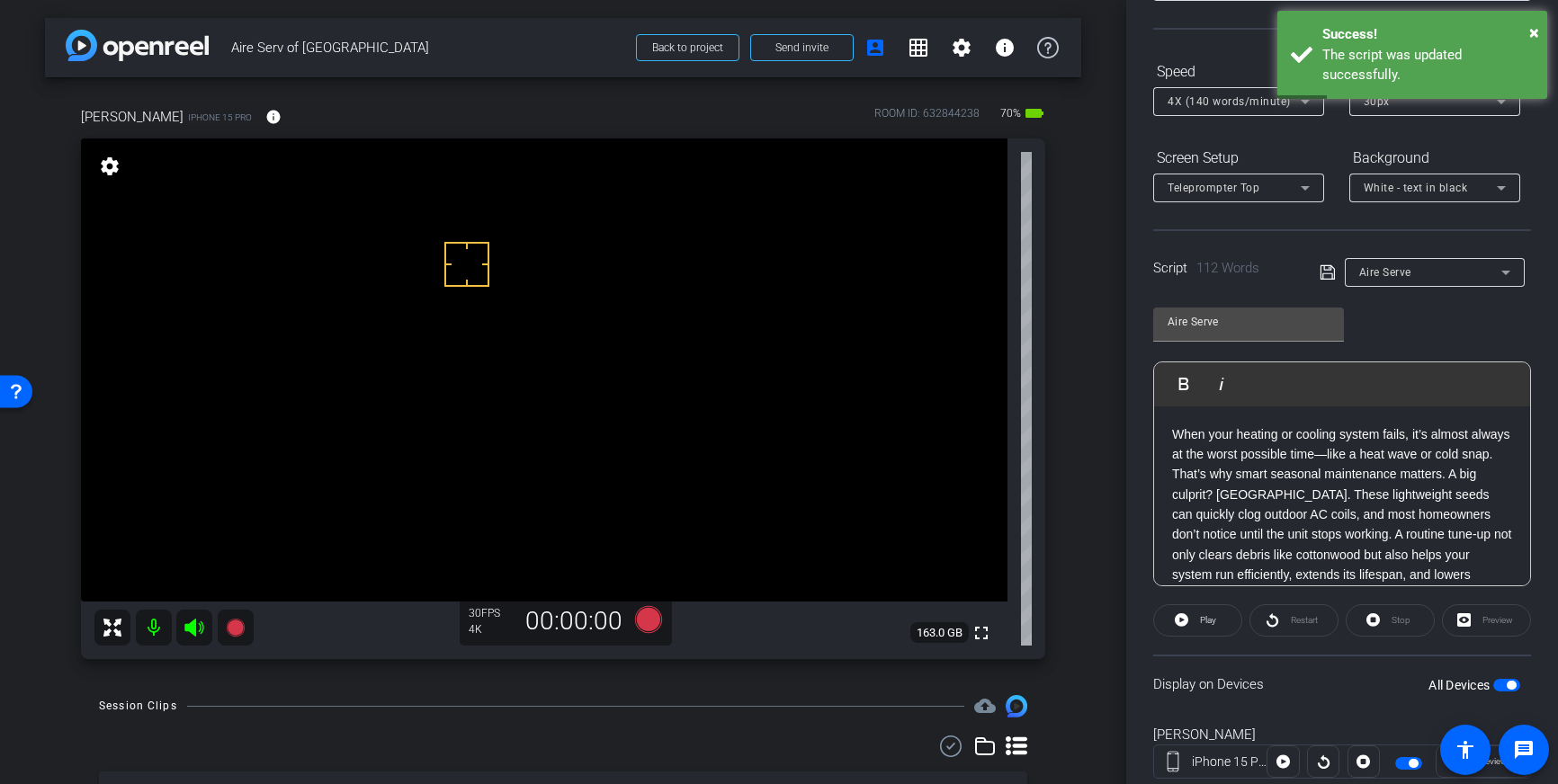
scroll to position [136, 0]
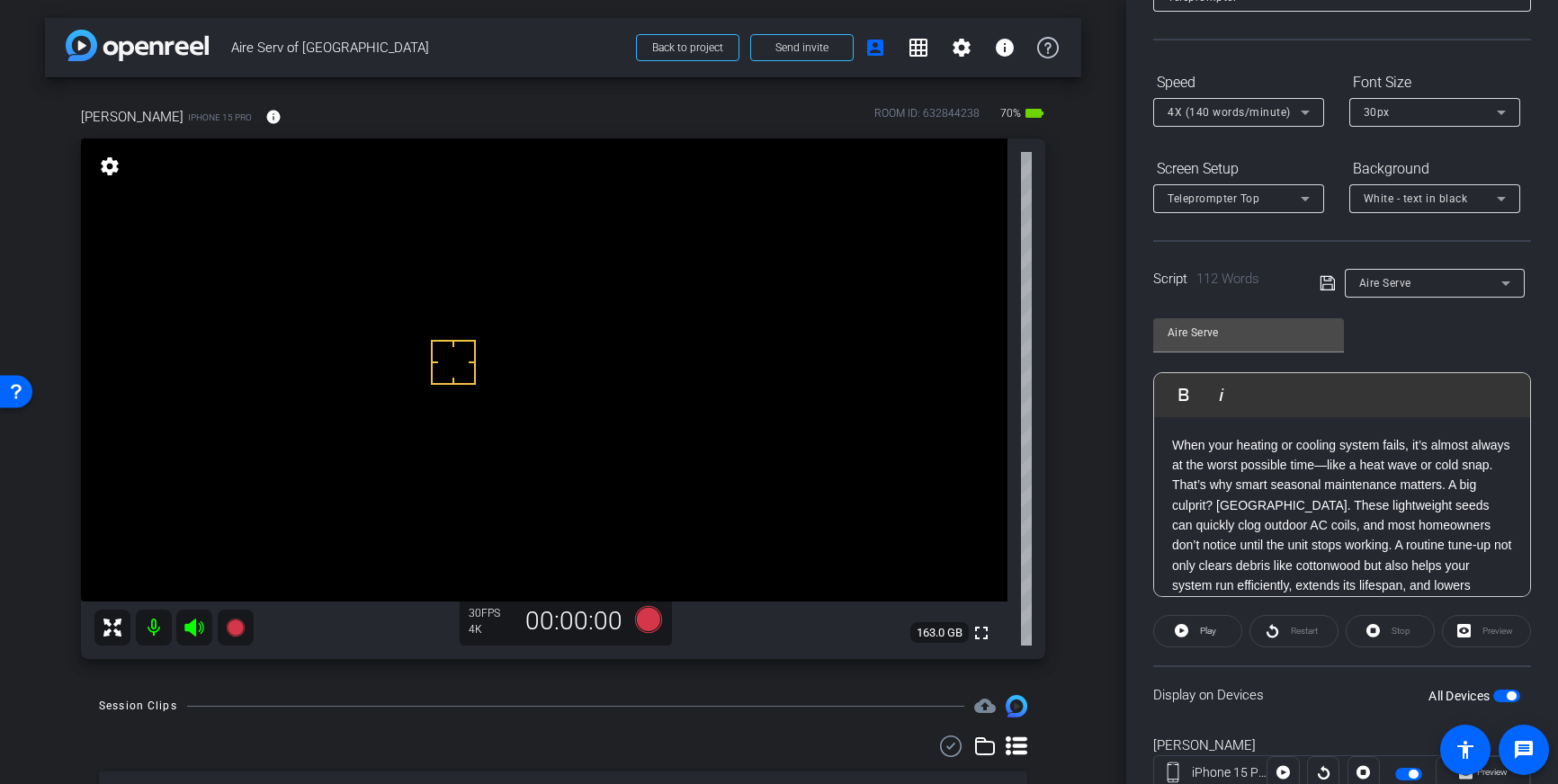
drag, startPoint x: 460, startPoint y: 319, endPoint x: 467, endPoint y: 314, distance: 8.6
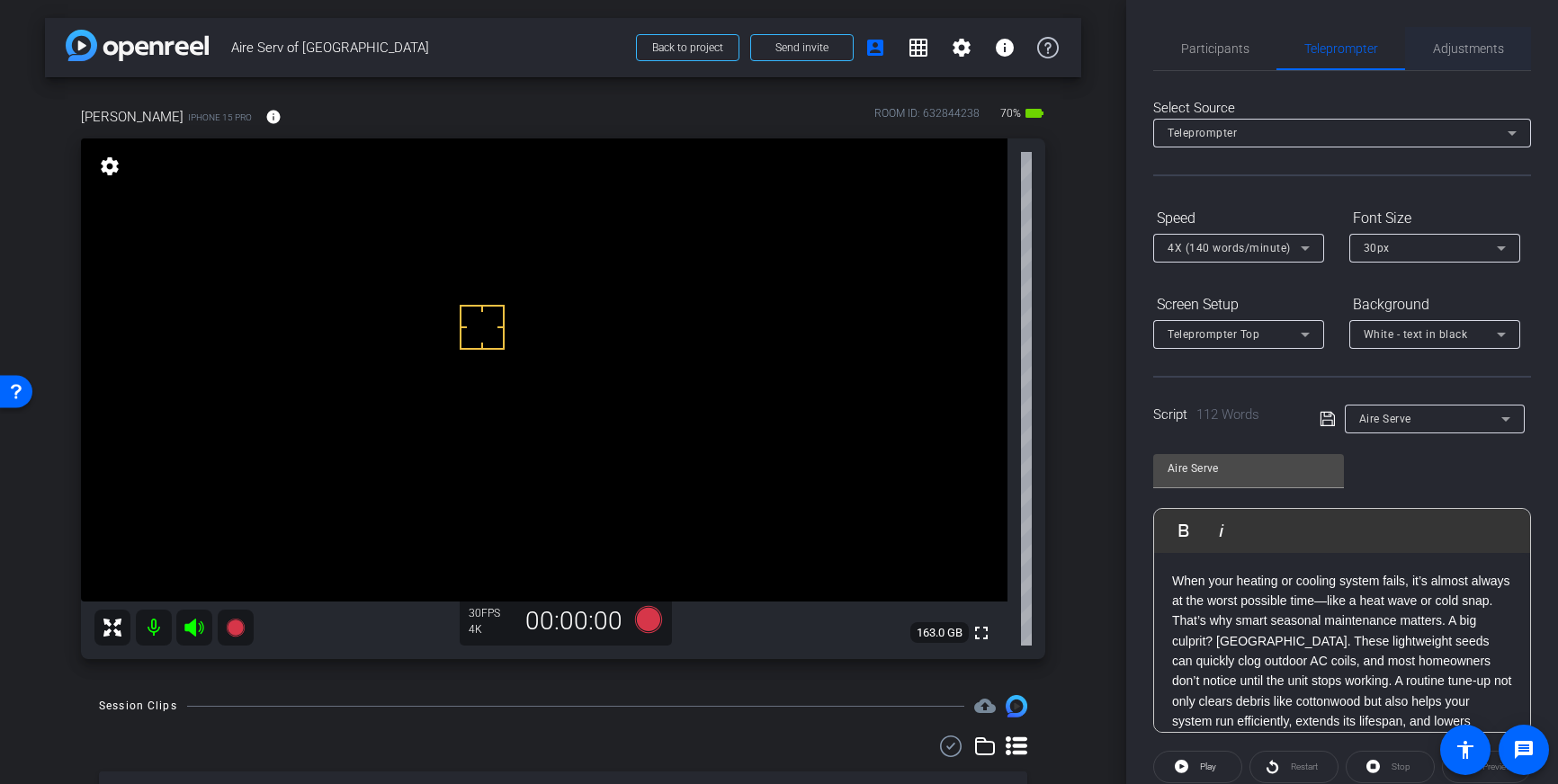
click at [1457, 45] on span "Adjustments" at bounding box center [1468, 48] width 71 height 12
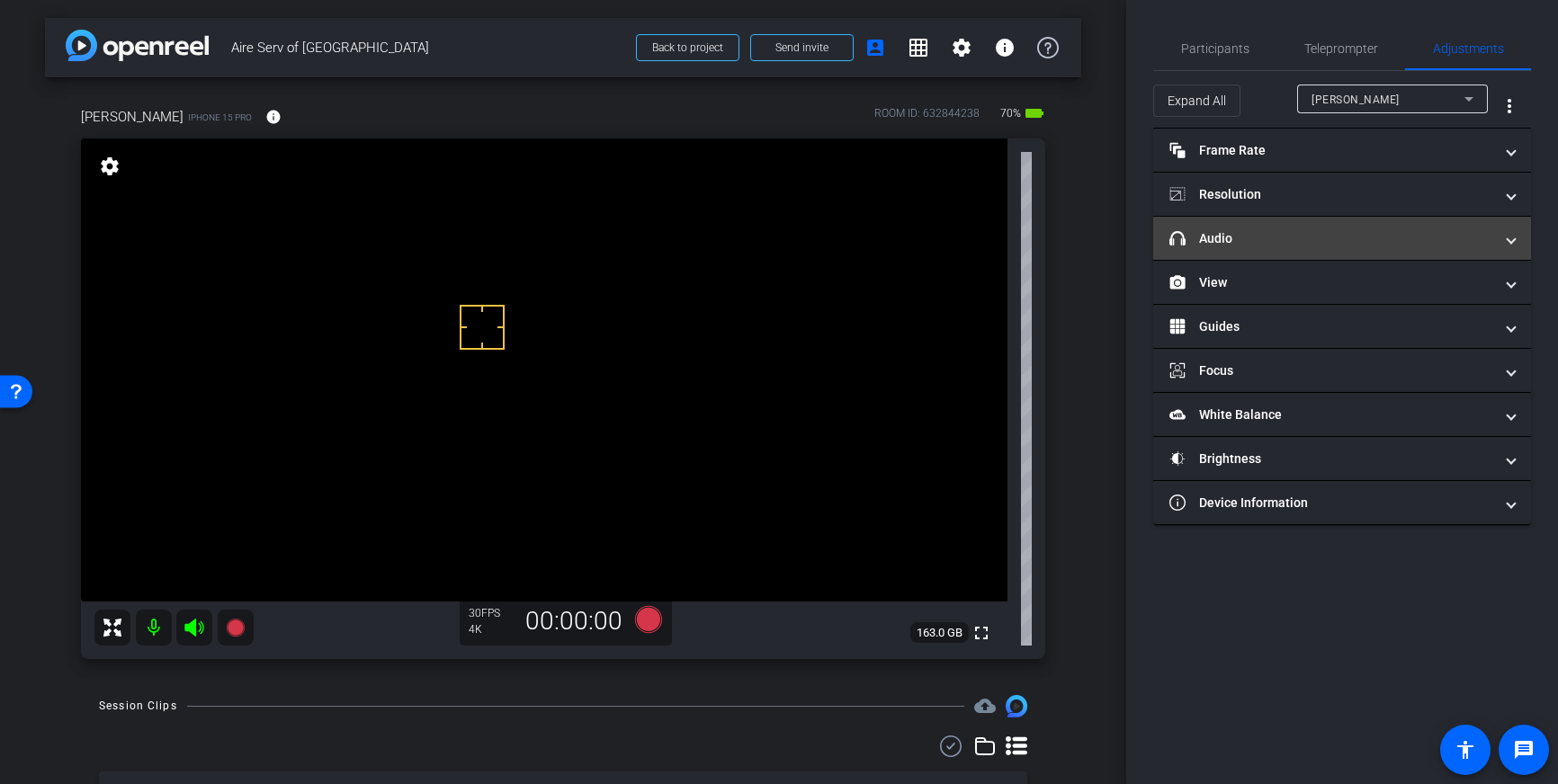
click at [1400, 246] on mat-panel-title "headphone icon Audio" at bounding box center [1331, 239] width 324 height 19
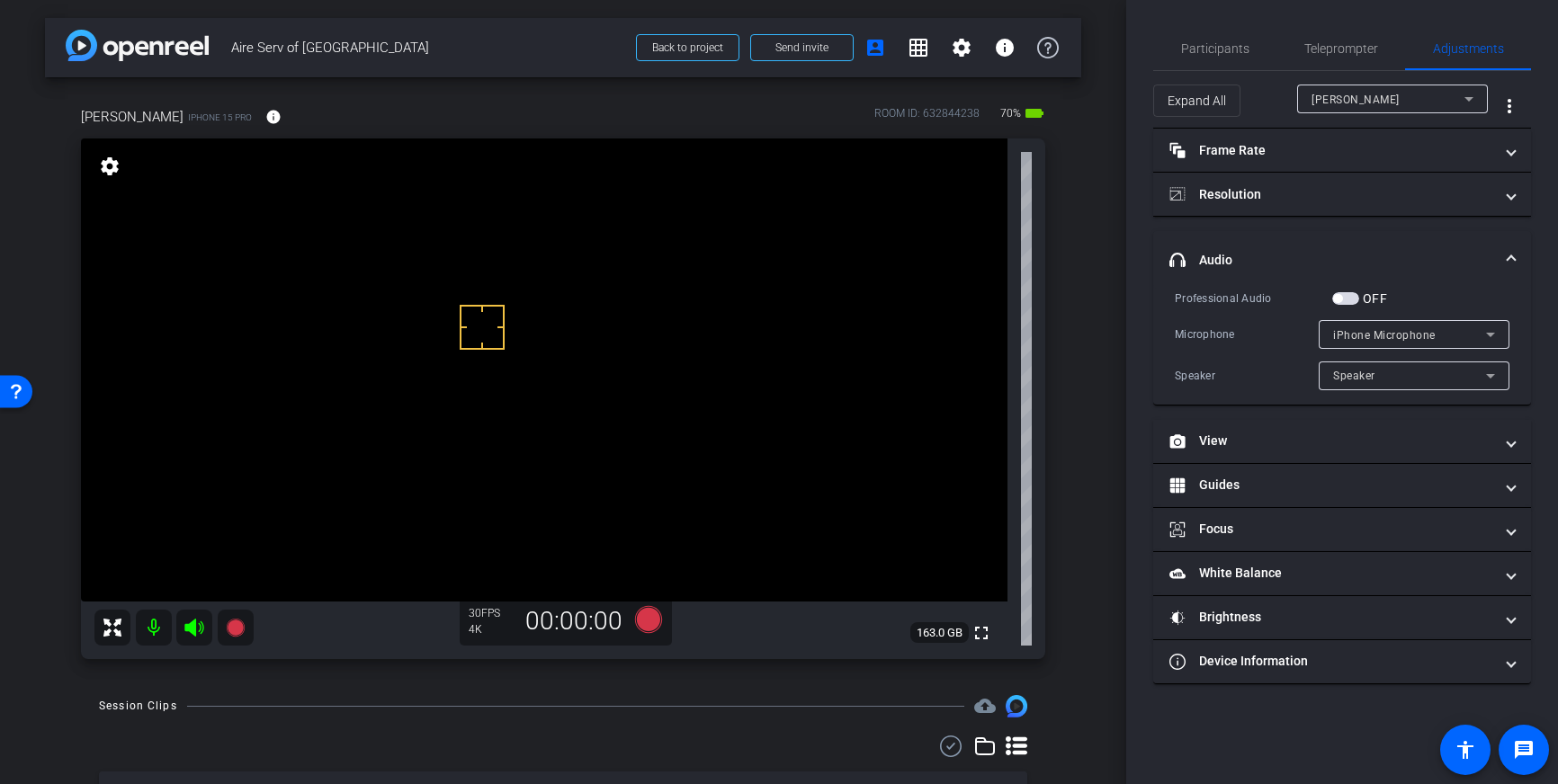
drag, startPoint x: 1345, startPoint y: 297, endPoint x: 1088, endPoint y: 440, distance: 294.1
click at [1345, 297] on span "button" at bounding box center [1346, 298] width 27 height 12
click at [644, 620] on icon at bounding box center [648, 619] width 27 height 27
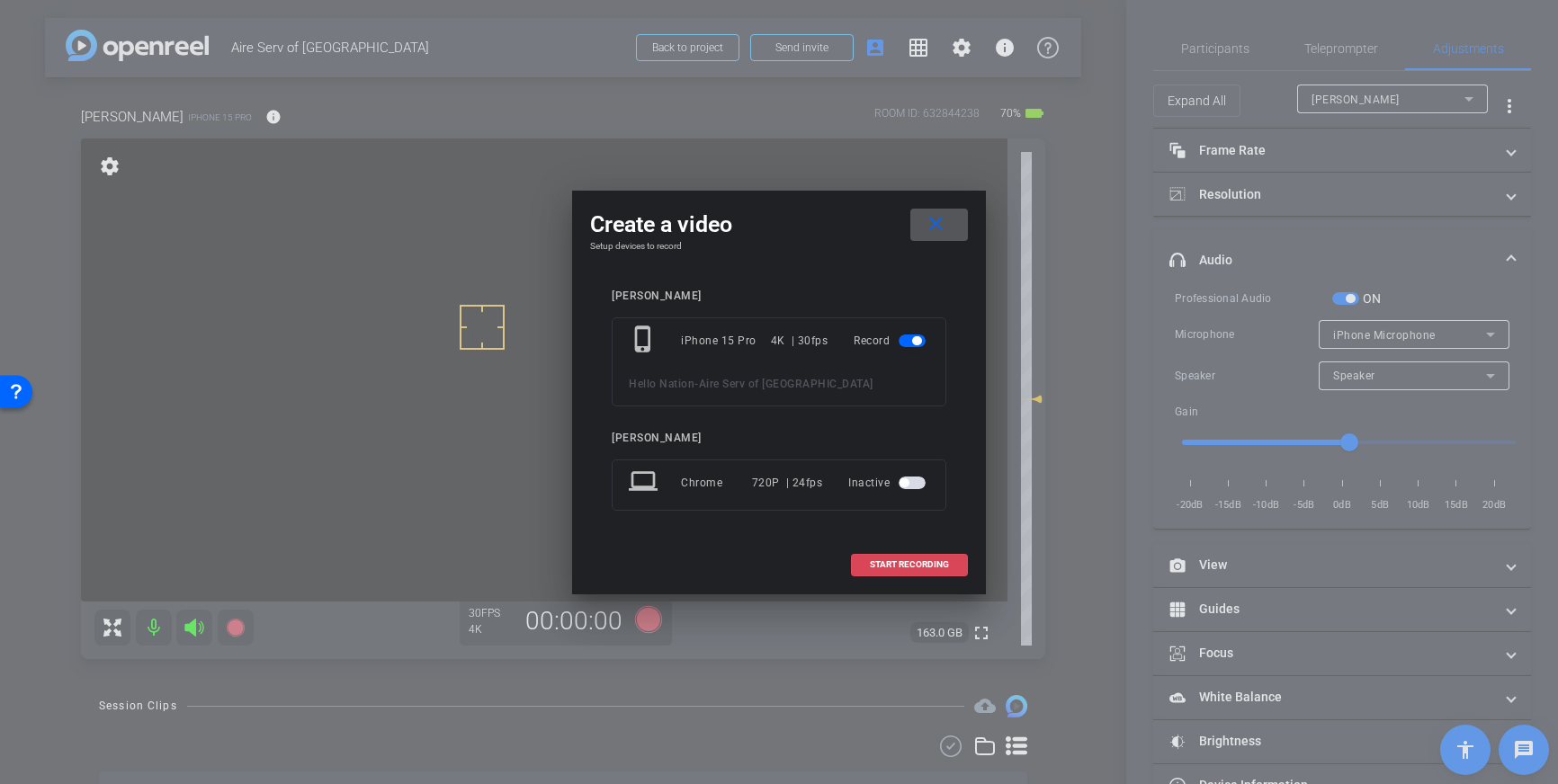
click at [881, 561] on span "START RECORDING" at bounding box center [909, 564] width 79 height 9
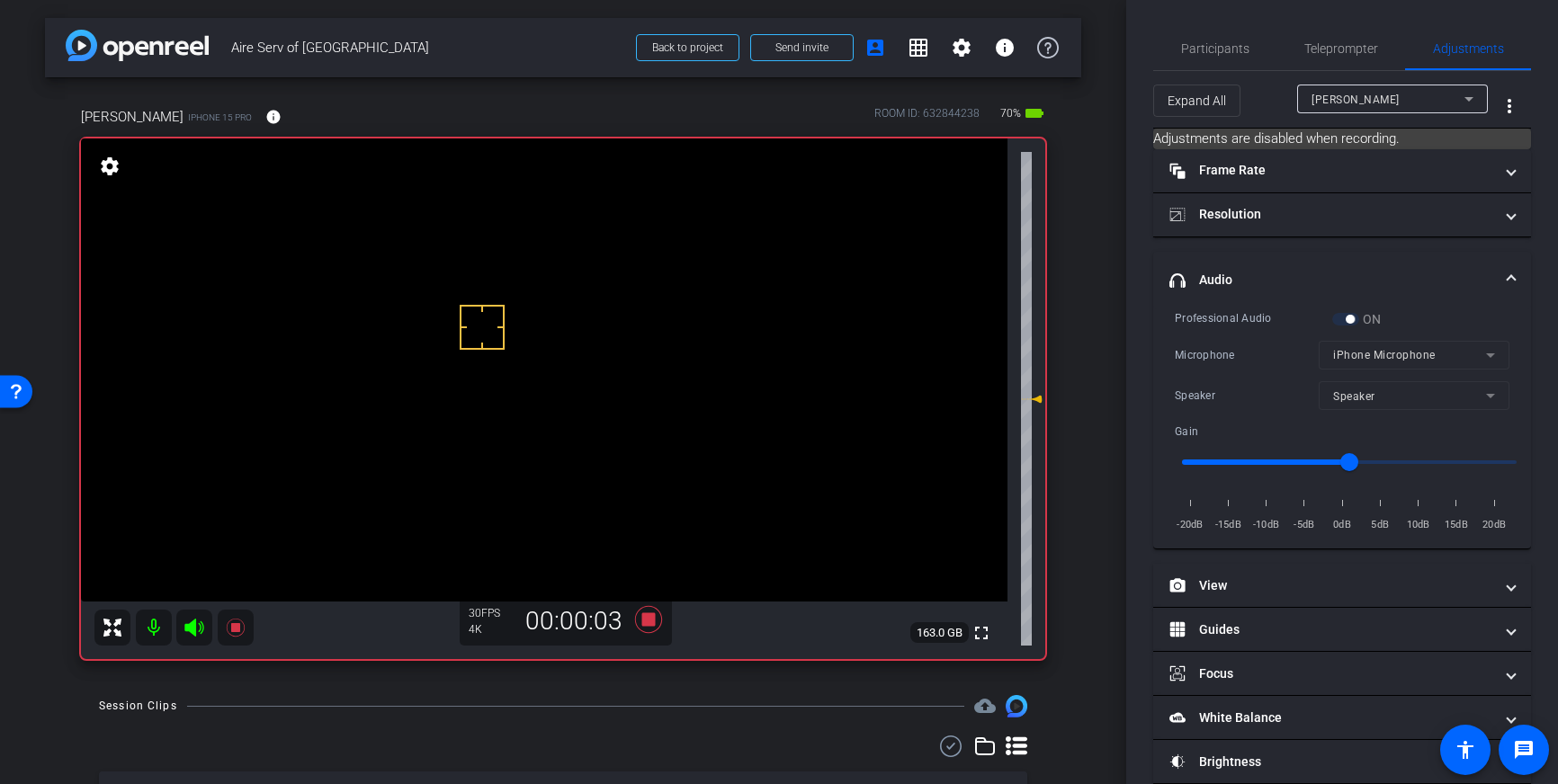
click at [1213, 25] on div "Participants Teleprompter Adjustments settings [PERSON_NAME] flip Director Ever…" at bounding box center [1342, 392] width 432 height 784
click at [1213, 42] on span "Participants" at bounding box center [1215, 48] width 69 height 12
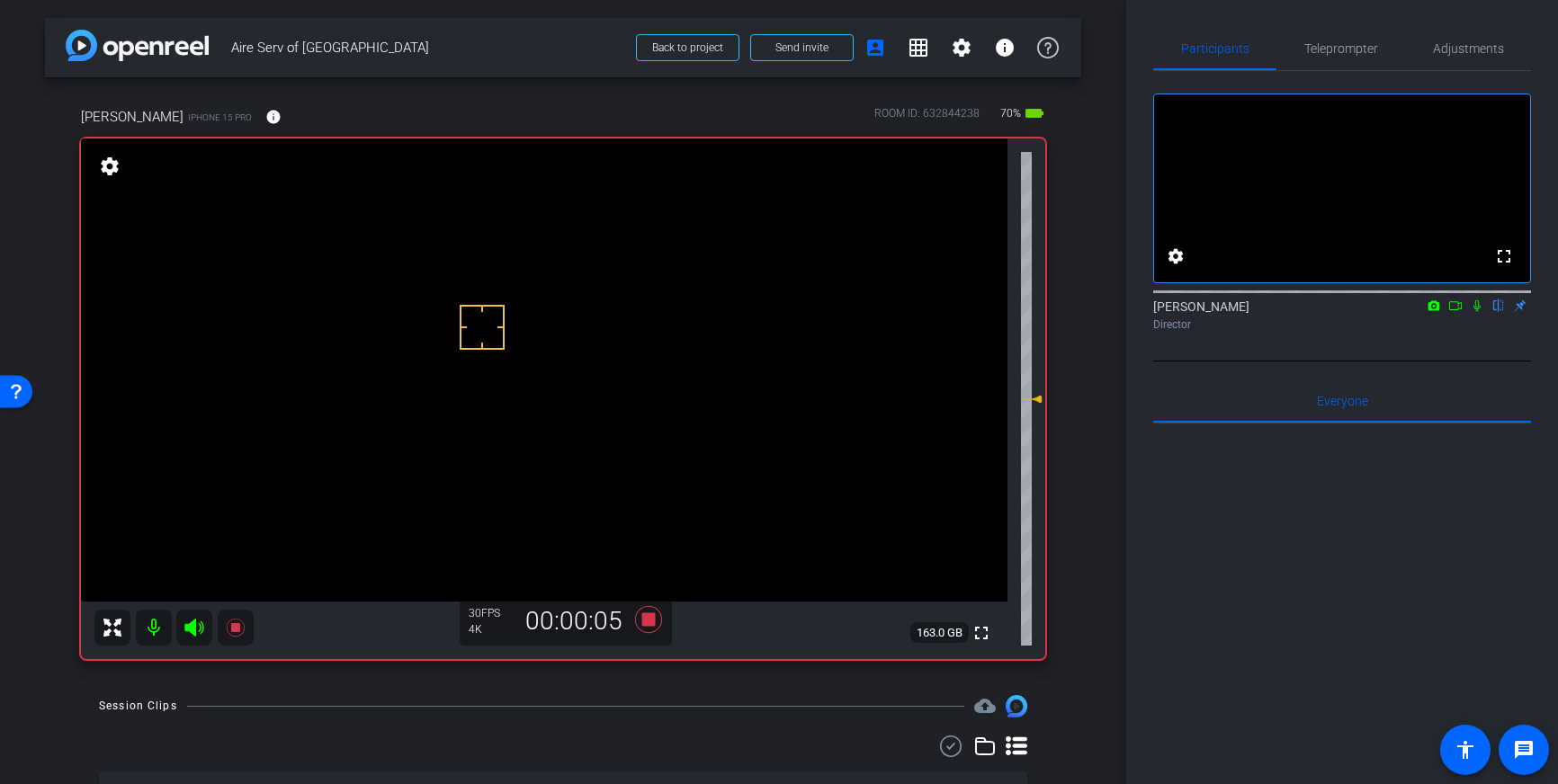
click at [1474, 312] on icon at bounding box center [1476, 305] width 14 height 12
drag, startPoint x: 1477, startPoint y: 330, endPoint x: 1330, endPoint y: 403, distance: 164.1
click at [1477, 312] on icon at bounding box center [1476, 305] width 14 height 12
click at [651, 622] on icon at bounding box center [648, 619] width 27 height 27
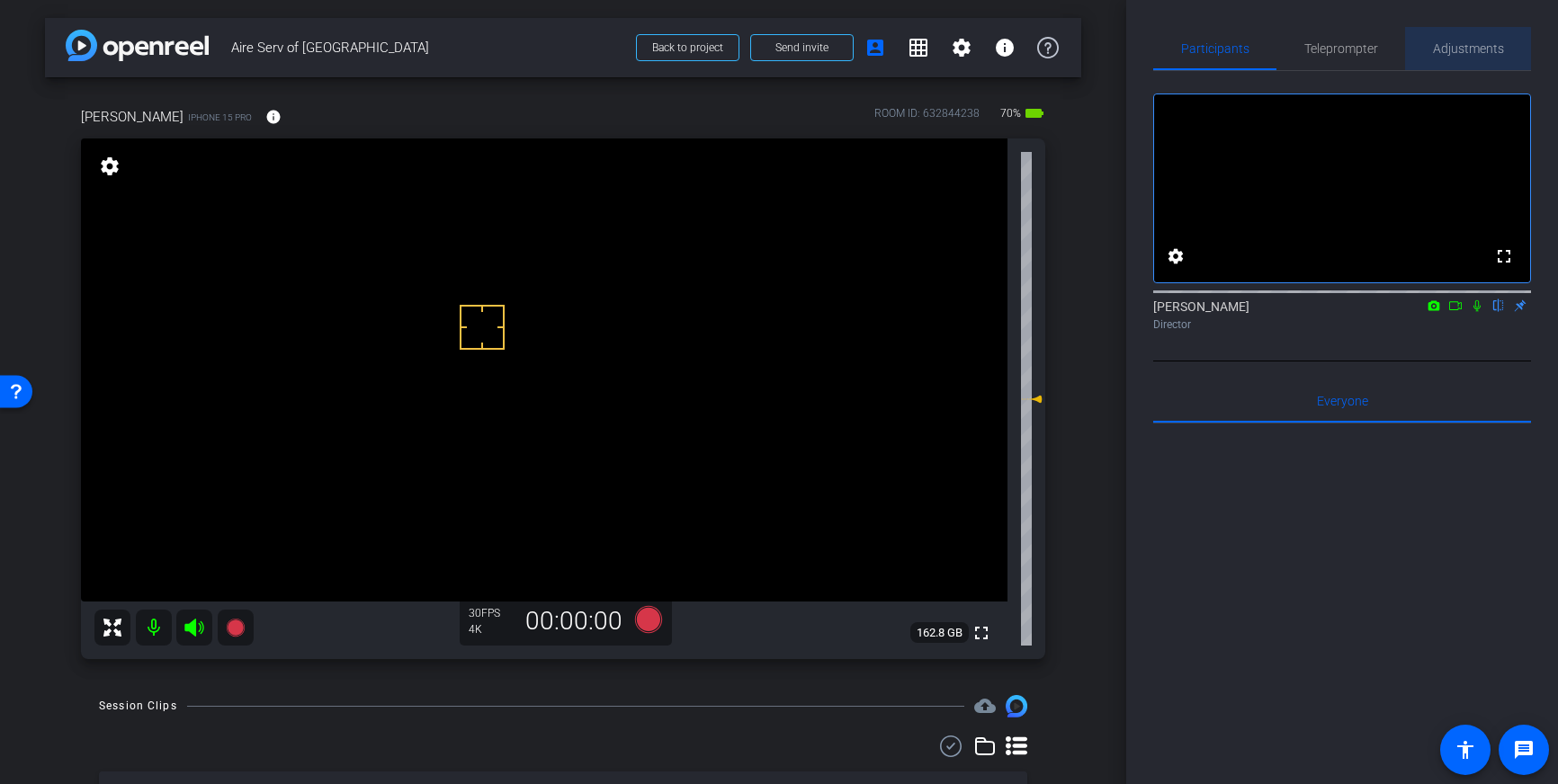
drag, startPoint x: 1461, startPoint y: 53, endPoint x: 1465, endPoint y: 63, distance: 10.8
click at [1461, 53] on span "Adjustments" at bounding box center [1468, 48] width 71 height 12
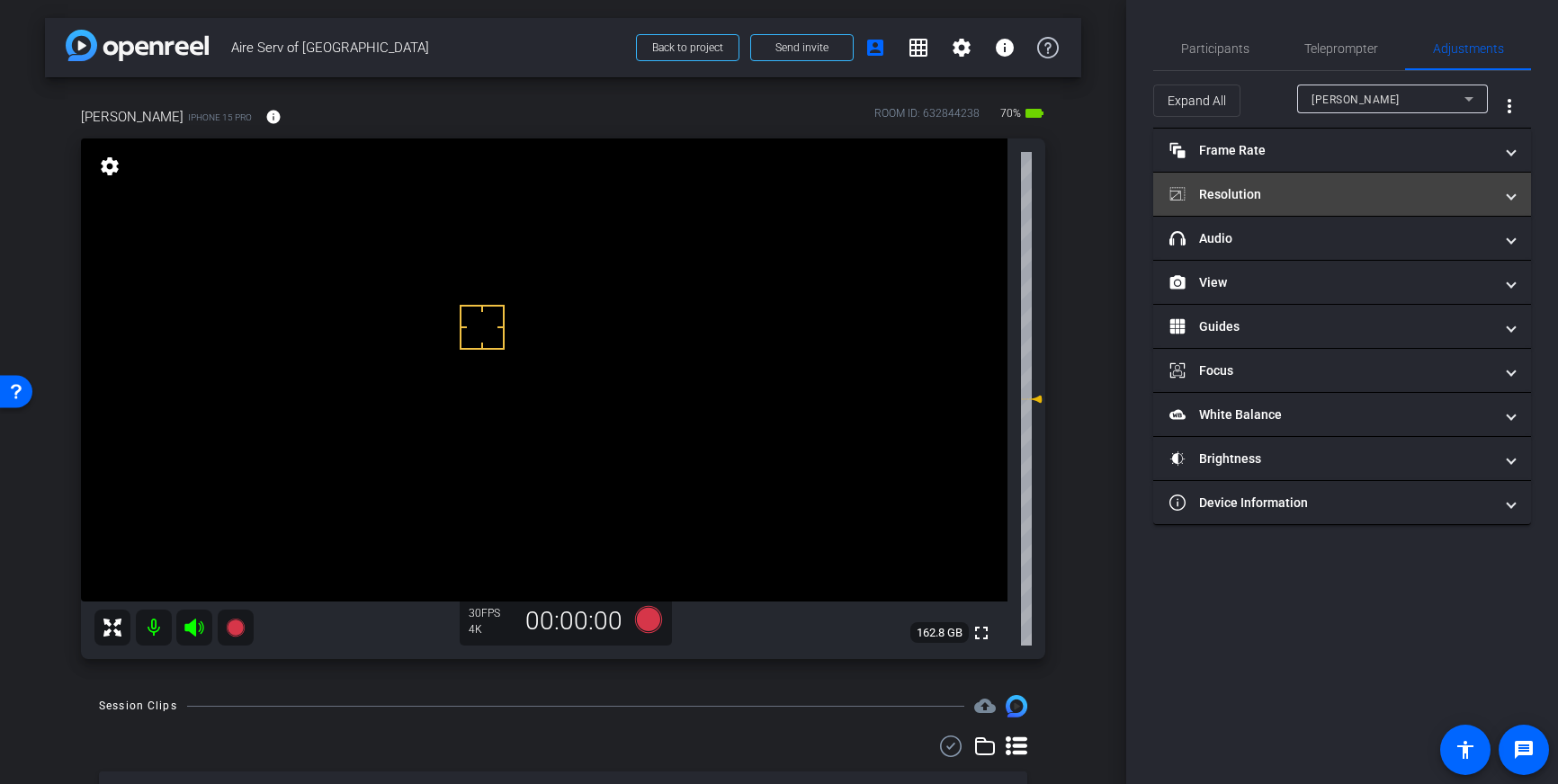
click at [1370, 193] on mat-panel-title "Resolution" at bounding box center [1331, 195] width 324 height 19
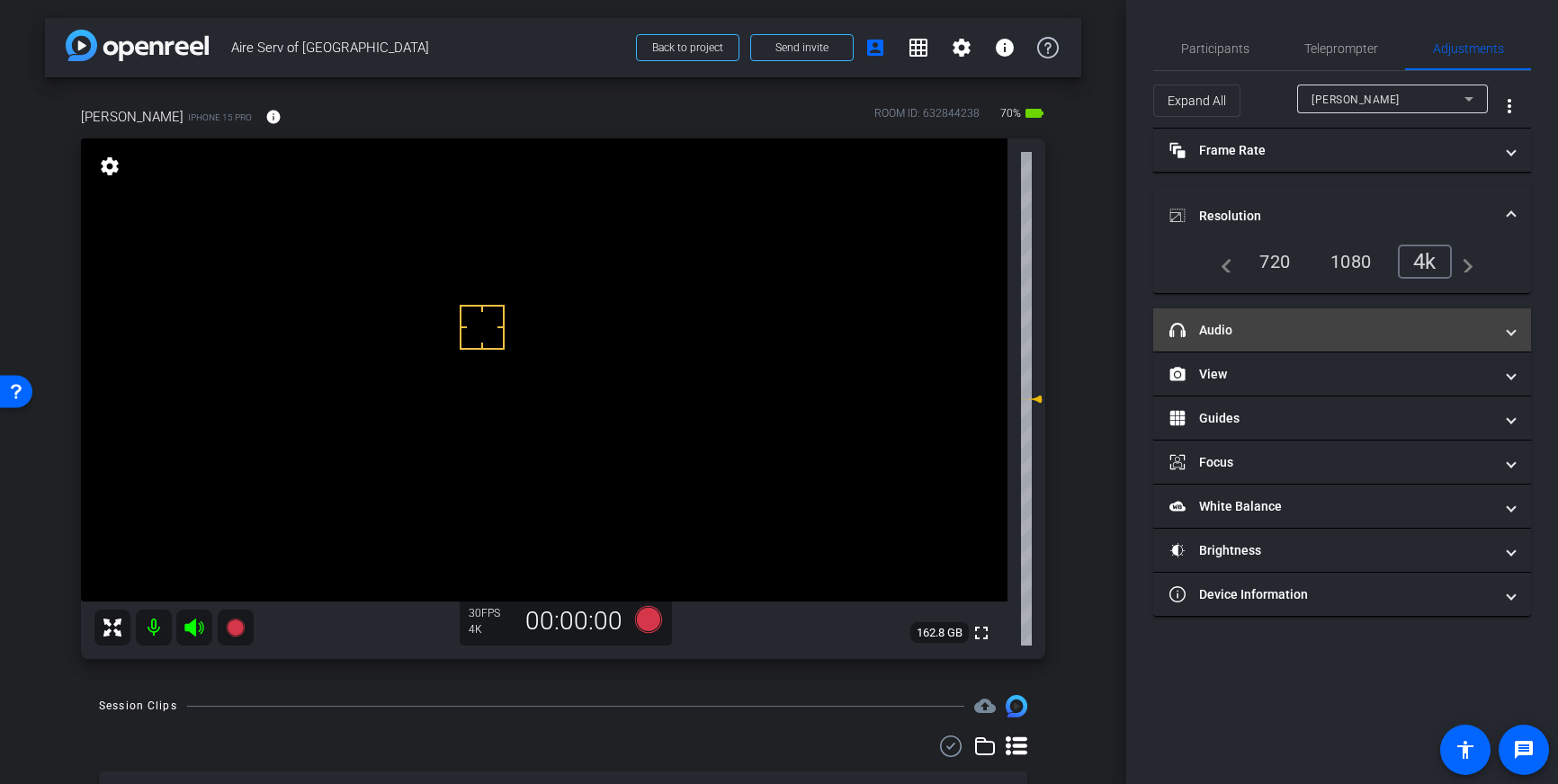
click at [1351, 339] on mat-expansion-panel-header "headphone icon Audio" at bounding box center [1342, 329] width 378 height 43
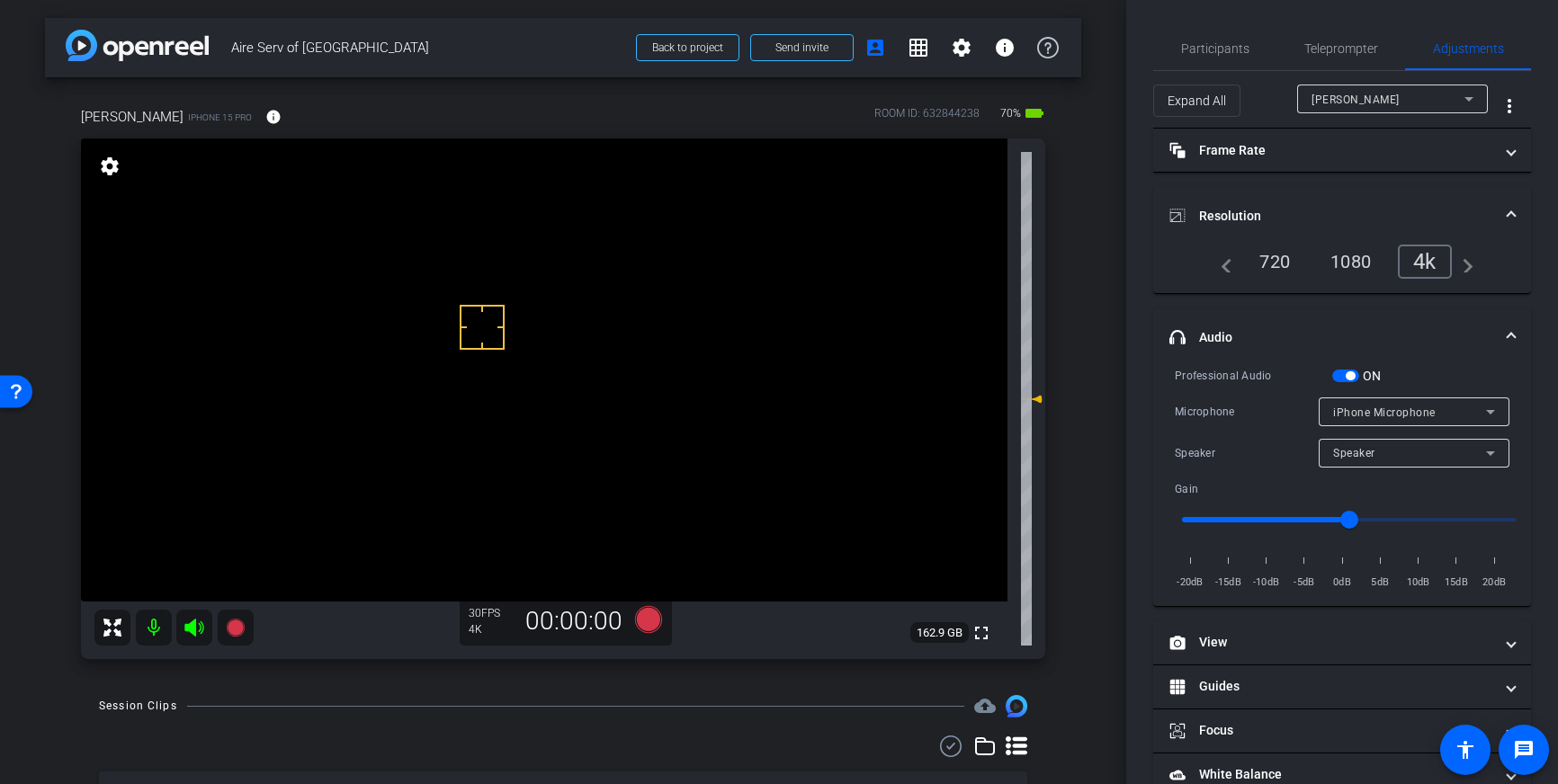
click at [1343, 371] on span "button" at bounding box center [1346, 375] width 27 height 12
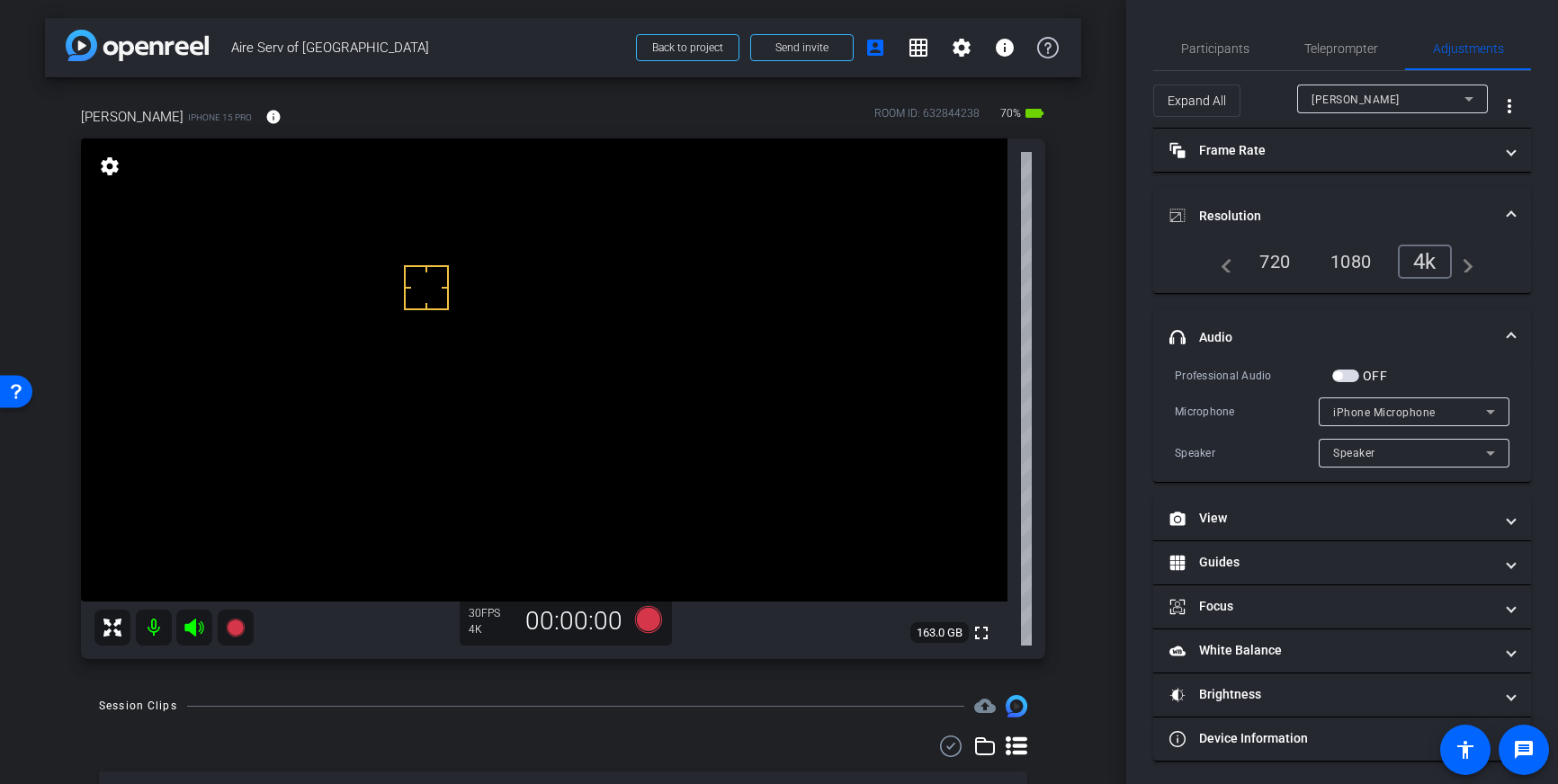
drag, startPoint x: 426, startPoint y: 287, endPoint x: 438, endPoint y: 286, distance: 12.0
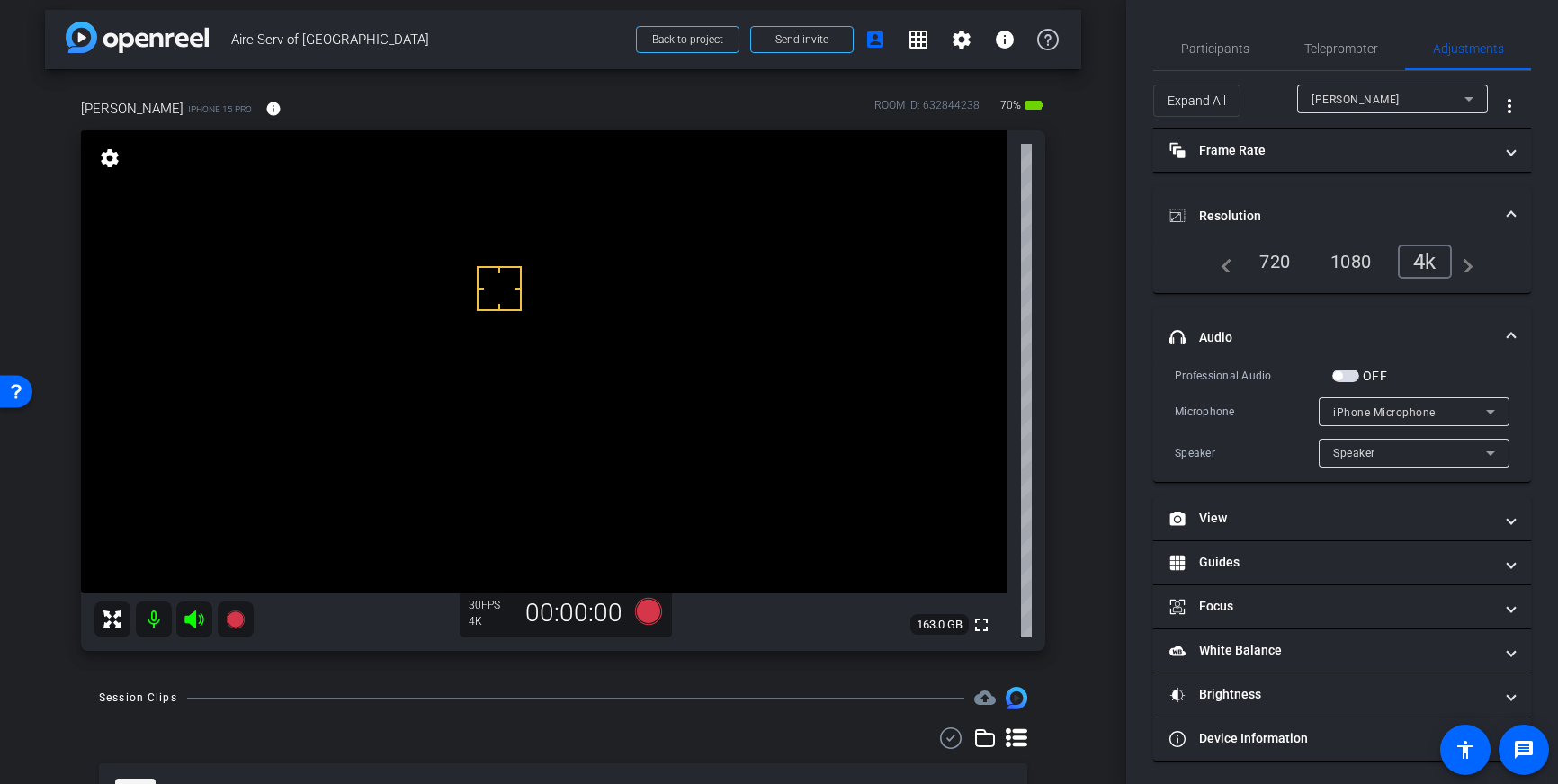
drag, startPoint x: 470, startPoint y: 253, endPoint x: 441, endPoint y: 236, distance: 33.6
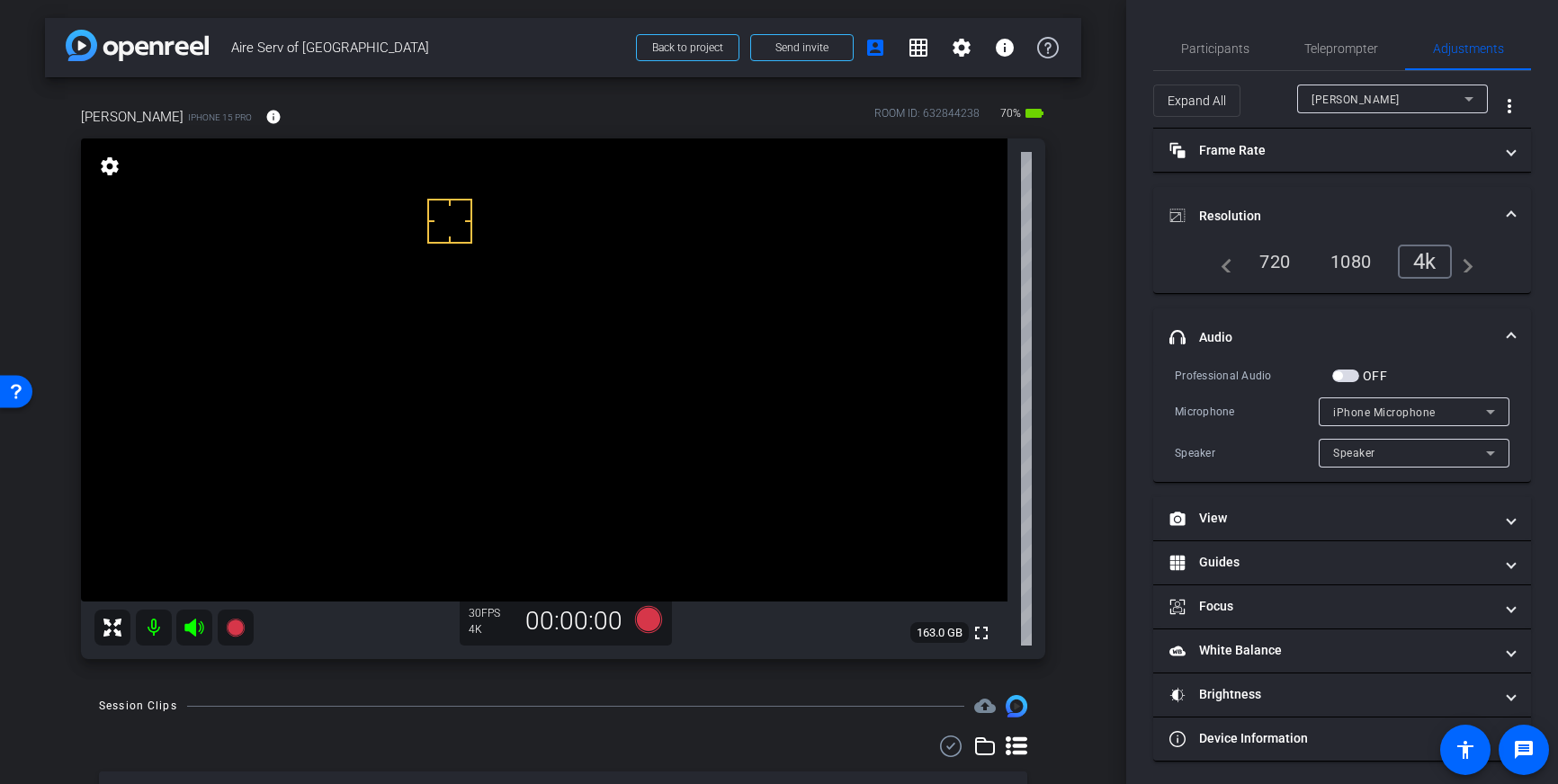
drag, startPoint x: 483, startPoint y: 327, endPoint x: 482, endPoint y: 266, distance: 61.0
click at [1349, 374] on span "button" at bounding box center [1346, 375] width 27 height 12
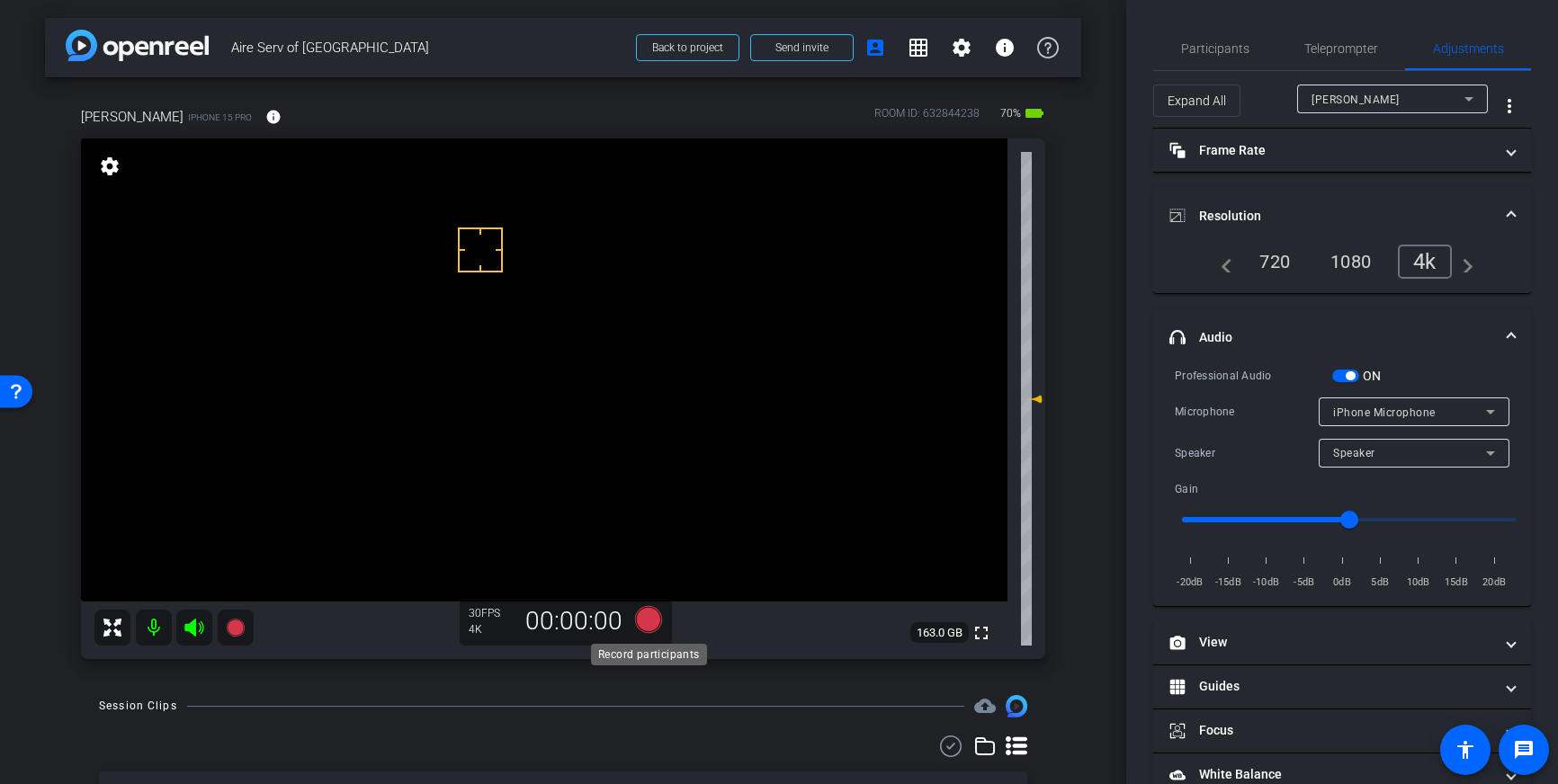
click at [653, 623] on icon at bounding box center [648, 619] width 27 height 27
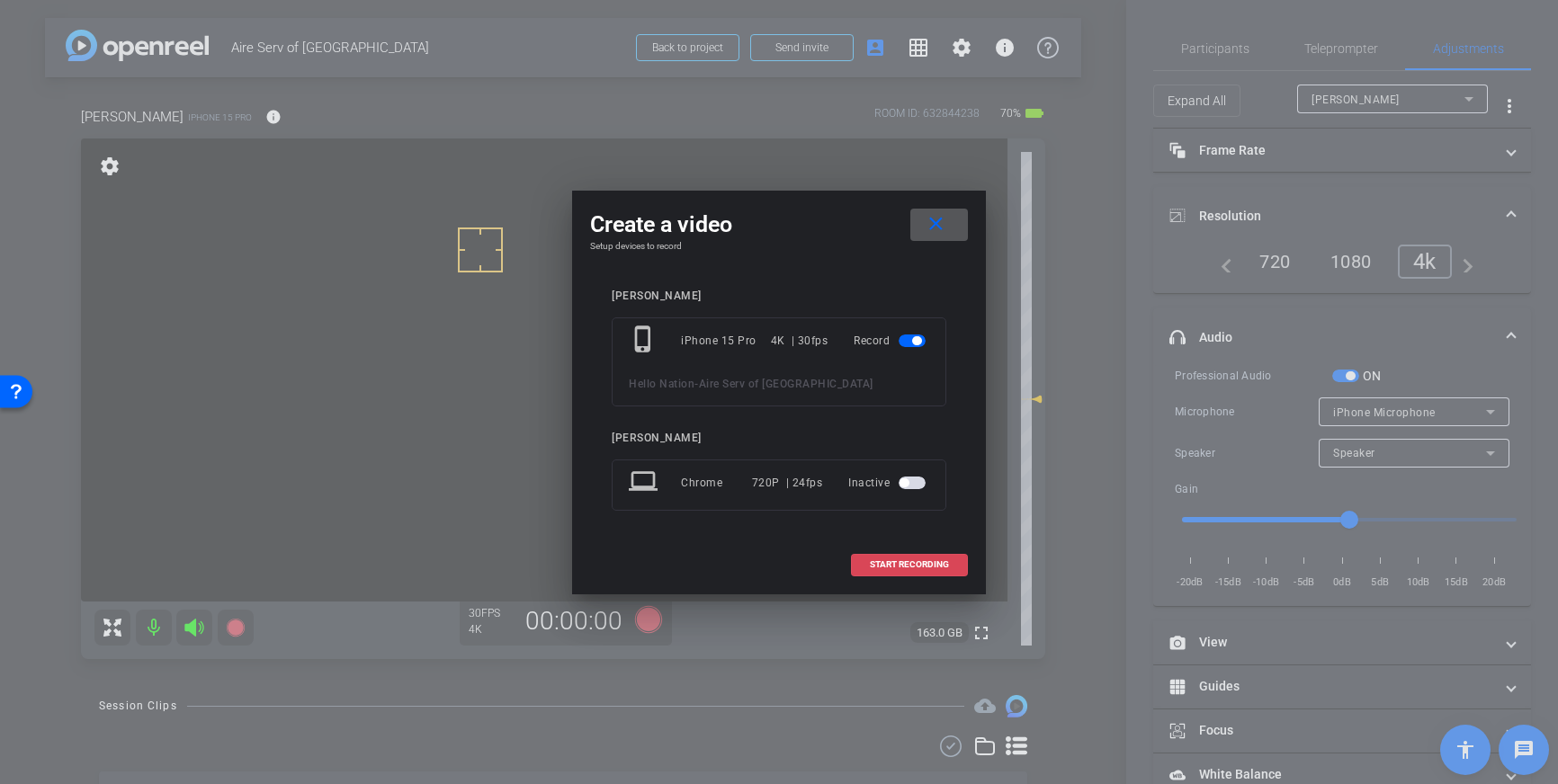
click at [920, 574] on span at bounding box center [909, 564] width 115 height 43
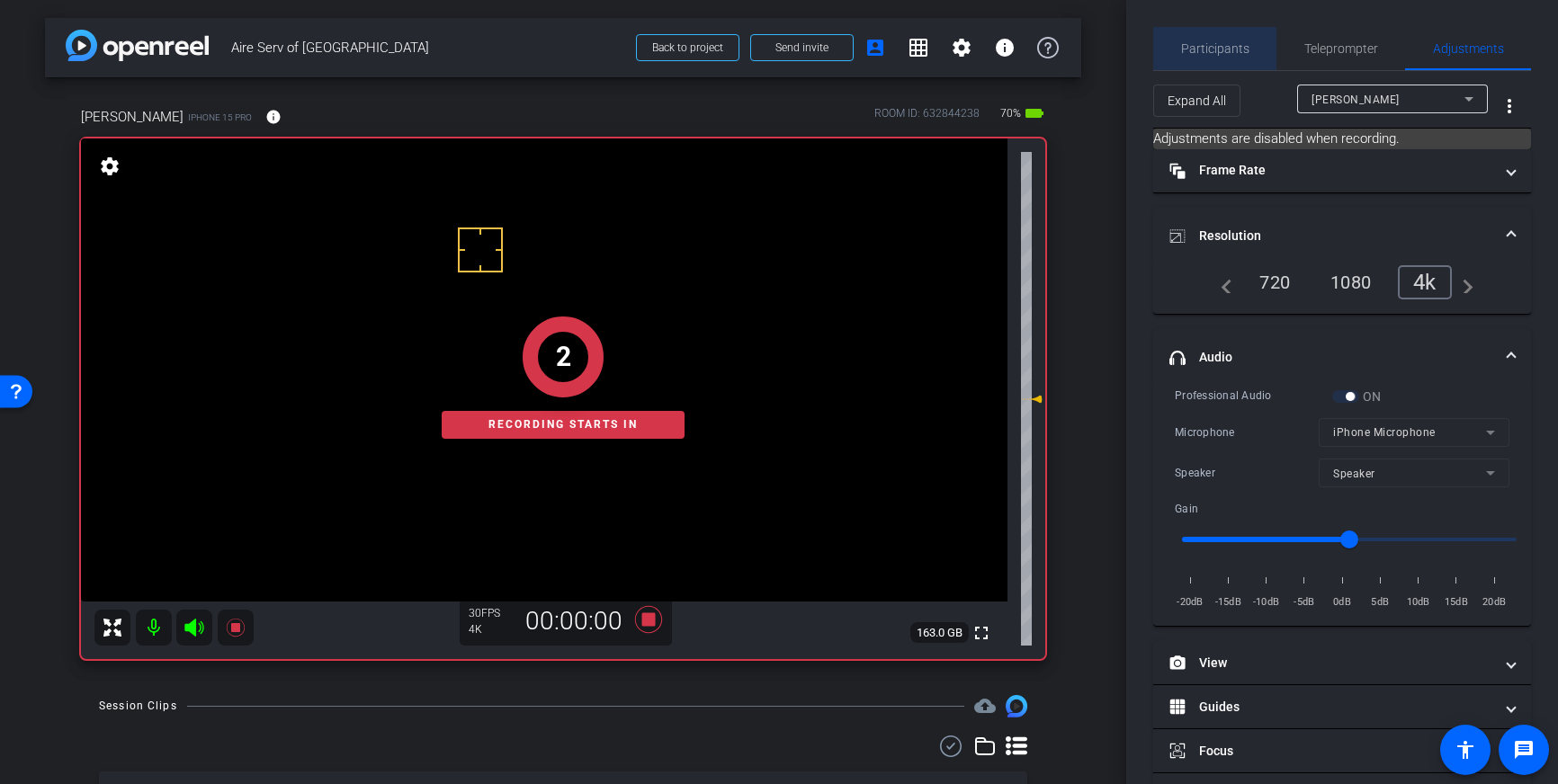
click at [1222, 51] on span "Participants" at bounding box center [1215, 48] width 69 height 12
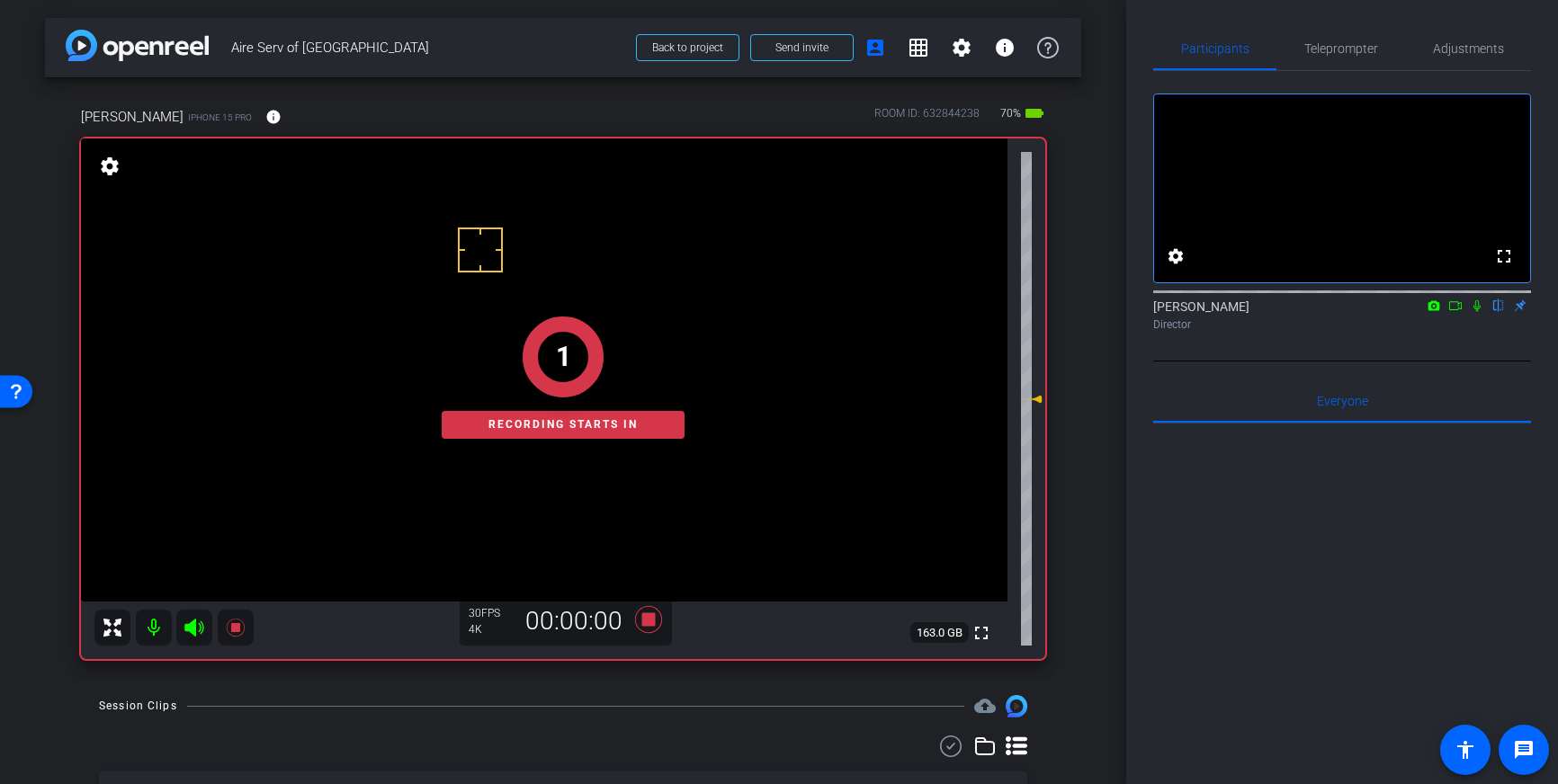
click at [1477, 314] on mat-icon at bounding box center [1476, 305] width 22 height 16
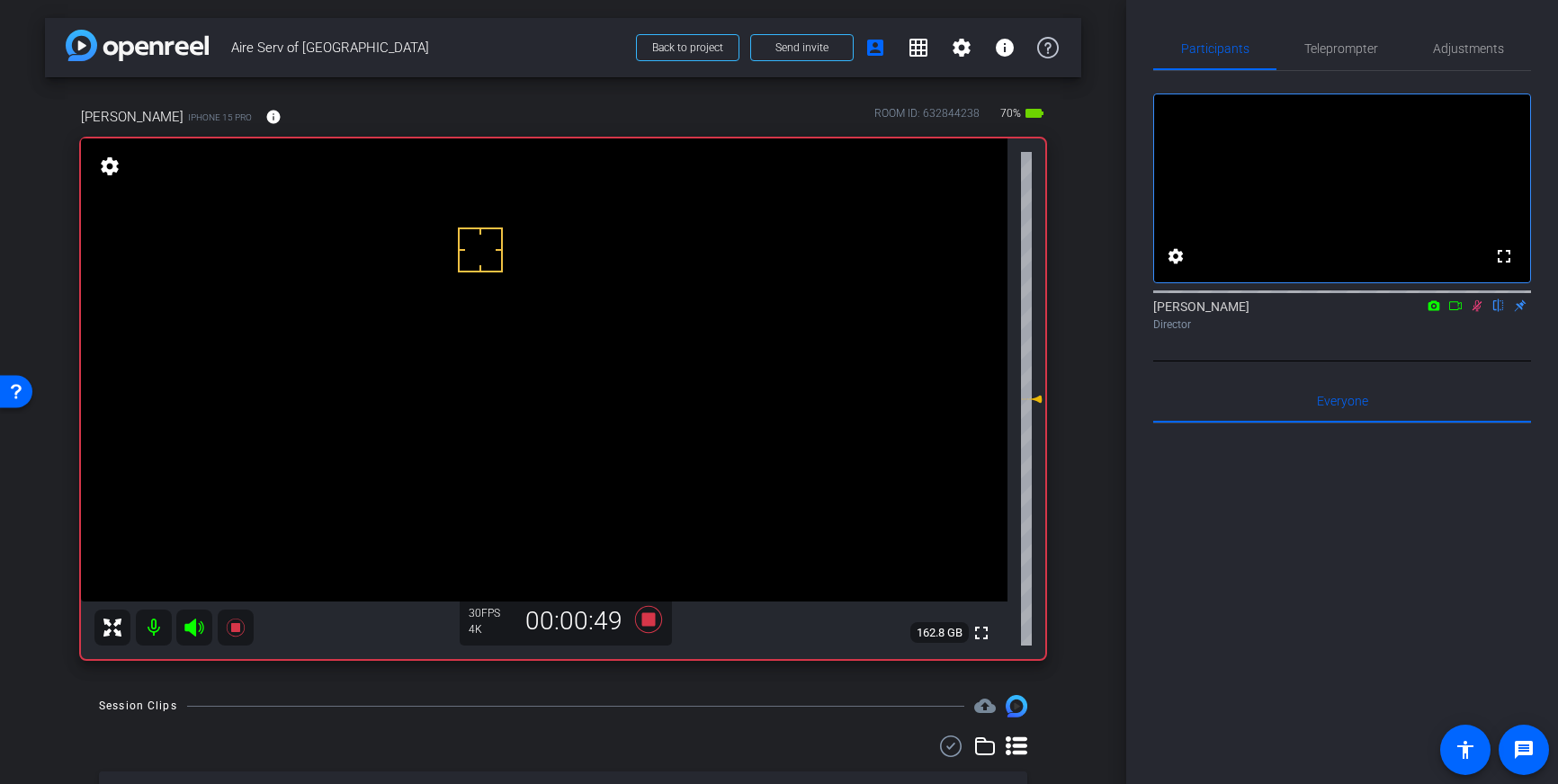
click at [1477, 312] on icon at bounding box center [1477, 306] width 10 height 11
click at [650, 617] on icon at bounding box center [648, 619] width 27 height 27
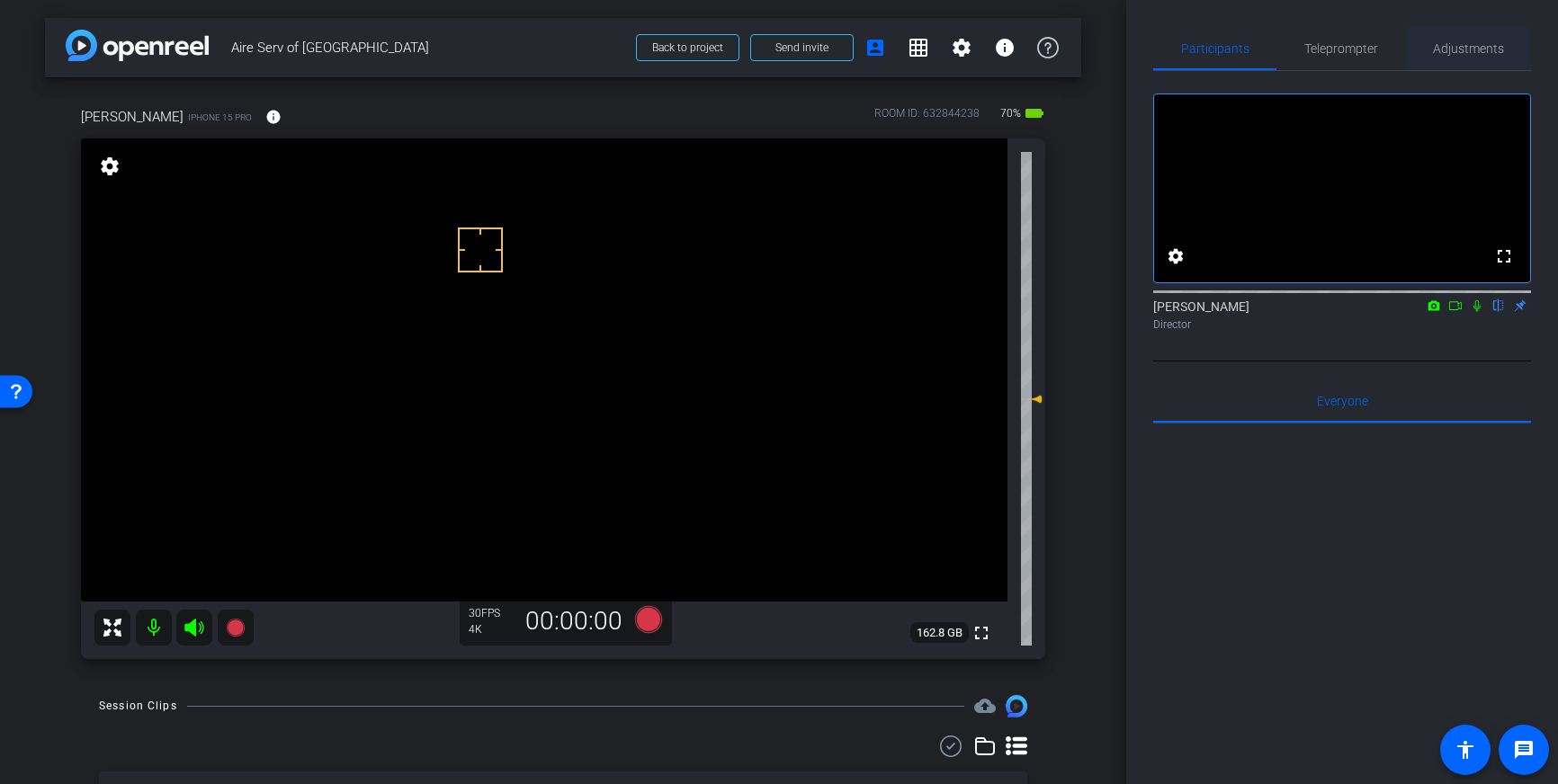
click at [1487, 47] on span "Adjustments" at bounding box center [1468, 48] width 71 height 12
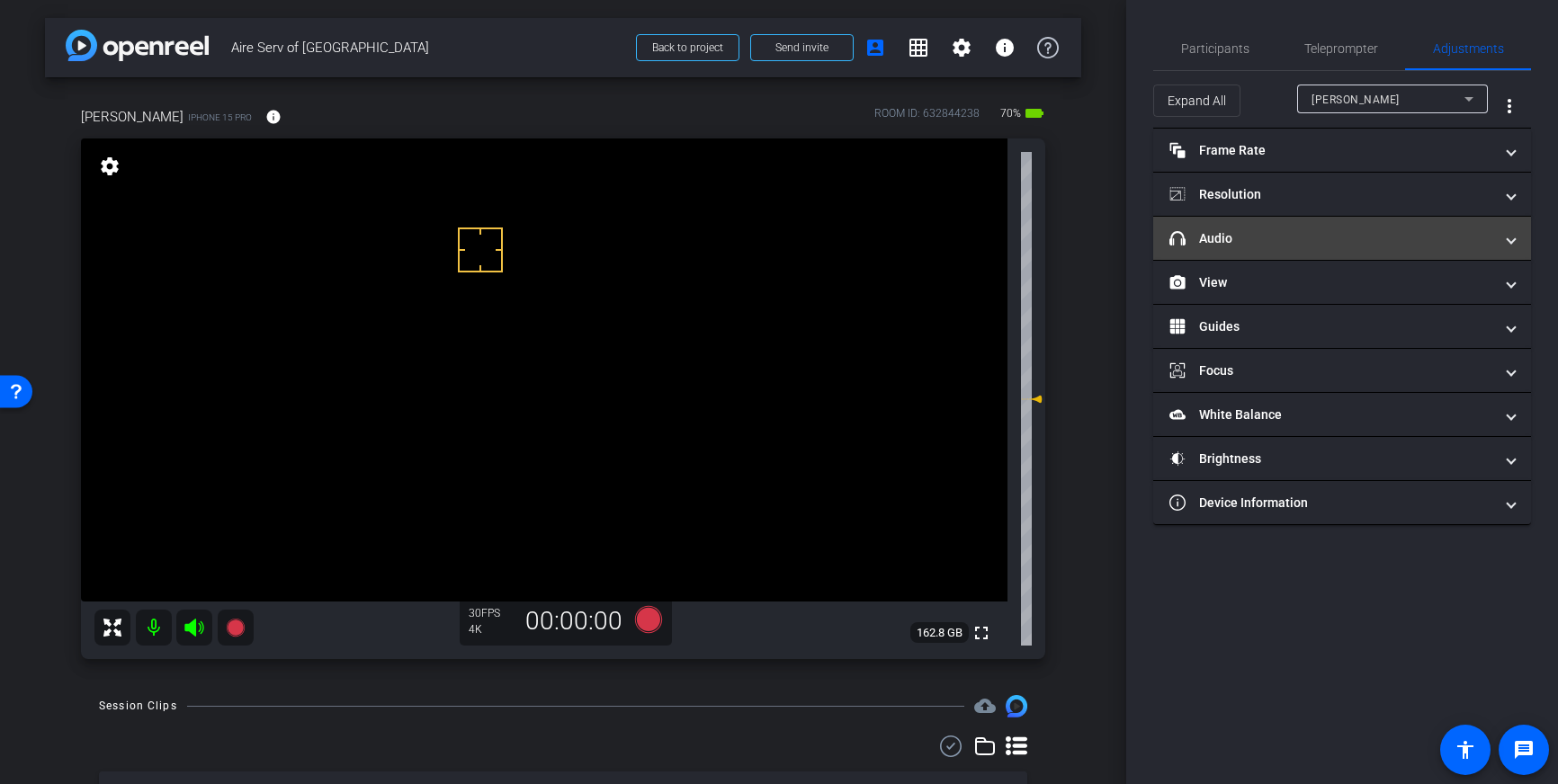
click at [1345, 238] on mat-panel-title "headphone icon Audio" at bounding box center [1331, 239] width 324 height 19
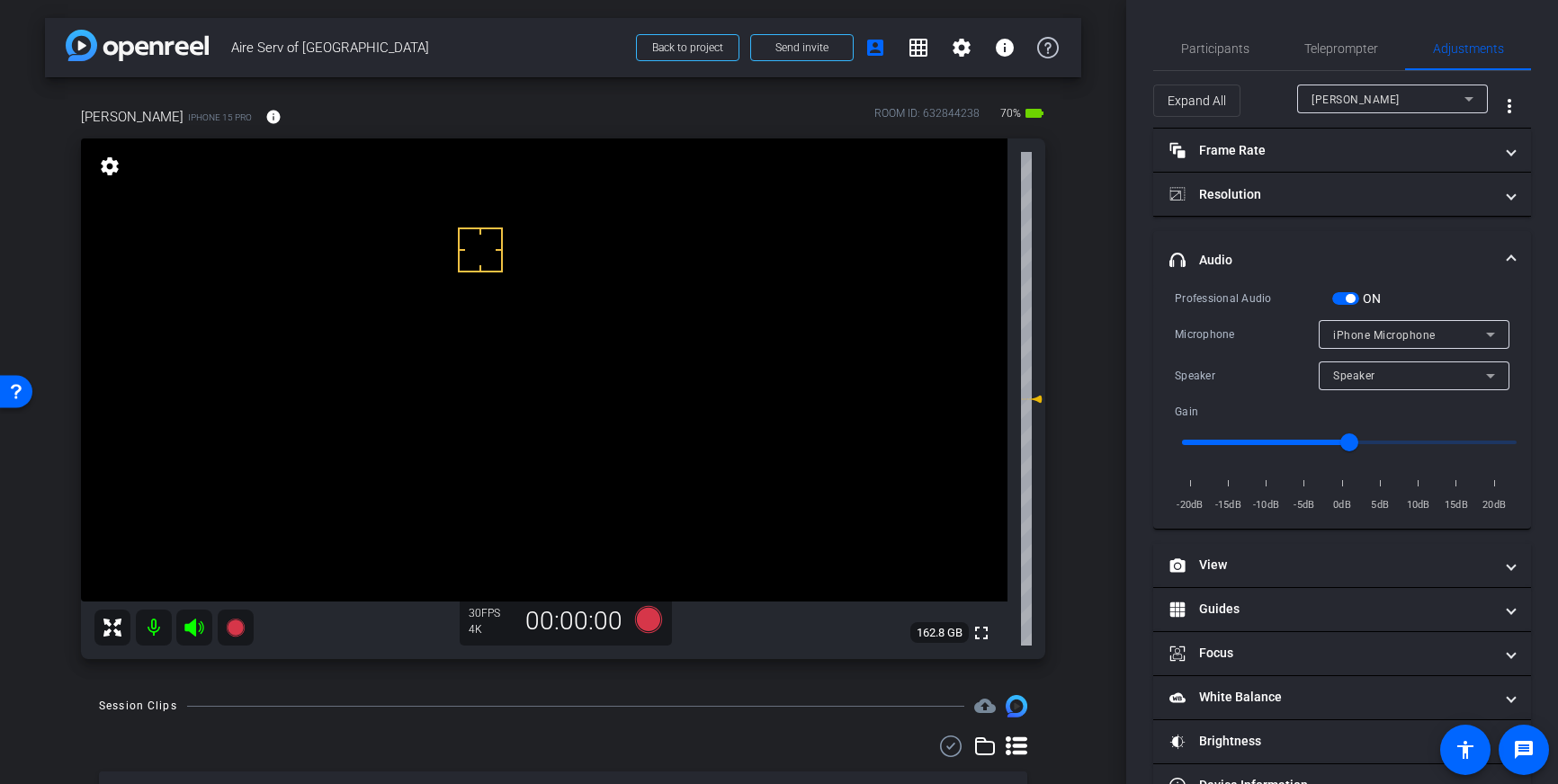
drag, startPoint x: 1352, startPoint y: 295, endPoint x: 1405, endPoint y: 323, distance: 59.9
click at [1352, 295] on span "button" at bounding box center [1350, 298] width 9 height 9
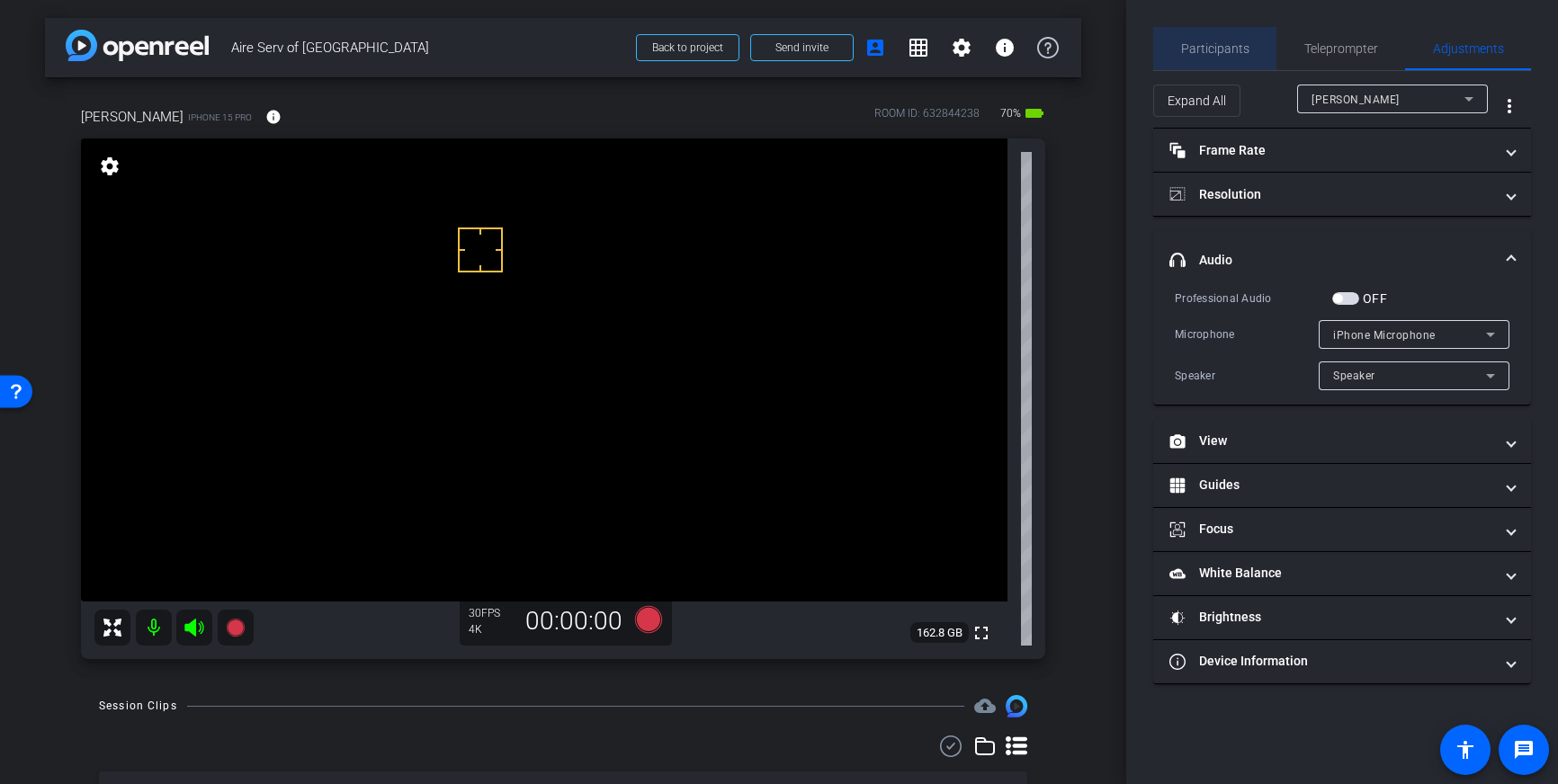
click at [1220, 46] on span "Participants" at bounding box center [1215, 48] width 69 height 12
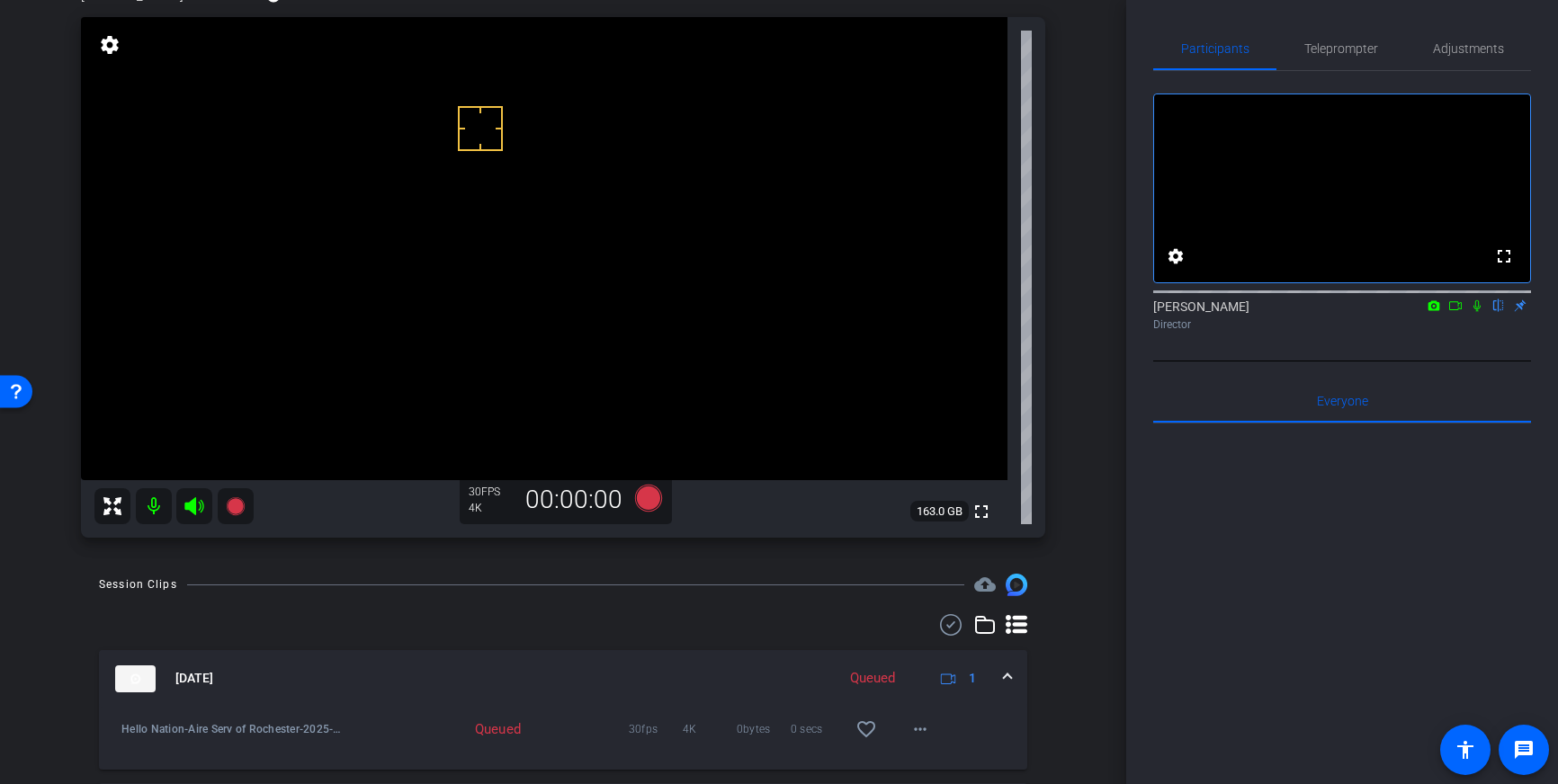
scroll to position [79, 0]
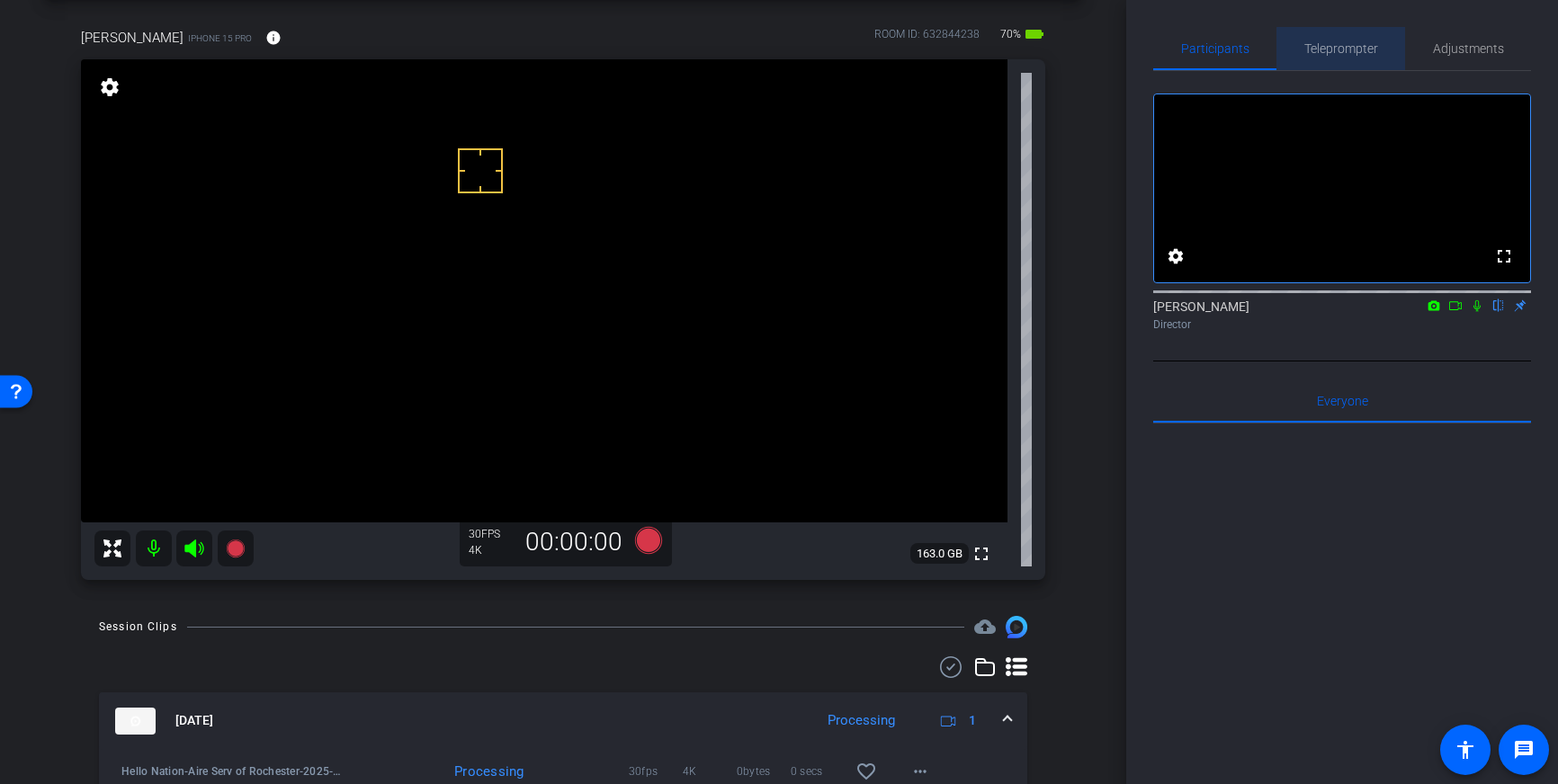
click at [1348, 51] on span "Teleprompter" at bounding box center [1340, 48] width 73 height 12
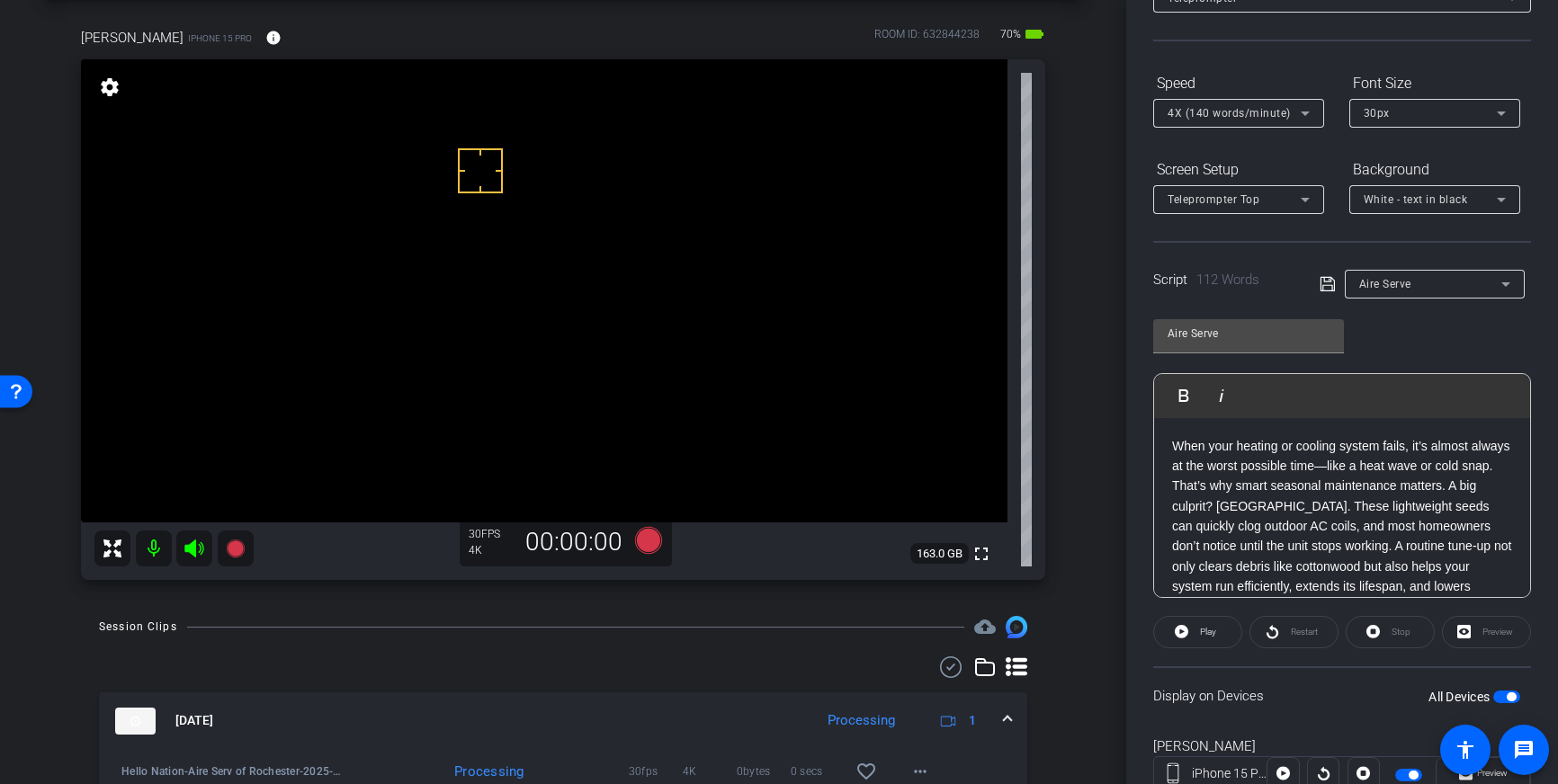
scroll to position [199, 0]
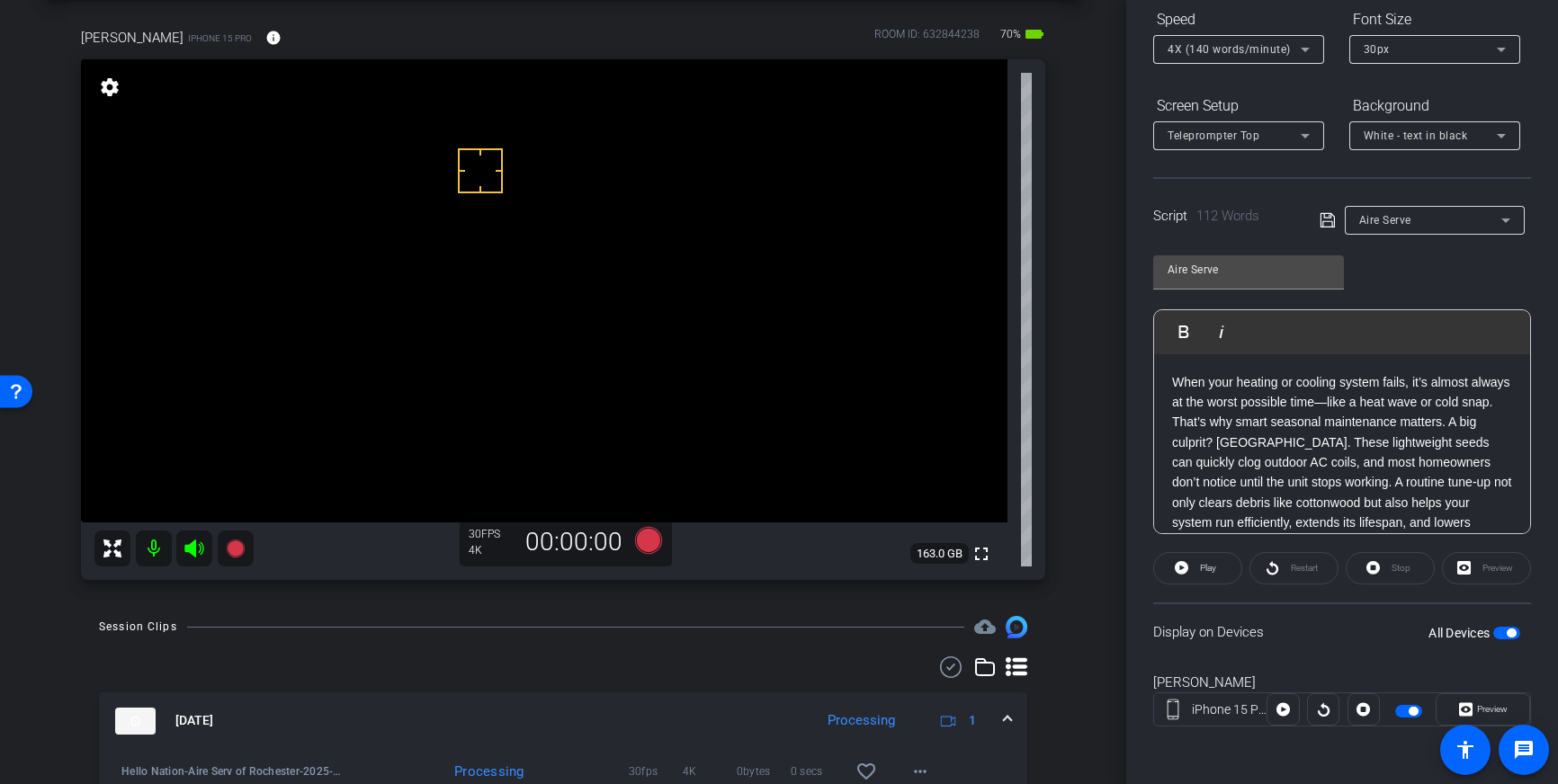
drag, startPoint x: 1514, startPoint y: 632, endPoint x: 1517, endPoint y: 652, distance: 20.2
click at [1514, 632] on span "button" at bounding box center [1510, 633] width 9 height 9
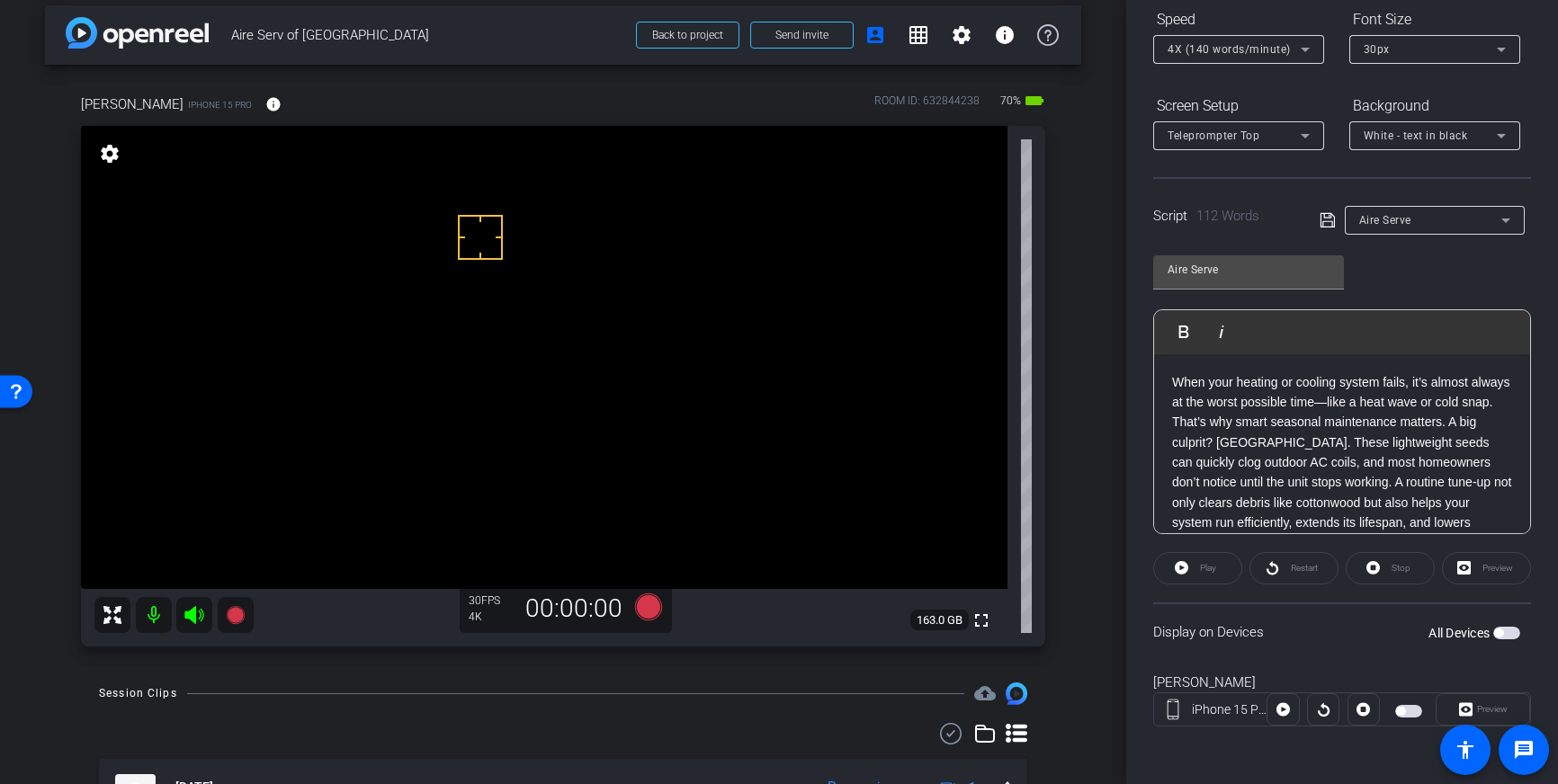
scroll to position [0, 0]
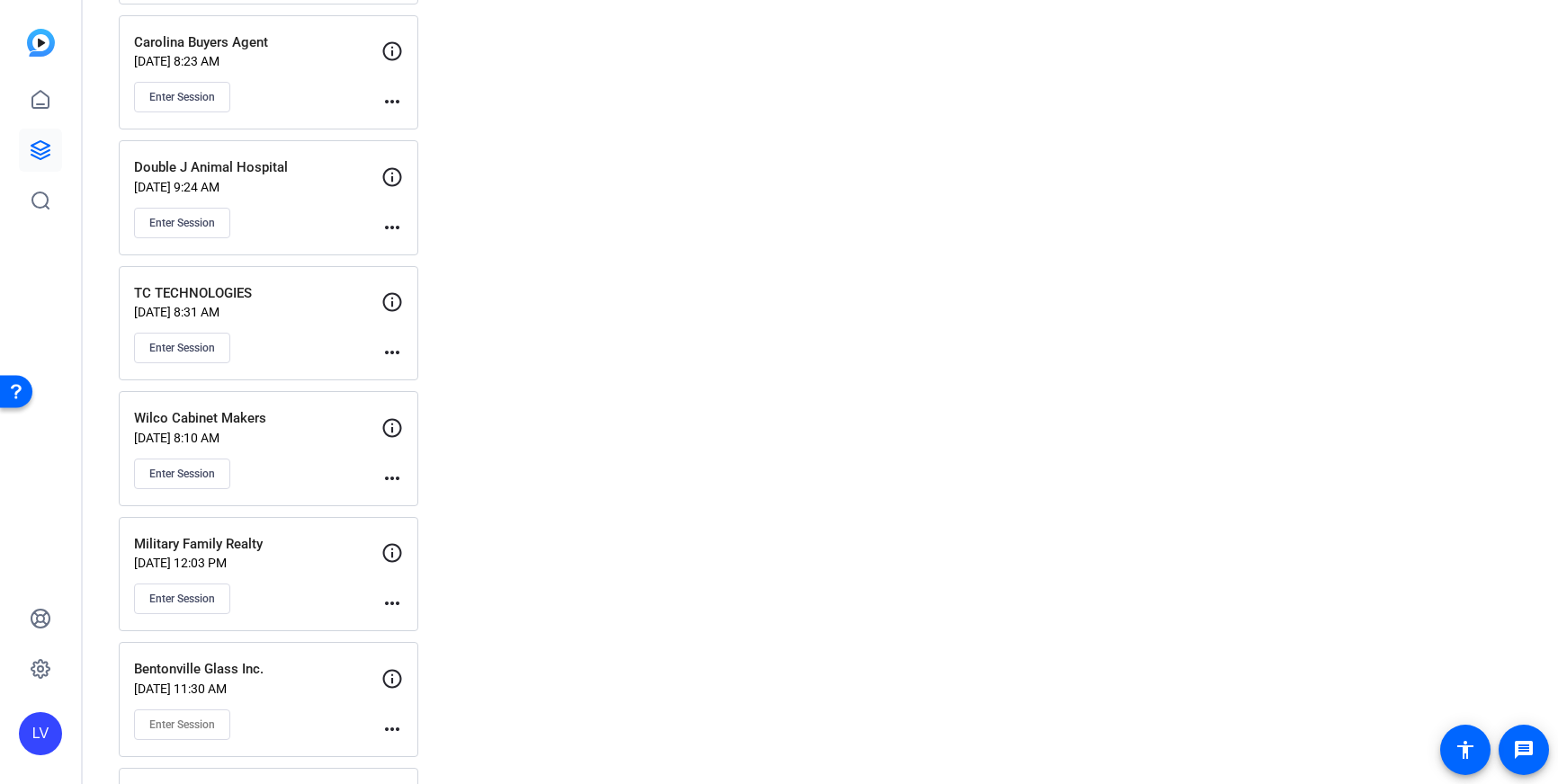
scroll to position [9688, 0]
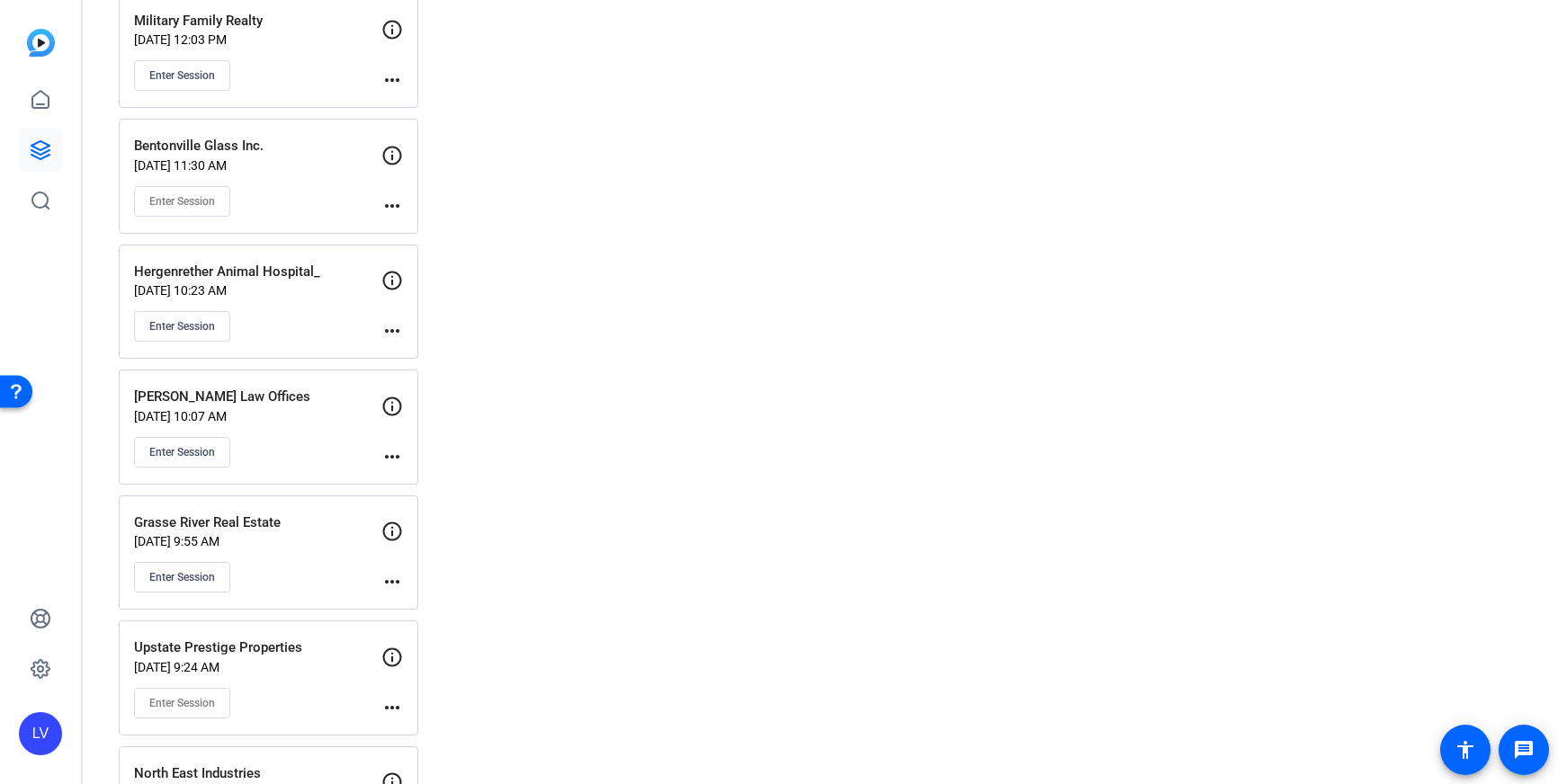
click at [345, 439] on div "Enter Session" at bounding box center [258, 452] width 247 height 30
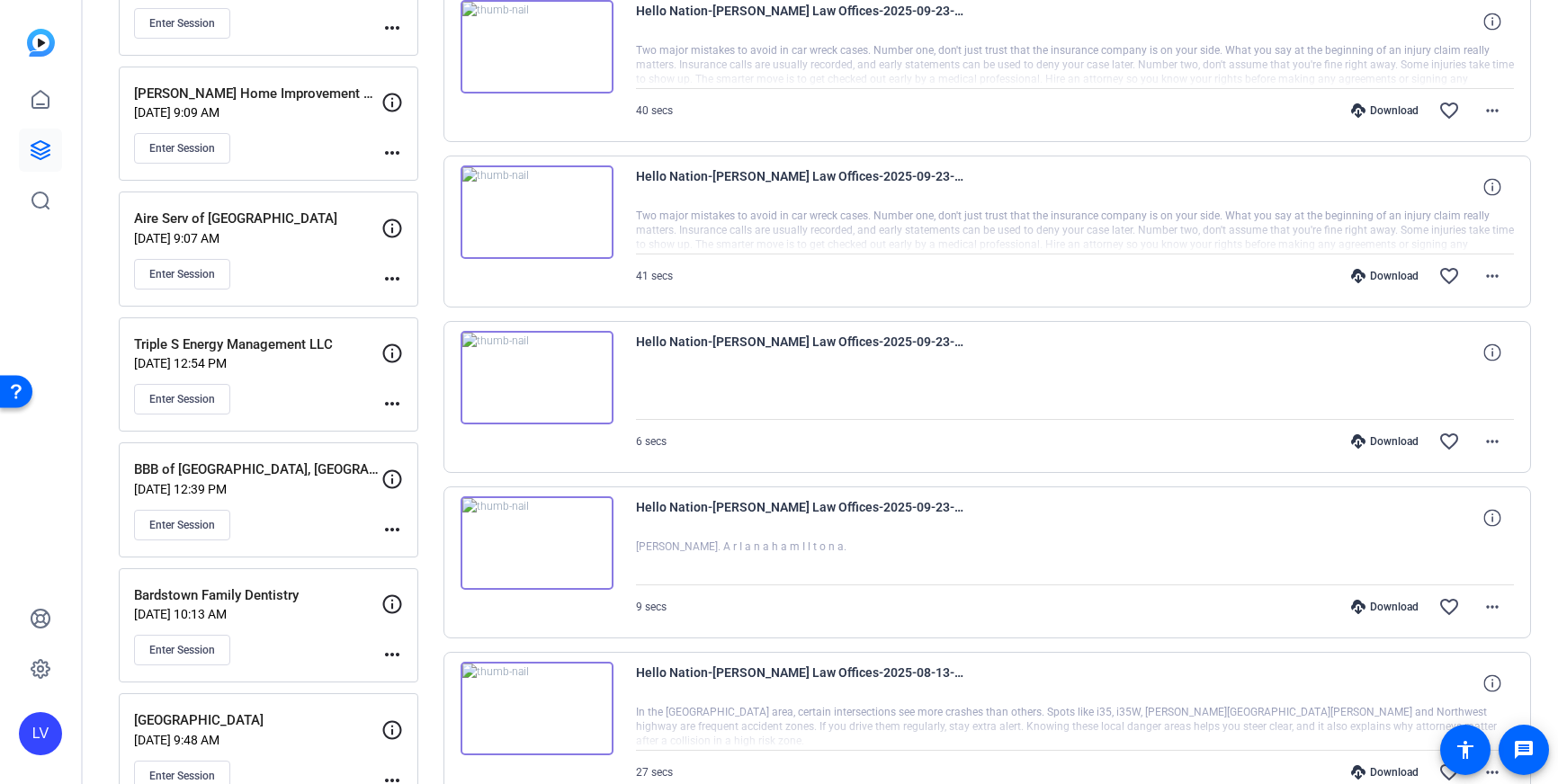
scroll to position [577, 0]
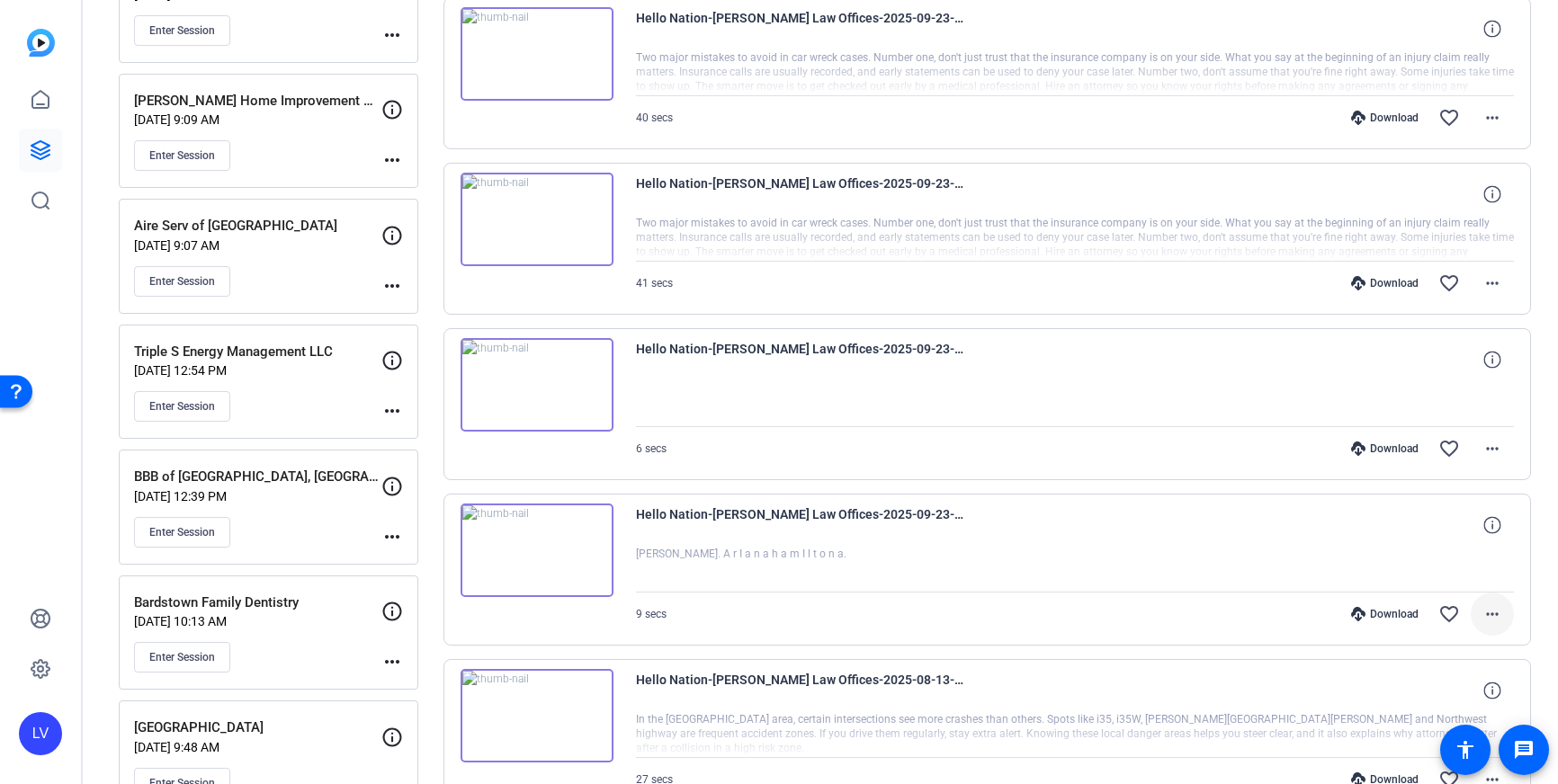
click at [1496, 620] on mat-icon "more_horiz" at bounding box center [1492, 614] width 22 height 22
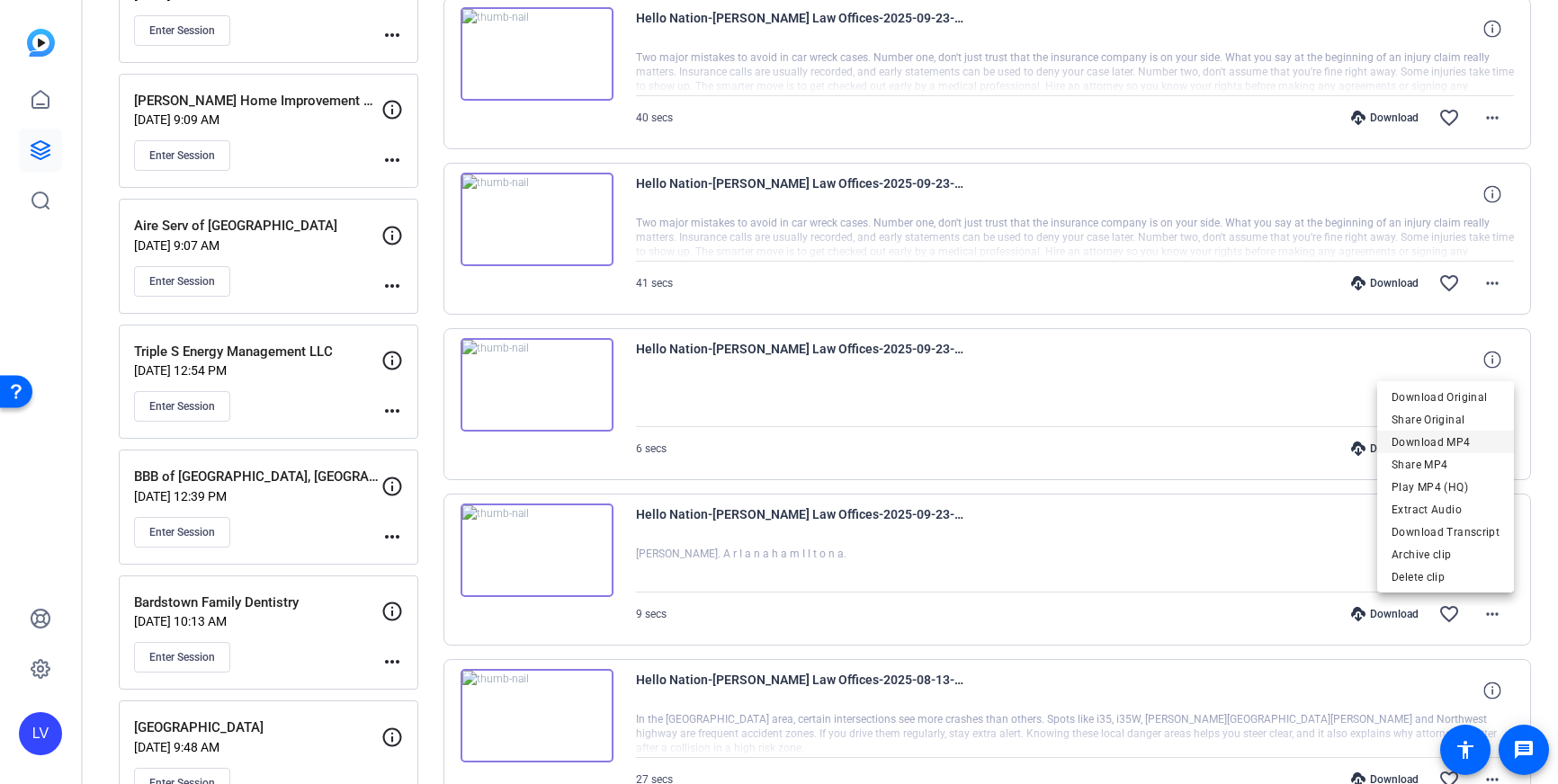
click at [1437, 442] on span "Download MP4" at bounding box center [1445, 442] width 108 height 22
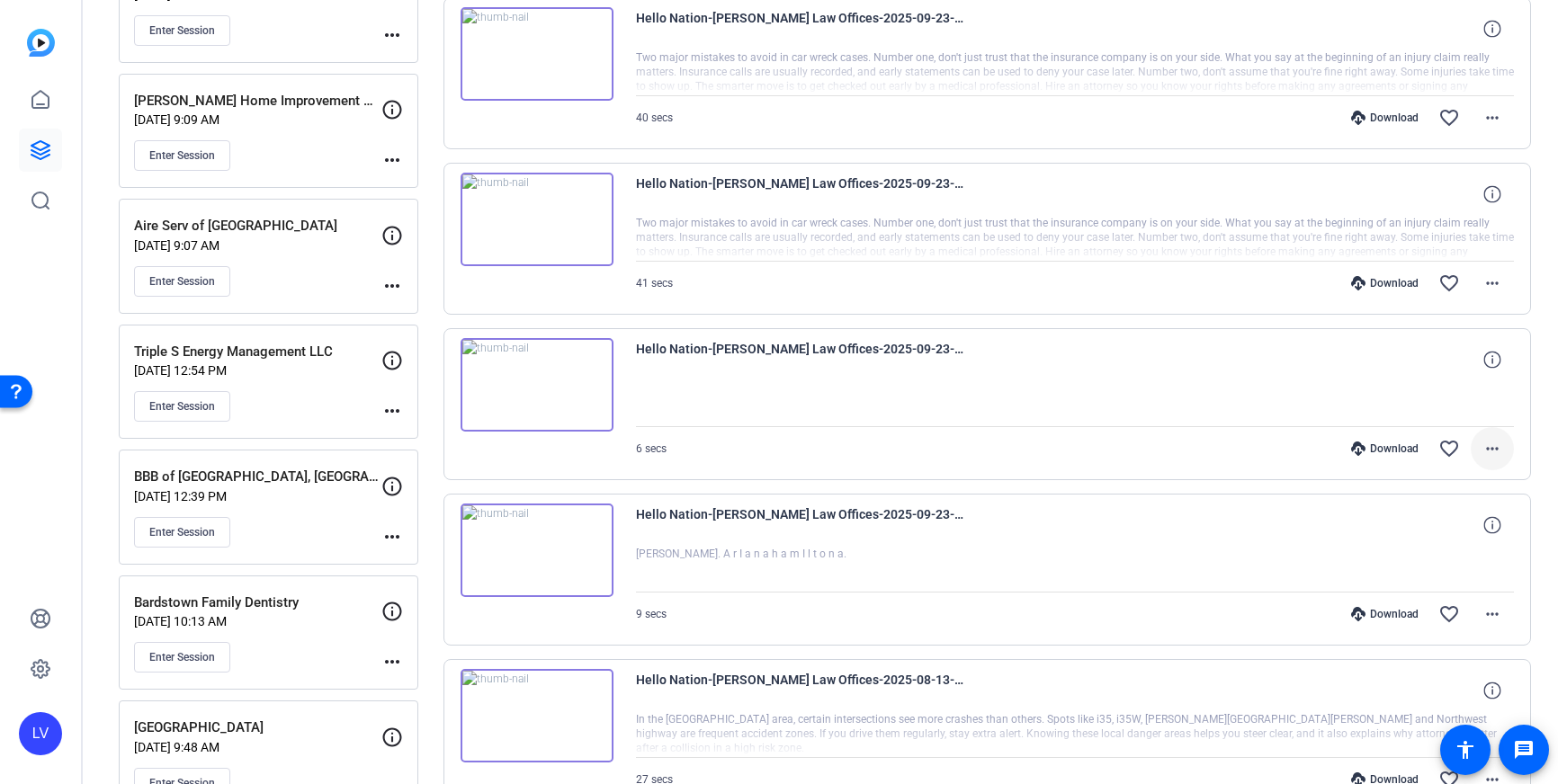
click at [1487, 438] on mat-icon "more_horiz" at bounding box center [1492, 448] width 22 height 22
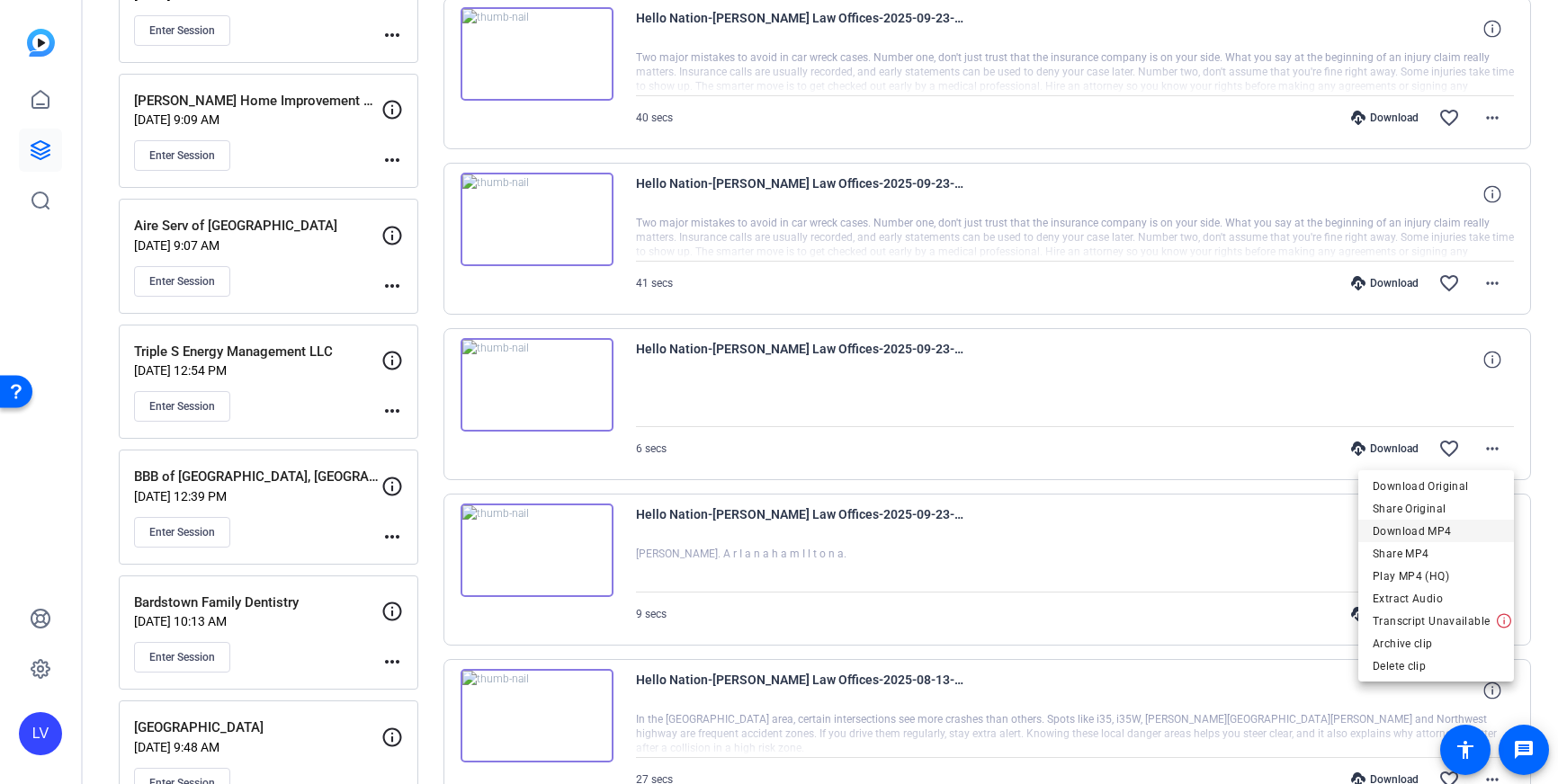
click at [1449, 526] on span "Download MP4" at bounding box center [1435, 531] width 127 height 22
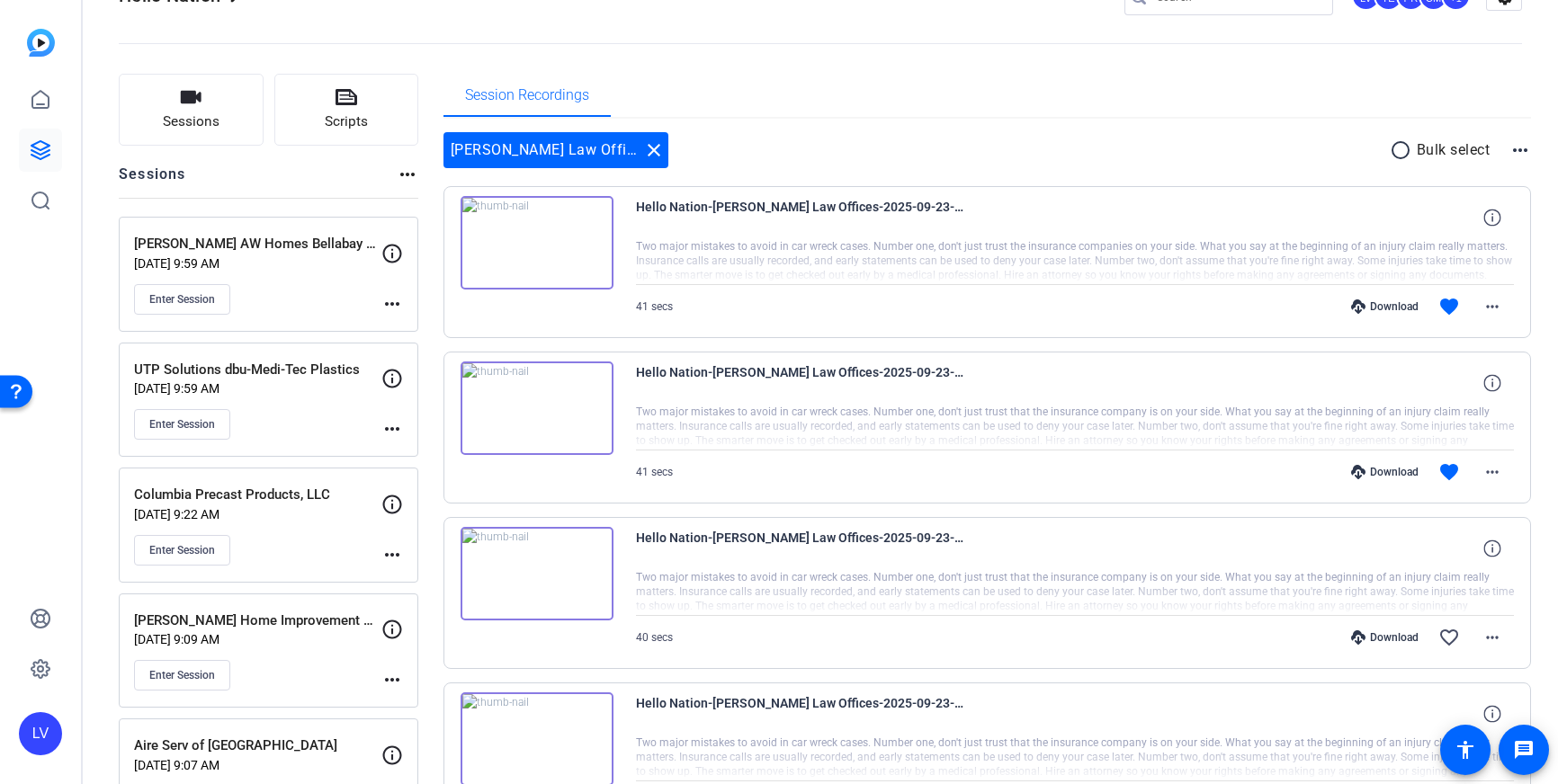
scroll to position [73, 0]
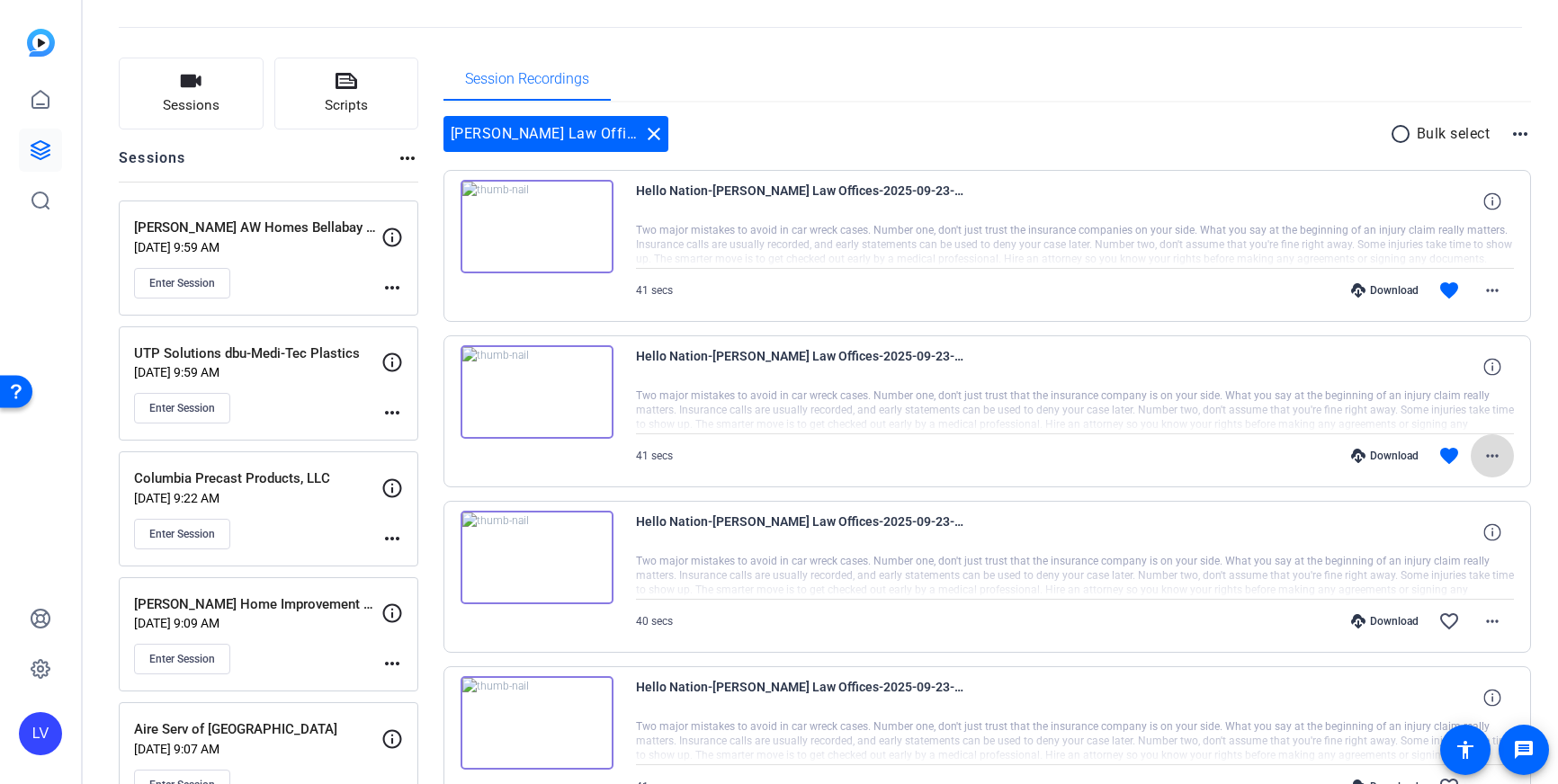
click at [1497, 457] on mat-icon "more_horiz" at bounding box center [1492, 456] width 22 height 22
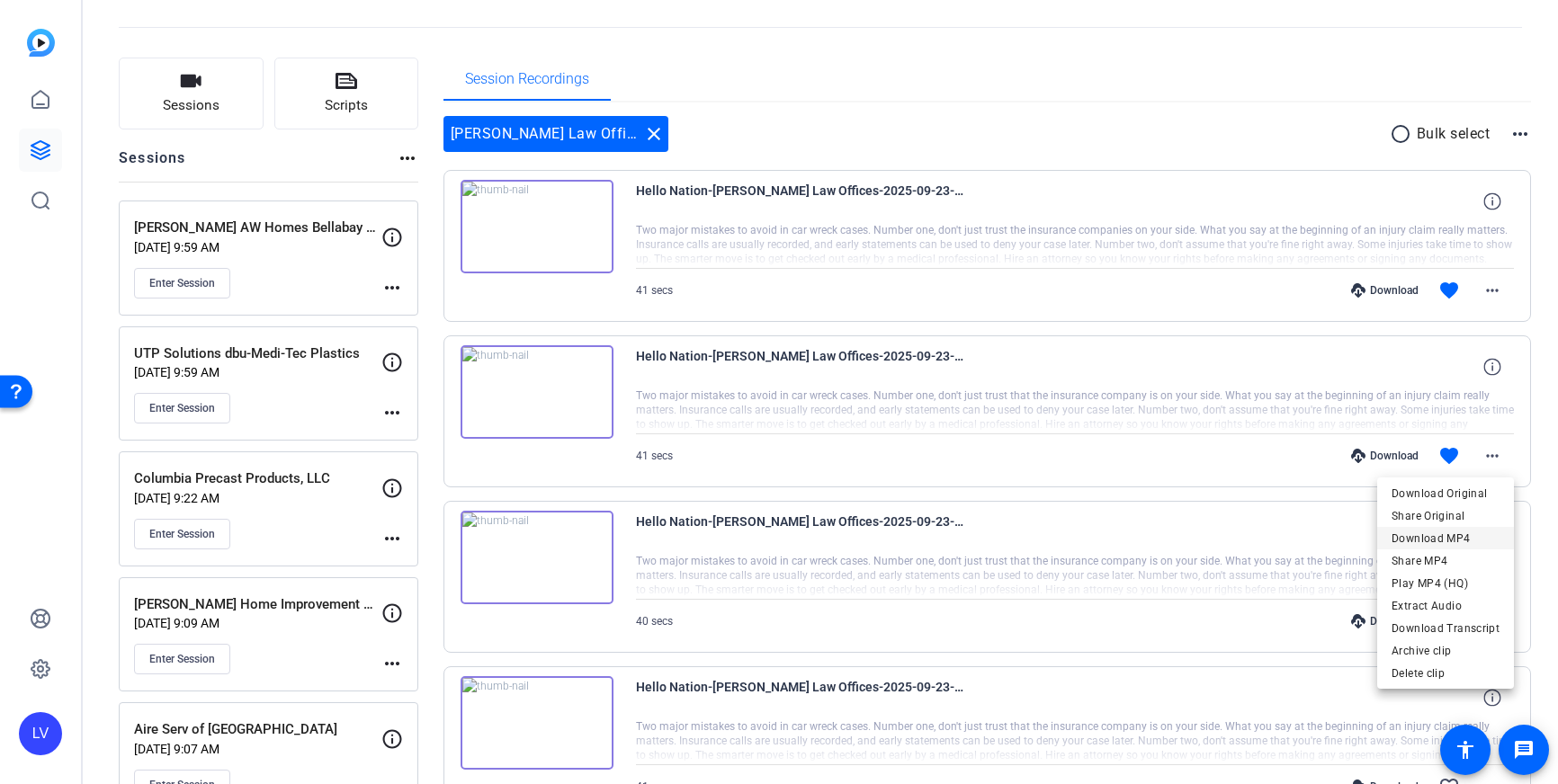
click at [1456, 533] on span "Download MP4" at bounding box center [1445, 539] width 108 height 22
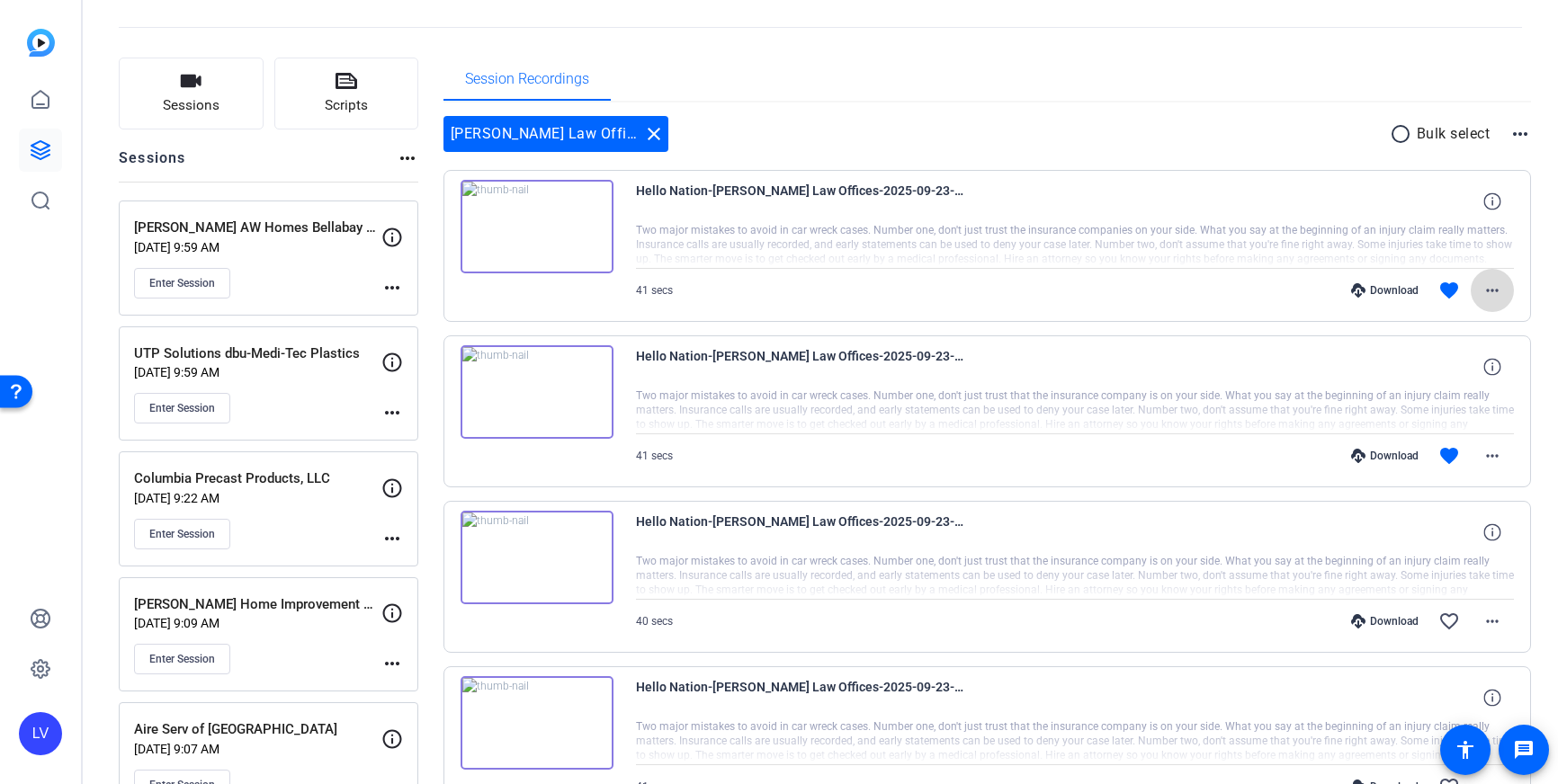
click at [1500, 284] on mat-icon "more_horiz" at bounding box center [1492, 290] width 22 height 22
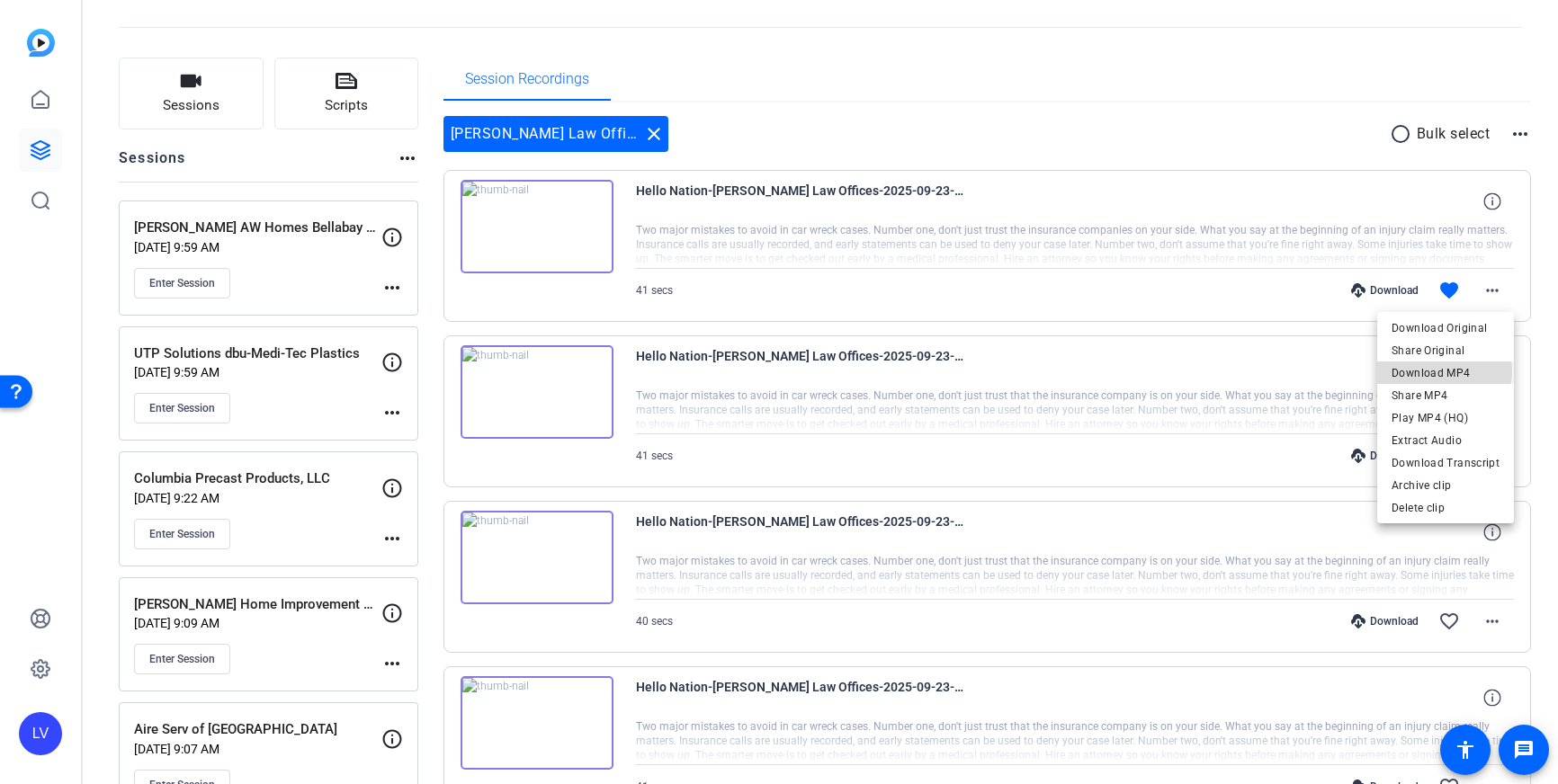
click at [1434, 370] on span "Download MP4" at bounding box center [1445, 373] width 108 height 22
